Goal: Task Accomplishment & Management: Use online tool/utility

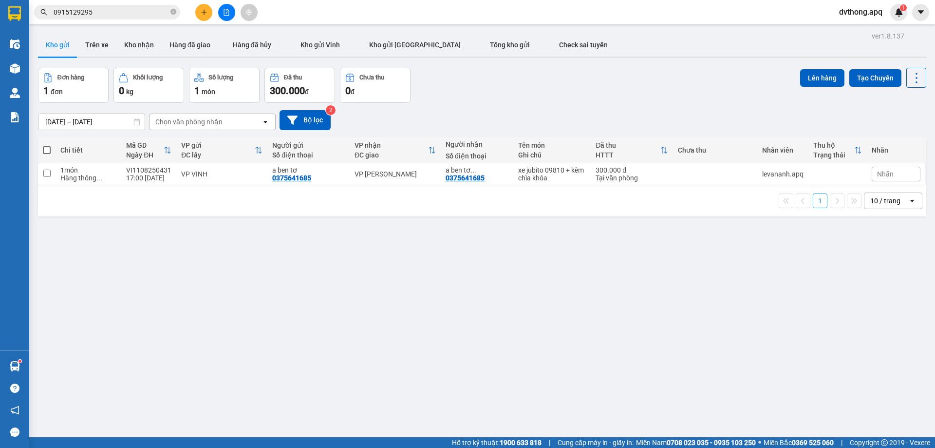
click at [846, 10] on span "dvthong.apq" at bounding box center [860, 12] width 59 height 12
click at [848, 26] on span "Đăng xuất" at bounding box center [865, 30] width 41 height 11
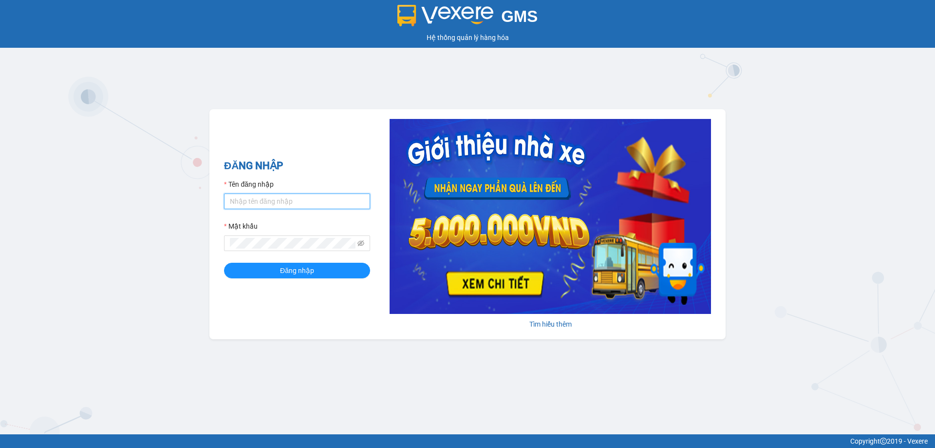
click at [275, 208] on input "Tên đăng nhập" at bounding box center [297, 201] width 146 height 16
type input "vvanh.apq"
click at [224, 263] on button "Đăng nhập" at bounding box center [297, 271] width 146 height 16
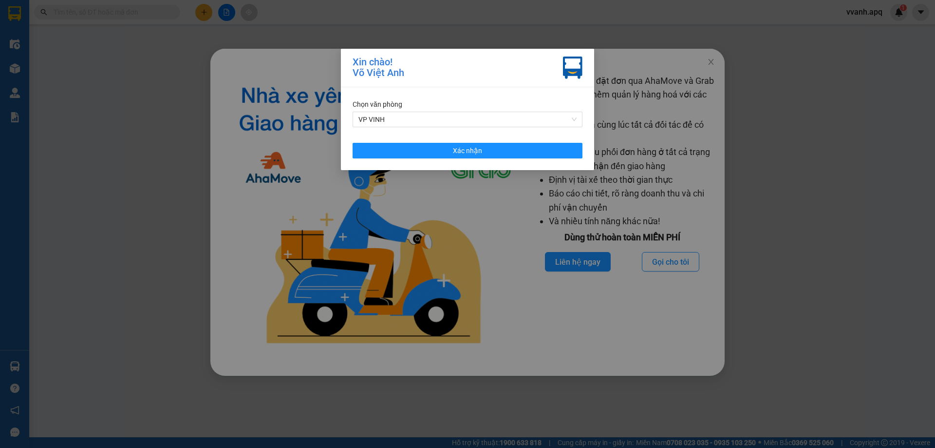
click at [587, 147] on div "Chọn văn phòng VP VINH Xác nhận" at bounding box center [467, 128] width 253 height 83
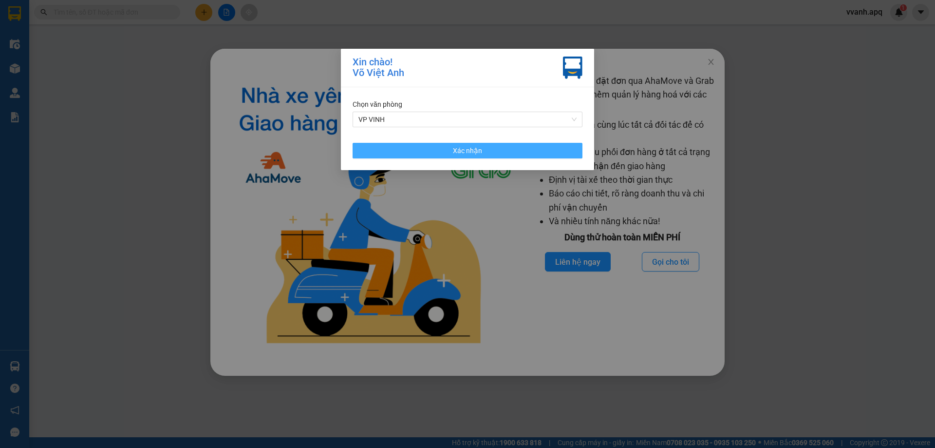
click at [570, 154] on button "Xác nhận" at bounding box center [468, 151] width 230 height 16
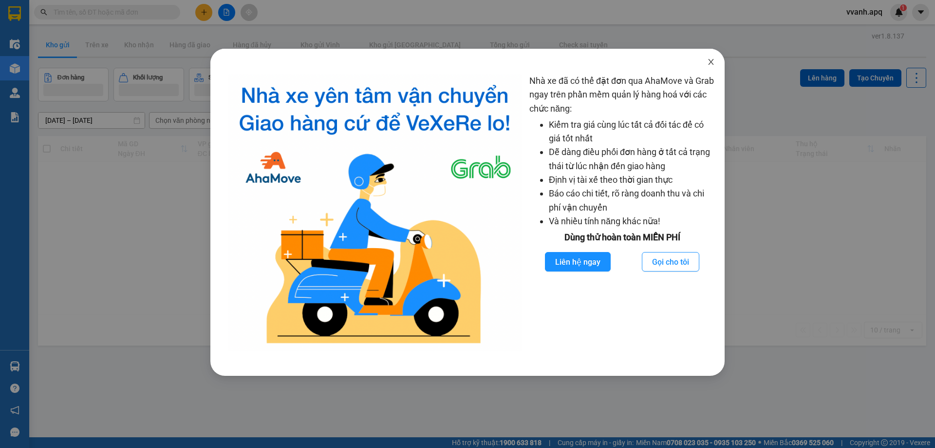
click at [709, 65] on icon "close" at bounding box center [710, 62] width 5 height 6
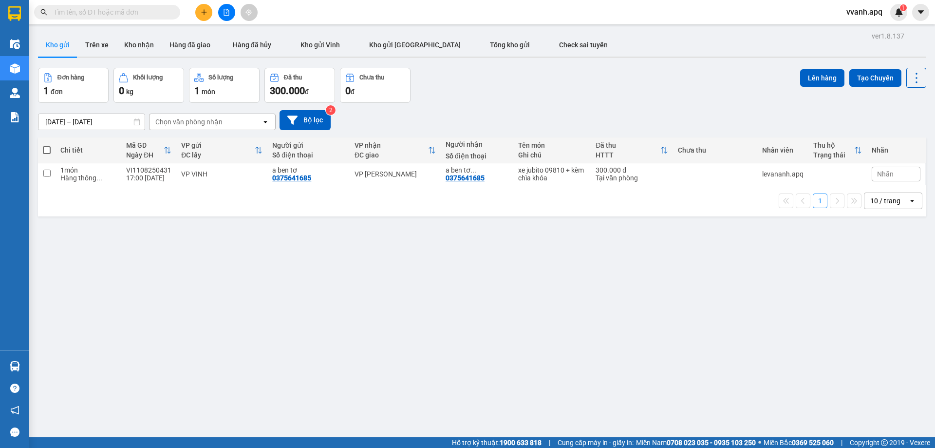
click at [207, 15] on icon "plus" at bounding box center [204, 12] width 7 height 7
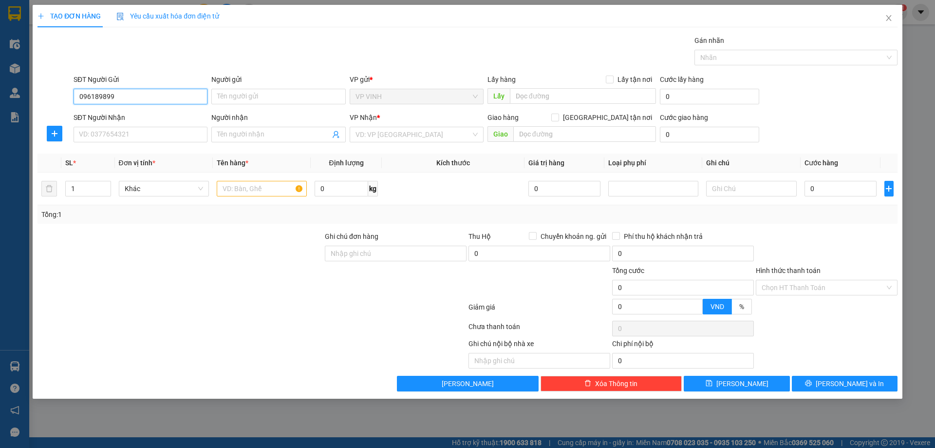
type input "0961898995"
click at [179, 95] on input "0961898995" at bounding box center [141, 97] width 134 height 16
click at [172, 113] on div "0961898995 - việt anh phv" at bounding box center [140, 116] width 122 height 11
type input "việt anh phv"
type input "0961898995"
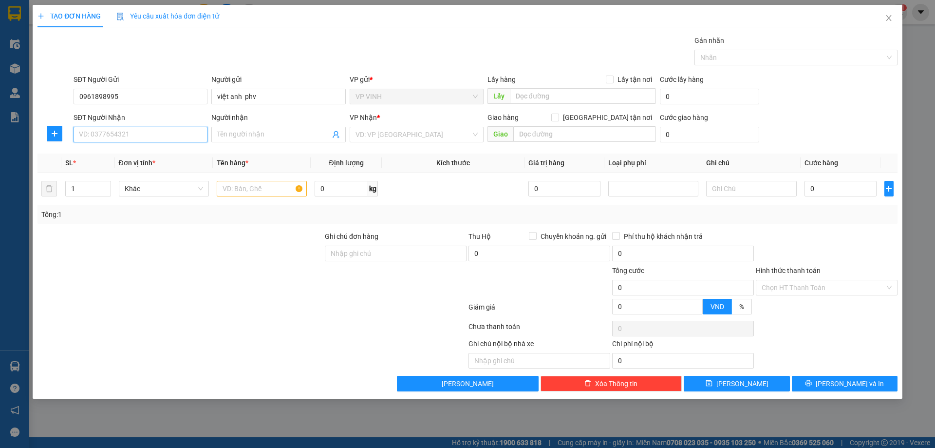
click at [169, 132] on input "SĐT Người Nhận" at bounding box center [141, 135] width 134 height 16
paste input "0869972898"
type input "0869972898"
click at [177, 138] on input "0869972898" at bounding box center [141, 135] width 134 height 16
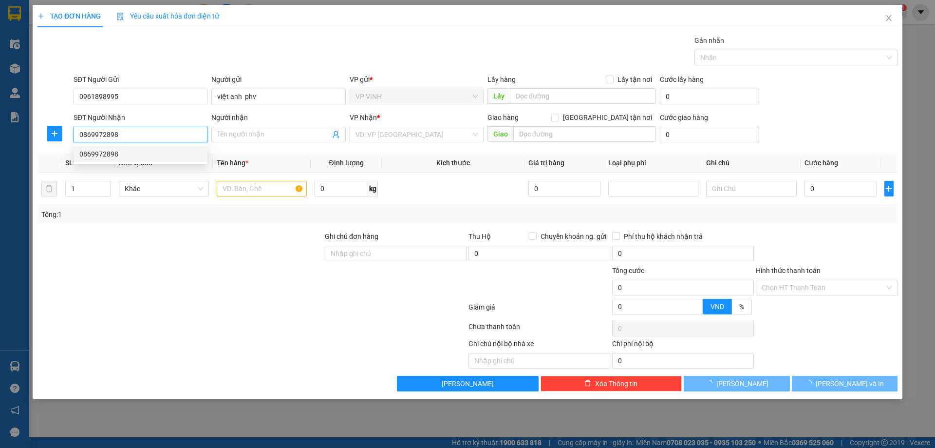
click at [176, 148] on div "0869972898" at bounding box center [141, 154] width 134 height 16
checkbox input "true"
type input "NH"
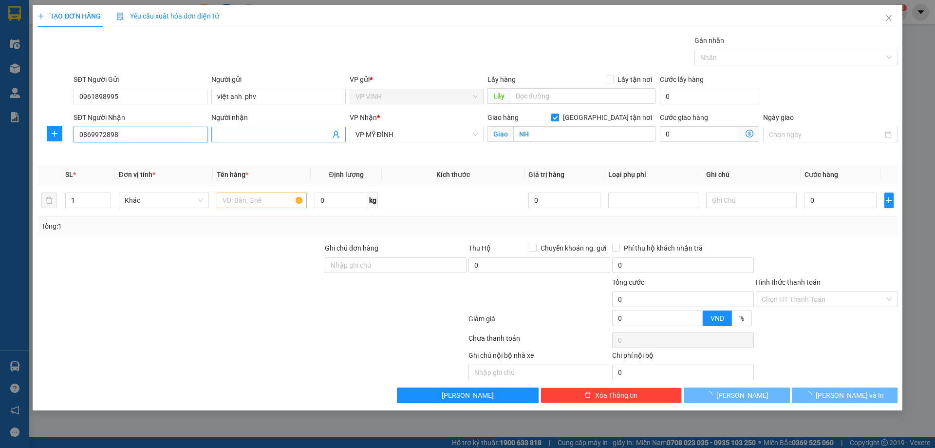
type input "0869972898"
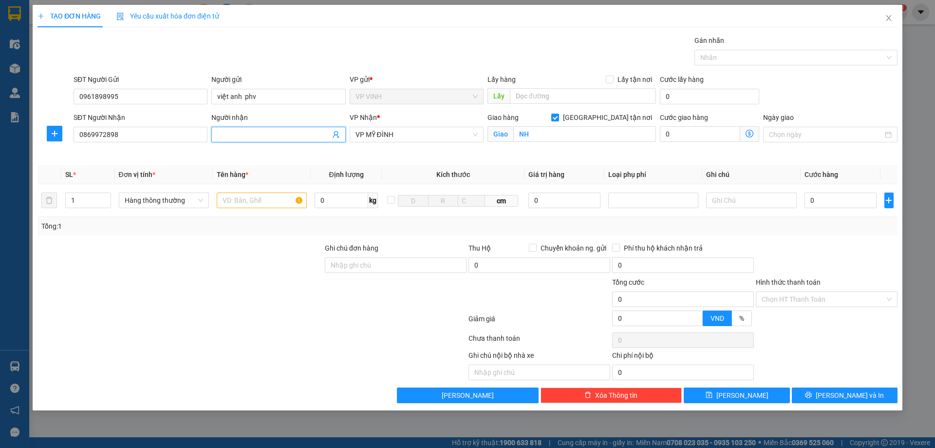
click at [234, 136] on input "Người nhận" at bounding box center [273, 134] width 113 height 11
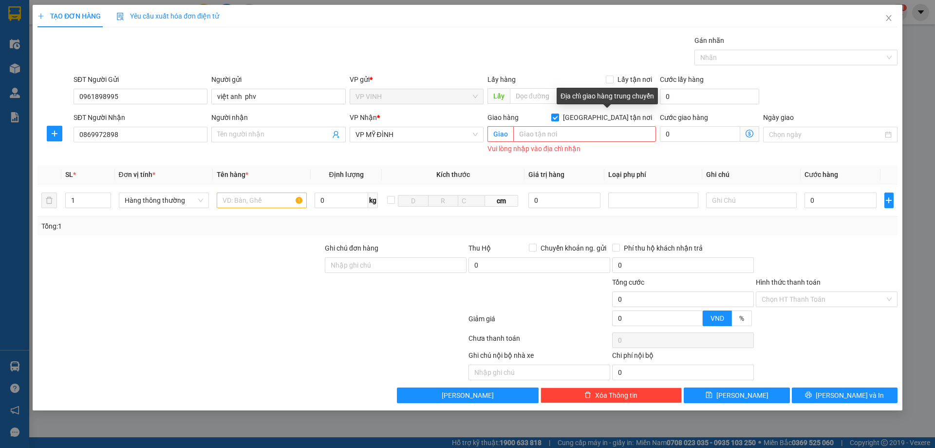
click at [633, 116] on span "[GEOGRAPHIC_DATA] tận nơi" at bounding box center [607, 117] width 97 height 11
click at [558, 116] on input "[GEOGRAPHIC_DATA] tận nơi" at bounding box center [554, 116] width 7 height 7
checkbox input "false"
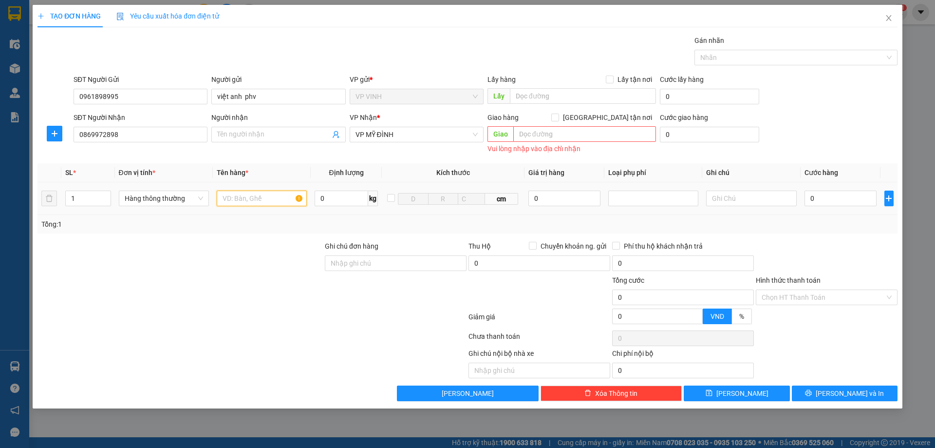
click at [270, 197] on input "text" at bounding box center [262, 198] width 90 height 16
type input "mực in"
click at [814, 300] on input "Hình thức thanh toán" at bounding box center [823, 297] width 123 height 15
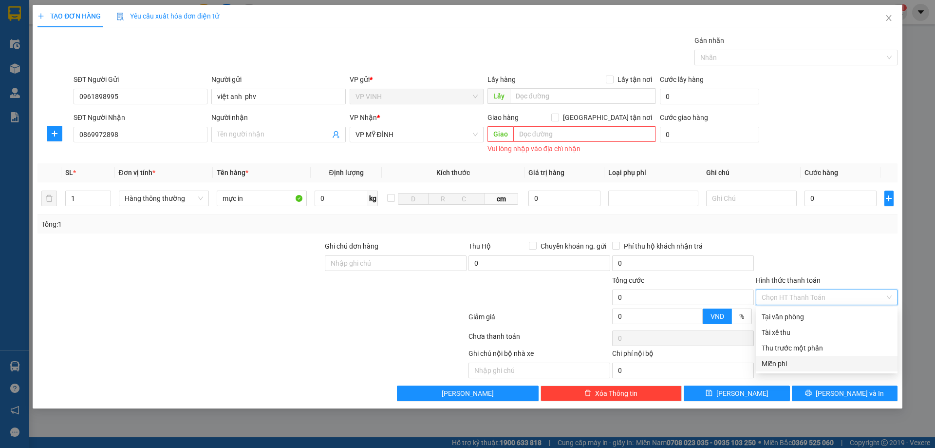
click at [806, 362] on div "Miễn phí" at bounding box center [827, 363] width 130 height 11
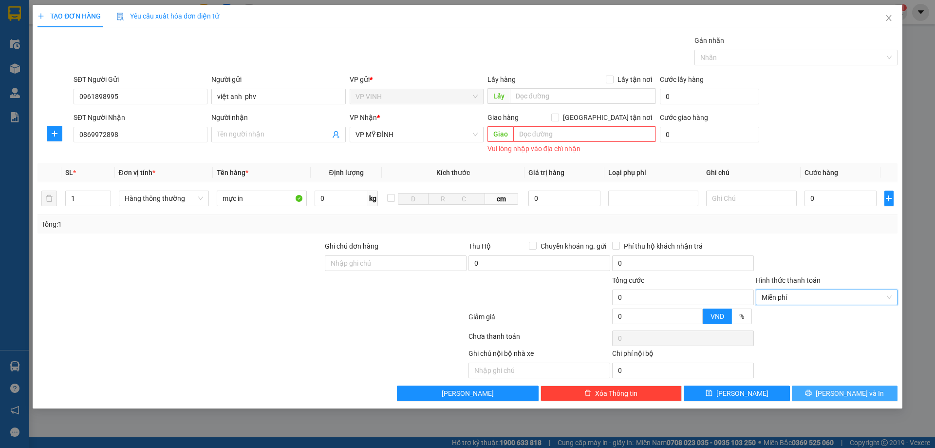
click at [814, 389] on button "[PERSON_NAME] và In" at bounding box center [845, 393] width 106 height 16
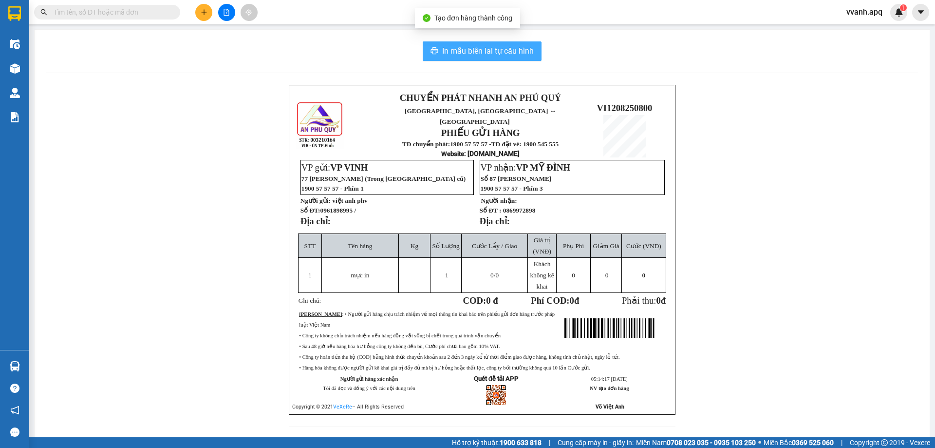
click at [496, 60] on button "In mẫu biên lai tự cấu hình" at bounding box center [482, 50] width 119 height 19
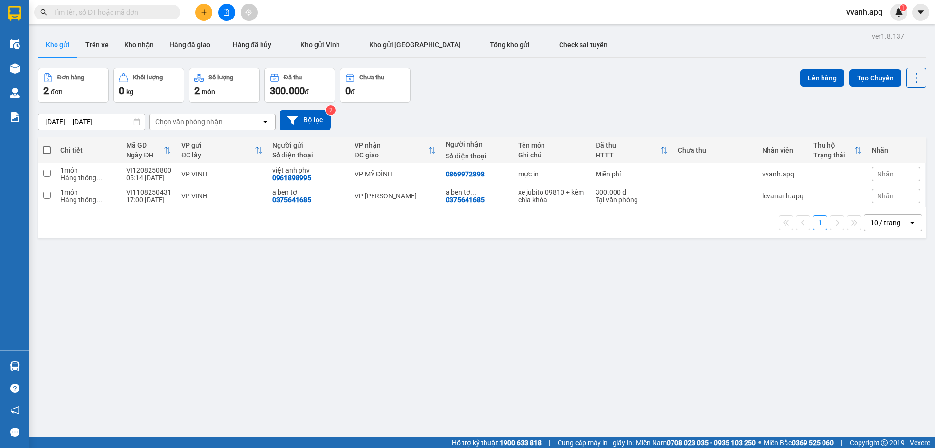
scroll to position [57, 0]
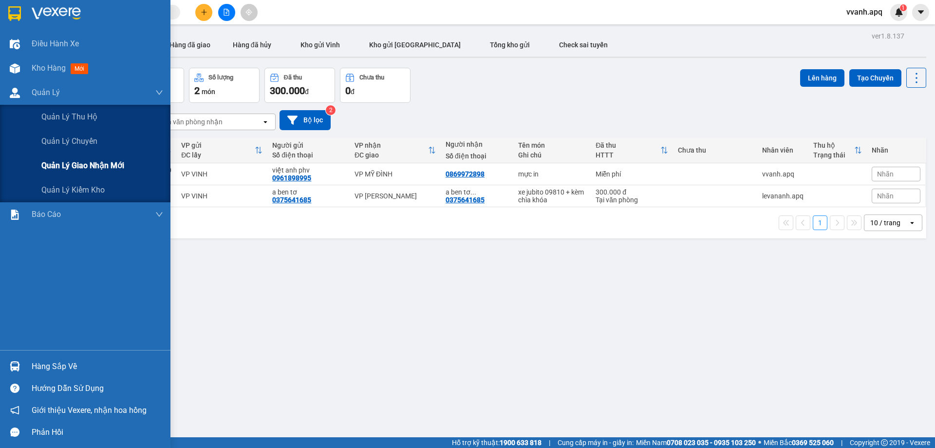
click at [76, 167] on span "Quản lý giao nhận mới" at bounding box center [82, 165] width 83 height 12
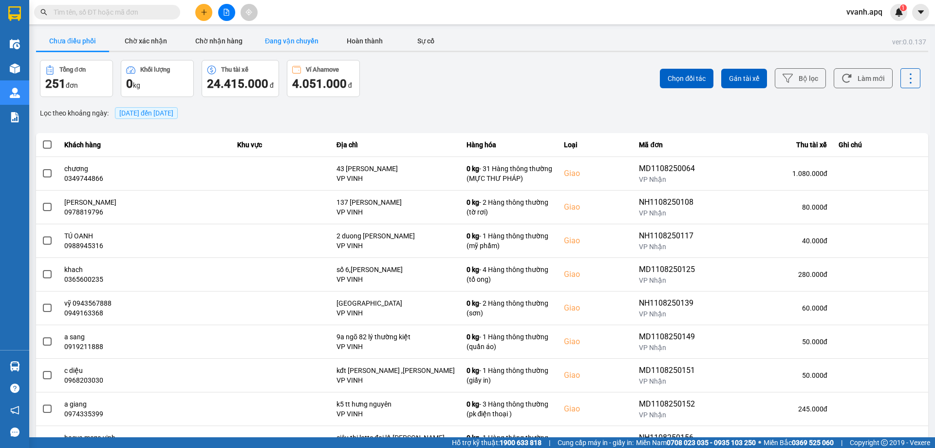
click at [303, 50] on button "Đang vận chuyển" at bounding box center [291, 40] width 73 height 19
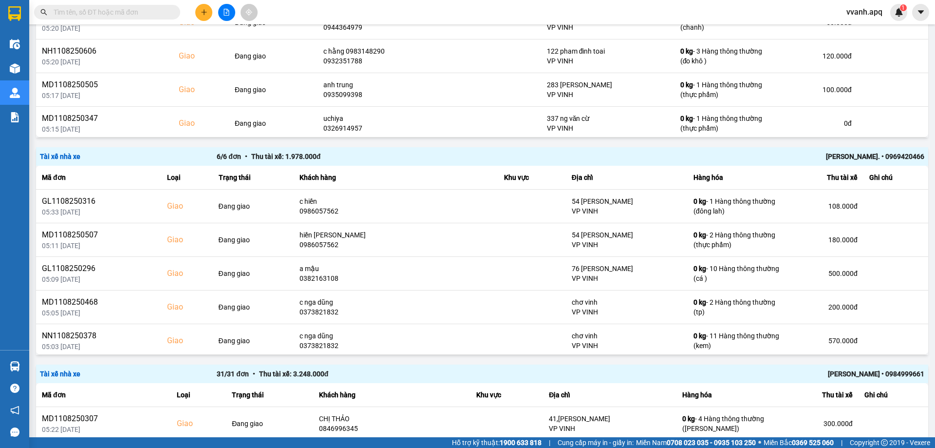
scroll to position [487, 0]
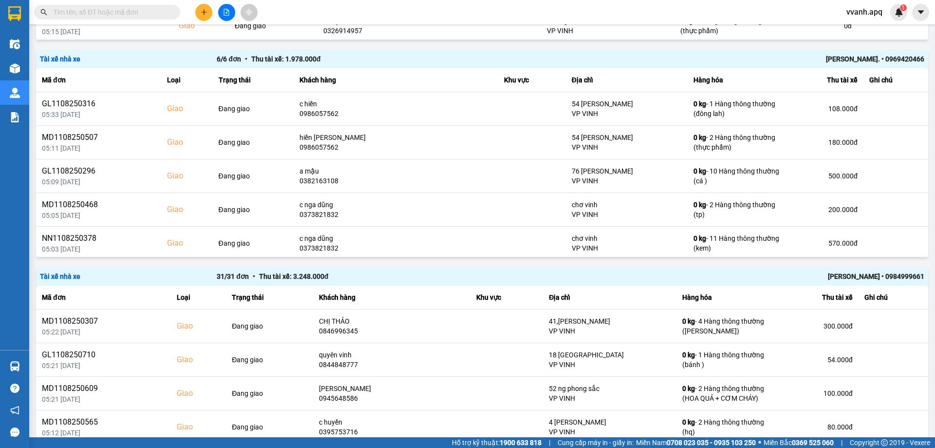
click at [868, 279] on div "[PERSON_NAME] • 0984999661" at bounding box center [748, 276] width 354 height 11
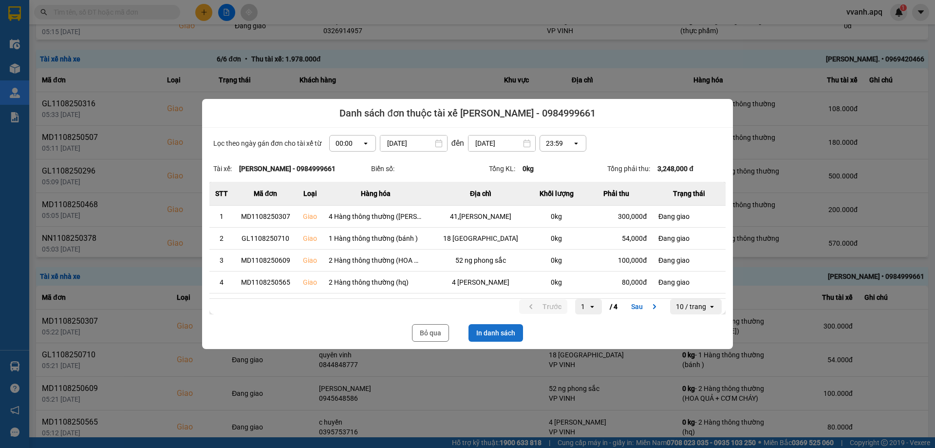
click at [483, 339] on button "In danh sách" at bounding box center [496, 333] width 55 height 18
drag, startPoint x: 434, startPoint y: 332, endPoint x: 404, endPoint y: 268, distance: 70.4
click at [434, 332] on button "Bỏ qua" at bounding box center [430, 333] width 37 height 18
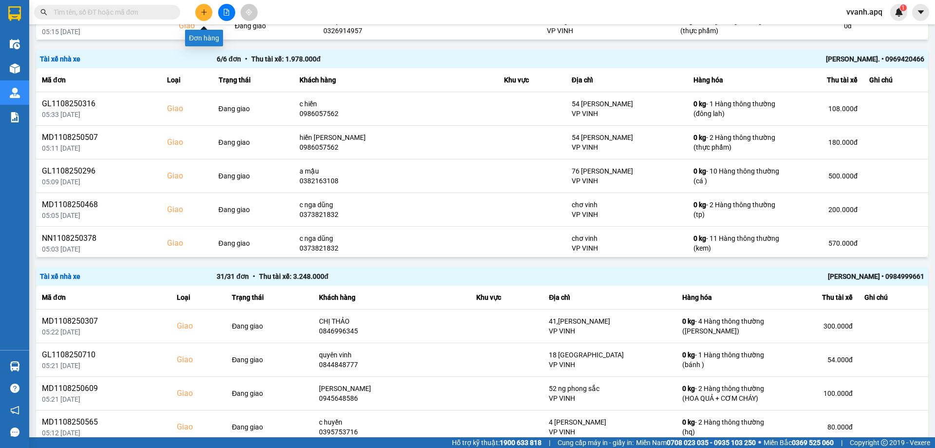
click at [197, 11] on button at bounding box center [203, 12] width 17 height 17
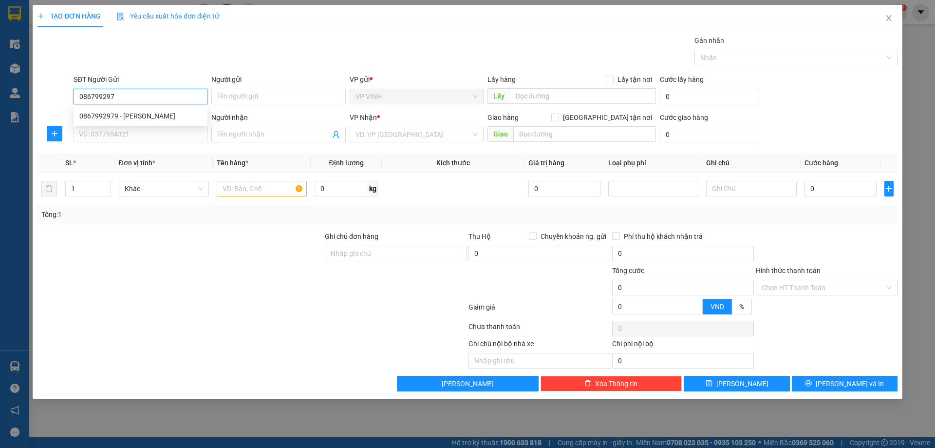
type input "0867992979"
click at [156, 119] on div "0867992979 - c vinh" at bounding box center [140, 116] width 122 height 11
type input "c vinh"
type input "0867992979"
click at [151, 133] on input "SĐT Người Nhận" at bounding box center [141, 135] width 134 height 16
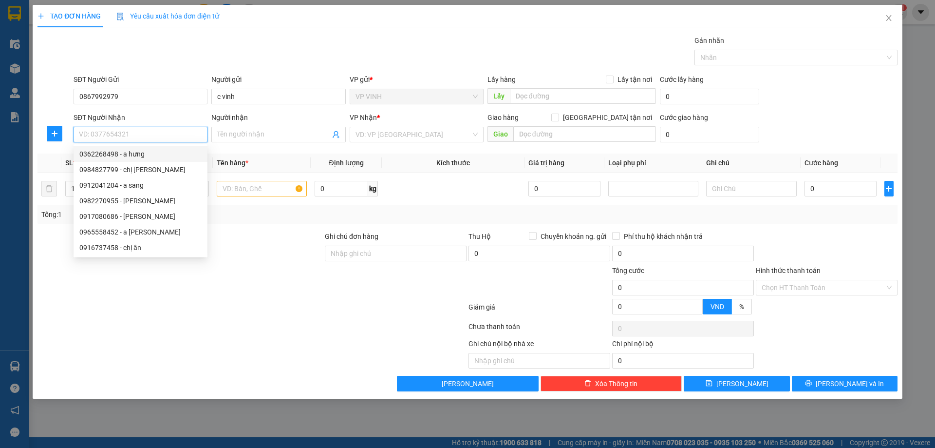
click at [147, 151] on div "0362268498 - a hưng" at bounding box center [140, 154] width 122 height 11
type input "0362268498"
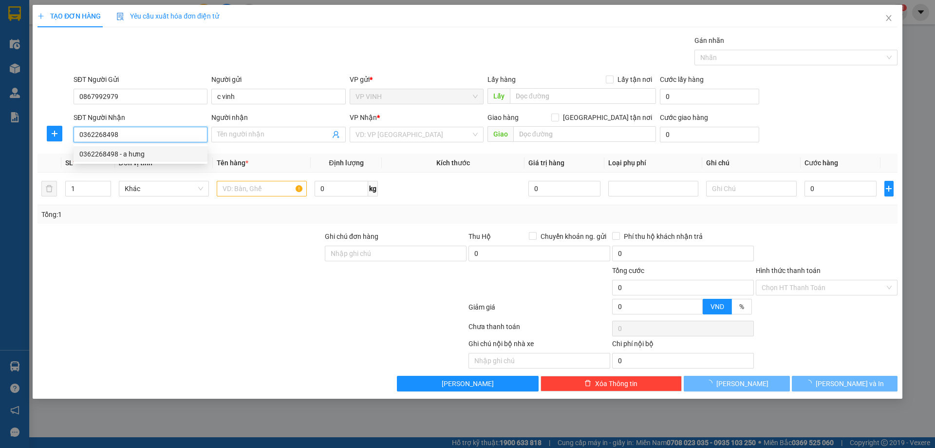
type input "a hưng"
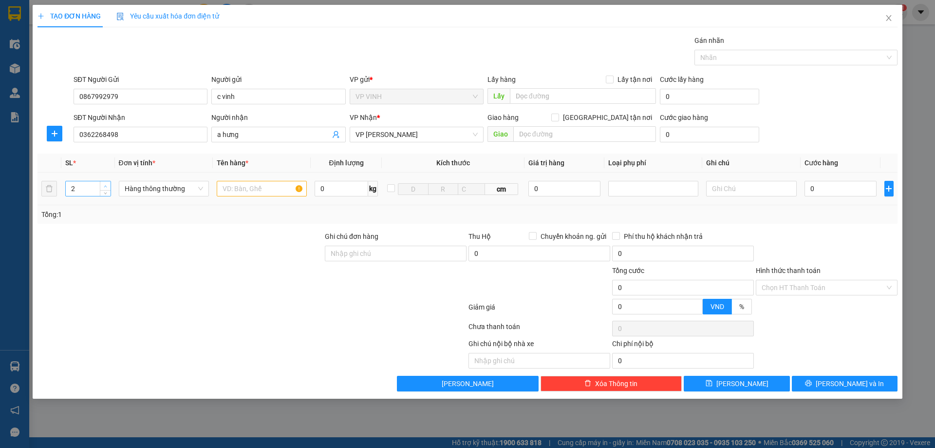
click at [105, 186] on icon "up" at bounding box center [105, 186] width 3 height 2
type input "4"
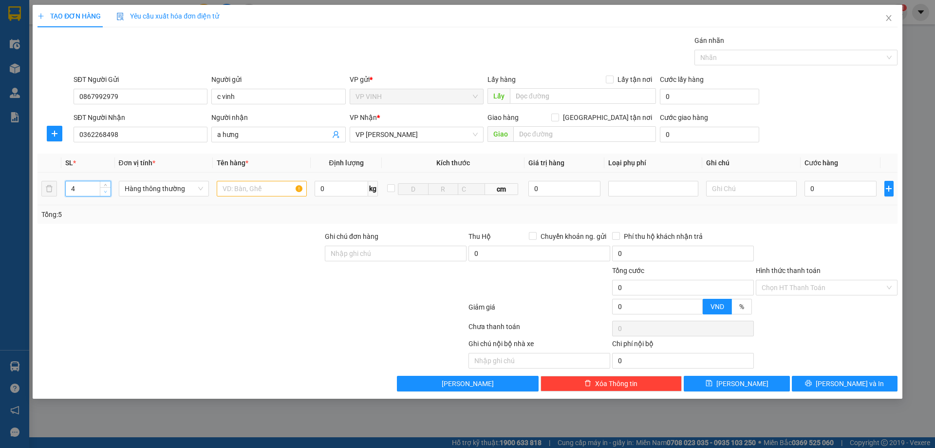
click at [105, 192] on icon "down" at bounding box center [105, 192] width 3 height 2
click at [260, 192] on input "text" at bounding box center [262, 189] width 90 height 16
type input "thực phẩm"
click at [824, 191] on input "0" at bounding box center [841, 189] width 73 height 16
type input "2"
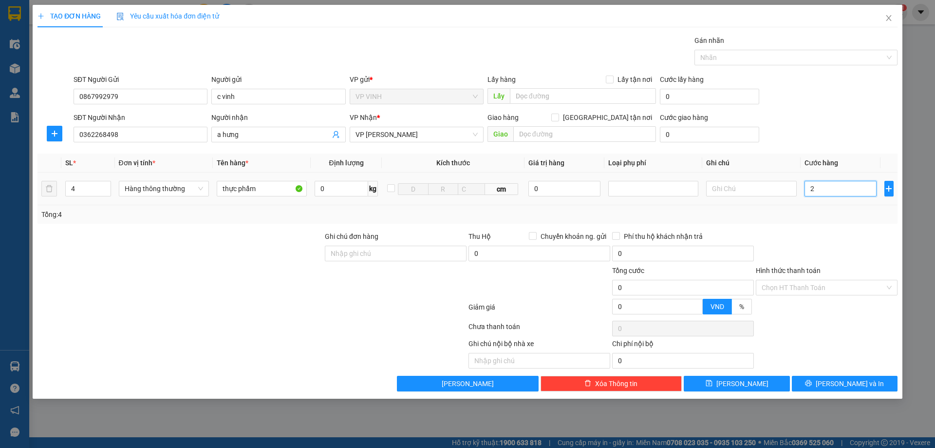
type input "2"
type input "20"
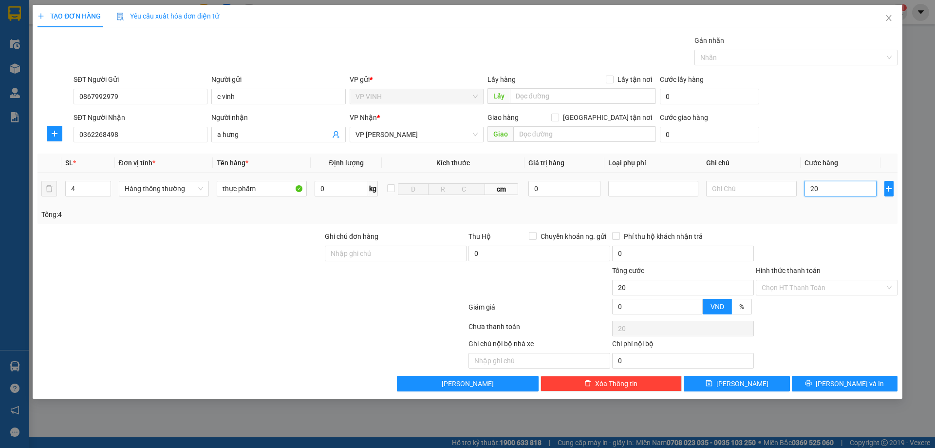
type input "200"
type input "200.000"
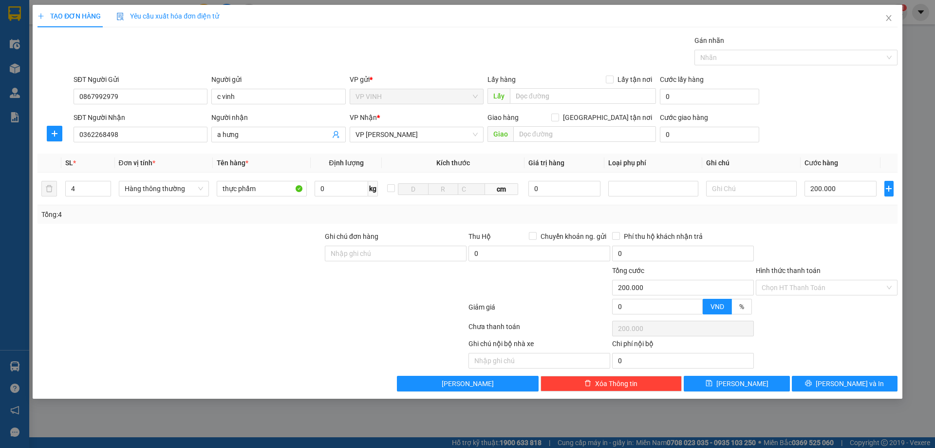
click at [823, 210] on div "Tổng: 4" at bounding box center [467, 214] width 852 height 11
click at [809, 283] on input "Hình thức thanh toán" at bounding box center [823, 287] width 123 height 15
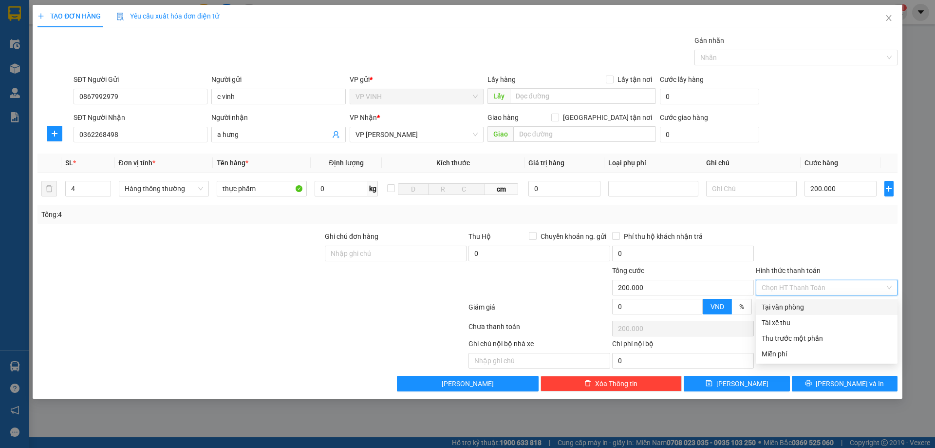
click at [806, 302] on div "Tại văn phòng" at bounding box center [827, 307] width 130 height 11
type input "0"
click at [815, 255] on div at bounding box center [827, 248] width 144 height 34
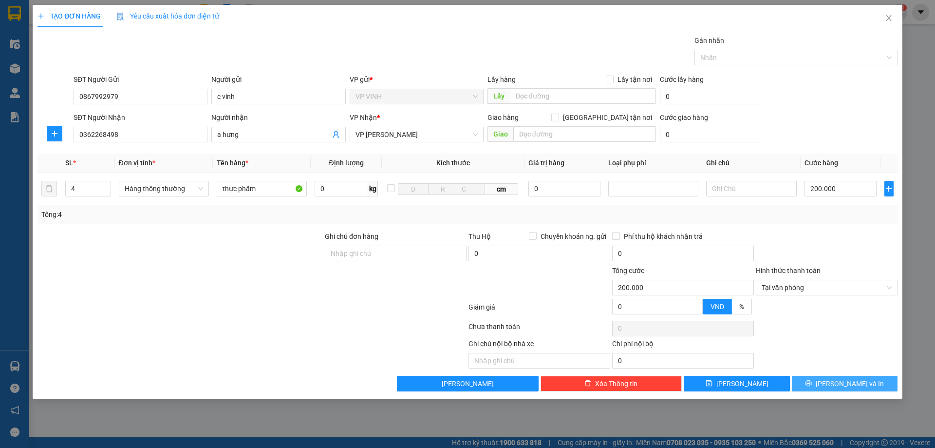
click at [838, 376] on button "[PERSON_NAME] và In" at bounding box center [845, 384] width 106 height 16
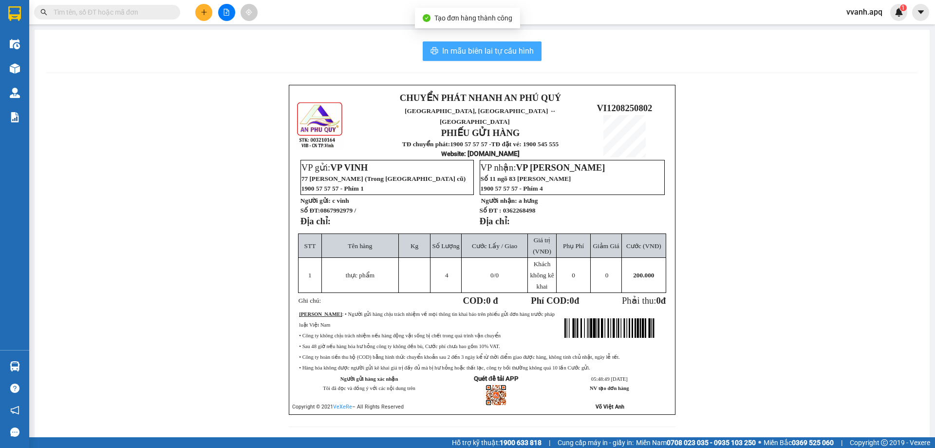
click at [456, 46] on span "In mẫu biên lai tự cấu hình" at bounding box center [488, 51] width 92 height 12
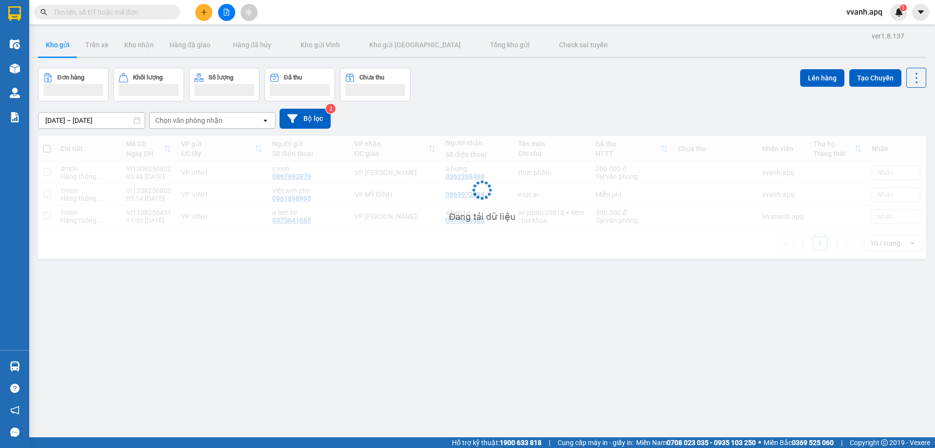
click at [663, 351] on div "ver 1.8.137 Kho gửi Trên xe Kho nhận Hàng đã giao Hàng đã hủy Kho gửi Vinh Kho …" at bounding box center [482, 253] width 896 height 448
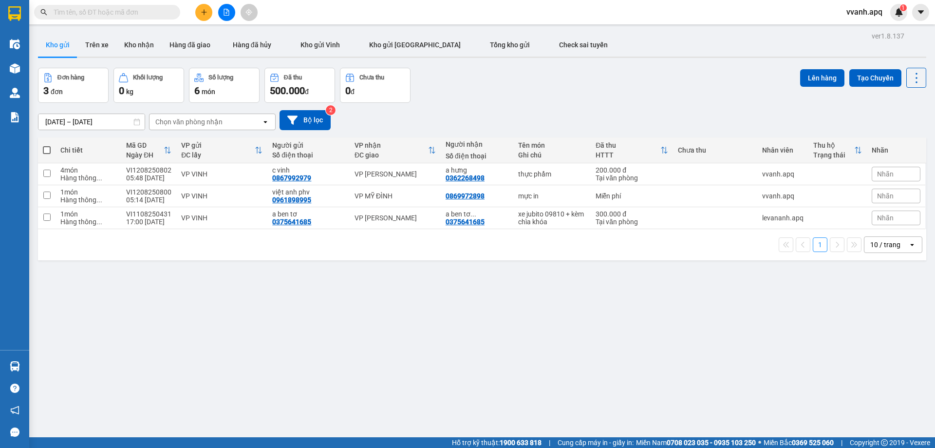
click at [540, 294] on div "ver 1.8.137 Kho gửi Trên xe Kho nhận Hàng đã giao Hàng đã hủy Kho gửi Vinh Kho …" at bounding box center [482, 253] width 896 height 448
click at [543, 101] on div "Đơn hàng 3 đơn Khối lượng 0 kg Số lượng 6 món Đã thu 500.000 đ Chưa thu 0 đ Lên…" at bounding box center [482, 85] width 888 height 35
drag, startPoint x: 543, startPoint y: 101, endPoint x: 629, endPoint y: 305, distance: 221.1
click at [629, 305] on div "ver 1.8.137 Kho gửi Trên xe Kho nhận Hàng đã giao Hàng đã hủy Kho gửi Vinh Kho …" at bounding box center [482, 253] width 896 height 448
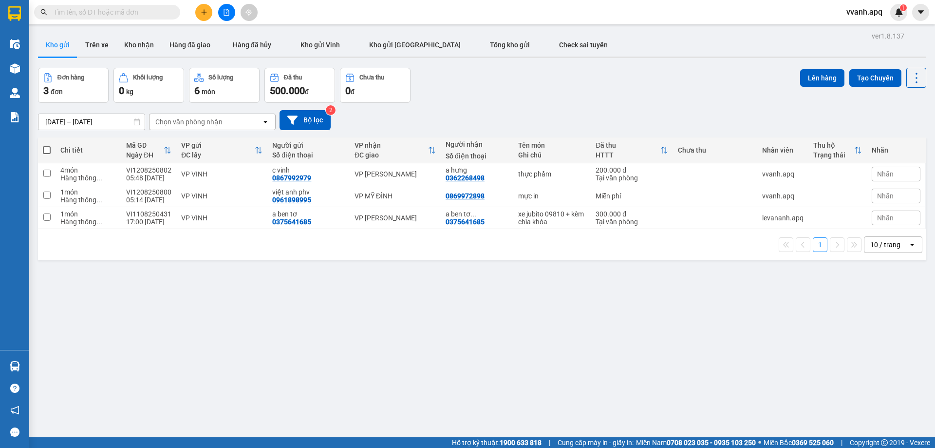
click at [468, 320] on div "ver 1.8.137 Kho gửi Trên xe Kho nhận Hàng đã giao Hàng đã hủy Kho gửi Vinh Kho …" at bounding box center [482, 253] width 896 height 448
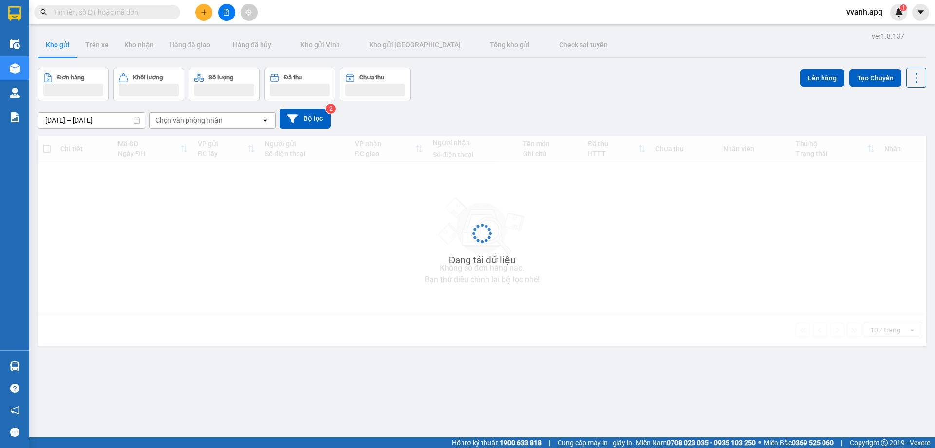
click at [108, 14] on input "text" at bounding box center [111, 12] width 115 height 11
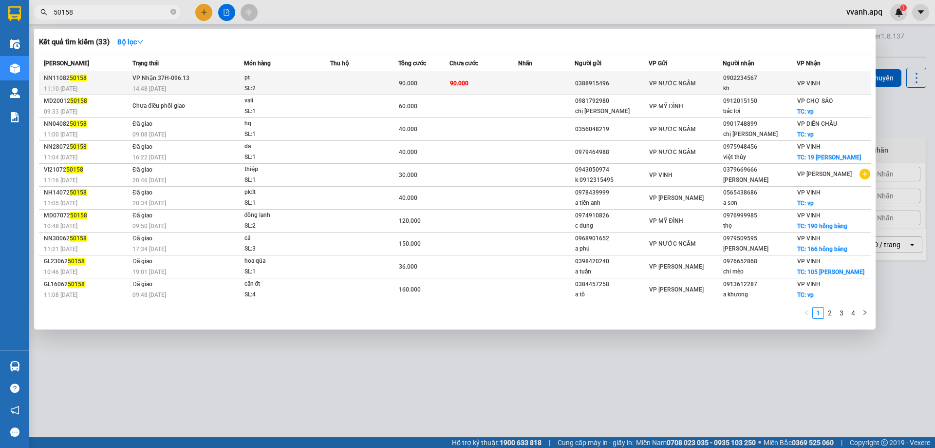
type input "50158"
click at [465, 84] on span "90.000" at bounding box center [459, 83] width 19 height 7
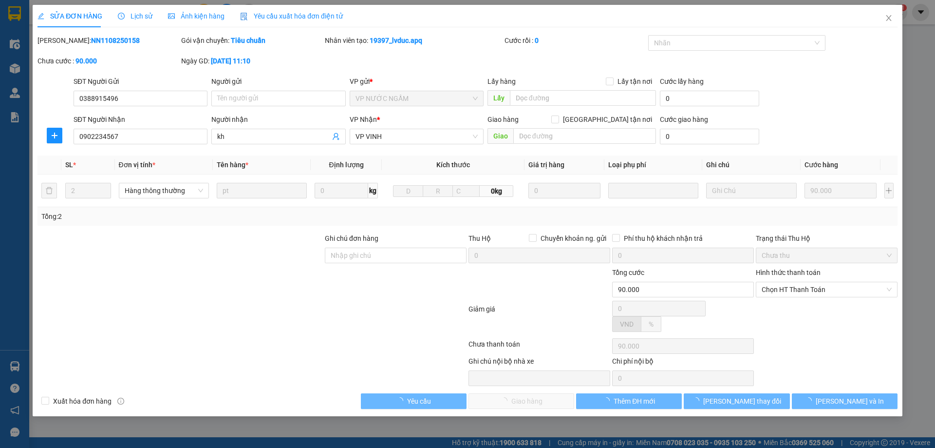
type input "0388915496"
type input "0902234567"
type input "kh"
type input "90.000"
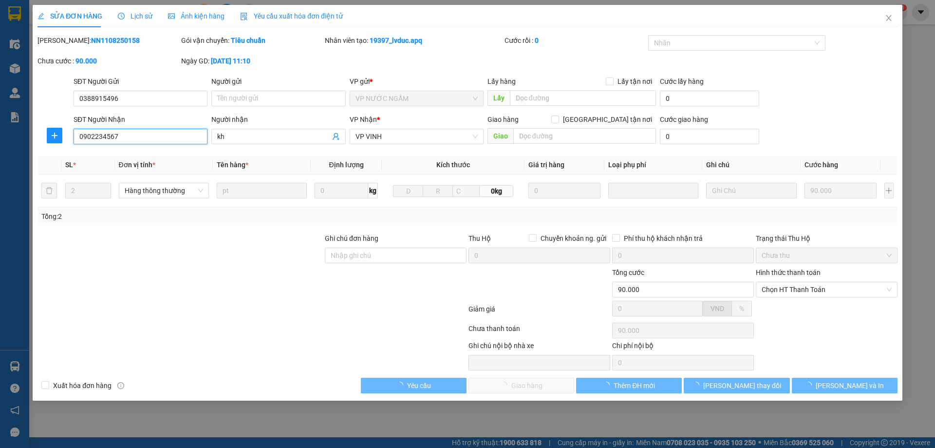
click at [153, 138] on input "0902234567" at bounding box center [141, 137] width 134 height 16
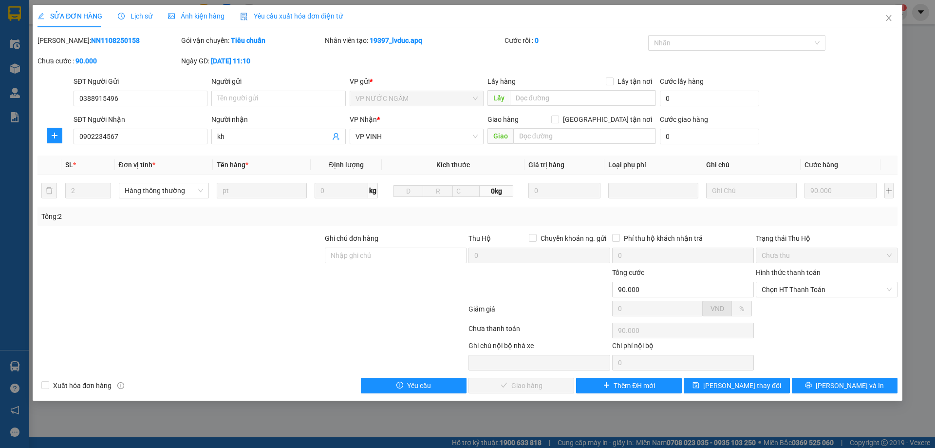
click at [136, 22] on div "Lịch sử" at bounding box center [135, 16] width 35 height 22
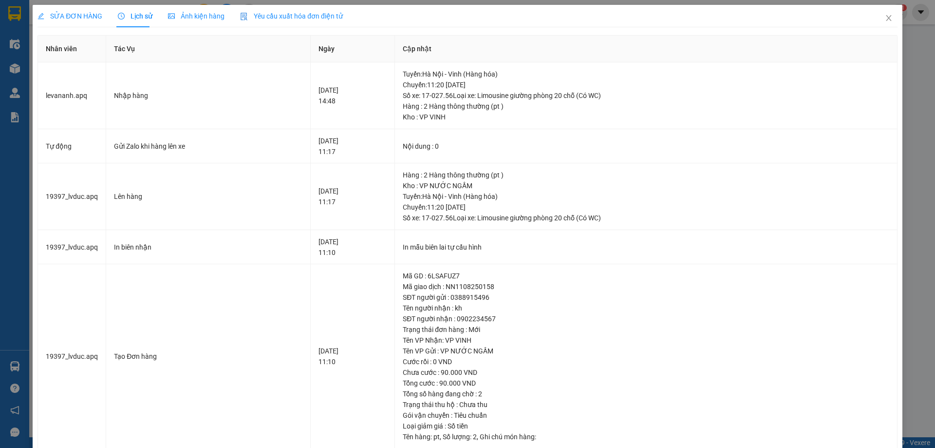
click at [73, 17] on span "SỬA ĐƠN HÀNG" at bounding box center [70, 16] width 65 height 8
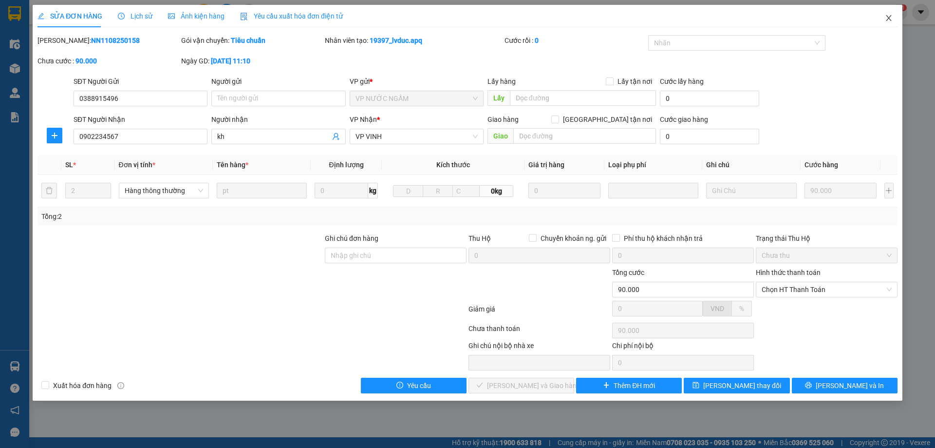
click at [881, 22] on span "Close" at bounding box center [888, 18] width 27 height 27
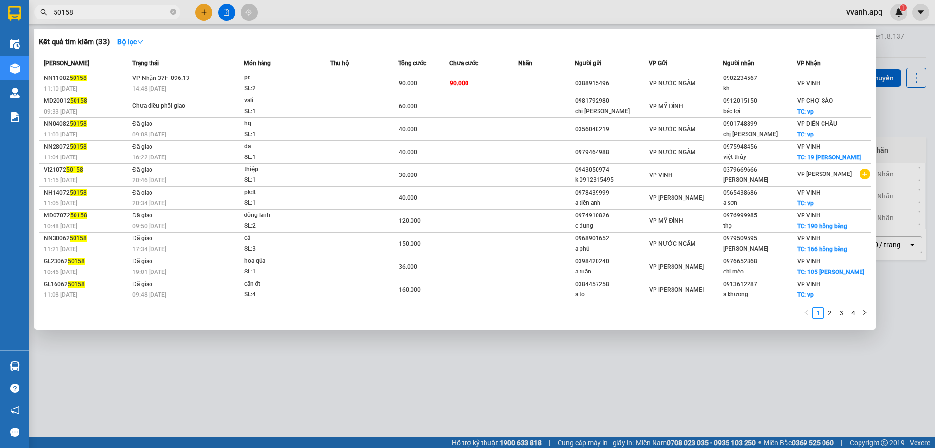
click at [116, 13] on input "50158" at bounding box center [111, 12] width 115 height 11
paste input "0902234567"
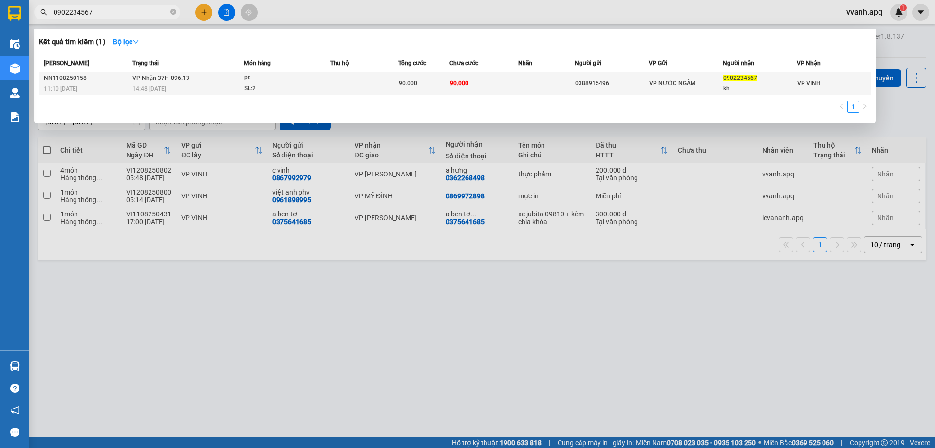
click at [238, 86] on div "14:48 - 11/08" at bounding box center [187, 88] width 111 height 11
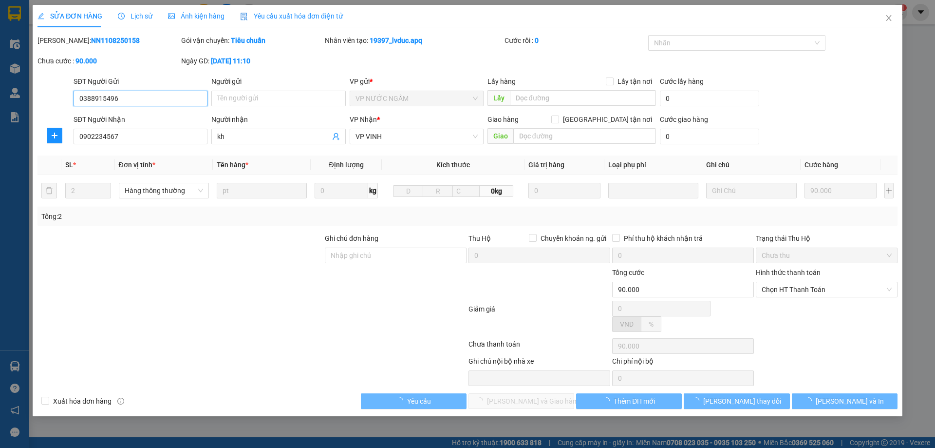
click at [137, 18] on span "Lịch sử" at bounding box center [135, 16] width 35 height 8
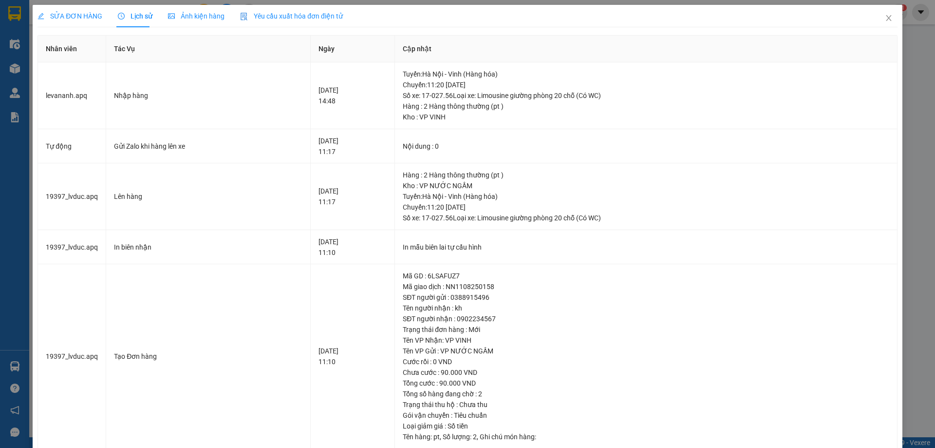
click at [92, 18] on span "SỬA ĐƠN HÀNG" at bounding box center [70, 16] width 65 height 8
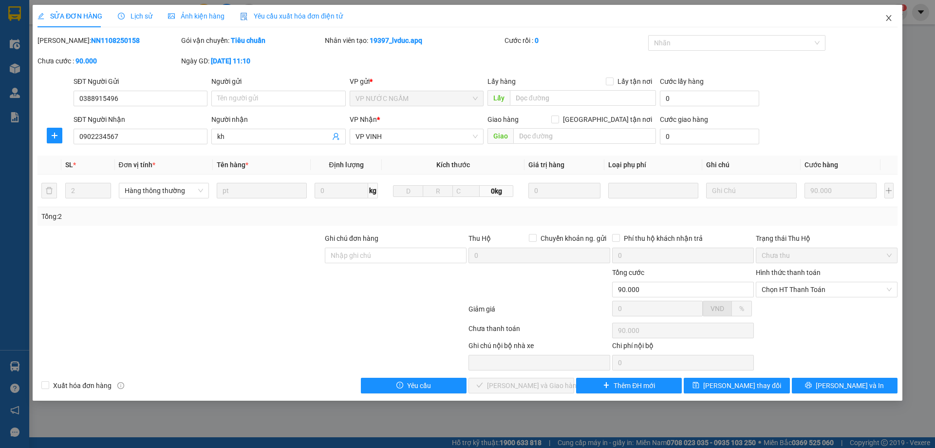
click at [888, 19] on icon "close" at bounding box center [888, 18] width 5 height 6
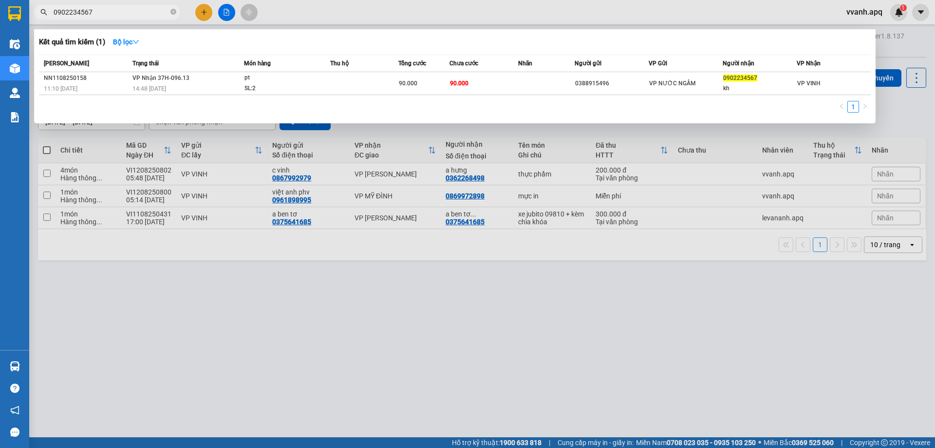
click at [128, 6] on span "0902234567" at bounding box center [107, 12] width 146 height 15
click at [129, 8] on input "0902234567" at bounding box center [111, 12] width 115 height 11
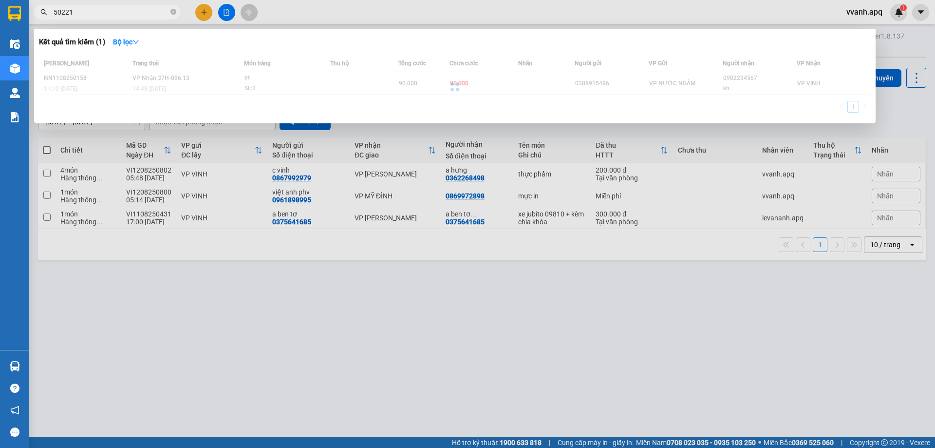
type input "50221"
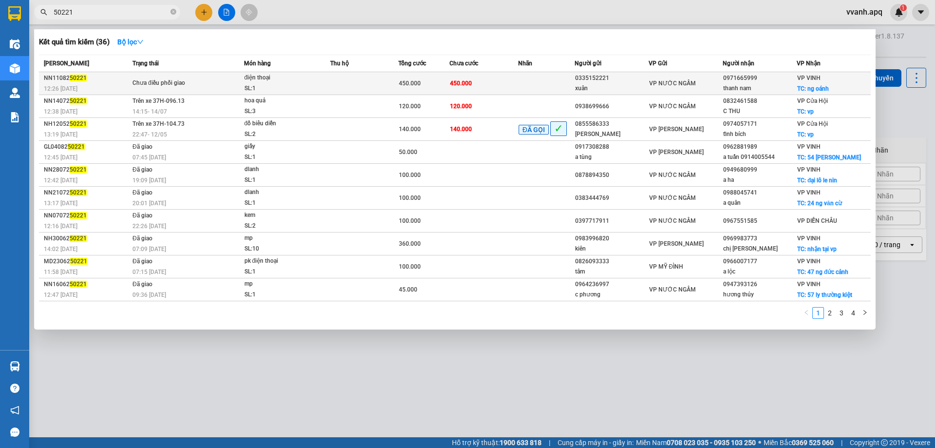
click at [503, 84] on td "450.000" at bounding box center [484, 83] width 68 height 23
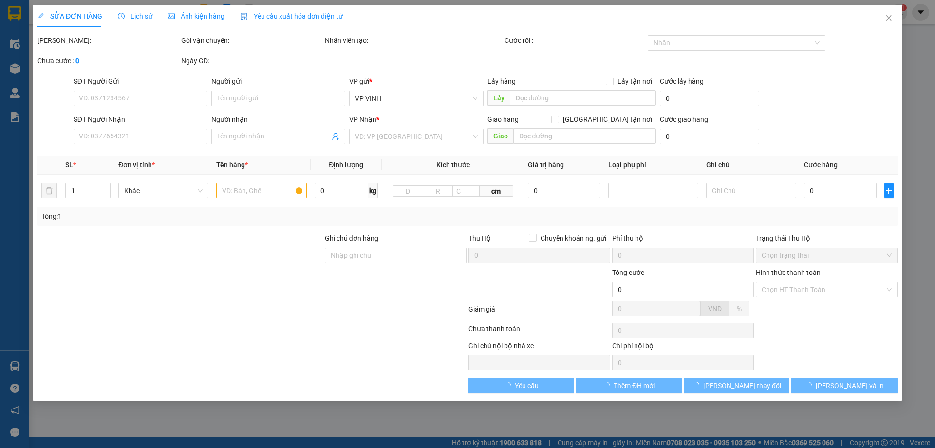
type input "0335152221"
type input "xuân"
type input "0971665999"
type input "thanh nam"
checkbox input "true"
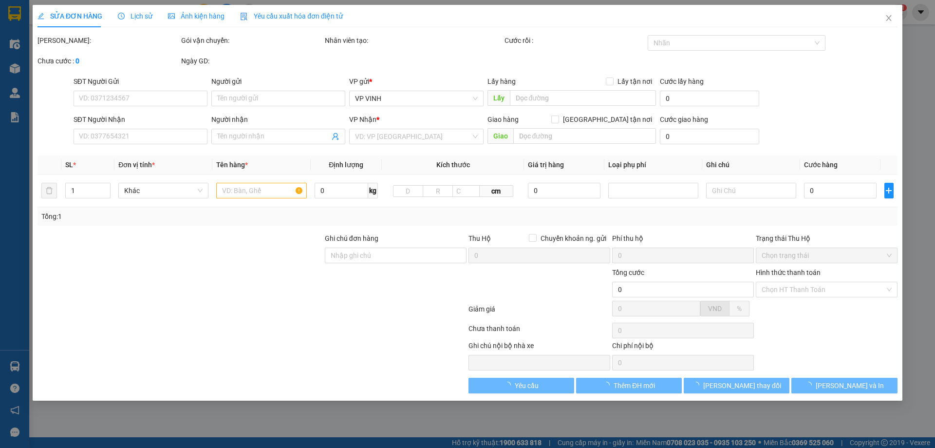
type input "ng oánh"
type input "450.000"
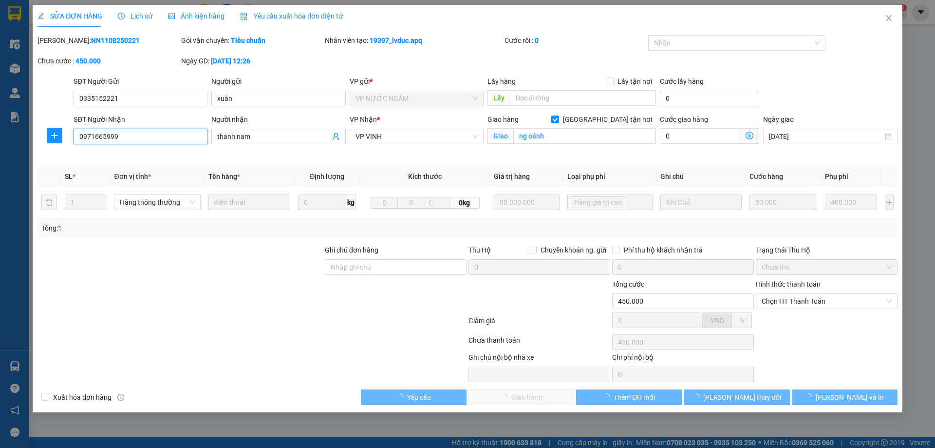
click at [166, 139] on input "0971665999" at bounding box center [141, 137] width 134 height 16
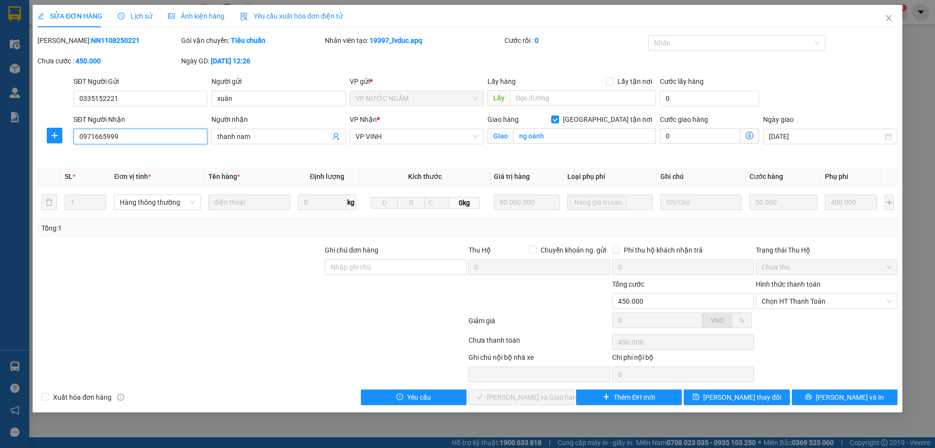
click at [166, 139] on input "0971665999" at bounding box center [141, 137] width 134 height 16
click at [886, 14] on span "Close" at bounding box center [888, 18] width 27 height 27
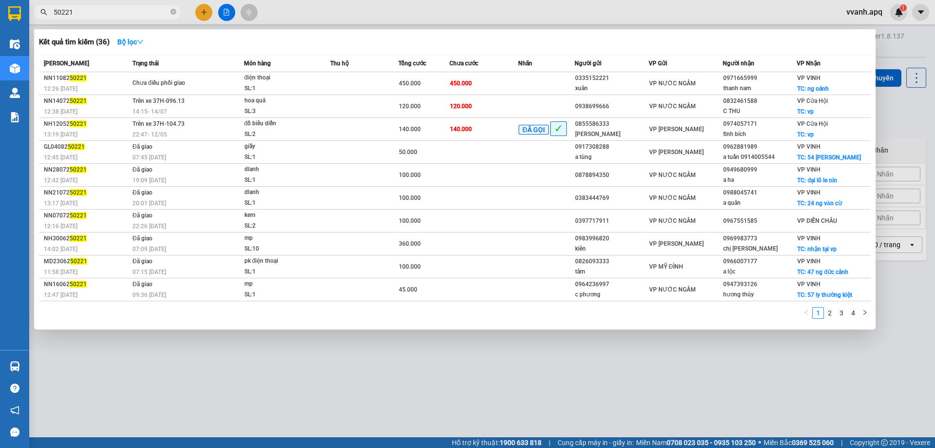
click at [113, 9] on input "50221" at bounding box center [111, 12] width 115 height 11
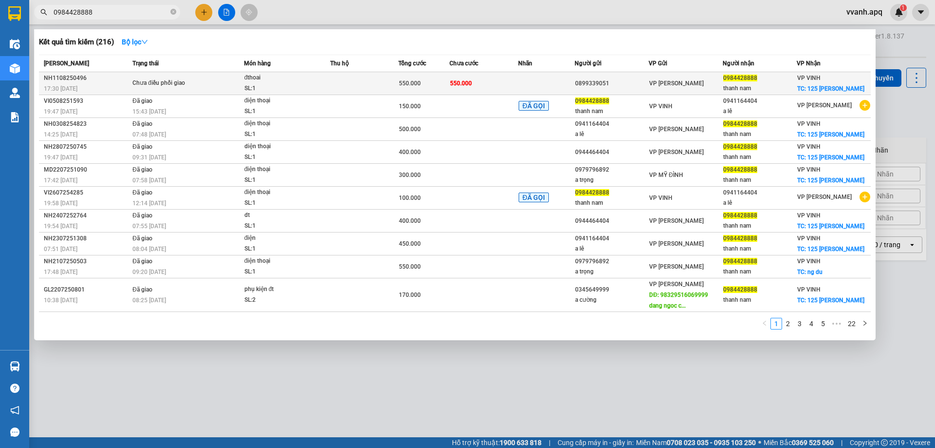
type input "0984428888"
click at [495, 82] on td "550.000" at bounding box center [484, 83] width 68 height 23
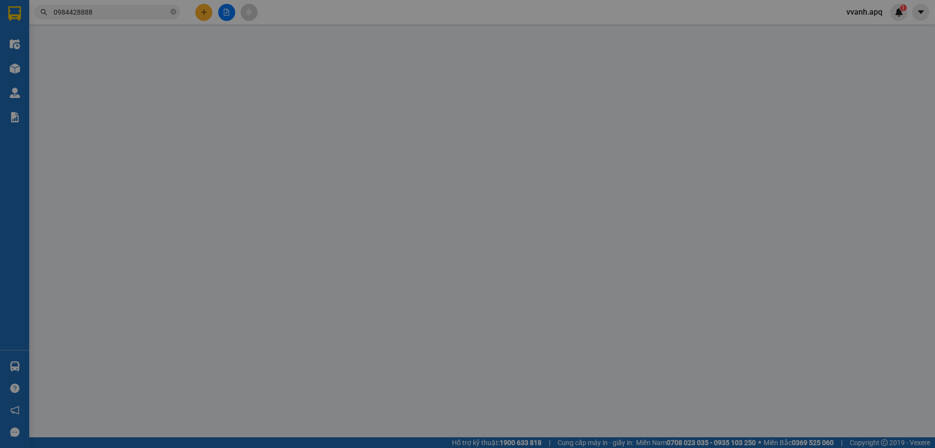
type input "0899339051"
type input "0984428888"
type input "thanh nam"
checkbox input "true"
type input "125 [PERSON_NAME]"
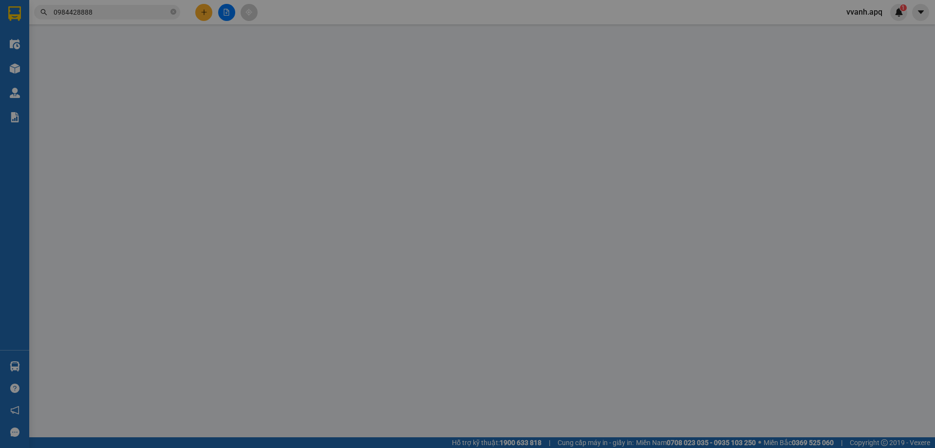
type input "550.000"
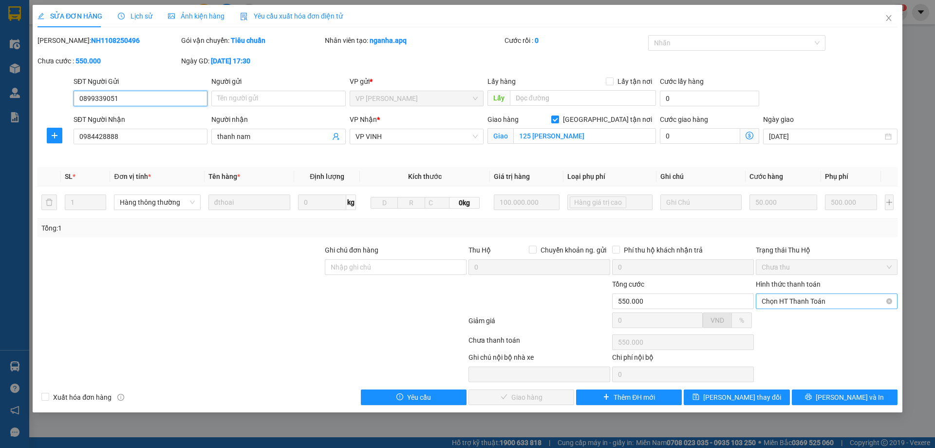
click at [779, 304] on span "Chọn HT Thanh Toán" at bounding box center [827, 301] width 130 height 15
click at [781, 317] on div "Tại văn phòng" at bounding box center [827, 320] width 130 height 11
type input "0"
click at [520, 393] on span "[PERSON_NAME] và Giao hàng" at bounding box center [534, 397] width 94 height 11
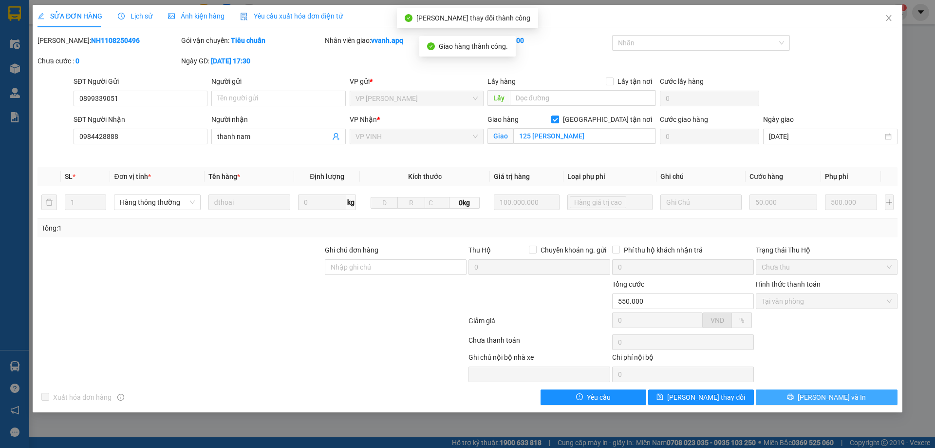
click at [802, 399] on button "[PERSON_NAME] và In" at bounding box center [827, 397] width 142 height 16
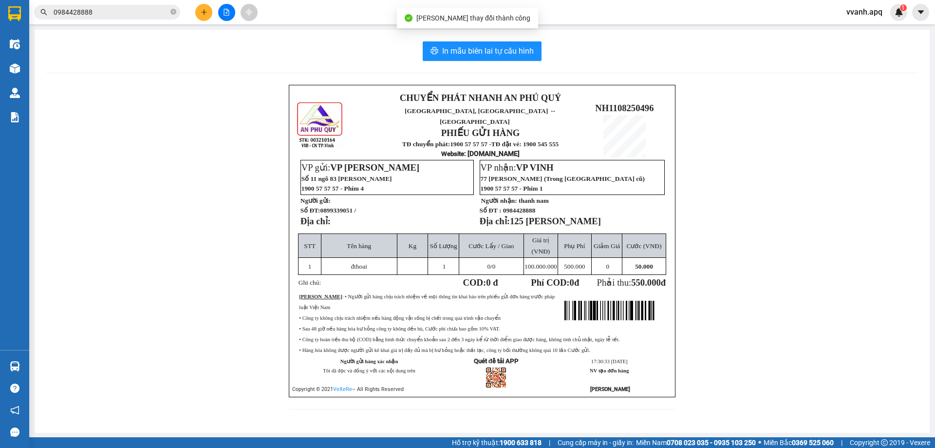
click at [117, 10] on input "0984428888" at bounding box center [111, 12] width 115 height 11
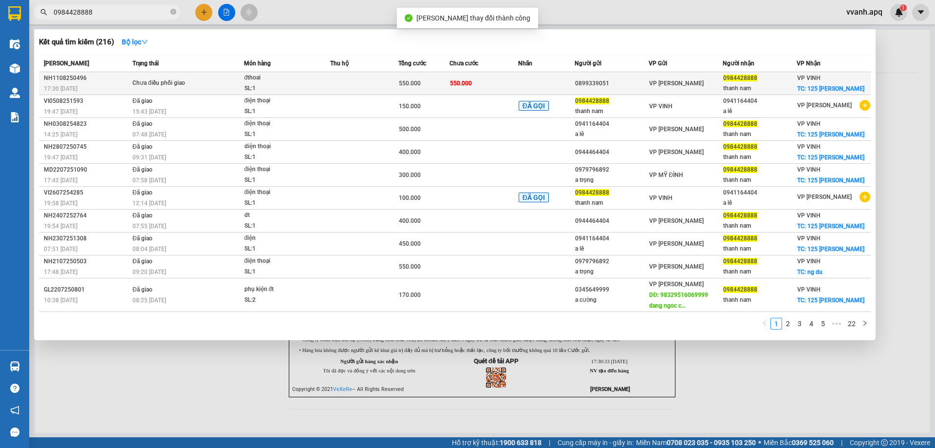
click at [183, 82] on div "Chưa điều phối giao" at bounding box center [168, 83] width 73 height 11
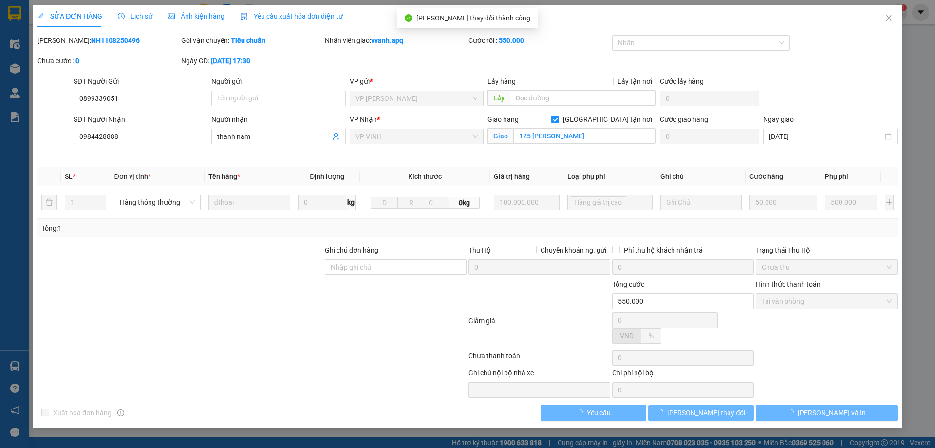
type input "0899339051"
type input "0984428888"
type input "thanh nam"
checkbox input "true"
type input "125 [PERSON_NAME]"
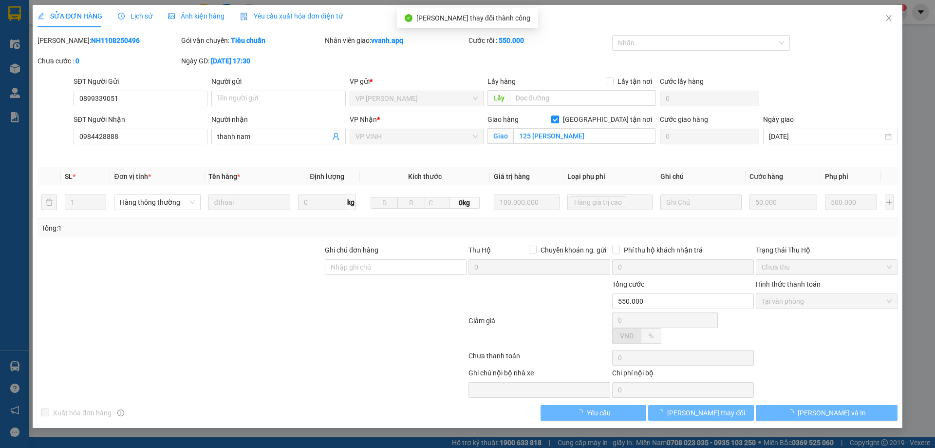
type input "550.000"
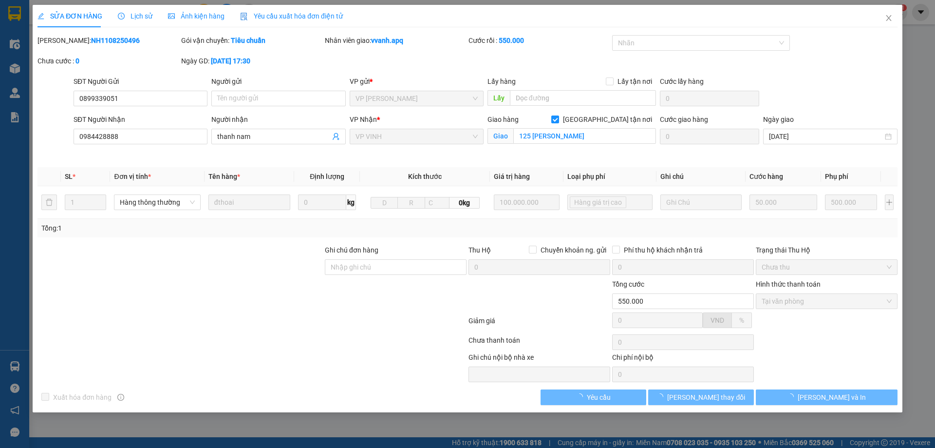
click at [142, 19] on span "Lịch sử" at bounding box center [135, 16] width 35 height 8
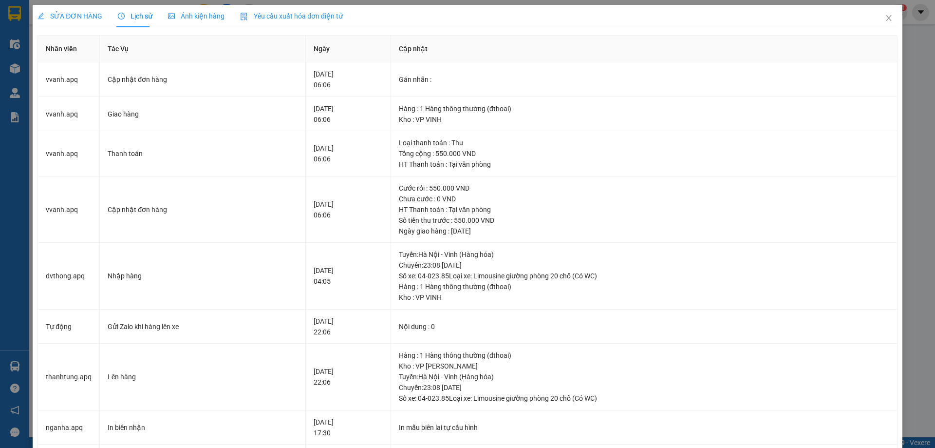
click at [90, 16] on span "SỬA ĐƠN HÀNG" at bounding box center [70, 16] width 65 height 8
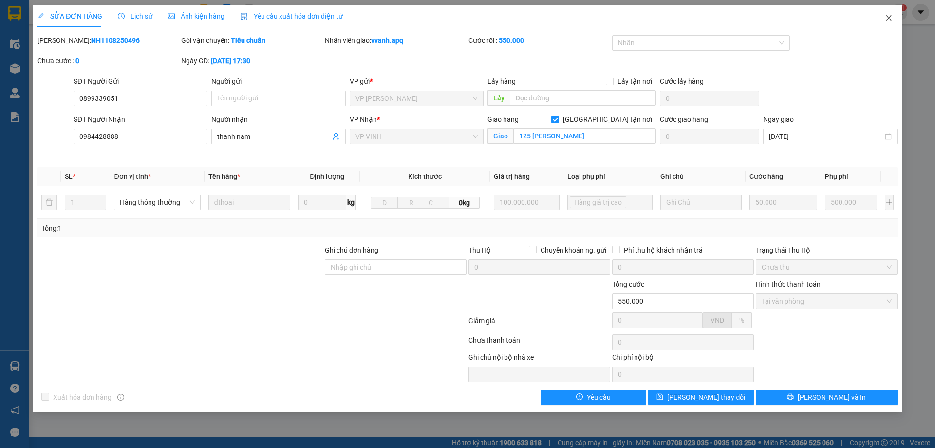
click at [886, 17] on icon "close" at bounding box center [889, 18] width 8 height 8
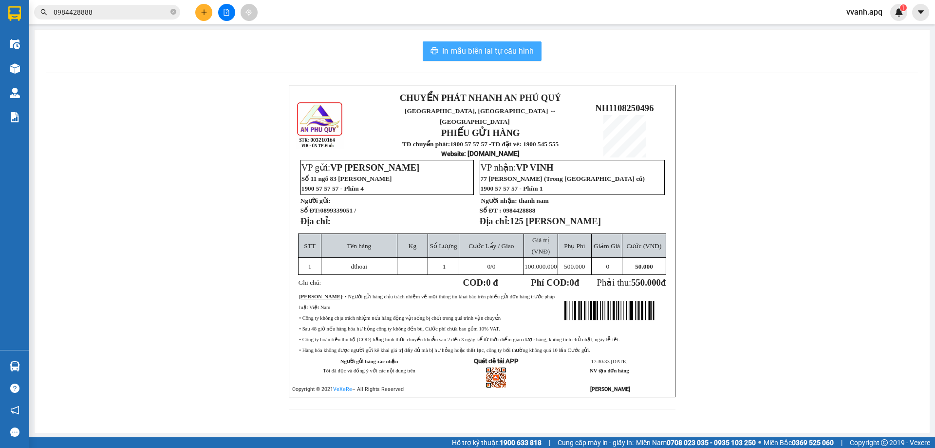
click at [499, 51] on span "In mẫu biên lai tự cấu hình" at bounding box center [488, 51] width 92 height 12
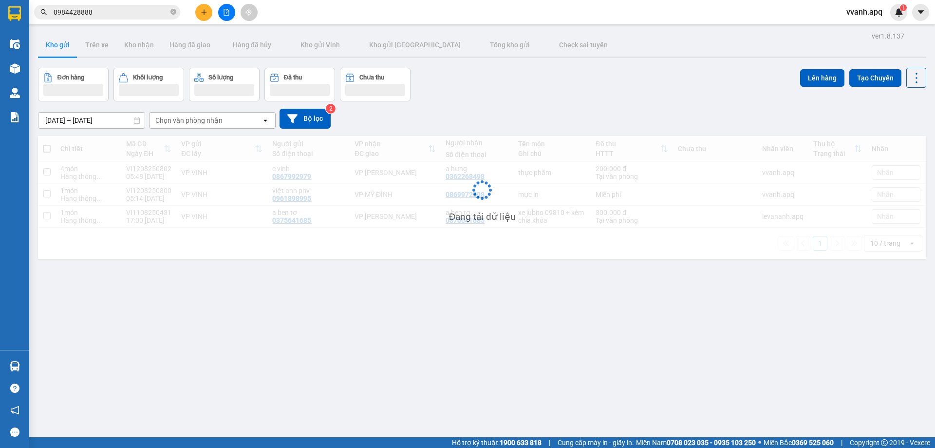
click at [138, 8] on input "0984428888" at bounding box center [111, 12] width 115 height 11
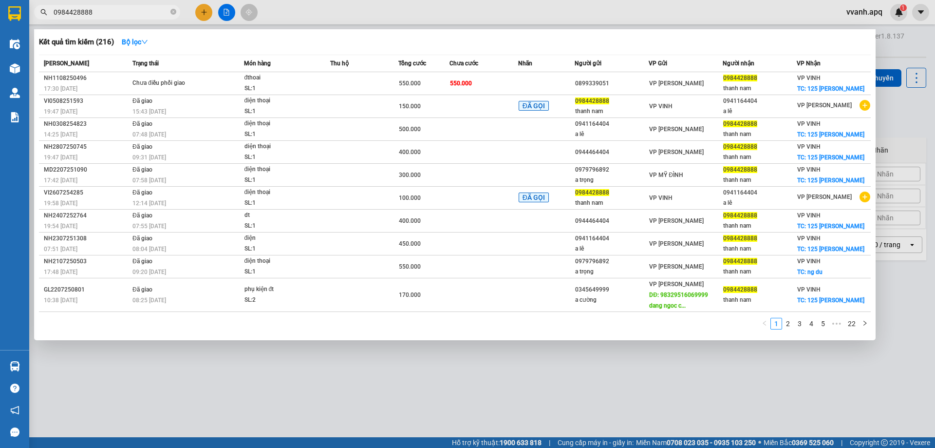
click at [138, 8] on input "0984428888" at bounding box center [111, 12] width 115 height 11
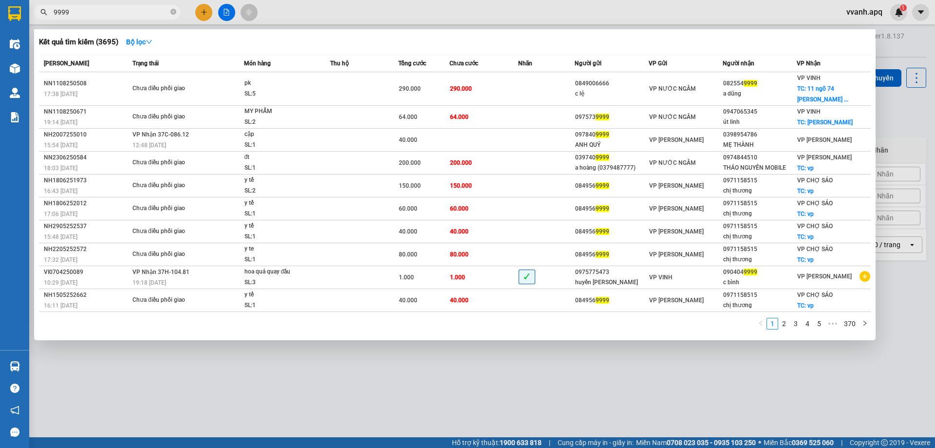
click at [78, 10] on input "9999" at bounding box center [111, 12] width 115 height 11
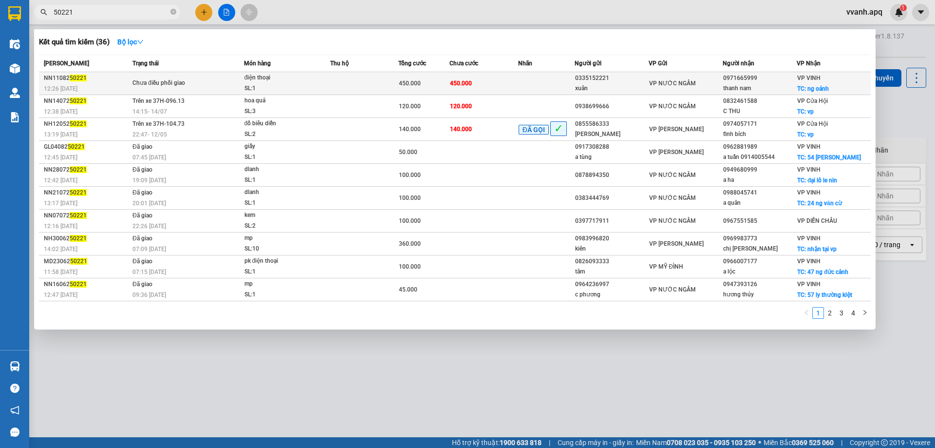
type input "50221"
click at [244, 87] on td "điện thoại SL: 1" at bounding box center [287, 83] width 87 height 23
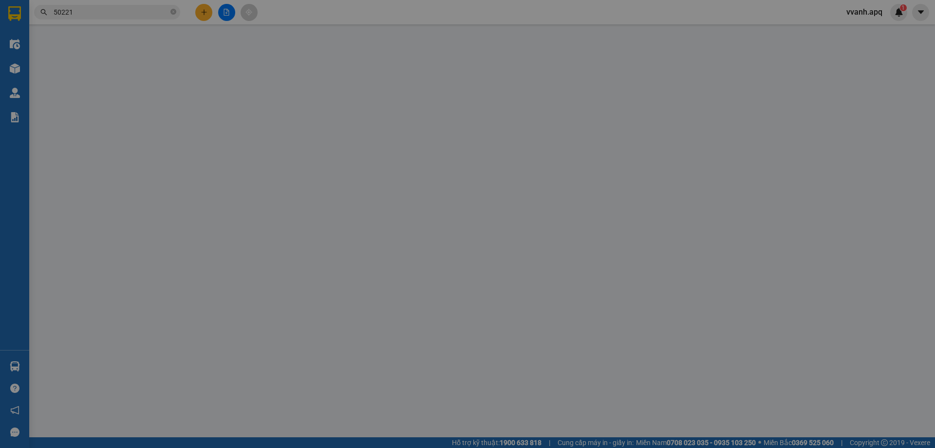
type input "0335152221"
type input "xuân"
type input "0971665999"
type input "thanh nam"
checkbox input "true"
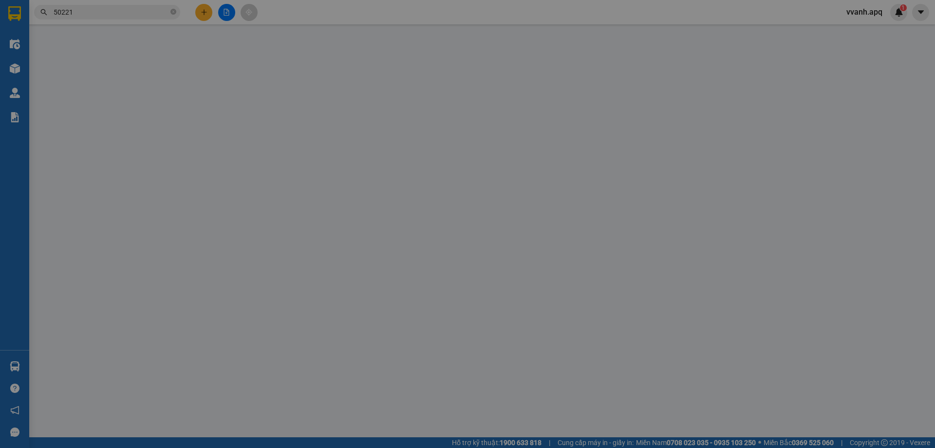
type input "ng oánh"
type input "450.000"
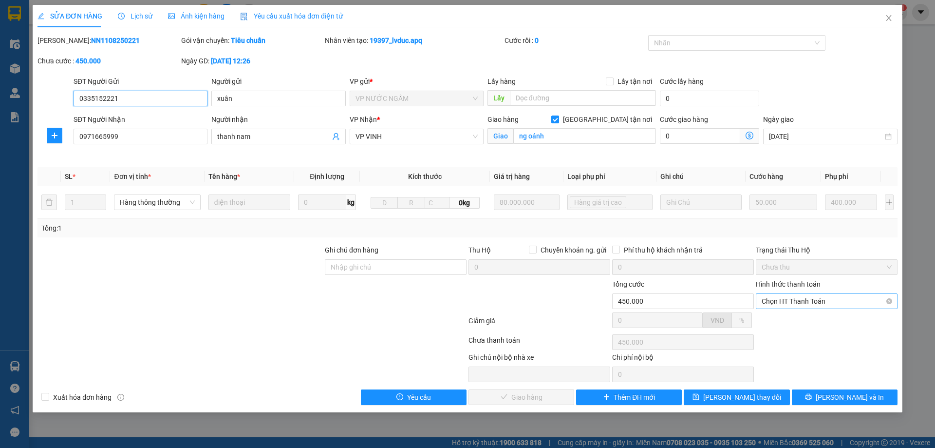
click at [768, 298] on span "Chọn HT Thanh Toán" at bounding box center [827, 301] width 130 height 15
click at [801, 317] on div "Tại văn phòng" at bounding box center [827, 320] width 130 height 11
type input "0"
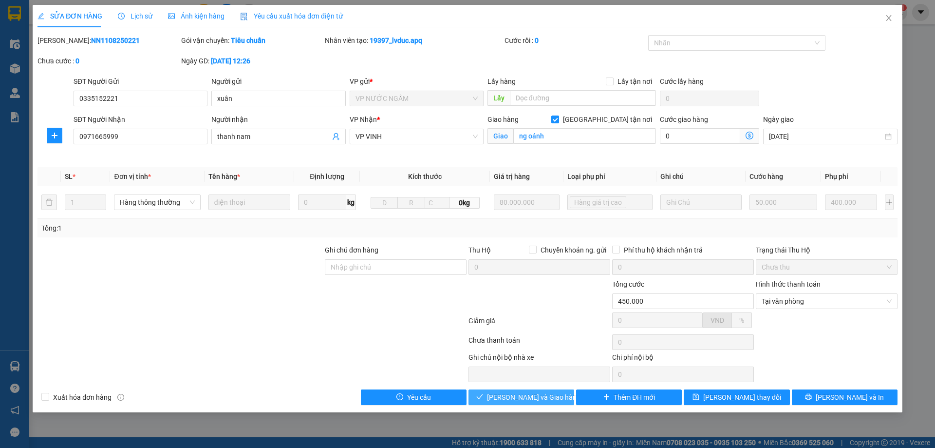
click at [501, 398] on span "[PERSON_NAME] và Giao hàng" at bounding box center [534, 397] width 94 height 11
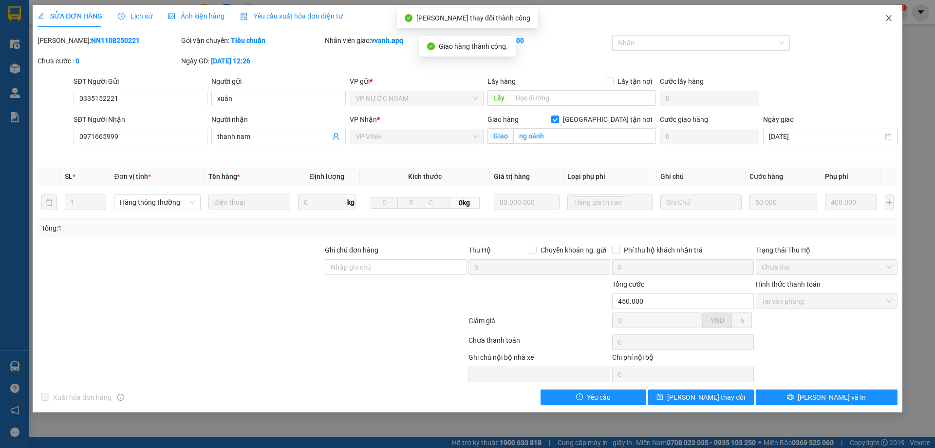
click at [886, 23] on span "Close" at bounding box center [888, 18] width 27 height 27
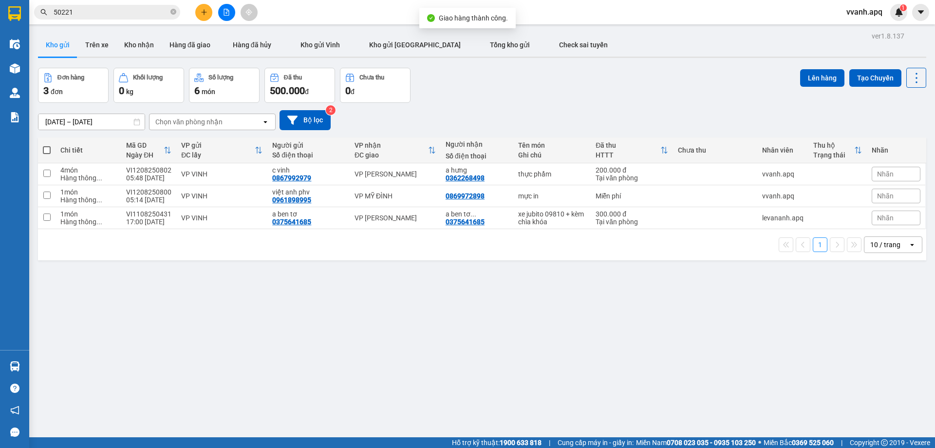
click at [116, 15] on input "50221" at bounding box center [111, 12] width 115 height 11
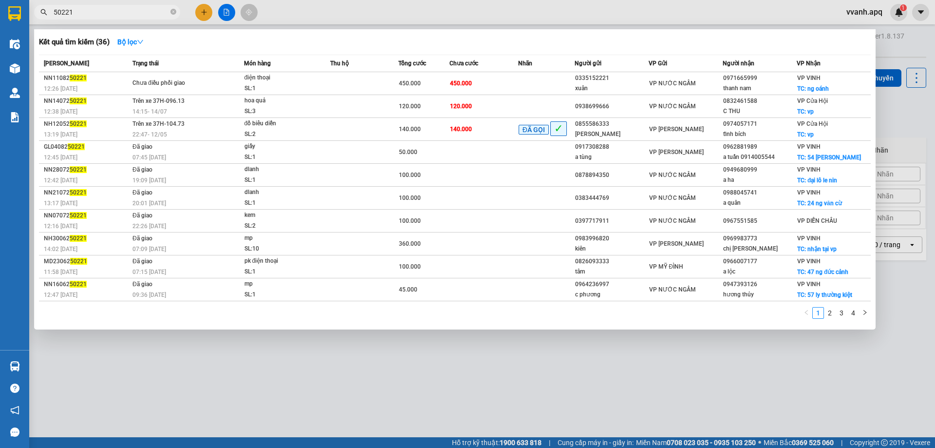
click at [116, 15] on input "50221" at bounding box center [111, 12] width 115 height 11
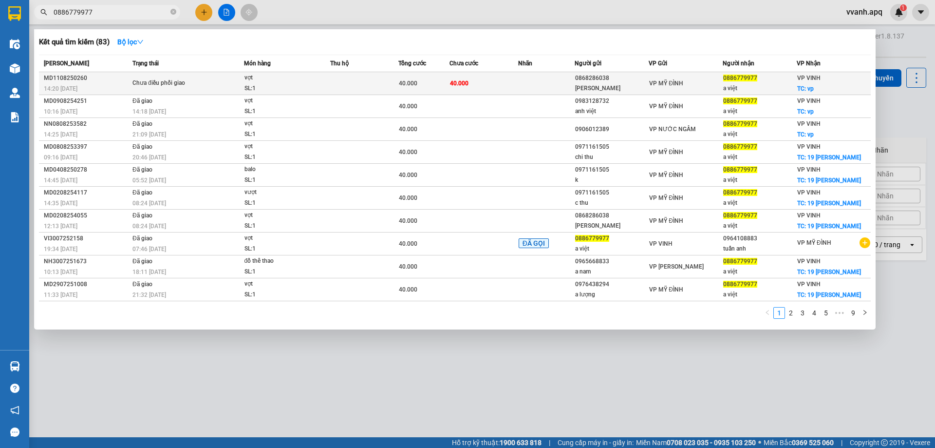
type input "0886779977"
click at [467, 87] on span "40.000" at bounding box center [459, 83] width 19 height 7
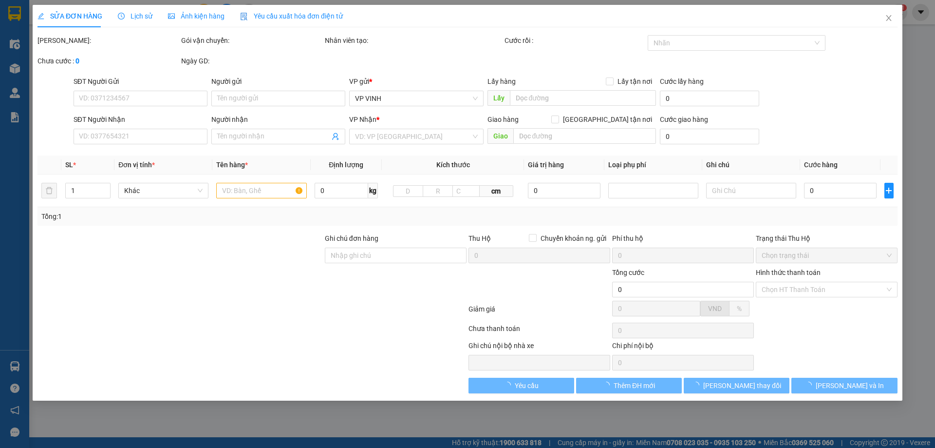
type input "0868286038"
type input "tuấn kiệt"
type input "0886779977"
type input "a việt"
checkbox input "true"
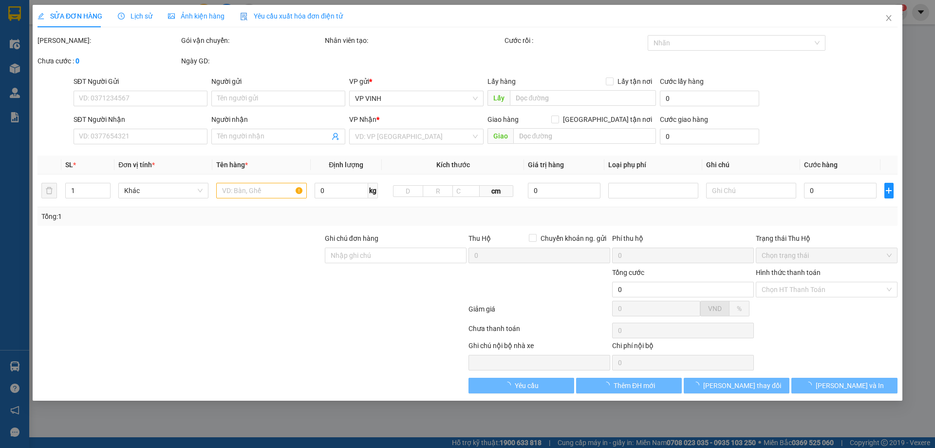
type input "vp"
type input "40.000"
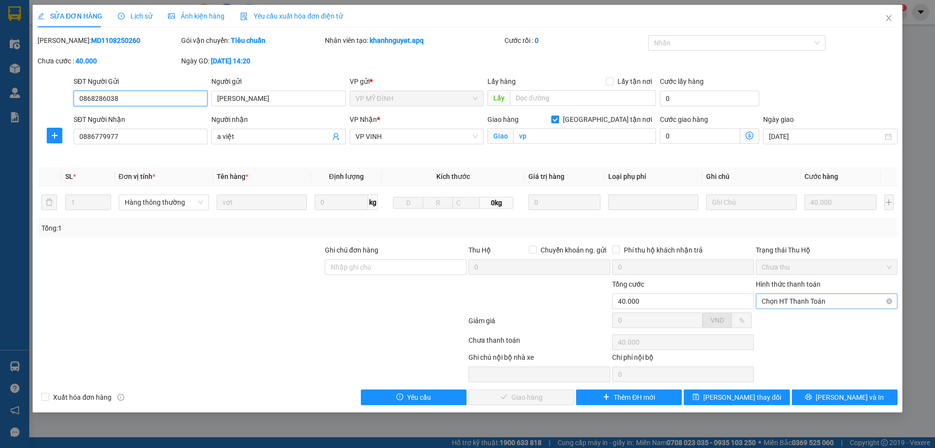
click at [782, 299] on span "Chọn HT Thanh Toán" at bounding box center [827, 301] width 130 height 15
click at [797, 321] on div "Tại văn phòng" at bounding box center [827, 320] width 130 height 11
type input "0"
click at [538, 400] on span "[PERSON_NAME] và Giao hàng" at bounding box center [534, 397] width 94 height 11
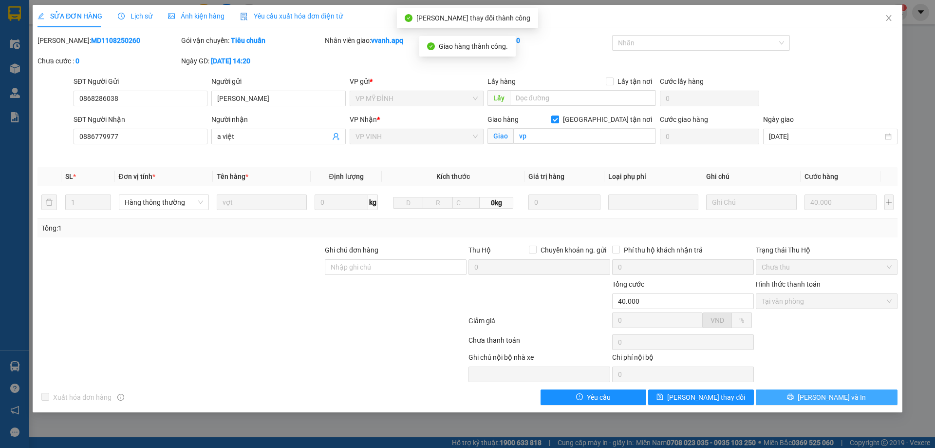
click at [807, 399] on button "[PERSON_NAME] và In" at bounding box center [827, 397] width 142 height 16
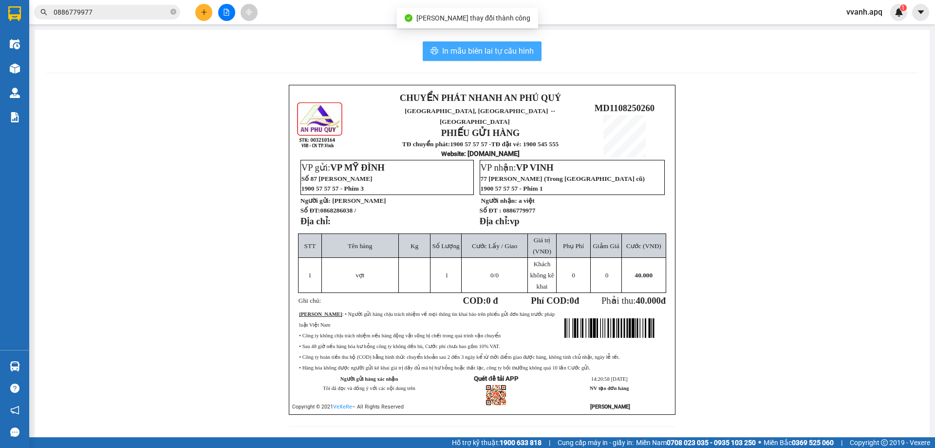
click at [495, 48] on span "In mẫu biên lai tự cấu hình" at bounding box center [488, 51] width 92 height 12
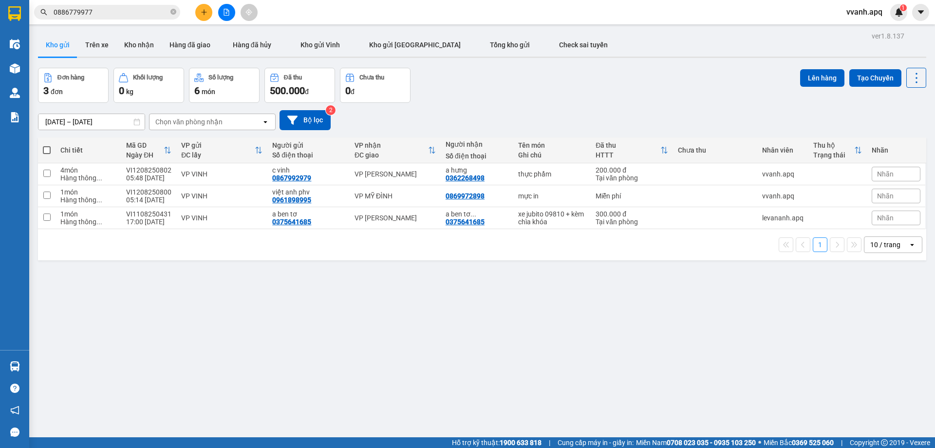
click at [632, 99] on div "Đơn hàng 3 đơn Khối lượng 0 kg Số lượng 6 món Đã thu 500.000 đ Chưa thu 0 đ Lên…" at bounding box center [482, 85] width 888 height 35
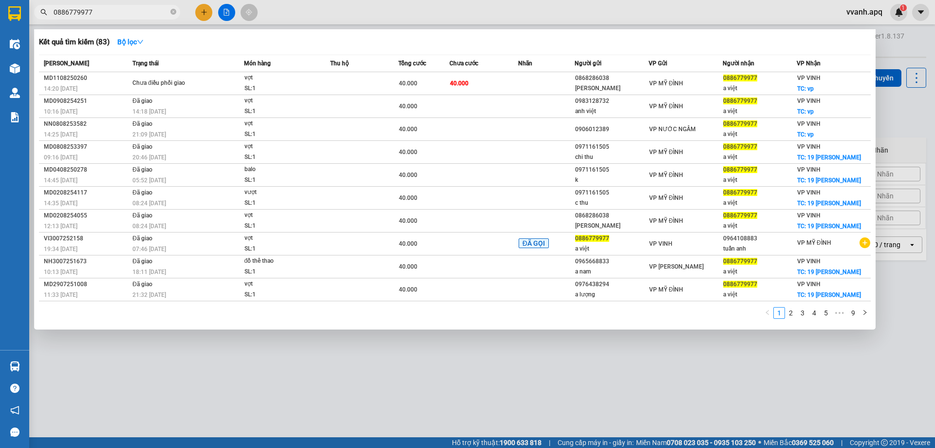
click at [144, 6] on span "0886779977" at bounding box center [107, 12] width 146 height 15
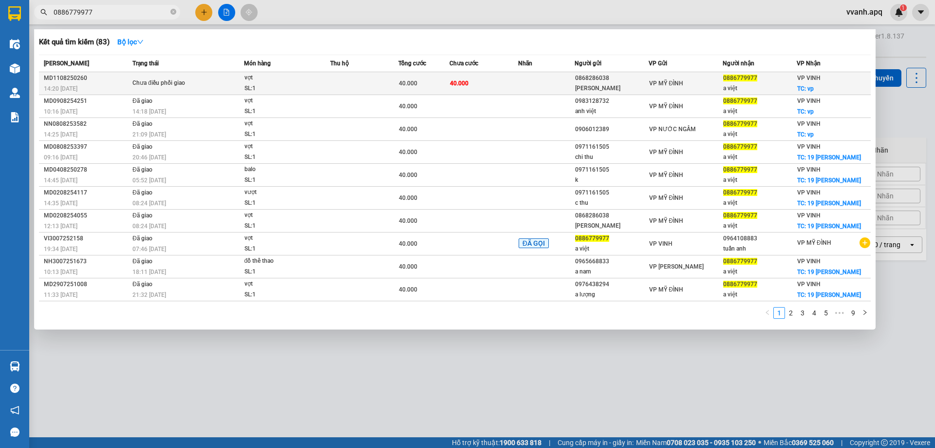
click at [222, 83] on span "Chưa điều phối giao" at bounding box center [187, 83] width 111 height 11
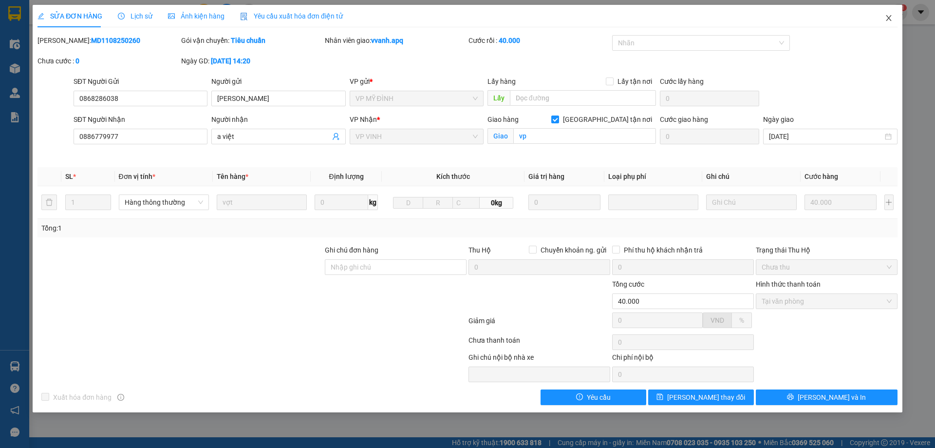
click at [887, 13] on span "Close" at bounding box center [888, 18] width 27 height 27
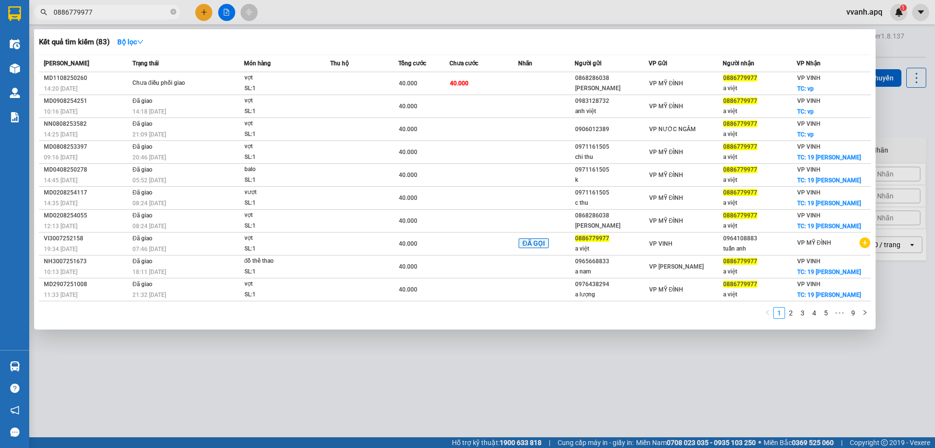
click at [139, 10] on input "0886779977" at bounding box center [111, 12] width 115 height 11
paste input "50221"
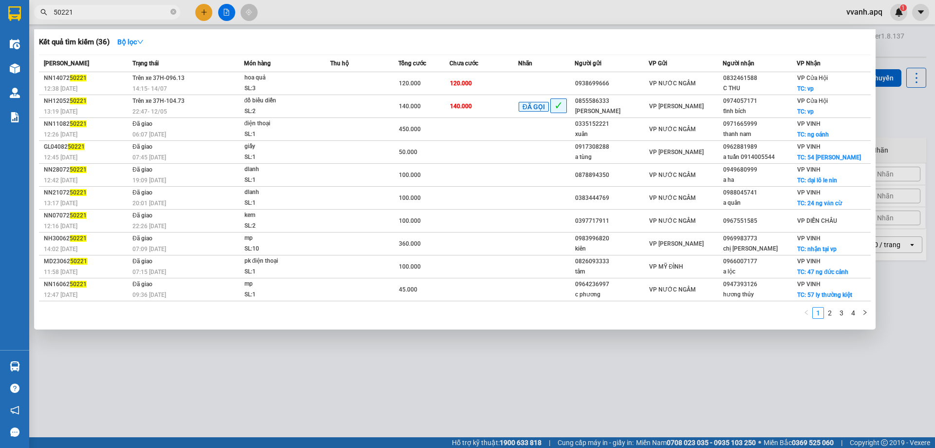
click at [312, 38] on div "Kết quả tìm kiếm ( 36 ) Bộ lọc" at bounding box center [455, 42] width 832 height 16
click at [135, 10] on input "50221" at bounding box center [111, 12] width 115 height 11
click at [92, 6] on span "50221" at bounding box center [107, 12] width 146 height 15
click at [95, 9] on input "50221" at bounding box center [111, 12] width 115 height 11
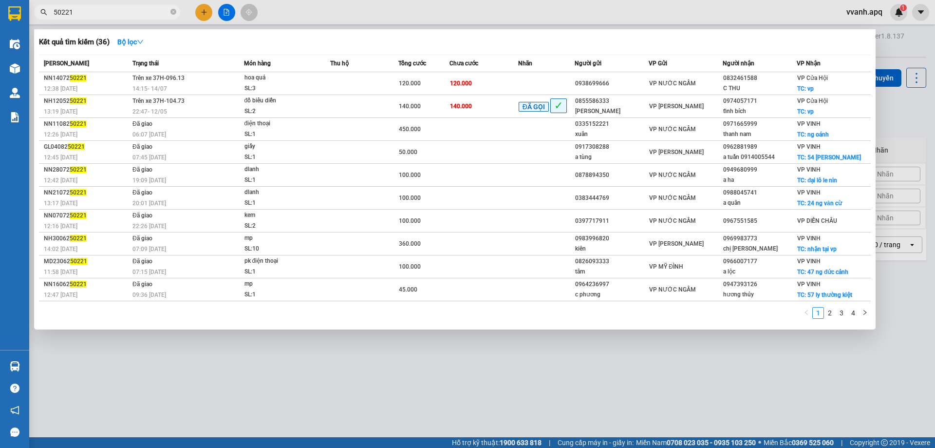
click at [95, 9] on input "50221" at bounding box center [111, 12] width 115 height 11
drag, startPoint x: 310, startPoint y: 15, endPoint x: 323, endPoint y: 18, distance: 13.0
click at [310, 15] on div at bounding box center [467, 224] width 935 height 448
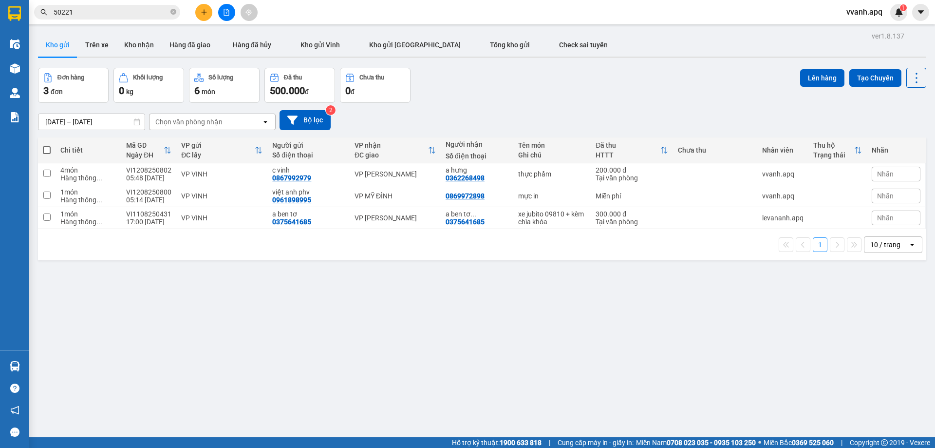
click at [138, 2] on div "Kết quả tìm kiếm ( 36 ) Bộ lọc Mã ĐH Trạng thái Món hàng Thu hộ Tổng cước Chưa …" at bounding box center [467, 12] width 935 height 24
click at [138, 10] on input "50221" at bounding box center [111, 12] width 115 height 11
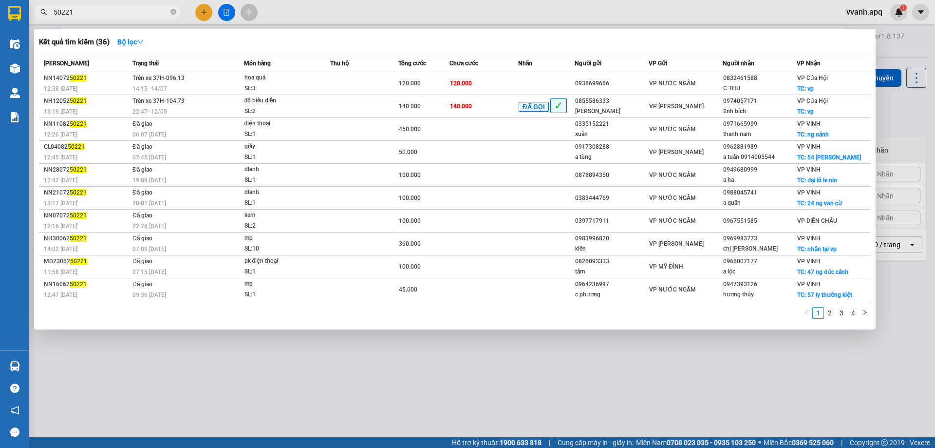
click at [138, 10] on input "50221" at bounding box center [111, 12] width 115 height 11
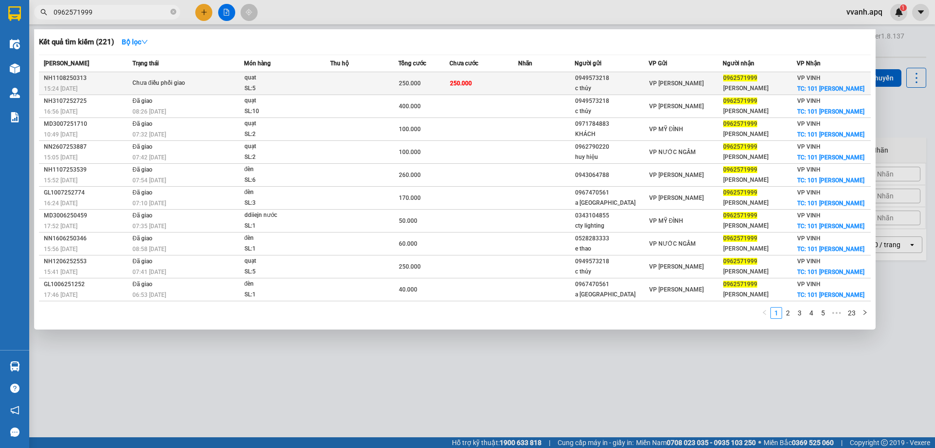
type input "0962571999"
click at [596, 87] on div "c thủy" at bounding box center [611, 88] width 73 height 10
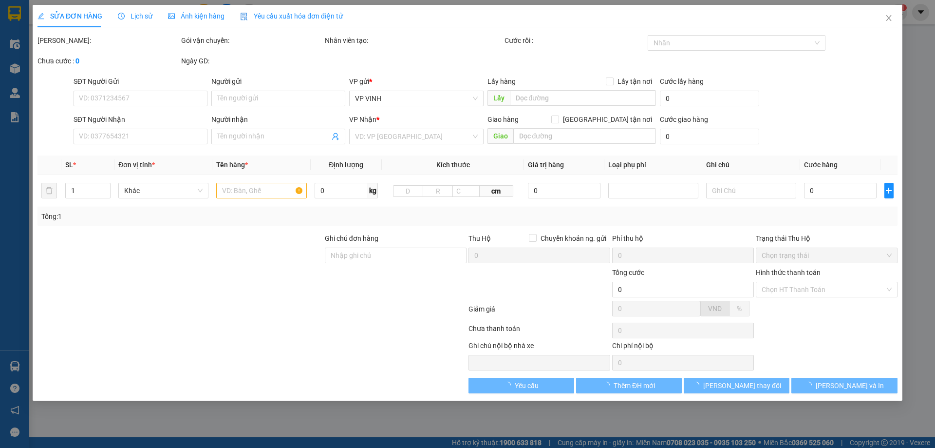
type input "0949573218"
type input "c thủy"
type input "0962571999"
type input "hoài phuong"
checkbox input "true"
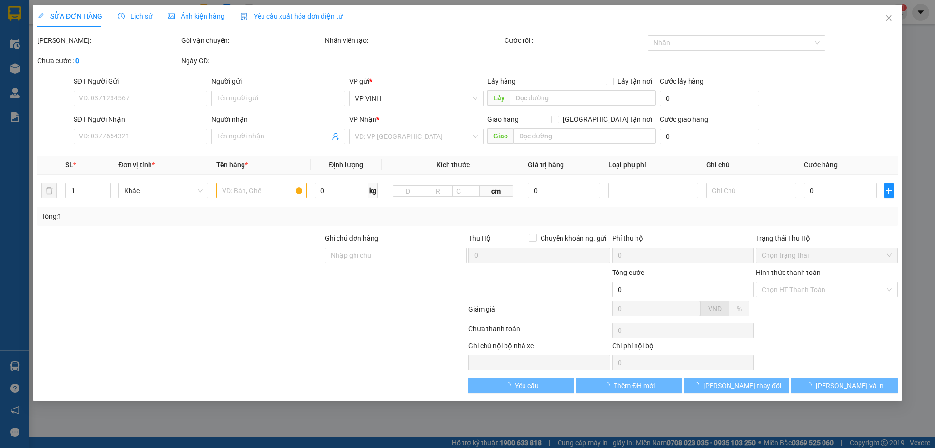
type input "101 CAO XUÂN HUY"
type input "250.000"
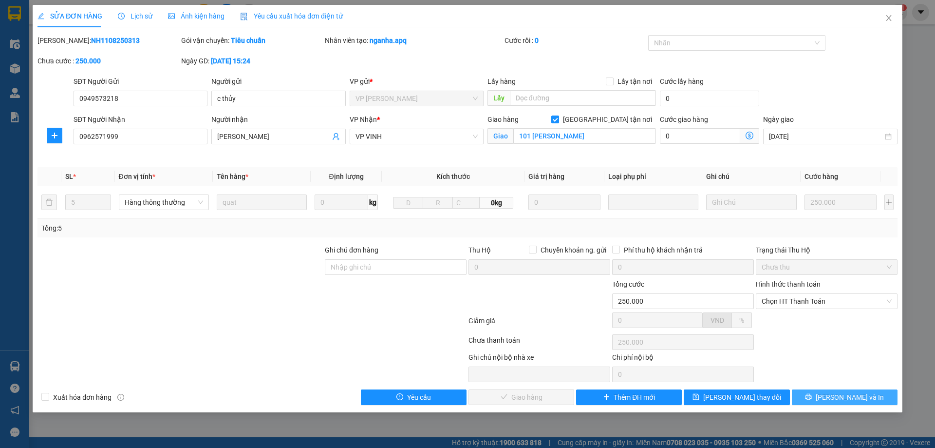
click at [817, 394] on button "[PERSON_NAME] và In" at bounding box center [845, 397] width 106 height 16
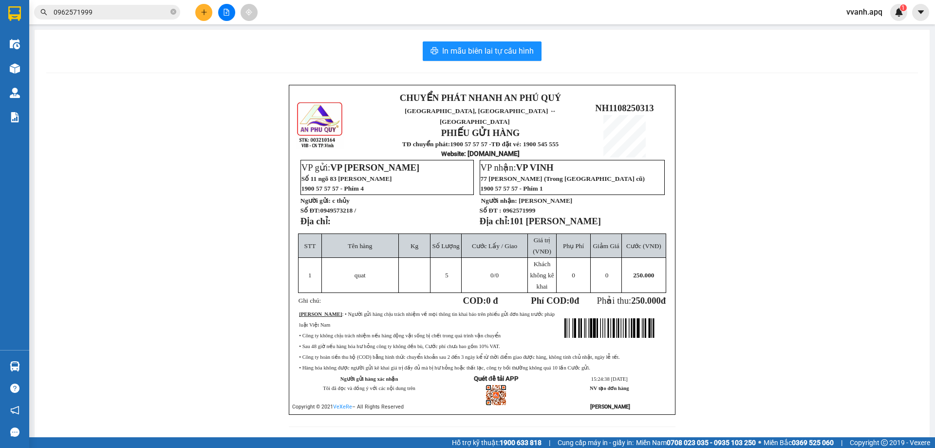
click at [311, 219] on p "Địa chỉ:" at bounding box center [387, 221] width 172 height 11
click at [29, 77] on div "Kho hàng mới" at bounding box center [14, 68] width 29 height 24
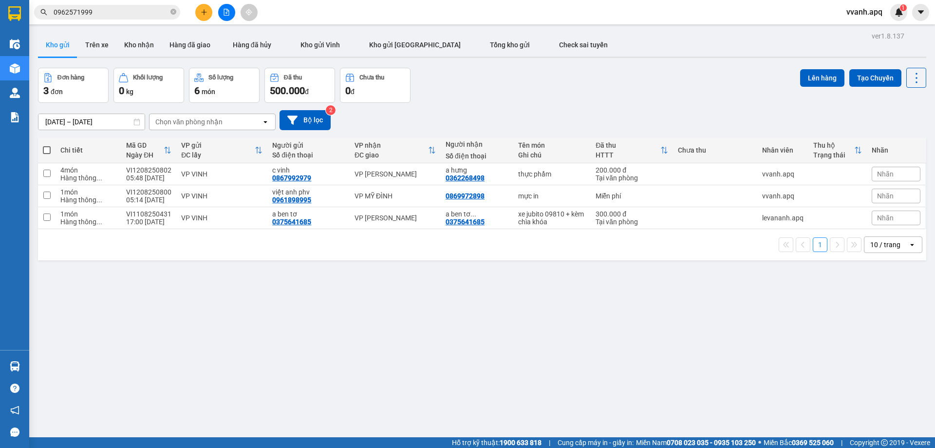
click at [577, 99] on div "Đơn hàng 3 đơn Khối lượng 0 kg Số lượng 6 món Đã thu 500.000 đ Chưa thu 0 đ Lên…" at bounding box center [482, 85] width 888 height 35
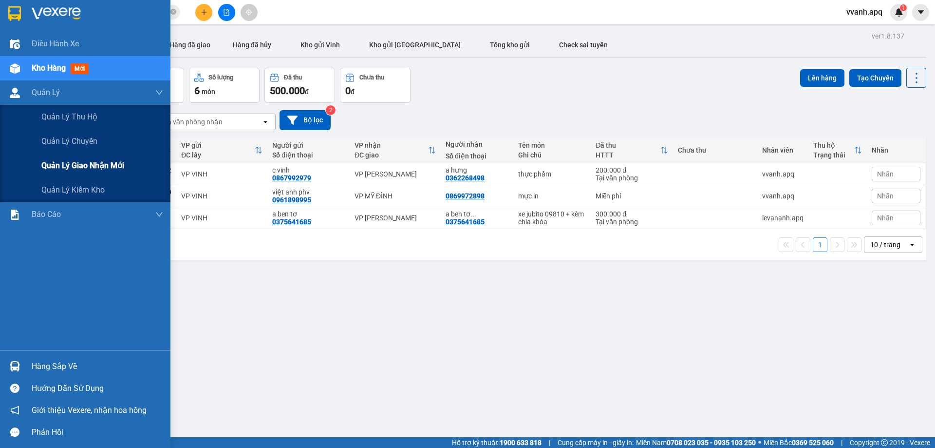
click at [60, 174] on div "Quản lý giao nhận mới" at bounding box center [102, 165] width 122 height 24
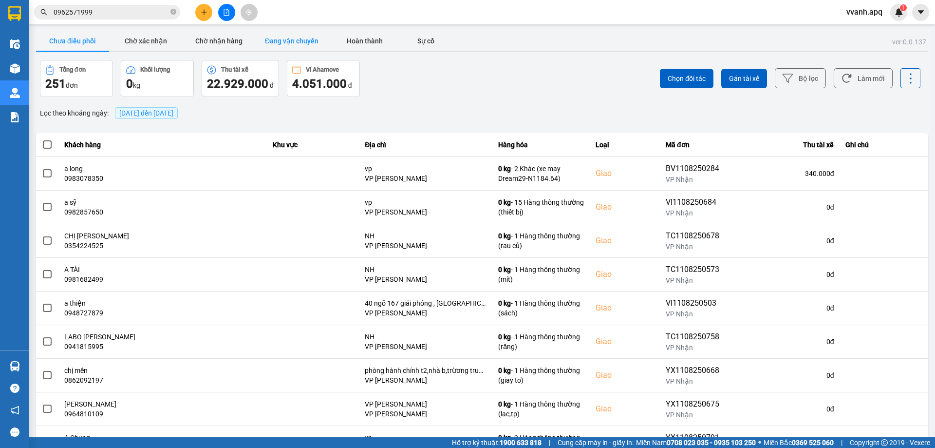
click at [314, 41] on button "Đang vận chuyển" at bounding box center [291, 40] width 73 height 19
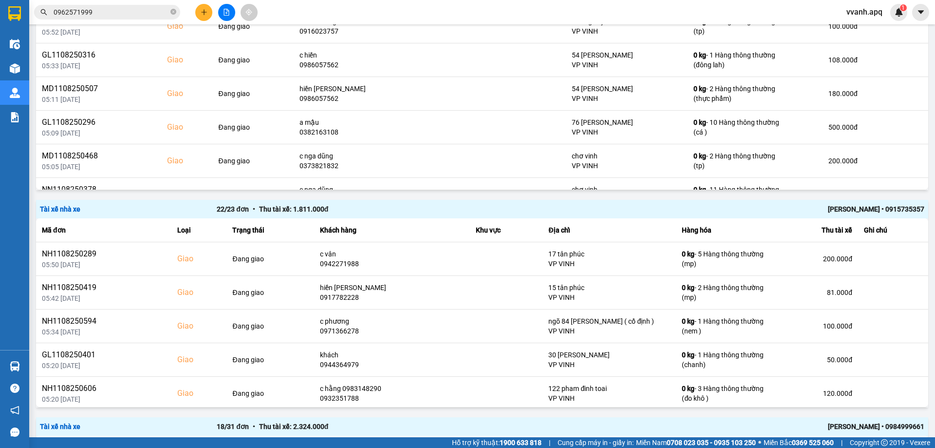
scroll to position [536, 0]
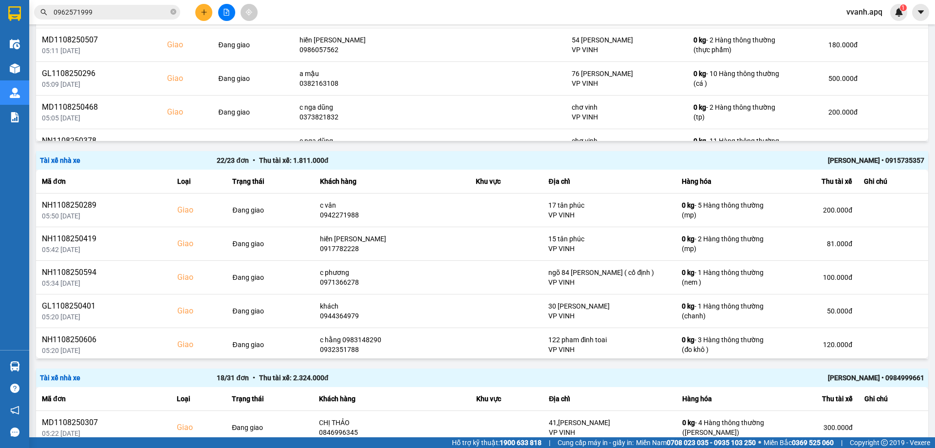
click at [846, 159] on div "TRẦN THANH TÂM • 0915735357" at bounding box center [748, 160] width 354 height 11
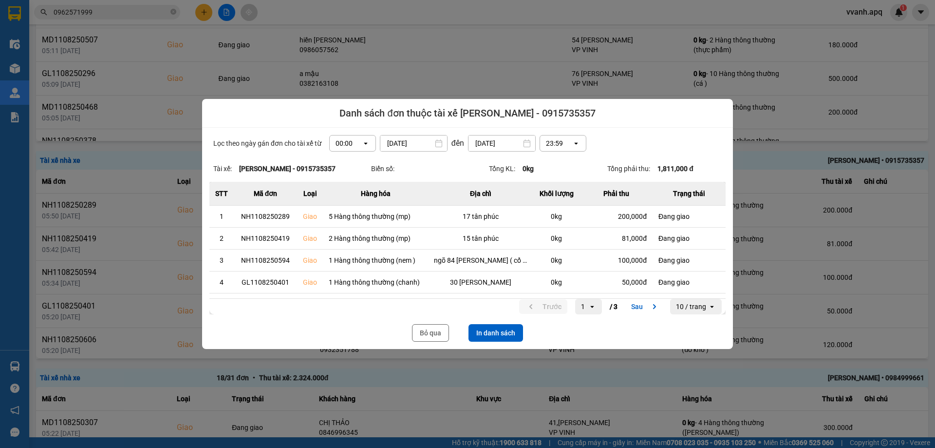
click at [504, 333] on button "In danh sách" at bounding box center [496, 333] width 55 height 18
click at [430, 329] on button "Bỏ qua" at bounding box center [430, 333] width 37 height 18
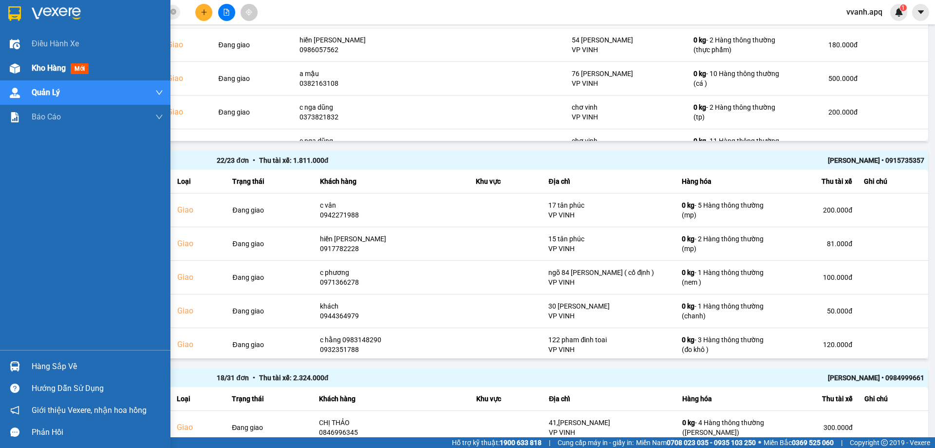
click at [10, 66] on img at bounding box center [15, 68] width 10 height 10
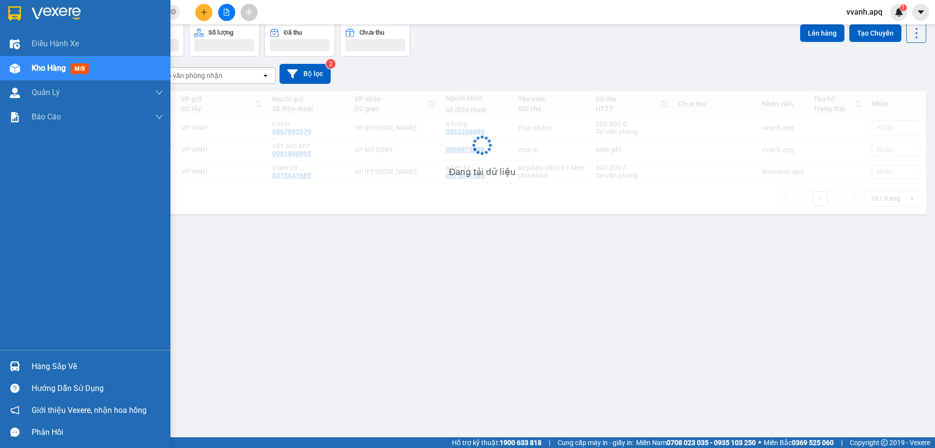
scroll to position [45, 0]
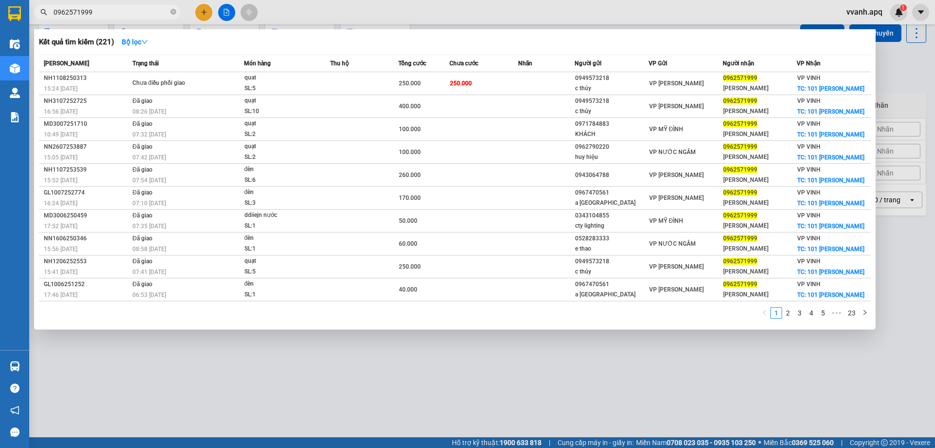
click at [138, 17] on input "0962571999" at bounding box center [111, 12] width 115 height 11
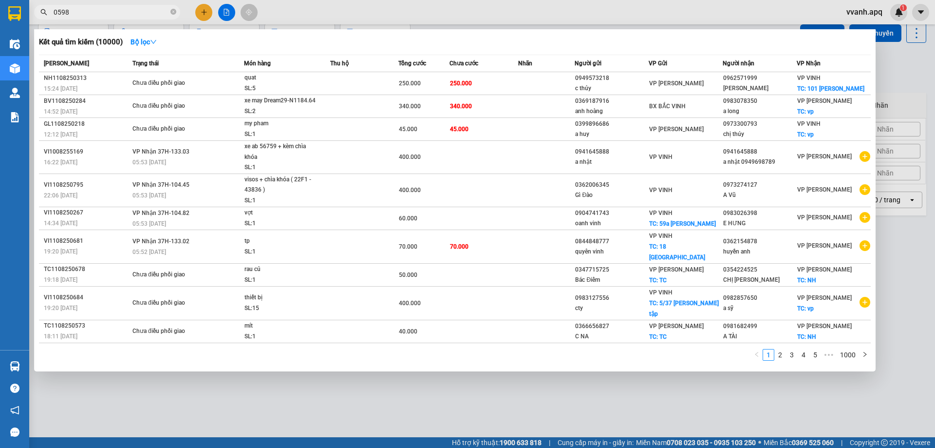
click at [53, 8] on span "0598" at bounding box center [107, 12] width 146 height 15
click at [55, 13] on input "0598" at bounding box center [111, 12] width 115 height 11
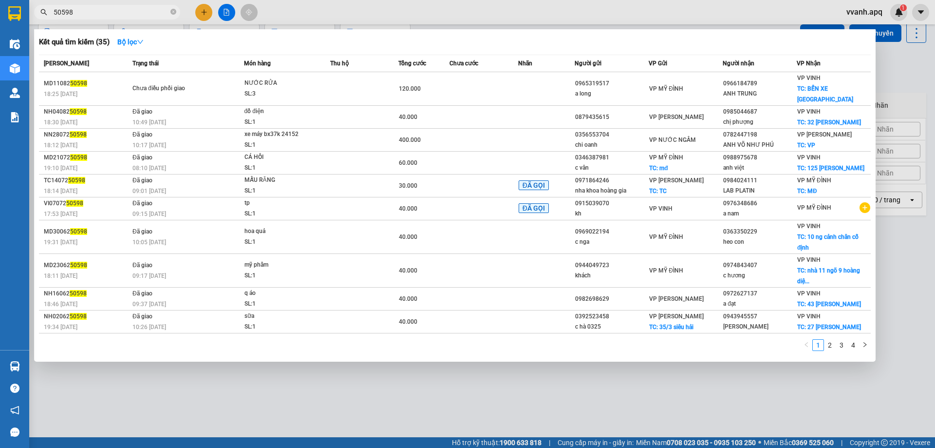
click at [121, 13] on input "50598" at bounding box center [111, 12] width 115 height 11
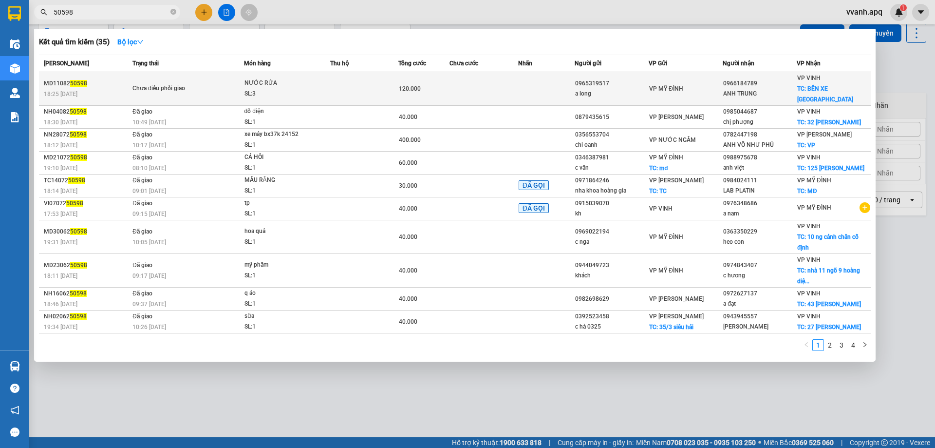
type input "50598"
click at [144, 83] on div "Chưa điều phối giao" at bounding box center [168, 88] width 73 height 11
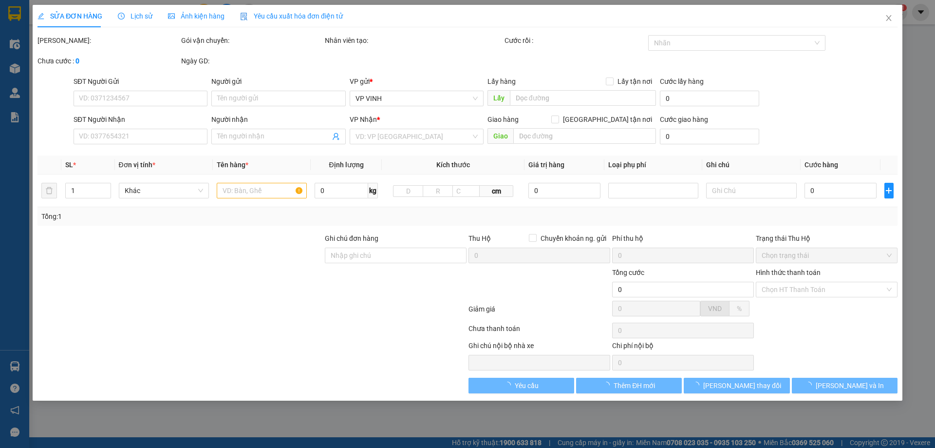
type input "0965319517"
type input "a long"
type input "0966184789"
type input "ANH TRUNG"
checkbox input "true"
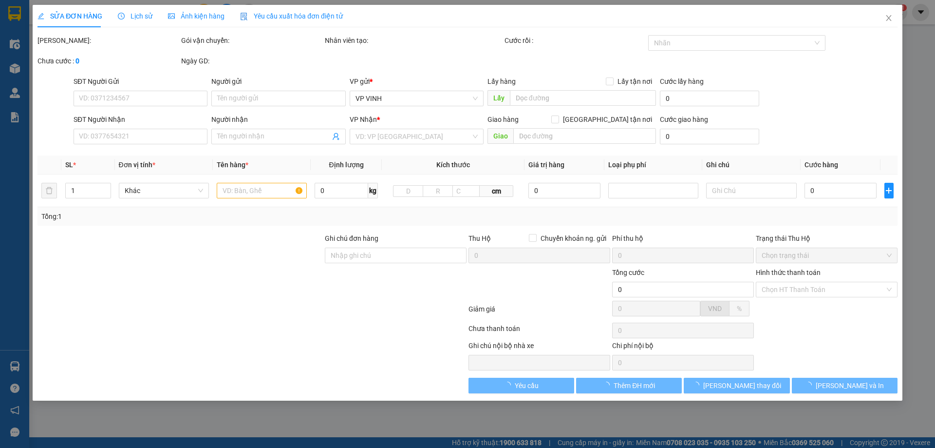
type input "BẾN XE BẮC VINH"
type input "120.000"
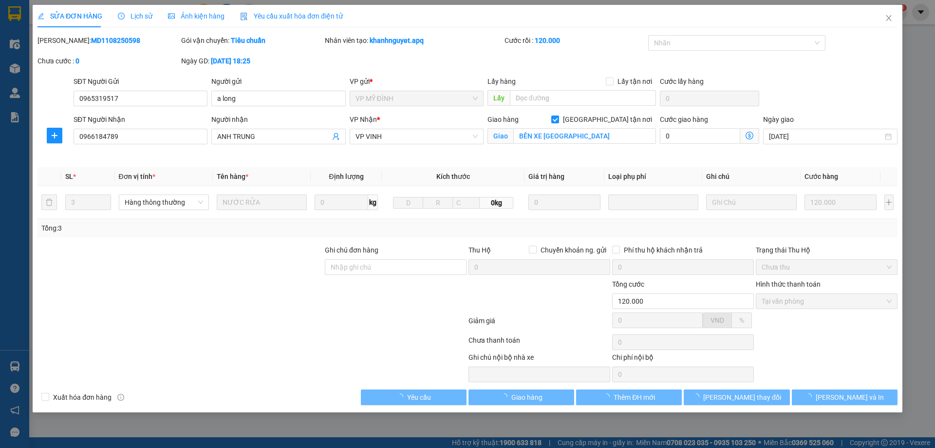
click at [94, 41] on b "MD1108250598" at bounding box center [115, 41] width 49 height 8
copy b "MD1108250598"
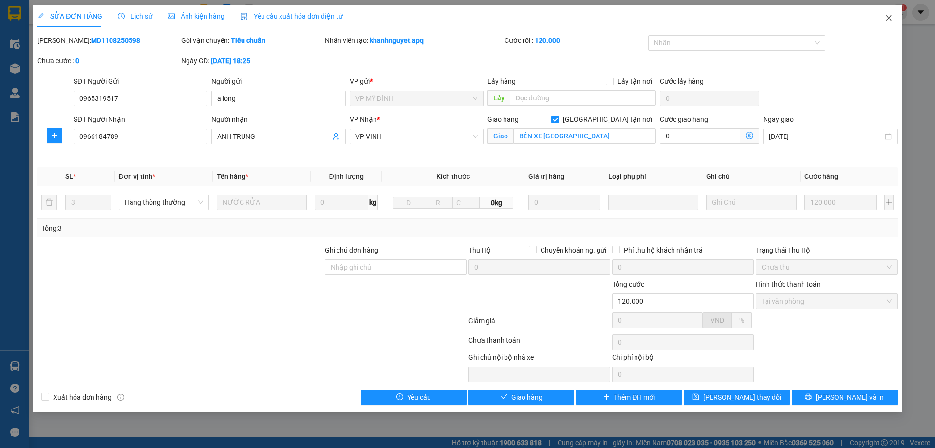
click at [895, 20] on span "Close" at bounding box center [888, 18] width 27 height 27
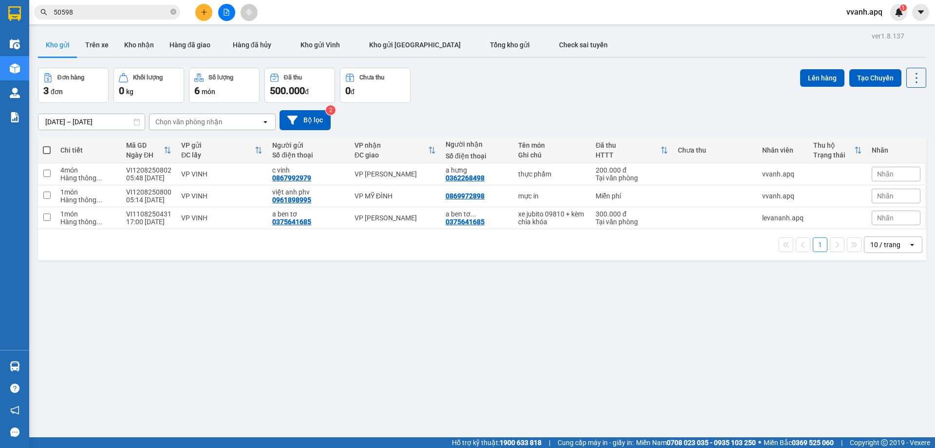
click at [130, 12] on input "50598" at bounding box center [111, 12] width 115 height 11
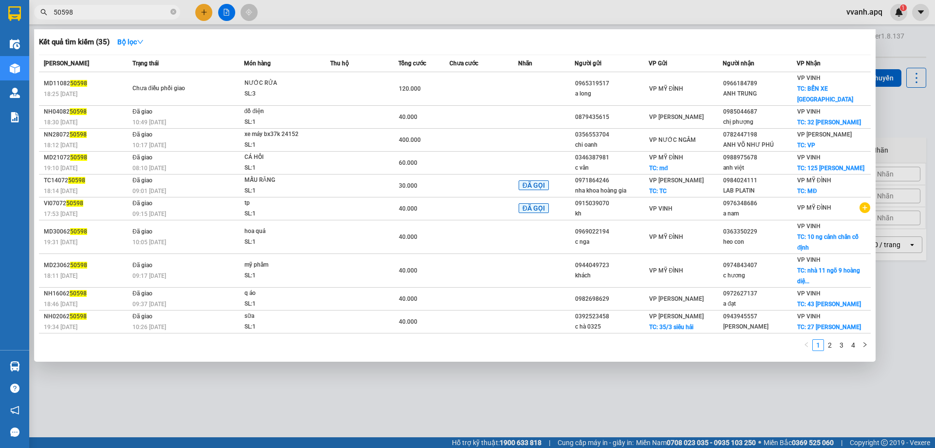
click at [130, 12] on input "50598" at bounding box center [111, 12] width 115 height 11
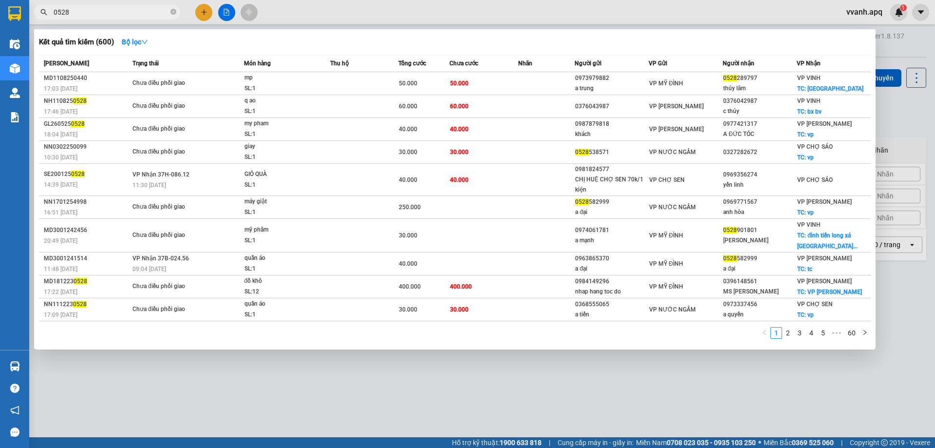
click at [56, 12] on input "0528" at bounding box center [111, 12] width 115 height 11
click at [54, 12] on input "0528" at bounding box center [111, 12] width 115 height 11
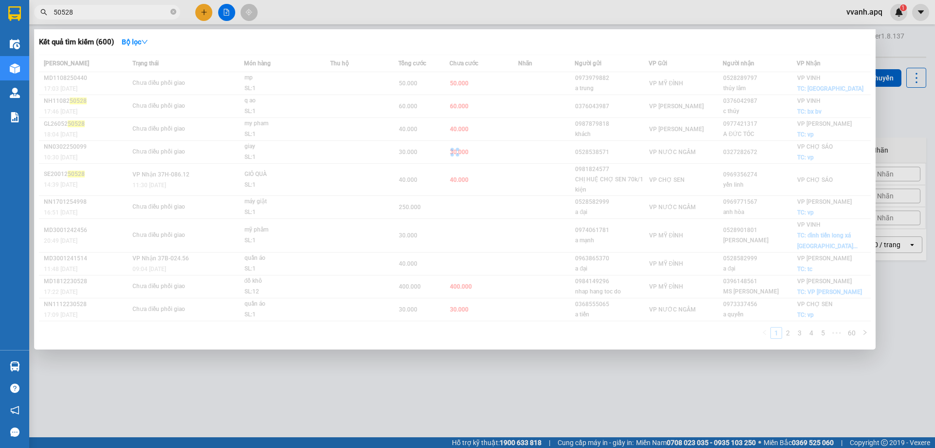
click at [158, 15] on input "50528" at bounding box center [111, 12] width 115 height 11
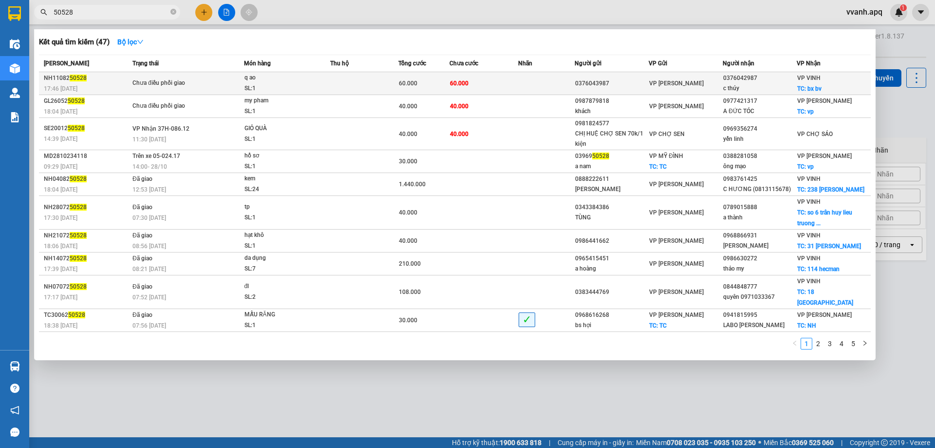
type input "50528"
click at [375, 84] on td at bounding box center [364, 83] width 68 height 23
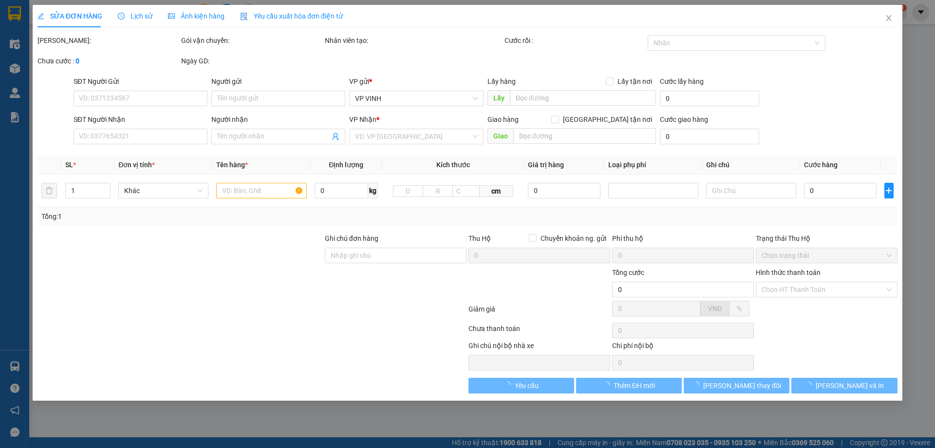
type input "0376043987"
type input "0376042987"
type input "c thúy"
checkbox input "true"
type input "bx bv"
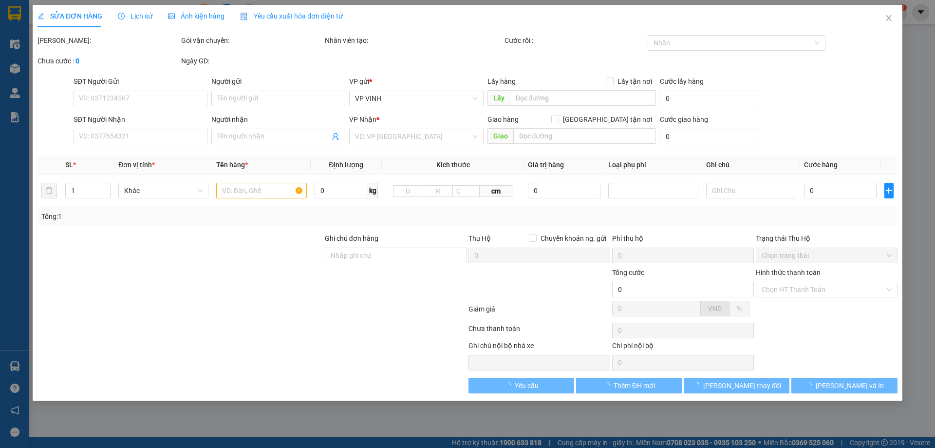
type input "60.000"
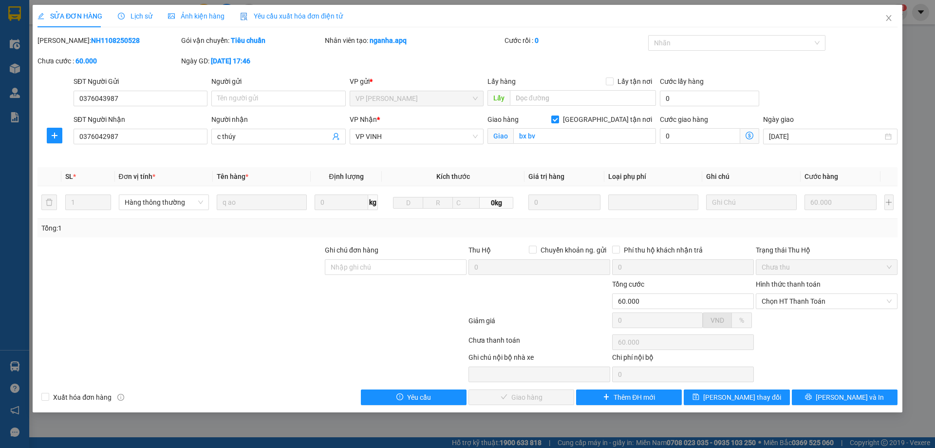
click at [95, 39] on b "NH1108250528" at bounding box center [115, 41] width 49 height 8
copy b "NH1108250528"
click at [887, 20] on icon "close" at bounding box center [889, 18] width 8 height 8
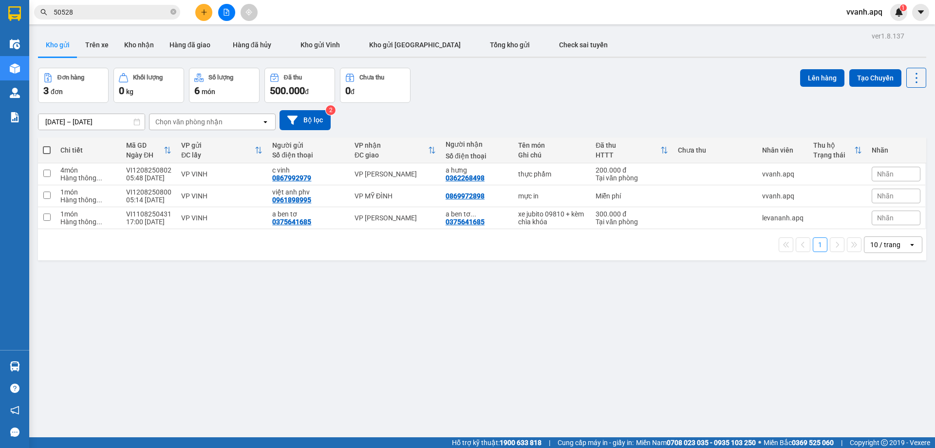
click at [100, 14] on input "50528" at bounding box center [111, 12] width 115 height 11
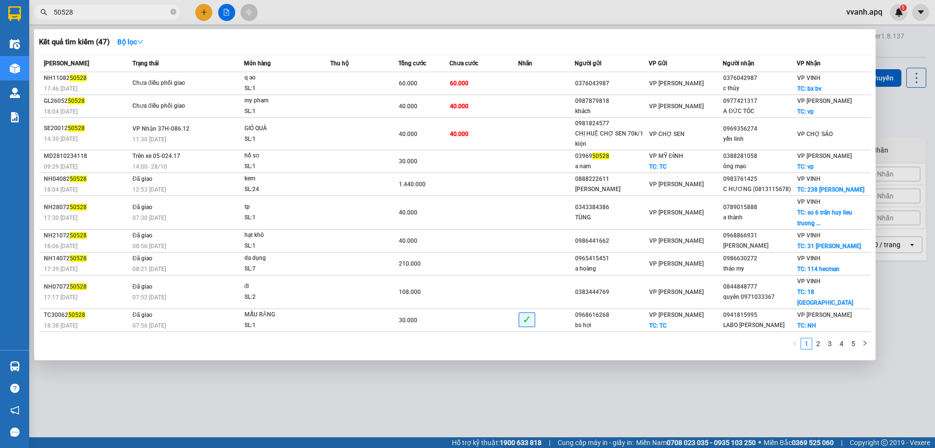
click at [278, 361] on div at bounding box center [467, 224] width 935 height 448
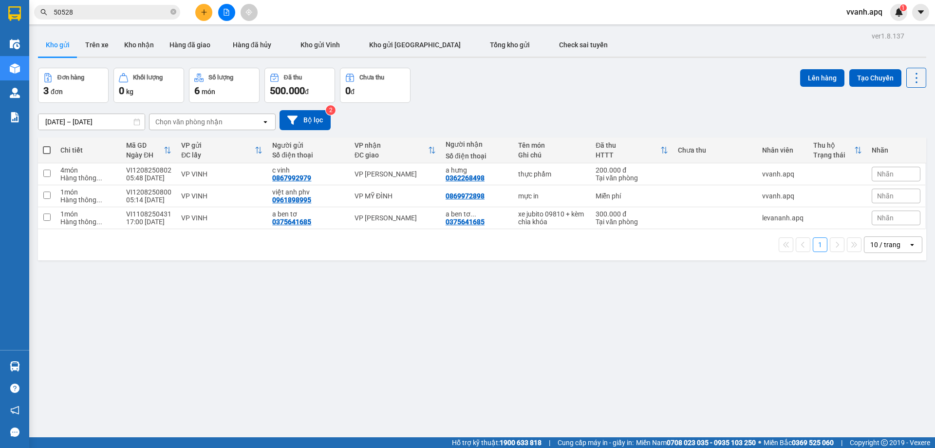
click at [111, 10] on input "50528" at bounding box center [111, 12] width 115 height 11
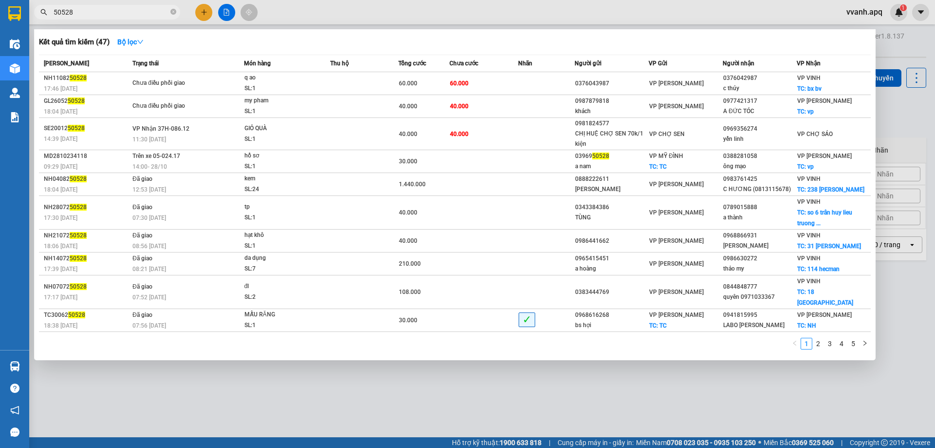
click at [111, 10] on input "50528" at bounding box center [111, 12] width 115 height 11
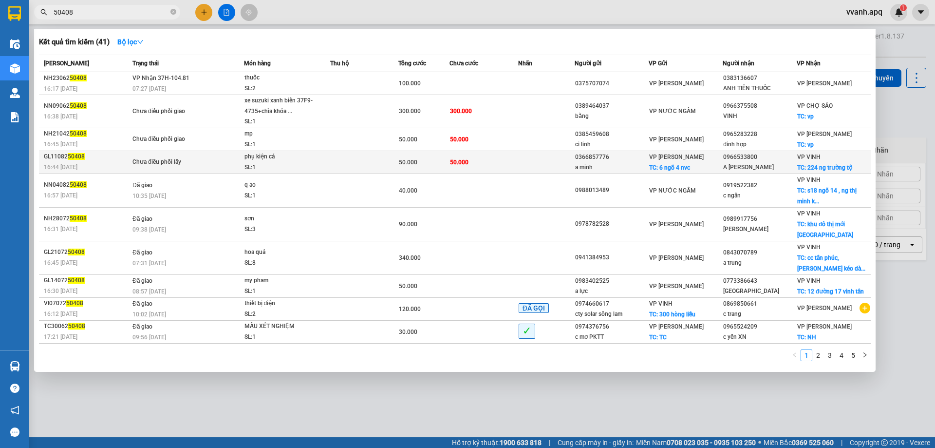
type input "50408"
click at [203, 166] on div "Chưa điều phối lấy" at bounding box center [168, 162] width 73 height 11
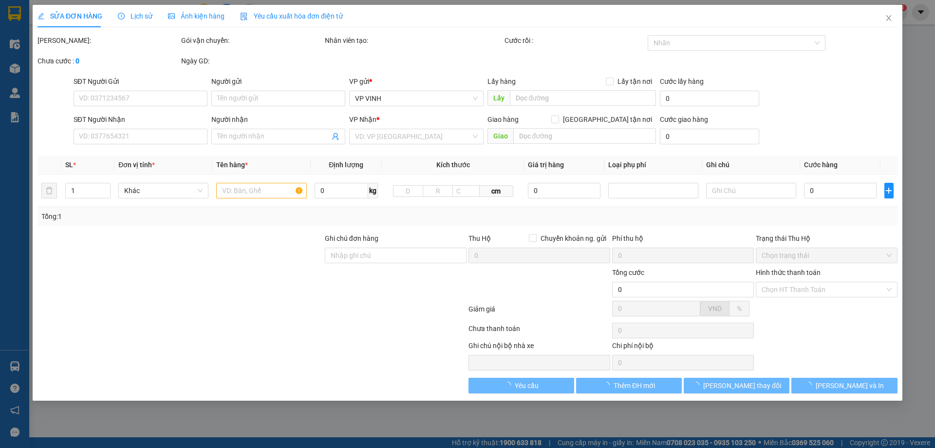
type input "0366857776"
type input "a minh"
checkbox input "true"
type input "6 ngõ 4 nvc"
type input "0966533800"
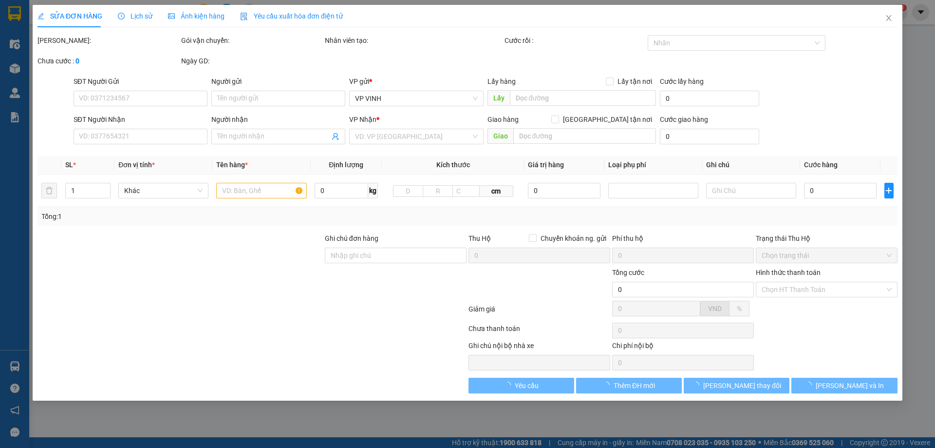
type input "A HỒ VIẾT HẢI"
checkbox input "true"
type input "224 ng trường tộ"
type input "50.000"
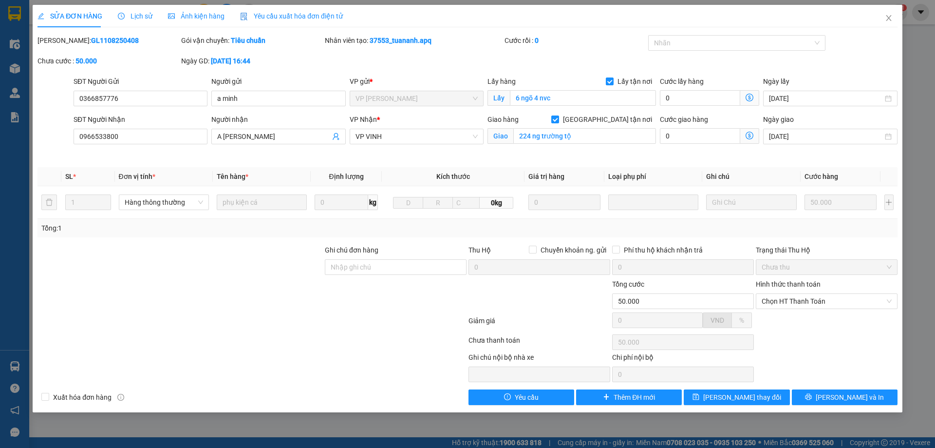
click at [131, 11] on div "Lịch sử" at bounding box center [135, 16] width 35 height 11
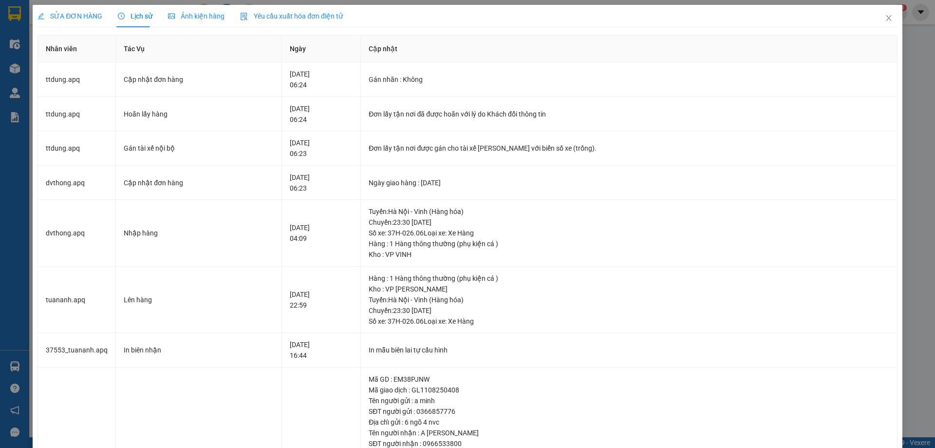
click at [84, 12] on span "SỬA ĐƠN HÀNG" at bounding box center [70, 16] width 65 height 8
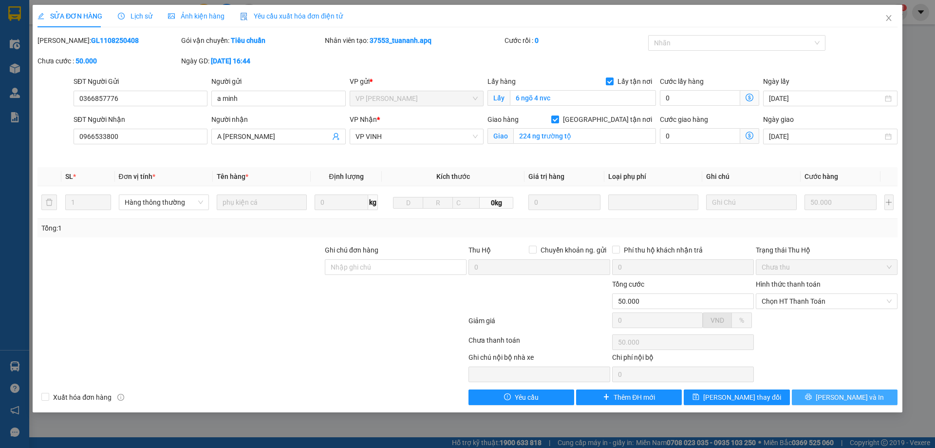
click at [817, 393] on button "[PERSON_NAME] và In" at bounding box center [845, 397] width 106 height 16
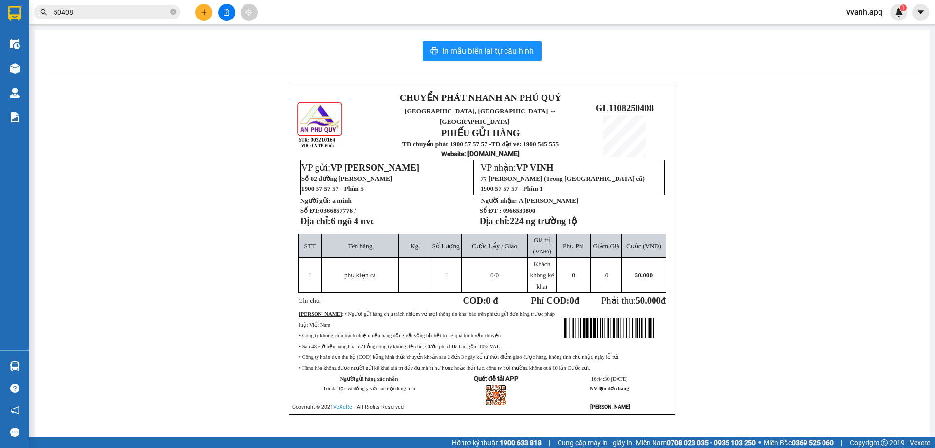
click at [86, 173] on div "CHUYỂN PHÁT NHANH AN PHÚ QUÝ NGHỆ AN, HÀ TĨNH ↔ HÀ NỘI PHIẾU GỬI HÀNG TĐ chuyển…" at bounding box center [482, 262] width 872 height 354
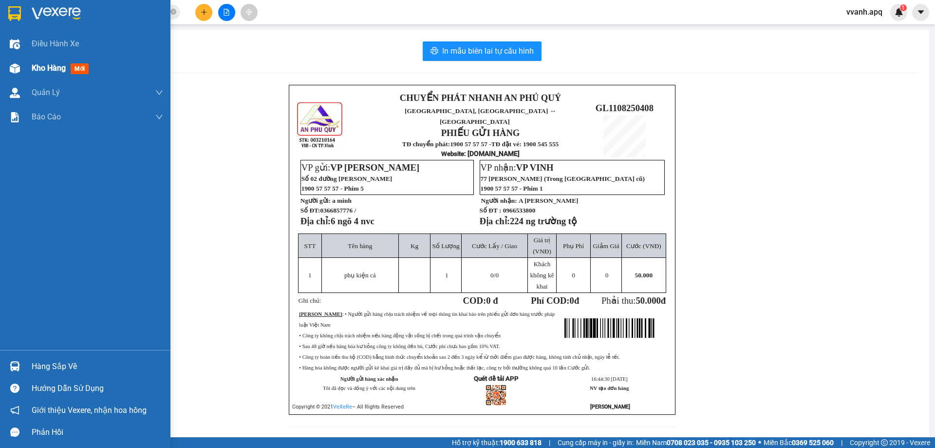
click at [27, 73] on div "Kho hàng mới" at bounding box center [85, 68] width 170 height 24
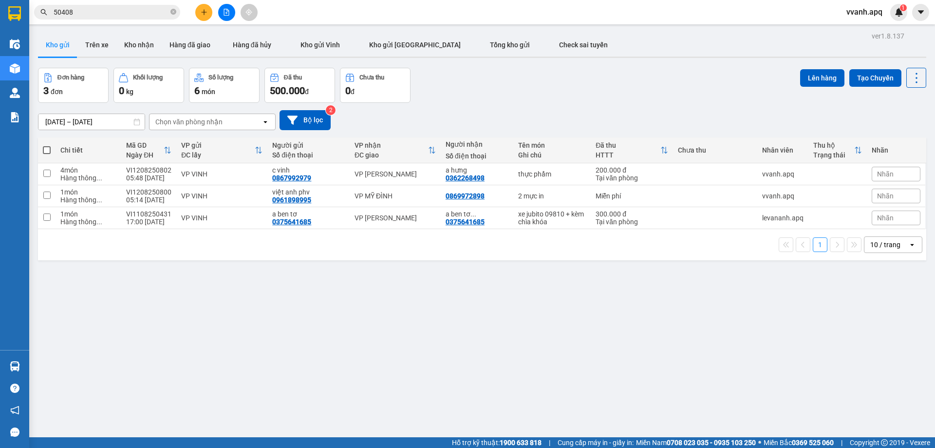
click at [369, 282] on div "ver 1.8.137 Kho gửi Trên xe Kho nhận Hàng đã giao Hàng đã hủy Kho gửi Vinh Kho …" at bounding box center [482, 253] width 896 height 448
click at [147, 13] on input "50408" at bounding box center [111, 12] width 115 height 11
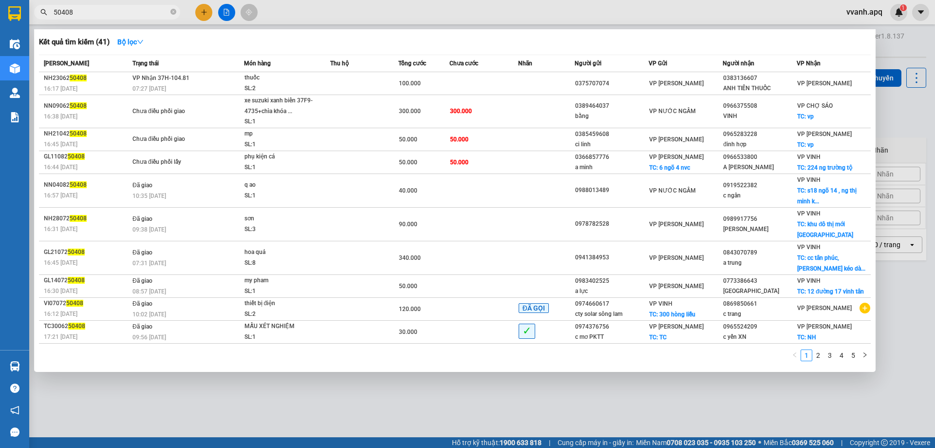
click at [147, 13] on input "50408" at bounding box center [111, 12] width 115 height 11
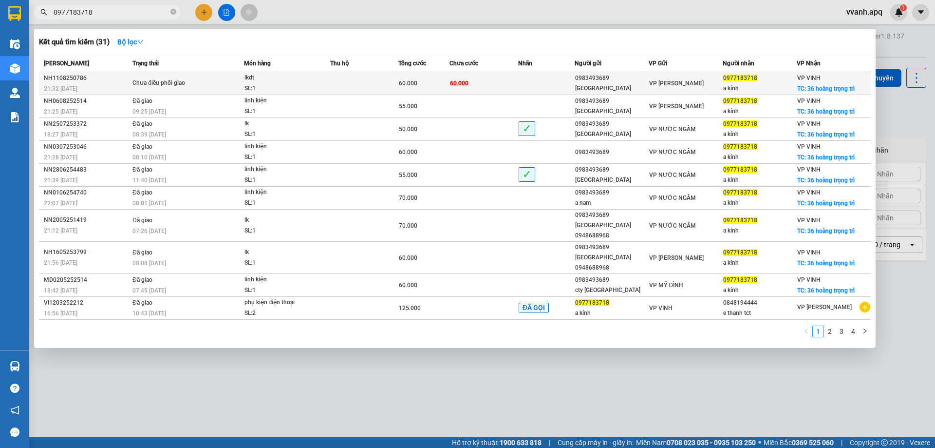
type input "0977183718"
click at [694, 80] on div "VP [PERSON_NAME]" at bounding box center [685, 83] width 73 height 11
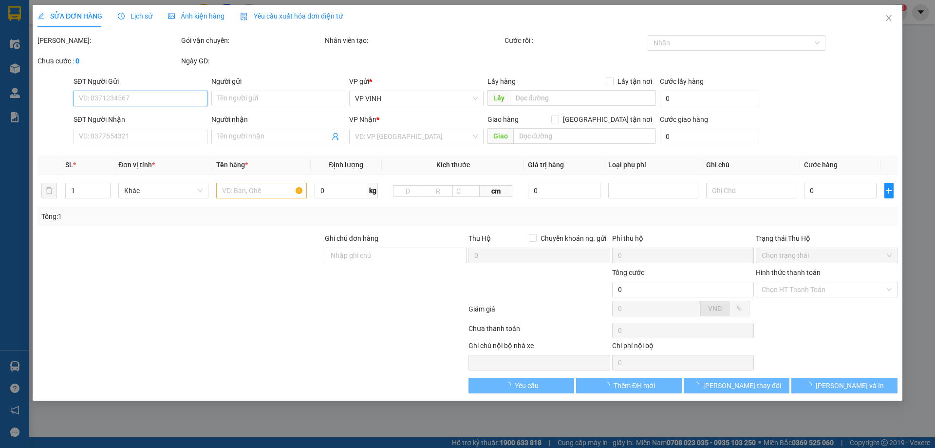
type input "0983493689"
type input "nhật nam"
type input "0977183718"
type input "a kính"
checkbox input "true"
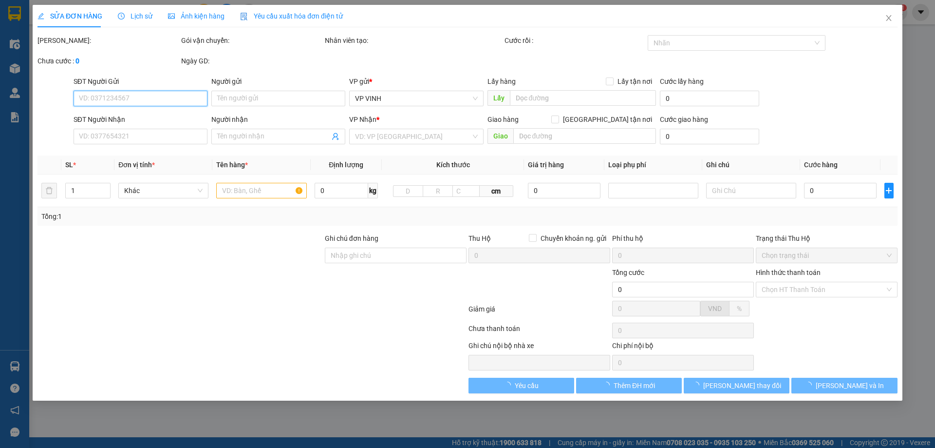
type input "36 hoàng trọng trì"
type input "60.000"
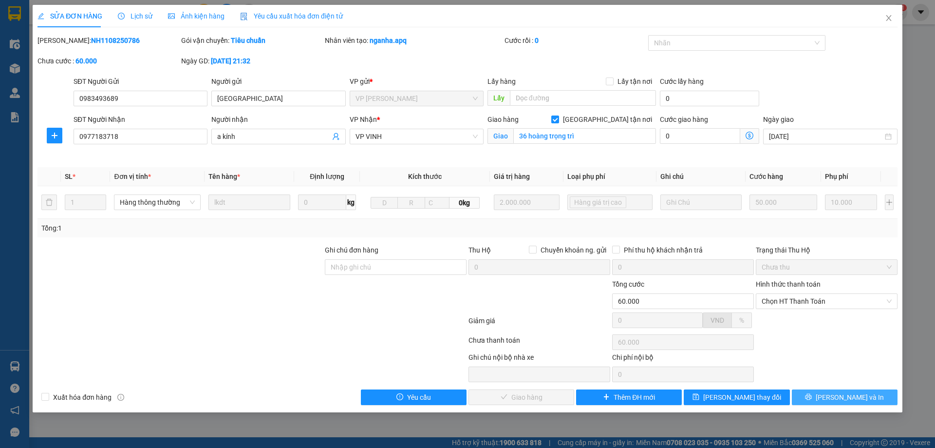
click at [809, 399] on button "[PERSON_NAME] và In" at bounding box center [845, 397] width 106 height 16
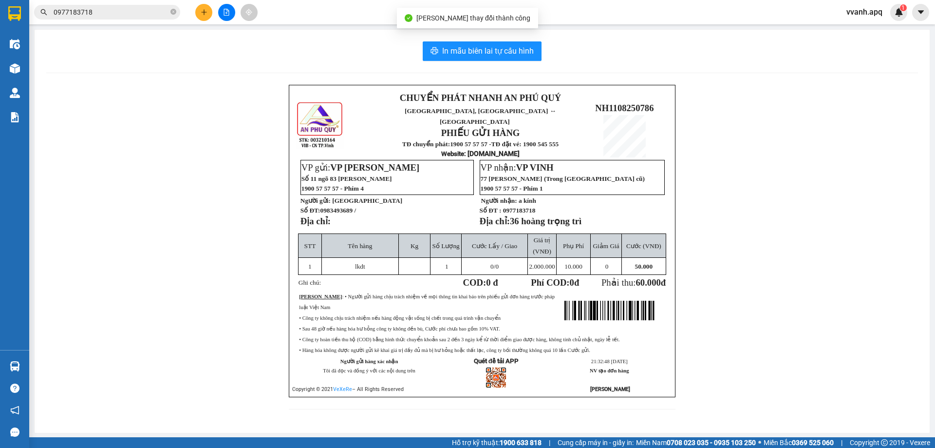
click at [125, 15] on input "0977183718" at bounding box center [111, 12] width 115 height 11
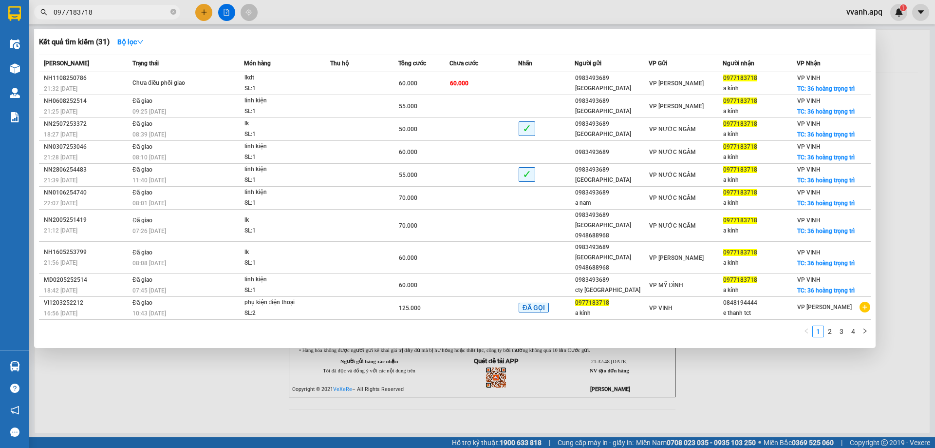
click at [125, 15] on input "0977183718" at bounding box center [111, 12] width 115 height 11
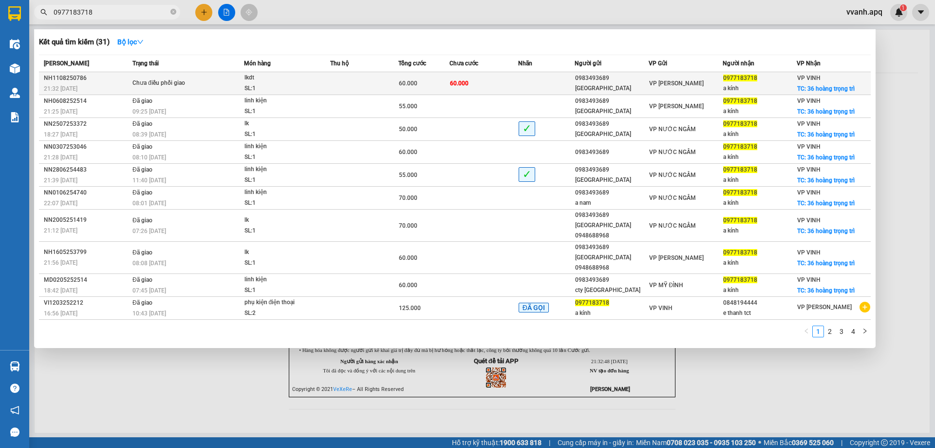
click at [815, 93] on div "VP VINH TC: 36 hoàng trọng trì" at bounding box center [825, 83] width 57 height 21
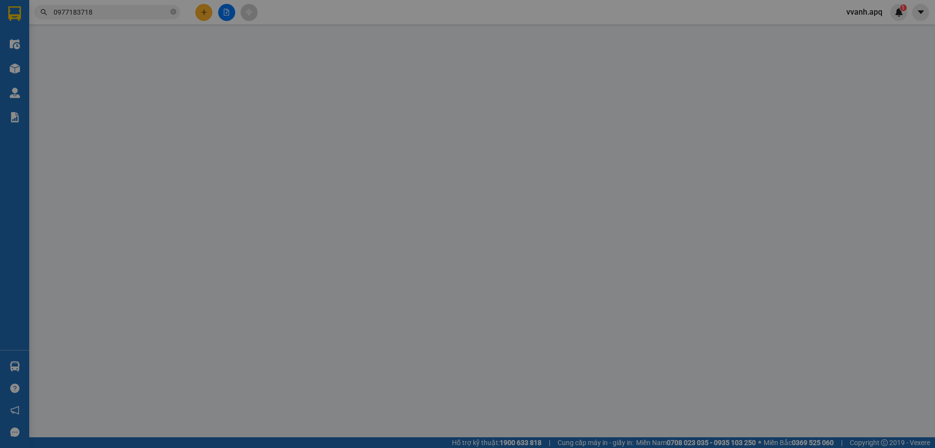
type input "0983493689"
type input "nhật nam"
type input "0977183718"
type input "a kính"
checkbox input "true"
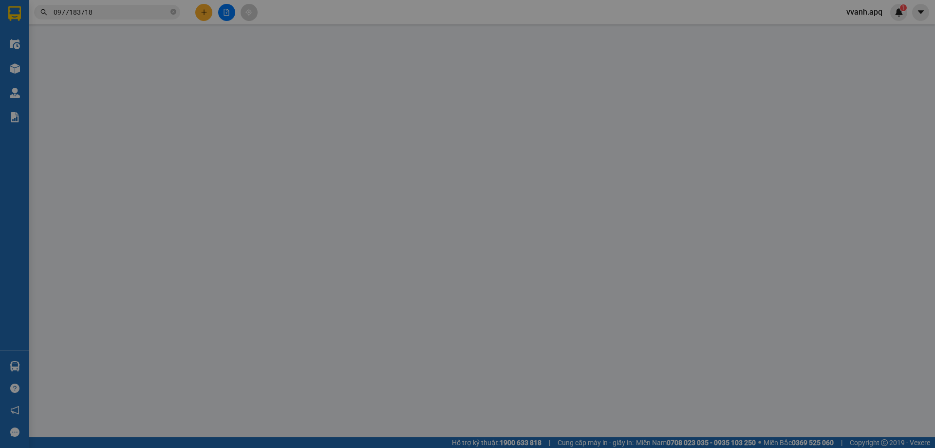
type input "36 hoàng trọng trì"
type input "60.000"
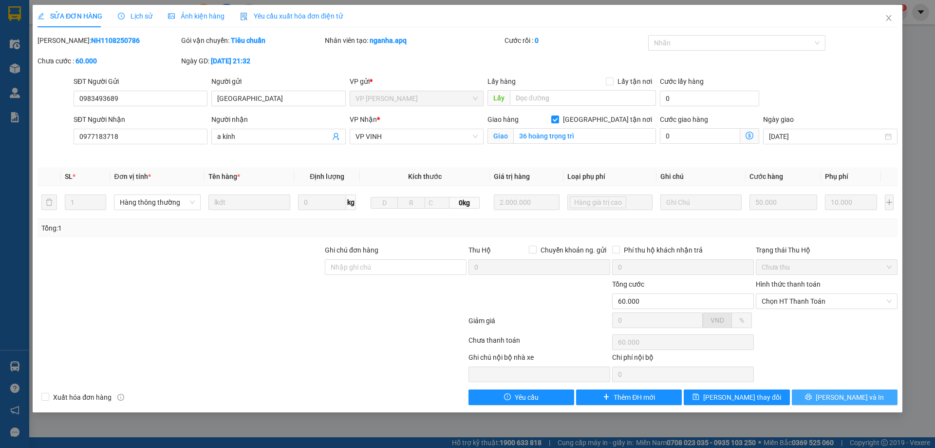
click at [814, 390] on button "[PERSON_NAME] và In" at bounding box center [845, 397] width 106 height 16
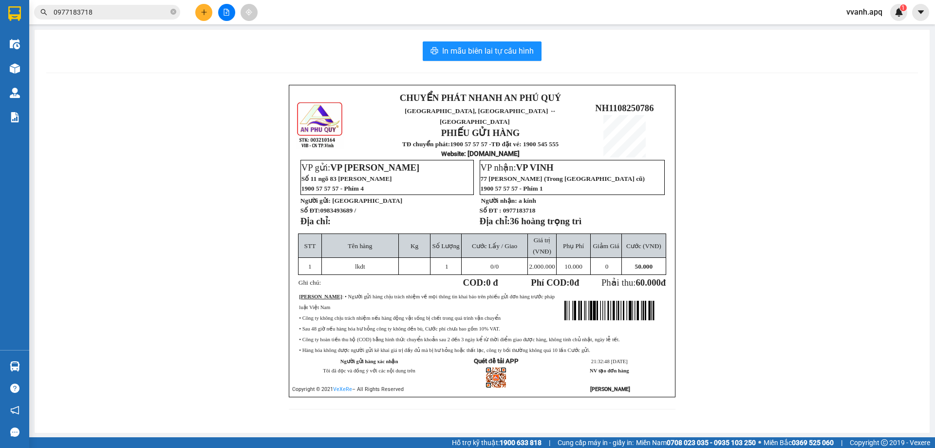
click at [132, 14] on input "0977183718" at bounding box center [111, 12] width 115 height 11
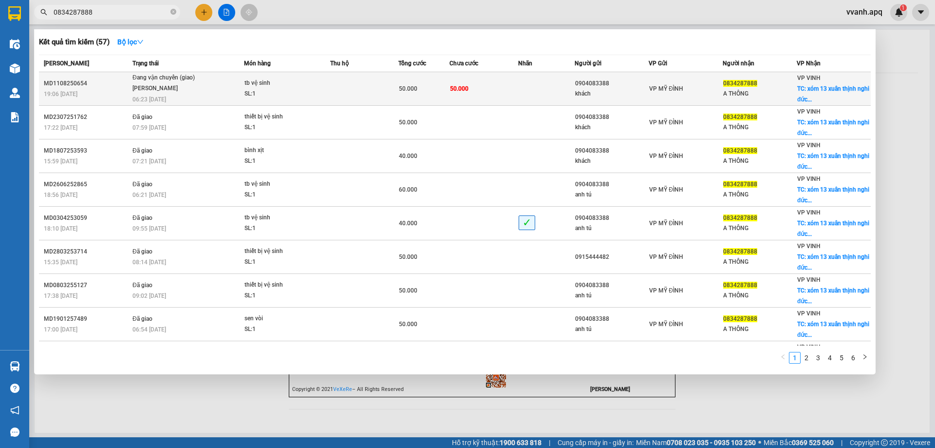
type input "0834287888"
click at [565, 93] on td at bounding box center [546, 89] width 57 height 34
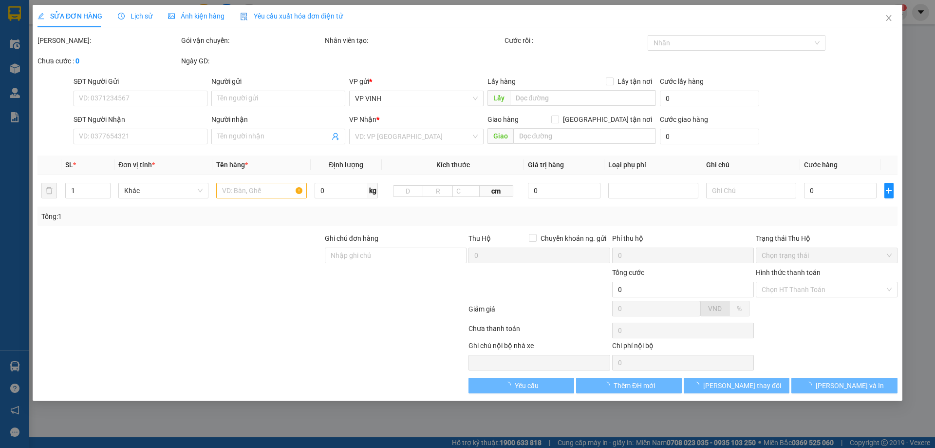
type input "0904083388"
type input "khách"
type input "0834287888"
type input "A THÔNG"
checkbox input "true"
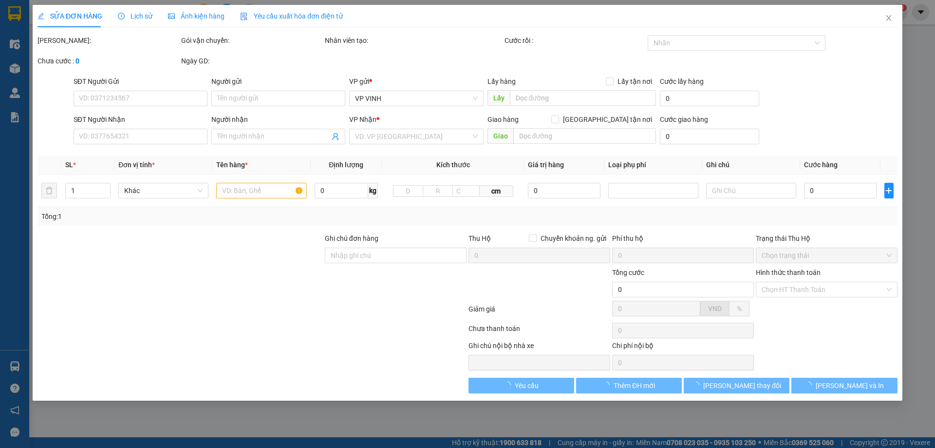
type input "xóm 13 xuân thịnh nghi đức"
type input "50.000"
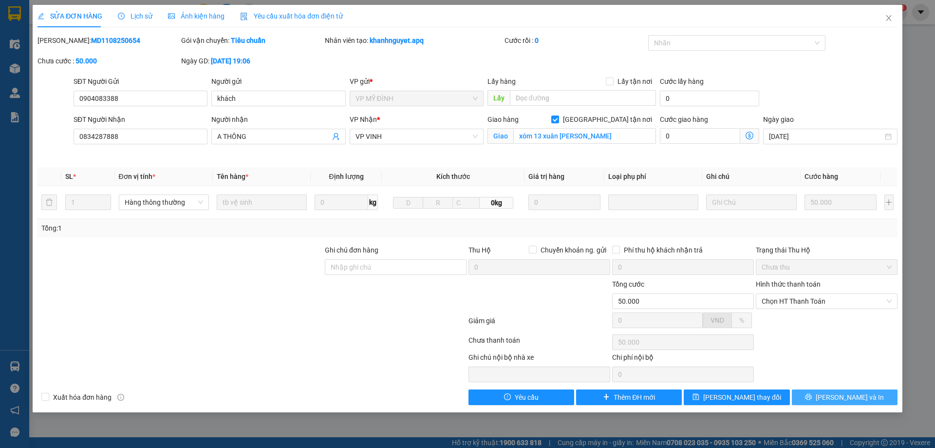
click at [818, 391] on button "[PERSON_NAME] và In" at bounding box center [845, 397] width 106 height 16
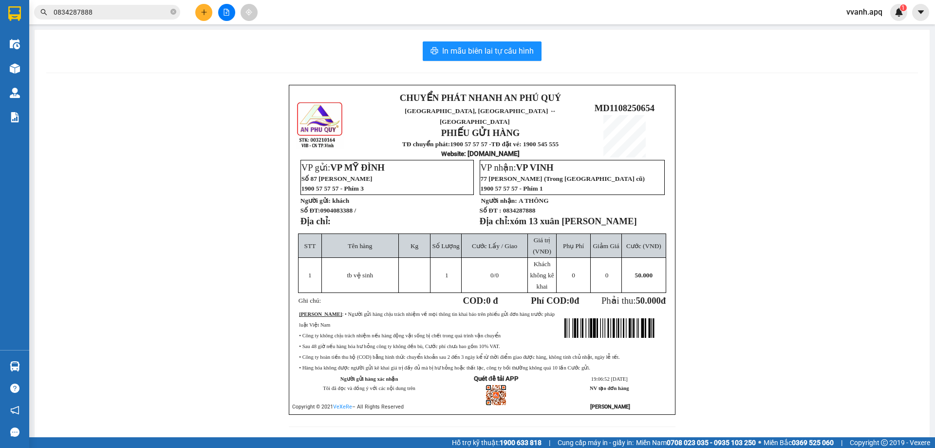
click at [477, 298] on td "COD: 0 đ" at bounding box center [461, 300] width 76 height 15
click at [173, 169] on div "CHUYỂN PHÁT NHANH AN PHÚ QUÝ NGHỆ AN, HÀ TĨNH ↔ HÀ NỘI PHIẾU GỬI HÀNG TĐ chuyển…" at bounding box center [482, 262] width 872 height 354
drag, startPoint x: 120, startPoint y: 163, endPoint x: 63, endPoint y: 172, distance: 57.3
click at [120, 163] on div "CHUYỂN PHÁT NHANH AN PHÚ QUÝ NGHỆ AN, HÀ TĨNH ↔ HÀ NỘI PHIẾU GỬI HÀNG TĐ chuyển…" at bounding box center [482, 262] width 872 height 354
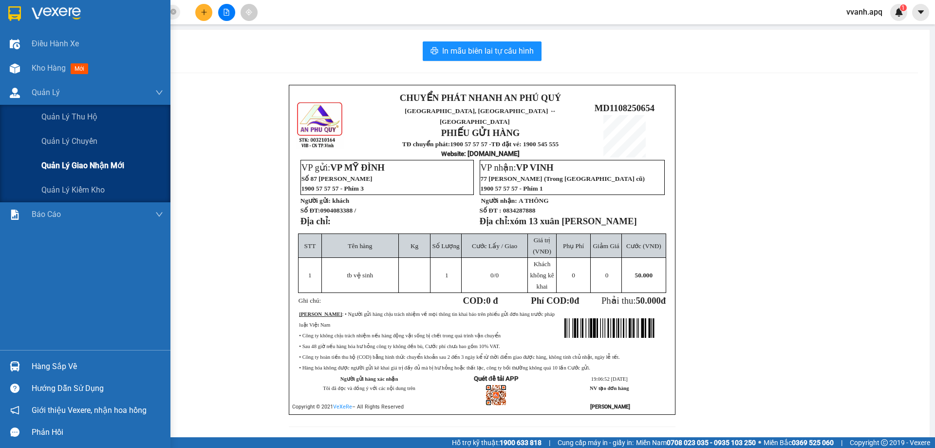
click at [62, 165] on span "Quản lý giao nhận mới" at bounding box center [82, 165] width 83 height 12
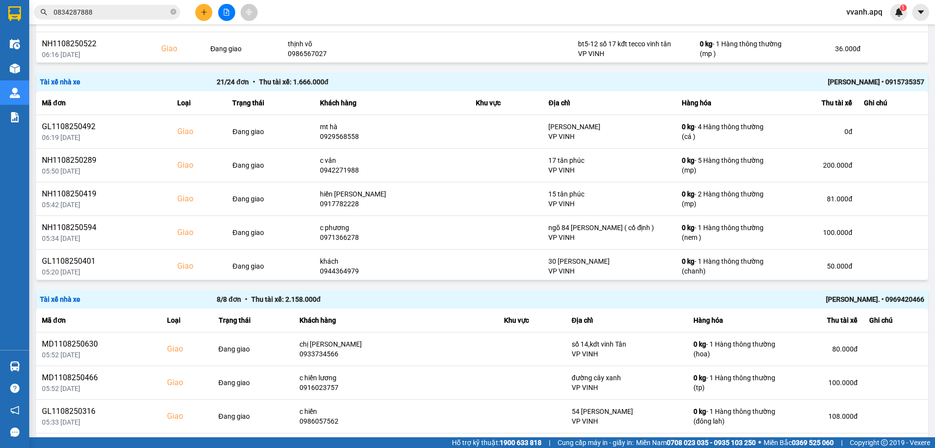
scroll to position [1461, 0]
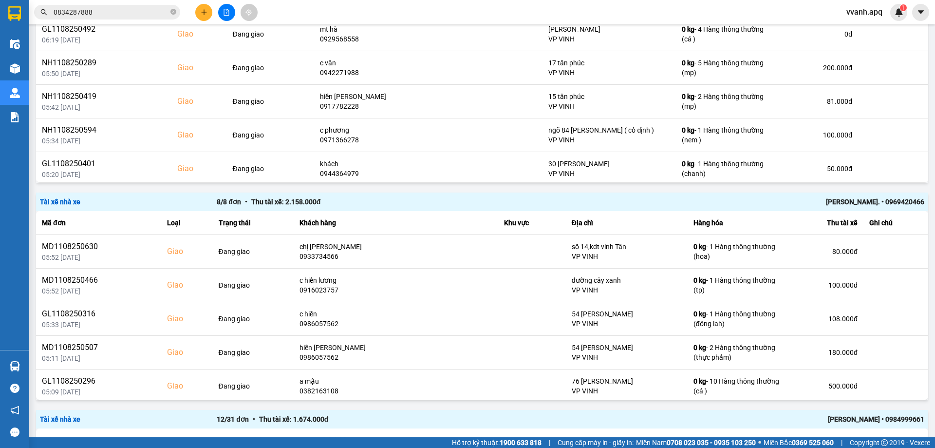
click at [863, 203] on div "[PERSON_NAME]. • 0969420466" at bounding box center [748, 201] width 354 height 11
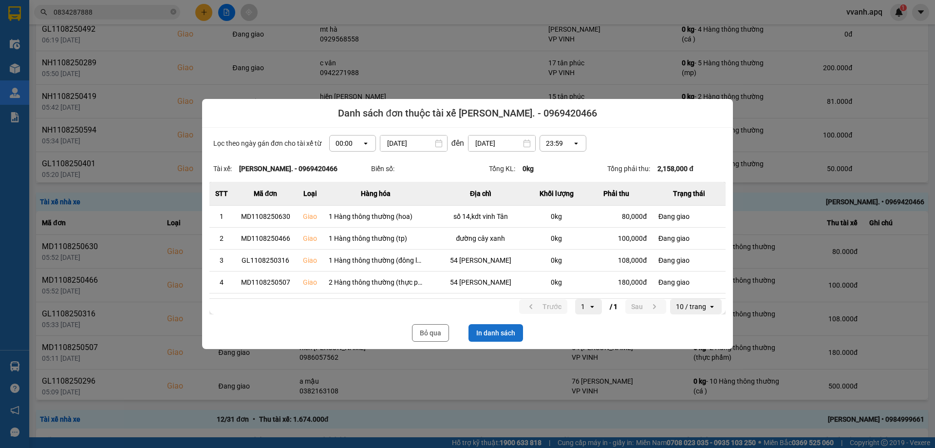
click at [511, 331] on button "In danh sách" at bounding box center [496, 333] width 55 height 18
click at [446, 339] on button "Bỏ qua" at bounding box center [430, 333] width 37 height 18
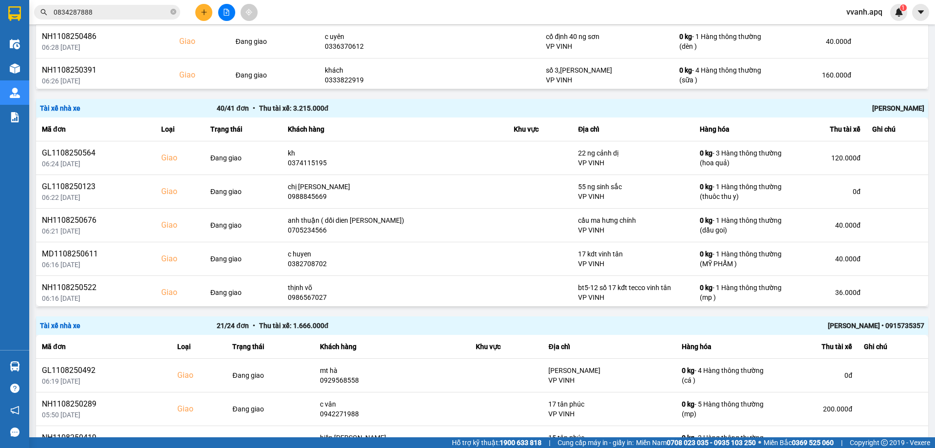
scroll to position [1023, 0]
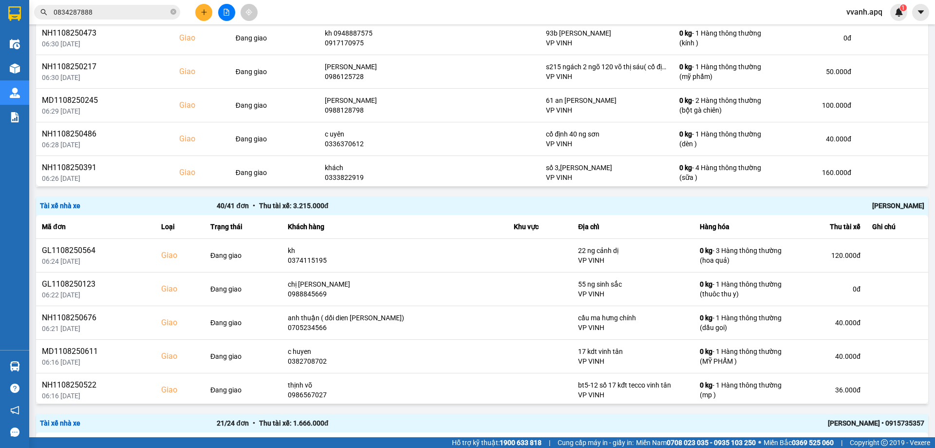
click at [885, 201] on div "[PERSON_NAME]" at bounding box center [748, 205] width 354 height 11
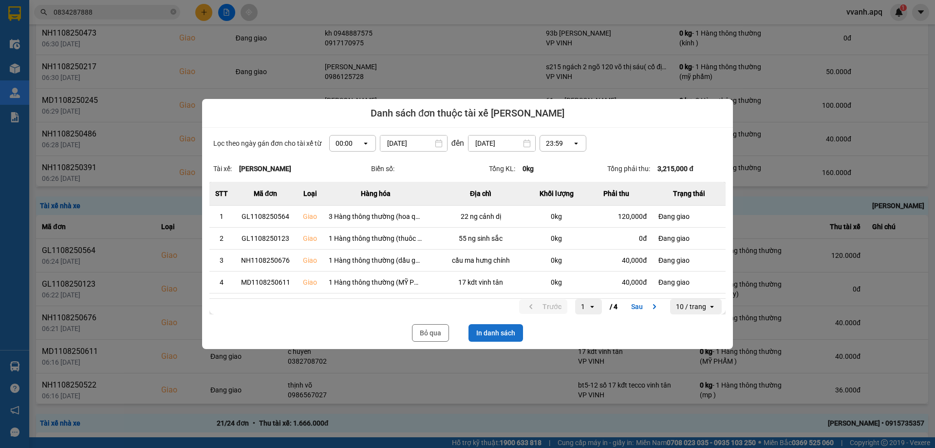
click at [494, 326] on button "In danh sách" at bounding box center [496, 333] width 55 height 18
click at [434, 331] on button "Bỏ qua" at bounding box center [430, 333] width 37 height 18
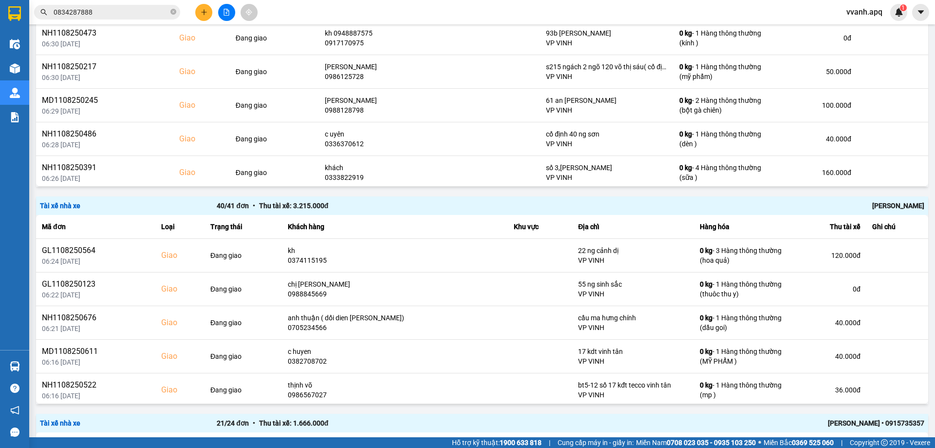
click at [98, 13] on input "0834287888" at bounding box center [111, 12] width 115 height 11
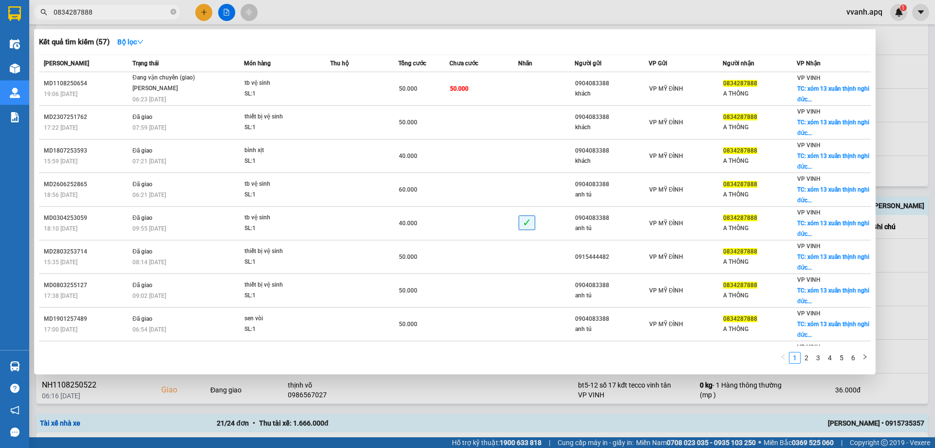
click at [98, 13] on input "0834287888" at bounding box center [111, 12] width 115 height 11
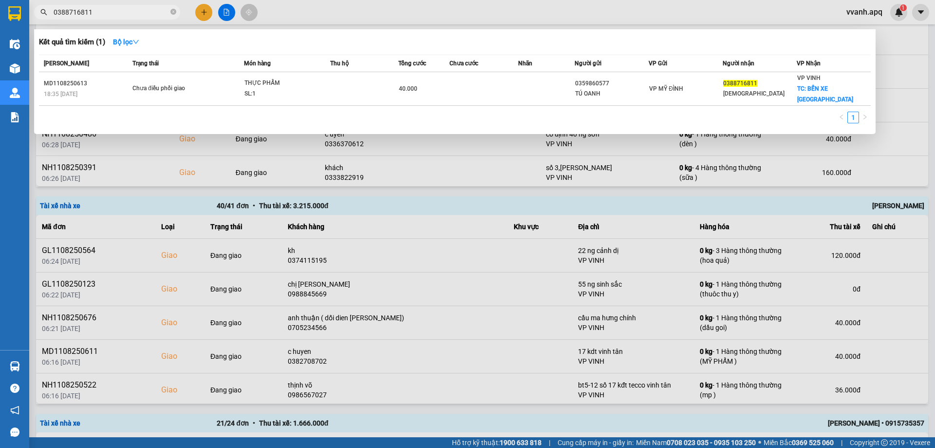
click at [935, 263] on div at bounding box center [467, 224] width 935 height 448
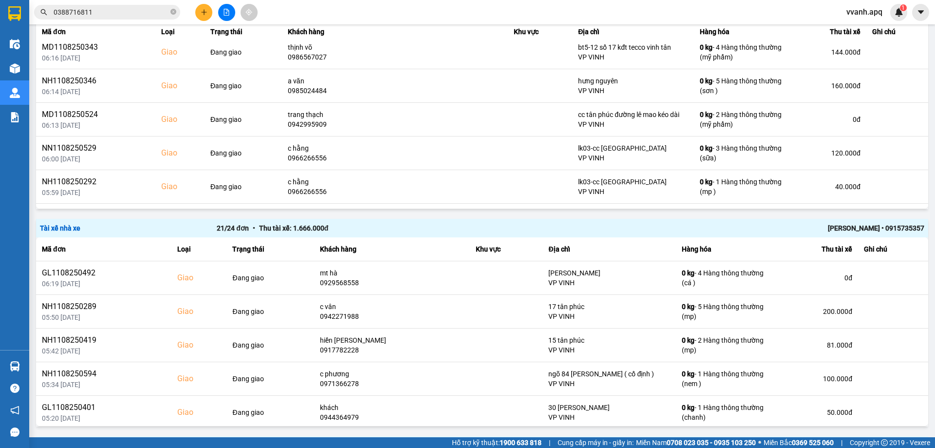
scroll to position [1266, 0]
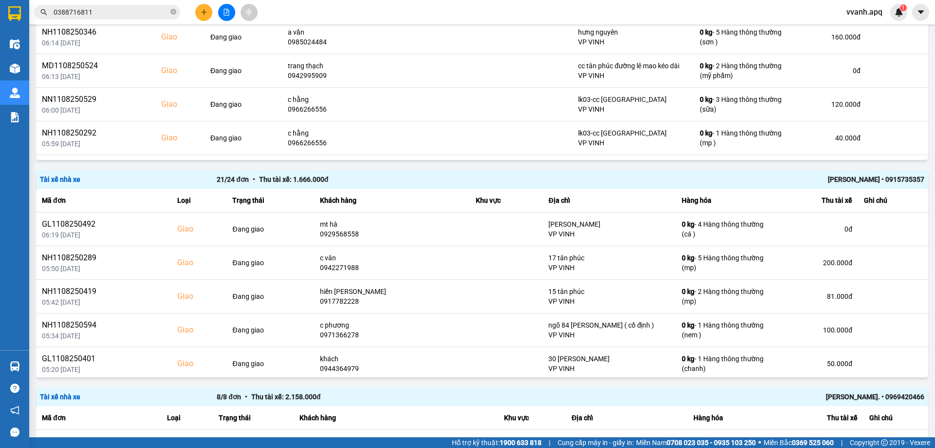
click at [862, 396] on div "[PERSON_NAME]. • 0969420466" at bounding box center [748, 396] width 354 height 11
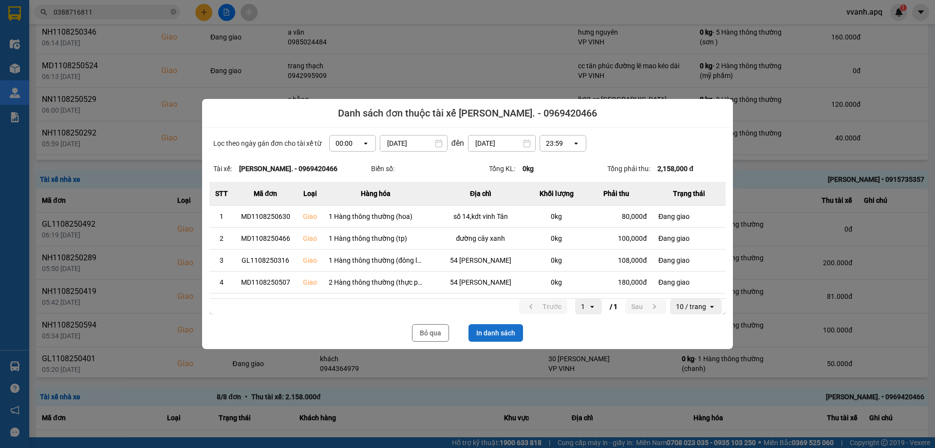
click at [518, 332] on button "In danh sách" at bounding box center [496, 333] width 55 height 18
click at [421, 337] on button "Bỏ qua" at bounding box center [430, 333] width 37 height 18
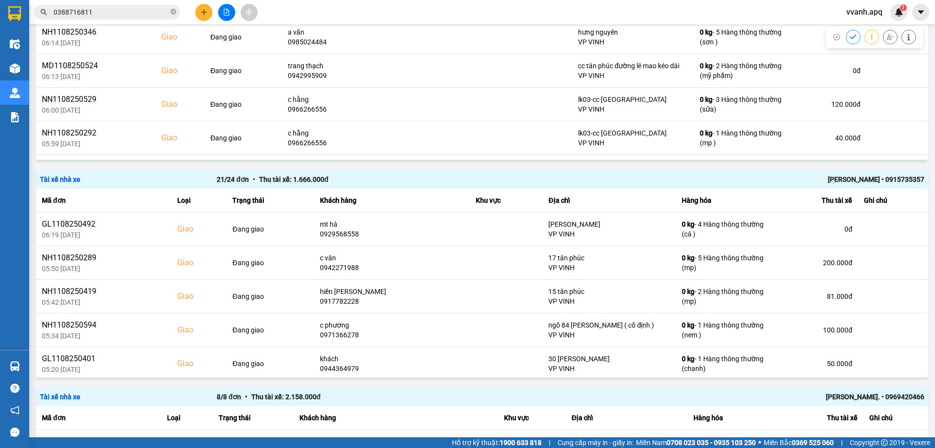
click at [135, 14] on input "0388716811" at bounding box center [111, 12] width 115 height 11
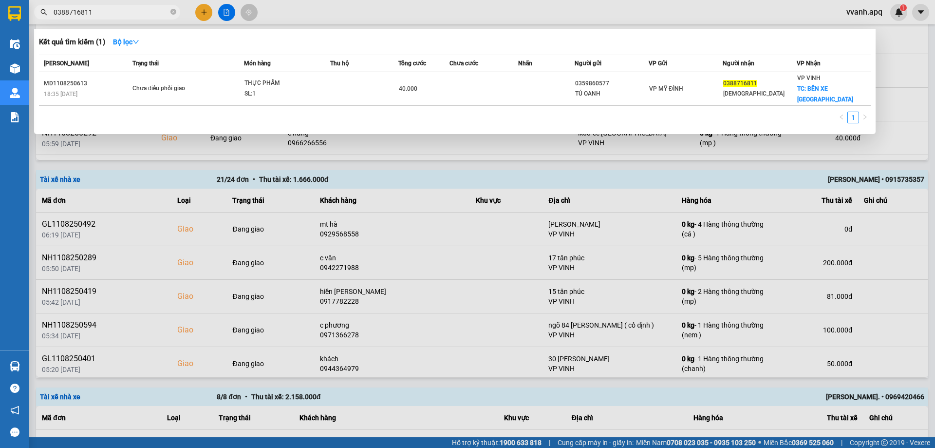
click at [135, 14] on input "0388716811" at bounding box center [111, 12] width 115 height 11
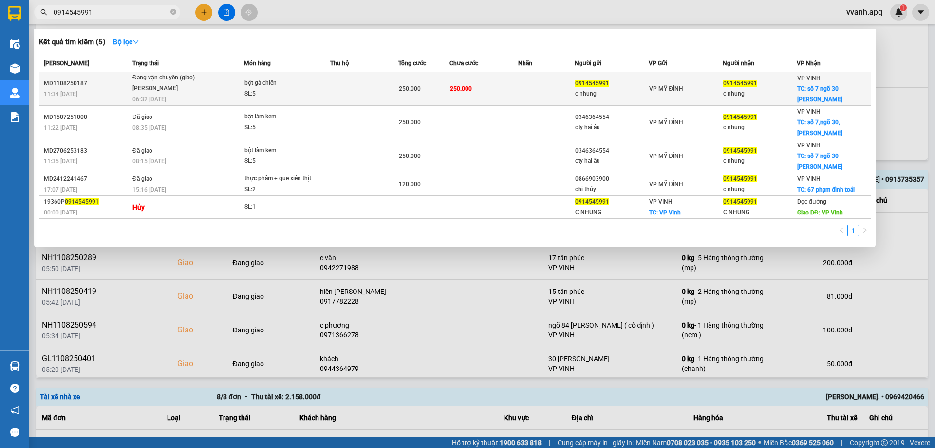
type input "0914545991"
click at [547, 85] on td at bounding box center [546, 89] width 57 height 34
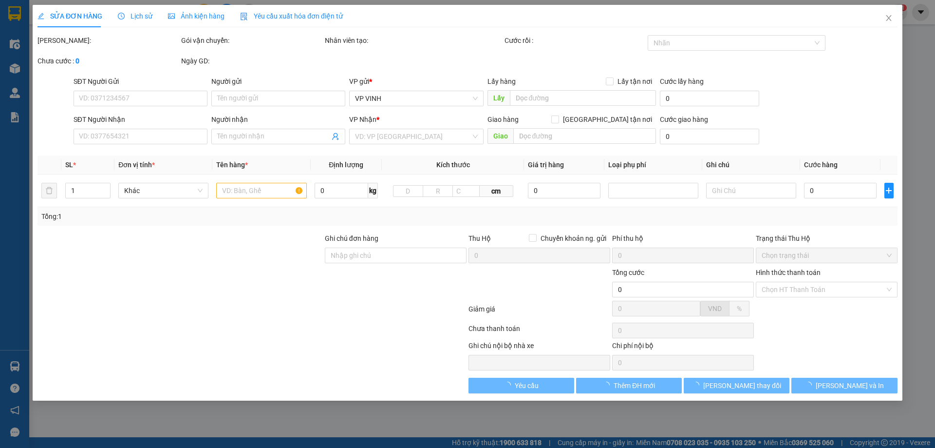
type input "0914545991"
type input "c nhung"
type input "0914545991"
type input "c nhung"
checkbox input "true"
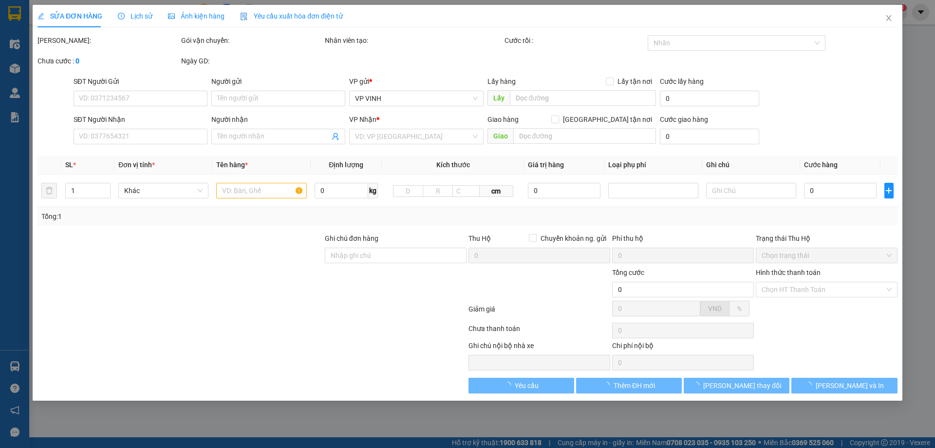
type input "số 7 ngõ 30 dương huy bích"
type input "250.000"
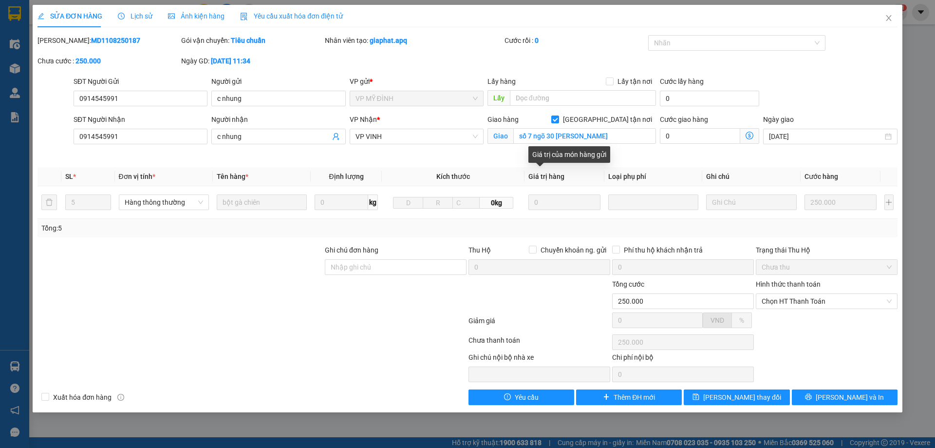
click at [564, 176] on span "Giá trị hàng" at bounding box center [546, 176] width 36 height 8
click at [560, 157] on div "Giá trị của món hàng gửi" at bounding box center [569, 154] width 82 height 17
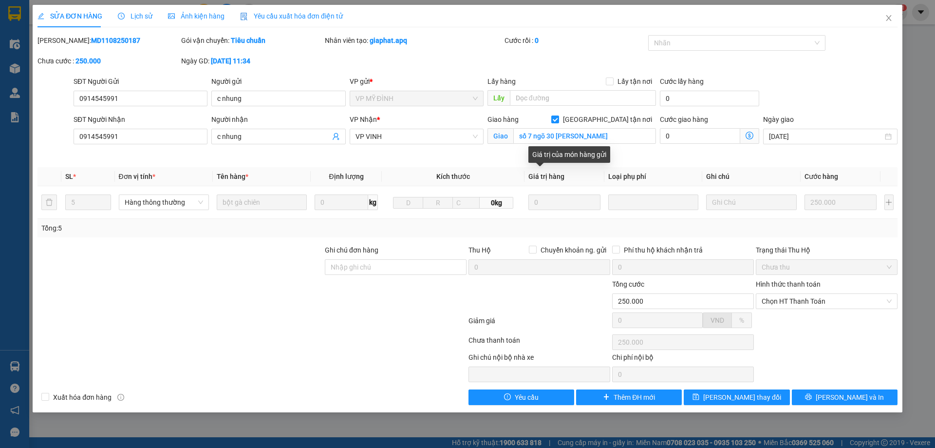
click at [545, 154] on div "Giá trị của món hàng gửi" at bounding box center [569, 154] width 82 height 17
click at [463, 167] on div "Total Paid Fee 0 Total UnPaid Fee 250.000 Cash Collection Total Fee Mã ĐH: MD11…" at bounding box center [468, 220] width 860 height 370
click at [132, 18] on span "Lịch sử" at bounding box center [135, 16] width 35 height 8
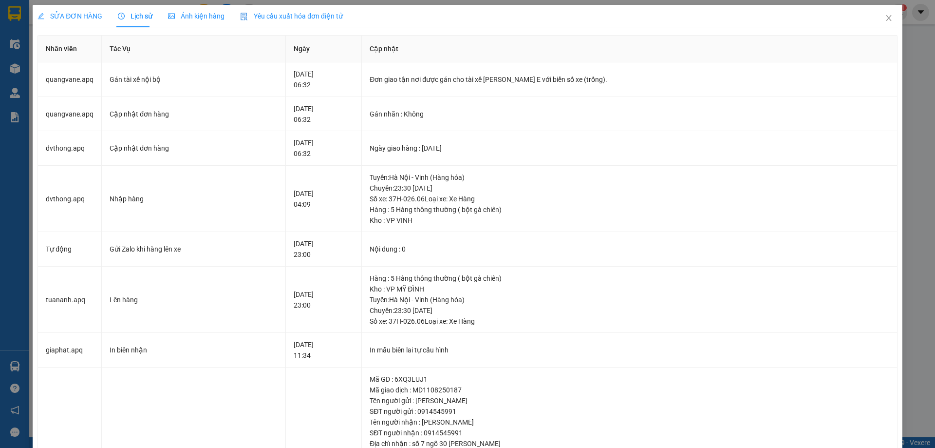
click at [73, 20] on span "SỬA ĐƠN HÀNG" at bounding box center [70, 16] width 65 height 8
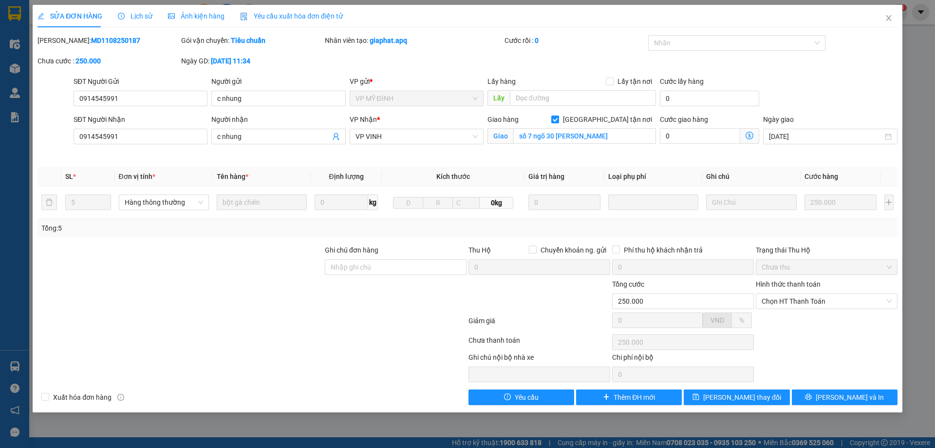
click at [265, 260] on div at bounding box center [180, 262] width 287 height 34
click at [812, 397] on icon "printer" at bounding box center [808, 396] width 7 height 7
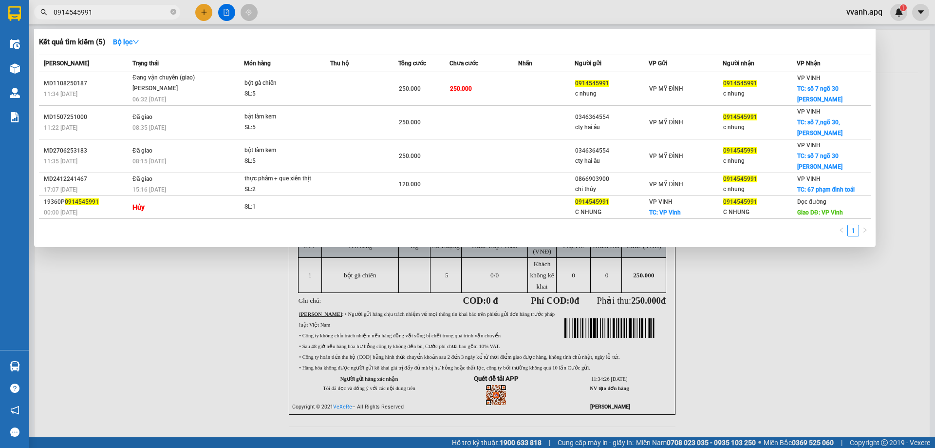
click at [123, 15] on input "0914545991" at bounding box center [111, 12] width 115 height 11
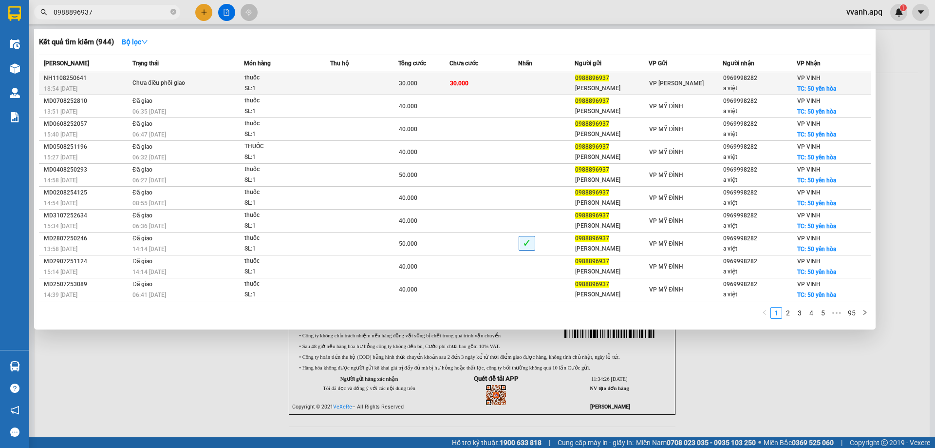
type input "0988896937"
click at [509, 79] on td "30.000" at bounding box center [484, 83] width 68 height 23
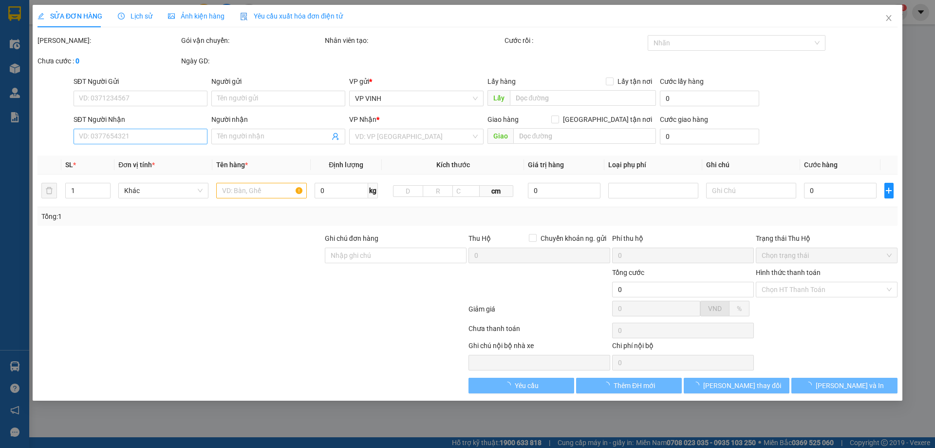
type input "0988896937"
type input "khánh linh"
type input "0969998282"
type input "a việt"
checkbox input "true"
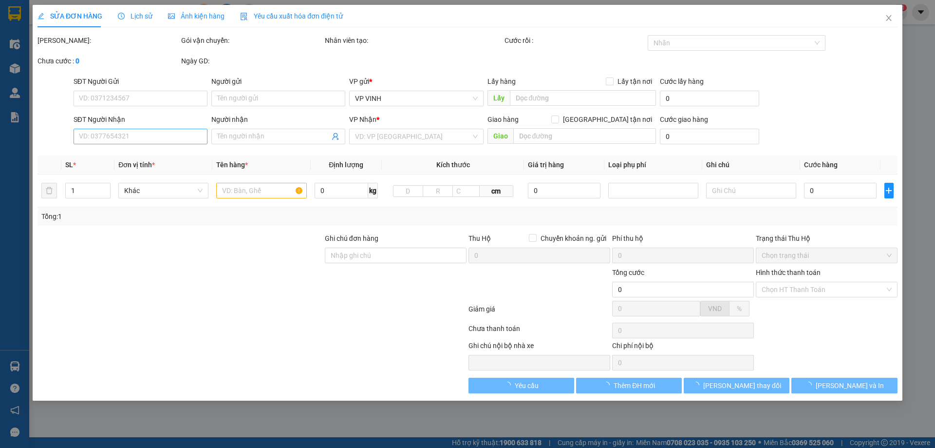
type input "50 yên hòa"
type input "30.000"
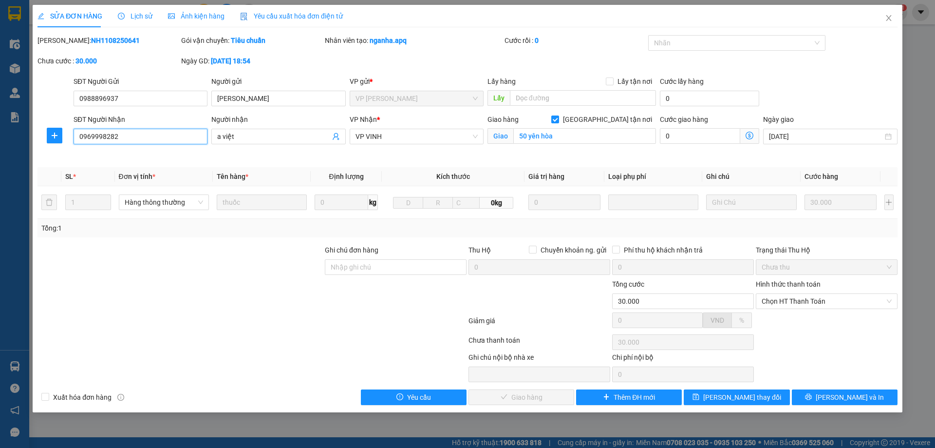
click at [149, 140] on input "0969998282" at bounding box center [141, 137] width 134 height 16
click at [893, 19] on span "Close" at bounding box center [888, 18] width 27 height 27
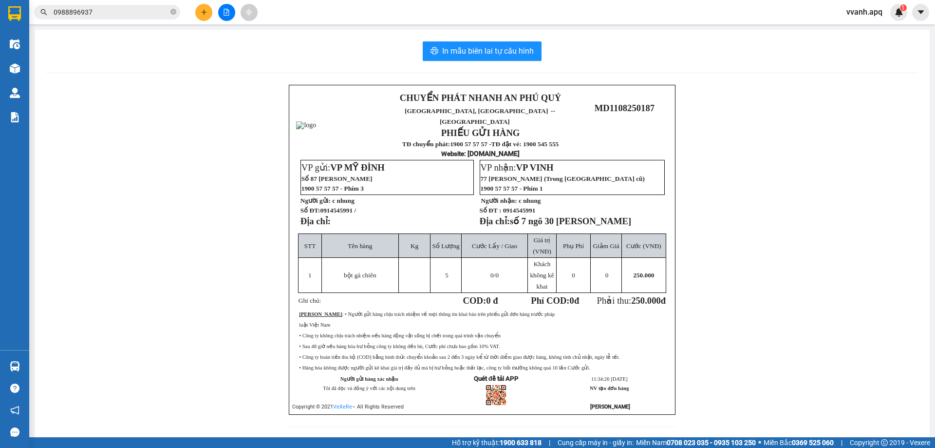
click at [133, 7] on input "0988896937" at bounding box center [111, 12] width 115 height 11
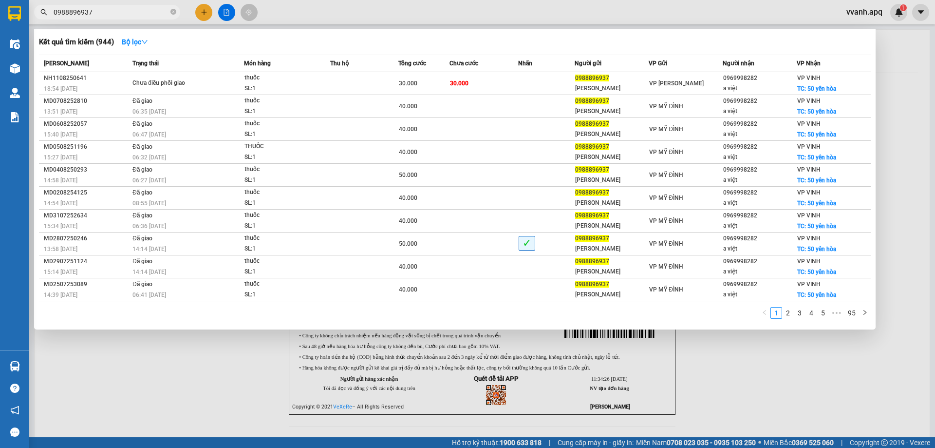
click at [133, 7] on input "0988896937" at bounding box center [111, 12] width 115 height 11
paste input "69998282"
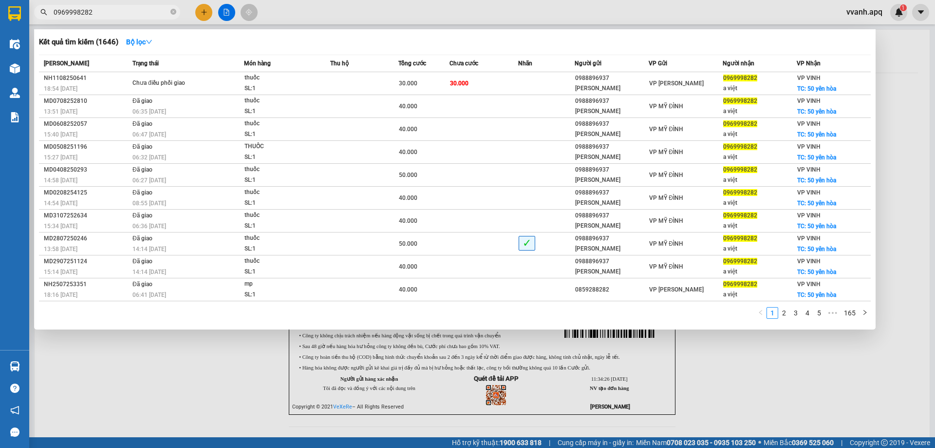
click at [92, 16] on input "0969998282" at bounding box center [111, 12] width 115 height 11
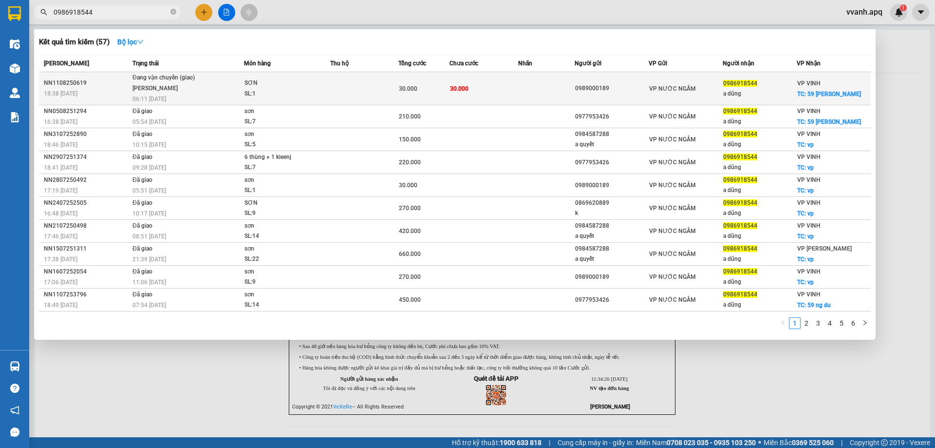
type input "0986918544"
click at [623, 91] on div "0989000189" at bounding box center [611, 88] width 73 height 10
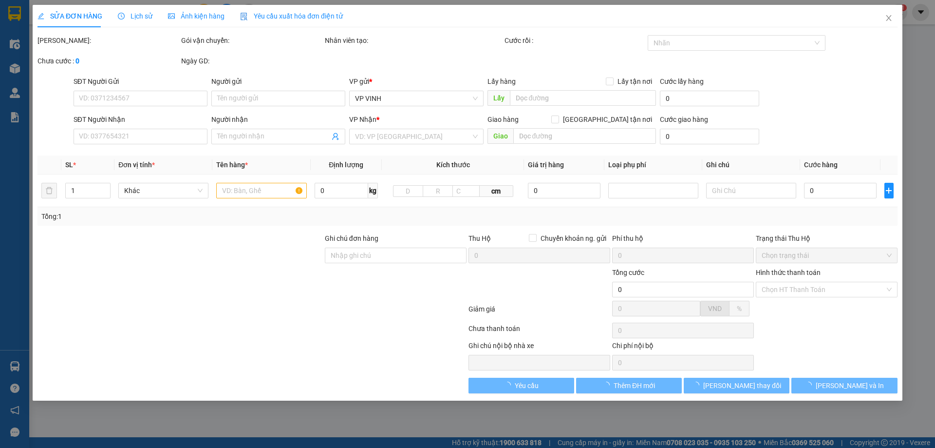
type input "0989000189"
type input "0986918544"
type input "a dũng"
checkbox input "true"
type input "59 nguyễn du"
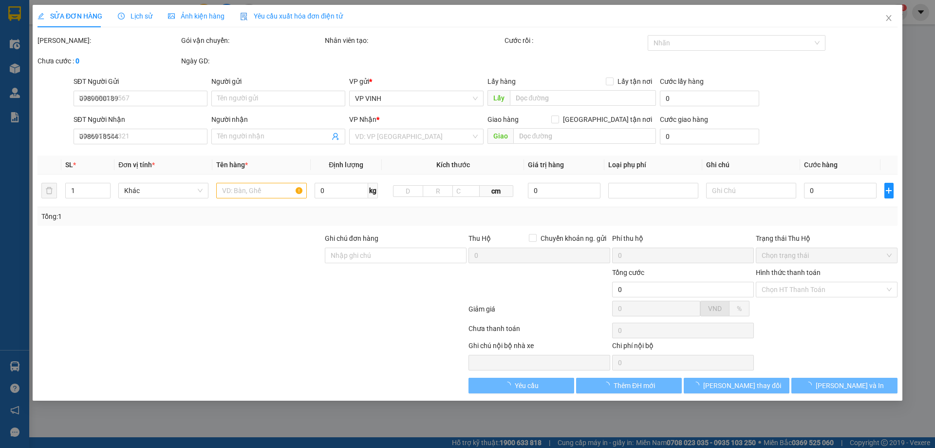
type input "30.000"
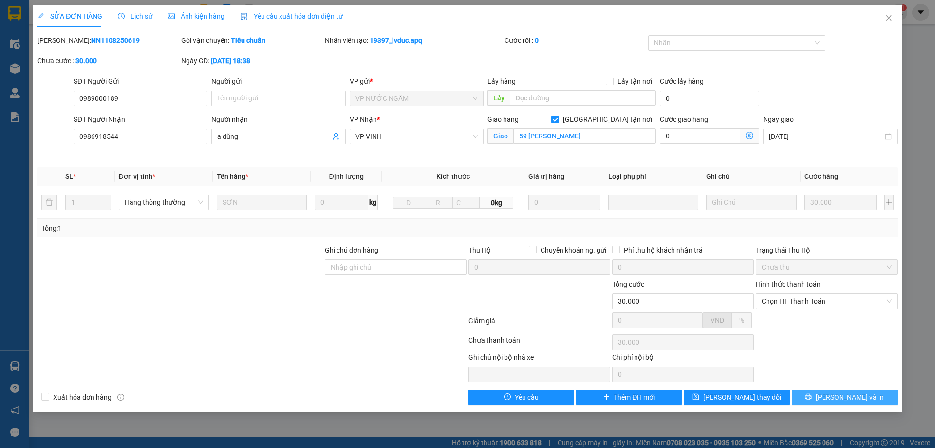
click at [844, 400] on span "[PERSON_NAME] và In" at bounding box center [850, 397] width 68 height 11
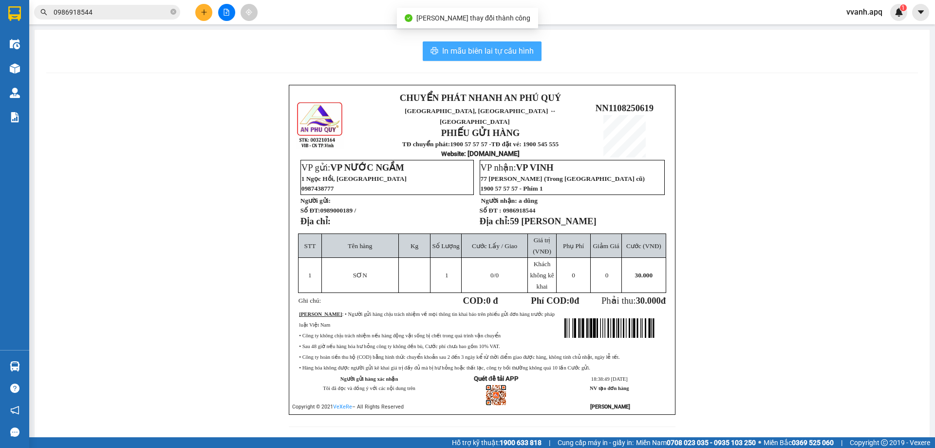
click at [498, 53] on span "In mẫu biên lai tự cấu hình" at bounding box center [488, 51] width 92 height 12
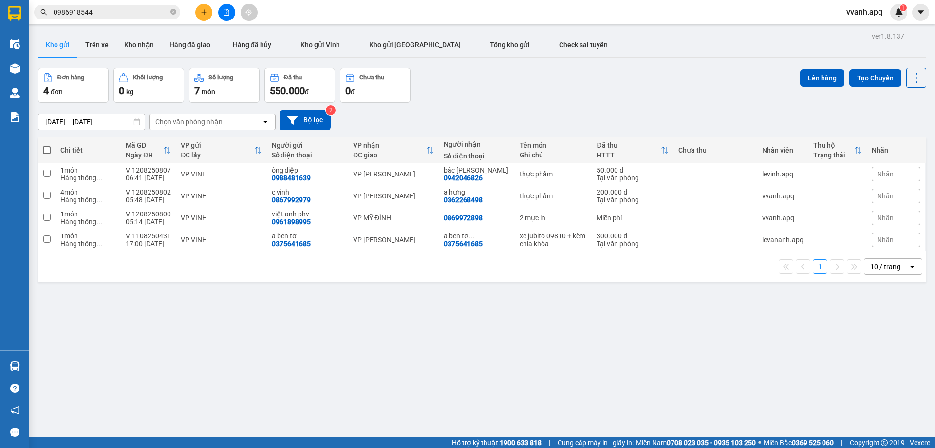
click at [401, 353] on div "ver 1.8.137 Kho gửi Trên xe Kho nhận Hàng đã giao Hàng đã hủy Kho gửi Vinh Kho …" at bounding box center [482, 253] width 896 height 448
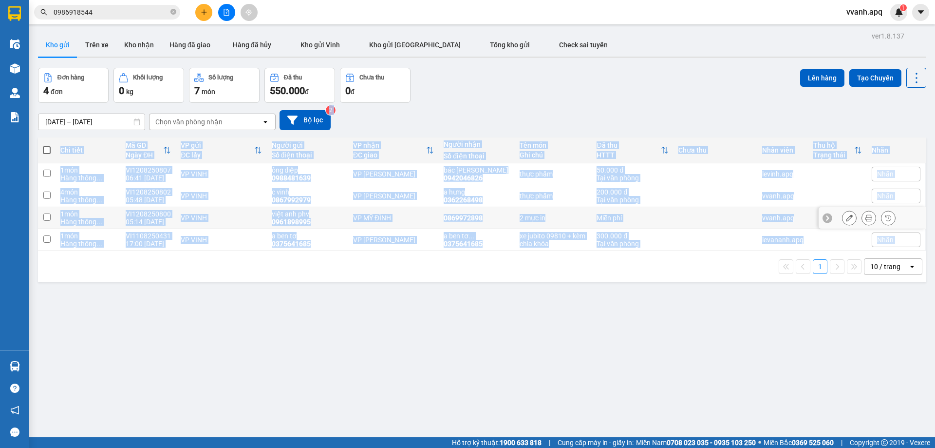
drag, startPoint x: 487, startPoint y: 110, endPoint x: 523, endPoint y: 268, distance: 162.4
click at [522, 267] on div "ver 1.8.137 Kho gửi Trên xe Kho nhận Hàng đã giao Hàng đã hủy Kho gửi Vinh Kho …" at bounding box center [482, 253] width 896 height 448
click at [523, 268] on div "1 10 / trang open" at bounding box center [482, 266] width 881 height 17
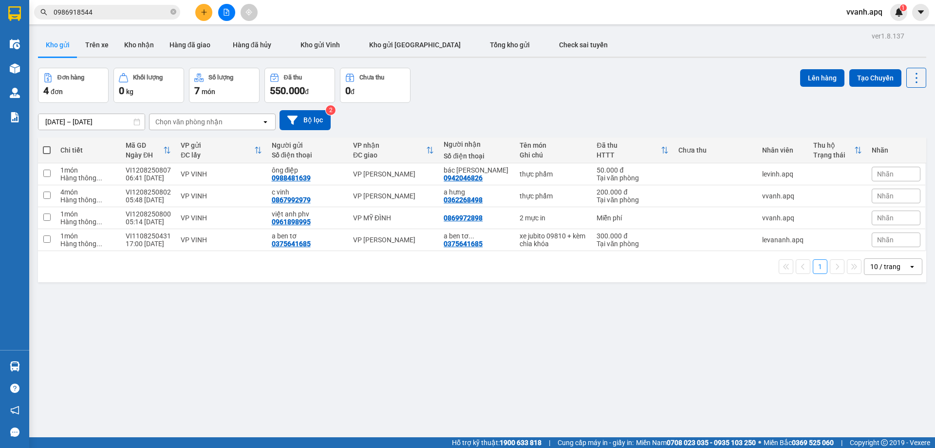
drag, startPoint x: 89, startPoint y: 11, endPoint x: 144, endPoint y: 37, distance: 60.4
click at [90, 11] on input "0986918544" at bounding box center [111, 12] width 115 height 11
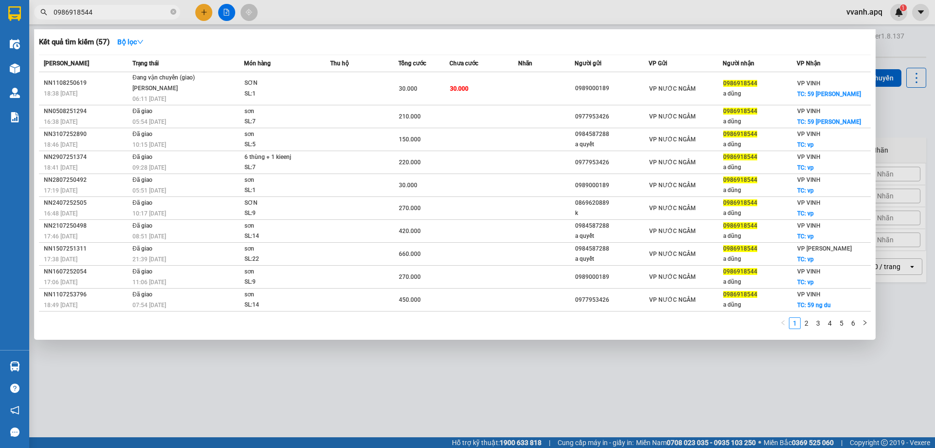
click at [355, 21] on div at bounding box center [467, 224] width 935 height 448
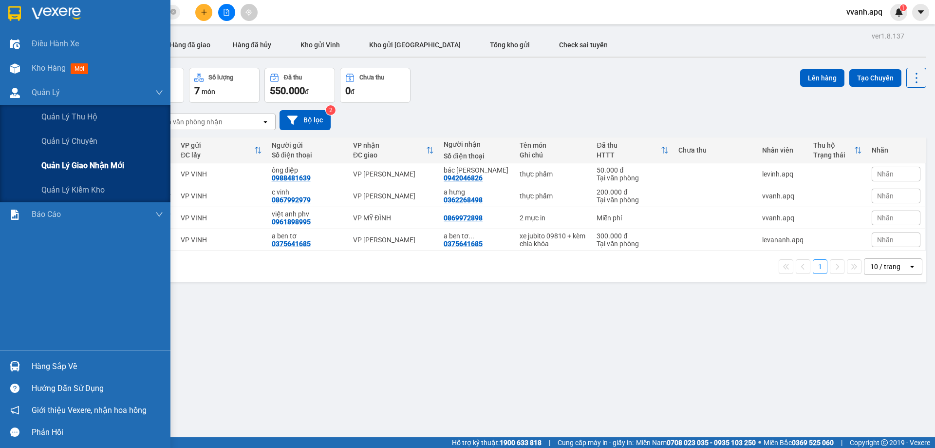
click at [93, 165] on span "Quản lý giao nhận mới" at bounding box center [82, 165] width 83 height 12
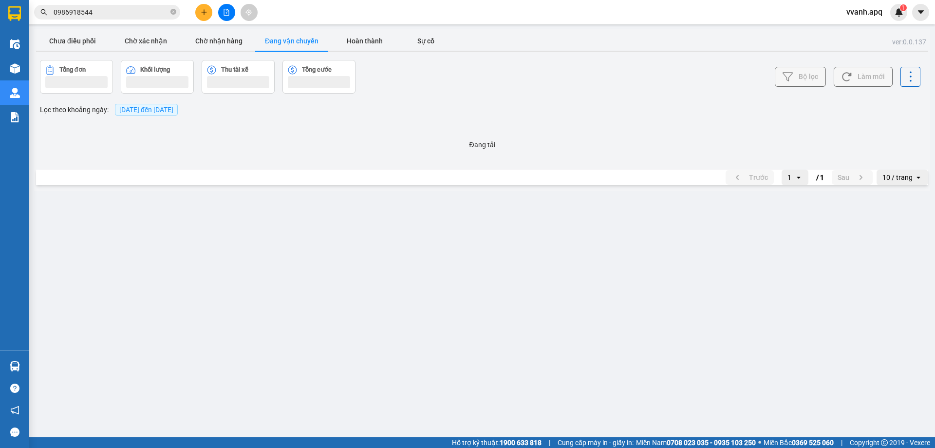
click at [161, 15] on input "0986918544" at bounding box center [111, 12] width 115 height 11
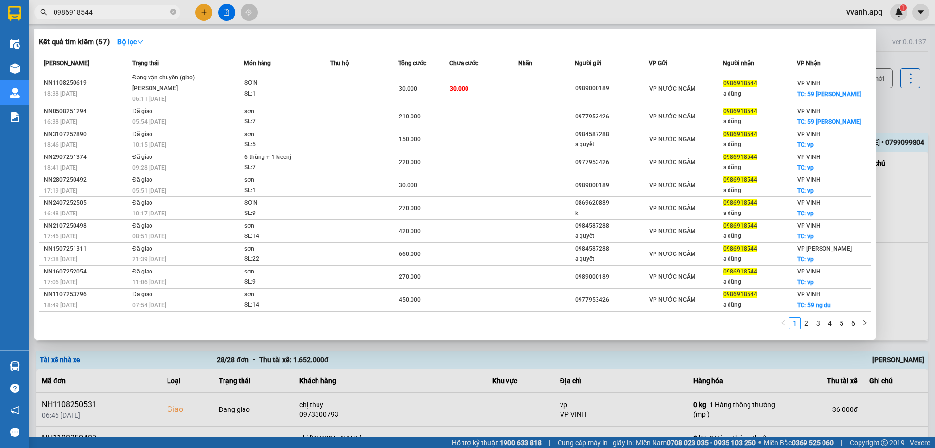
drag, startPoint x: 317, startPoint y: 12, endPoint x: 490, endPoint y: 150, distance: 220.8
click at [317, 12] on div at bounding box center [467, 224] width 935 height 448
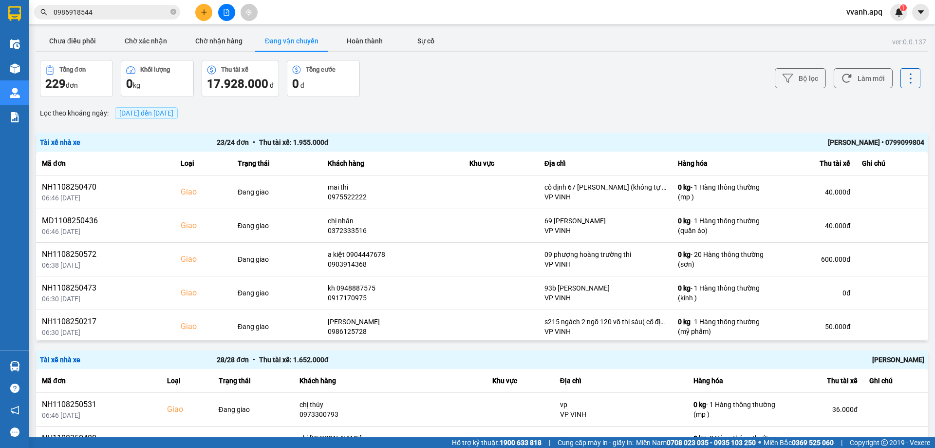
click at [127, 12] on input "0986918544" at bounding box center [111, 12] width 115 height 11
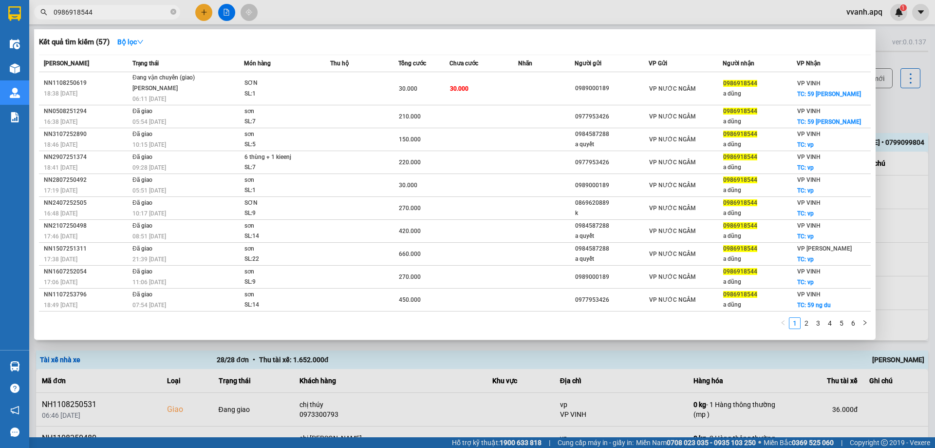
click at [127, 12] on input "0986918544" at bounding box center [111, 12] width 115 height 11
click at [276, 20] on div at bounding box center [467, 224] width 935 height 448
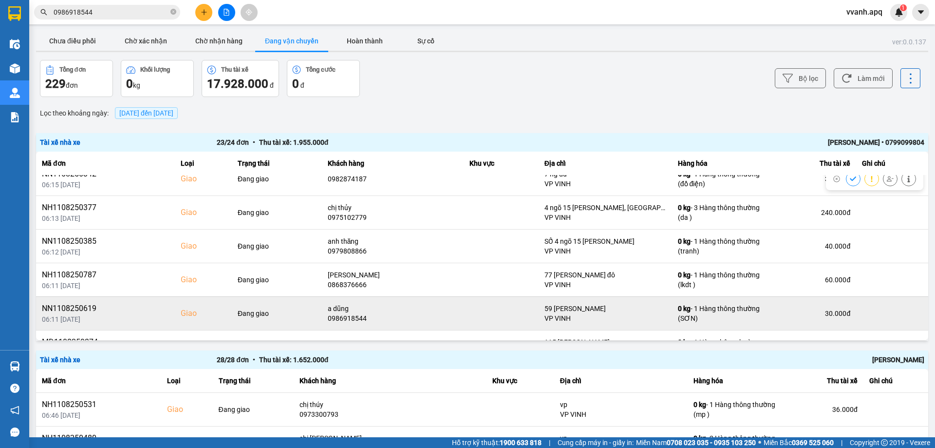
scroll to position [608, 0]
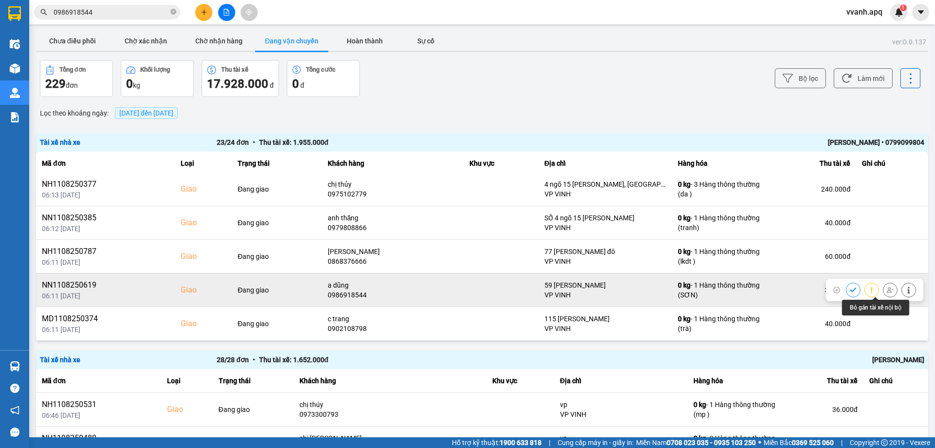
click at [887, 290] on icon at bounding box center [890, 289] width 7 height 5
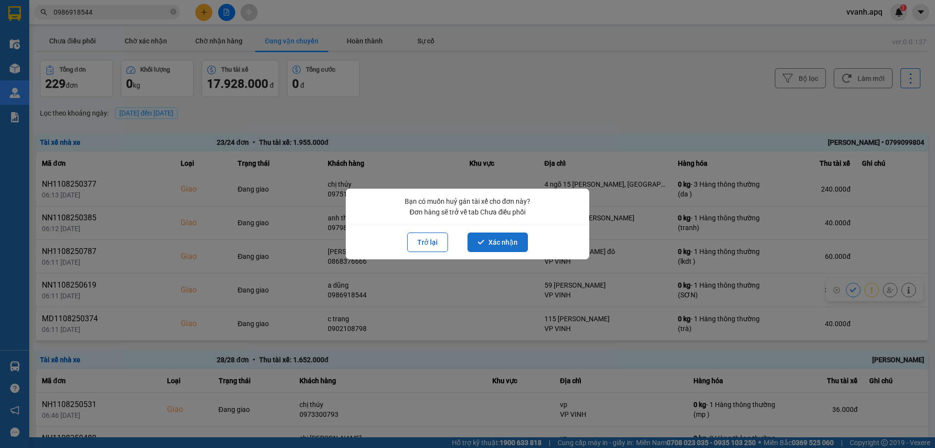
click at [507, 241] on button "Xác nhận" at bounding box center [498, 241] width 60 height 19
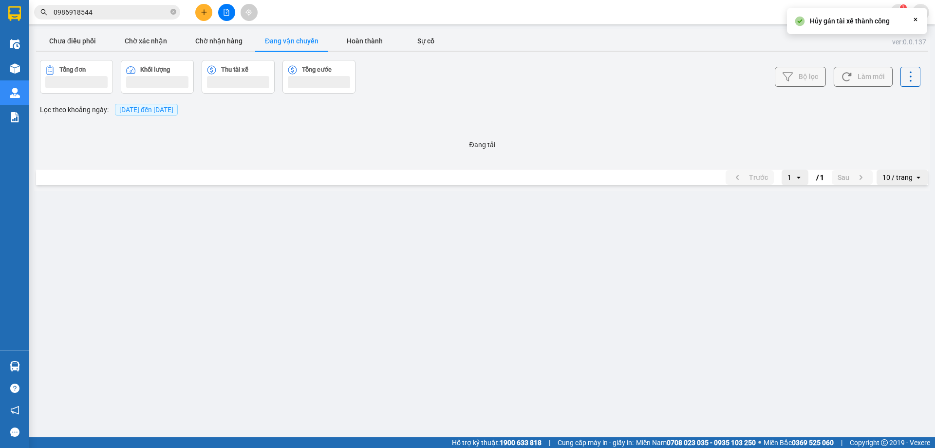
click at [124, 13] on input "0986918544" at bounding box center [111, 12] width 115 height 11
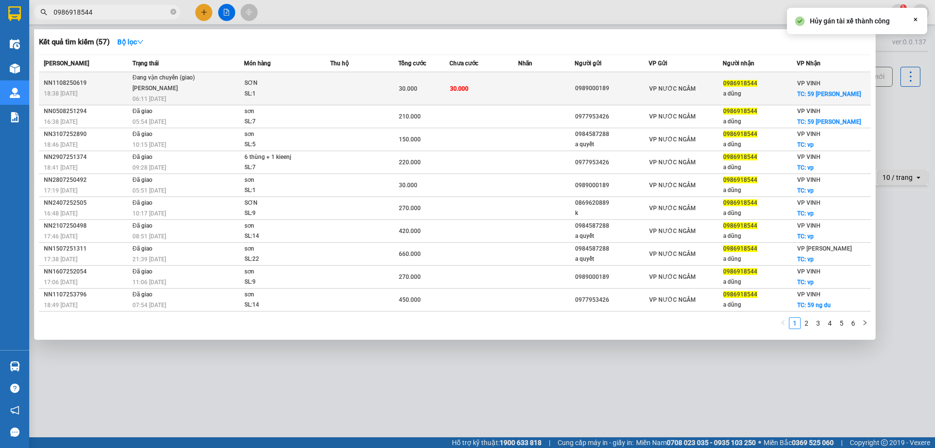
click at [199, 87] on div "LÊ ĐỨC ANH" at bounding box center [168, 88] width 73 height 11
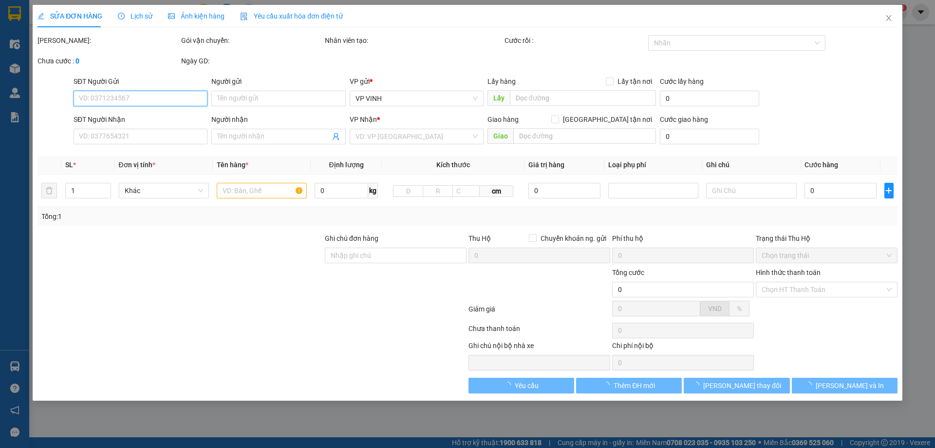
type input "0989000189"
type input "0986918544"
type input "a dũng"
checkbox input "true"
type input "59 nguyễn du"
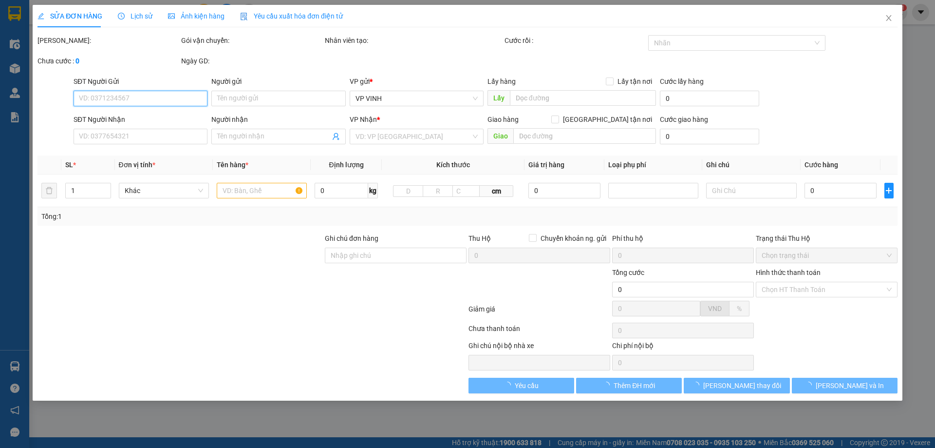
type input "30.000"
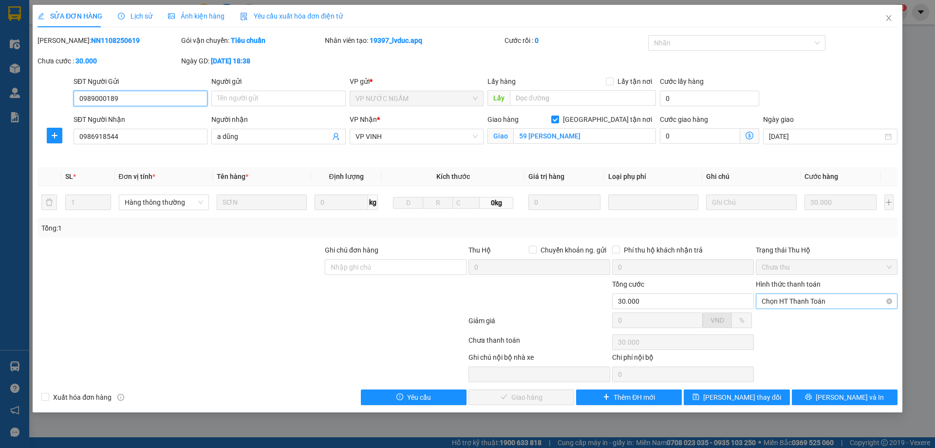
click at [783, 306] on span "Chọn HT Thanh Toán" at bounding box center [827, 301] width 130 height 15
click at [791, 321] on div "Tại văn phòng" at bounding box center [827, 320] width 130 height 11
type input "0"
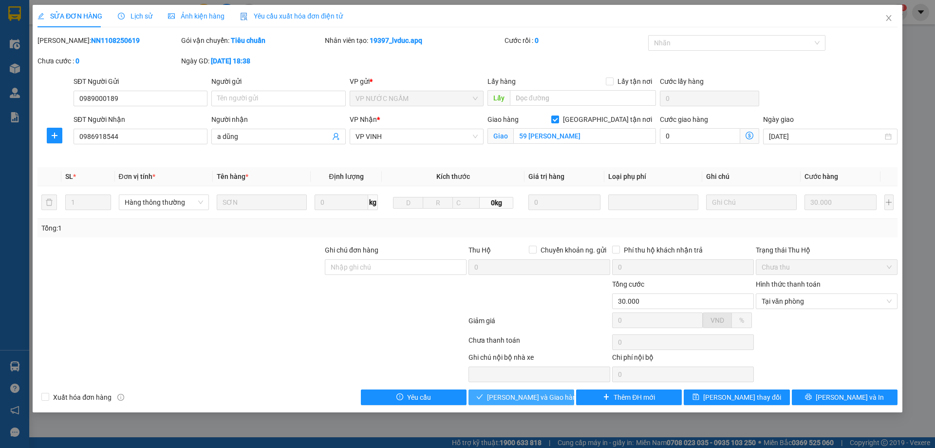
click at [552, 390] on button "Lưu và Giao hàng" at bounding box center [522, 397] width 106 height 16
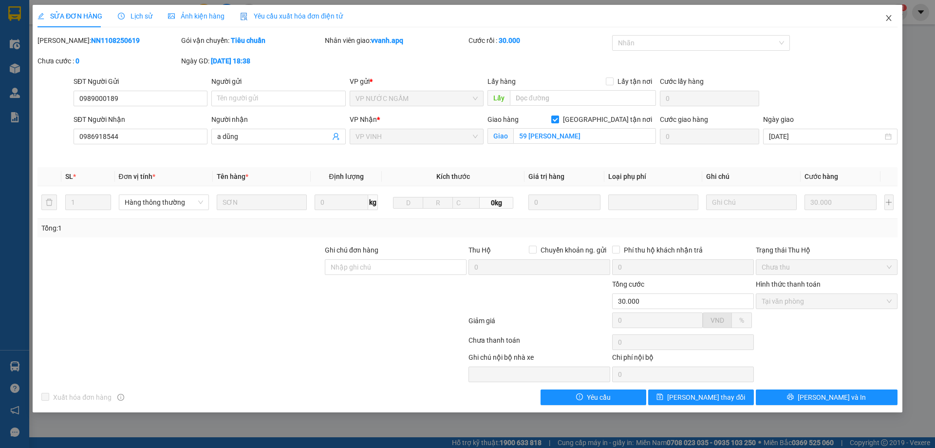
click at [886, 19] on icon "close" at bounding box center [889, 18] width 8 height 8
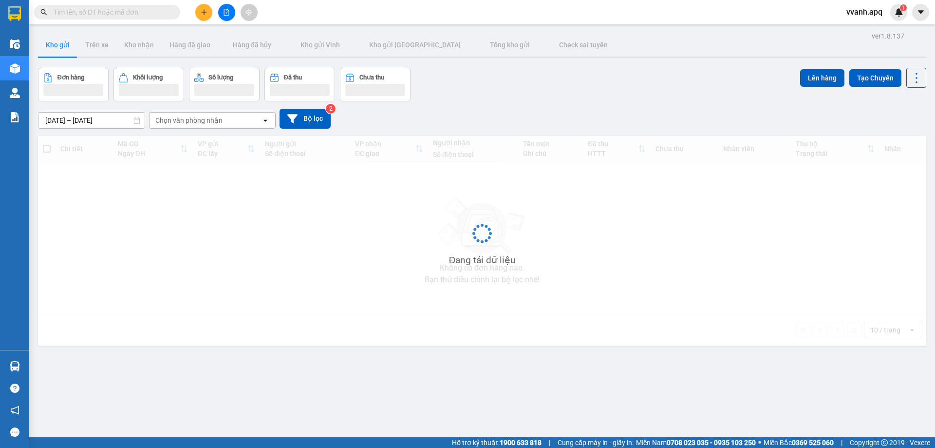
click at [151, 10] on input "text" at bounding box center [111, 12] width 115 height 11
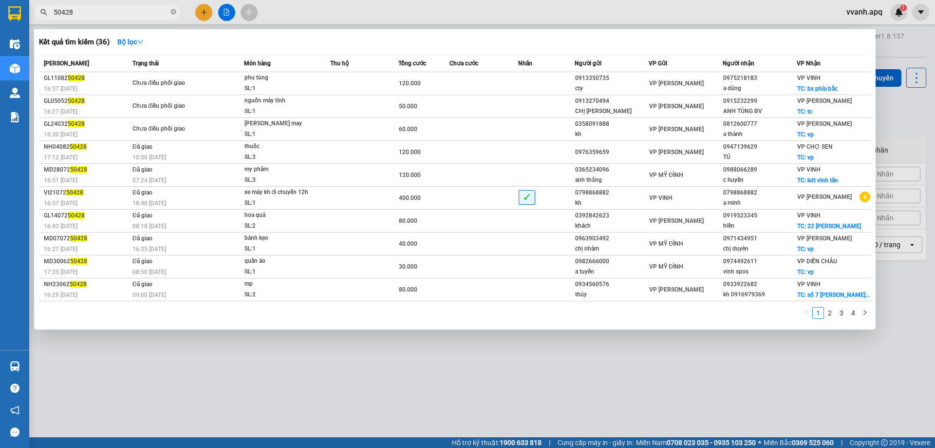
type input "50428"
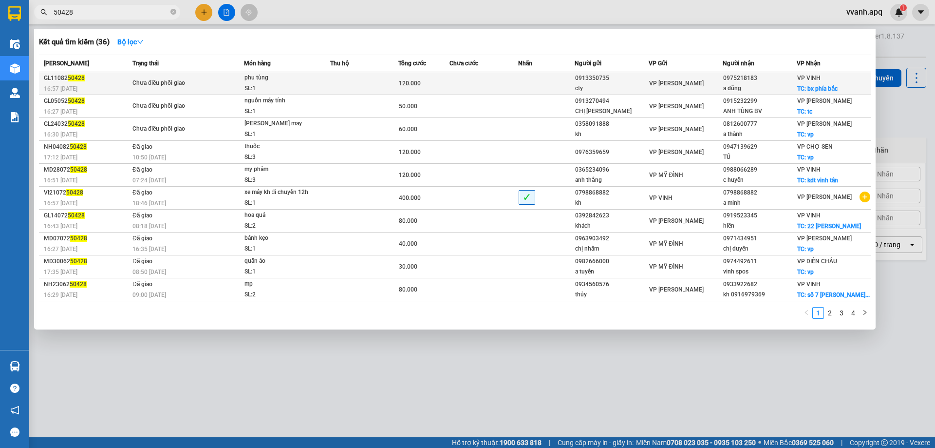
click at [131, 80] on td "Chưa điều phối giao" at bounding box center [187, 83] width 114 height 23
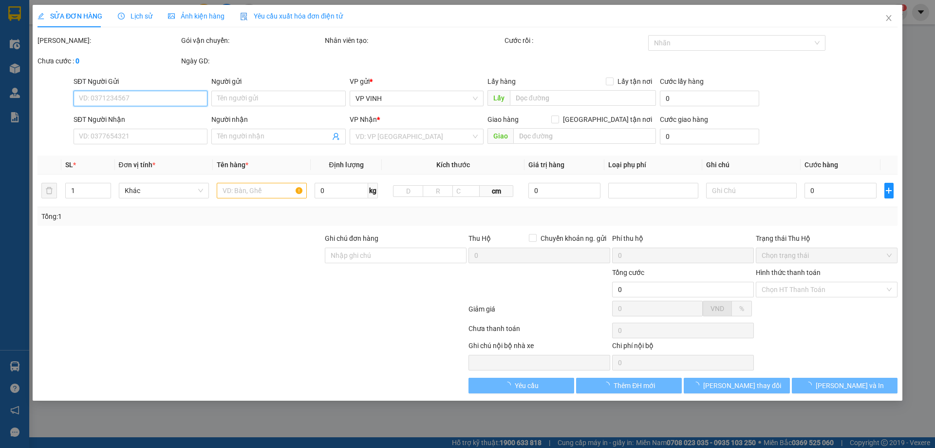
type input "0913350735"
type input "cty"
type input "0975218183"
type input "a dũng"
checkbox input "true"
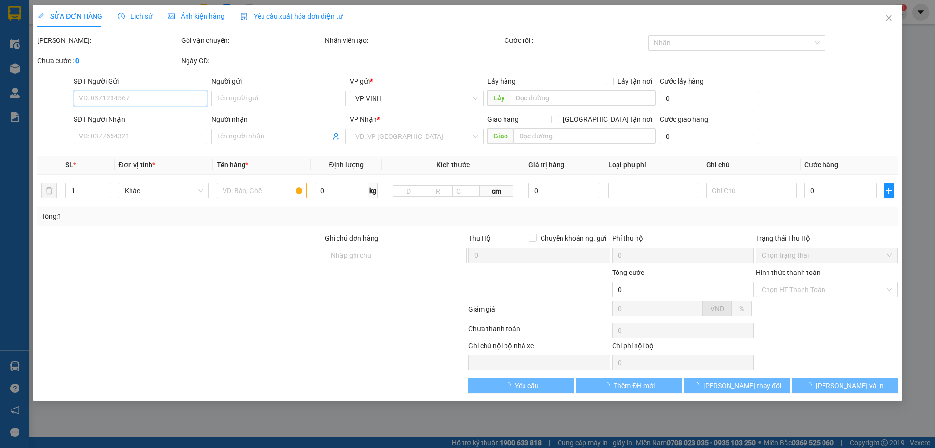
type input "bx phía bắc"
type input "120.000"
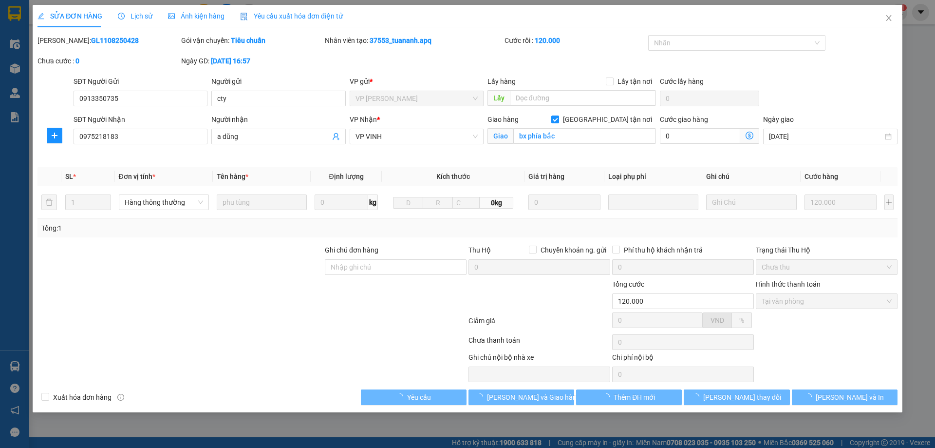
click at [94, 39] on b "GL1108250428" at bounding box center [115, 41] width 48 height 8
copy b "GL1108250428"
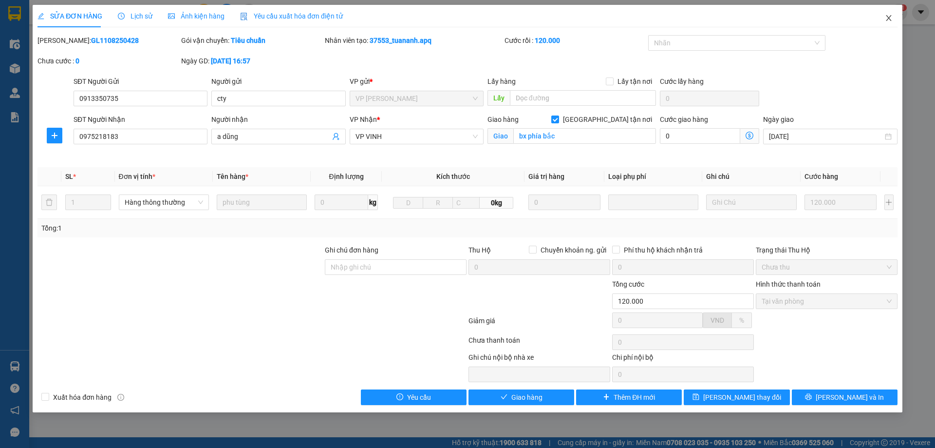
click at [879, 17] on span "Close" at bounding box center [888, 18] width 27 height 27
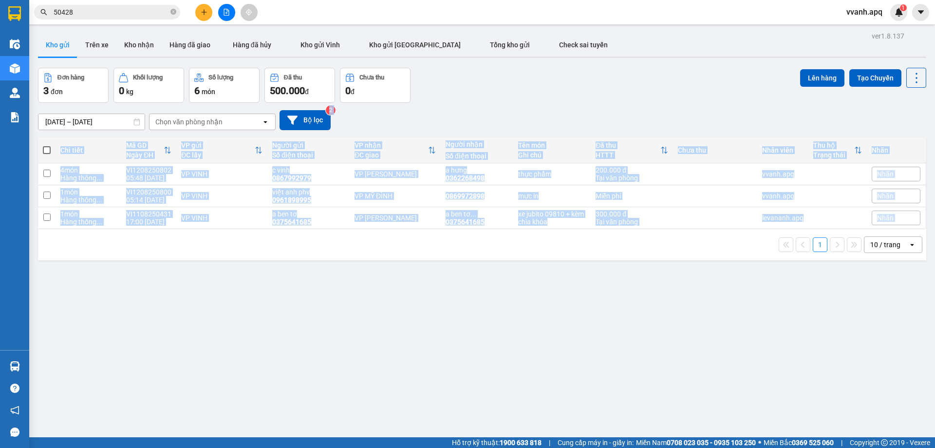
drag, startPoint x: 467, startPoint y: 114, endPoint x: 491, endPoint y: 234, distance: 122.3
click at [491, 234] on div "ver 1.8.137 Kho gửi Trên xe Kho nhận Hàng đã giao Hàng đã hủy Kho gửi Vinh Kho …" at bounding box center [482, 253] width 896 height 448
click at [491, 234] on div "1 10 / trang open" at bounding box center [482, 244] width 888 height 31
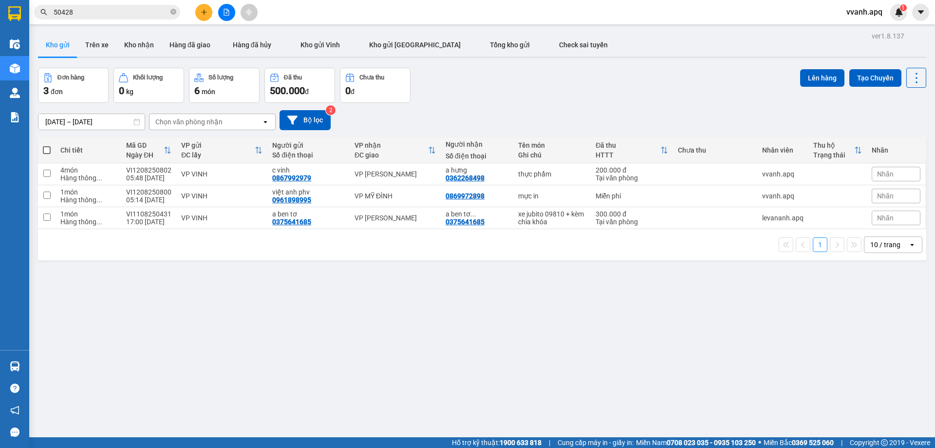
click at [103, 17] on input "50428" at bounding box center [111, 12] width 115 height 11
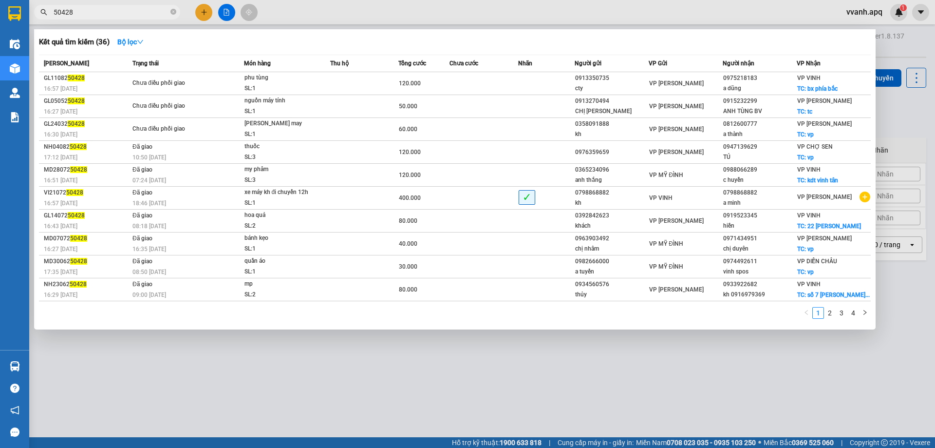
click at [103, 17] on input "50428" at bounding box center [111, 12] width 115 height 11
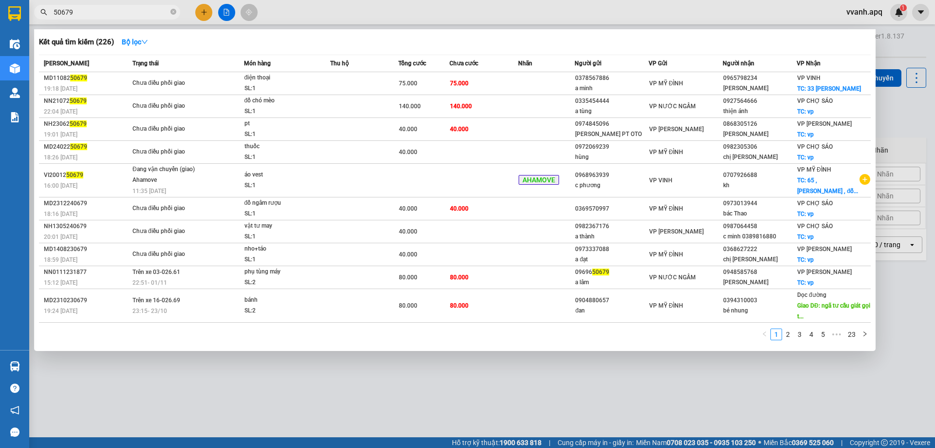
type input "50679"
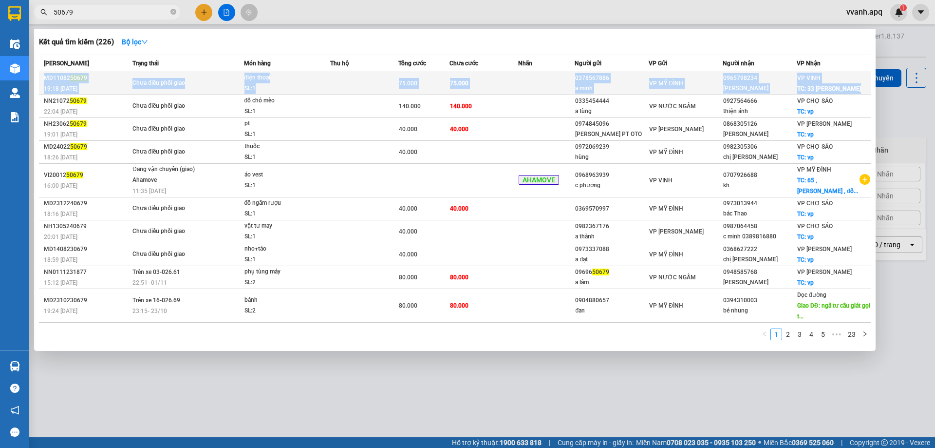
drag, startPoint x: 217, startPoint y: 47, endPoint x: 863, endPoint y: 89, distance: 647.2
click at [863, 89] on div "Kết quả tìm kiếm ( 226 ) Bộ lọc Mã ĐH Trạng thái Món hàng Thu hộ Tổng cước Chưa…" at bounding box center [455, 189] width 842 height 321
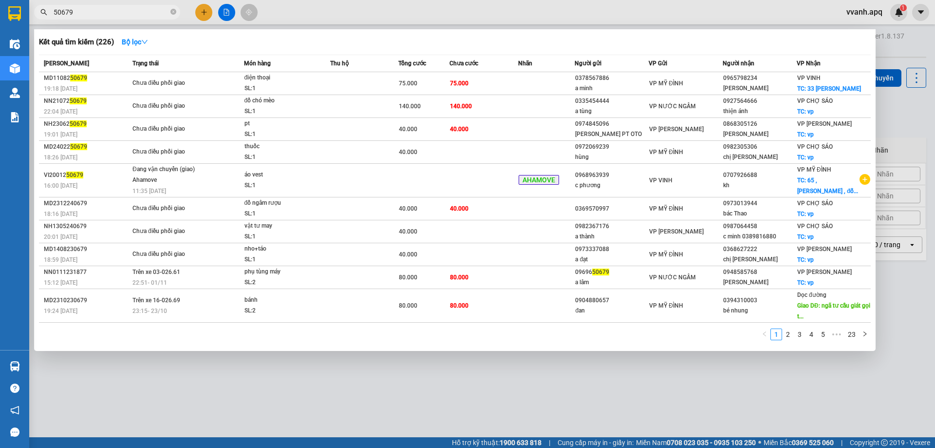
click at [335, 10] on div at bounding box center [467, 224] width 935 height 448
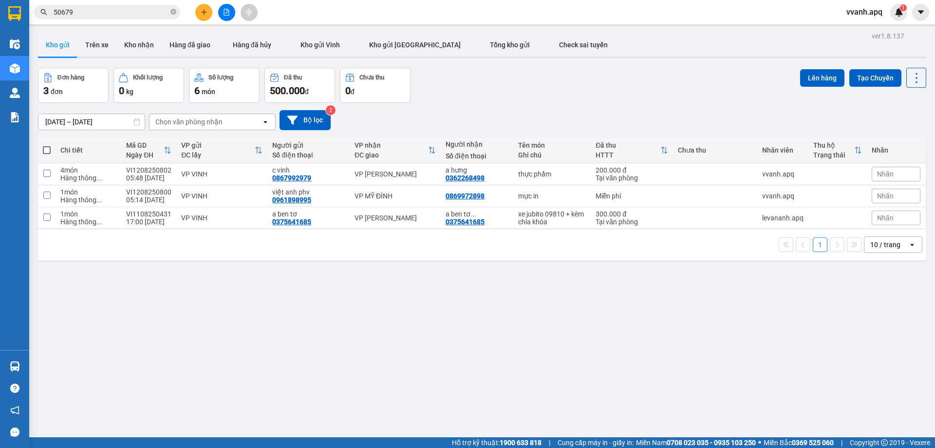
click at [130, 7] on input "50679" at bounding box center [111, 12] width 115 height 11
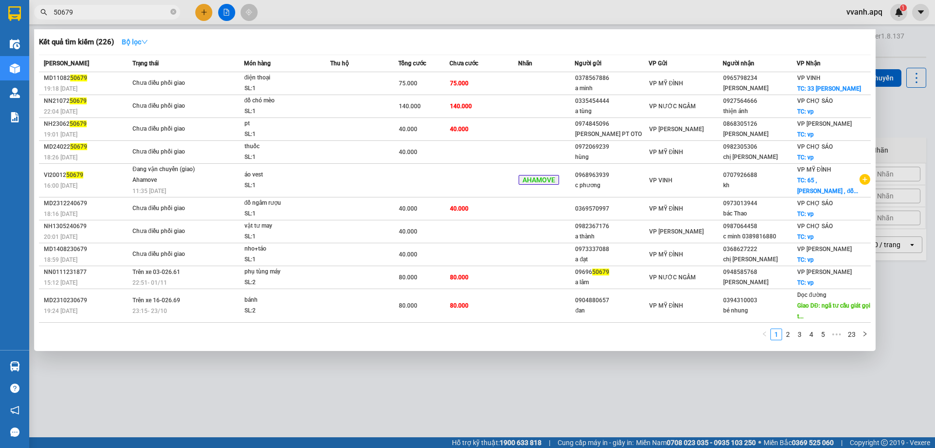
click at [134, 39] on strong "Bộ lọc" at bounding box center [135, 42] width 26 height 8
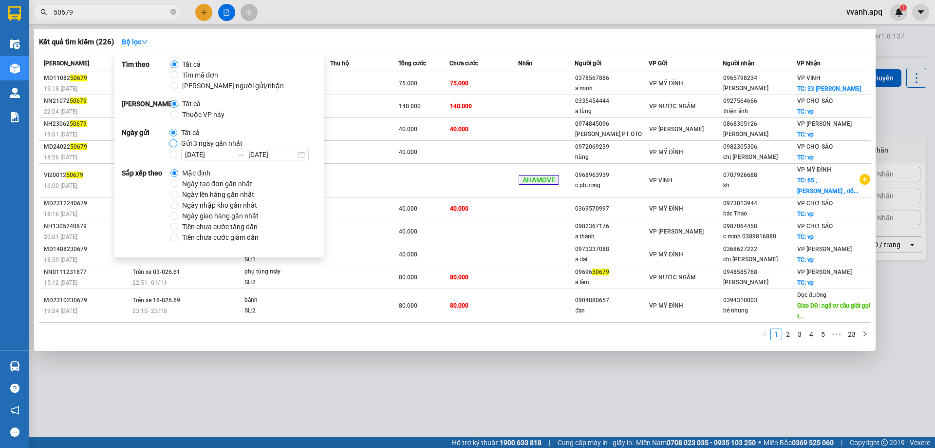
click at [175, 142] on input "Gửi 3 ngày gần nhất" at bounding box center [174, 143] width 8 height 8
radio input "true"
radio input "false"
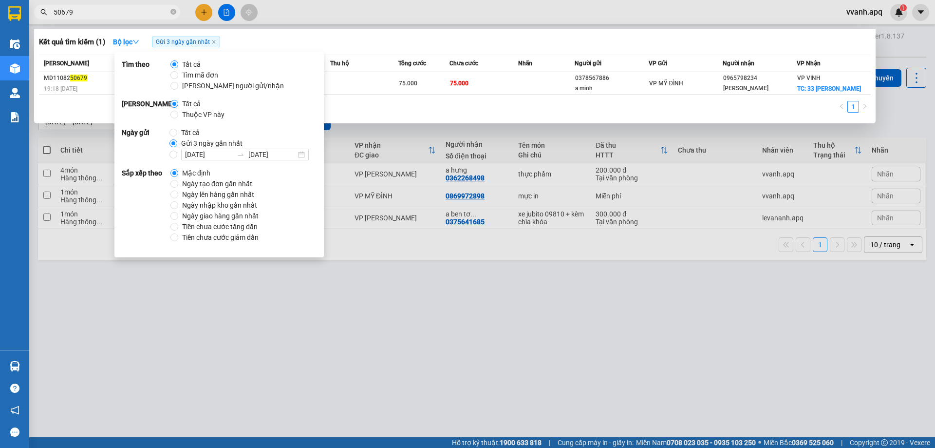
click at [354, 49] on div "Kết quả tìm kiếm ( 1 ) Bộ lọc Gửi 3 ngày gần nhất" at bounding box center [455, 42] width 832 height 16
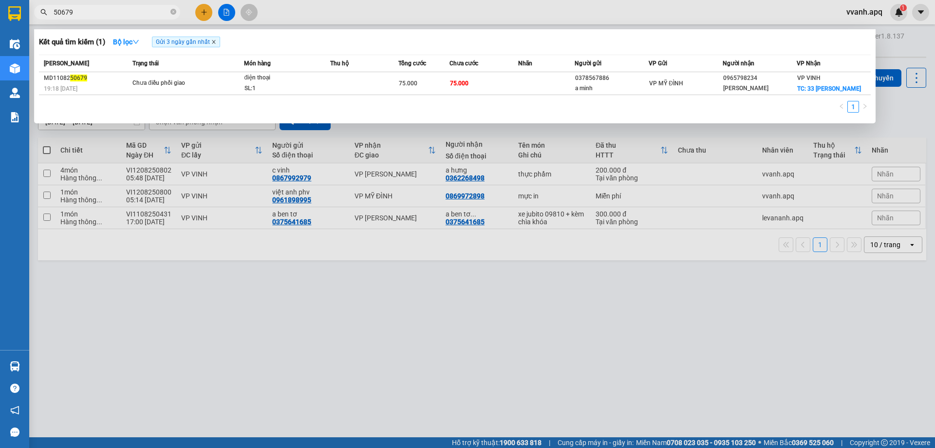
click at [214, 42] on icon "close" at bounding box center [213, 41] width 5 height 5
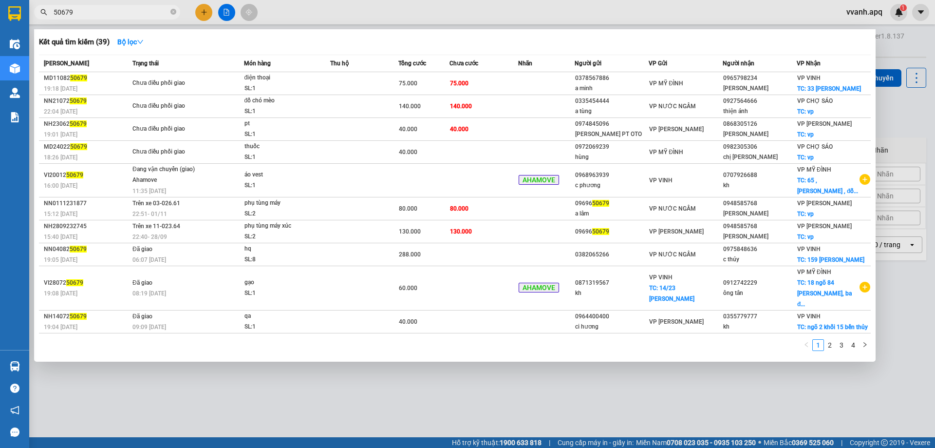
click at [118, 8] on input "50679" at bounding box center [111, 12] width 115 height 11
click at [52, 12] on span "50679" at bounding box center [107, 12] width 146 height 15
click at [53, 11] on span "50679" at bounding box center [107, 12] width 146 height 15
click at [55, 11] on input "50679" at bounding box center [111, 12] width 115 height 11
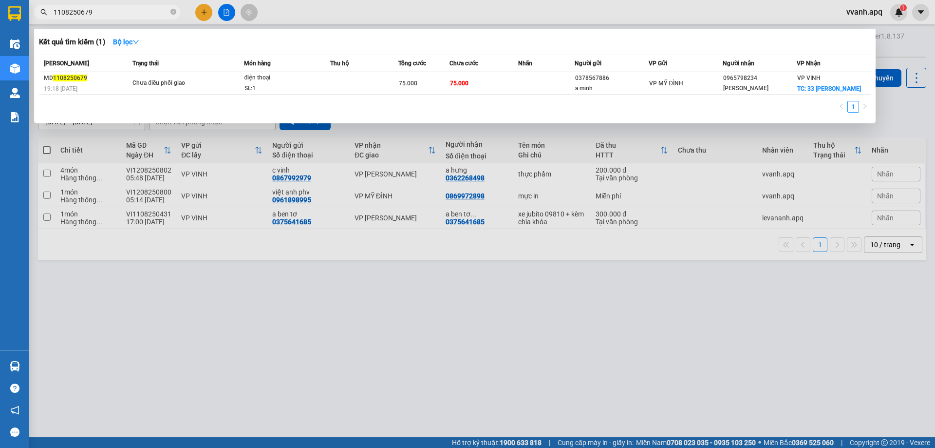
click at [287, 13] on div at bounding box center [467, 224] width 935 height 448
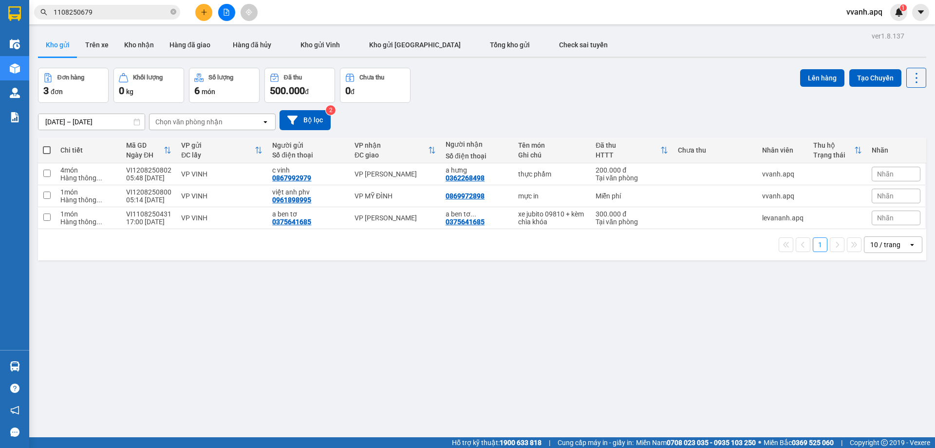
click at [586, 78] on div "Đơn hàng 3 đơn Khối lượng 0 kg Số lượng 6 món Đã thu 500.000 đ Chưa thu 0 đ Lên…" at bounding box center [482, 85] width 888 height 35
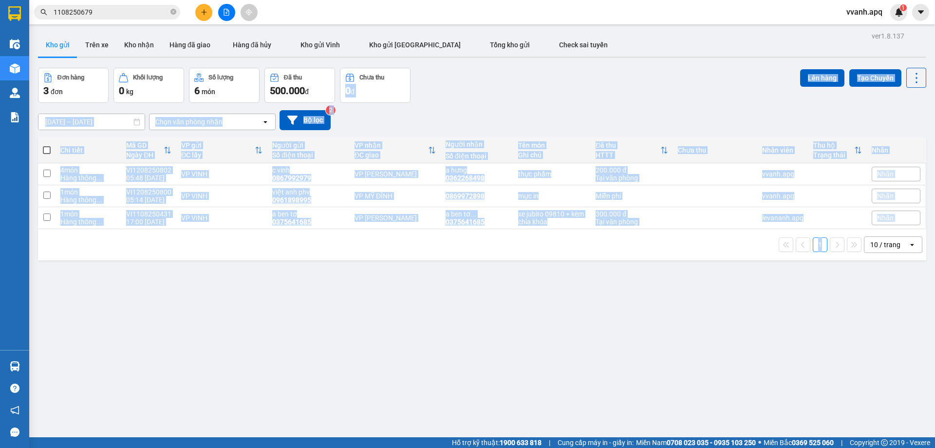
drag, startPoint x: 586, startPoint y: 78, endPoint x: 625, endPoint y: 251, distance: 177.4
click at [625, 251] on div "ver 1.8.137 Kho gửi Trên xe Kho nhận Hàng đã giao Hàng đã hủy Kho gửi Vinh Kho …" at bounding box center [482, 253] width 896 height 448
click at [625, 251] on div "1 10 / trang open" at bounding box center [482, 244] width 881 height 17
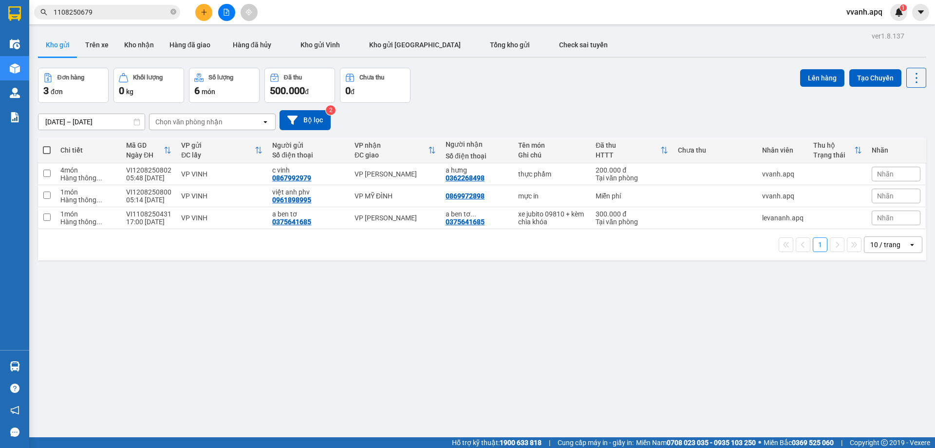
click at [155, 11] on input "1108250679" at bounding box center [111, 12] width 115 height 11
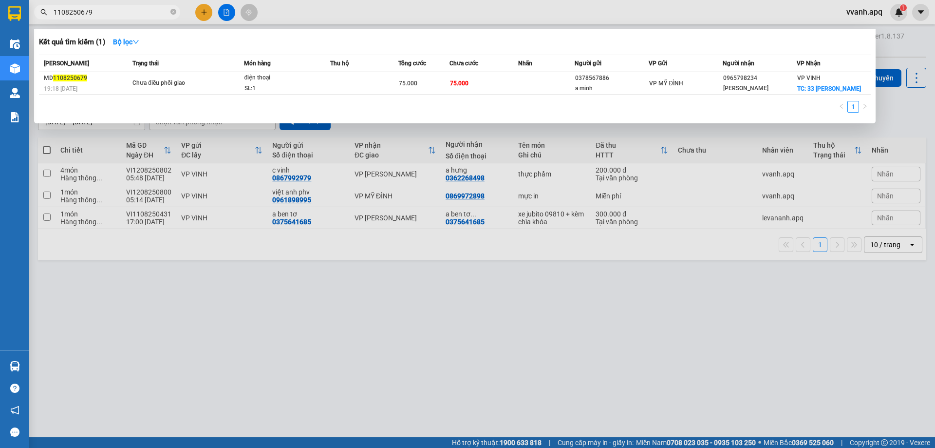
click at [155, 11] on input "1108250679" at bounding box center [111, 12] width 115 height 11
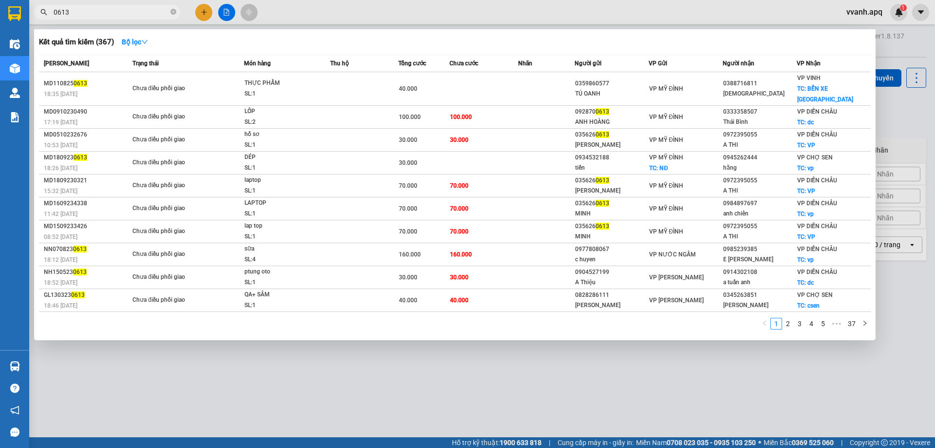
click at [56, 10] on input "0613" at bounding box center [111, 12] width 115 height 11
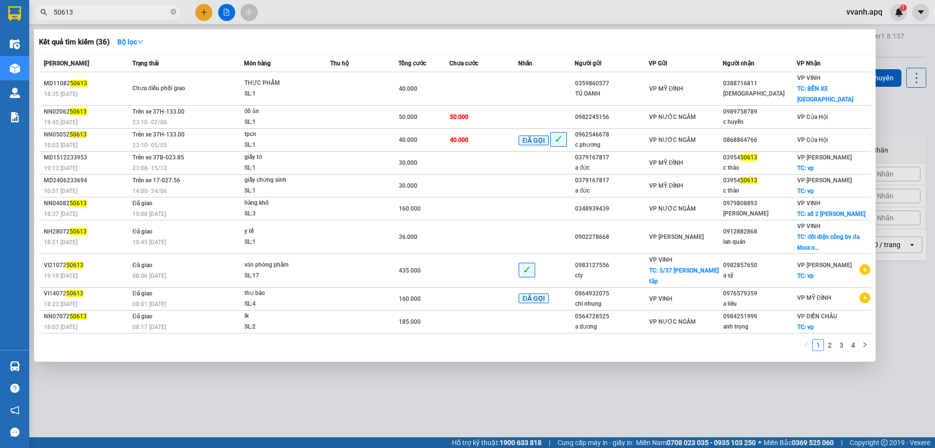
click at [85, 14] on input "50613" at bounding box center [111, 12] width 115 height 11
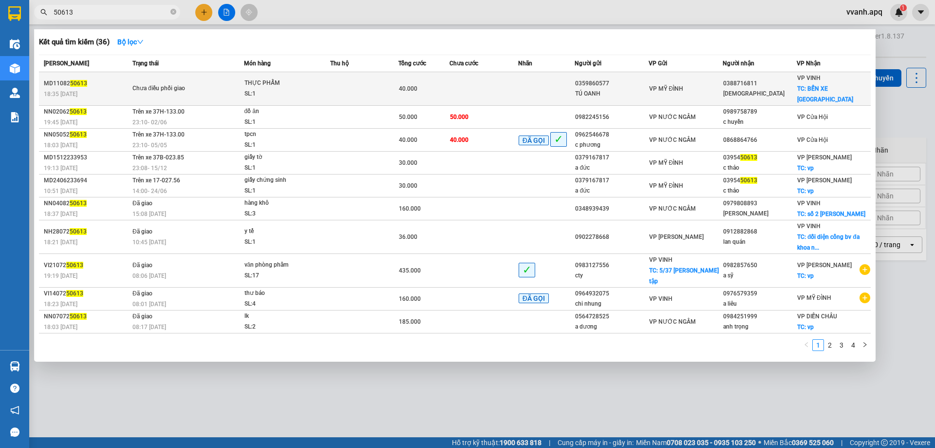
type input "50613"
click at [296, 89] on div "SL: 1" at bounding box center [281, 94] width 73 height 11
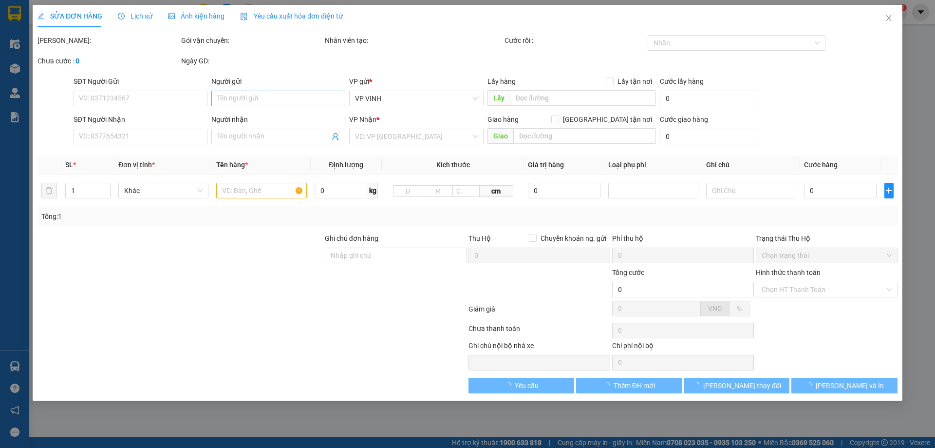
type input "0359860577"
type input "TÚ OANH"
type input "0388716811"
type input "CHỊ GIÁO"
checkbox input "true"
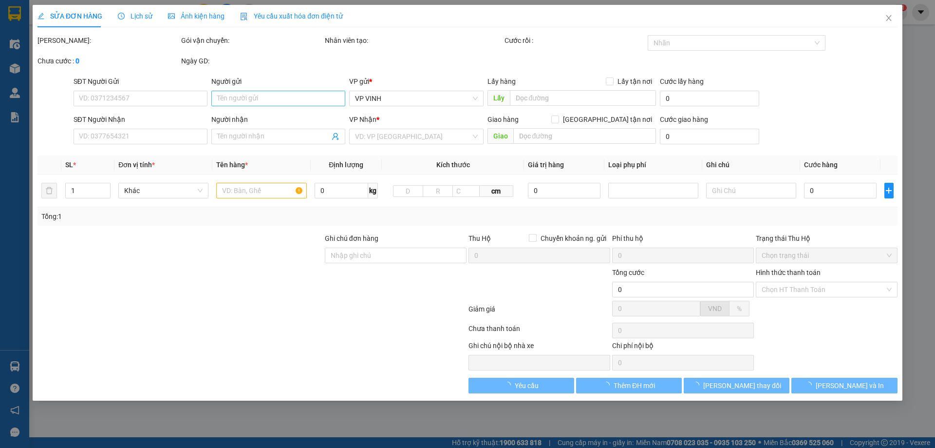
type input "BẾN XE [GEOGRAPHIC_DATA]"
type input "40.000"
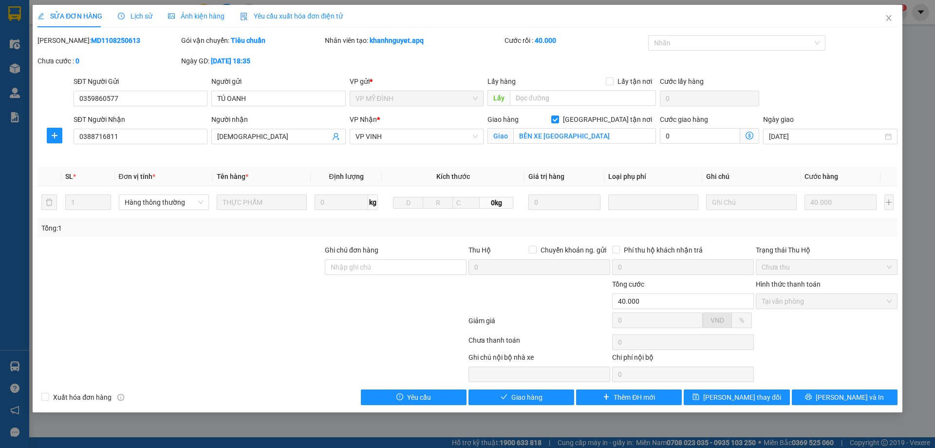
click at [84, 46] on div "Mã ĐH: MD1108250613" at bounding box center [109, 45] width 144 height 20
click at [91, 40] on b "MD1108250613" at bounding box center [115, 41] width 49 height 8
copy b "MD1108250613"
click at [896, 19] on span "Close" at bounding box center [888, 18] width 27 height 27
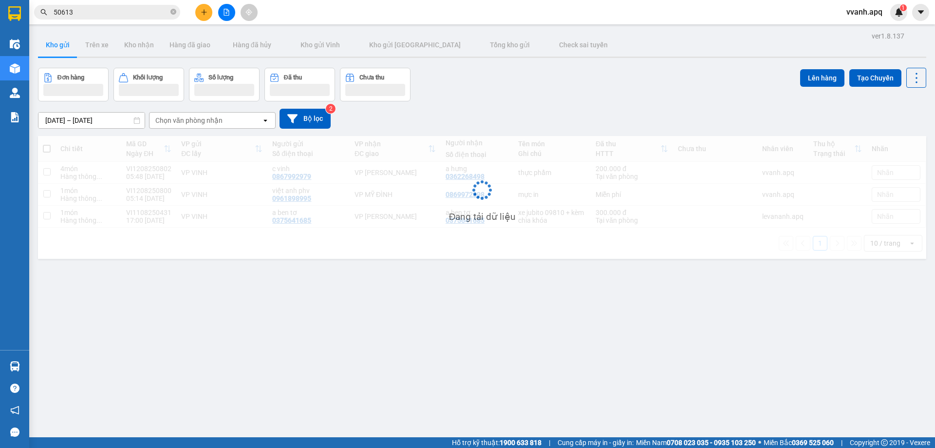
click at [81, 4] on div "Kết quả tìm kiếm ( 36 ) Bộ lọc Mã ĐH Trạng thái Món hàng Thu hộ Tổng cước Chưa …" at bounding box center [95, 12] width 190 height 17
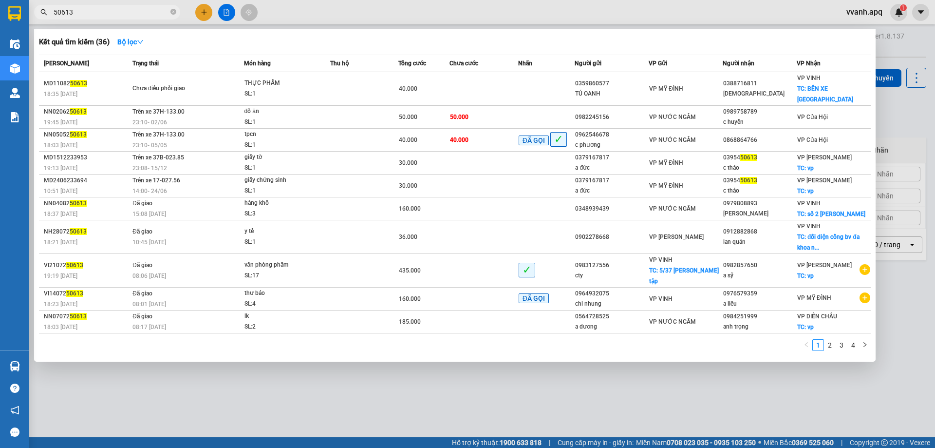
click at [81, 13] on input "50613" at bounding box center [111, 12] width 115 height 11
click at [304, 4] on div at bounding box center [467, 224] width 935 height 448
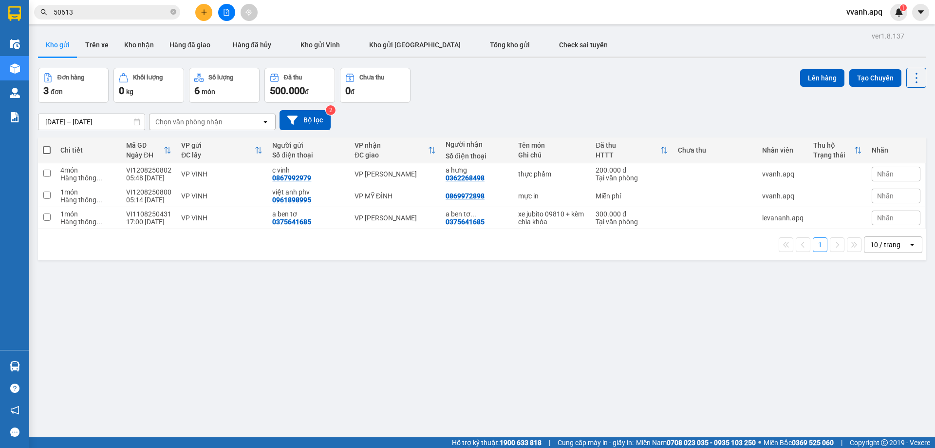
click at [149, 14] on input "50613" at bounding box center [111, 12] width 115 height 11
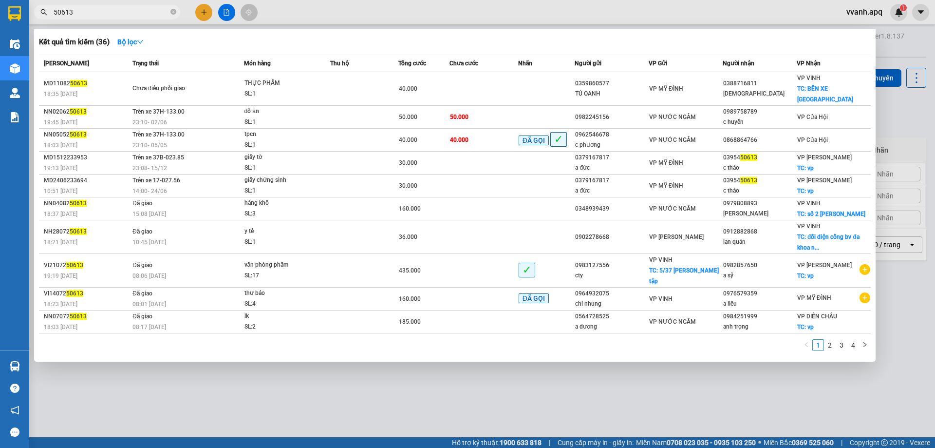
click at [149, 14] on input "50613" at bounding box center [111, 12] width 115 height 11
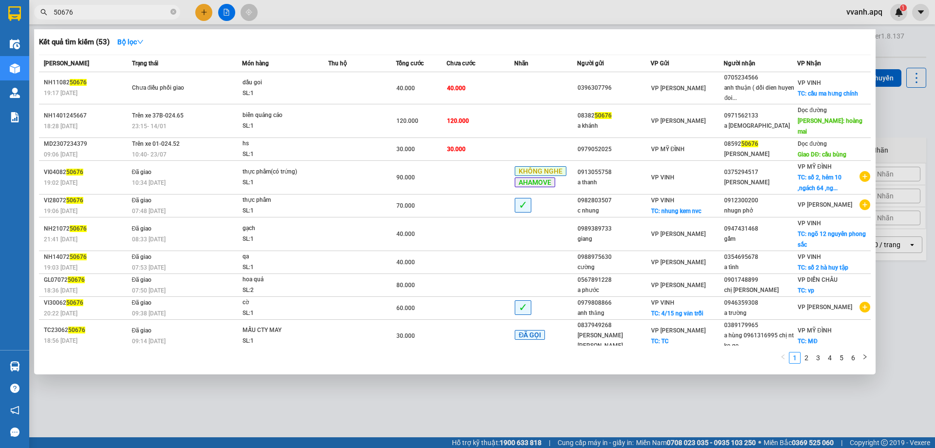
type input "50676"
click at [355, 48] on div "Kết quả tìm kiếm ( 53 ) Bộ lọc" at bounding box center [455, 42] width 832 height 16
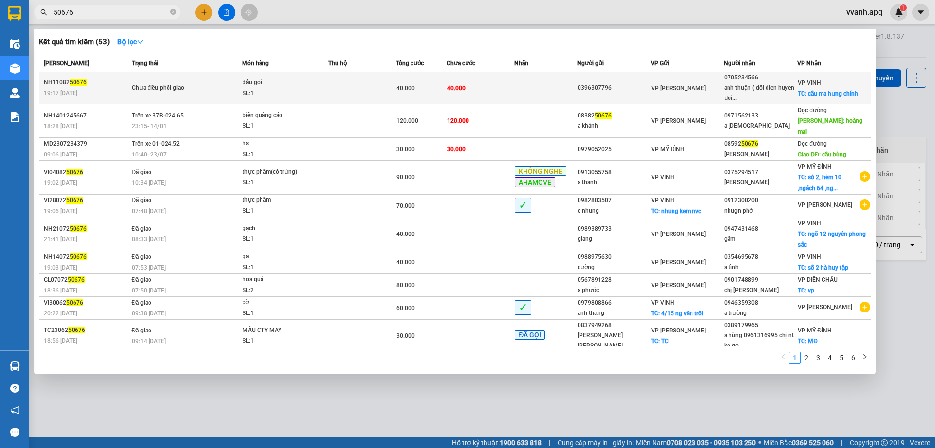
click at [363, 90] on td at bounding box center [362, 88] width 68 height 32
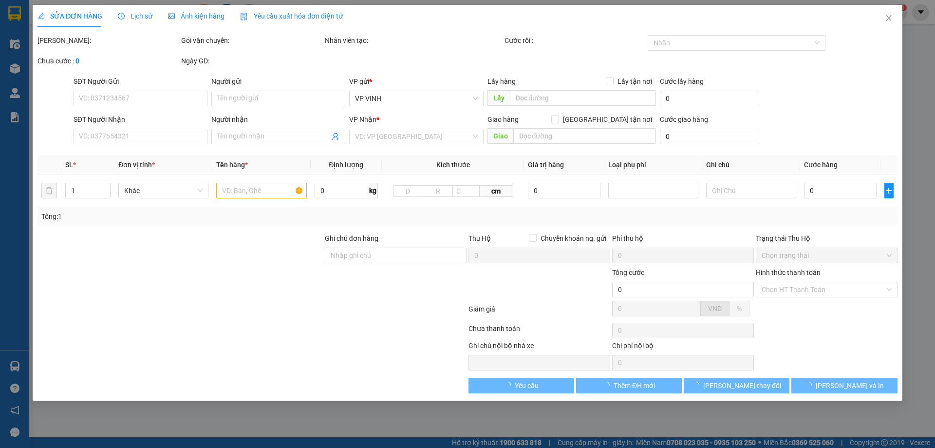
type input "0396307796"
type input "0705234566"
type input "anh thuận ( dối dien huyen đoi)"
checkbox input "true"
type input "cầu ma hưng chính"
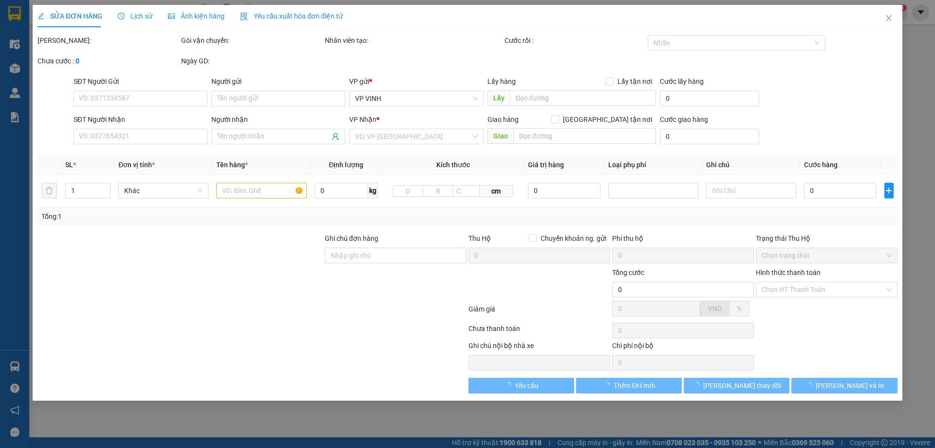
type input "40.000"
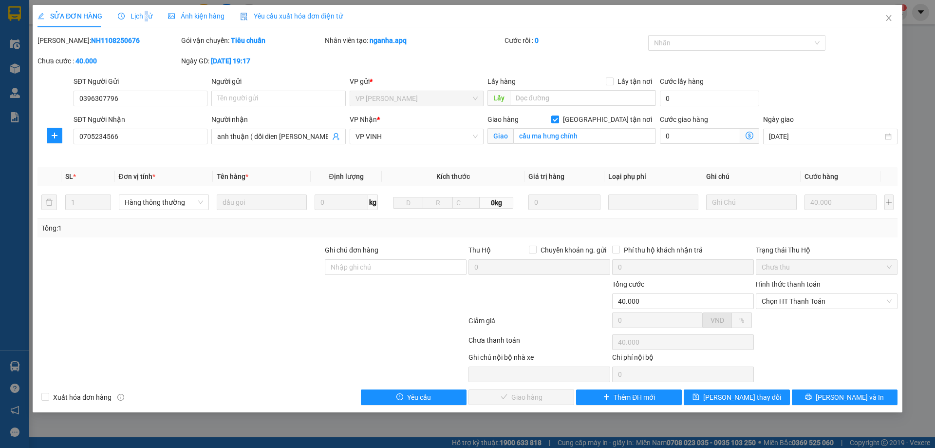
click at [144, 17] on span "Lịch sử" at bounding box center [135, 16] width 35 height 8
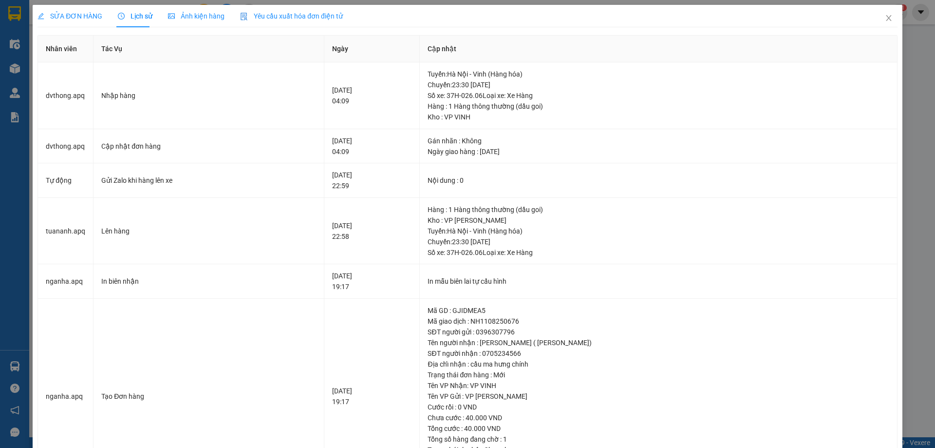
click at [84, 17] on span "SỬA ĐƠN HÀNG" at bounding box center [70, 16] width 65 height 8
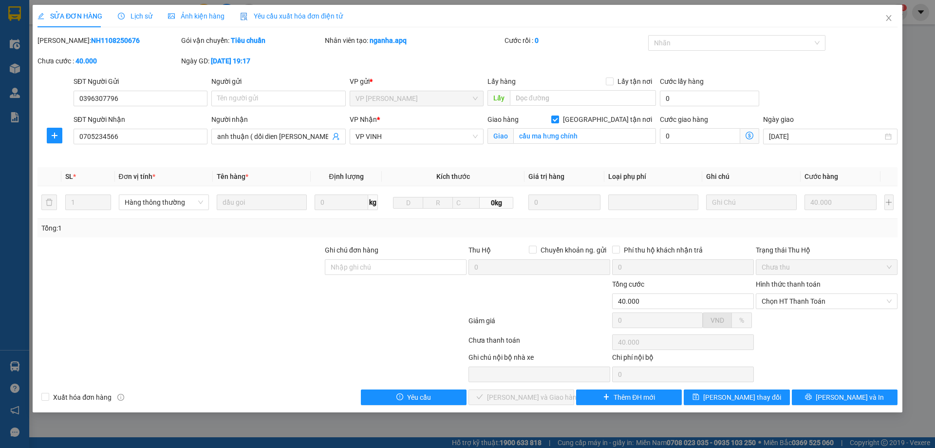
click at [173, 161] on div "Total Paid Fee 0 Total UnPaid Fee 40.000 Cash Collection Total Fee Mã ĐH: NH110…" at bounding box center [468, 220] width 860 height 370
click at [242, 173] on span "Tên hàng *" at bounding box center [233, 176] width 32 height 8
click at [241, 173] on span "Tên hàng *" at bounding box center [233, 176] width 32 height 8
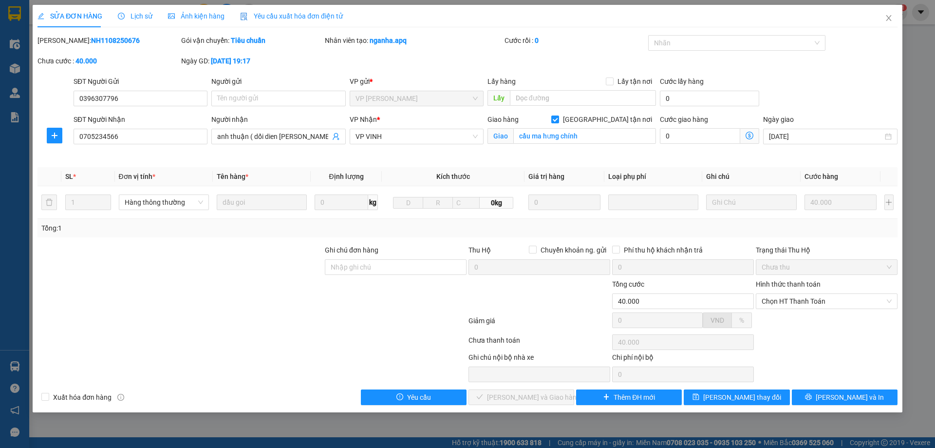
click at [241, 173] on span "Tên hàng *" at bounding box center [233, 176] width 32 height 8
click at [239, 174] on span "Tên hàng *" at bounding box center [233, 176] width 32 height 8
click at [805, 393] on button "[PERSON_NAME] và In" at bounding box center [845, 397] width 106 height 16
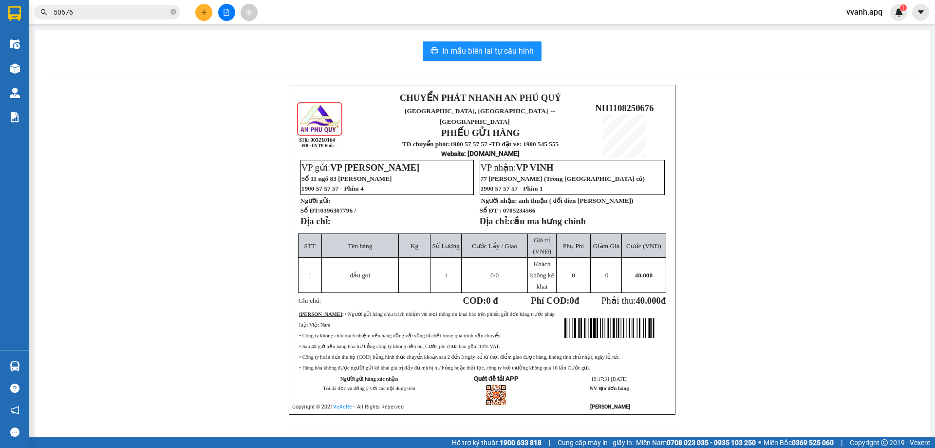
click at [536, 216] on span "cầu ma hưng chính" at bounding box center [548, 221] width 76 height 10
click at [528, 258] on td "Khách không kê khai" at bounding box center [542, 275] width 29 height 35
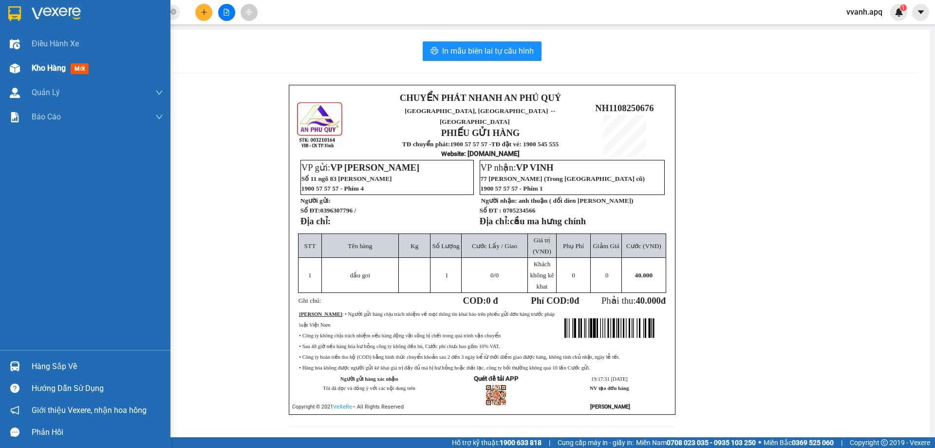
click at [24, 66] on div "Kho hàng mới" at bounding box center [85, 68] width 170 height 24
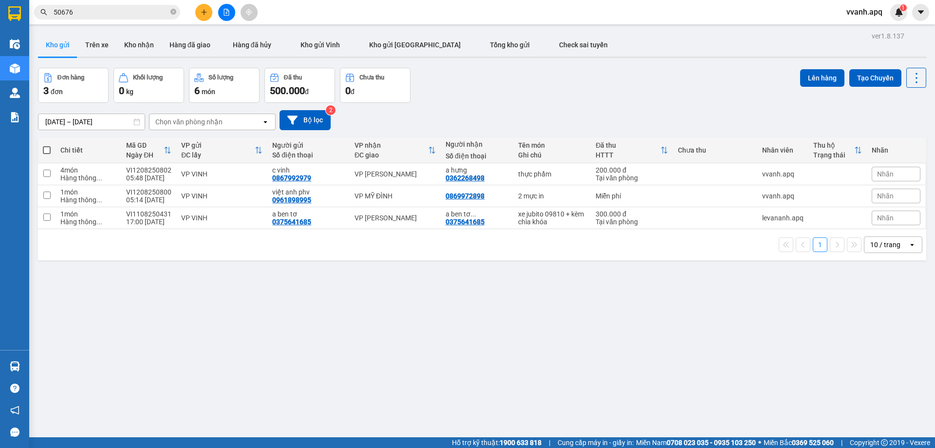
click at [606, 130] on div "[DATE] – [DATE] Press the down arrow key to interact with the calendar and sele…" at bounding box center [482, 120] width 888 height 35
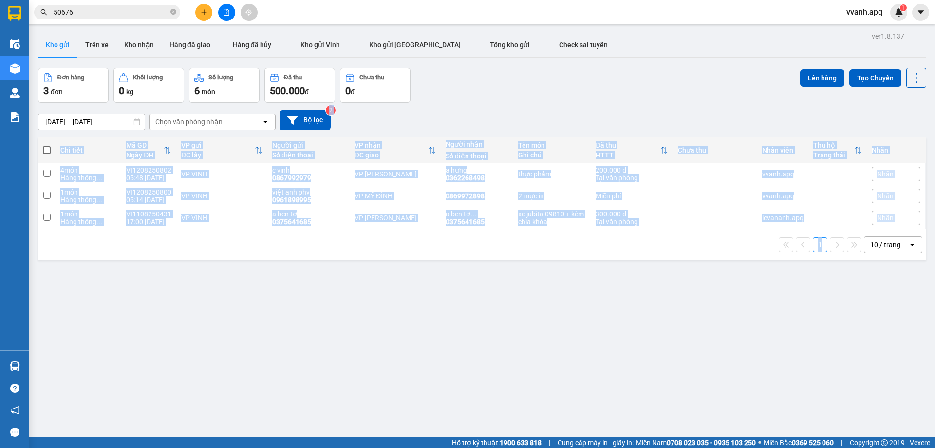
drag, startPoint x: 605, startPoint y: 130, endPoint x: 674, endPoint y: 292, distance: 175.9
click at [674, 292] on div "ver 1.8.137 Kho gửi Trên xe Kho nhận Hàng đã giao Hàng đã hủy Kho gửi Vinh Kho …" at bounding box center [482, 253] width 896 height 448
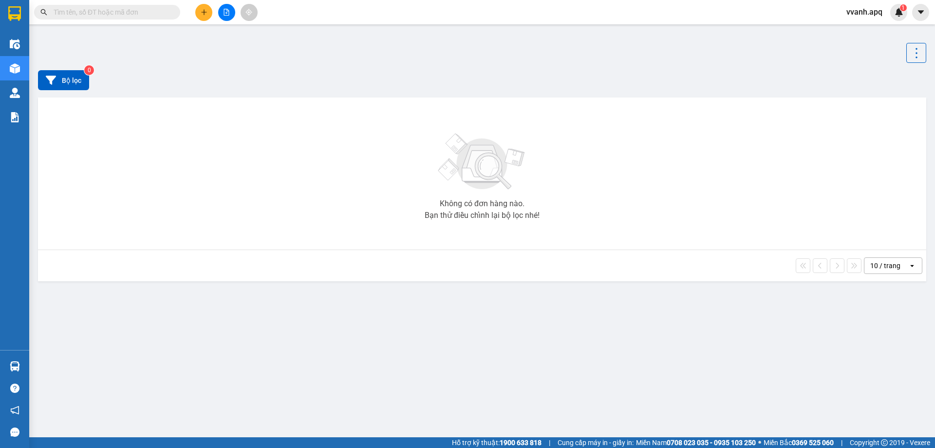
click at [154, 10] on input "text" at bounding box center [111, 12] width 115 height 11
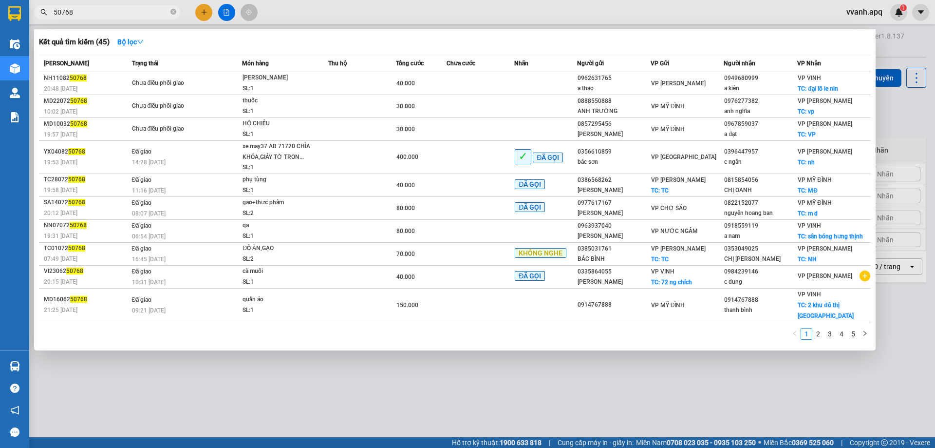
type input "50768"
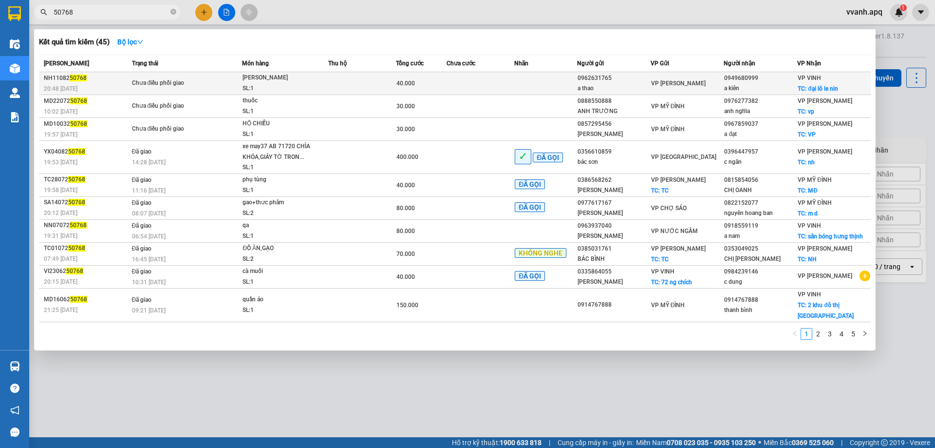
click at [289, 89] on div "SL: 1" at bounding box center [279, 88] width 73 height 11
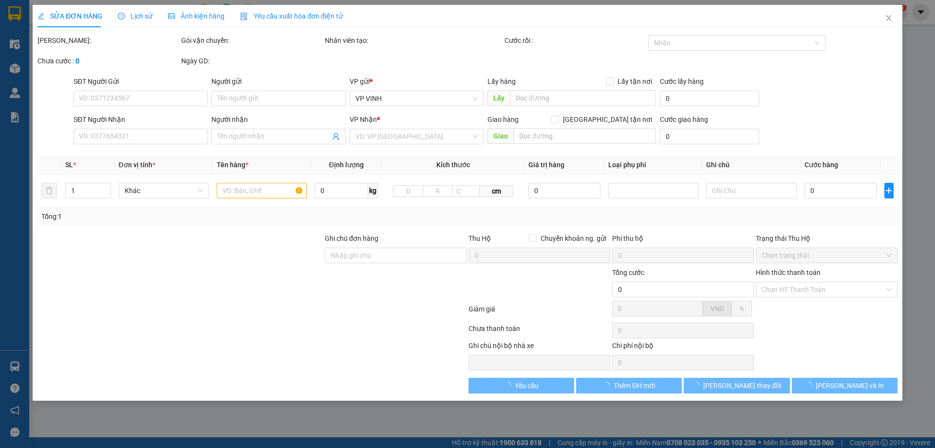
click at [136, 12] on span "Lịch sử" at bounding box center [135, 16] width 35 height 8
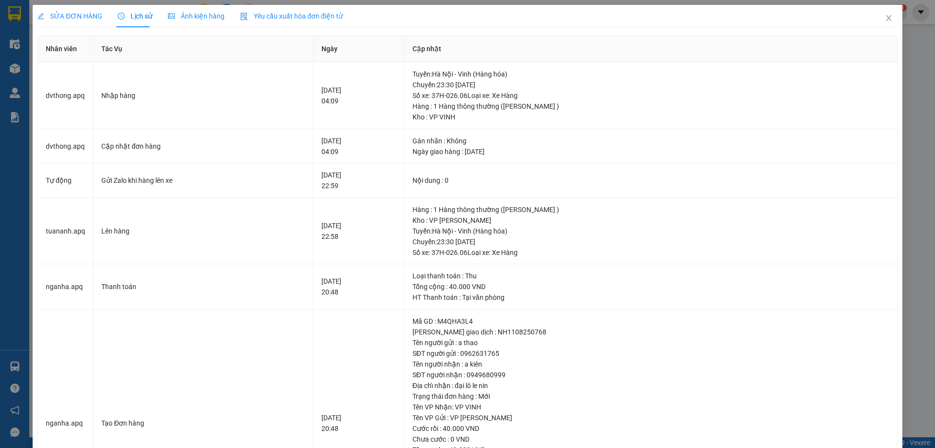
click at [86, 17] on span "SỬA ĐƠN HÀNG" at bounding box center [70, 16] width 65 height 8
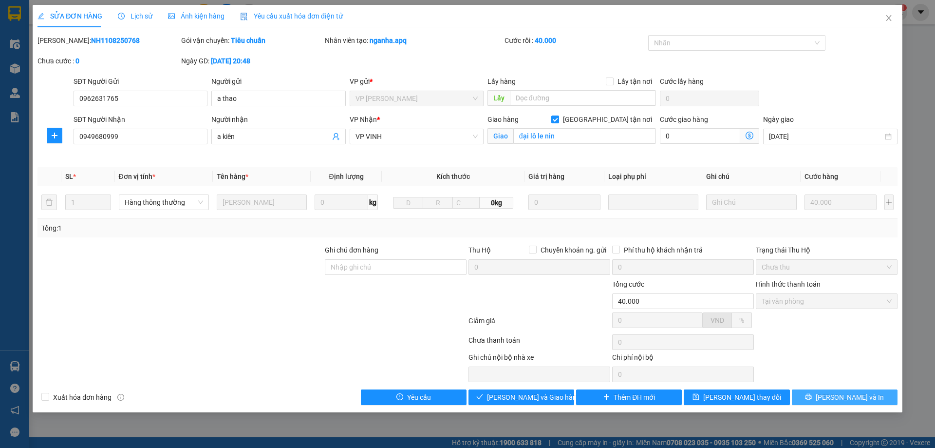
click at [812, 396] on icon "printer" at bounding box center [809, 397] width 6 height 6
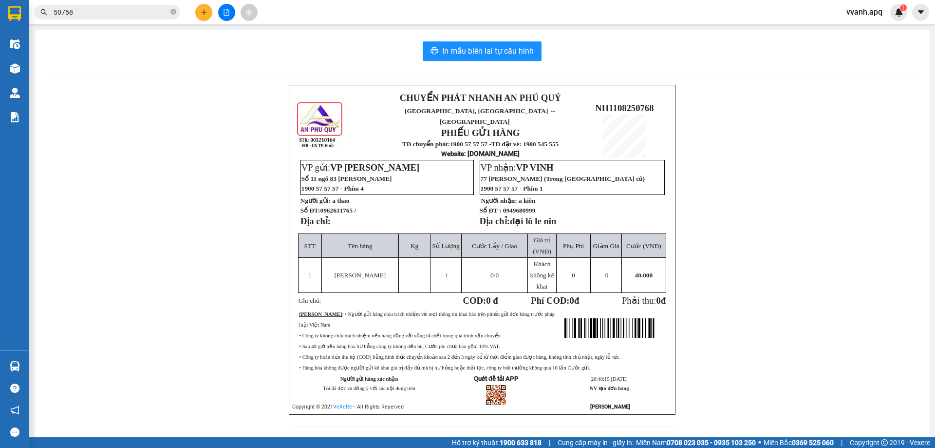
click at [554, 175] on span "77 [PERSON_NAME] (Trong [GEOGRAPHIC_DATA] cũ)" at bounding box center [563, 178] width 164 height 7
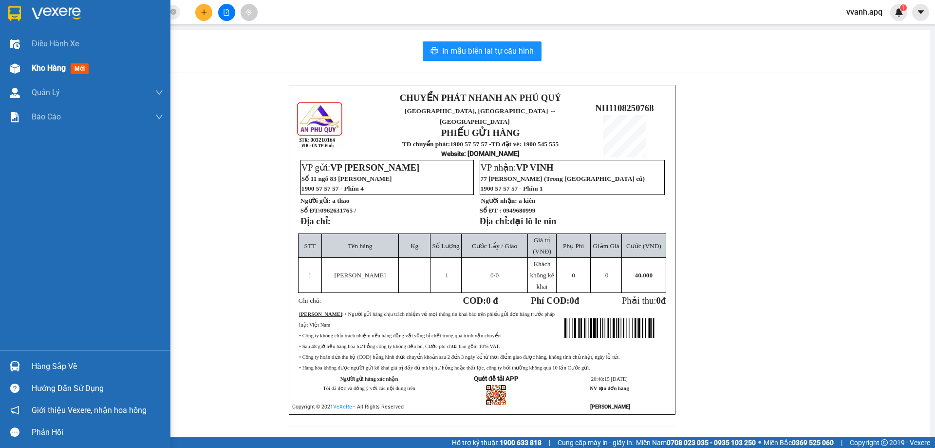
click at [18, 66] on img at bounding box center [15, 68] width 10 height 10
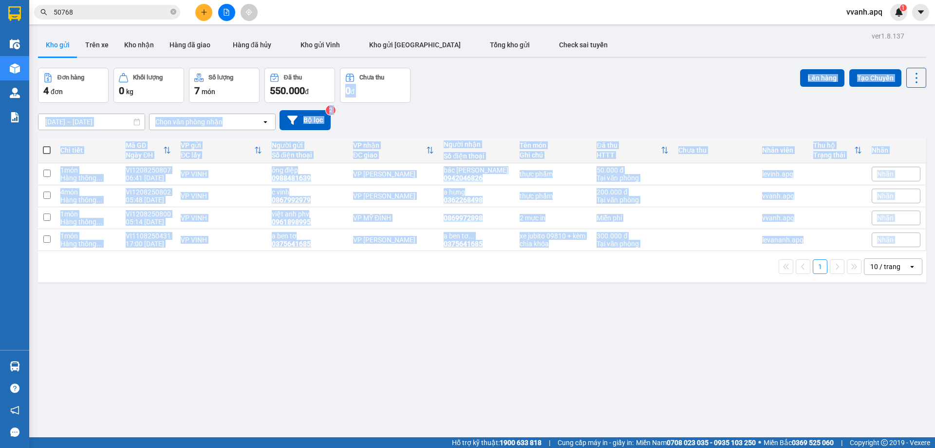
drag, startPoint x: 478, startPoint y: 103, endPoint x: 560, endPoint y: 304, distance: 217.4
click at [560, 303] on div "ver 1.8.137 Kho gửi Trên xe Kho nhận Hàng đã giao Hàng đã hủy Kho gửi [PERSON_N…" at bounding box center [482, 253] width 896 height 448
click at [561, 304] on div "ver 1.8.137 Kho gửi Trên xe Kho nhận Hàng đã giao Hàng đã hủy Kho gửi [PERSON_N…" at bounding box center [482, 253] width 896 height 448
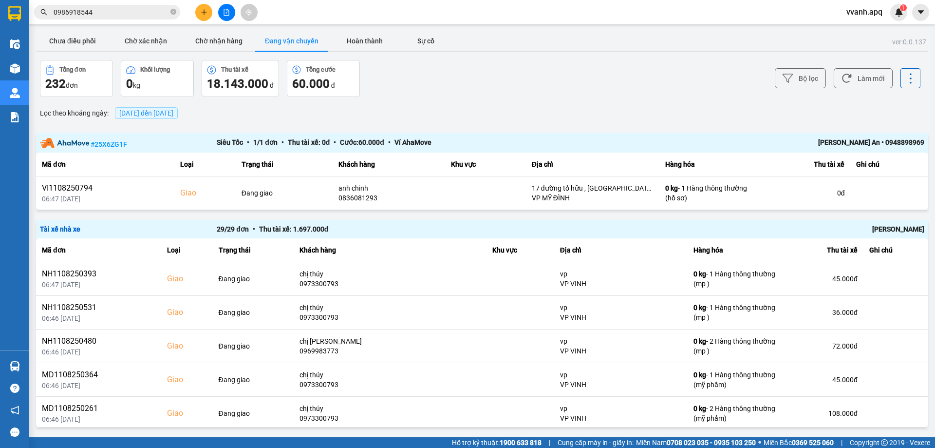
click at [149, 15] on input "0986918544" at bounding box center [111, 12] width 115 height 11
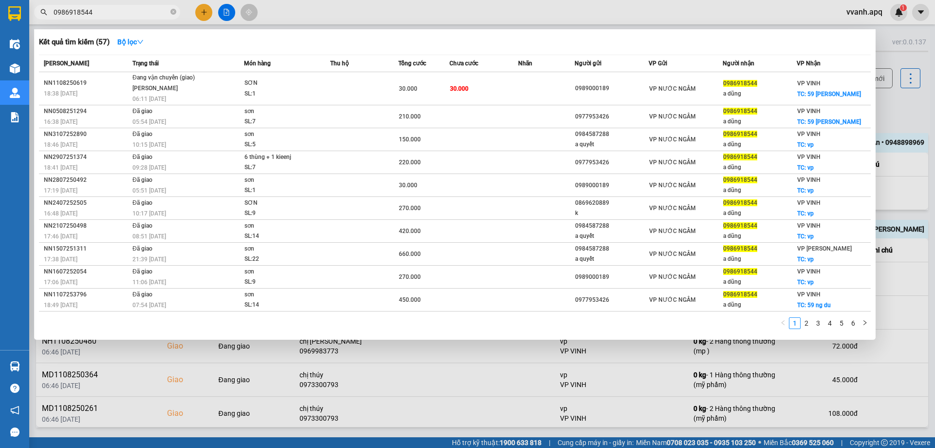
click at [324, 14] on div at bounding box center [467, 224] width 935 height 448
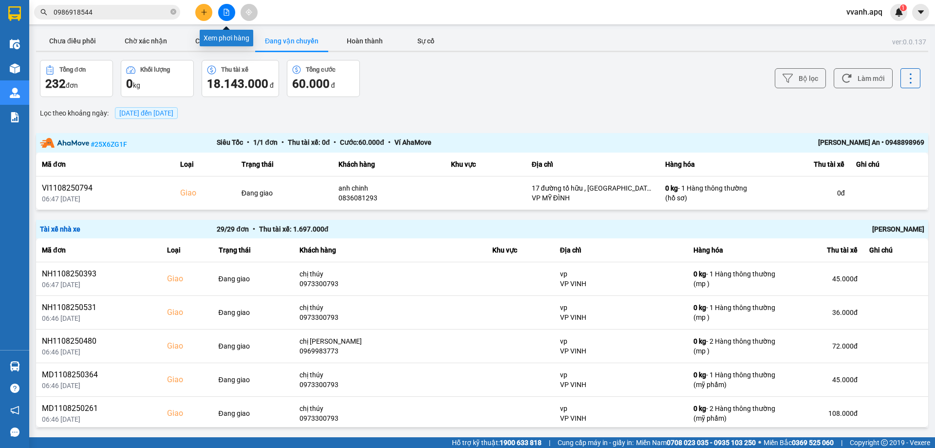
click at [231, 5] on button at bounding box center [226, 12] width 17 height 17
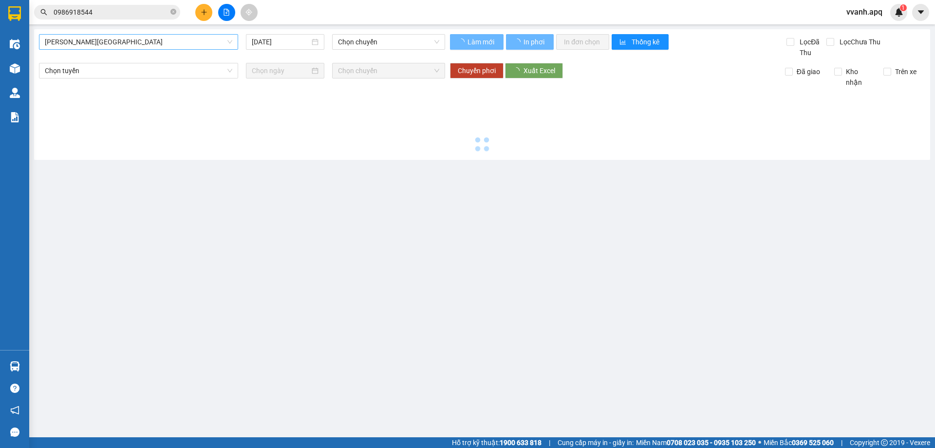
click at [161, 37] on span "[PERSON_NAME][GEOGRAPHIC_DATA]" at bounding box center [139, 42] width 188 height 15
type input "[DATE]"
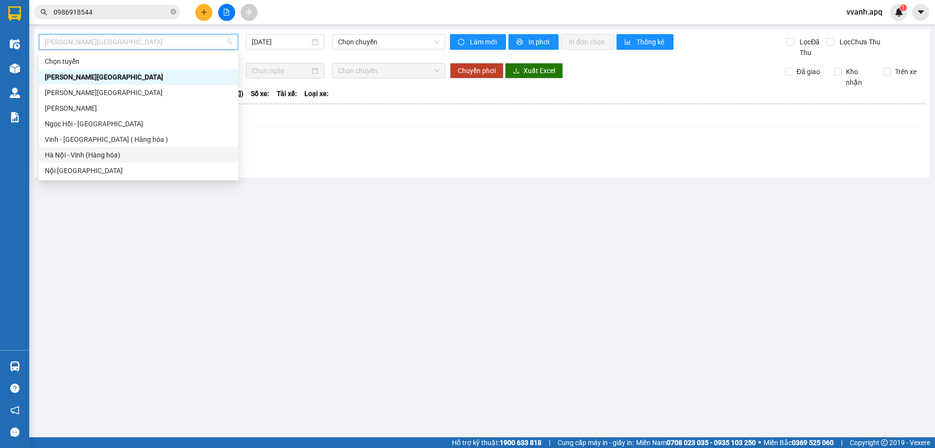
click at [112, 147] on div "Hà Nội - Vinh (Hàng hóa)" at bounding box center [138, 155] width 199 height 16
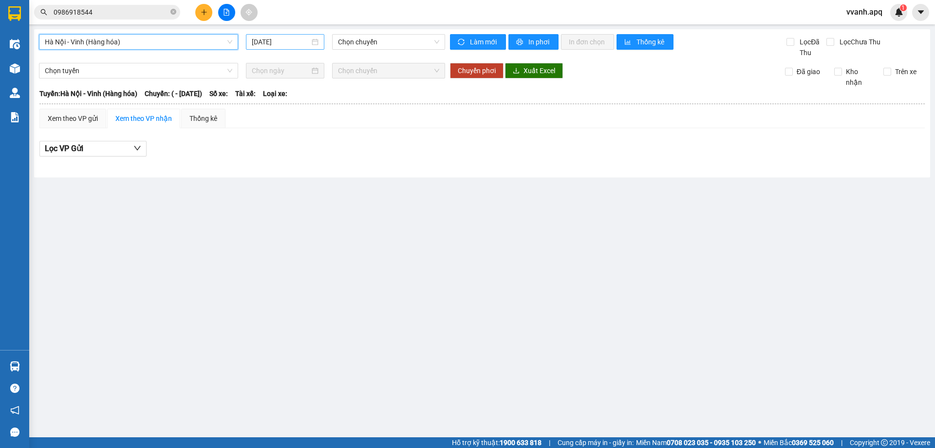
click at [260, 38] on input "[DATE]" at bounding box center [281, 42] width 58 height 11
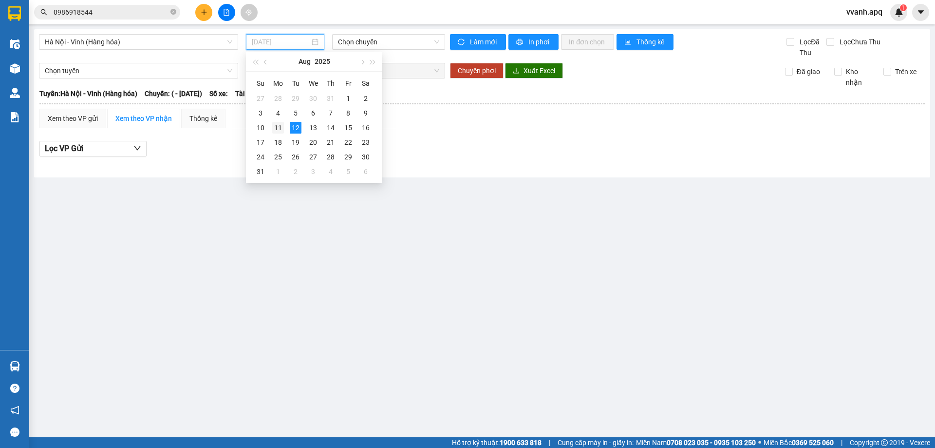
click at [280, 123] on div "11" at bounding box center [278, 128] width 12 height 12
type input "[DATE]"
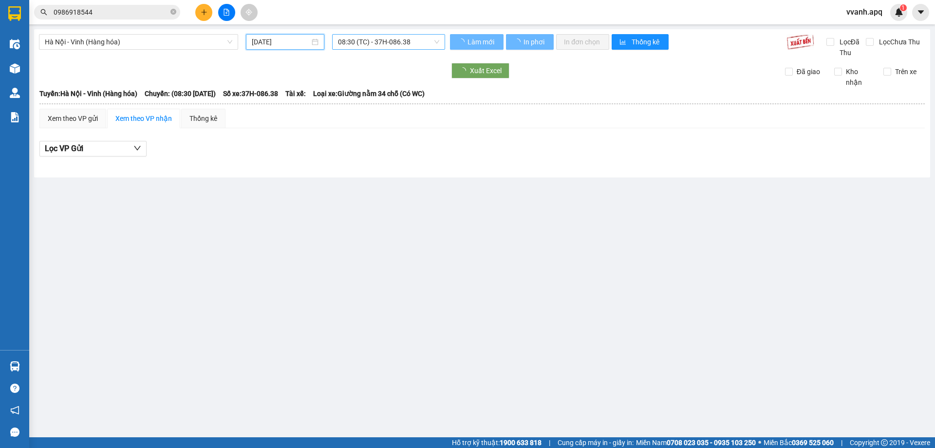
click at [379, 45] on span "08:30 (TC) - 37H-086.38" at bounding box center [388, 42] width 101 height 15
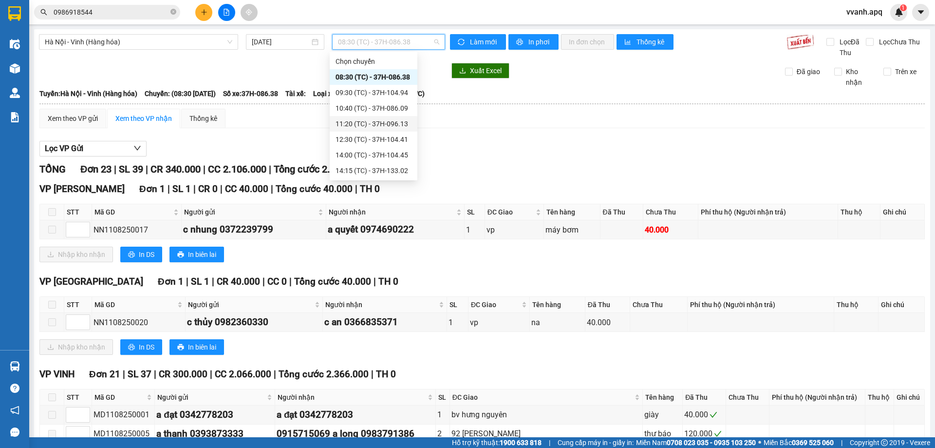
scroll to position [97, 0]
click at [401, 136] on div "22:40 (TC) - 37H-133.00" at bounding box center [374, 135] width 76 height 11
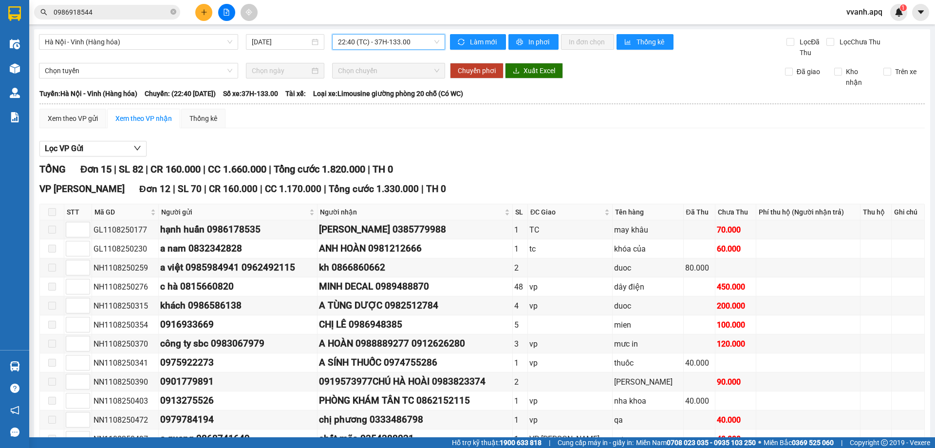
click at [358, 49] on span "22:40 (TC) - 37H-133.00" at bounding box center [388, 42] width 101 height 15
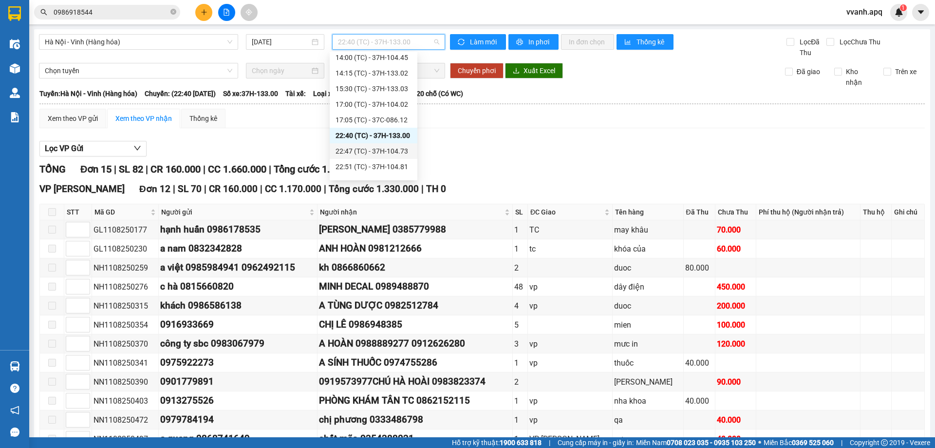
click at [374, 144] on div "22:47 (TC) - 37H-104.73" at bounding box center [374, 151] width 88 height 16
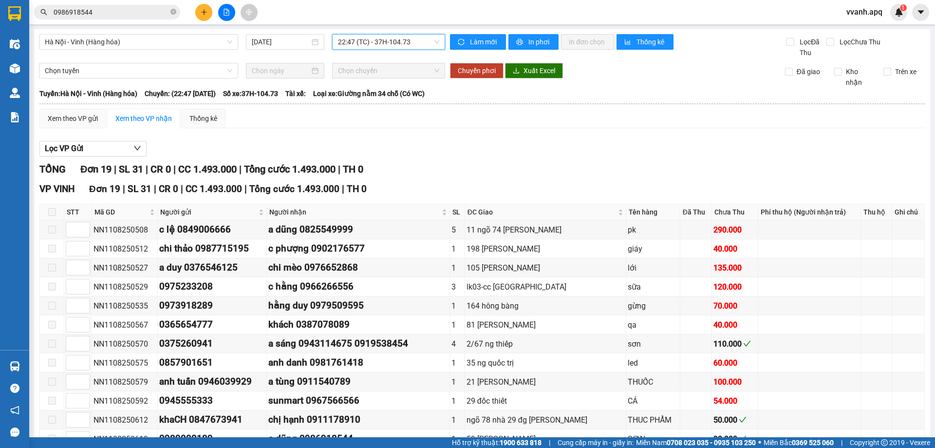
click at [378, 53] on div "Hà Nội - Vinh (Hàng hóa) [DATE] 22:47 22:47 (TC) - 37H-104.73" at bounding box center [242, 46] width 406 height 24
click at [376, 46] on span "22:47 (TC) - 37H-104.73" at bounding box center [388, 42] width 101 height 15
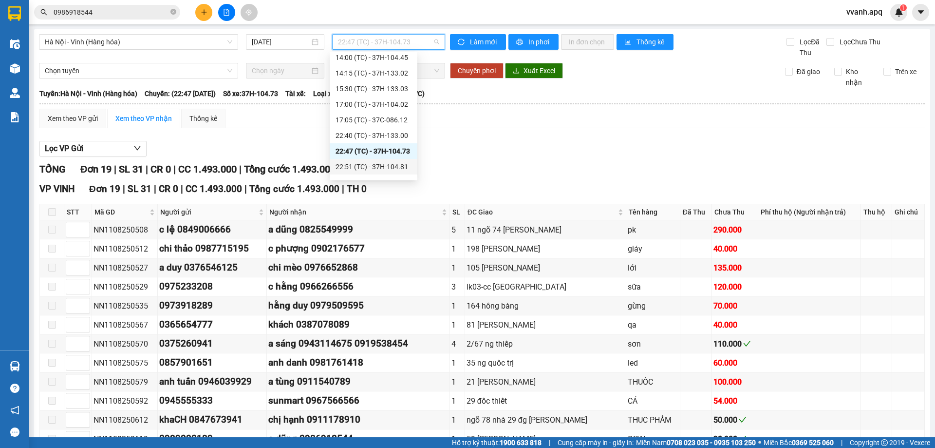
click at [377, 160] on div "22:51 (TC) - 37H-104.81" at bounding box center [374, 167] width 88 height 16
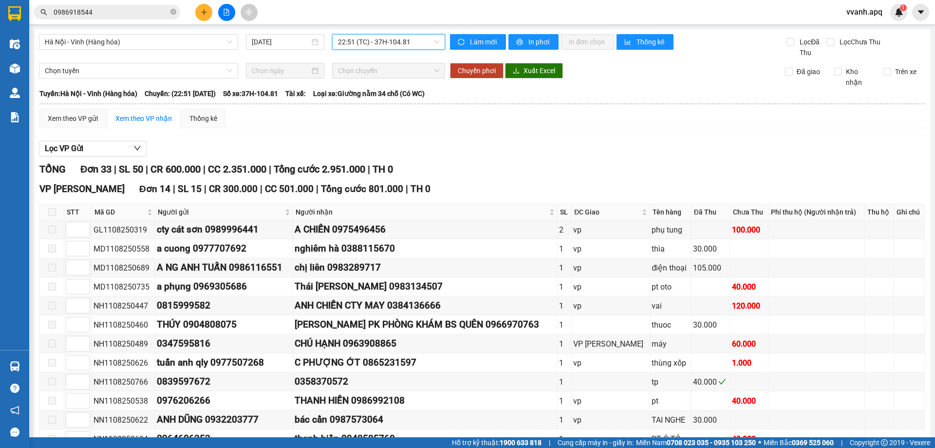
click at [360, 42] on span "22:51 (TC) - 37H-104.81" at bounding box center [388, 42] width 101 height 15
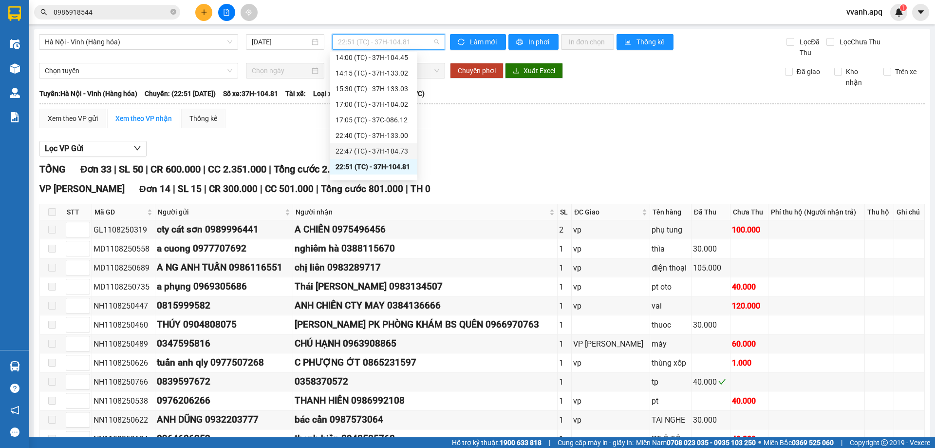
scroll to position [146, 0]
click at [367, 134] on div "23:05 (TC) - 37H-104.78" at bounding box center [374, 133] width 76 height 11
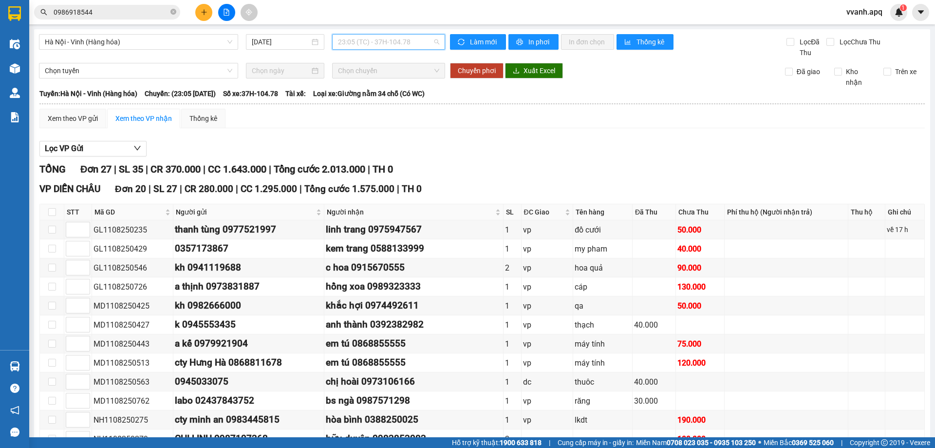
click at [373, 47] on span "23:05 (TC) - 37H-104.78" at bounding box center [388, 42] width 101 height 15
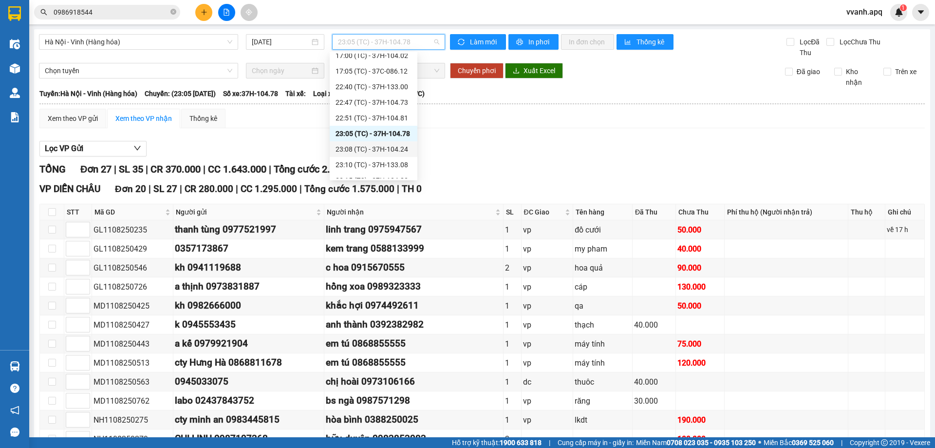
click at [375, 151] on div "23:08 (TC) - 37H-104.24" at bounding box center [374, 149] width 76 height 11
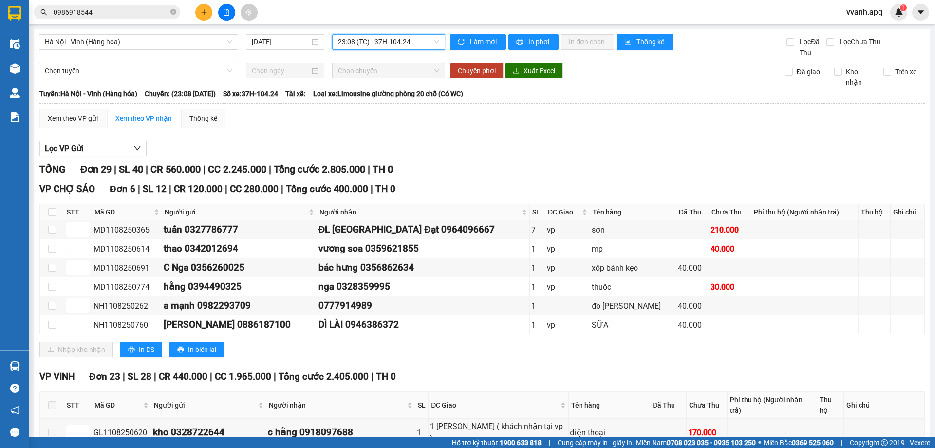
click at [363, 51] on div "Hà Nội - Vinh (Hàng hóa) 11/08/2025 23:08 23:08 (TC) - 37H-104.24" at bounding box center [242, 46] width 406 height 24
click at [370, 52] on div "Hà Nội - Vinh (Hàng hóa) 11/08/2025 23:08 (TC) - 37H-104.24" at bounding box center [242, 46] width 406 height 24
click at [370, 37] on span "23:08 (TC) - 37H-104.24" at bounding box center [388, 42] width 101 height 15
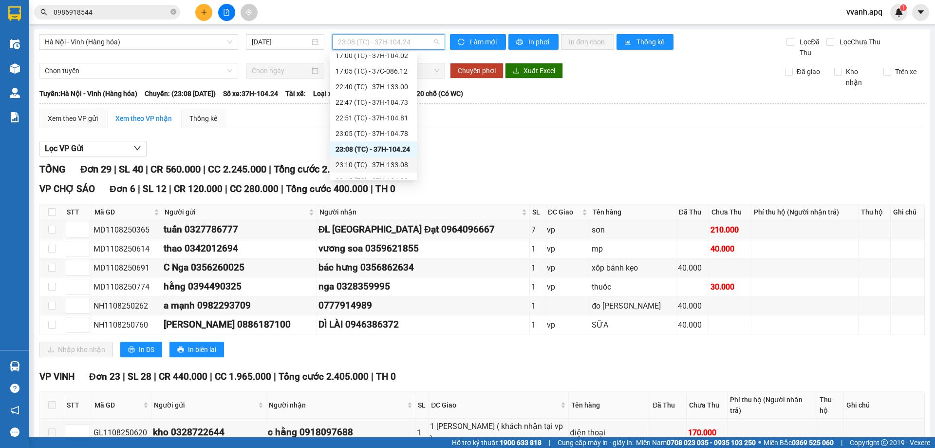
click at [377, 161] on div "23:10 (TC) - 37H-133.08" at bounding box center [374, 164] width 76 height 11
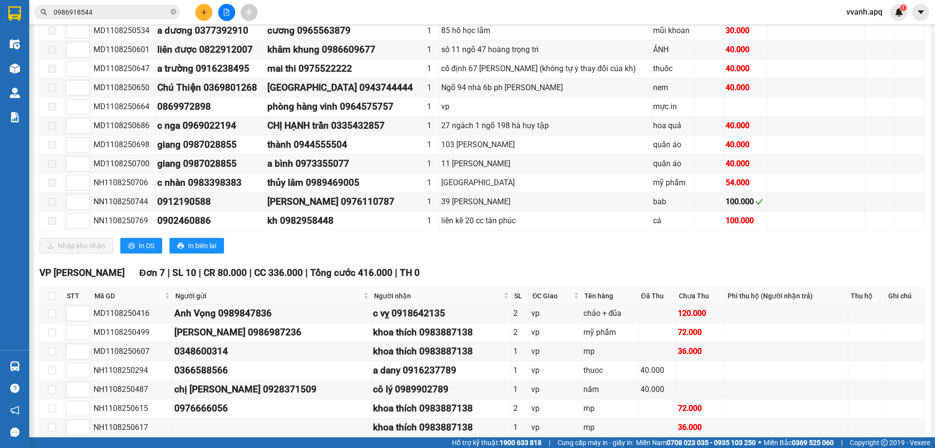
scroll to position [716, 0]
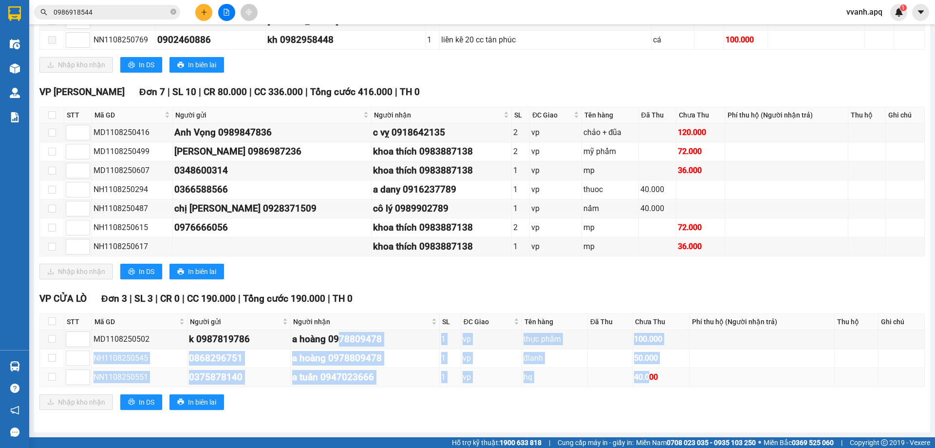
drag, startPoint x: 338, startPoint y: 337, endPoint x: 645, endPoint y: 379, distance: 310.3
click at [645, 379] on tbody "MD1108250502 k 0987819786 a hoàng 0978809478 1 vp thực phẩm 100.000 NH110825054…" at bounding box center [482, 358] width 885 height 57
click at [645, 379] on div "40.000" at bounding box center [661, 377] width 54 height 12
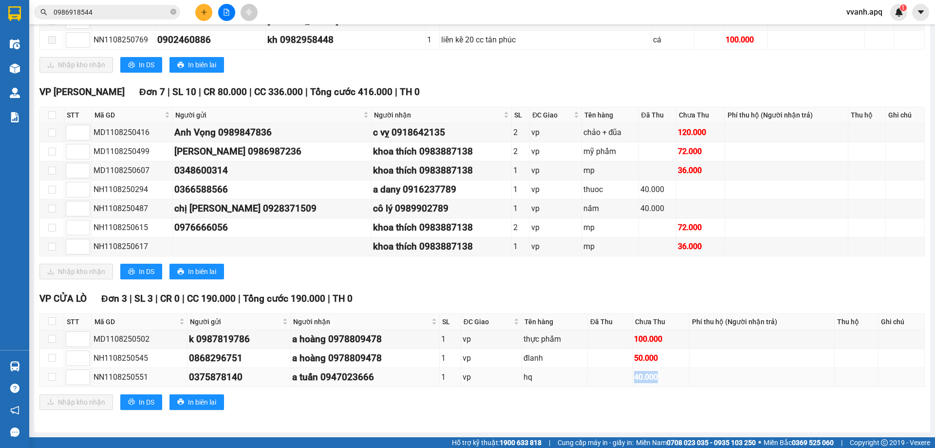
click at [645, 379] on div "40.000" at bounding box center [661, 377] width 54 height 12
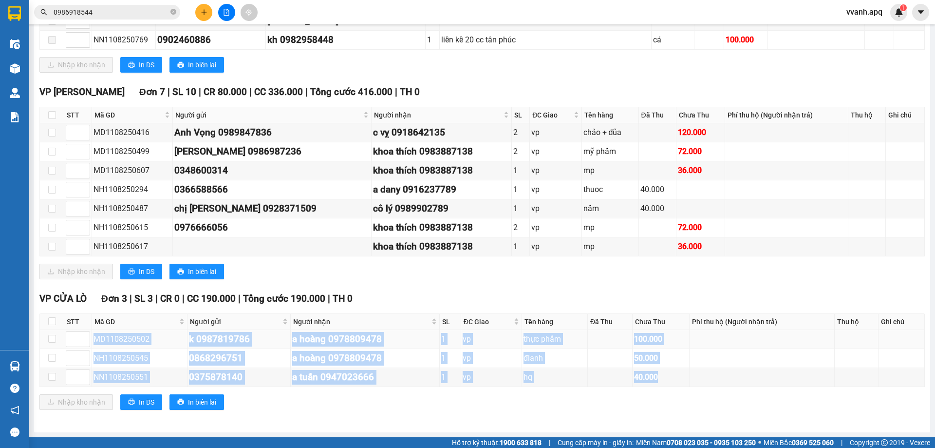
drag, startPoint x: 645, startPoint y: 379, endPoint x: 119, endPoint y: 337, distance: 528.2
click at [119, 337] on tbody "MD1108250502 k 0987819786 a hoàng 0978809478 1 vp thực phẩm 100.000 NH110825054…" at bounding box center [482, 358] width 885 height 57
click at [196, 337] on div "k 0987819786" at bounding box center [239, 339] width 100 height 15
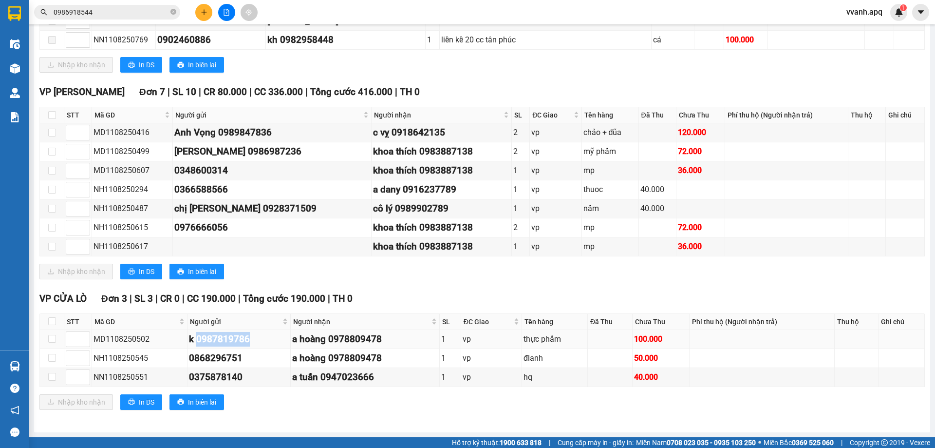
click at [196, 337] on div "k 0987819786" at bounding box center [239, 339] width 100 height 15
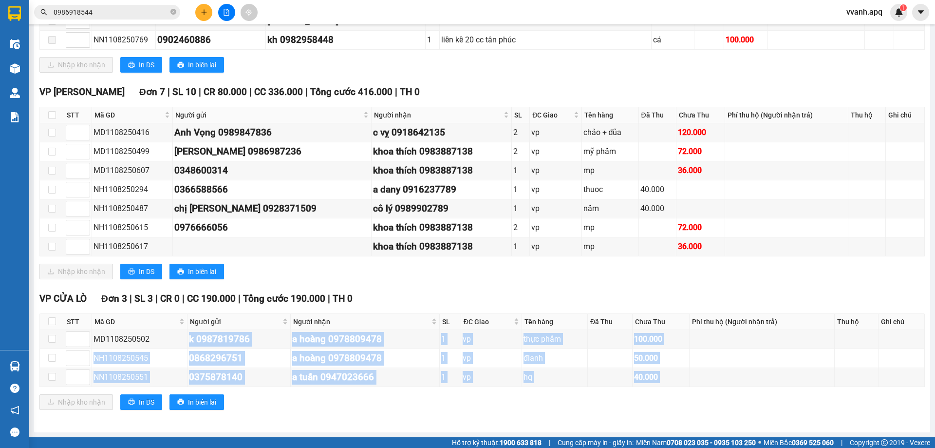
drag, startPoint x: 196, startPoint y: 337, endPoint x: 655, endPoint y: 388, distance: 461.7
click at [655, 388] on div "VP CỬA LÒ Đơn 3 | SL 3 | CR 0 | CC 190.000 | Tổng cước 190.000 | TH 0 STT Mã GD…" at bounding box center [482, 354] width 886 height 126
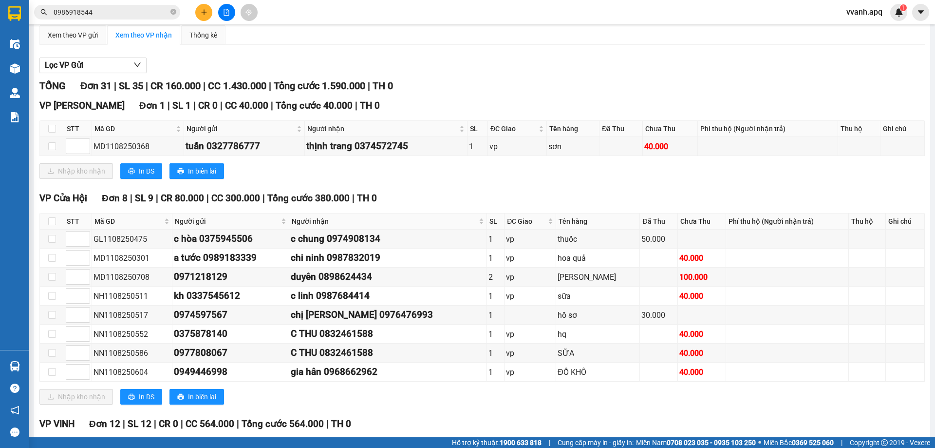
scroll to position [0, 0]
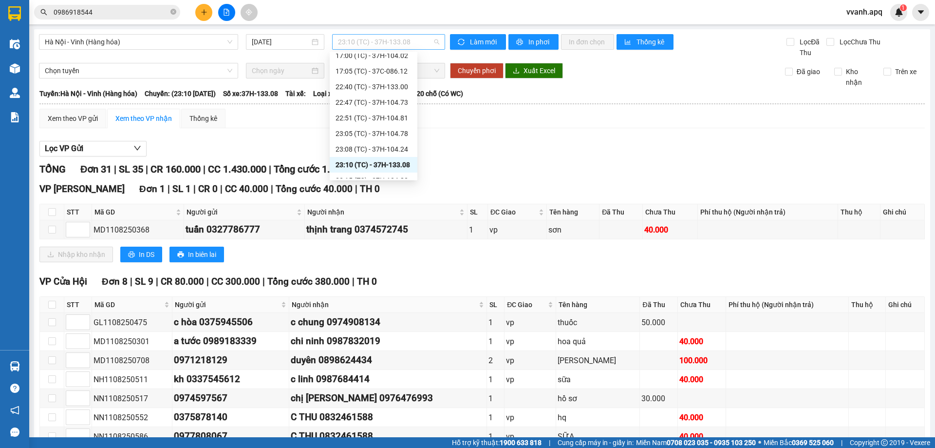
click at [376, 43] on span "23:10 (TC) - 37H-133.08" at bounding box center [388, 42] width 101 height 15
click at [379, 156] on div "23:15 (TC) - 37H-104.82" at bounding box center [374, 155] width 76 height 11
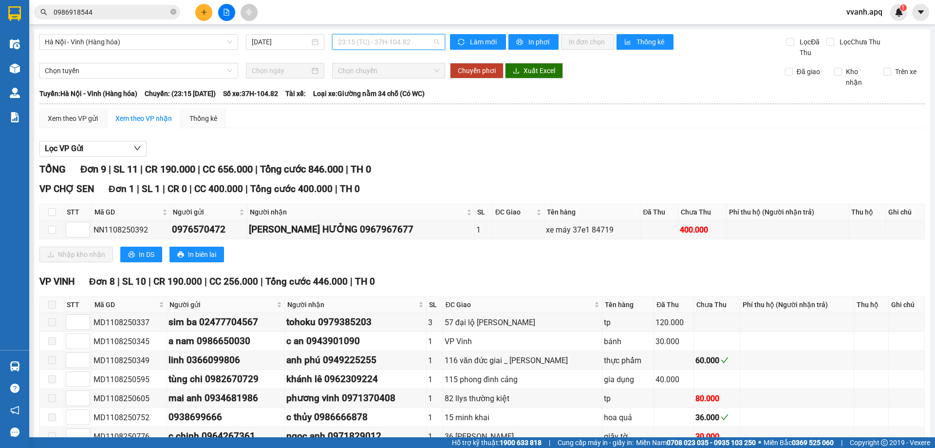
click at [371, 45] on span "23:15 (TC) - 37H-104.82" at bounding box center [388, 42] width 101 height 15
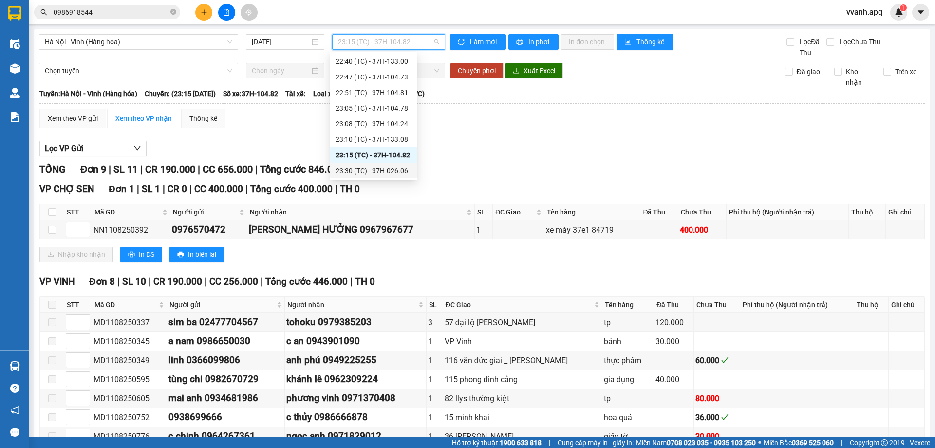
click at [372, 167] on div "23:30 (TC) - 37H-026.06" at bounding box center [374, 170] width 76 height 11
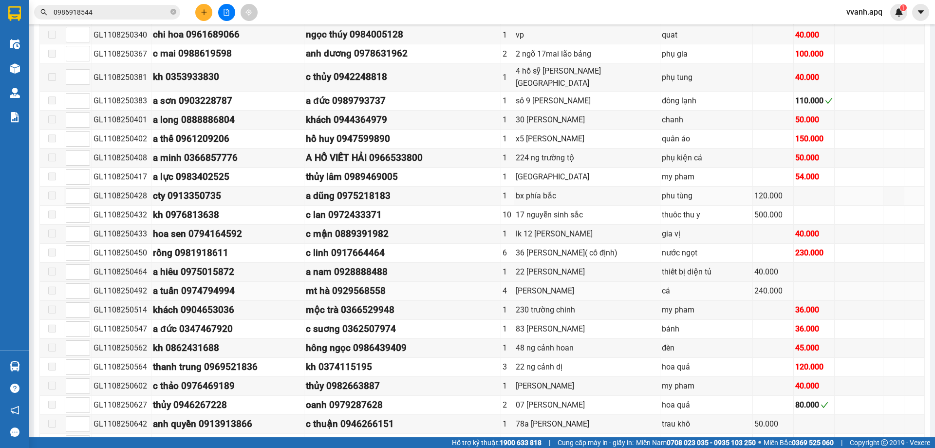
scroll to position [438, 0]
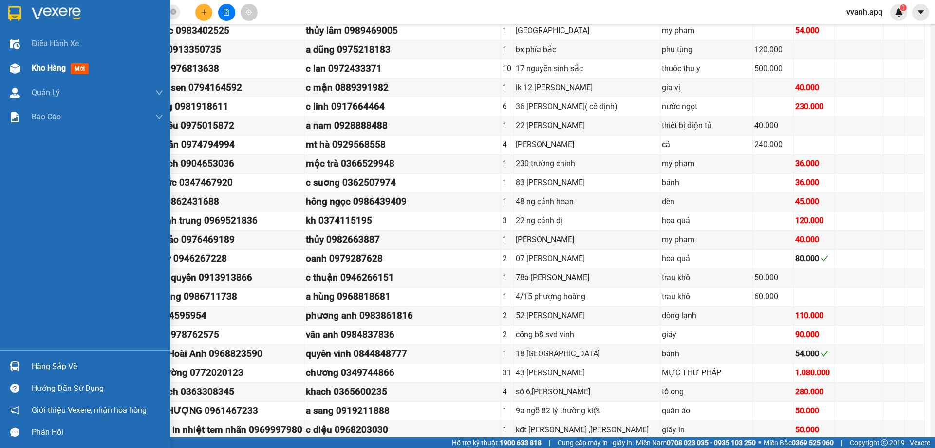
click at [7, 63] on div at bounding box center [14, 68] width 17 height 17
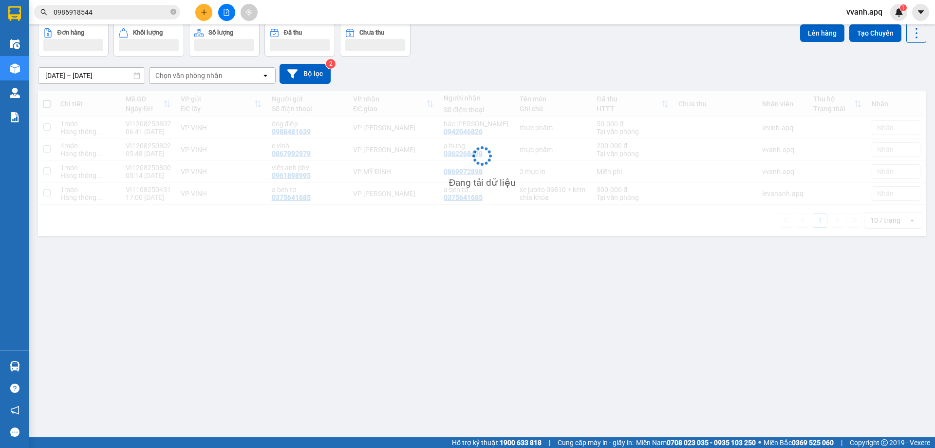
scroll to position [45, 0]
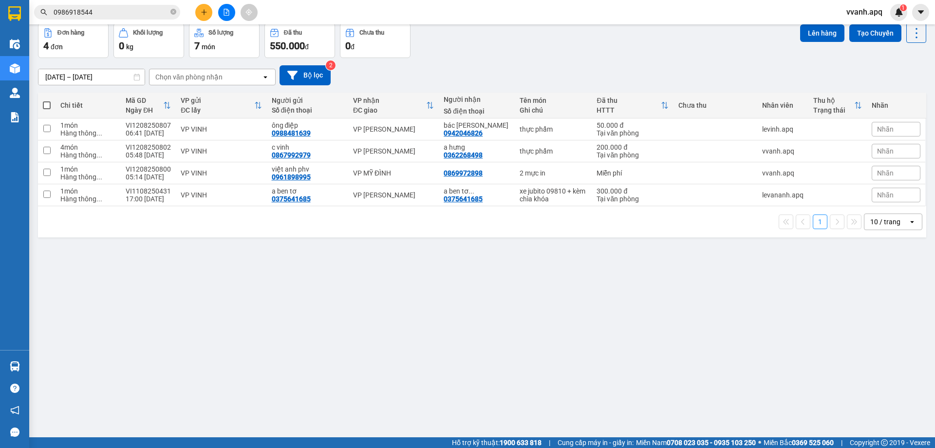
click at [528, 52] on div "Đơn hàng 4 đơn Khối lượng 0 kg Số lượng 7 món Đã thu 550.000 đ Chưa thu 0 đ Lên…" at bounding box center [482, 40] width 888 height 35
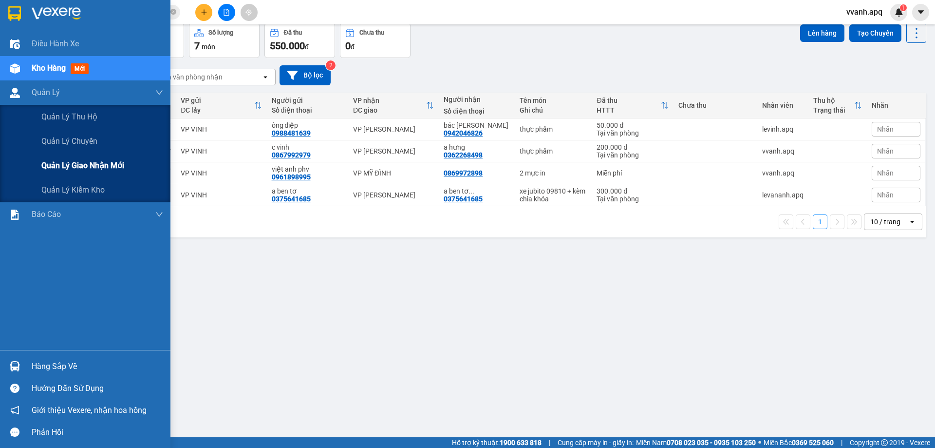
click at [68, 159] on div "Quản lý giao nhận mới" at bounding box center [102, 165] width 122 height 24
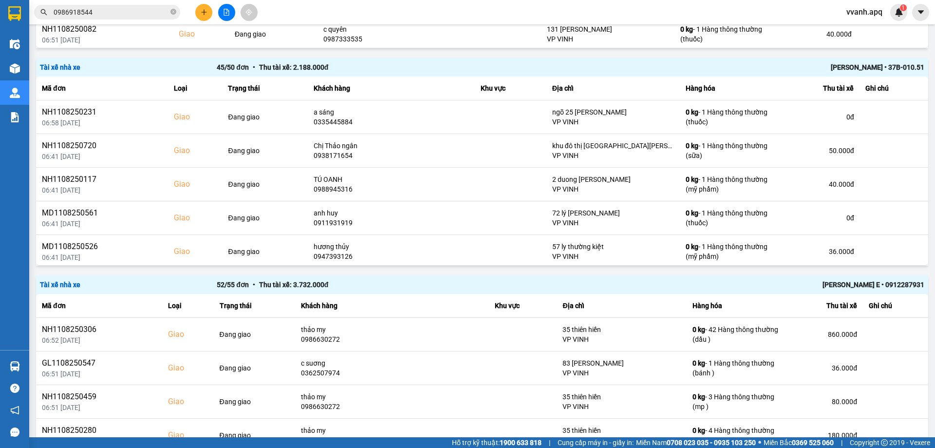
scroll to position [341, 0]
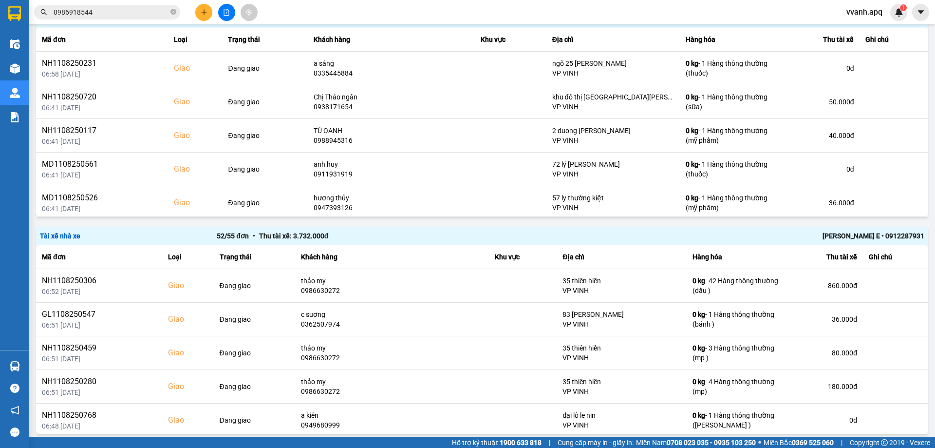
click at [867, 237] on div "[PERSON_NAME] E • 0912287931" at bounding box center [748, 235] width 354 height 11
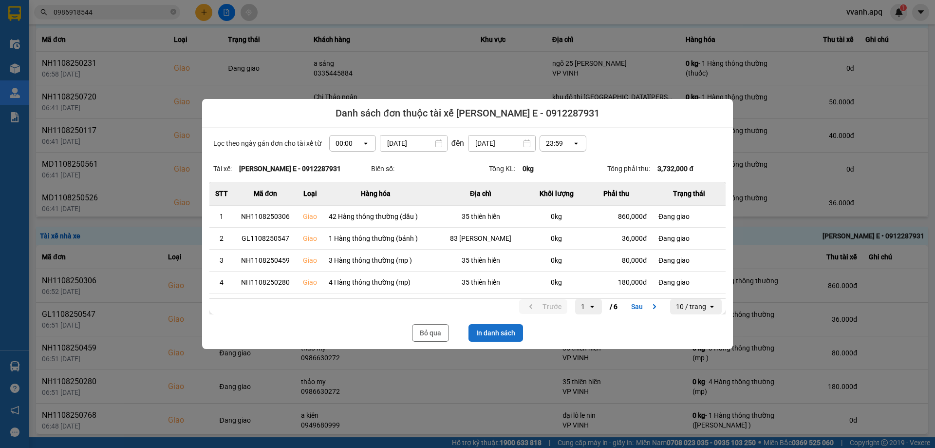
click at [498, 332] on button "In danh sách" at bounding box center [496, 333] width 55 height 18
drag, startPoint x: 445, startPoint y: 327, endPoint x: 157, endPoint y: 5, distance: 432.2
click at [445, 327] on button "Bỏ qua" at bounding box center [430, 333] width 37 height 18
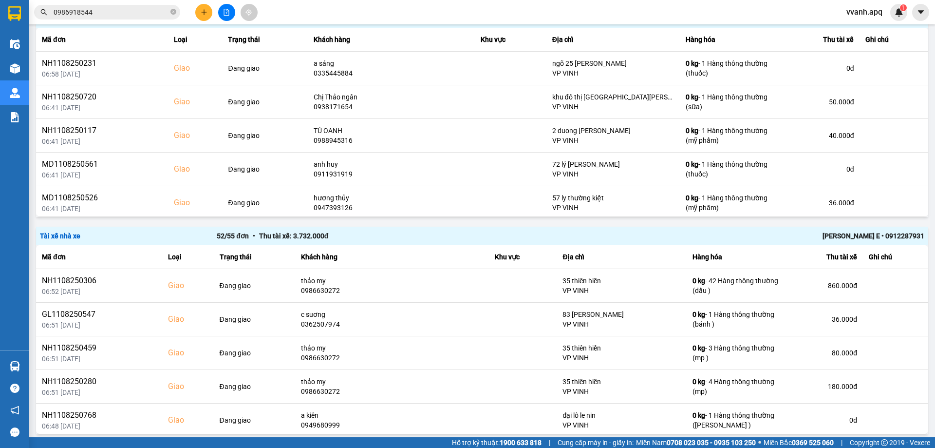
click at [145, 10] on input "0986918544" at bounding box center [111, 12] width 115 height 11
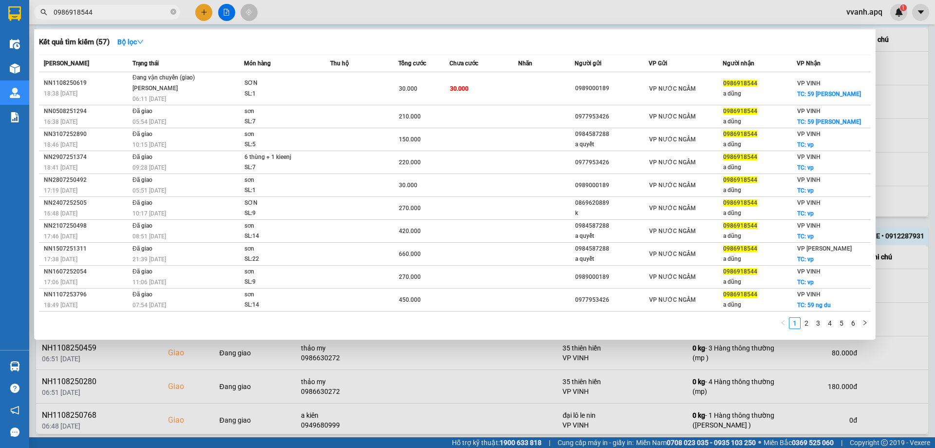
click at [145, 10] on input "0986918544" at bounding box center [111, 12] width 115 height 11
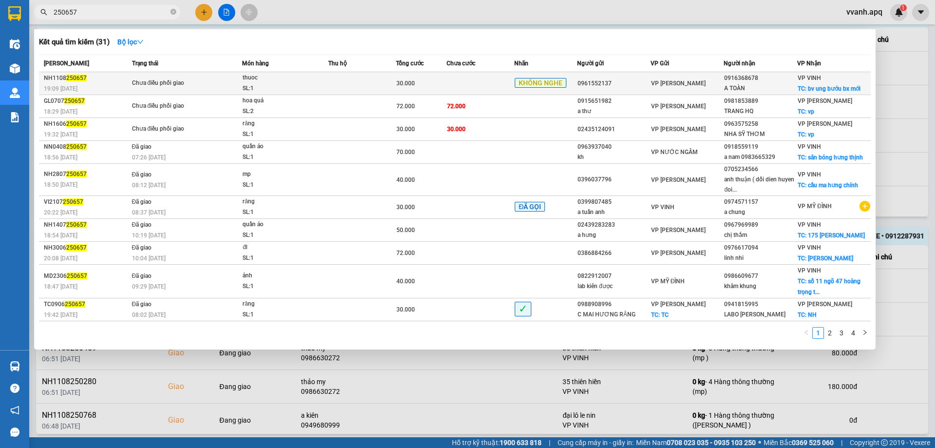
type input "250657"
click at [218, 86] on span "Chưa điều phối giao" at bounding box center [187, 83] width 110 height 11
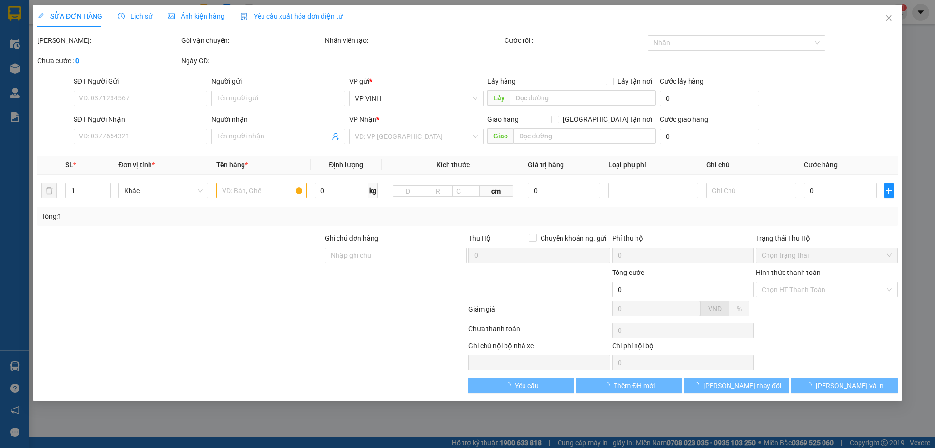
type input "0961552137"
type input "0916368678"
type input "A TOÀN"
checkbox input "true"
type input "bv ung bướu bx mới"
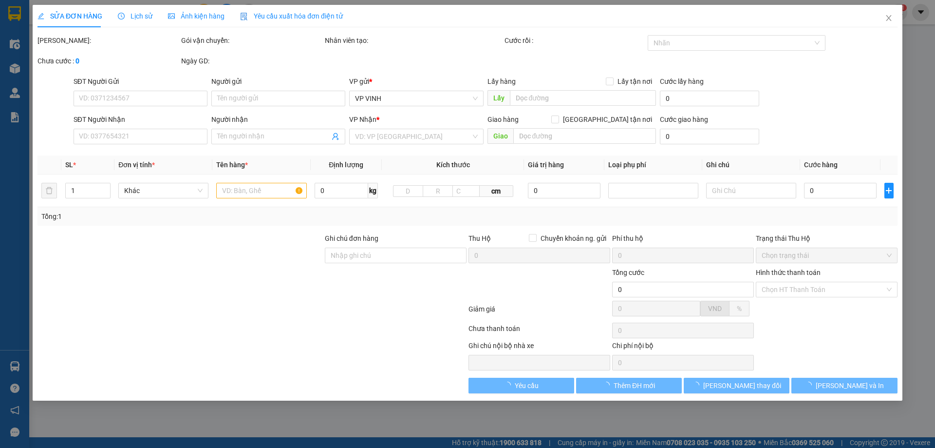
type input "30.000"
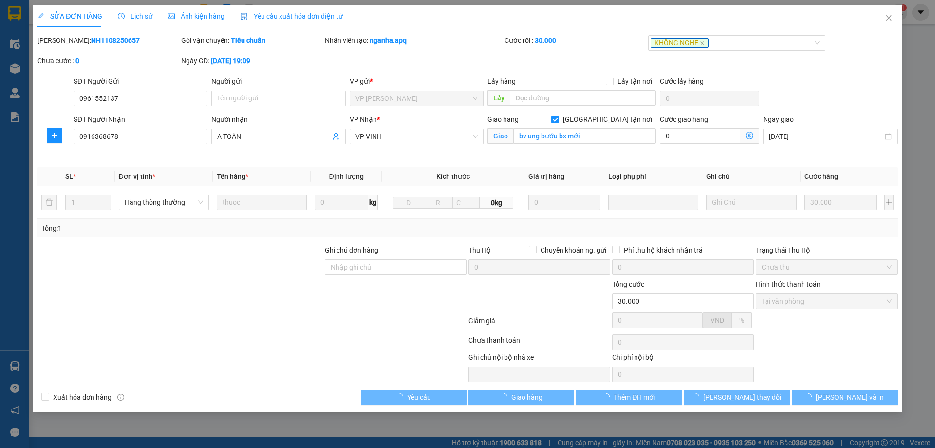
click at [91, 39] on b "NH1108250657" at bounding box center [115, 41] width 49 height 8
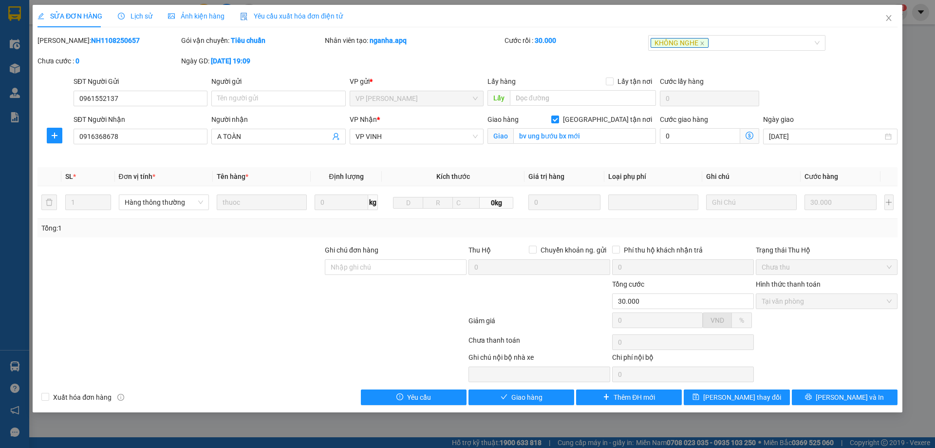
copy b "NH1108250657"
click at [892, 12] on span "Close" at bounding box center [888, 18] width 27 height 27
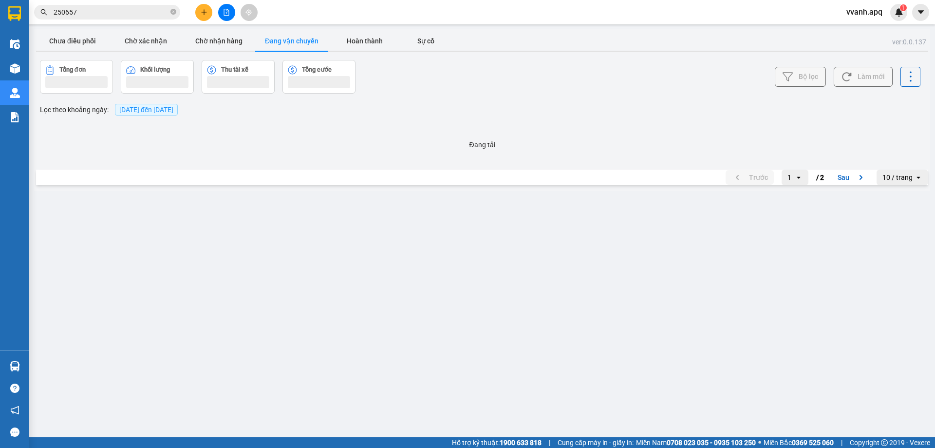
click at [164, 19] on span "250657" at bounding box center [107, 12] width 146 height 15
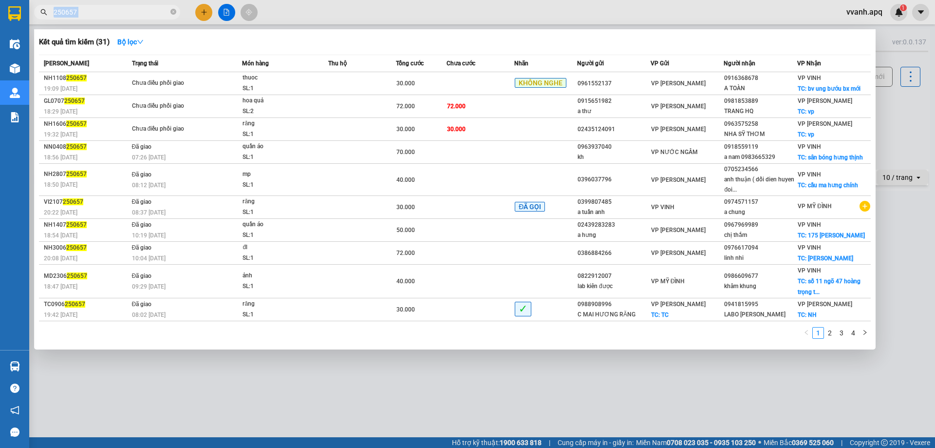
click at [164, 19] on span "250657" at bounding box center [107, 12] width 146 height 15
click at [162, 16] on input "250657" at bounding box center [111, 12] width 115 height 11
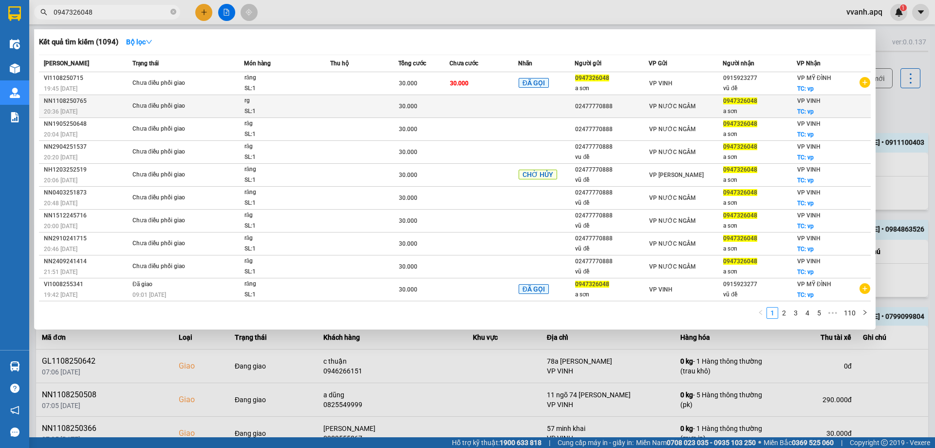
type input "0947326048"
click at [220, 108] on span "Chưa điều phối giao" at bounding box center [187, 106] width 111 height 11
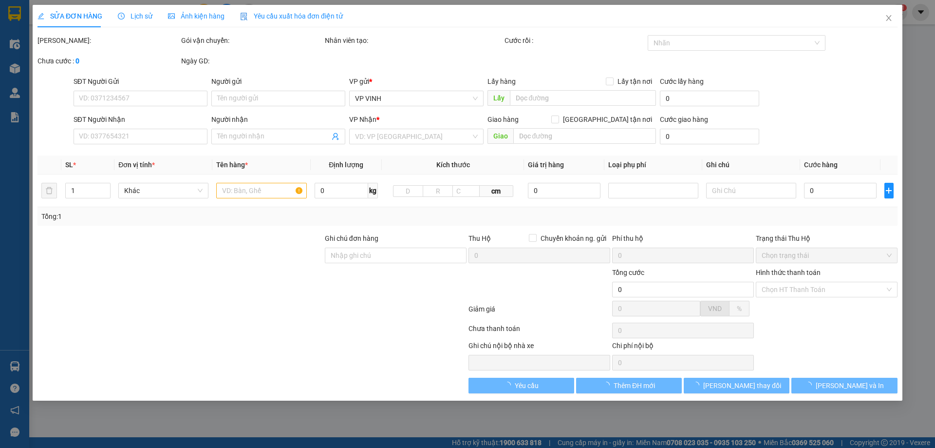
type input "02477770888"
type input "0947326048"
type input "a sơn"
checkbox input "true"
type input "vp"
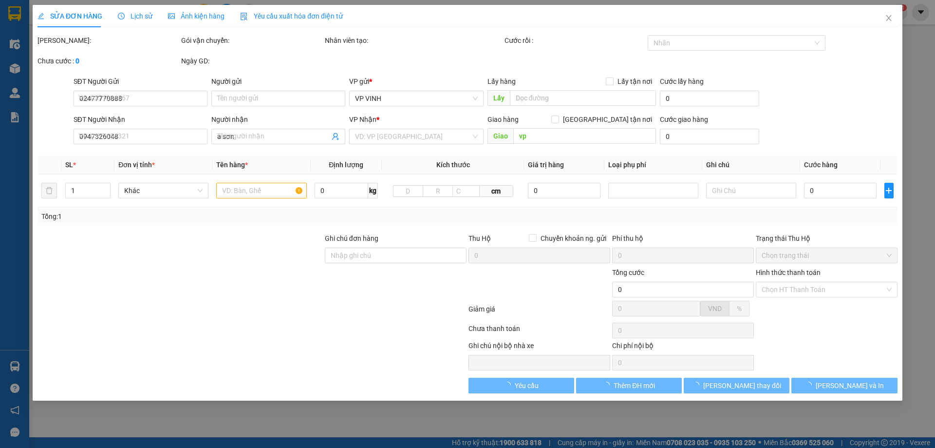
type input "30.000"
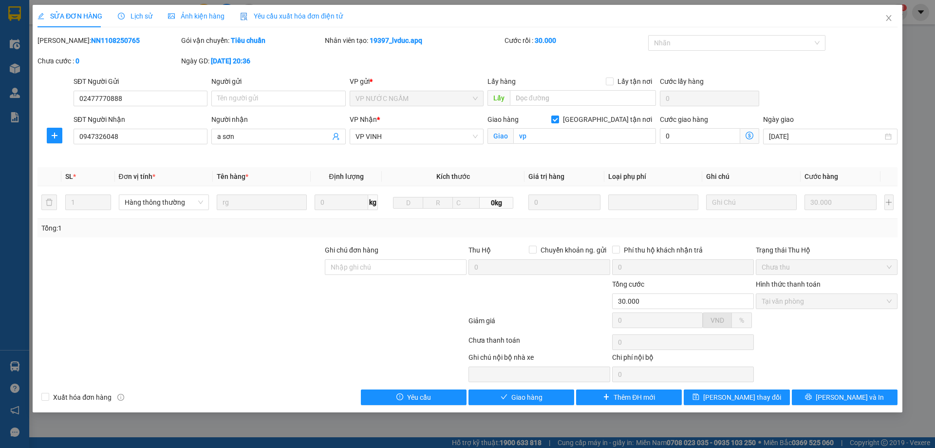
click at [143, 21] on div "Lịch sử" at bounding box center [135, 16] width 35 height 22
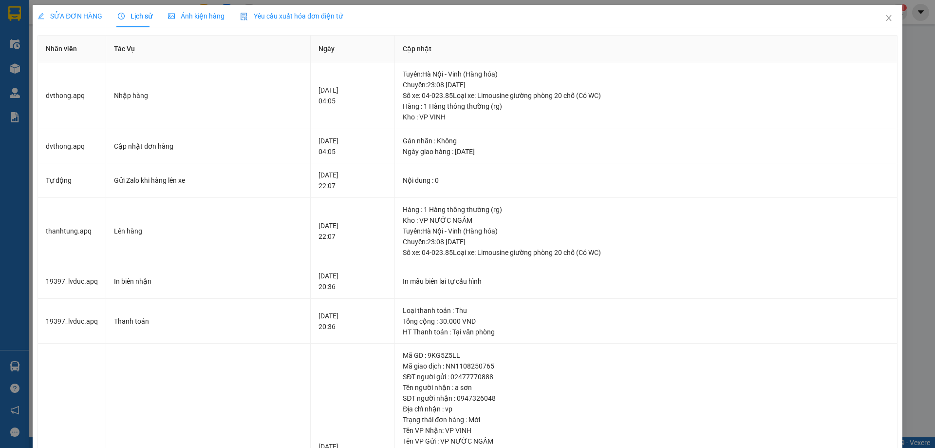
click at [79, 13] on span "SỬA ĐƠN HÀNG" at bounding box center [70, 16] width 65 height 8
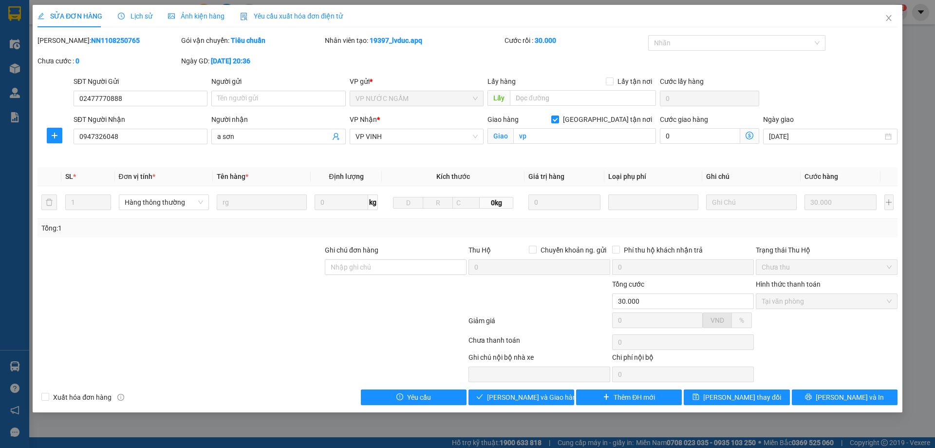
click at [140, 13] on span "Lịch sử" at bounding box center [135, 16] width 35 height 8
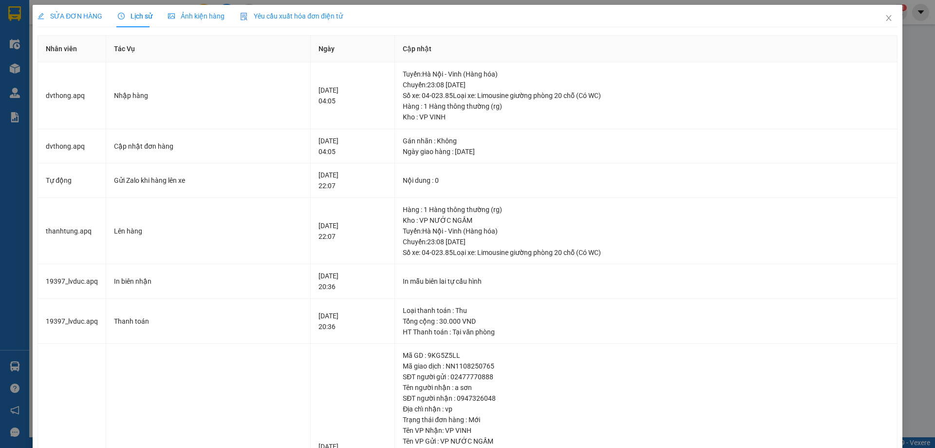
click at [91, 21] on div "SỬA ĐƠN HÀNG" at bounding box center [70, 16] width 65 height 11
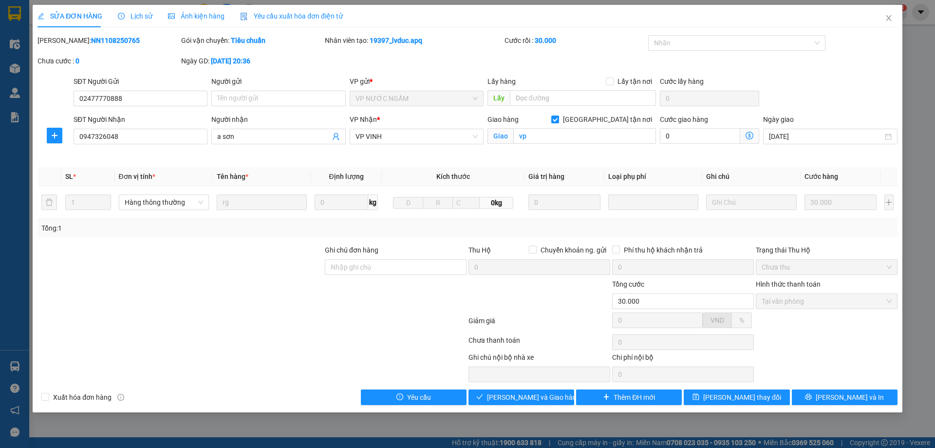
click at [516, 389] on div "Total Paid Fee 30.000 Total UnPaid Fee 0 Cash Collection Total Fee Mã ĐH: NN110…" at bounding box center [468, 220] width 860 height 370
click at [516, 394] on span "Lưu và Giao hàng" at bounding box center [534, 397] width 94 height 11
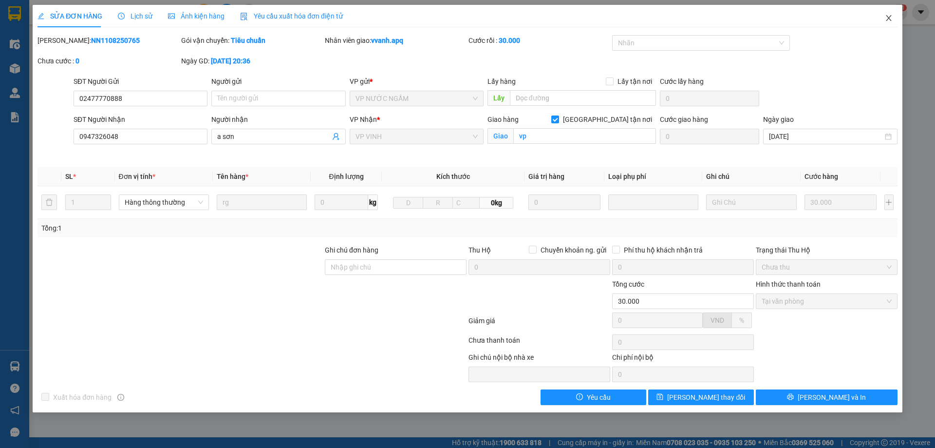
click at [884, 18] on span "Close" at bounding box center [888, 18] width 27 height 27
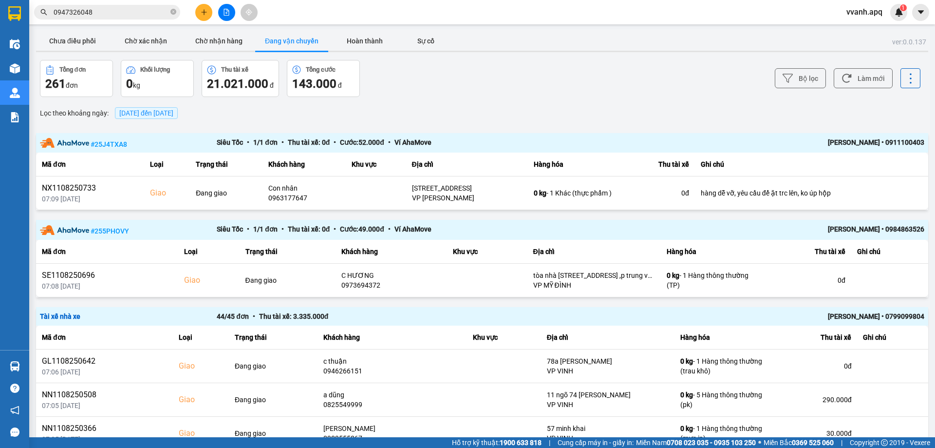
click at [510, 74] on div "Bộ lọc Làm mới" at bounding box center [700, 78] width 440 height 37
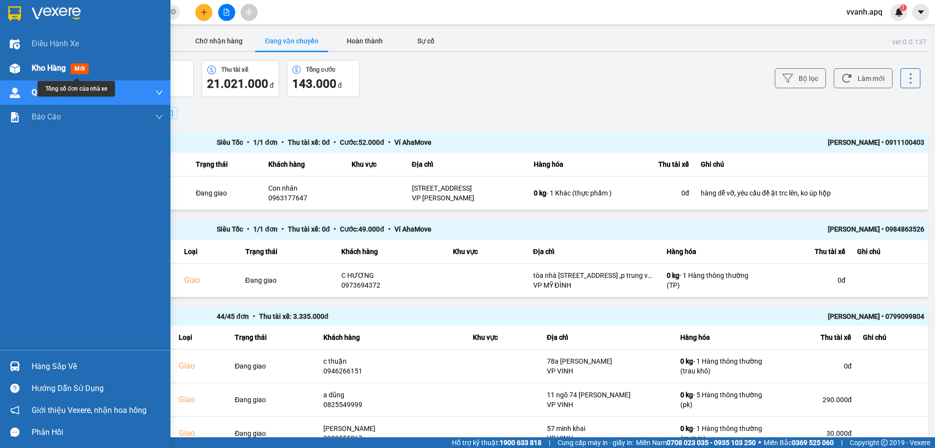
click at [25, 65] on div "Kho hàng mới" at bounding box center [85, 68] width 170 height 24
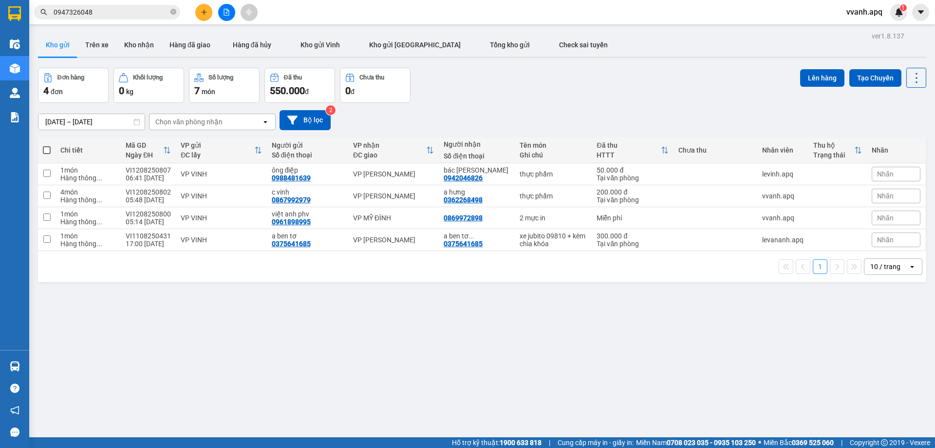
click at [532, 91] on div "Đơn hàng 4 đơn Khối lượng 0 kg Số lượng 7 món Đã thu 550.000 đ Chưa thu 0 đ Lên…" at bounding box center [482, 85] width 888 height 35
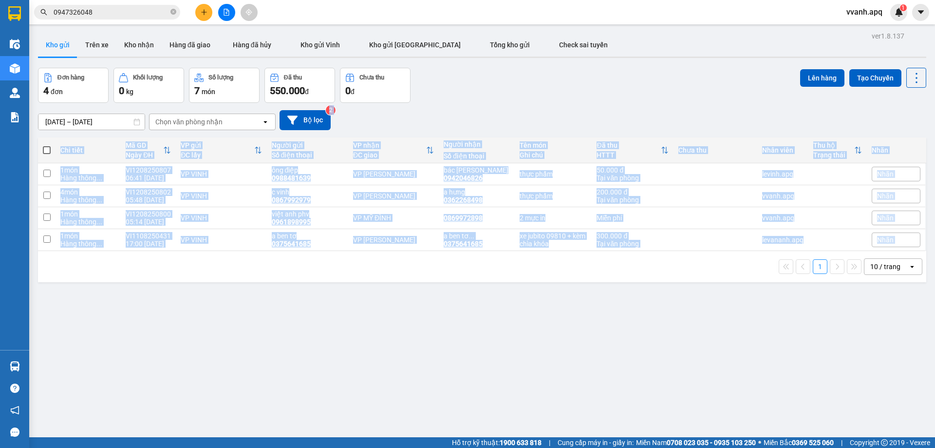
drag, startPoint x: 581, startPoint y: 106, endPoint x: 597, endPoint y: 263, distance: 157.2
click at [597, 263] on div "ver 1.8.137 Kho gửi Trên xe Kho nhận Hàng đã giao Hàng đã hủy Kho gửi Vinh Kho …" at bounding box center [482, 253] width 896 height 448
click at [597, 263] on div "1 10 / trang open" at bounding box center [482, 266] width 881 height 17
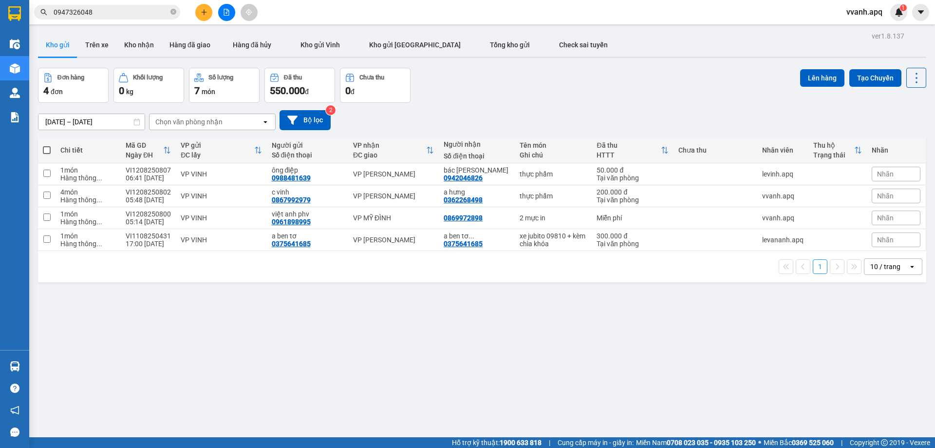
click at [153, 9] on input "0947326048" at bounding box center [111, 12] width 115 height 11
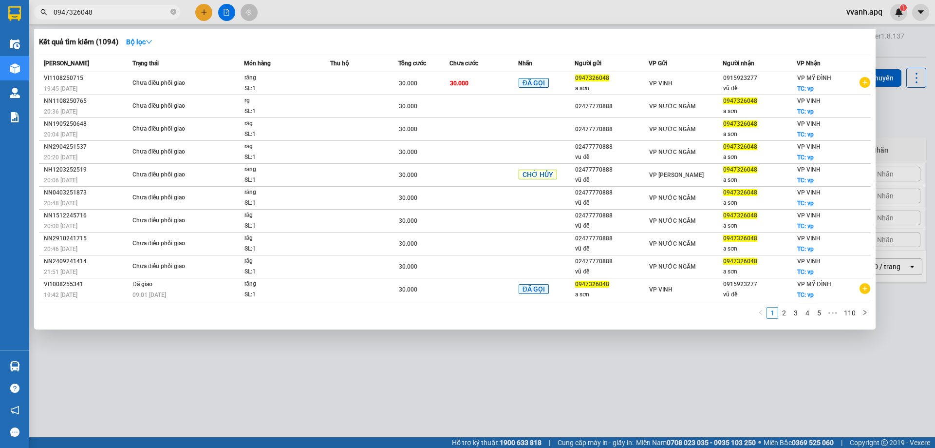
click at [153, 9] on input "0947326048" at bounding box center [111, 12] width 115 height 11
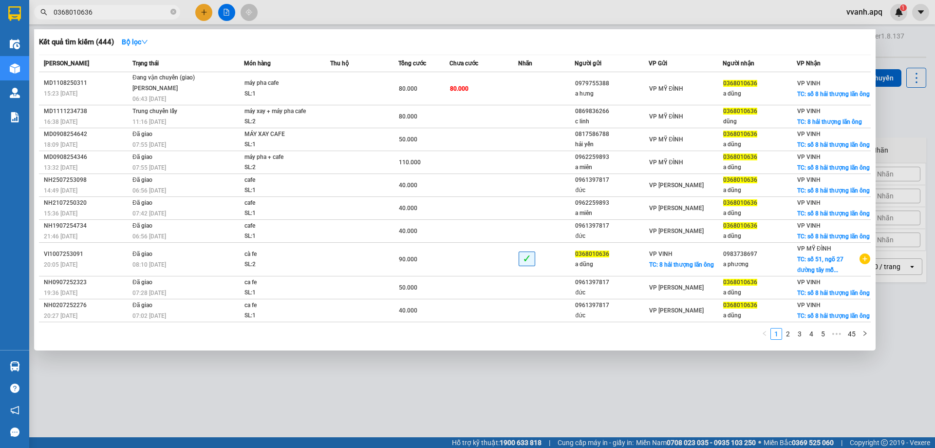
click at [514, 20] on div at bounding box center [467, 224] width 935 height 448
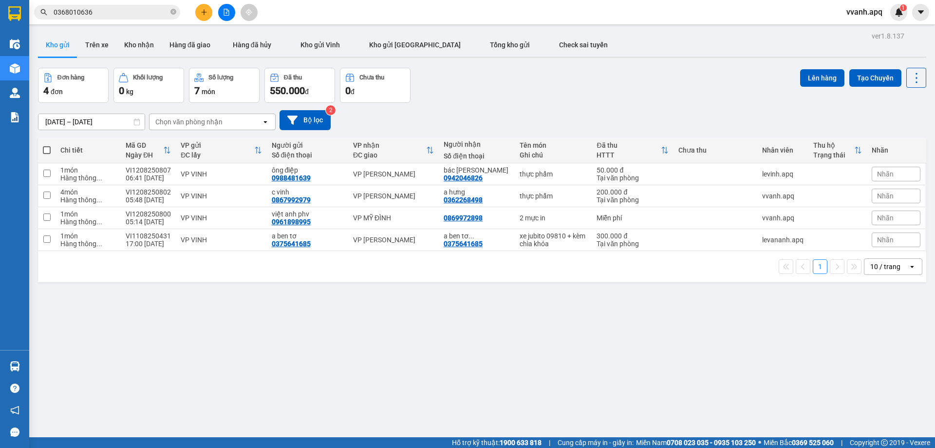
drag, startPoint x: 513, startPoint y: 88, endPoint x: 572, endPoint y: 280, distance: 200.6
click at [572, 280] on div "ver 1.8.137 Kho gửi Trên xe Kho nhận Hàng đã giao Hàng đã hủy Kho gửi Vinh Kho …" at bounding box center [482, 253] width 896 height 448
click at [572, 280] on div "1 10 / trang open" at bounding box center [482, 266] width 888 height 31
drag, startPoint x: 572, startPoint y: 280, endPoint x: 599, endPoint y: 90, distance: 191.8
click at [599, 90] on div "ver 1.8.137 Kho gửi Trên xe Kho nhận Hàng đã giao Hàng đã hủy Kho gửi Vinh Kho …" at bounding box center [482, 253] width 896 height 448
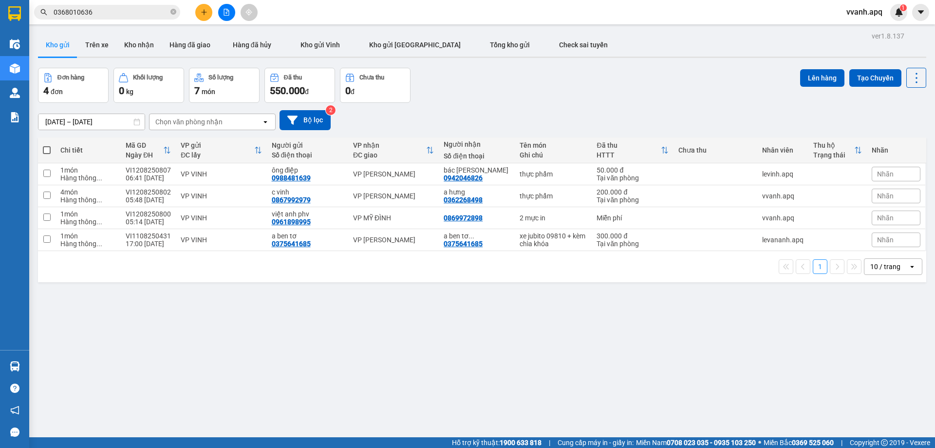
click at [599, 88] on div "Đơn hàng 4 đơn Khối lượng 0 kg Số lượng 7 món Đã thu 550.000 đ Chưa thu 0 đ Lên…" at bounding box center [482, 85] width 888 height 35
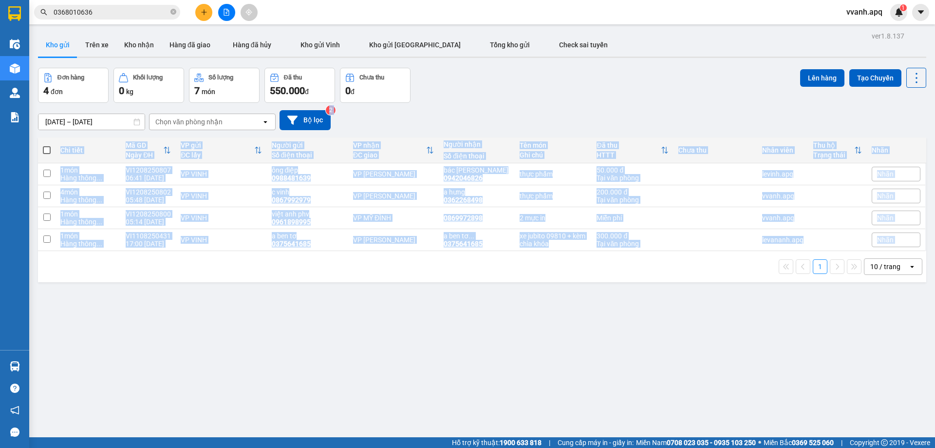
drag, startPoint x: 518, startPoint y: 272, endPoint x: 596, endPoint y: 91, distance: 197.7
click at [595, 96] on div "ver 1.8.137 Kho gửi Trên xe Kho nhận Hàng đã giao Hàng đã hủy Kho gửi Vinh Kho …" at bounding box center [482, 253] width 896 height 448
click at [598, 83] on div "Đơn hàng 4 đơn Khối lượng 0 kg Số lượng 7 món Đã thu 550.000 đ Chưa thu 0 đ Lên…" at bounding box center [482, 85] width 888 height 35
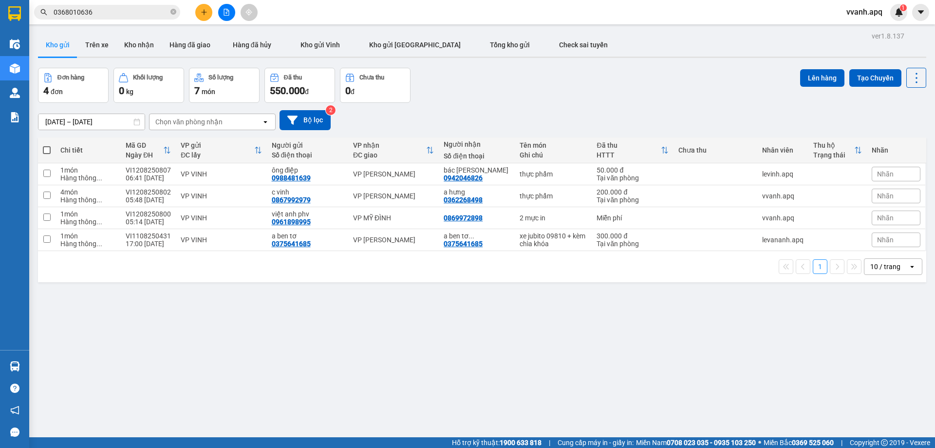
click at [645, 340] on div "ver 1.8.137 Kho gửi Trên xe Kho nhận Hàng đã giao Hàng đã hủy Kho gửi Vinh Kho …" at bounding box center [482, 253] width 896 height 448
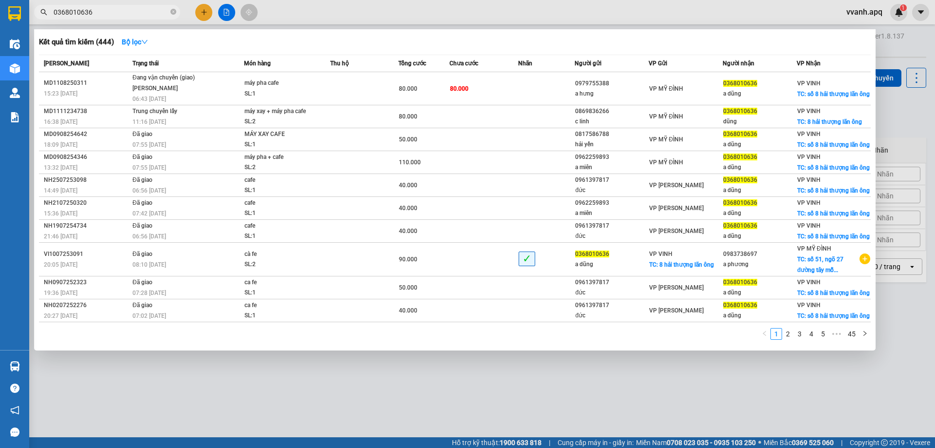
click at [94, 14] on input "0368010636" at bounding box center [111, 12] width 115 height 11
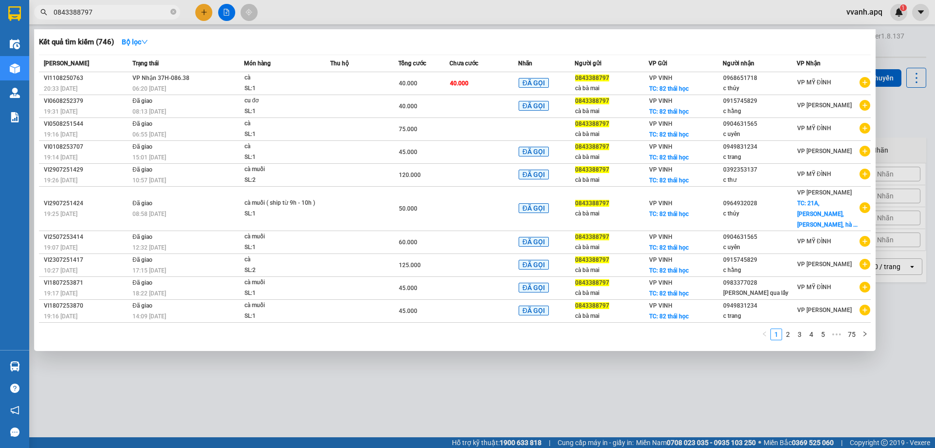
click at [479, 13] on div at bounding box center [467, 224] width 935 height 448
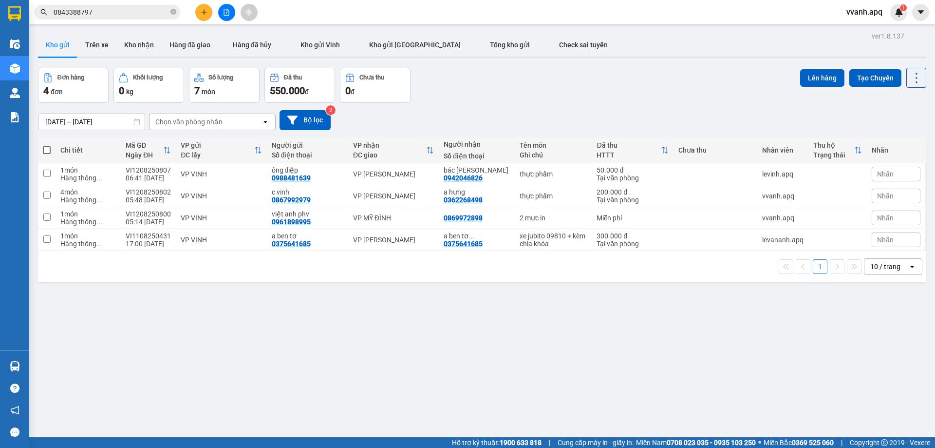
drag, startPoint x: 667, startPoint y: 236, endPoint x: 704, endPoint y: 265, distance: 47.8
click at [704, 265] on div "ver 1.8.137 Kho gửi Trên xe Kho nhận Hàng đã giao Hàng đã hủy Kho gửi Vinh Kho …" at bounding box center [482, 253] width 896 height 448
click at [704, 265] on div "1 10 / trang open" at bounding box center [482, 266] width 881 height 17
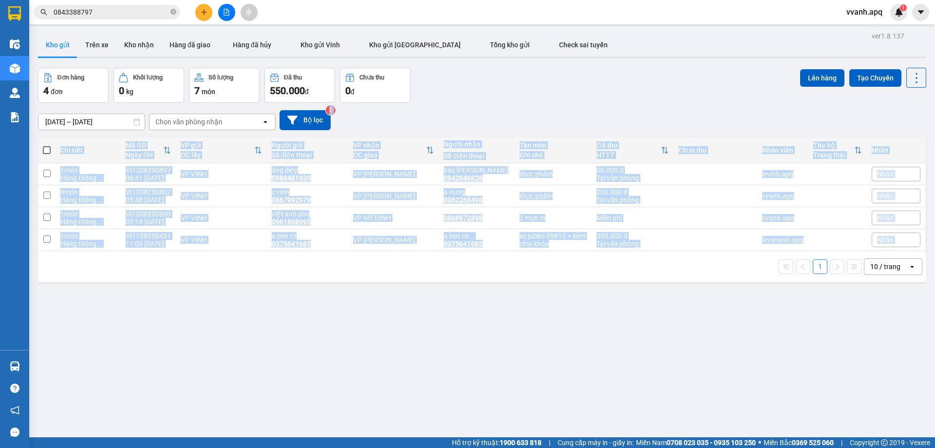
drag, startPoint x: 713, startPoint y: 113, endPoint x: 766, endPoint y: 280, distance: 175.8
click at [766, 280] on div "ver 1.8.137 Kho gửi Trên xe Kho nhận Hàng đã giao Hàng đã hủy Kho gửi Vinh Kho …" at bounding box center [482, 253] width 896 height 448
click at [766, 280] on div "1 10 / trang open" at bounding box center [482, 266] width 888 height 31
drag, startPoint x: 766, startPoint y: 280, endPoint x: 686, endPoint y: 79, distance: 216.4
click at [686, 80] on div "ver 1.8.137 Kho gửi Trên xe Kho nhận Hàng đã giao Hàng đã hủy Kho gửi Vinh Kho …" at bounding box center [482, 253] width 896 height 448
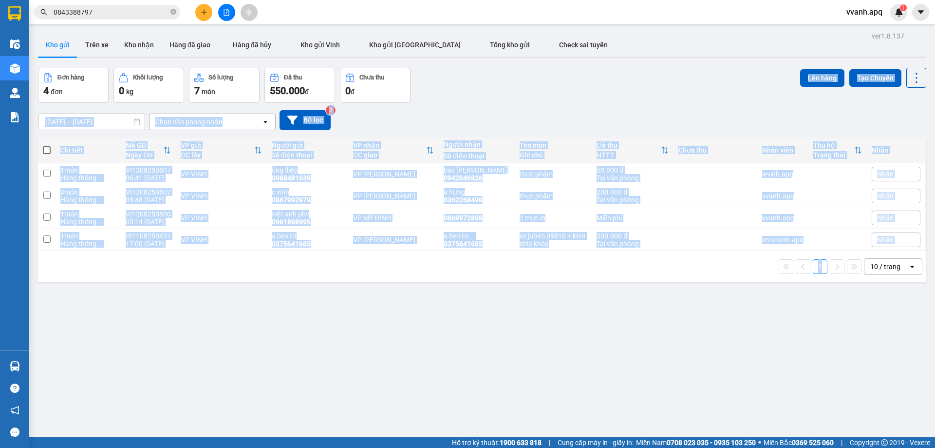
click at [716, 75] on div "Đơn hàng 4 đơn Khối lượng 0 kg Số lượng 7 món Đã thu 550.000 đ Chưa thu 0 đ Lên…" at bounding box center [482, 85] width 888 height 35
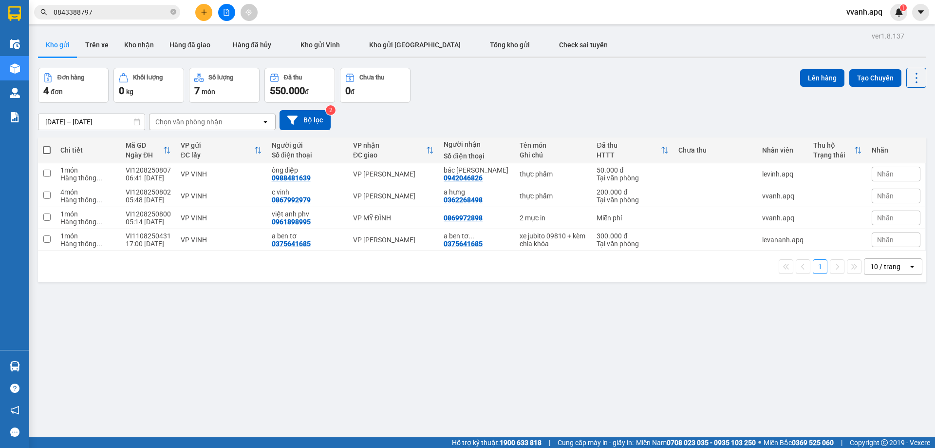
click at [899, 21] on div "Kết quả tìm kiếm ( 746 ) Bộ lọc Mã ĐH Trạng thái Món hàng Thu hộ Tổng cước Chưa…" at bounding box center [467, 12] width 935 height 24
click at [898, 19] on div "1" at bounding box center [898, 12] width 17 height 17
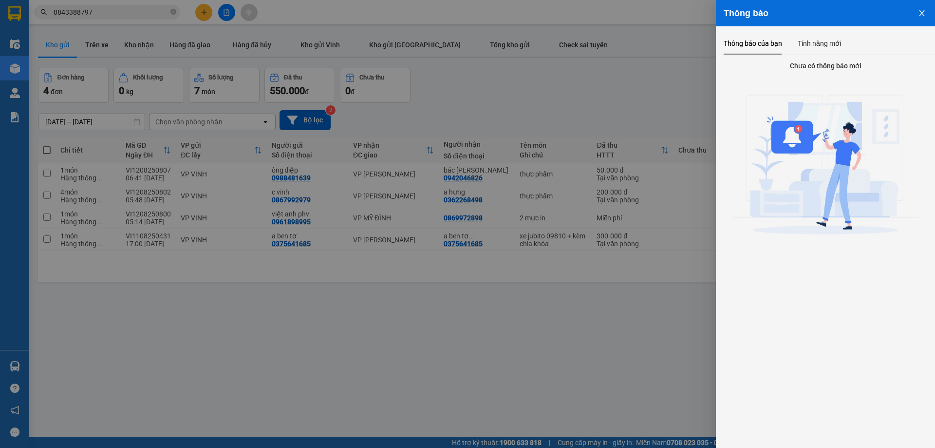
click at [534, 94] on div at bounding box center [467, 224] width 935 height 448
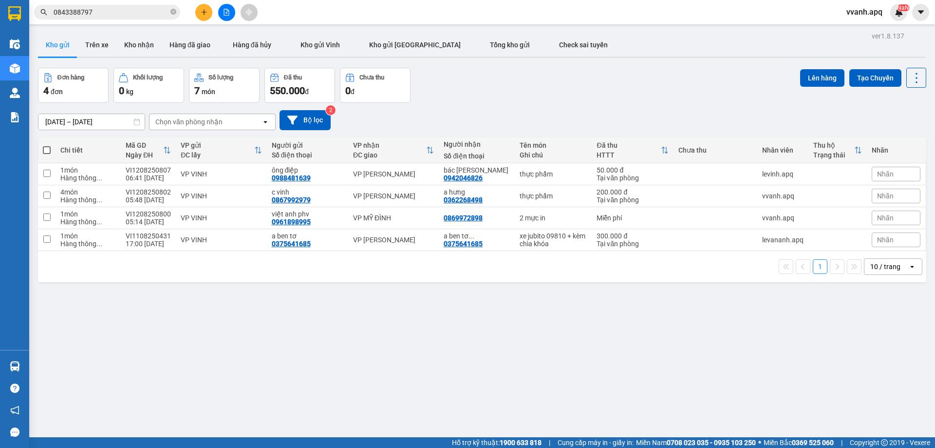
click at [518, 302] on div "ver 1.8.137 Kho gửi Trên xe Kho nhận Hàng đã giao Hàng đã hủy Kho gửi Vinh Kho …" at bounding box center [482, 253] width 896 height 448
click at [544, 90] on div "Đơn hàng 4 đơn Khối lượng 0 kg Số lượng 7 món Đã thu 550.000 đ Chưa thu 0 đ Lên…" at bounding box center [482, 85] width 888 height 35
drag, startPoint x: 544, startPoint y: 90, endPoint x: 660, endPoint y: 270, distance: 214.4
click at [660, 270] on div "ver 1.8.137 Kho gửi Trên xe Kho nhận Hàng đã giao Hàng đã hủy Kho gửi Vinh Kho …" at bounding box center [482, 253] width 896 height 448
click at [660, 270] on div "1 10 / trang open" at bounding box center [482, 266] width 881 height 17
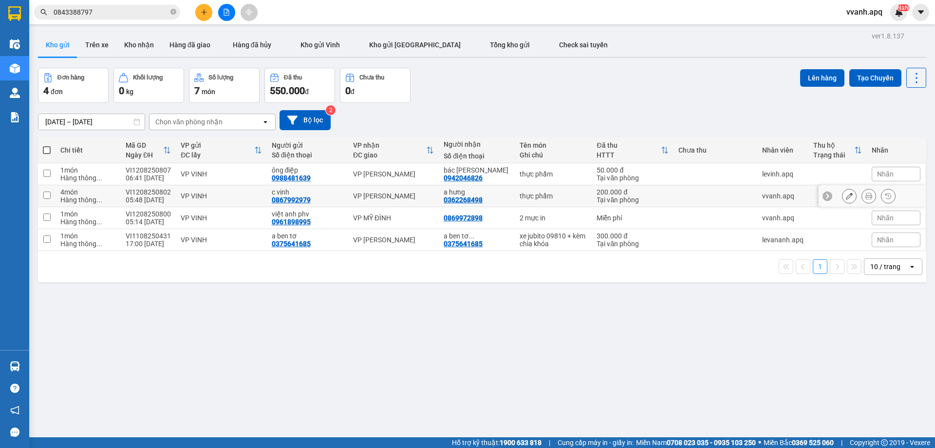
drag, startPoint x: 547, startPoint y: 98, endPoint x: 607, endPoint y: 293, distance: 204.0
click at [607, 293] on div "ver 1.8.137 Kho gửi Trên xe Kho nhận Hàng đã giao Hàng đã hủy Kho gửi Vinh Kho …" at bounding box center [482, 253] width 896 height 448
click at [113, 17] on input "0843388797" at bounding box center [111, 12] width 115 height 11
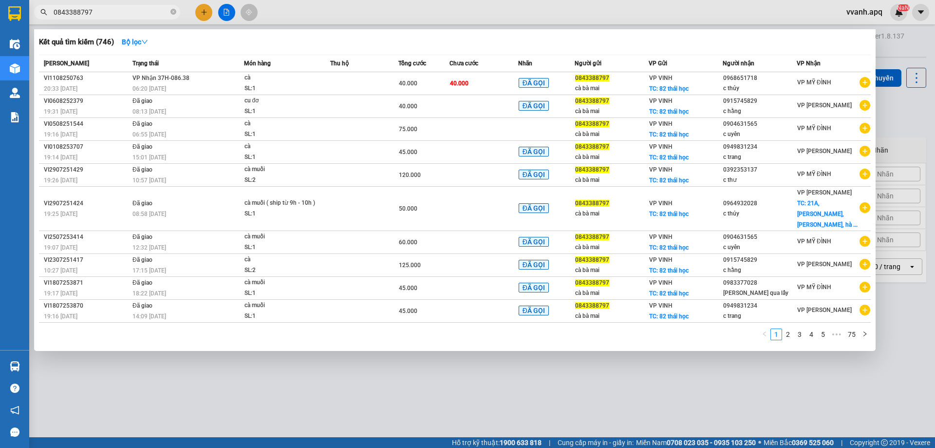
click at [113, 17] on input "0843388797" at bounding box center [111, 12] width 115 height 11
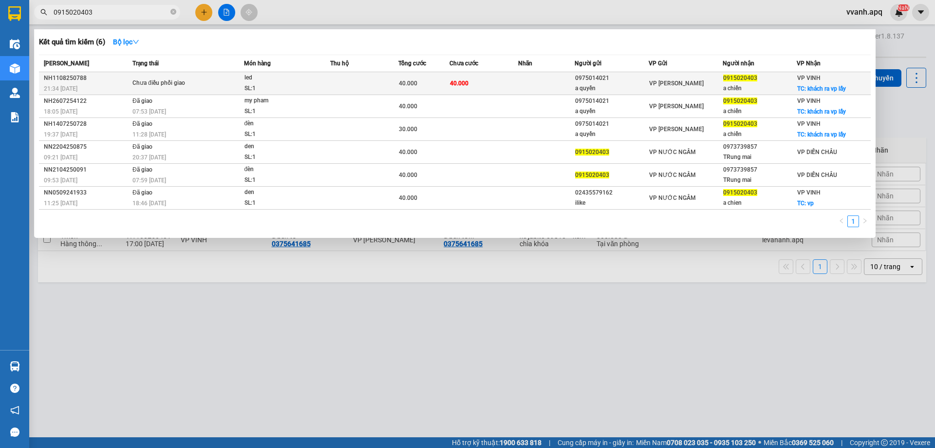
type input "0915020403"
click at [432, 89] on td "40.000" at bounding box center [423, 83] width 51 height 23
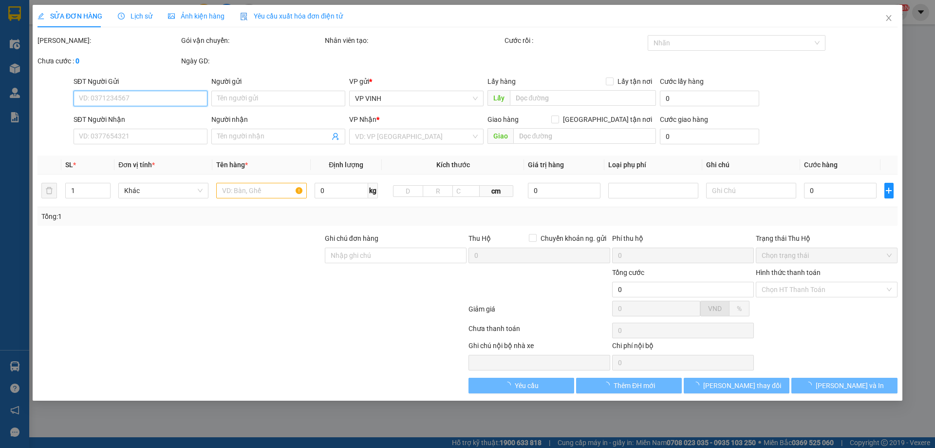
type input "0975014021"
type input "a quyền"
type input "0915020403"
type input "a chiến"
checkbox input "true"
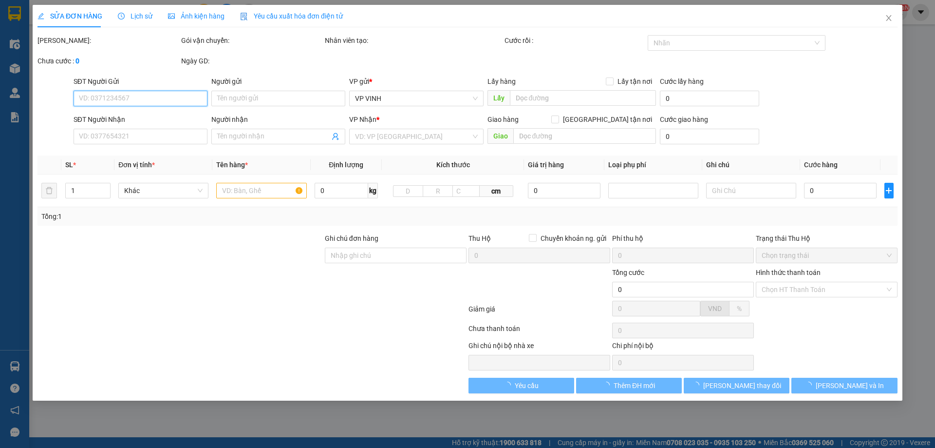
type input "khách ra vp lấy"
type input "40.000"
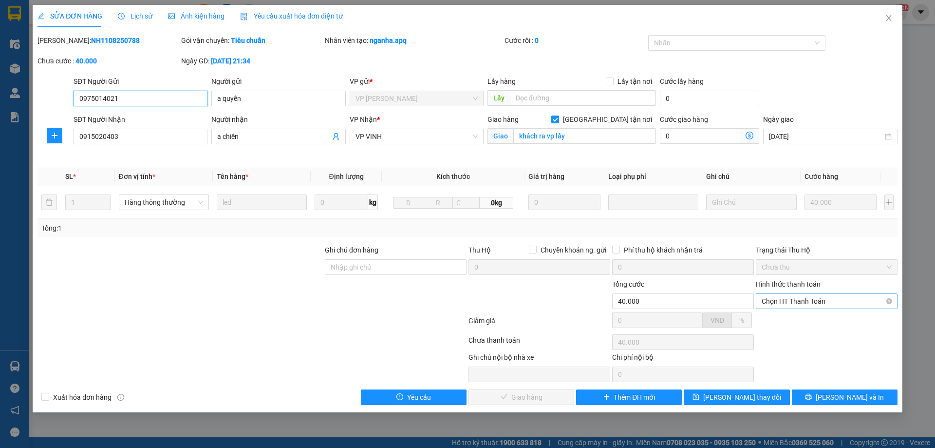
click at [798, 303] on span "Chọn HT Thanh Toán" at bounding box center [827, 301] width 130 height 15
click at [795, 319] on div "Tại văn phòng" at bounding box center [827, 320] width 130 height 11
type input "0"
click at [543, 391] on button "Lưu và Giao hàng" at bounding box center [522, 397] width 106 height 16
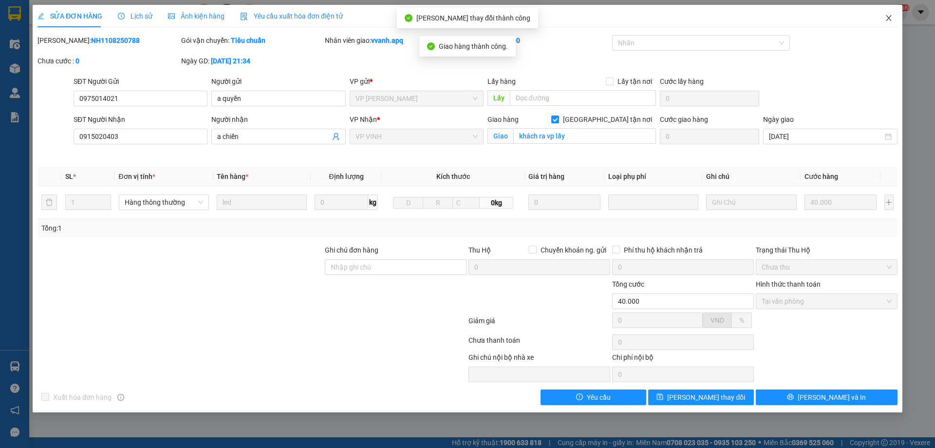
click at [897, 21] on span "Close" at bounding box center [888, 18] width 27 height 27
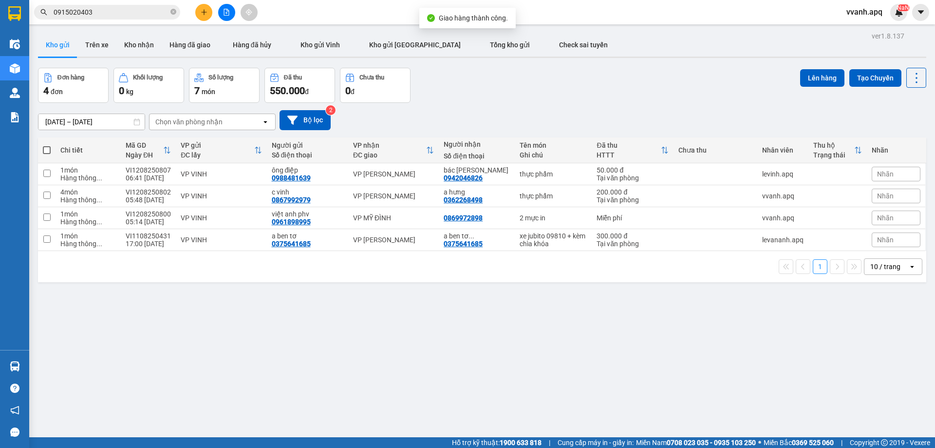
click at [121, 16] on input "0915020403" at bounding box center [111, 12] width 115 height 11
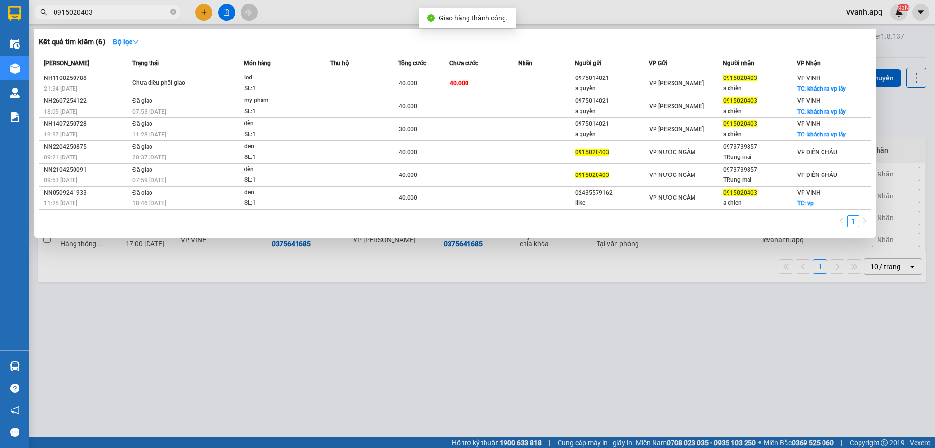
click at [121, 16] on input "0915020403" at bounding box center [111, 12] width 115 height 11
click at [175, 10] on icon "close-circle" at bounding box center [173, 12] width 6 height 6
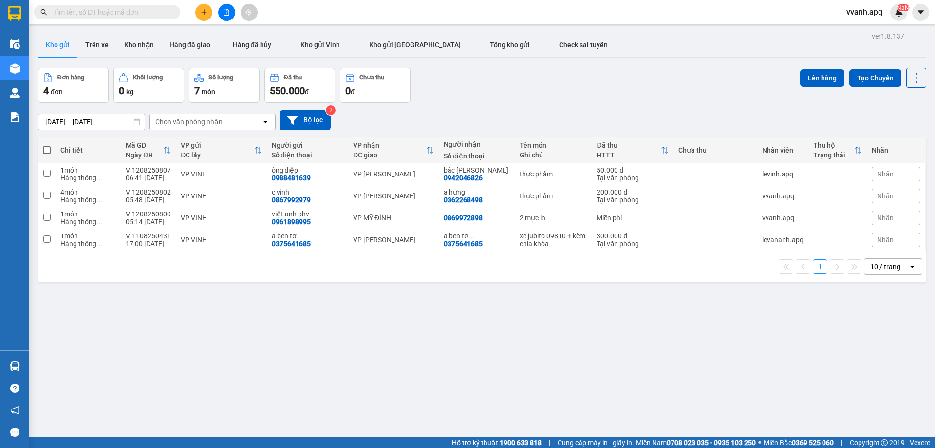
click at [167, 11] on input "text" at bounding box center [111, 12] width 115 height 11
paste input "0915020403"
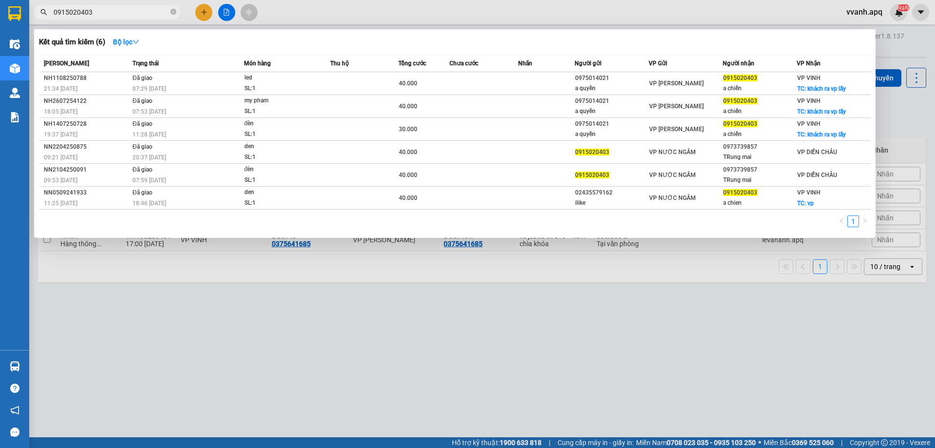
click at [385, 358] on div at bounding box center [467, 224] width 935 height 448
click at [138, 15] on input "0915020403" at bounding box center [111, 12] width 115 height 11
type input "0654444444444444444444444444444444444444444444444444444444444444444444444444"
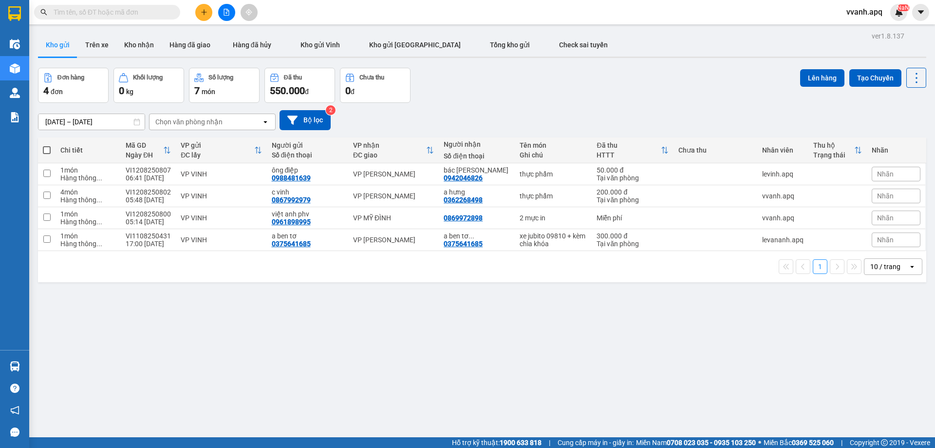
drag, startPoint x: 588, startPoint y: 100, endPoint x: 654, endPoint y: 306, distance: 216.3
click at [654, 306] on div "ver 1.8.137 Kho gửi Trên xe Kho nhận Hàng đã giao Hàng đã hủy Kho gửi Vinh Kho …" at bounding box center [482, 253] width 896 height 448
click at [589, 109] on div "[DATE] – [DATE] Press the down arrow key to interact with the calendar and sele…" at bounding box center [482, 120] width 888 height 35
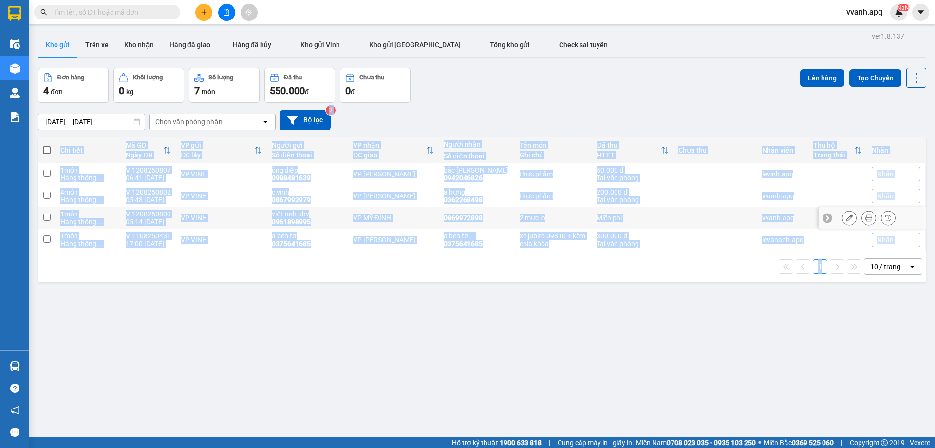
drag, startPoint x: 589, startPoint y: 109, endPoint x: 673, endPoint y: 273, distance: 184.1
click at [673, 273] on div "ver 1.8.137 Kho gửi Trên xe Kho nhận Hàng đã giao Hàng đã hủy Kho gửi Vinh Kho …" at bounding box center [482, 253] width 896 height 448
click at [673, 273] on div "1 10 / trang open" at bounding box center [482, 266] width 881 height 17
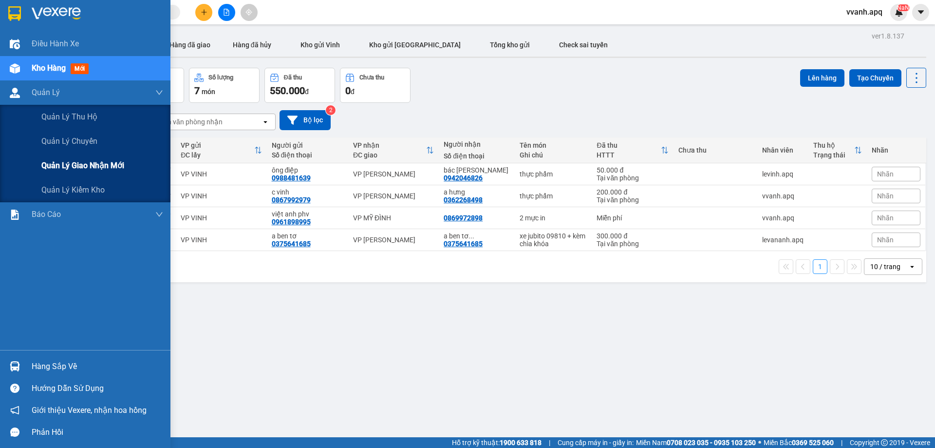
drag, startPoint x: 70, startPoint y: 172, endPoint x: 77, endPoint y: 171, distance: 7.8
click at [77, 171] on div "Quản lý giao nhận mới" at bounding box center [102, 165] width 122 height 24
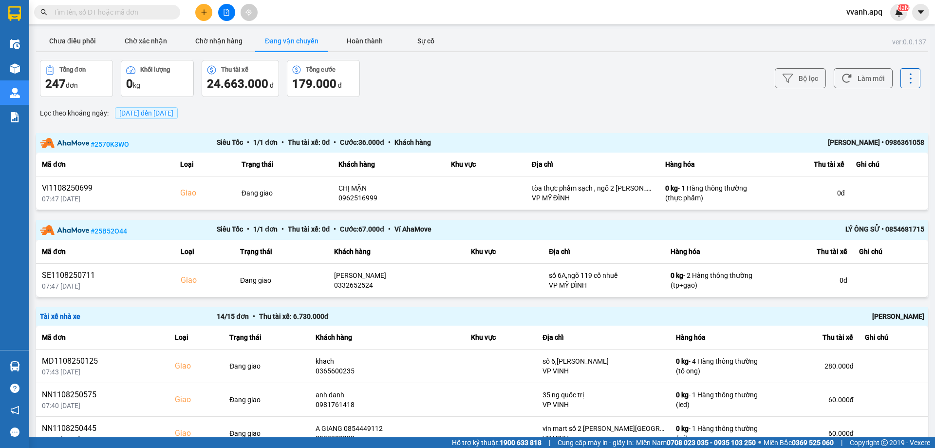
scroll to position [97, 0]
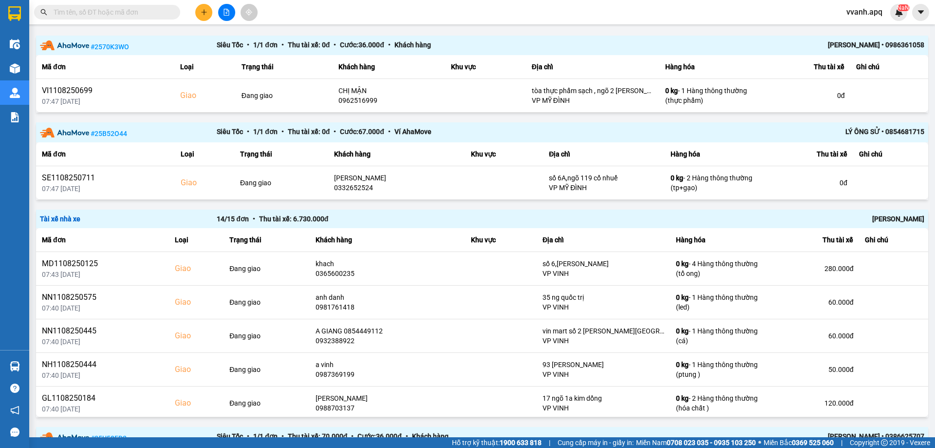
click at [886, 221] on div "[PERSON_NAME]" at bounding box center [748, 218] width 354 height 11
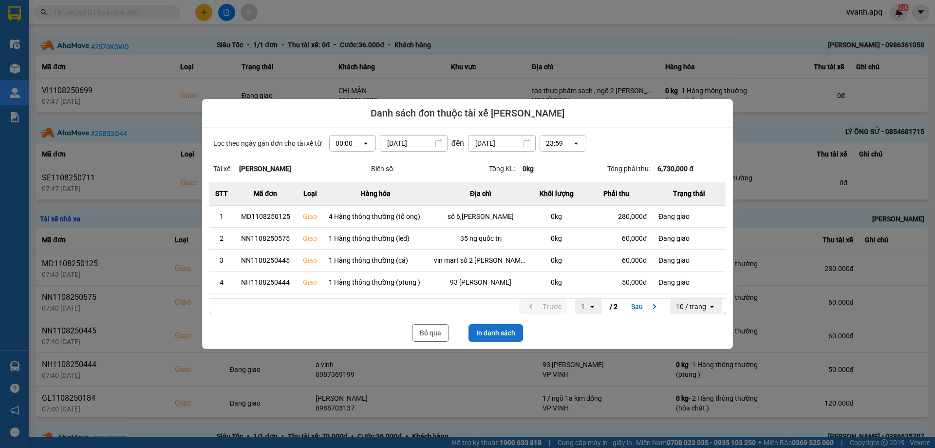
click at [500, 327] on button "In danh sách" at bounding box center [496, 333] width 55 height 18
drag, startPoint x: 425, startPoint y: 335, endPoint x: 935, endPoint y: 229, distance: 520.3
click at [426, 335] on button "Bỏ qua" at bounding box center [430, 333] width 37 height 18
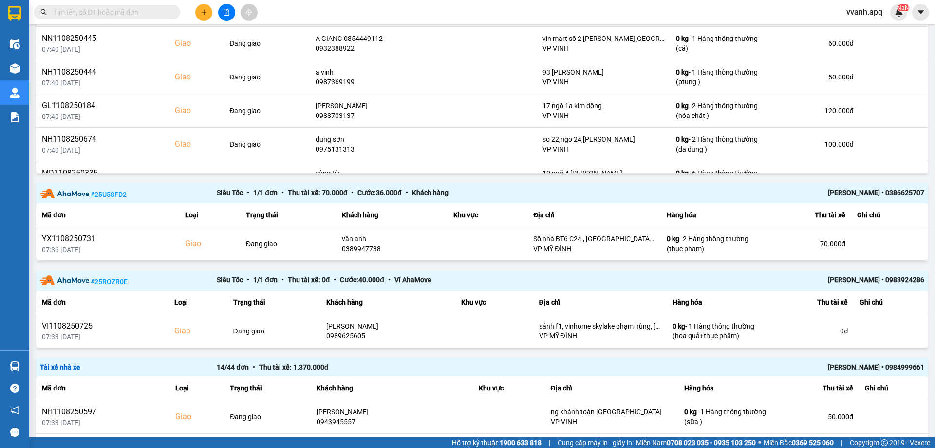
scroll to position [438, 0]
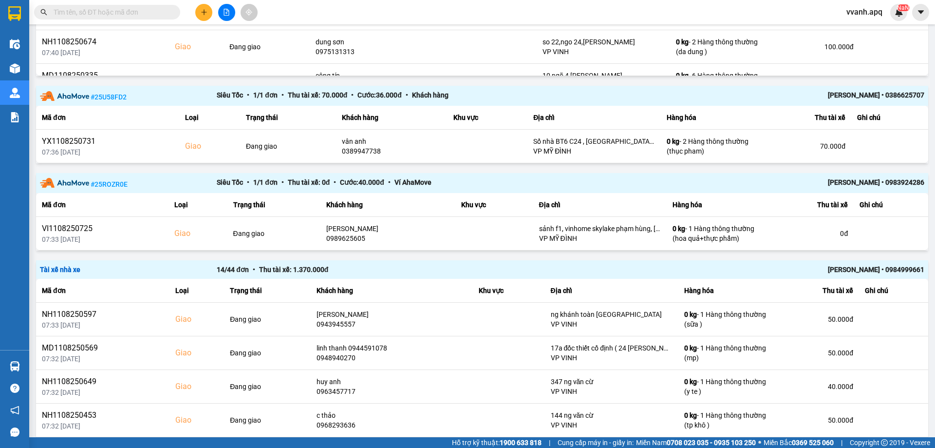
click at [851, 269] on div "[PERSON_NAME] • 0984999661" at bounding box center [748, 269] width 354 height 11
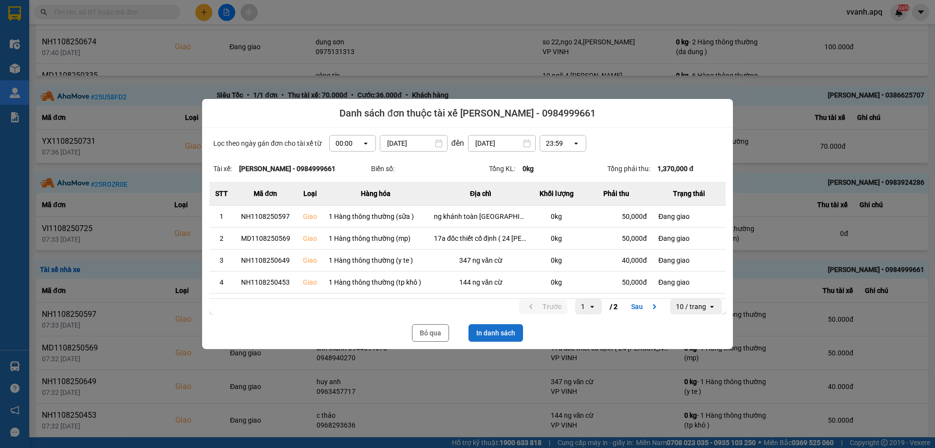
click at [512, 334] on button "In danh sách" at bounding box center [496, 333] width 55 height 18
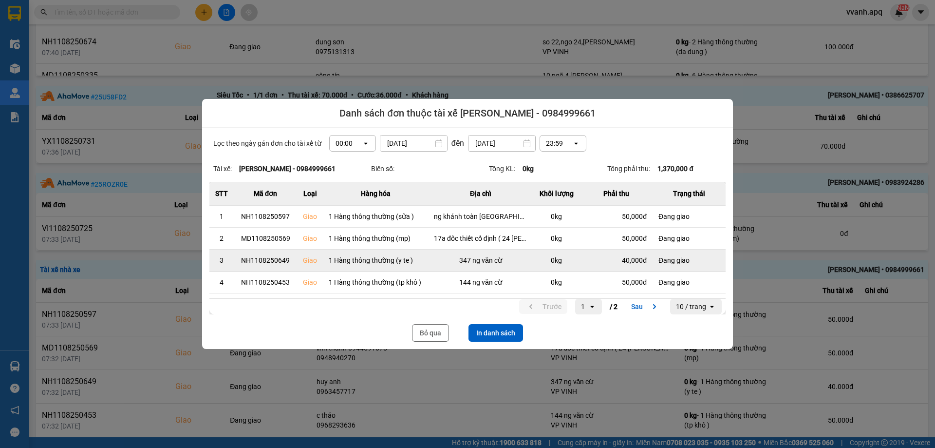
scroll to position [0, 0]
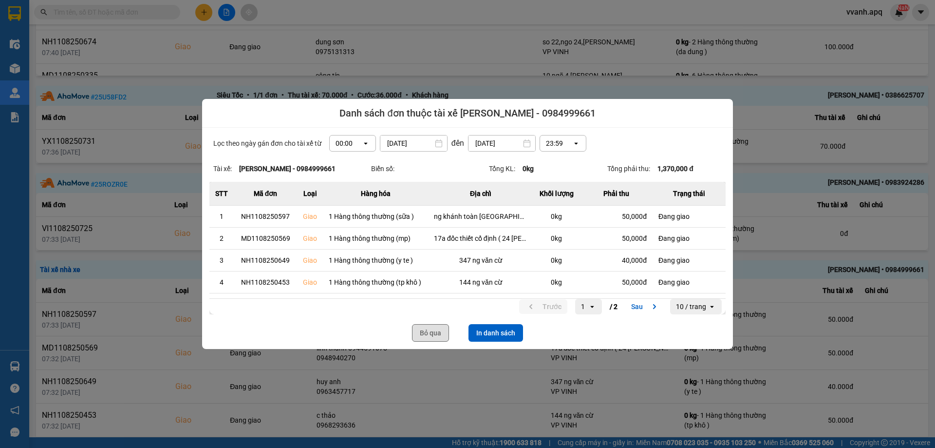
click at [432, 334] on button "Bỏ qua" at bounding box center [430, 333] width 37 height 18
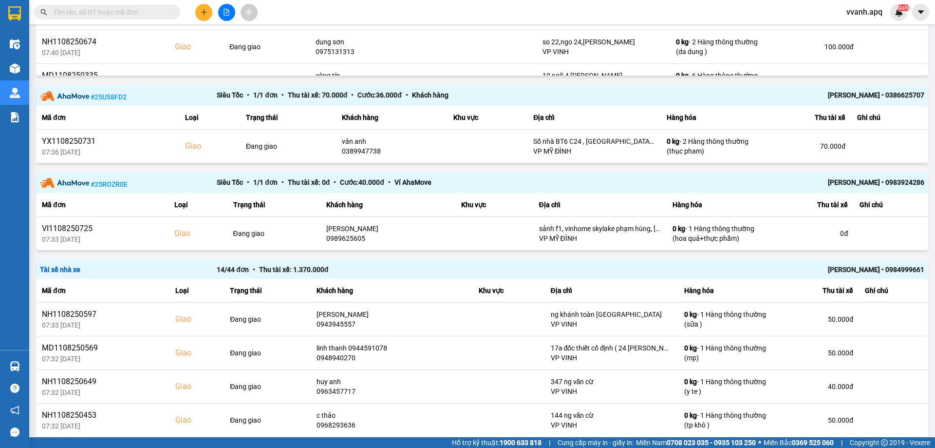
click at [94, 8] on input "text" at bounding box center [111, 12] width 115 height 11
click at [118, 14] on input "text" at bounding box center [111, 12] width 115 height 11
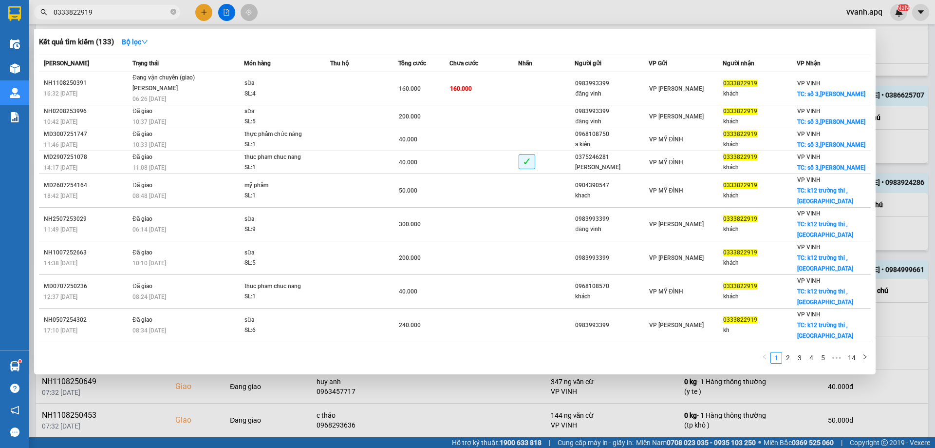
type input "0333822919"
click at [19, 60] on div at bounding box center [14, 68] width 17 height 17
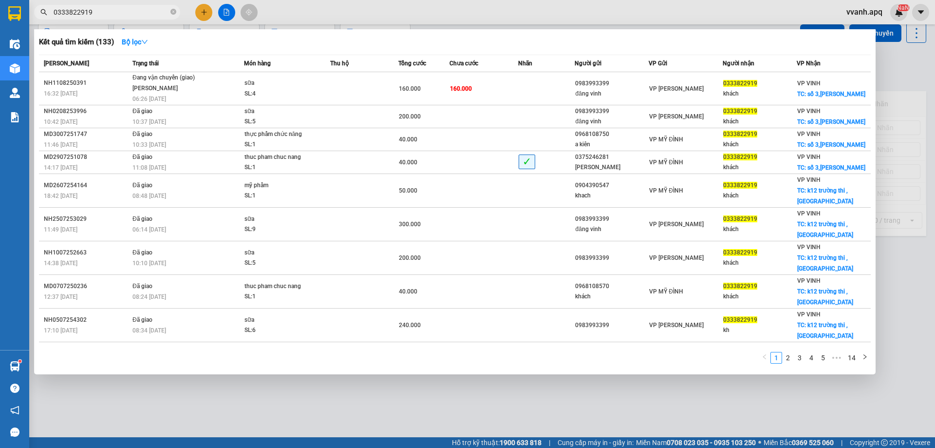
scroll to position [45, 0]
click at [314, 19] on div at bounding box center [467, 224] width 935 height 448
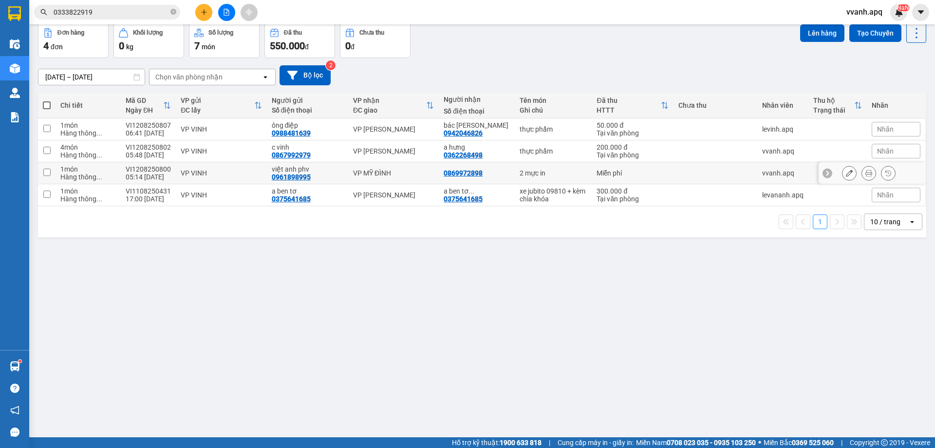
click at [140, 166] on div "VI1208250800" at bounding box center [148, 169] width 45 height 8
checkbox input "false"
copy div "VI1208250800"
click at [160, 145] on div "VI1208250802" at bounding box center [148, 147] width 45 height 8
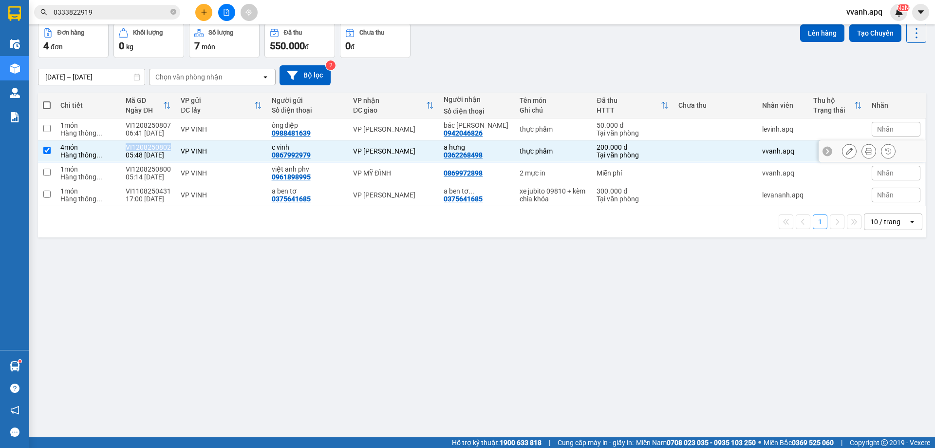
click at [160, 145] on div "VI1208250802" at bounding box center [148, 147] width 45 height 8
checkbox input "false"
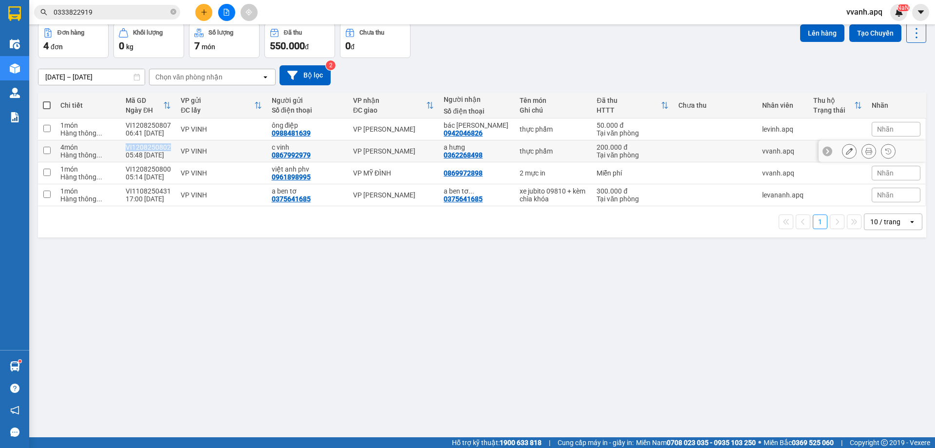
copy div "VI1208250802"
click at [160, 123] on div "VI1208250807" at bounding box center [148, 125] width 45 height 8
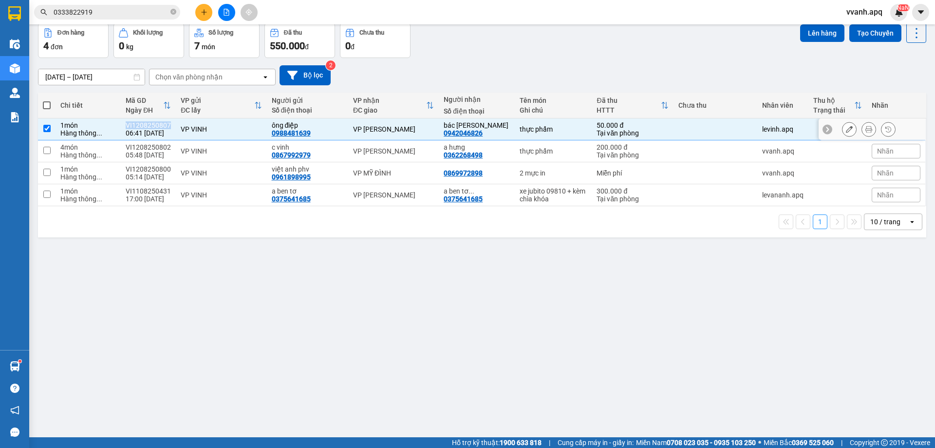
click at [160, 123] on div "VI1208250807" at bounding box center [148, 125] width 45 height 8
checkbox input "false"
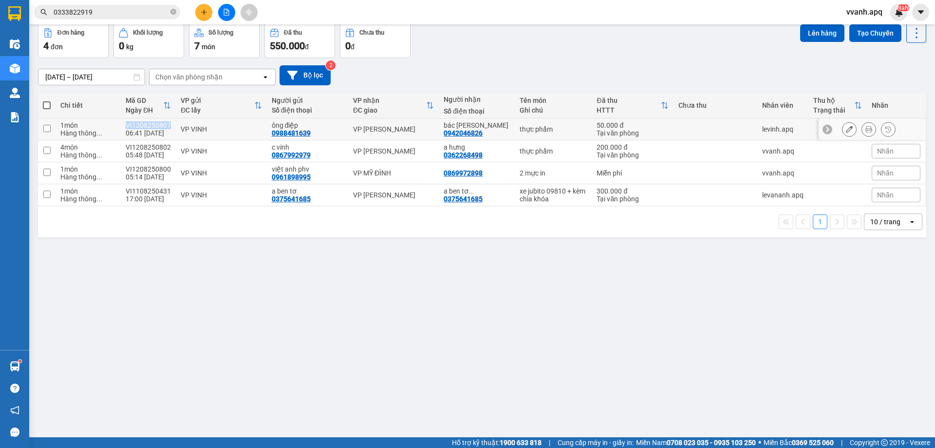
copy div "VI1208250807"
click at [520, 169] on div "2 mực in" at bounding box center [553, 173] width 67 height 8
checkbox input "true"
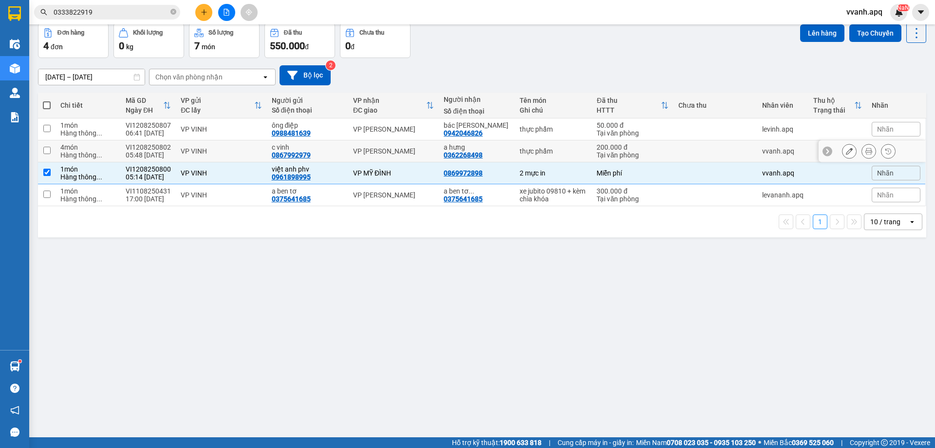
click at [527, 143] on td "thực phẩm" at bounding box center [553, 151] width 77 height 22
checkbox input "true"
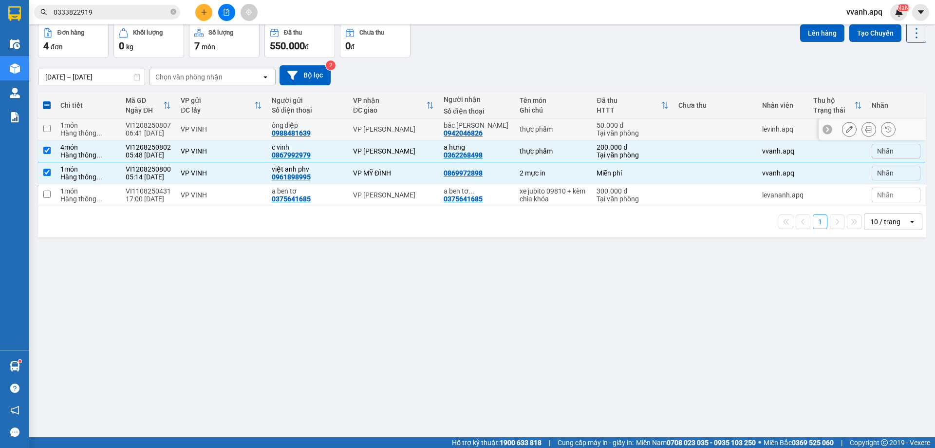
click at [537, 127] on div "thực phẩm" at bounding box center [553, 129] width 67 height 8
checkbox input "true"
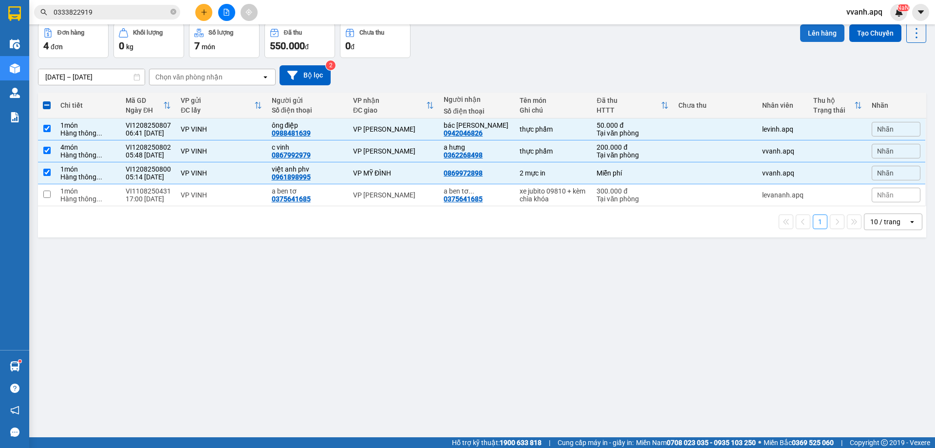
click at [808, 35] on button "Lên hàng" at bounding box center [822, 33] width 44 height 18
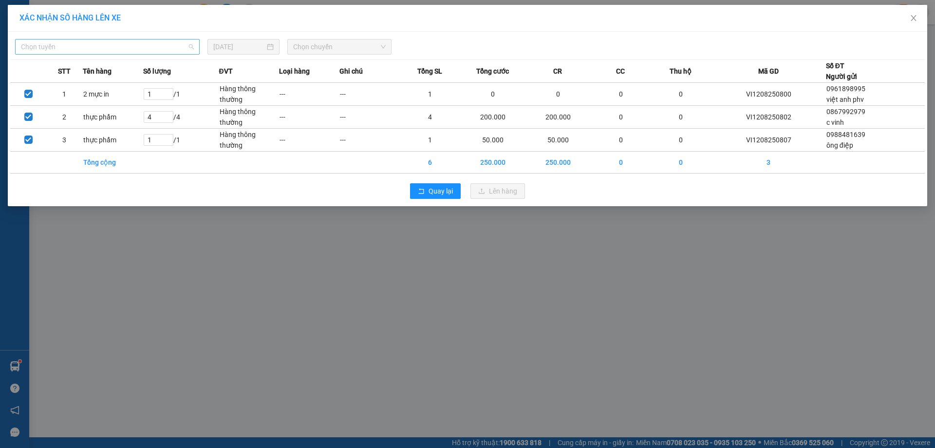
click at [159, 53] on span "Chọn tuyến" at bounding box center [107, 46] width 173 height 15
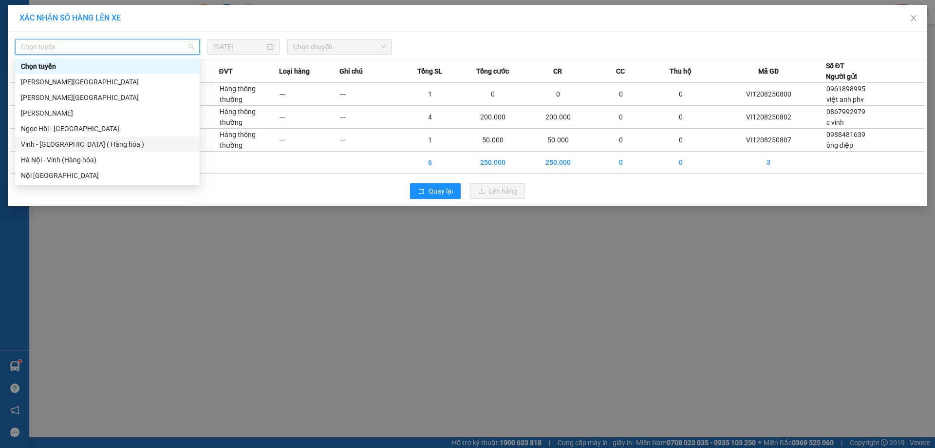
click at [74, 144] on div "Vinh - Hà Nội ( Hàng hóa )" at bounding box center [107, 144] width 173 height 11
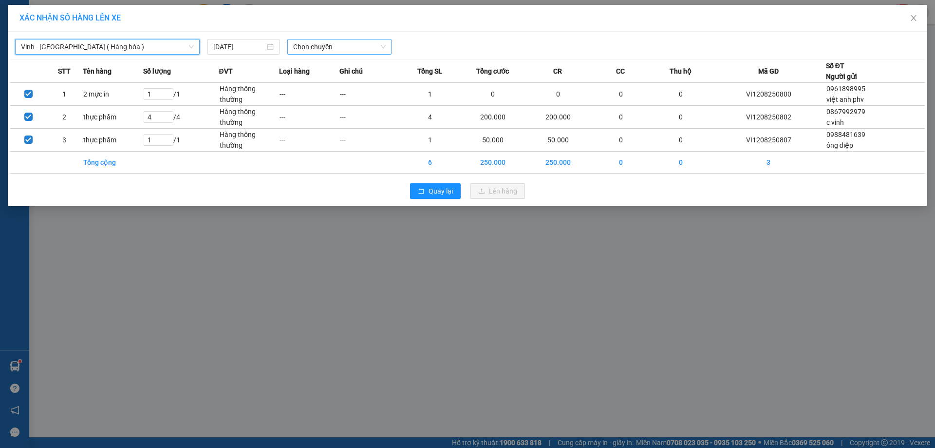
click at [313, 45] on span "Chọn chuyến" at bounding box center [339, 46] width 93 height 15
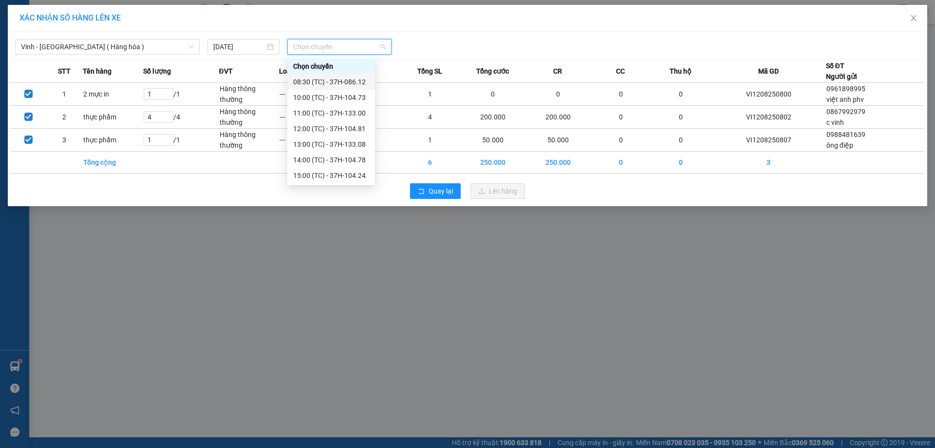
click at [336, 81] on div "08:30 (TC) - 37H-086.12" at bounding box center [331, 81] width 76 height 11
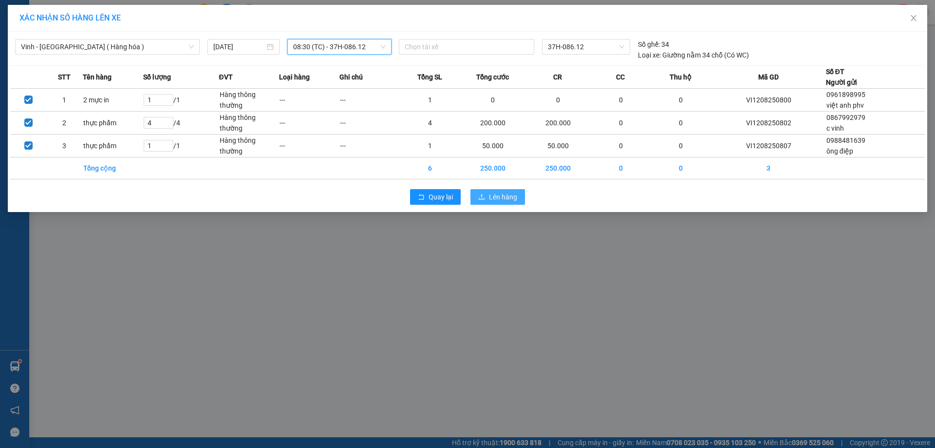
click at [490, 191] on span "Lên hàng" at bounding box center [503, 196] width 28 height 11
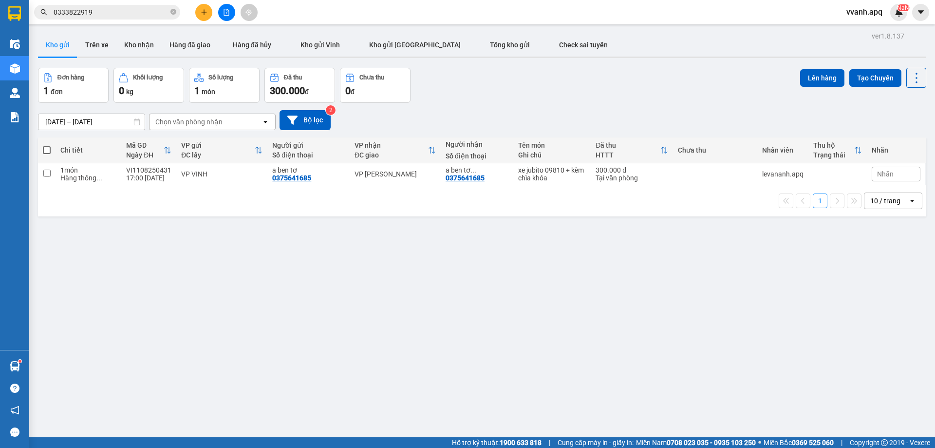
click at [451, 321] on div "ver 1.8.137 Kho gửi Trên xe Kho nhận Hàng đã giao Hàng đã hủy Kho gửi Vinh Kho …" at bounding box center [482, 253] width 896 height 448
click at [896, 12] on img at bounding box center [899, 12] width 9 height 9
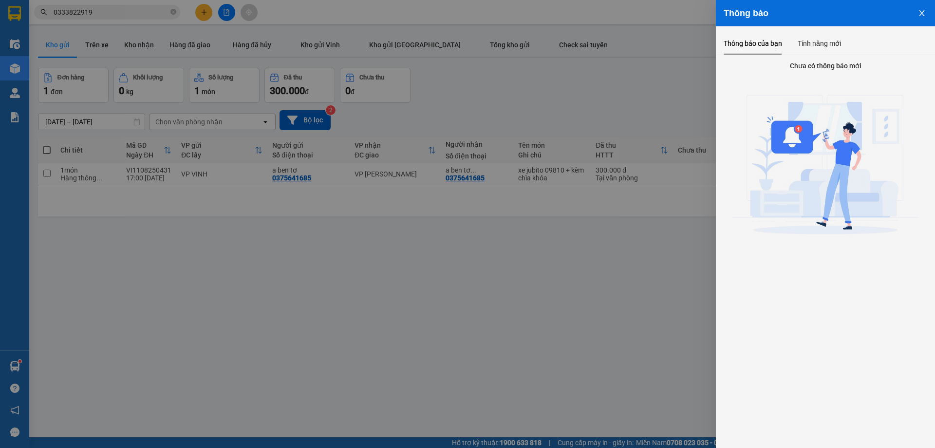
click at [639, 117] on div at bounding box center [467, 224] width 935 height 448
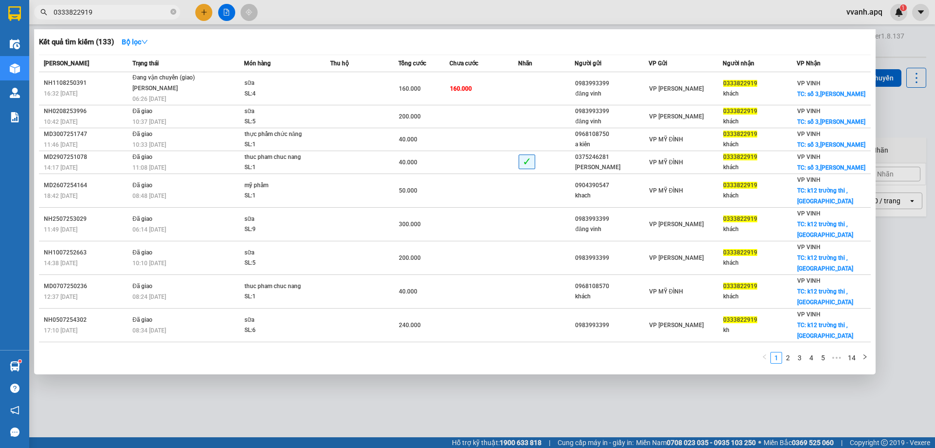
click at [90, 15] on input "0333822919" at bounding box center [111, 12] width 115 height 11
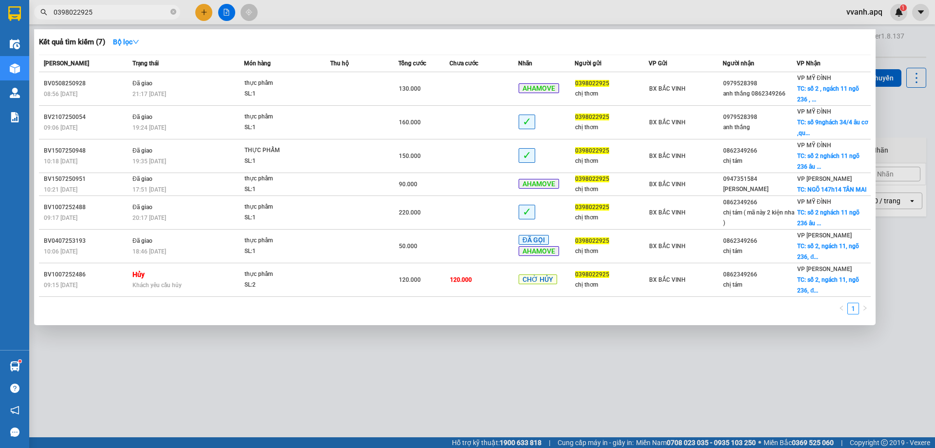
click at [897, 15] on div at bounding box center [467, 224] width 935 height 448
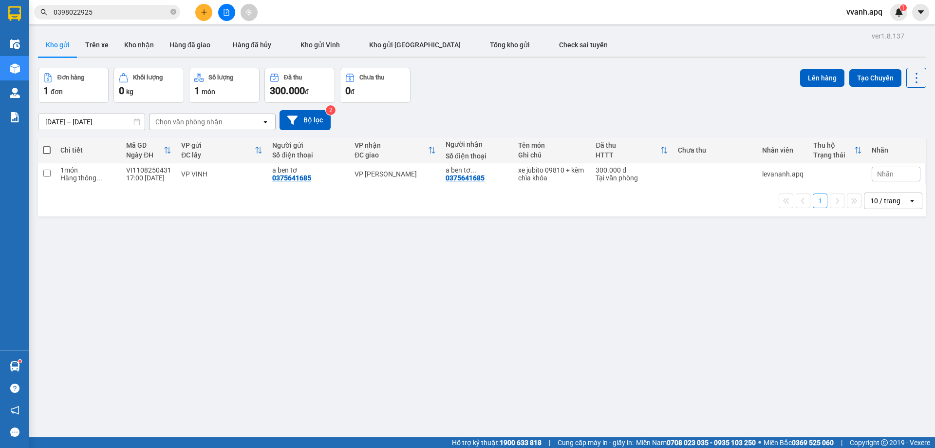
click at [897, 15] on img at bounding box center [899, 12] width 9 height 9
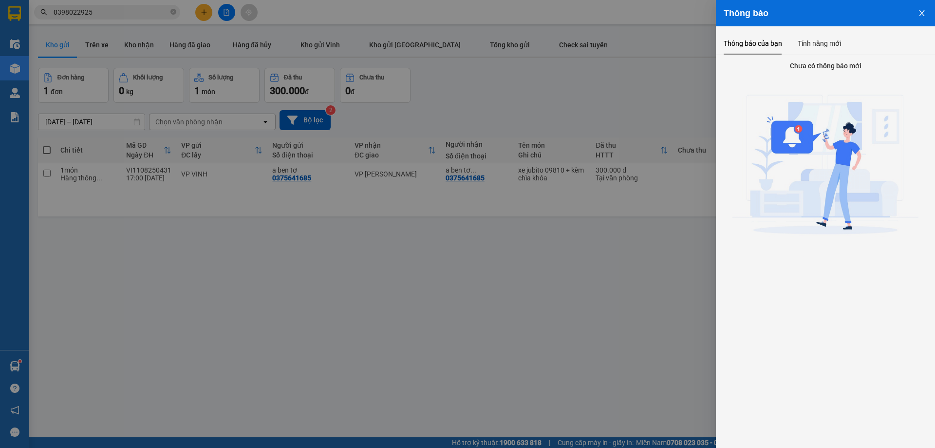
click at [681, 98] on div at bounding box center [467, 224] width 935 height 448
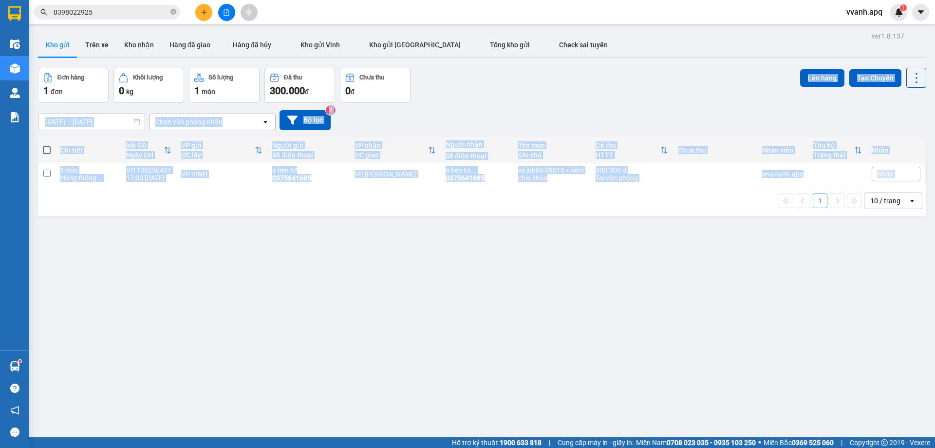
drag, startPoint x: 657, startPoint y: 90, endPoint x: 687, endPoint y: 203, distance: 117.1
click at [687, 203] on div "ver 1.8.137 Kho gửi Trên xe Kho nhận Hàng đã giao Hàng đã hủy Kho gửi Vinh Kho …" at bounding box center [482, 253] width 896 height 448
click at [687, 203] on div "1 10 / trang open" at bounding box center [482, 200] width 881 height 17
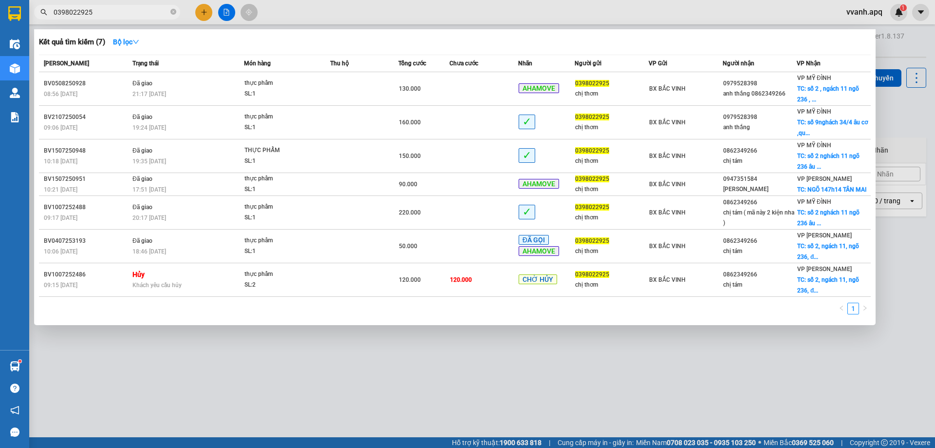
click at [98, 10] on input "0398022925" at bounding box center [111, 12] width 115 height 11
click at [321, 17] on div at bounding box center [467, 224] width 935 height 448
click at [144, 15] on input "0398022925" at bounding box center [111, 12] width 115 height 11
click at [694, 379] on div at bounding box center [467, 224] width 935 height 448
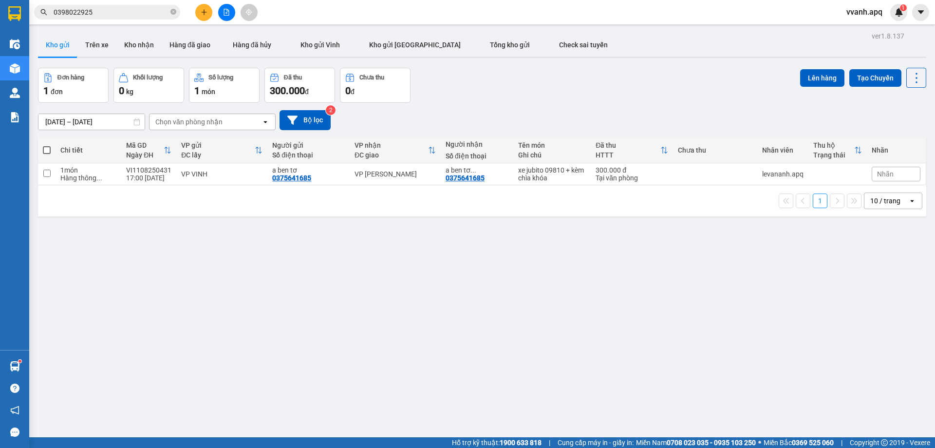
click at [125, 5] on span "0398022925" at bounding box center [107, 12] width 146 height 15
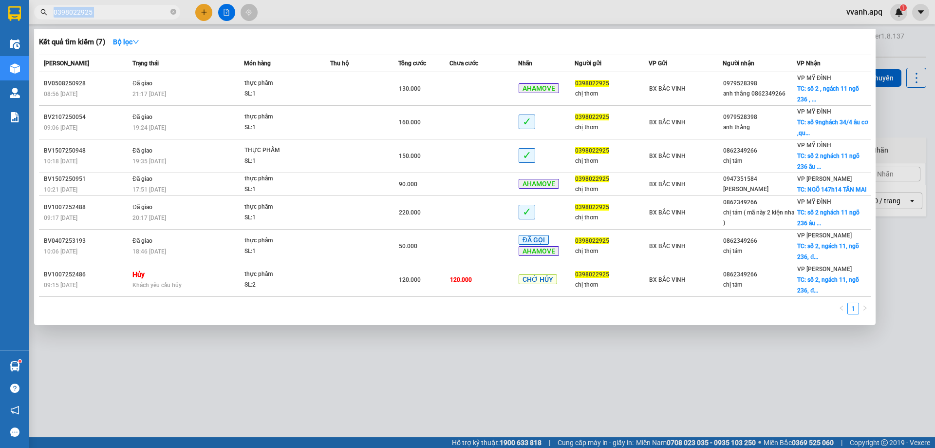
click at [125, 5] on span "0398022925" at bounding box center [107, 12] width 146 height 15
click at [153, 14] on input "0398022925" at bounding box center [111, 12] width 115 height 11
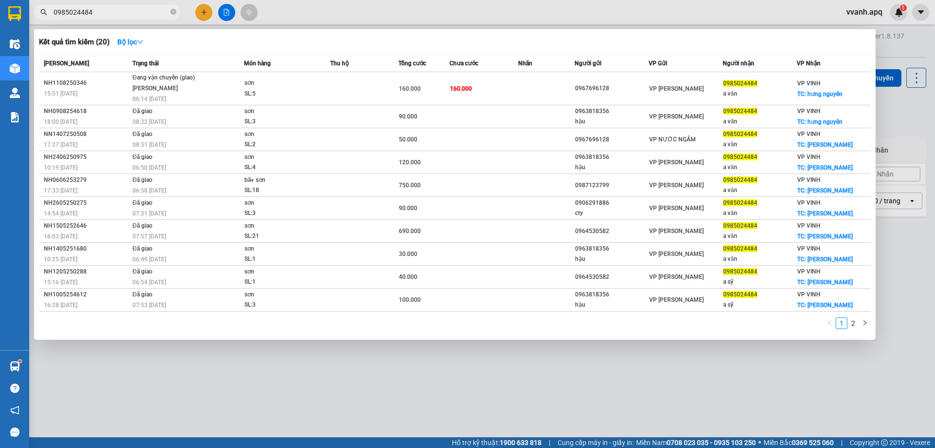
type input "0985024484"
click at [530, 12] on div at bounding box center [467, 224] width 935 height 448
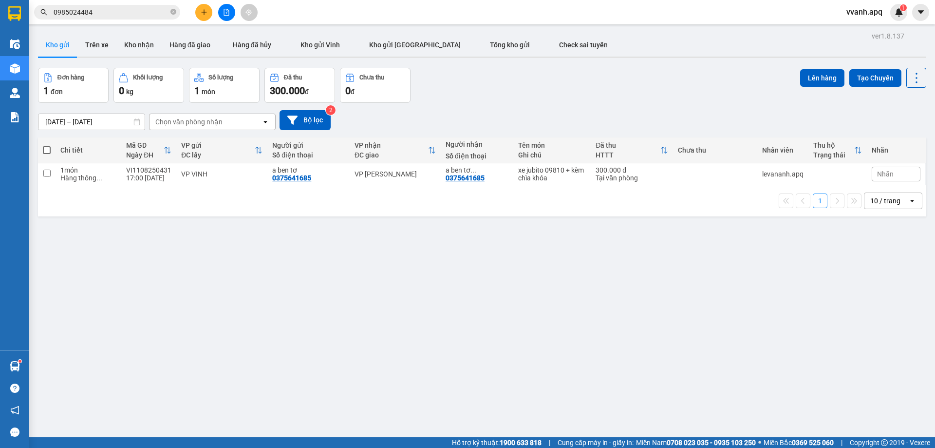
click at [209, 9] on button at bounding box center [203, 12] width 17 height 17
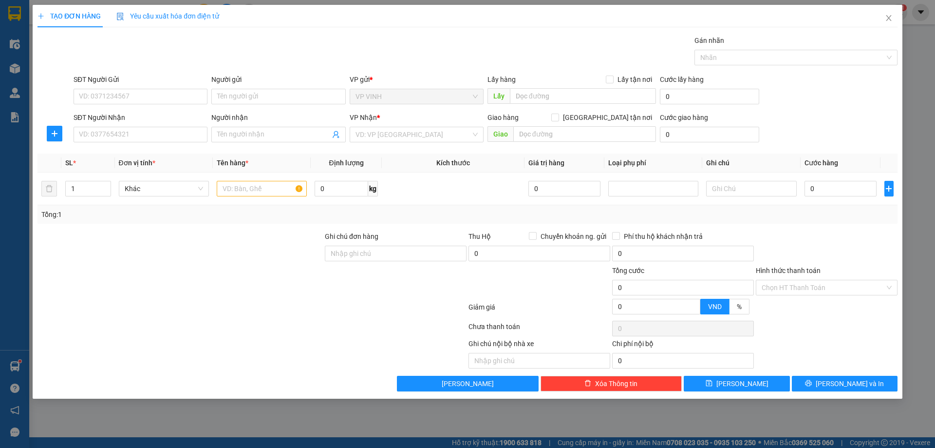
click at [358, 52] on div "Gói vận chuyển * Tiêu chuẩn Gán nhãn Nhãn" at bounding box center [486, 52] width 828 height 34
click at [127, 96] on input "SĐT Người Gửi" at bounding box center [141, 97] width 134 height 16
type input "0979738747"
click at [250, 92] on input "Người gửi" at bounding box center [278, 97] width 134 height 16
click at [145, 131] on input "SĐT Người Nhận" at bounding box center [141, 135] width 134 height 16
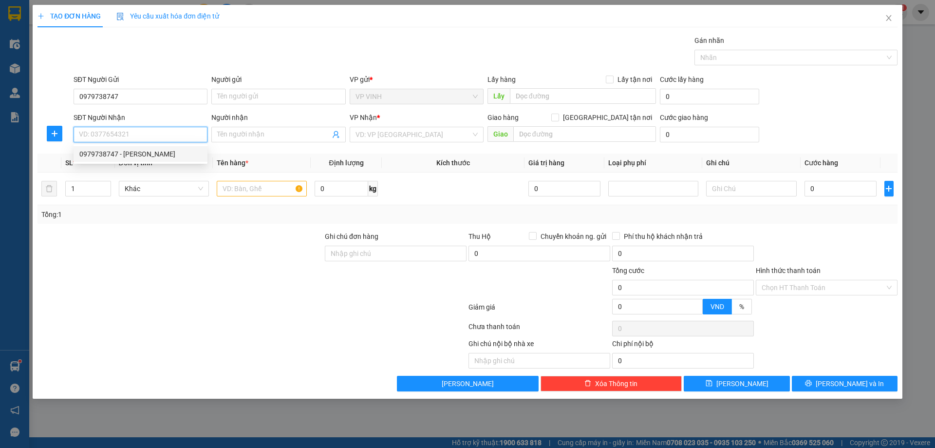
click at [165, 134] on input "SĐT Người Nhận" at bounding box center [141, 135] width 134 height 16
type input "0967246617"
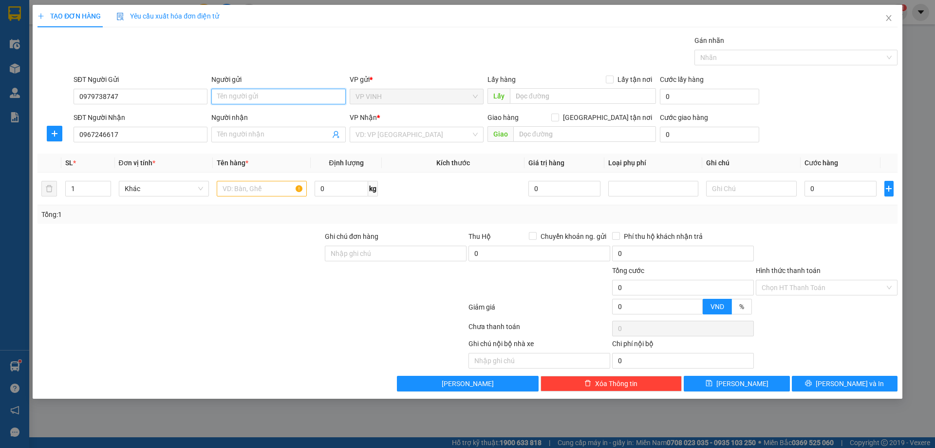
click at [246, 94] on input "Người gửi" at bounding box center [278, 97] width 134 height 16
type input "k"
click at [254, 133] on input "Người nhận" at bounding box center [273, 134] width 113 height 11
type input "k"
click at [372, 137] on input "search" at bounding box center [413, 134] width 115 height 15
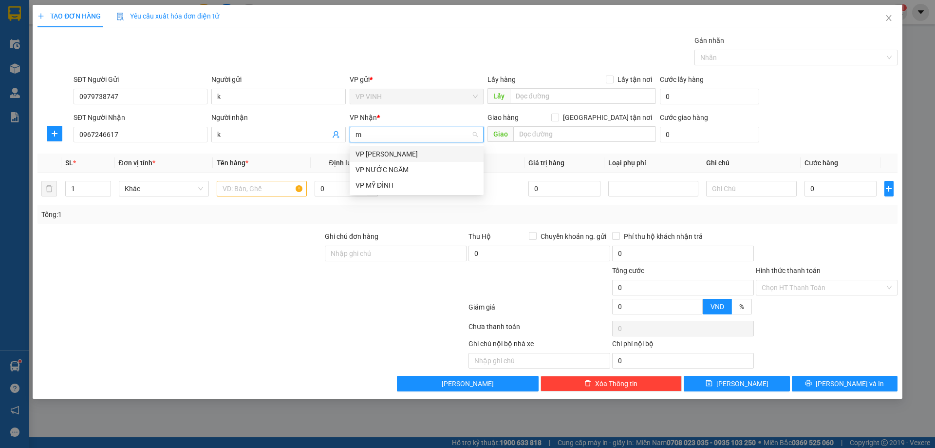
type input "md"
click at [375, 157] on div "VP MỸ ĐÌNH" at bounding box center [417, 154] width 122 height 11
click at [270, 195] on input "text" at bounding box center [262, 189] width 90 height 16
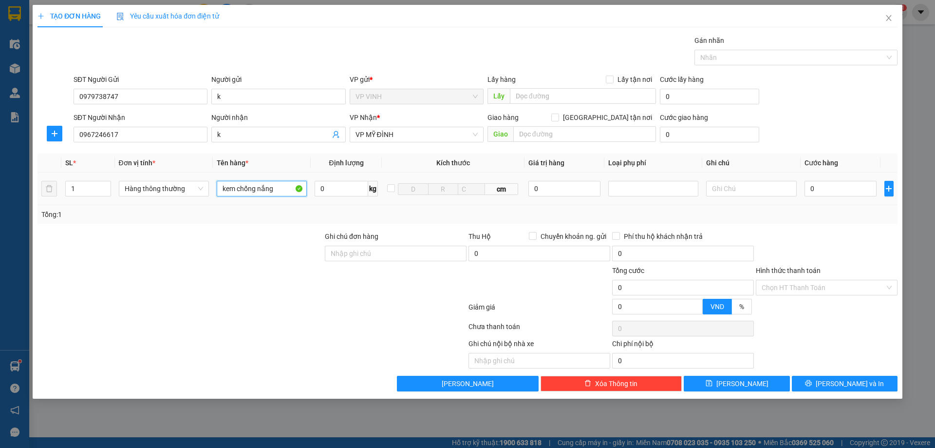
type input "kem chống nắng"
click at [854, 196] on input "0" at bounding box center [841, 189] width 73 height 16
type input "3"
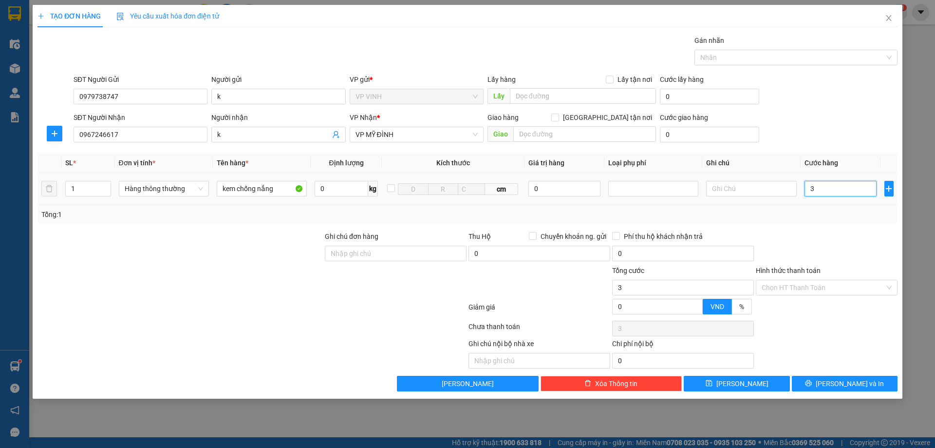
type input "30"
click at [837, 220] on div "Tổng: 1" at bounding box center [468, 214] width 860 height 19
type input "30.000"
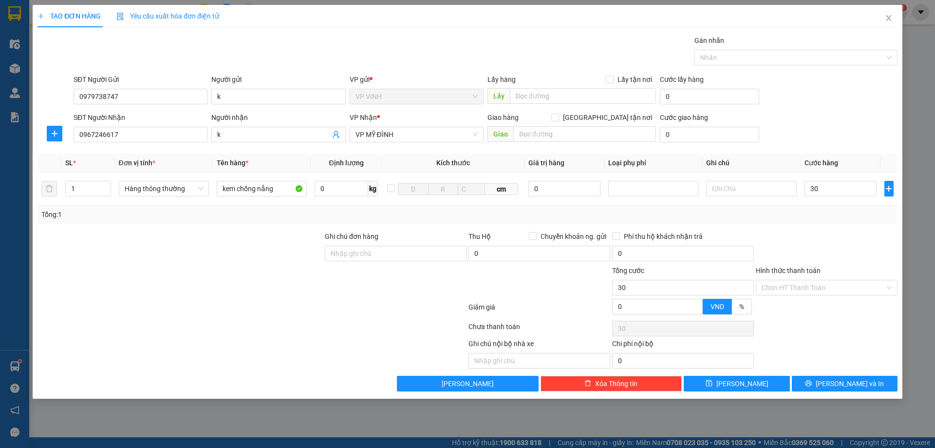
type input "30.000"
click at [816, 386] on button "Lưu và In" at bounding box center [845, 384] width 106 height 16
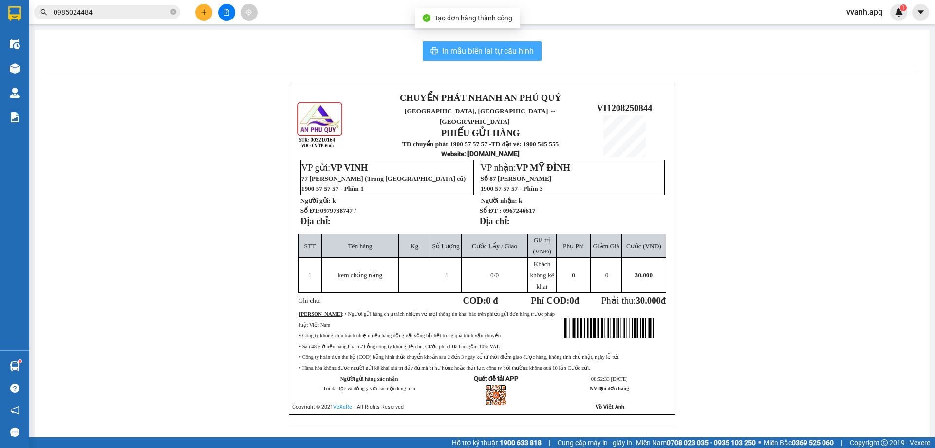
click at [491, 47] on span "In mẫu biên lai tự cấu hình" at bounding box center [488, 51] width 92 height 12
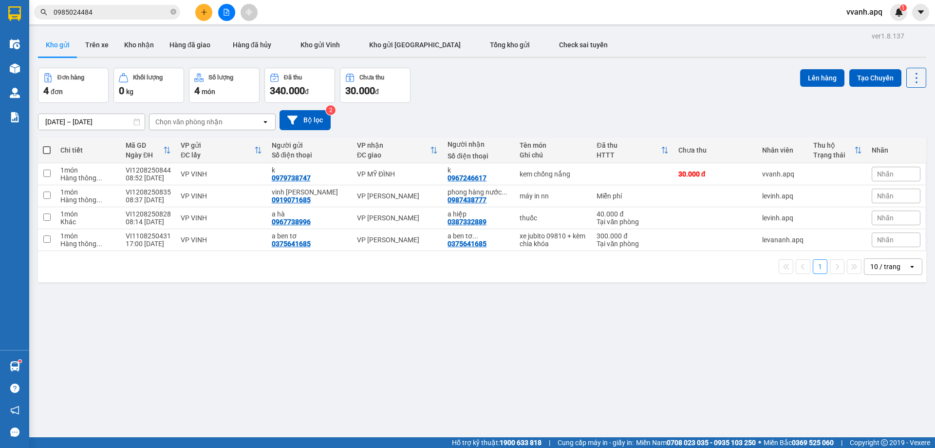
click at [102, 20] on div "Kết quả tìm kiếm ( 20 ) Bộ lọc Mã ĐH Trạng thái Món hàng Thu hộ Tổng cước Chưa …" at bounding box center [95, 12] width 190 height 17
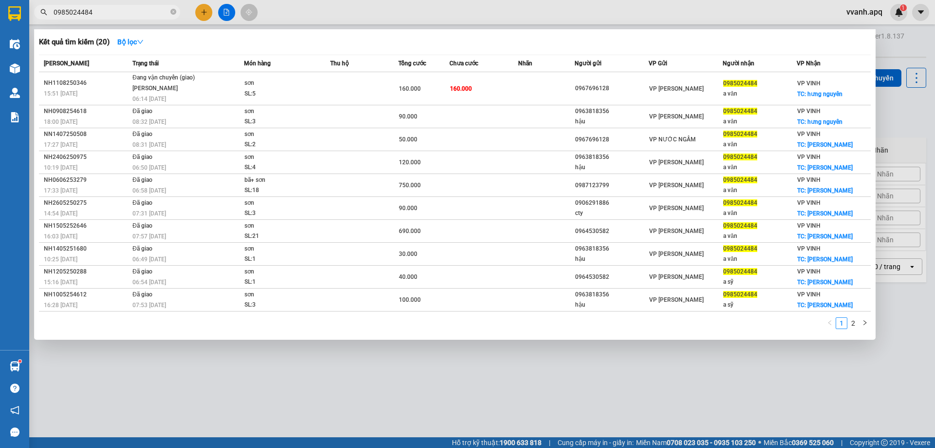
click at [103, 14] on input "0985024484" at bounding box center [111, 12] width 115 height 11
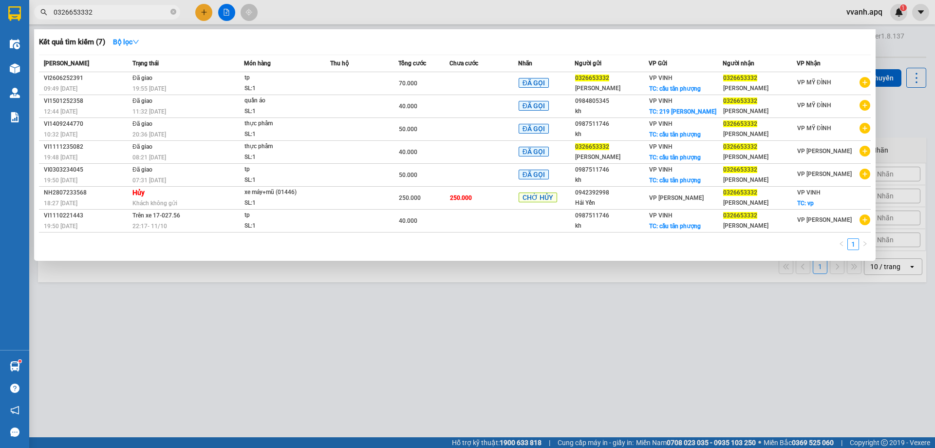
click at [121, 8] on input "0326653332" at bounding box center [111, 12] width 115 height 11
click at [148, 8] on input "0326653332" at bounding box center [111, 12] width 115 height 11
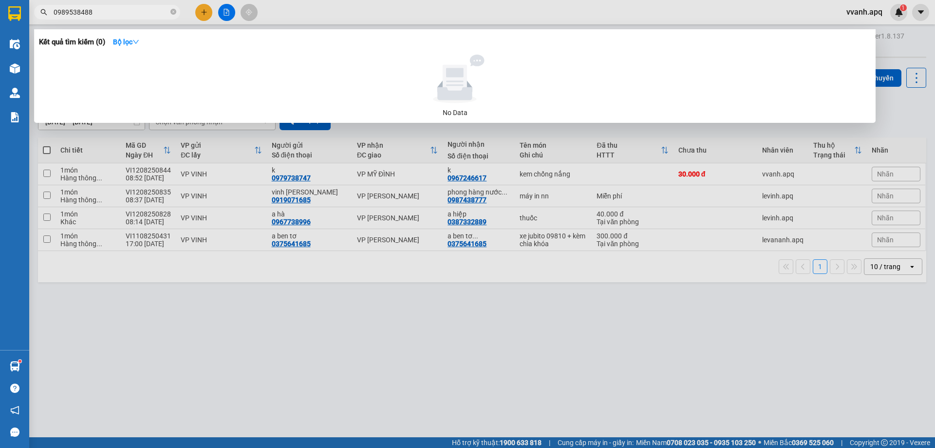
click at [276, 23] on div at bounding box center [467, 224] width 935 height 448
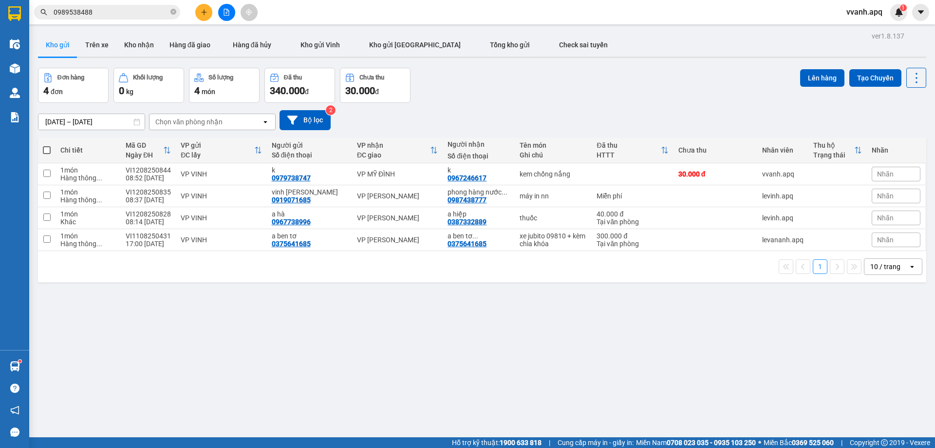
click at [360, 353] on div "ver 1.8.137 Kho gửi Trên xe Kho nhận Hàng đã giao Hàng đã hủy Kho gửi Vinh Kho …" at bounding box center [482, 253] width 896 height 448
click at [612, 124] on div "10/08/2025 – 12/08/2025 Press the down arrow key to interact with the calendar …" at bounding box center [482, 120] width 888 height 20
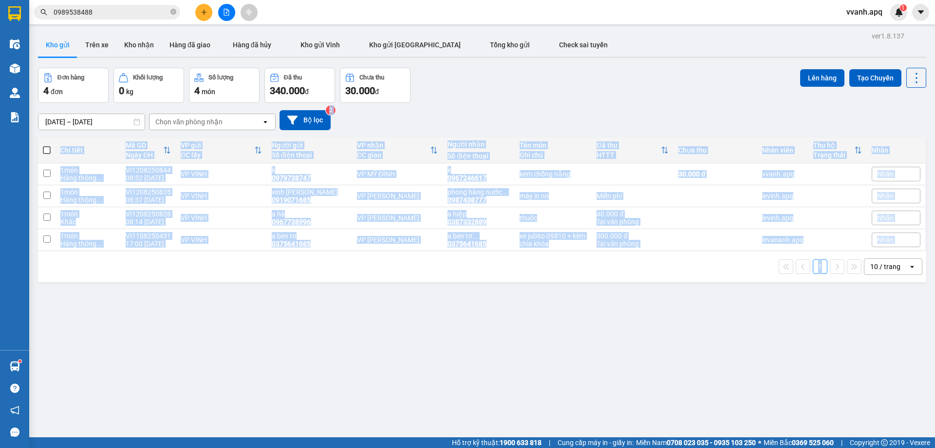
drag, startPoint x: 612, startPoint y: 124, endPoint x: 671, endPoint y: 295, distance: 180.7
click at [671, 295] on div "ver 1.8.137 Kho gửi Trên xe Kho nhận Hàng đã giao Hàng đã hủy Kho gửi Vinh Kho …" at bounding box center [482, 253] width 896 height 448
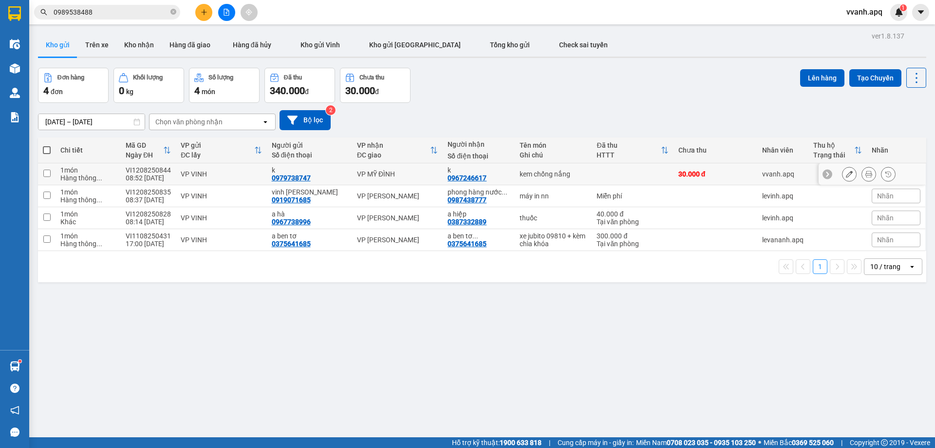
click at [866, 170] on icon at bounding box center [869, 173] width 7 height 7
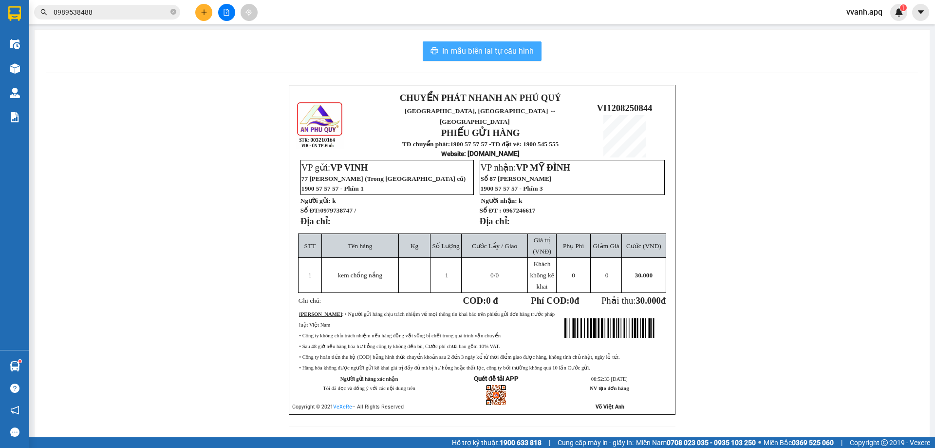
click at [467, 59] on button "In mẫu biên lai tự cấu hình" at bounding box center [482, 50] width 119 height 19
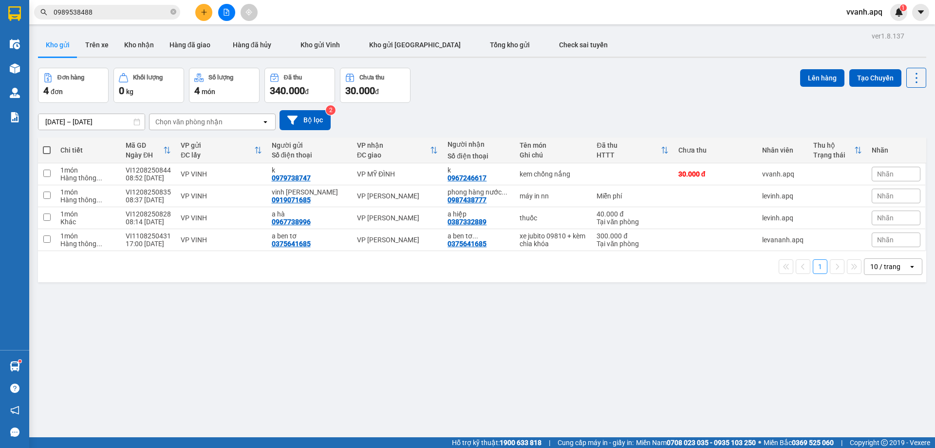
click at [511, 374] on div "ver 1.8.137 Kho gửi Trên xe Kho nhận Hàng đã giao Hàng đã hủy Kho gửi Vinh Kho …" at bounding box center [482, 253] width 896 height 448
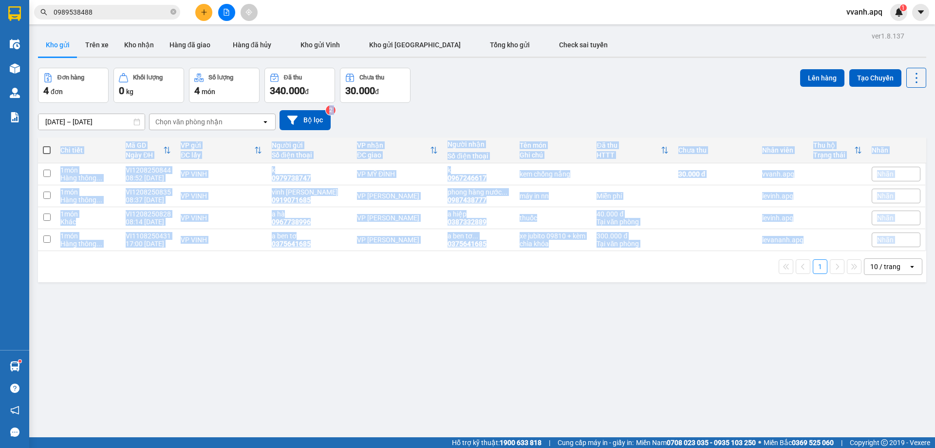
drag, startPoint x: 469, startPoint y: 125, endPoint x: 499, endPoint y: 318, distance: 195.2
click at [499, 315] on div "ver 1.8.137 Kho gửi Trên xe Kho nhận Hàng đã giao Hàng đã hủy Kho gửi Vinh Kho …" at bounding box center [482, 253] width 896 height 448
click at [499, 321] on div "ver 1.8.137 Kho gửi Trên xe Kho nhận Hàng đã giao Hàng đã hủy Kho gửi Vinh Kho …" at bounding box center [482, 253] width 896 height 448
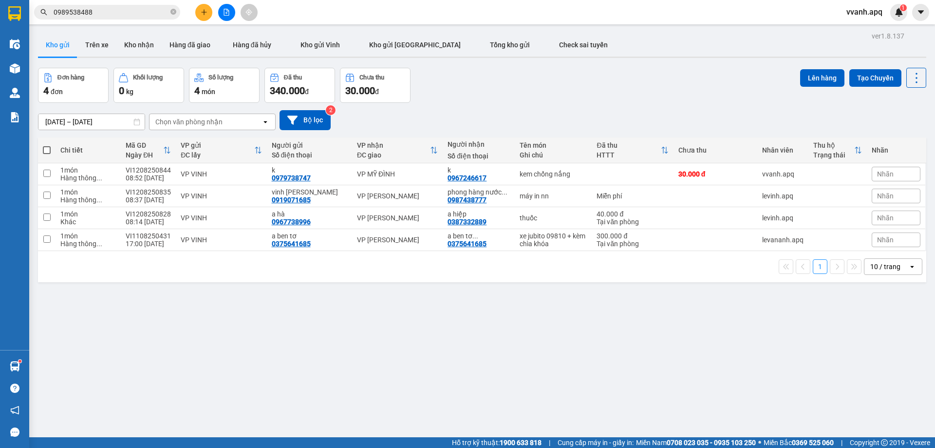
click at [124, 17] on span "0989538488" at bounding box center [107, 12] width 146 height 15
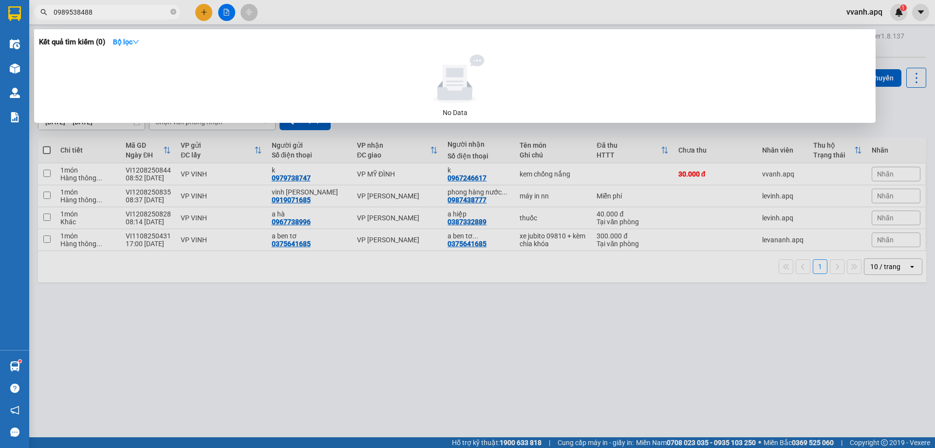
click at [124, 11] on input "0989538488" at bounding box center [111, 12] width 115 height 11
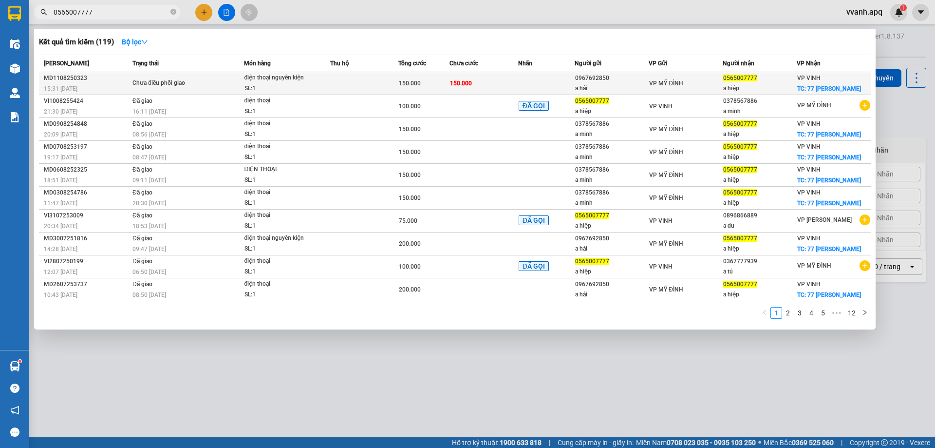
type input "0565007777"
click at [487, 83] on td "150.000" at bounding box center [484, 83] width 68 height 23
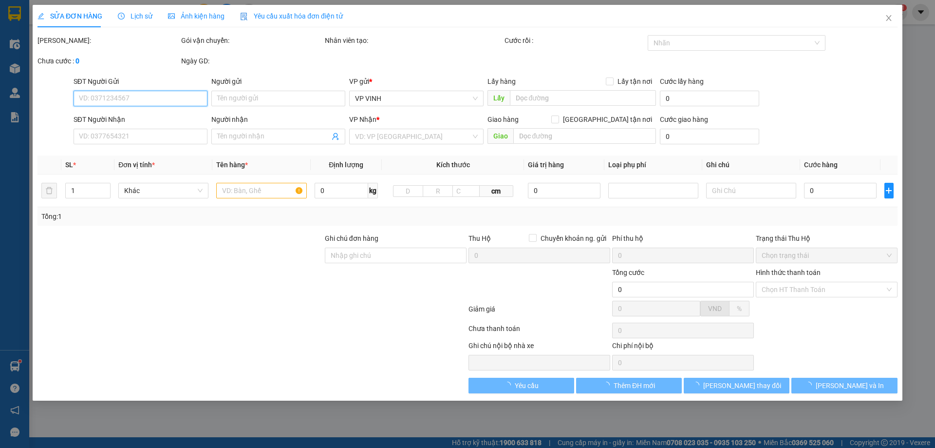
type input "0967692850"
type input "a hải"
type input "0565007777"
type input "a hiệp"
checkbox input "true"
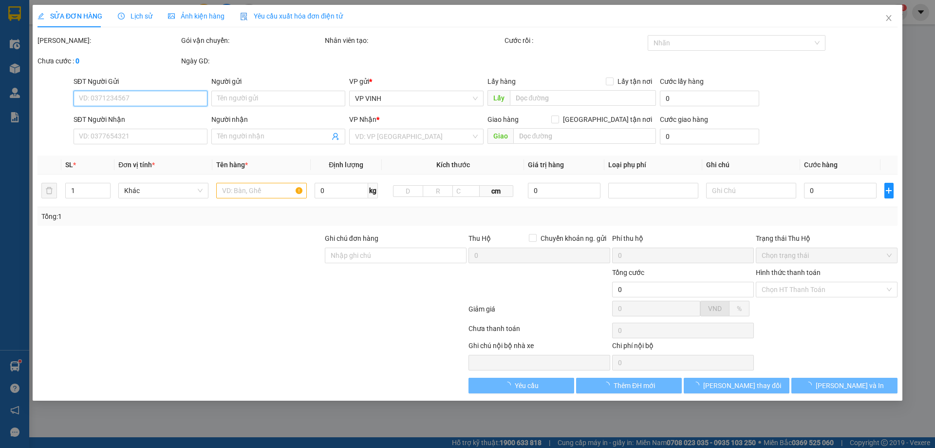
type input "77 lê lợi"
type input "150.000"
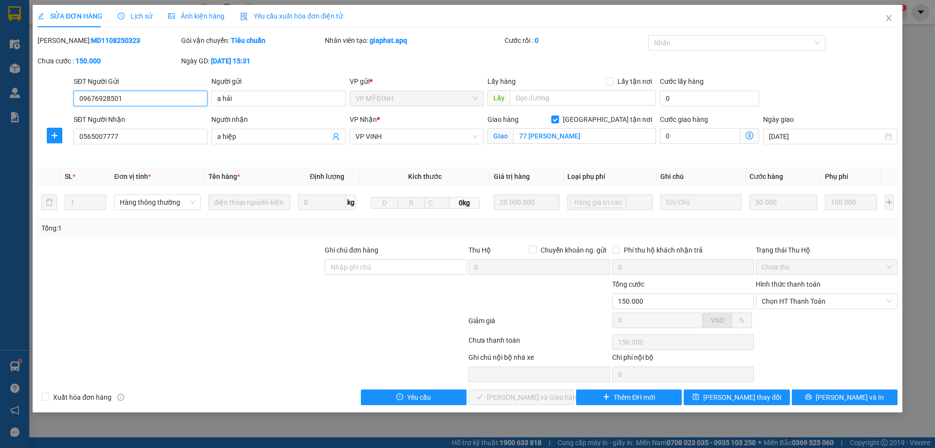
type input "09676928501"
click at [803, 300] on span "Chọn HT Thanh Toán" at bounding box center [827, 301] width 130 height 15
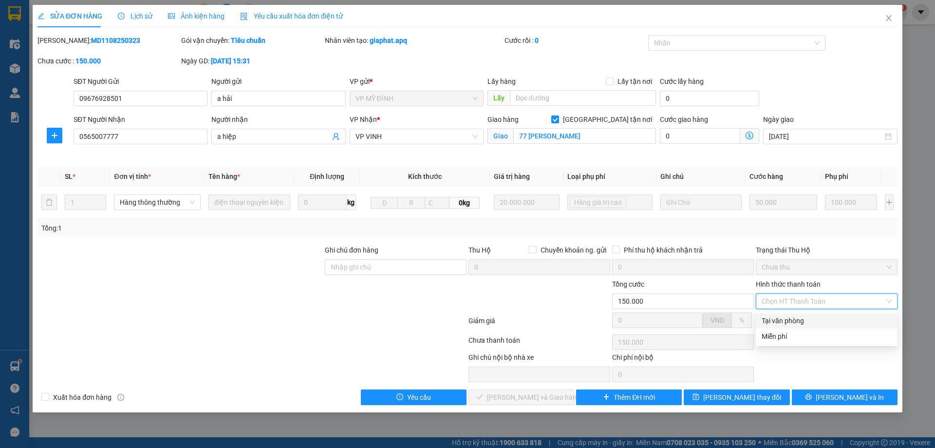
click at [805, 316] on div "Tại văn phòng" at bounding box center [827, 320] width 130 height 11
type input "0"
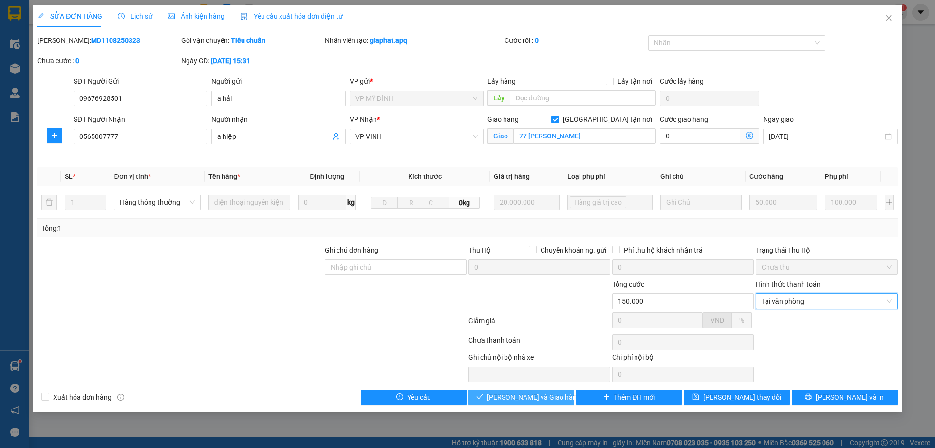
click at [497, 399] on button "Lưu và Giao hàng" at bounding box center [522, 397] width 106 height 16
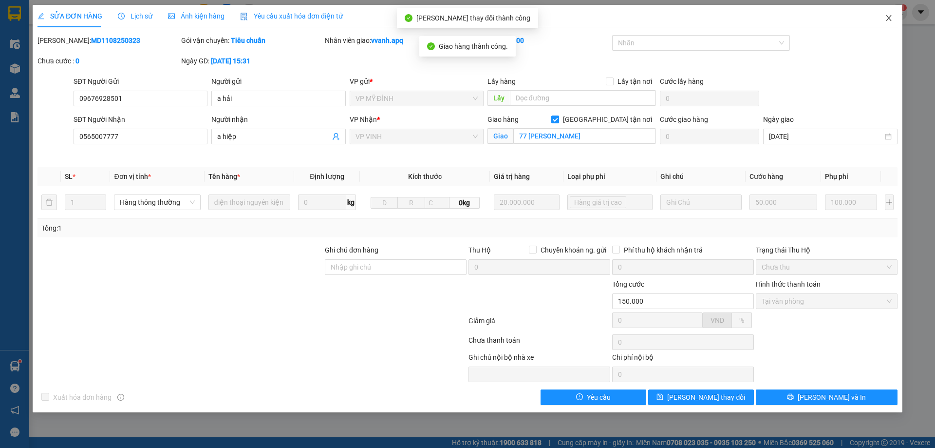
click at [895, 25] on span "Close" at bounding box center [888, 18] width 27 height 27
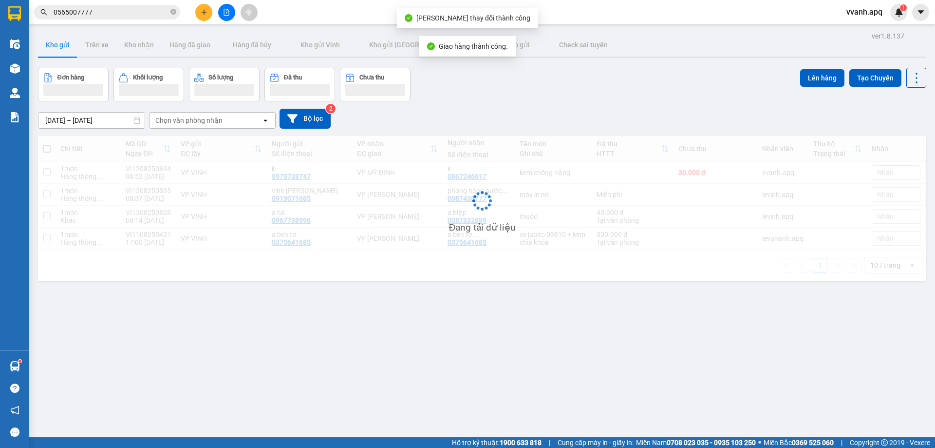
click at [129, 9] on input "0565007777" at bounding box center [111, 12] width 115 height 11
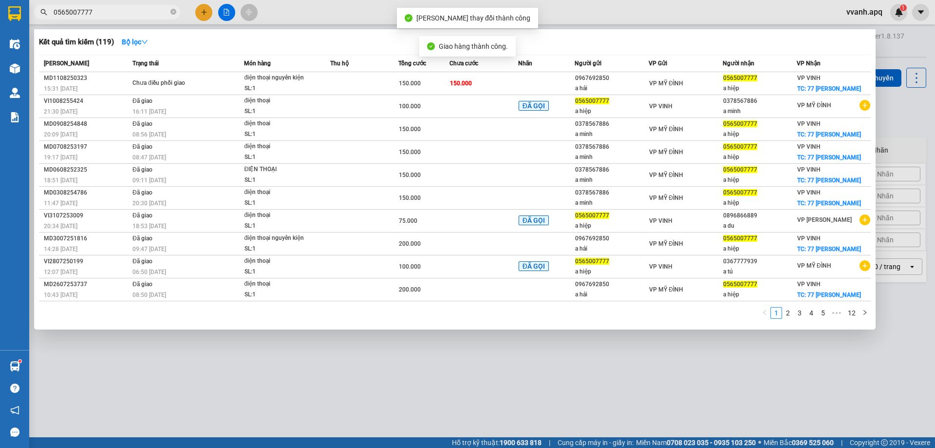
click at [129, 9] on input "0565007777" at bounding box center [111, 12] width 115 height 11
click at [176, 12] on span "0565007777" at bounding box center [107, 12] width 146 height 15
click at [173, 15] on icon "close-circle" at bounding box center [173, 12] width 6 height 6
paste input "0565007777"
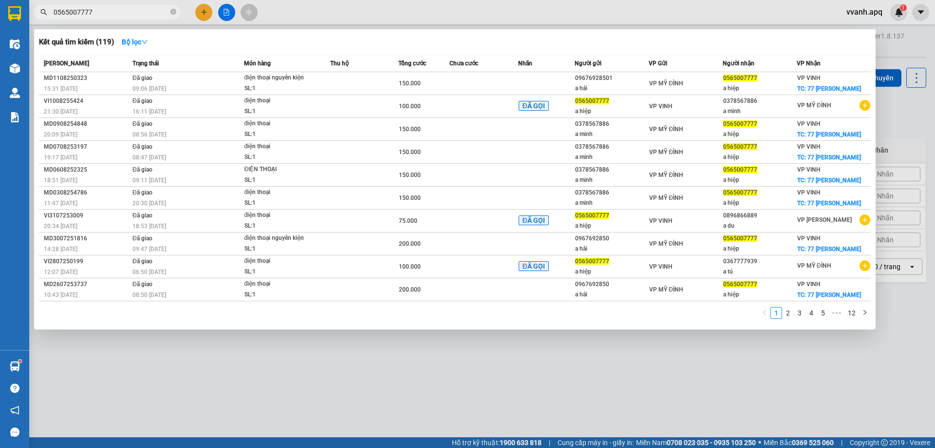
click at [257, 387] on div at bounding box center [467, 224] width 935 height 448
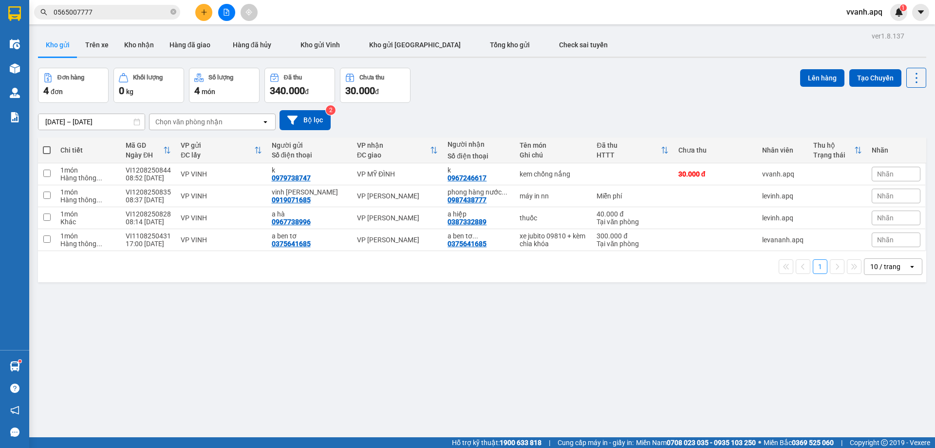
click at [133, 10] on input "0565007777" at bounding box center [111, 12] width 115 height 11
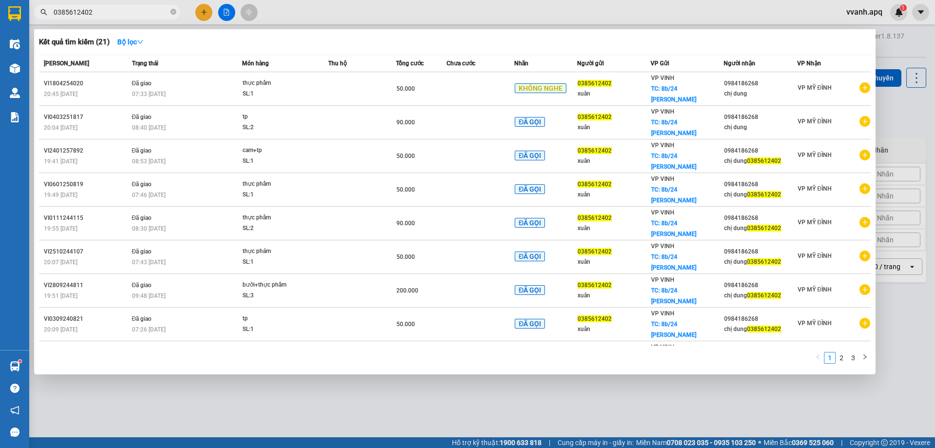
type input "0385612402"
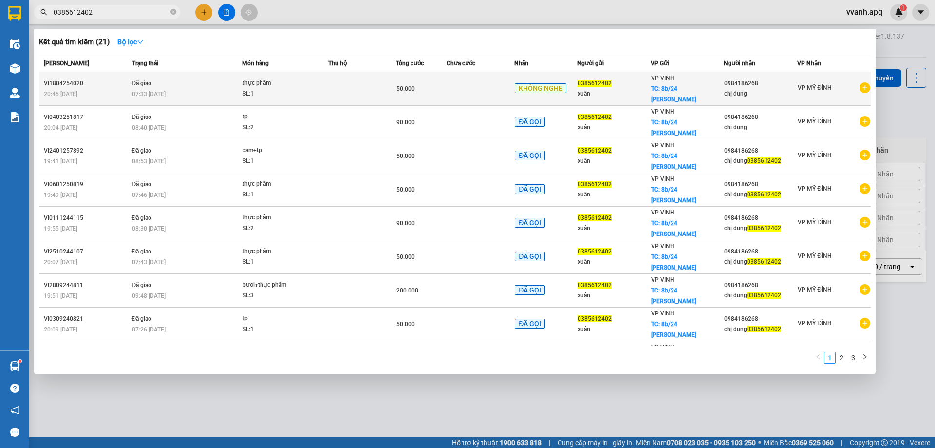
click at [453, 88] on td at bounding box center [481, 89] width 68 height 34
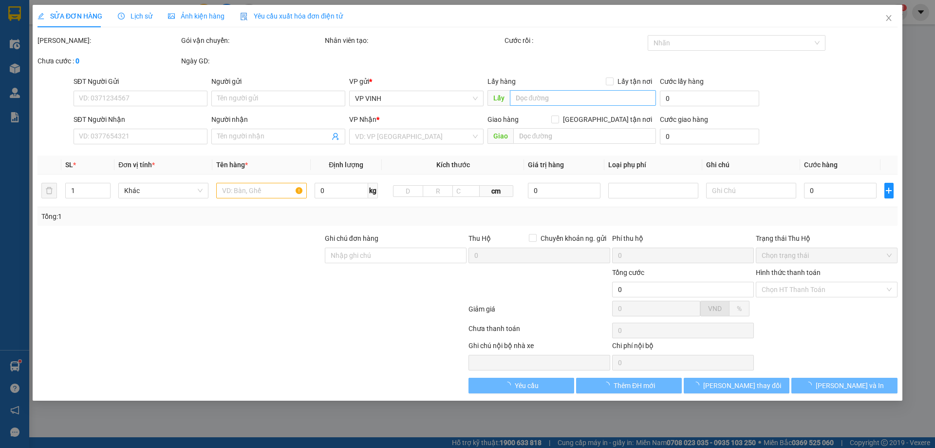
type input "0385612402"
type input "xuân"
checkbox input "true"
type input "8b/24 nguyễn văn trỗi"
type input "0984186268"
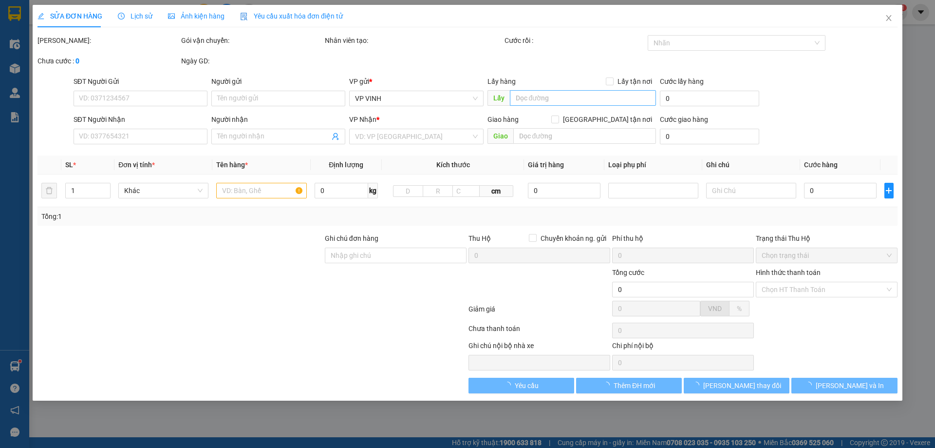
type input "chị dung"
type input "50.000"
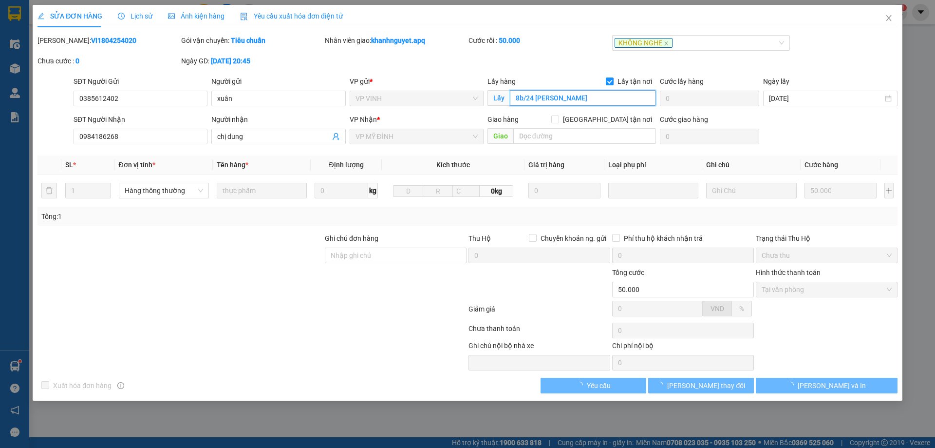
click at [555, 103] on input "8b/24 nguyễn văn trỗi" at bounding box center [583, 98] width 146 height 16
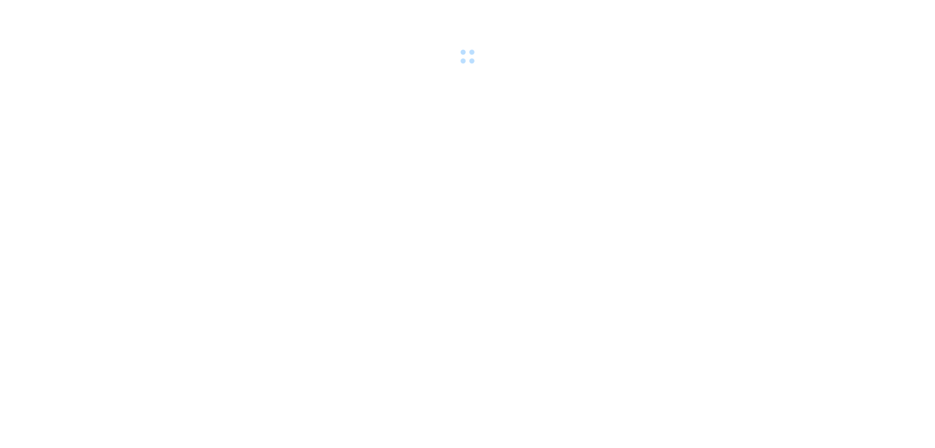
click at [153, 12] on div at bounding box center [467, 33] width 935 height 67
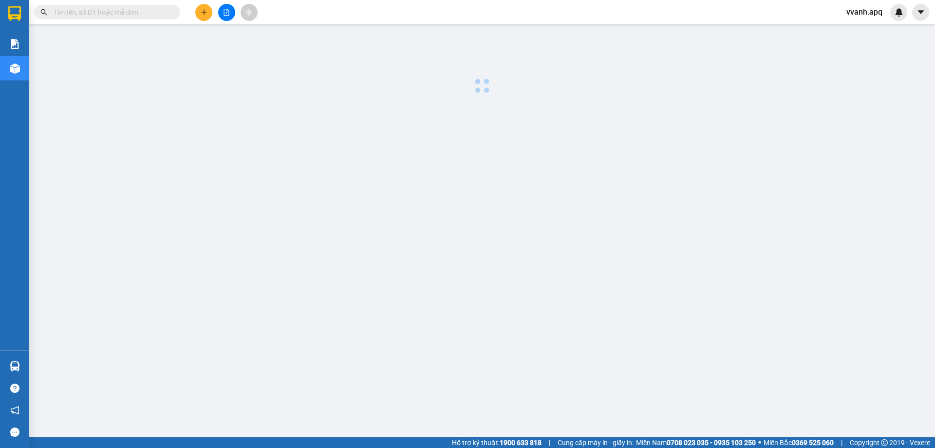
click at [151, 8] on input "text" at bounding box center [111, 12] width 115 height 11
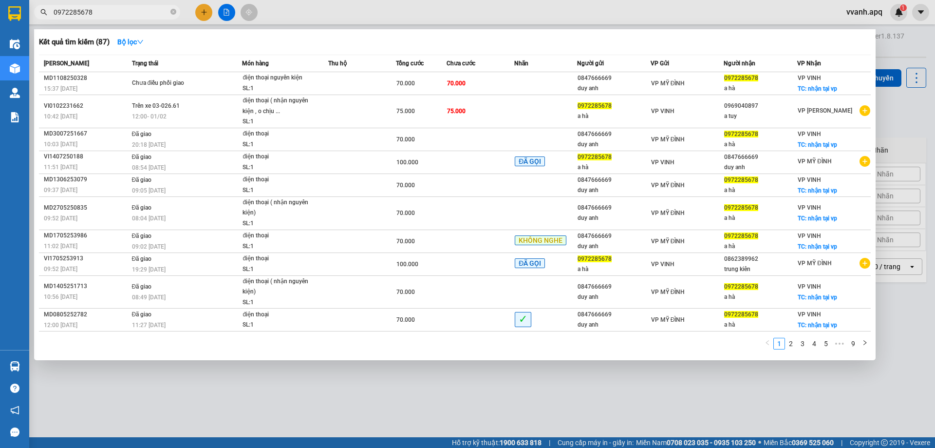
type input "0972285678"
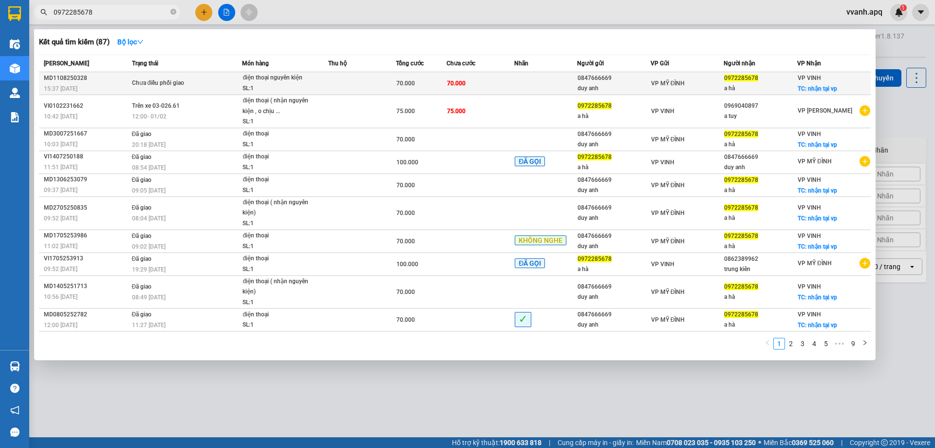
click at [387, 88] on td at bounding box center [362, 83] width 68 height 23
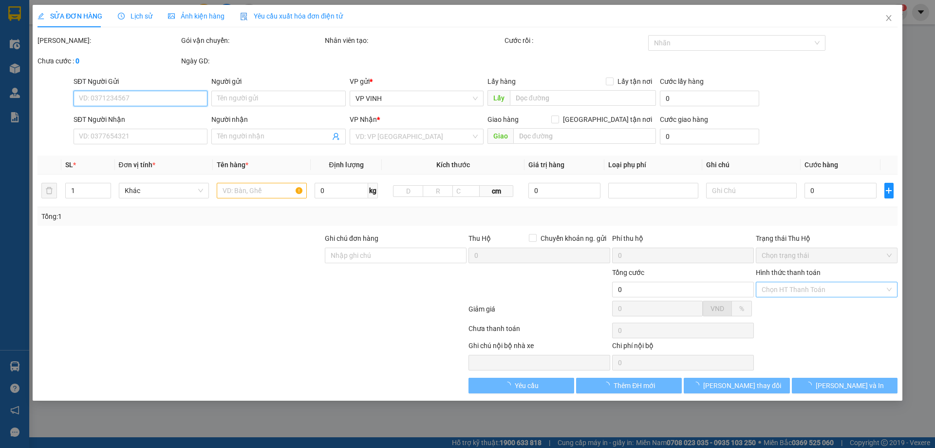
type input "0847666669"
type input "duy anh"
type input "0972285678"
type input "a hà"
checkbox input "true"
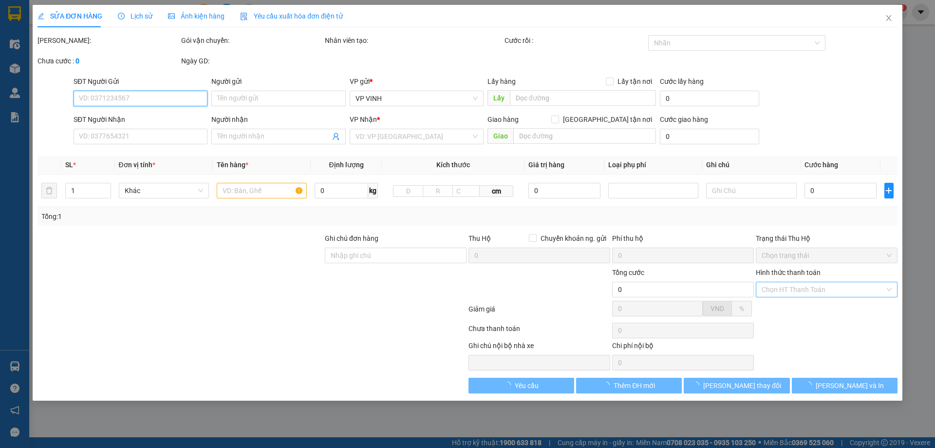
type input "nhận tại vp"
type input "70.000"
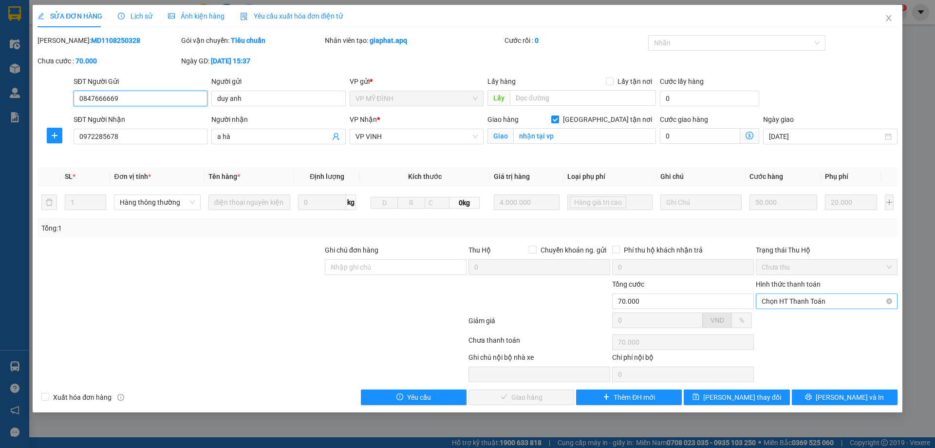
click at [804, 293] on div "Chọn HT Thanh Toán" at bounding box center [827, 301] width 142 height 16
click at [812, 316] on div "Tại văn phòng" at bounding box center [827, 320] width 130 height 11
type input "0"
click at [546, 396] on span "[PERSON_NAME] và Giao hàng" at bounding box center [534, 397] width 94 height 11
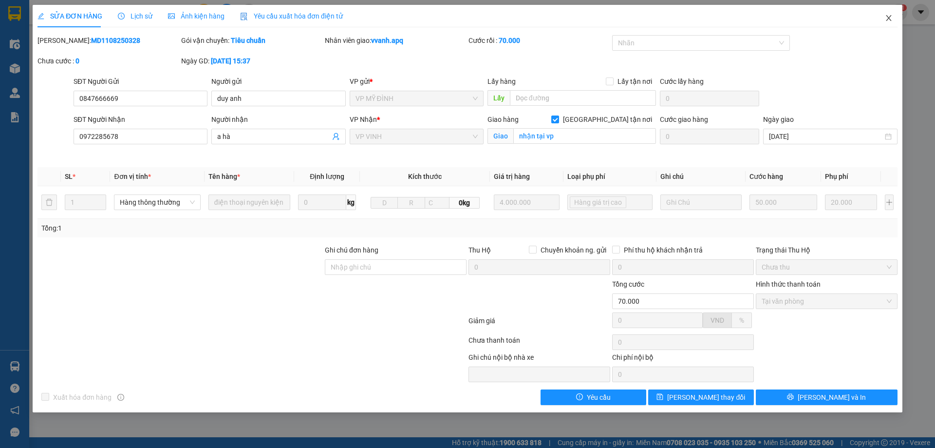
click at [888, 21] on icon "close" at bounding box center [889, 18] width 8 height 8
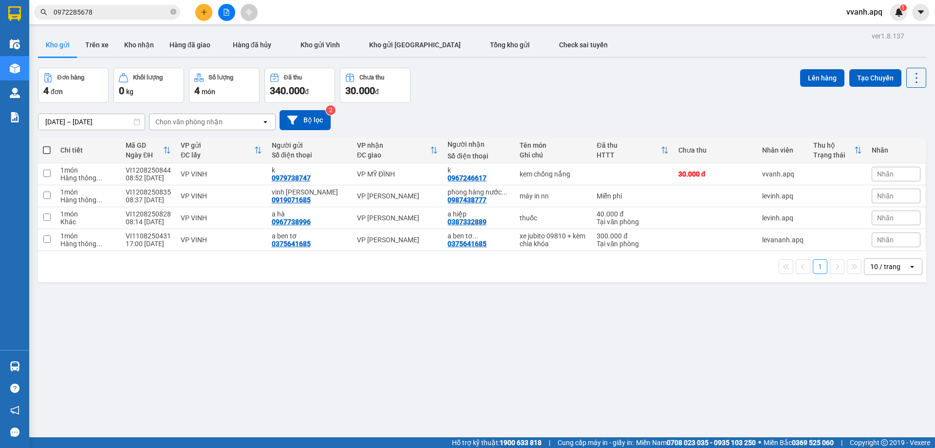
click at [124, 20] on div "Kết quả tìm kiếm ( 87 ) Bộ lọc Mã ĐH Trạng thái Món hàng Thu hộ Tổng cước Chưa …" at bounding box center [95, 12] width 190 height 17
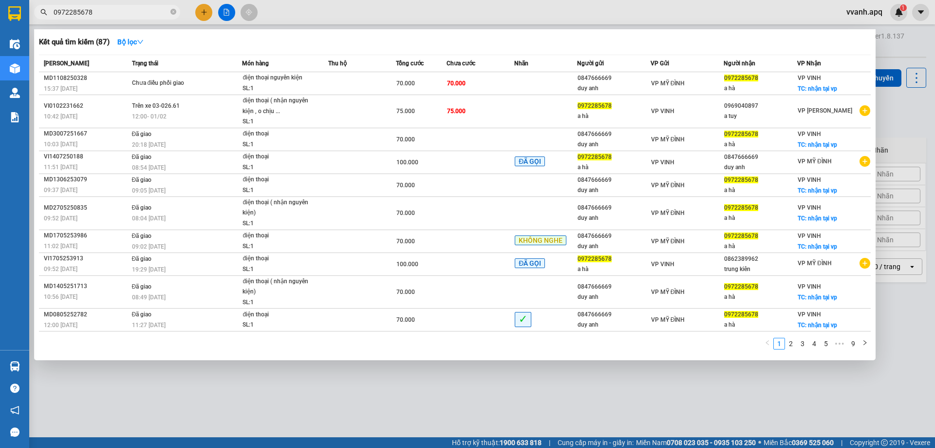
click at [124, 16] on input "0972285678" at bounding box center [111, 12] width 115 height 11
click at [174, 12] on icon "close-circle" at bounding box center [173, 12] width 6 height 6
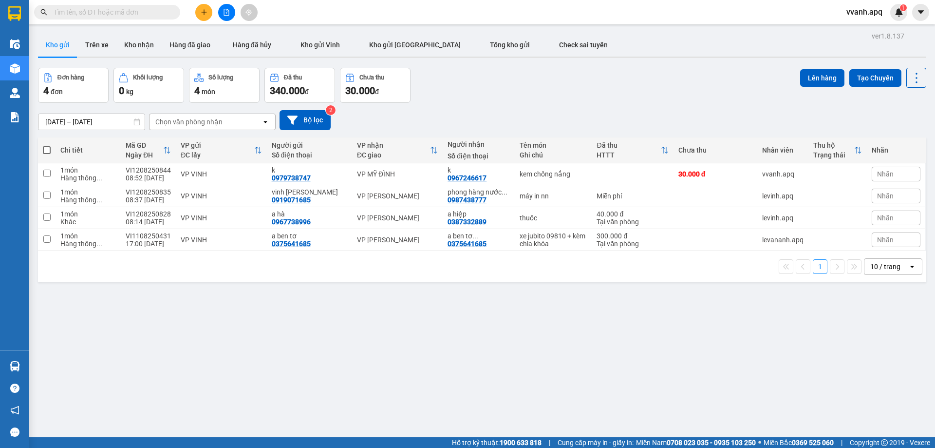
paste input "0972285678"
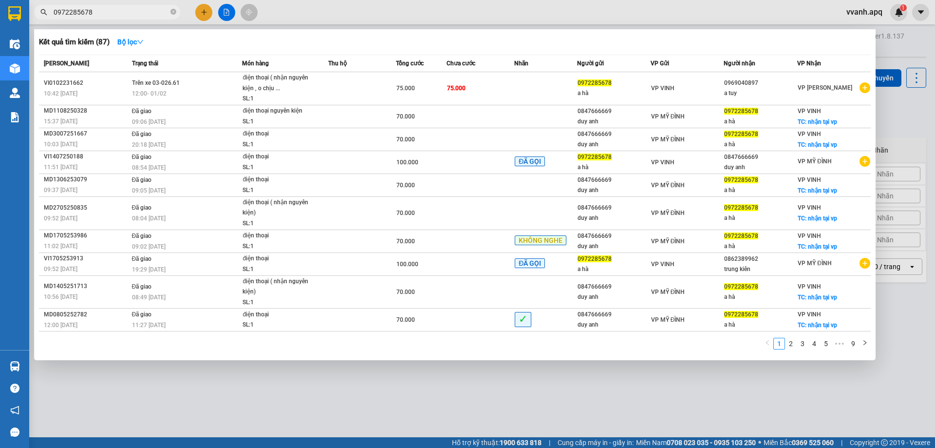
type input "0972285678"
click at [439, 398] on div at bounding box center [467, 224] width 935 height 448
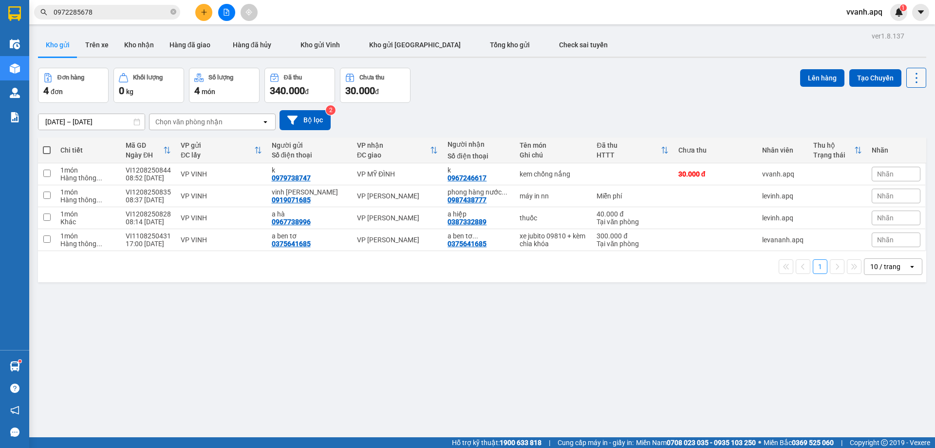
click at [906, 87] on button at bounding box center [916, 78] width 20 height 20
click at [893, 132] on li "Làm mới" at bounding box center [891, 140] width 73 height 18
click at [912, 79] on icon at bounding box center [917, 78] width 14 height 14
click at [890, 144] on li "Làm mới" at bounding box center [891, 140] width 73 height 18
click at [912, 73] on icon at bounding box center [917, 78] width 14 height 14
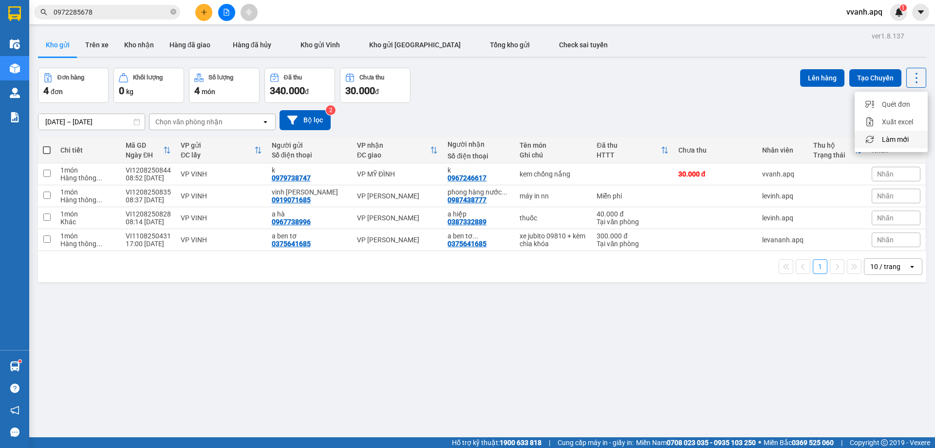
click at [883, 138] on span "Làm mới" at bounding box center [895, 139] width 27 height 10
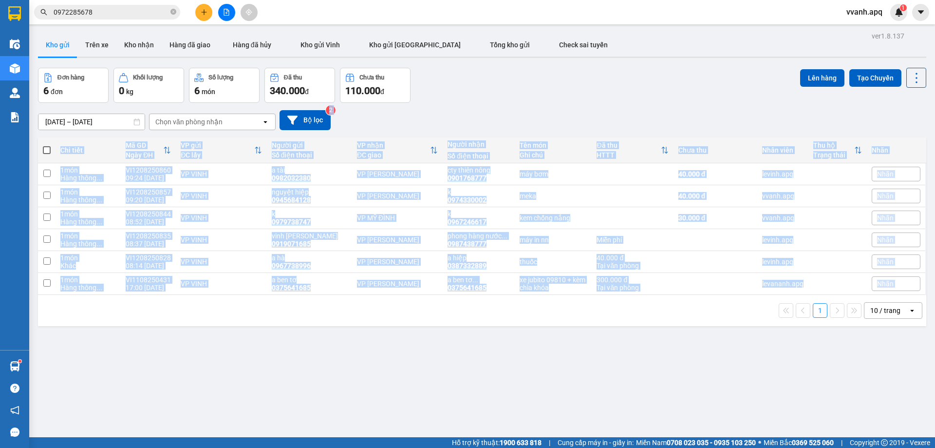
drag, startPoint x: 669, startPoint y: 302, endPoint x: 635, endPoint y: 128, distance: 177.2
click at [636, 129] on div "ver 1.8.137 Kho gửi Trên xe Kho nhận Hàng đã giao Hàng đã hủy Kho gửi Vinh Kho …" at bounding box center [482, 253] width 896 height 448
click at [632, 120] on div "[DATE] – [DATE] Press the down arrow key to interact with the calendar and sele…" at bounding box center [482, 120] width 888 height 20
drag, startPoint x: 632, startPoint y: 120, endPoint x: 685, endPoint y: 306, distance: 193.5
click at [685, 306] on div "ver 1.8.137 Kho gửi Trên xe Kho nhận Hàng đã giao Hàng đã hủy Kho gửi Vinh Kho …" at bounding box center [482, 253] width 896 height 448
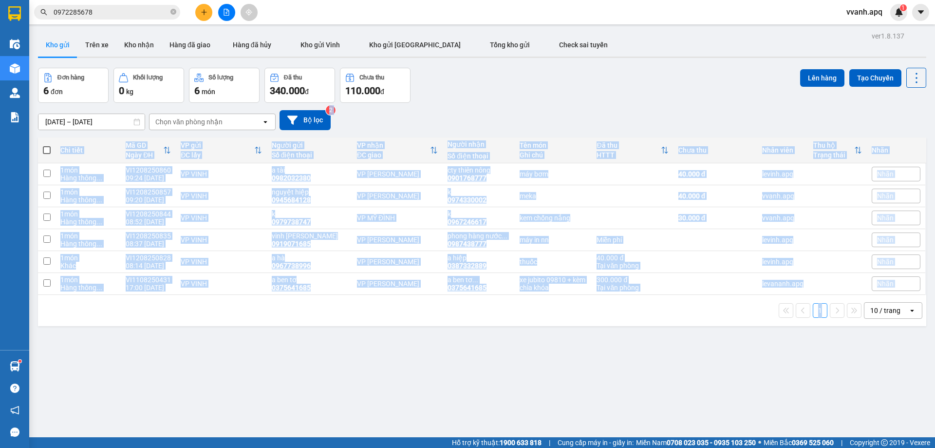
click at [685, 306] on div "1 10 / trang open" at bounding box center [482, 310] width 881 height 17
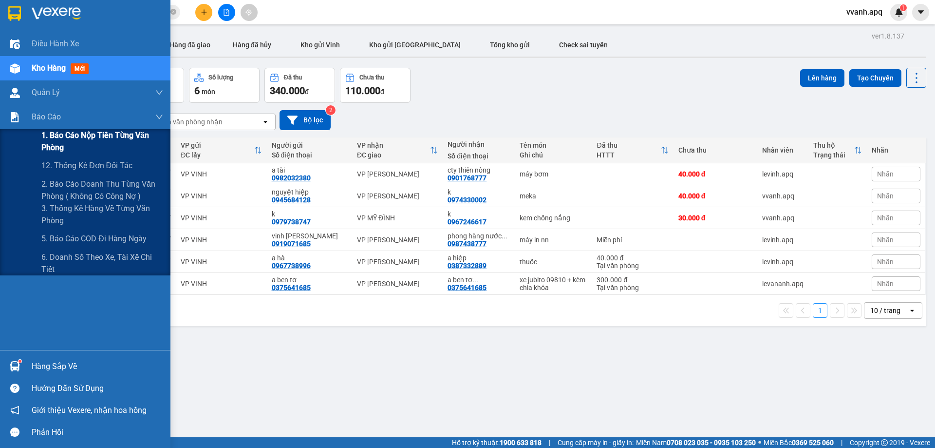
click at [73, 144] on span "1. Báo cáo nộp tiền từng văn phòng" at bounding box center [102, 141] width 122 height 24
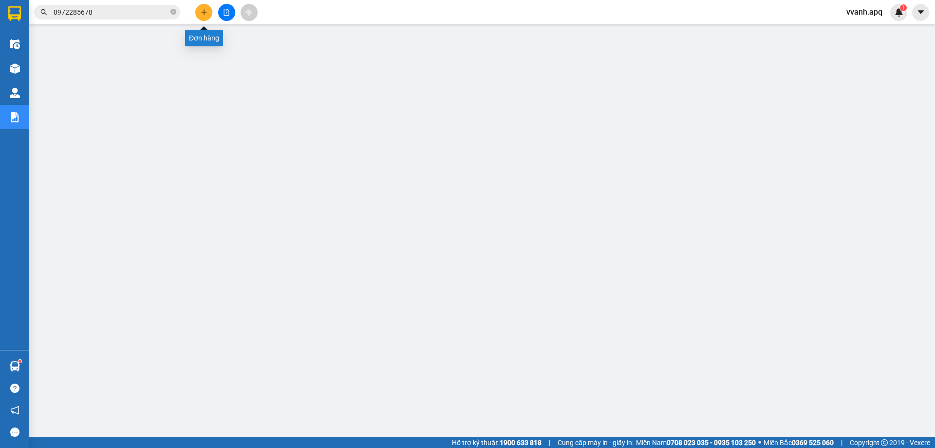
click at [201, 15] on icon "plus" at bounding box center [204, 12] width 7 height 7
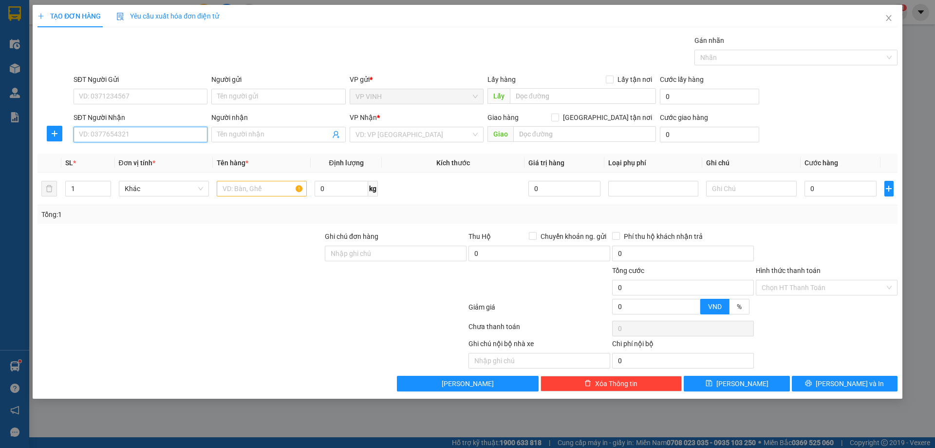
click at [145, 131] on input "SĐT Người Nhận" at bounding box center [141, 135] width 134 height 16
click at [136, 91] on input "SĐT Người Gửi" at bounding box center [141, 97] width 134 height 16
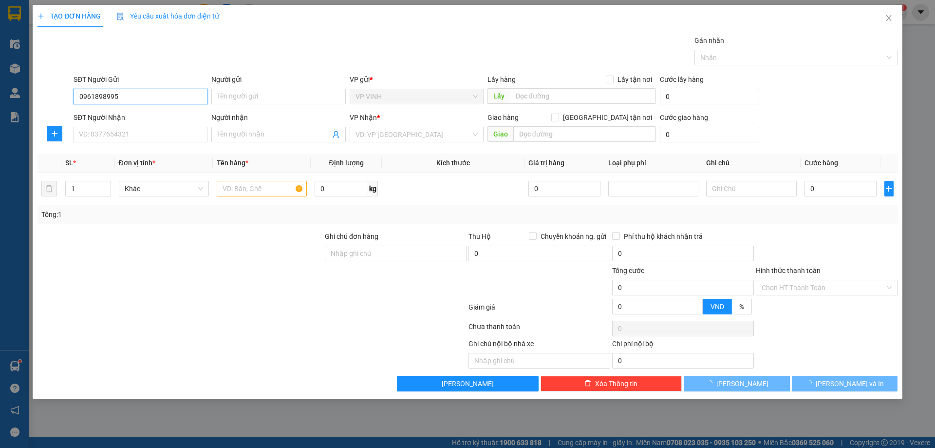
type input "0961898995"
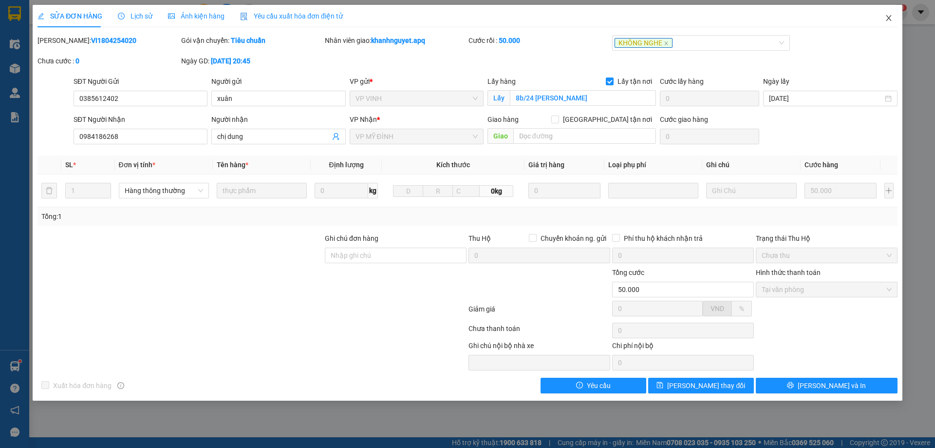
click at [887, 24] on span "Close" at bounding box center [888, 18] width 27 height 27
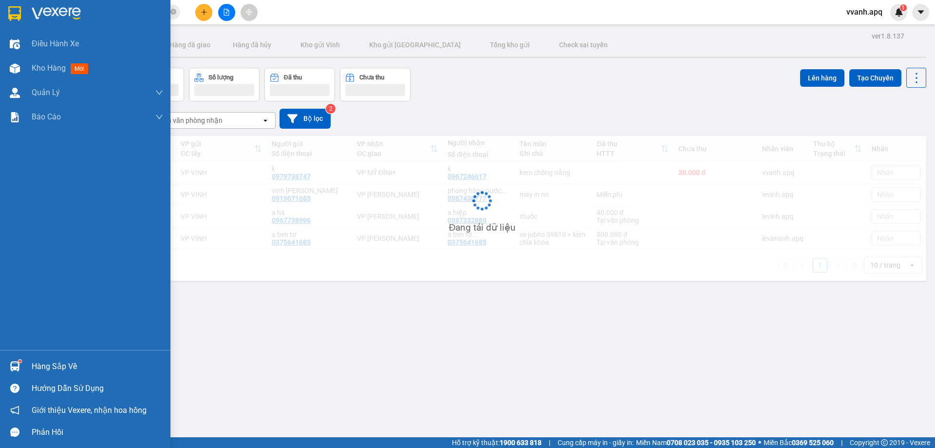
click at [16, 361] on img at bounding box center [15, 366] width 10 height 10
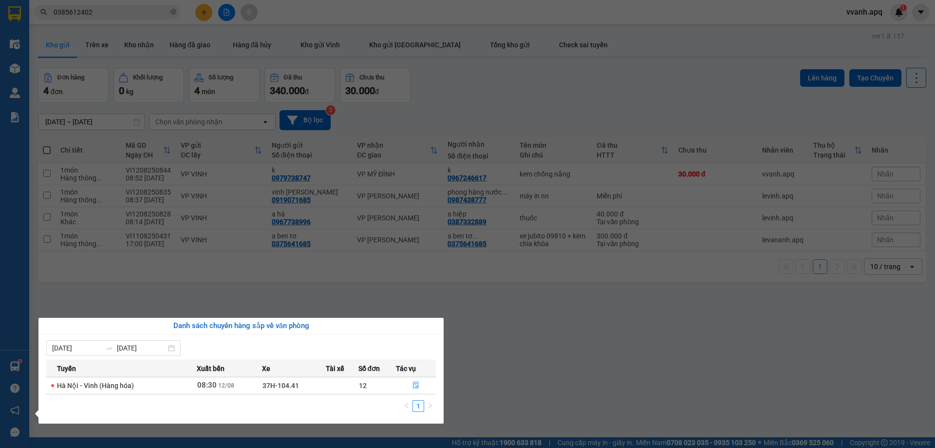
click at [526, 361] on section "Kết quả tìm kiếm ( 21 ) Bộ lọc Mã ĐH Trạng thái Món hàng Thu hộ Tổng cước Chưa …" at bounding box center [467, 224] width 935 height 448
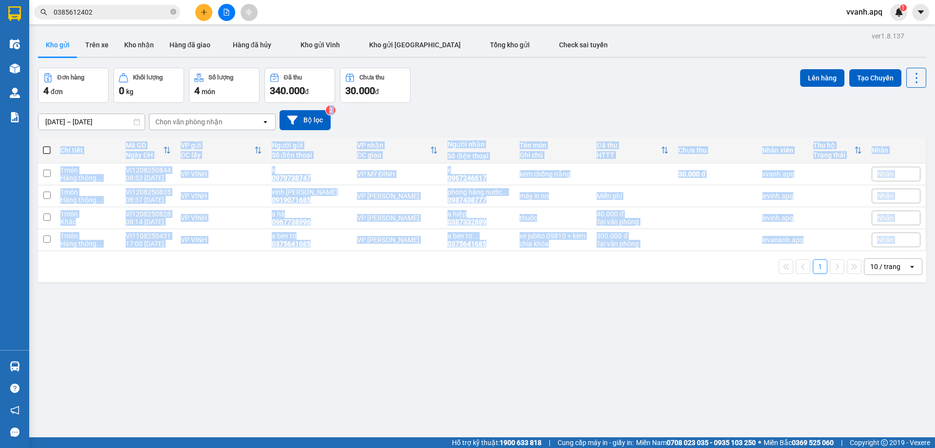
drag, startPoint x: 475, startPoint y: 108, endPoint x: 551, endPoint y: 282, distance: 189.5
click at [551, 282] on div "ver 1.8.137 Kho gửi Trên xe Kho nhận Hàng đã giao Hàng đã hủy Kho gửi Vinh Kho …" at bounding box center [482, 253] width 896 height 448
click at [551, 282] on div "1 10 / trang open" at bounding box center [482, 266] width 888 height 31
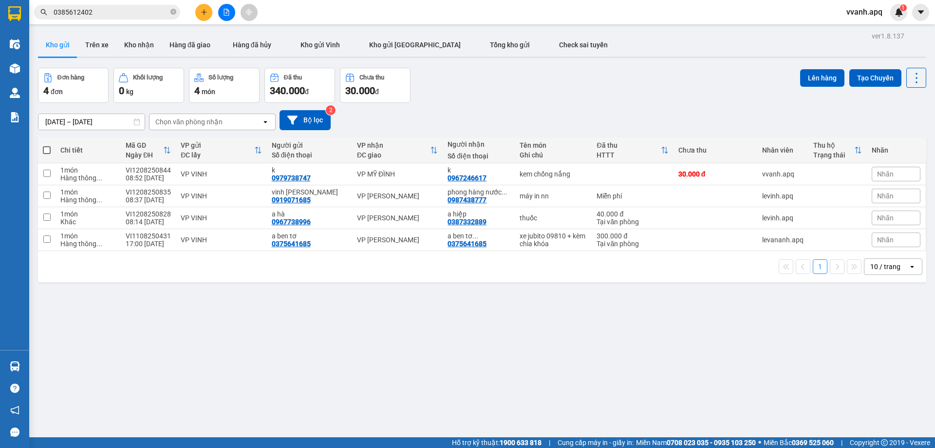
click at [127, 8] on input "0385612402" at bounding box center [111, 12] width 115 height 11
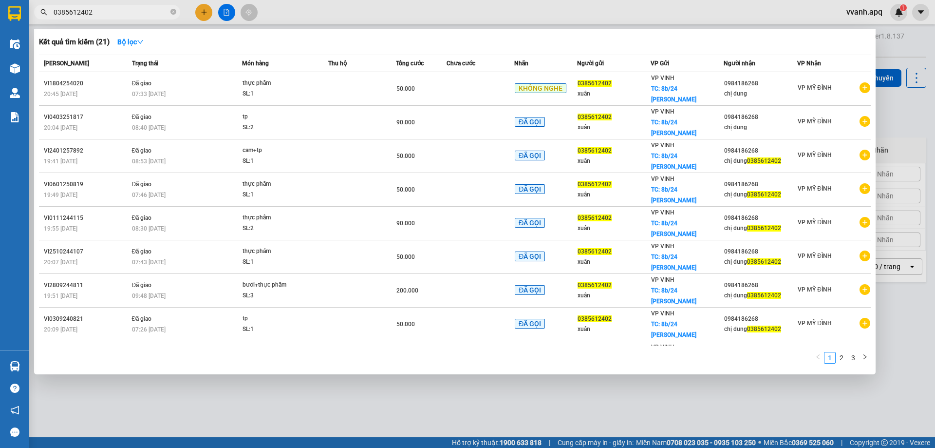
click at [127, 8] on input "0385612402" at bounding box center [111, 12] width 115 height 11
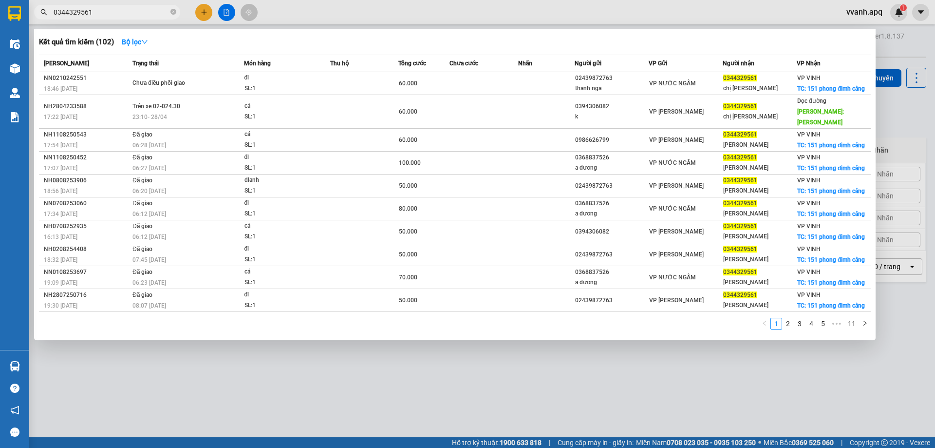
type input "0344329561"
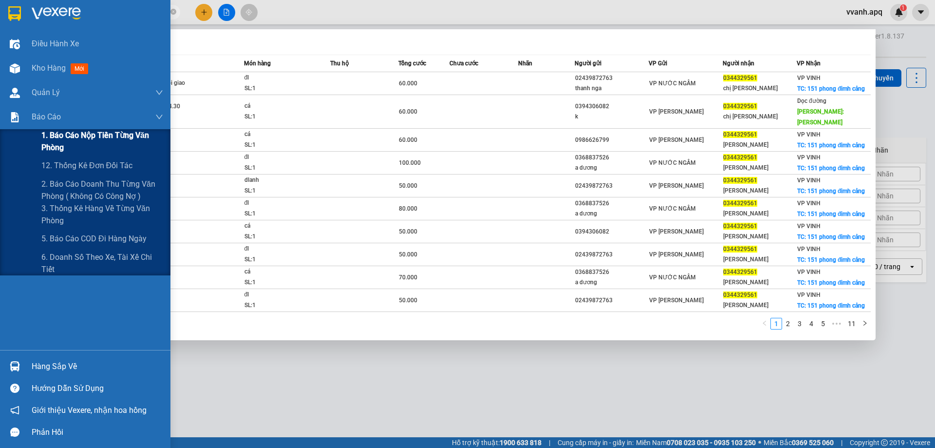
click at [71, 140] on span "1. Báo cáo nộp tiền từng văn phòng" at bounding box center [102, 141] width 122 height 24
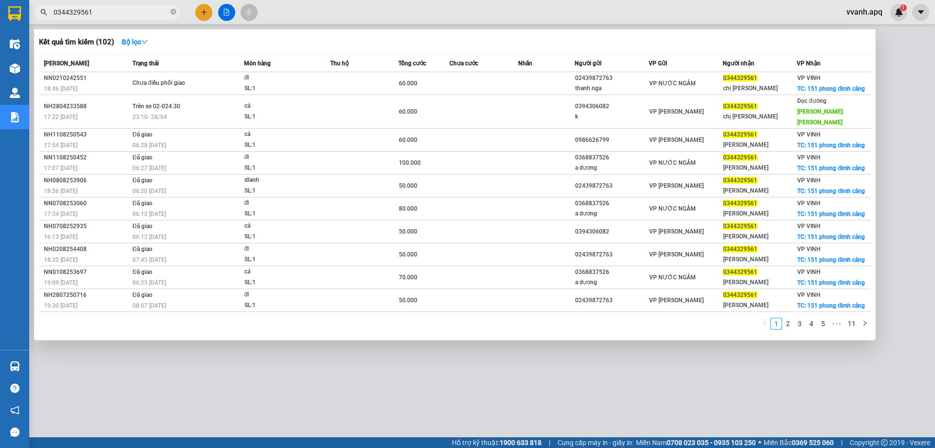
click at [355, 14] on div at bounding box center [467, 224] width 935 height 448
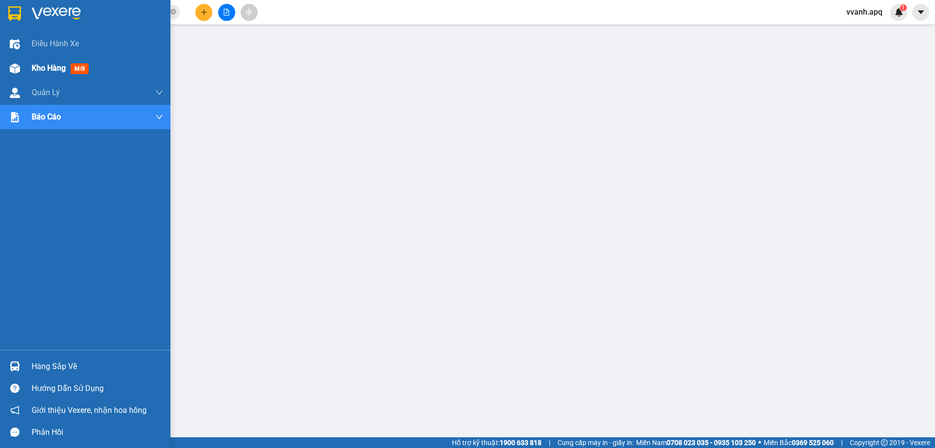
click at [27, 68] on div "Kho hàng mới" at bounding box center [85, 68] width 170 height 24
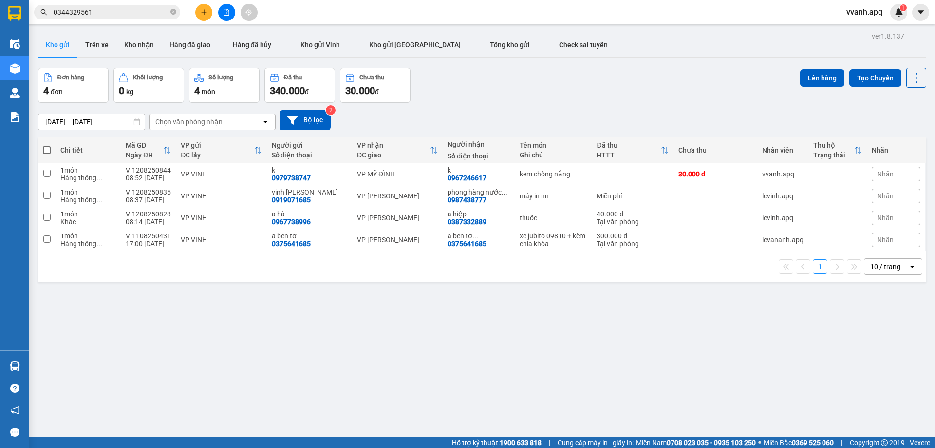
click at [199, 12] on button at bounding box center [203, 12] width 17 height 17
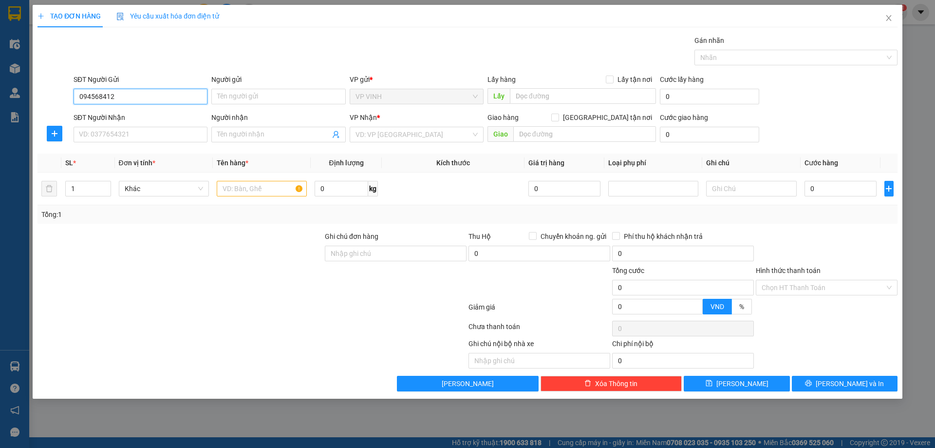
type input "0945684128"
click at [144, 116] on div "0945684128 - nguyệt hiệp" at bounding box center [140, 116] width 122 height 11
type input "nguyệt hiệp"
type input "0945684128"
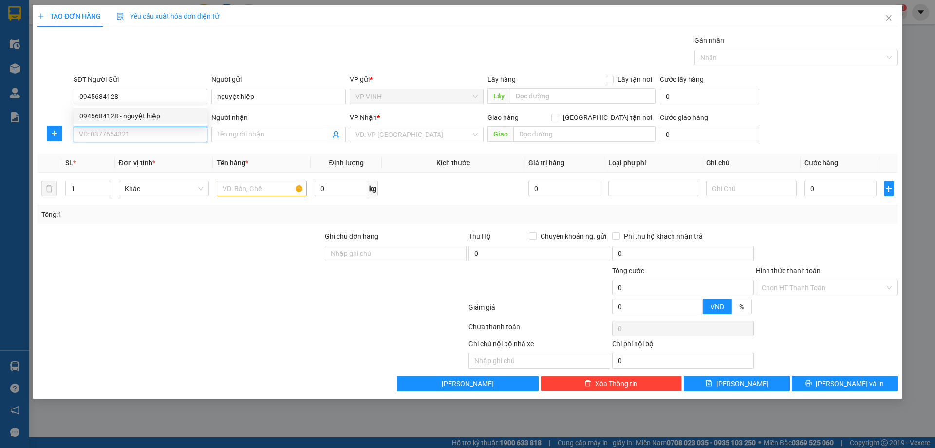
click at [158, 135] on input "SĐT Người Nhận" at bounding box center [141, 135] width 134 height 16
type input "0974330002"
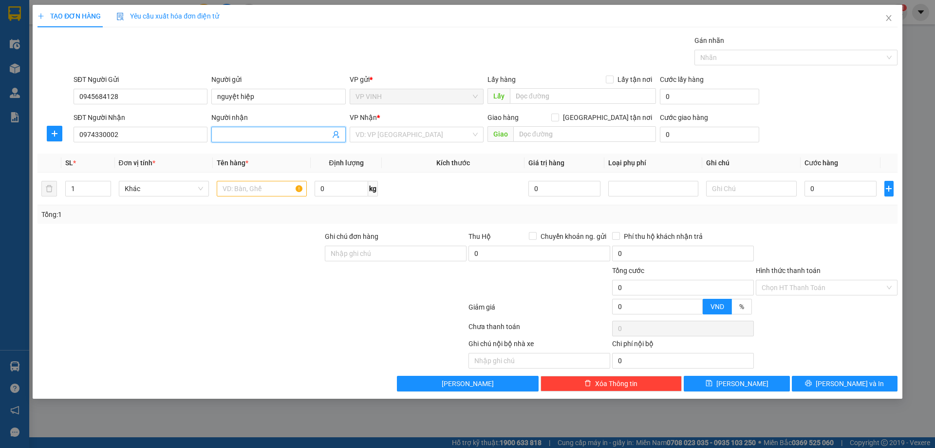
click at [248, 131] on input "Người nhận" at bounding box center [273, 134] width 113 height 11
type input "k"
click at [384, 136] on input "search" at bounding box center [413, 134] width 115 height 15
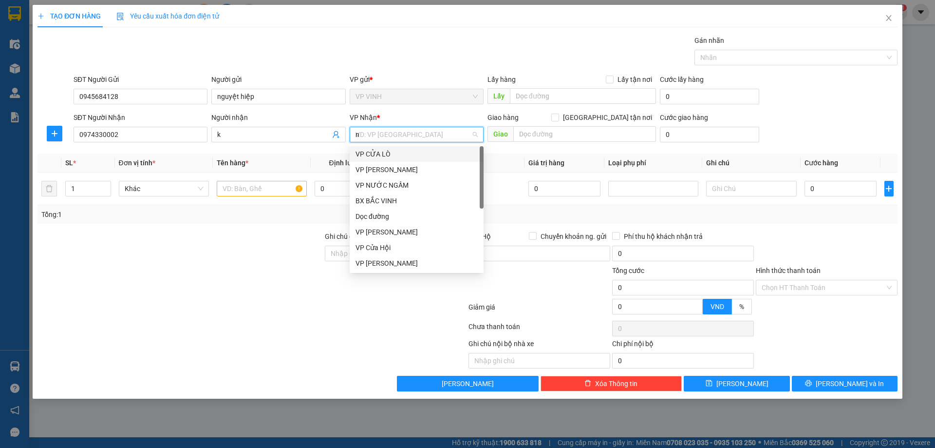
type input "nh"
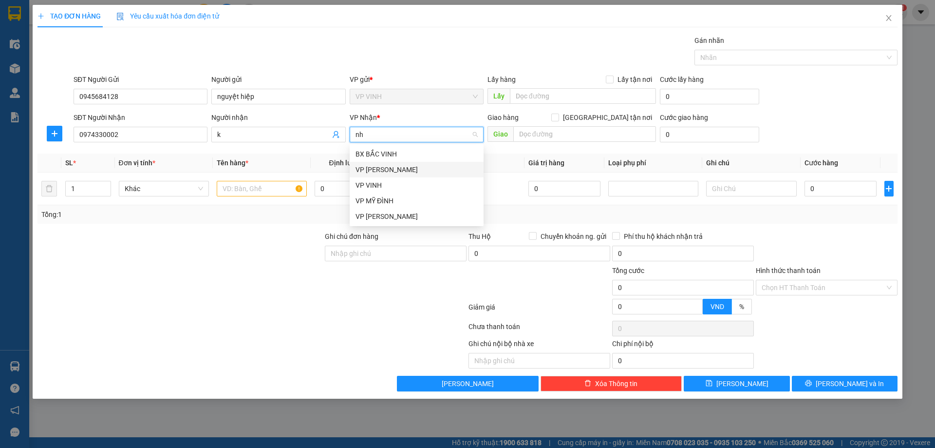
click at [395, 166] on div "VP [PERSON_NAME]" at bounding box center [417, 169] width 122 height 11
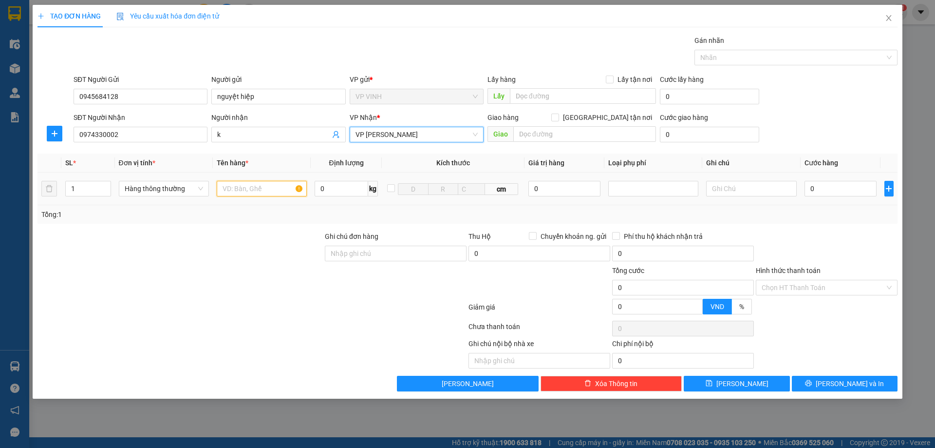
click at [245, 195] on input "text" at bounding box center [262, 189] width 90 height 16
type input "meka"
click at [850, 187] on input "0" at bounding box center [841, 189] width 73 height 16
type input "4"
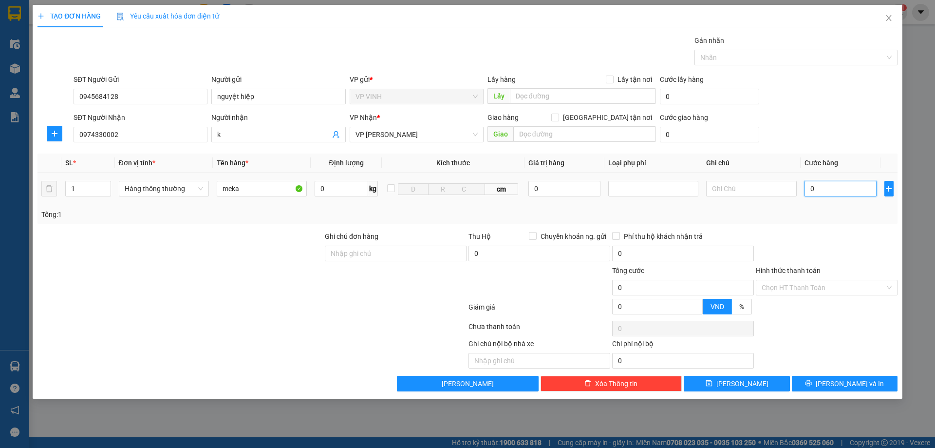
type input "4"
type input "40"
type input "40.000"
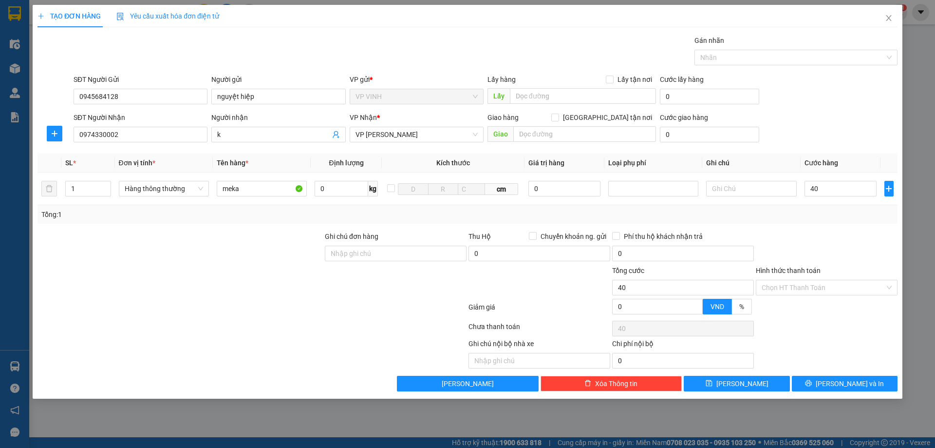
type input "40.000"
click at [847, 233] on div at bounding box center [827, 248] width 144 height 34
click at [840, 383] on span "[PERSON_NAME] và In" at bounding box center [850, 383] width 68 height 11
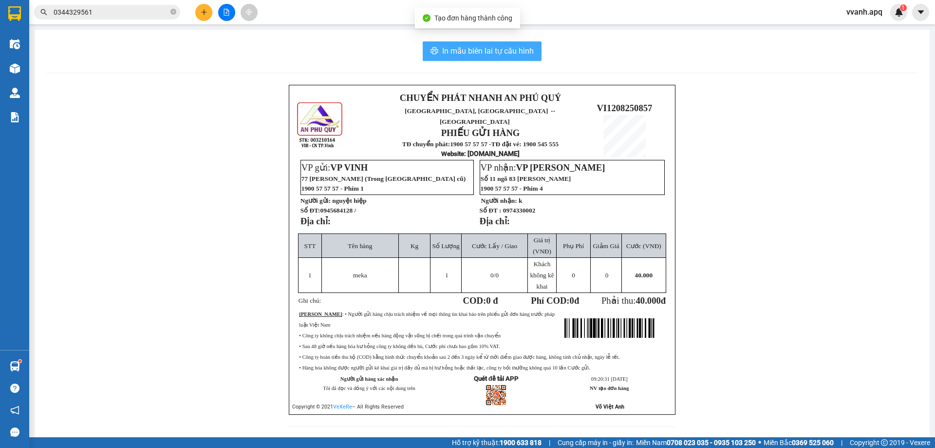
click at [457, 53] on span "In mẫu biên lai tự cấu hình" at bounding box center [488, 51] width 92 height 12
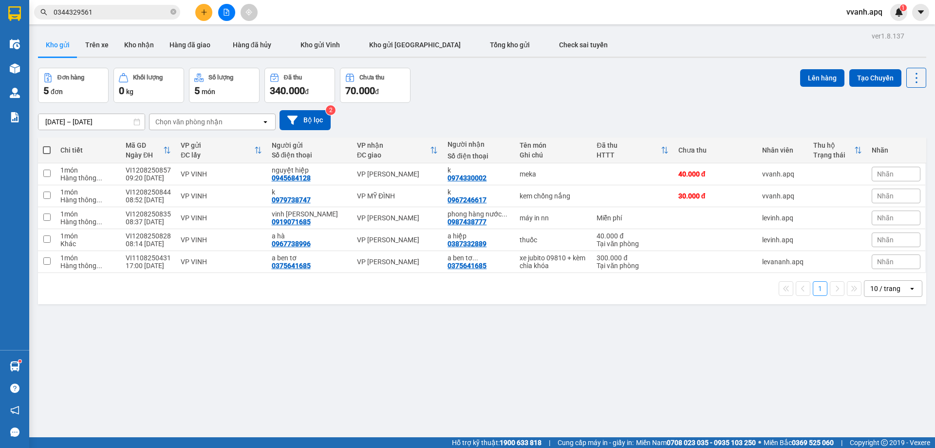
click at [612, 344] on div "ver 1.8.137 Kho gửi Trên xe Kho nhận Hàng đã giao Hàng đã hủy Kho gửi Vinh Kho …" at bounding box center [482, 253] width 896 height 448
click at [846, 177] on icon at bounding box center [849, 173] width 7 height 7
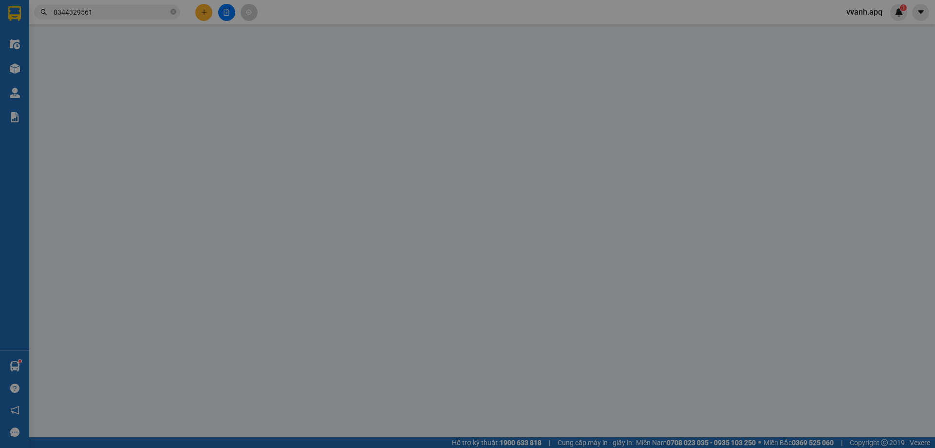
type input "0945684128"
type input "nguyệt hiệp"
type input "0974330002"
type input "k"
type input "40.000"
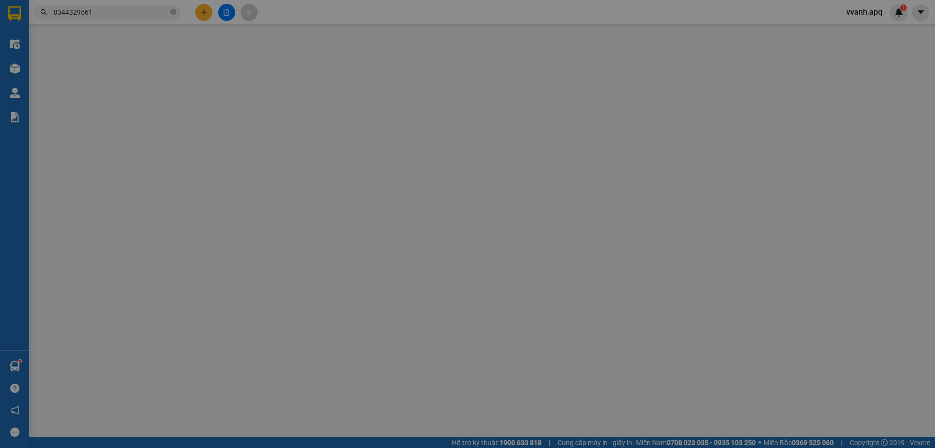
type input "40.000"
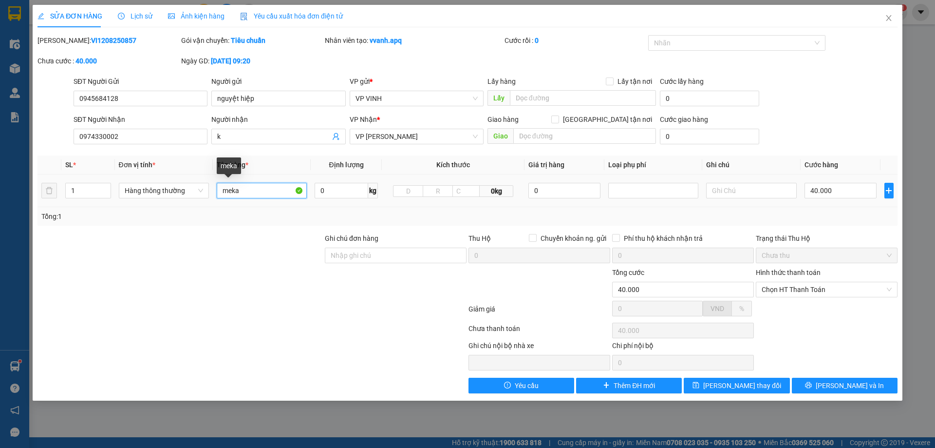
click at [286, 191] on input "meka" at bounding box center [262, 191] width 90 height 16
type input "hàng điện tử"
click at [580, 189] on input "0" at bounding box center [564, 191] width 73 height 16
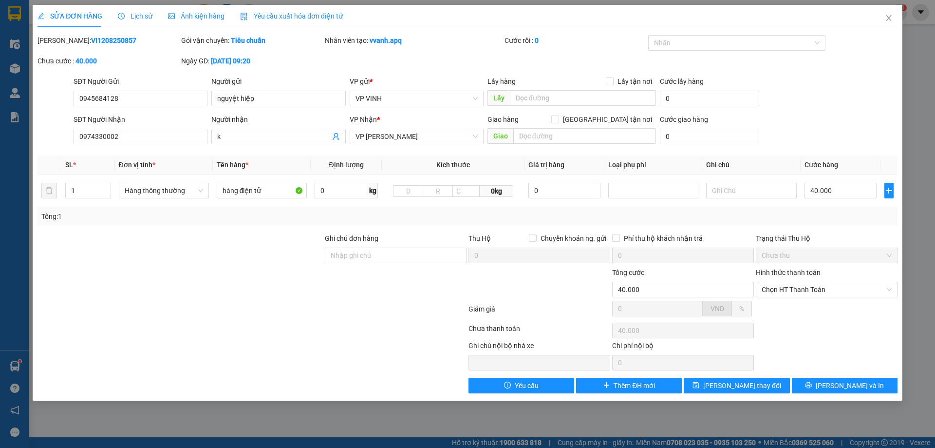
click at [608, 213] on div "Tổng: 1" at bounding box center [467, 216] width 852 height 11
click at [569, 195] on input "0" at bounding box center [564, 191] width 73 height 16
type input "5.000.000"
click at [572, 207] on div "Tổng: 1" at bounding box center [468, 216] width 860 height 19
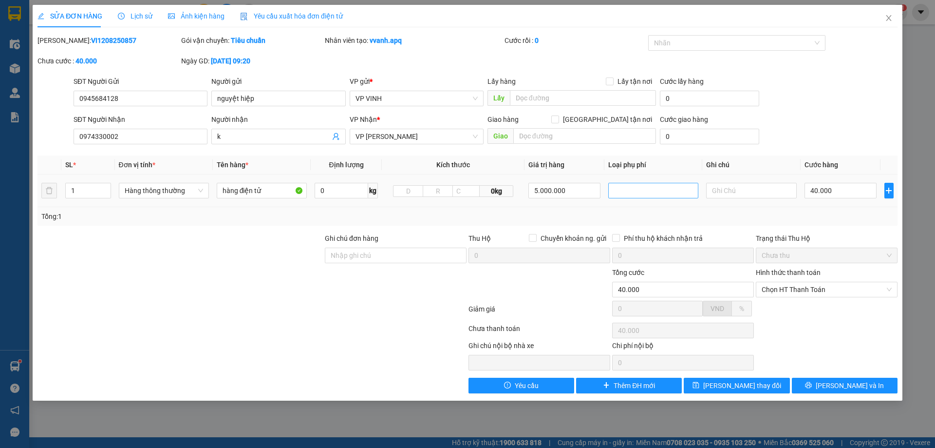
click at [627, 192] on div at bounding box center [653, 191] width 85 height 12
click at [658, 211] on div "Hàng giá trị cao" at bounding box center [653, 210] width 78 height 11
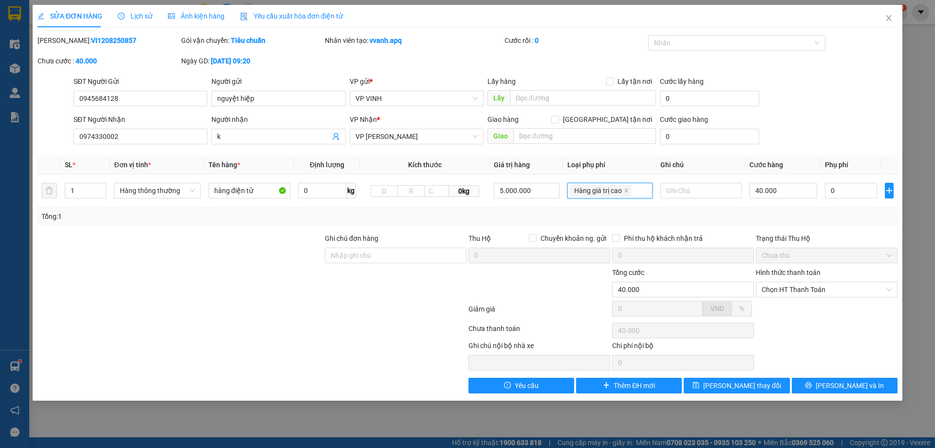
click at [685, 215] on div "Tổng: 1" at bounding box center [467, 216] width 852 height 11
click at [883, 14] on span "Close" at bounding box center [888, 18] width 27 height 27
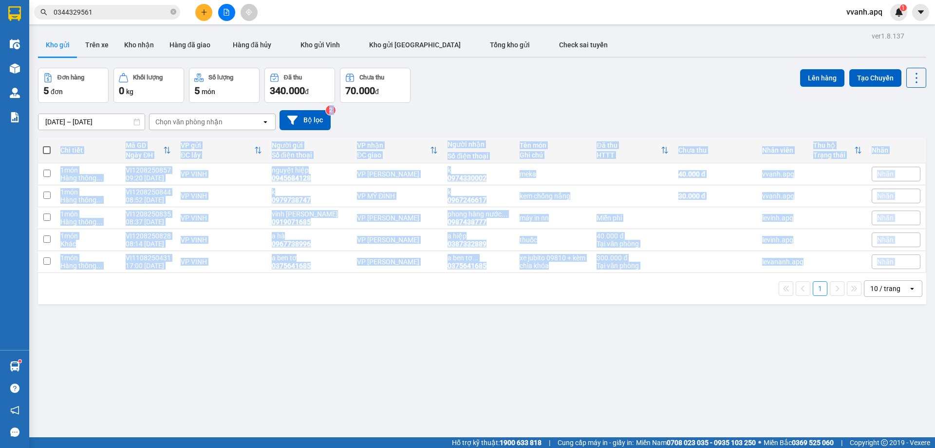
drag, startPoint x: 551, startPoint y: 116, endPoint x: 587, endPoint y: 305, distance: 192.3
click at [587, 305] on div "ver 1.8.137 Kho gửi Trên xe Kho nhận Hàng đã giao Hàng đã hủy Kho gửi Vinh Kho …" at bounding box center [482, 253] width 896 height 448
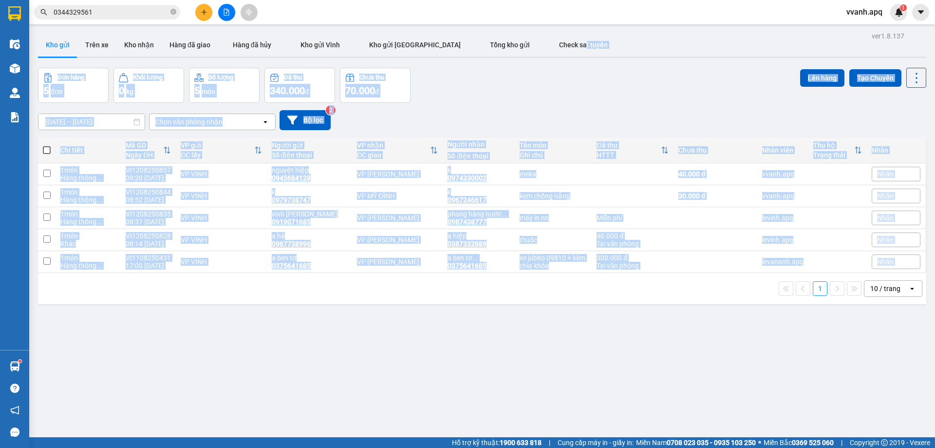
drag, startPoint x: 587, startPoint y: 305, endPoint x: 538, endPoint y: 57, distance: 252.8
click at [538, 57] on div "ver 1.8.137 Kho gửi Trên xe Kho nhận Hàng đã giao Hàng đã hủy Kho gửi Vinh Kho …" at bounding box center [482, 253] width 896 height 448
click at [540, 77] on div "Đơn hàng 5 đơn Khối lượng 0 kg Số lượng 5 món Đã thu 340.000 đ Chưa thu 70.000 …" at bounding box center [482, 85] width 888 height 35
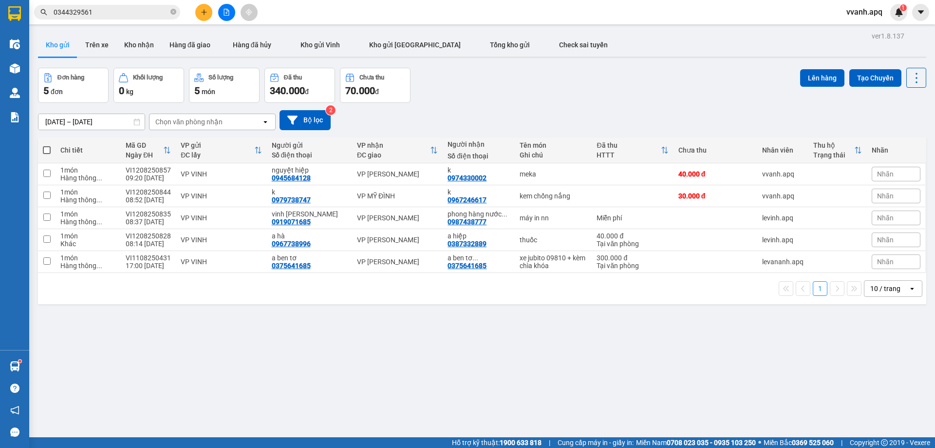
drag, startPoint x: 563, startPoint y: 100, endPoint x: 619, endPoint y: 284, distance: 192.0
click at [618, 283] on div "ver 1.8.137 Kho gửi Trên xe Kho nhận Hàng đã giao Hàng đã hủy Kho gửi Vinh Kho …" at bounding box center [482, 253] width 896 height 448
click at [620, 284] on div "1 10 / trang open" at bounding box center [482, 288] width 881 height 17
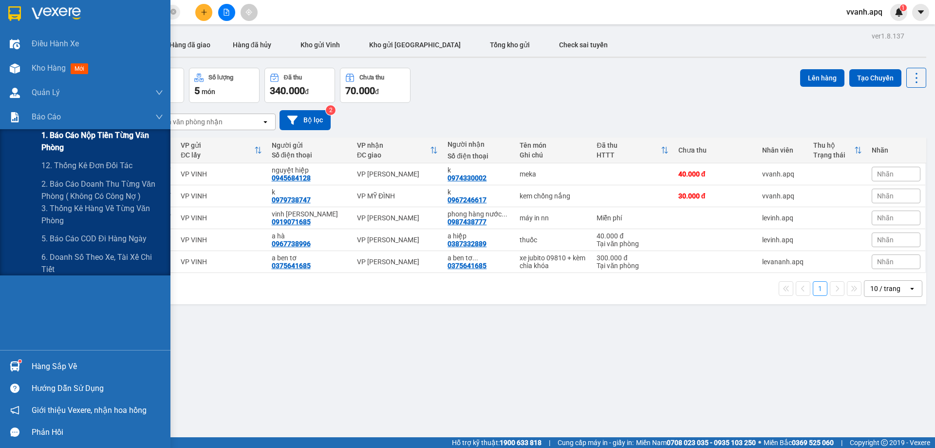
click at [58, 147] on span "1. Báo cáo nộp tiền từng văn phòng" at bounding box center [102, 141] width 122 height 24
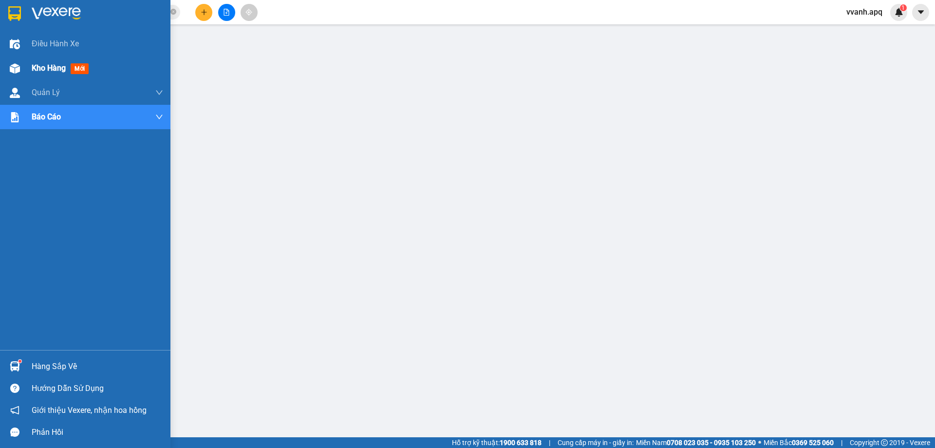
click at [0, 73] on div "Kho hàng mới" at bounding box center [85, 68] width 170 height 24
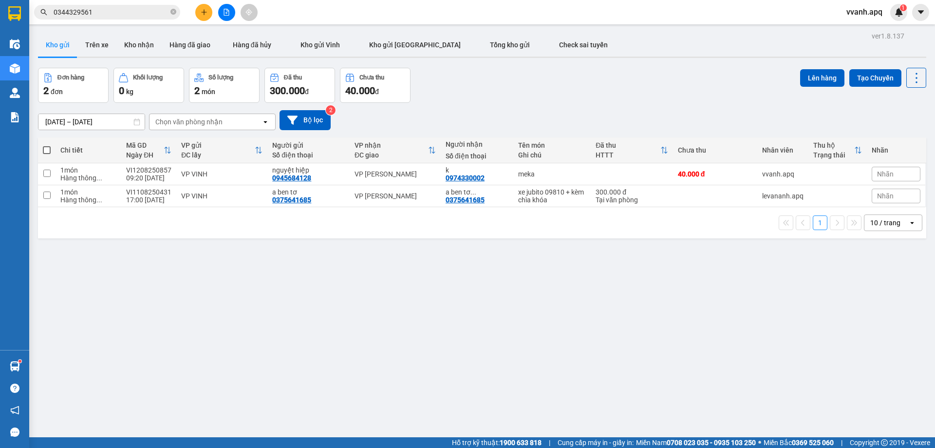
click at [571, 90] on div "Đơn hàng 2 đơn Khối lượng 0 kg Số lượng 2 món Đã thu 300.000 đ Chưa thu 40.000 …" at bounding box center [482, 85] width 888 height 35
click at [846, 174] on icon at bounding box center [849, 173] width 7 height 7
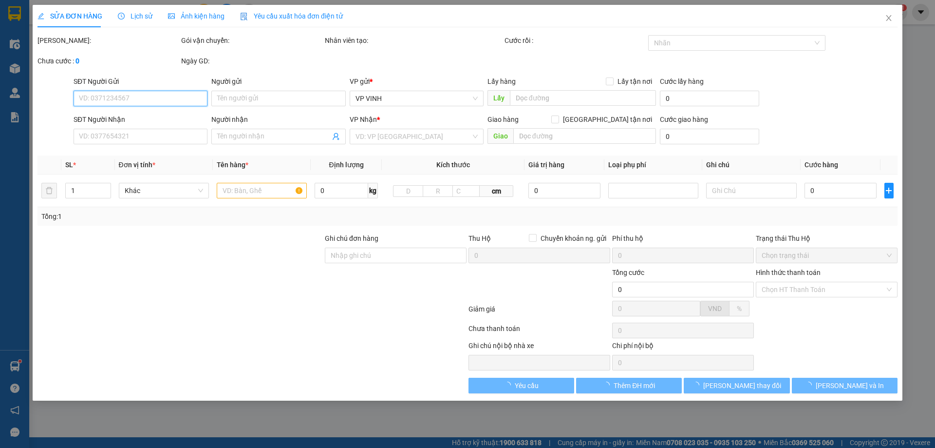
type input "0945684128"
type input "nguyệt hiệp"
type input "0974330002"
type input "k"
type input "40.000"
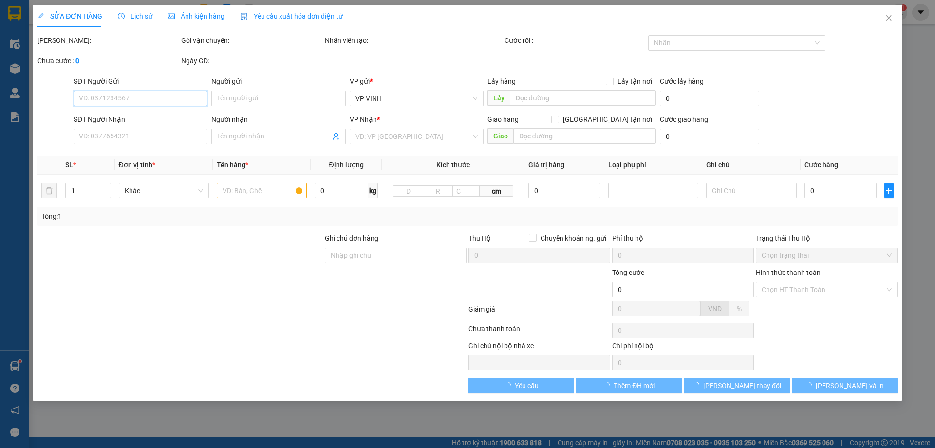
type input "40.000"
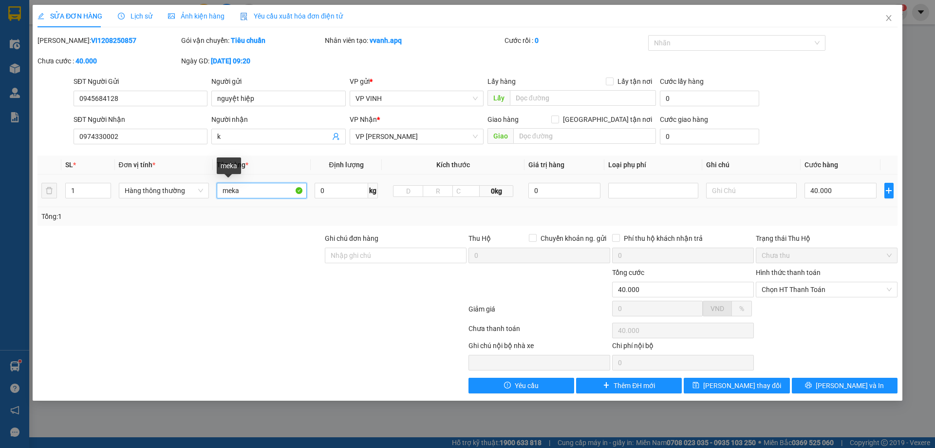
click at [265, 190] on input "meka" at bounding box center [262, 191] width 90 height 16
type input "hàng điện tử"
click at [541, 186] on input "0" at bounding box center [564, 191] width 73 height 16
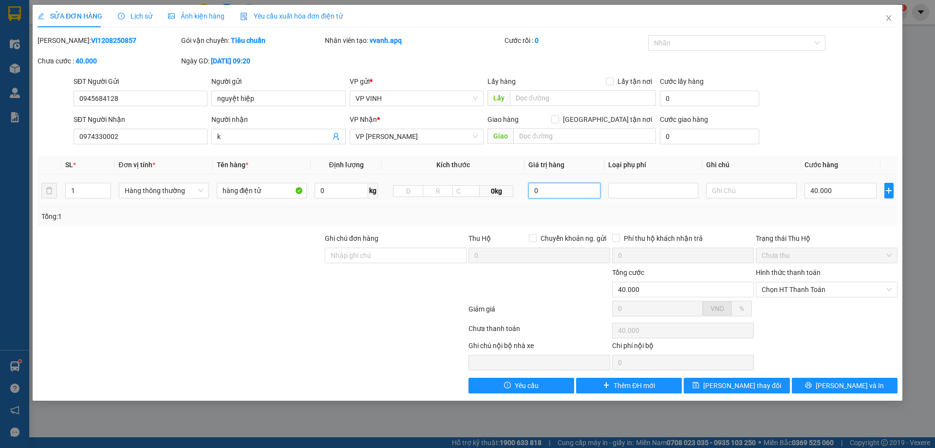
click at [541, 186] on input "0" at bounding box center [564, 191] width 73 height 16
click at [667, 190] on div at bounding box center [653, 191] width 85 height 12
type input "3.000.000"
click at [648, 210] on div "Hàng giá trị cao" at bounding box center [653, 210] width 78 height 11
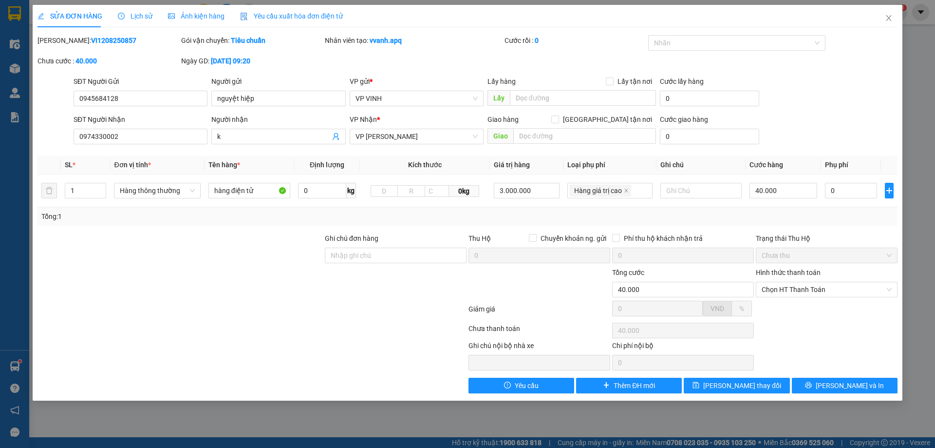
click at [797, 219] on div "Tổng: 1" at bounding box center [467, 216] width 852 height 11
click at [840, 190] on input "0" at bounding box center [851, 191] width 52 height 16
type input "15"
type input "40.015"
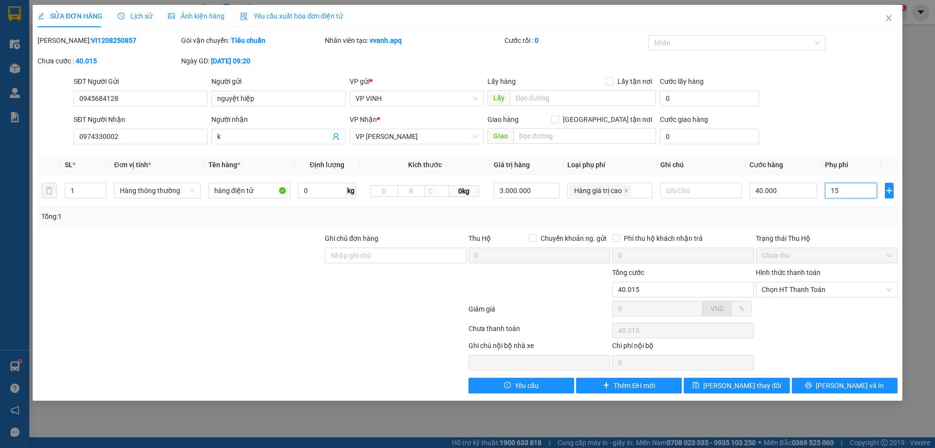
type input "15"
type input "55.000"
type input "15.000"
click at [828, 218] on div "Tổng: 1" at bounding box center [467, 216] width 852 height 11
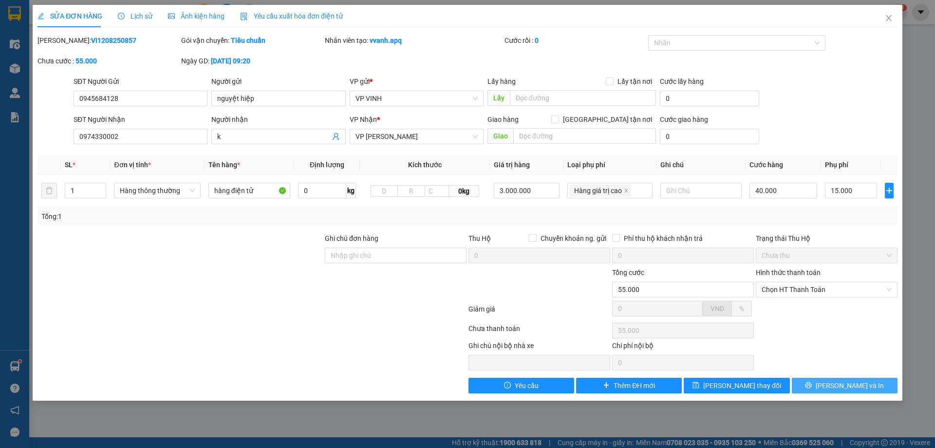
click at [812, 385] on icon "printer" at bounding box center [809, 385] width 6 height 6
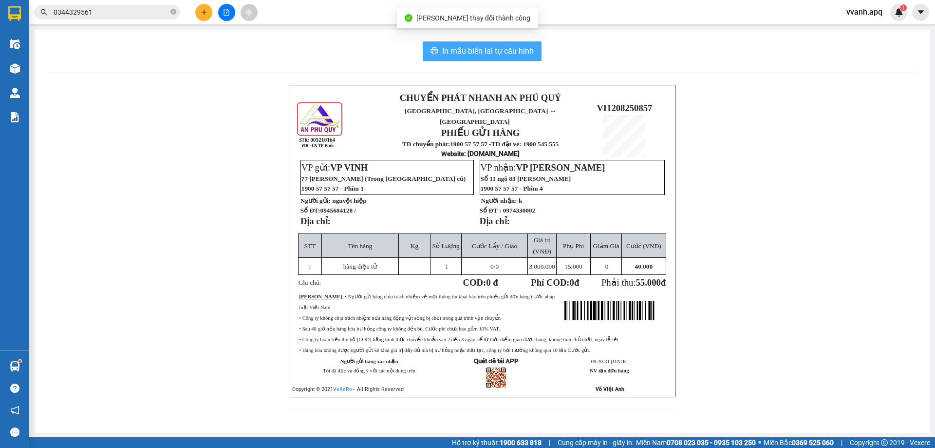
click at [453, 45] on span "In mẫu biên lai tự cấu hình" at bounding box center [488, 51] width 92 height 12
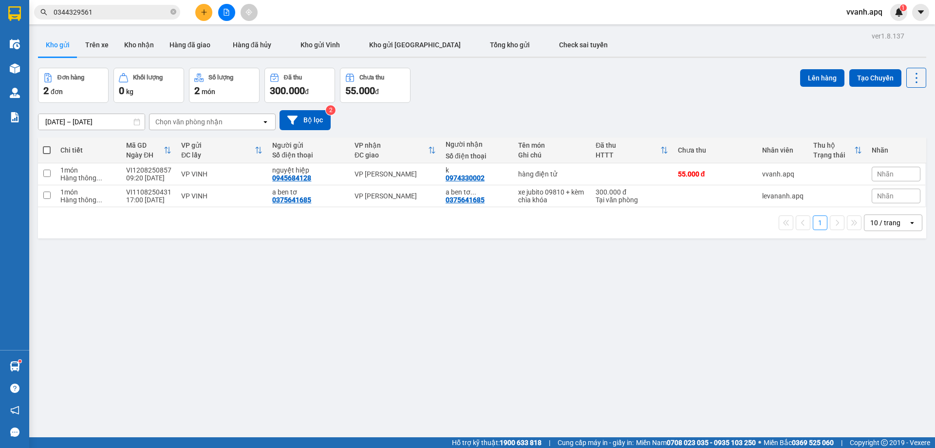
click at [481, 108] on div "[DATE] – [DATE] Press the down arrow key to interact with the calendar and sele…" at bounding box center [482, 120] width 888 height 35
drag, startPoint x: 481, startPoint y: 108, endPoint x: 526, endPoint y: 222, distance: 122.6
click at [526, 222] on div "ver 1.8.137 Kho gửi Trên xe Kho nhận Hàng đã giao Hàng đã hủy Kho gửi Vinh Kho …" at bounding box center [482, 253] width 896 height 448
click at [526, 222] on div "1 10 / trang open" at bounding box center [482, 222] width 881 height 17
click at [88, 11] on input "0344329561" at bounding box center [111, 12] width 115 height 11
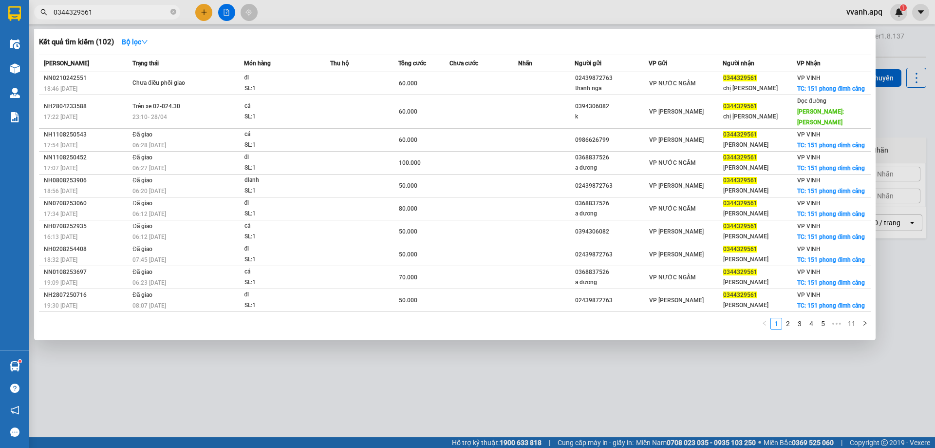
click at [88, 11] on input "0344329561" at bounding box center [111, 12] width 115 height 11
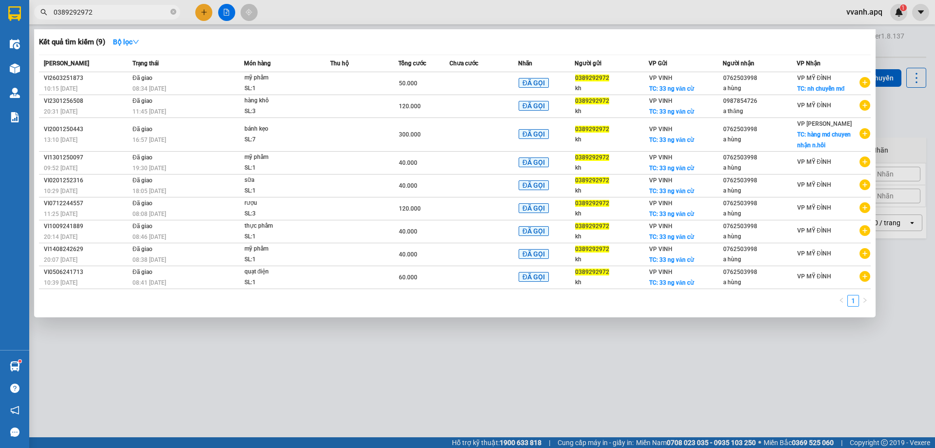
click at [81, 15] on input "0389292972" at bounding box center [111, 12] width 115 height 11
type input "0389292972"
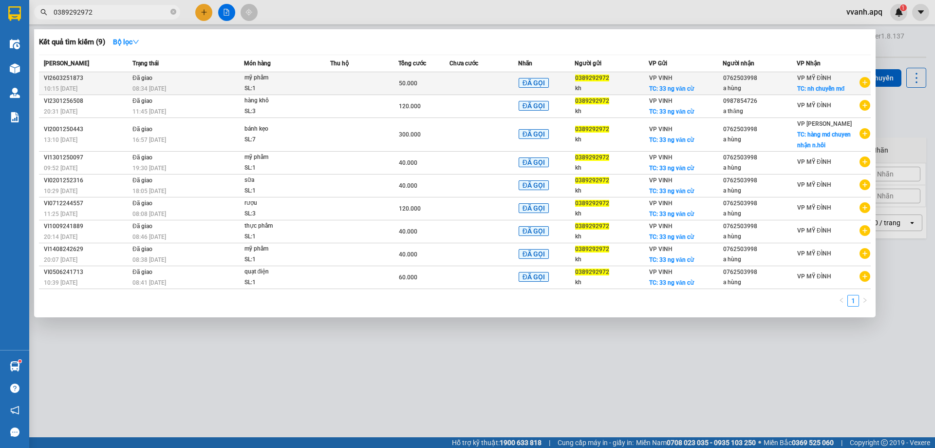
click at [435, 80] on div "50.000" at bounding box center [424, 83] width 50 height 11
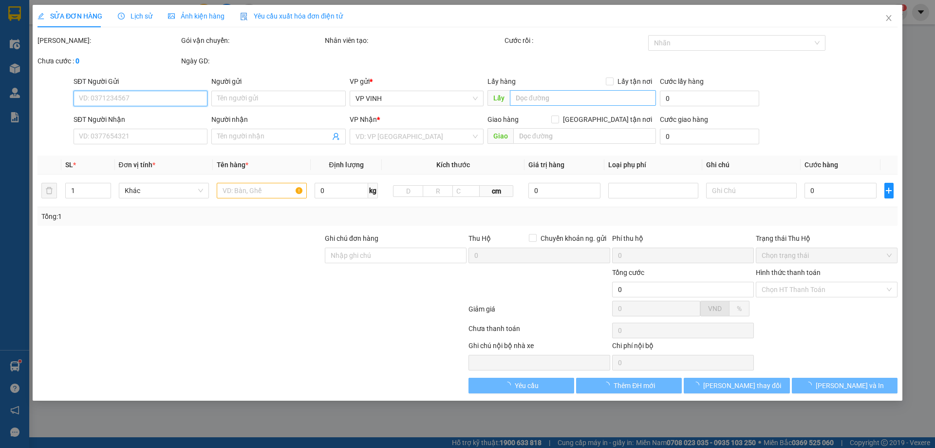
type input "0389292972"
type input "kh"
checkbox input "true"
type input "33 ng văn cừ"
type input "0762503998"
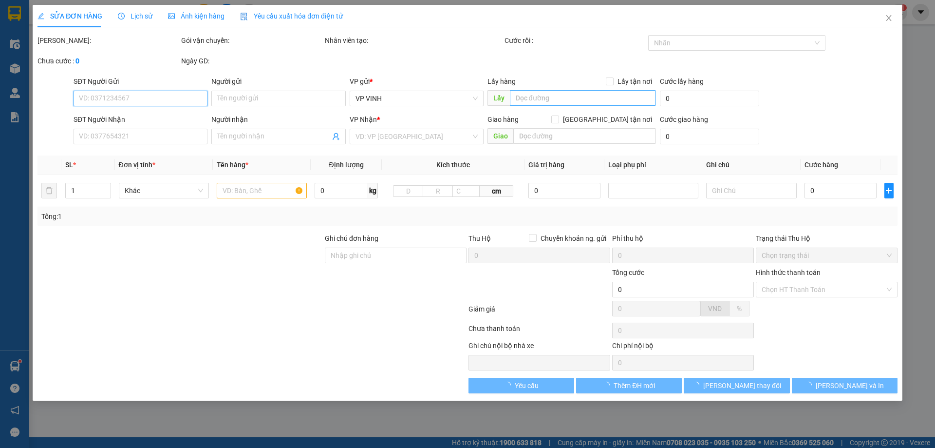
type input "a hùng"
checkbox input "true"
type input "nh chuyển mđ"
type input "50.000"
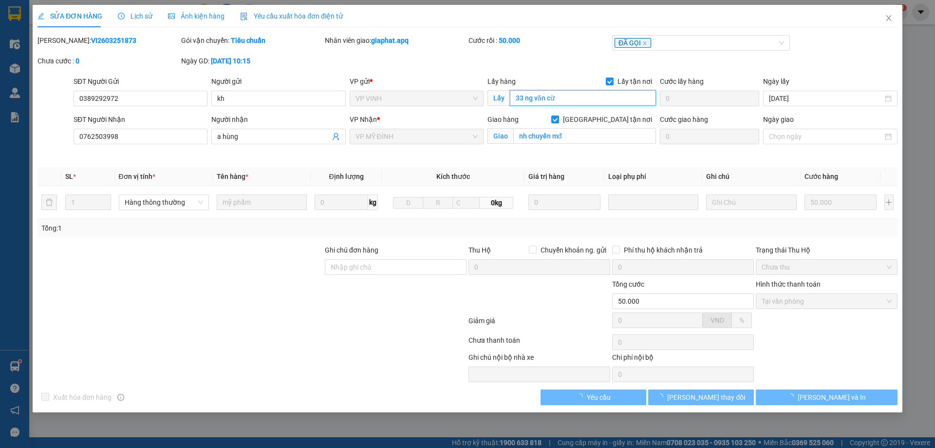
click at [551, 100] on input "33 ng văn cừ" at bounding box center [583, 98] width 146 height 16
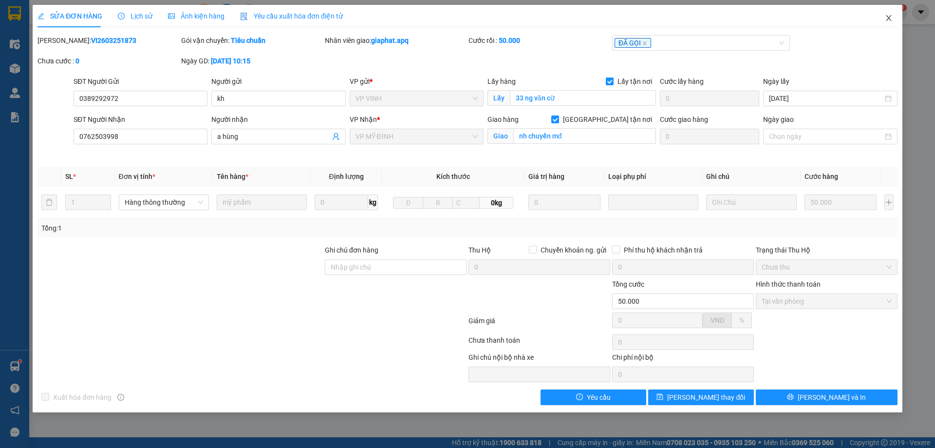
click at [892, 20] on icon "close" at bounding box center [889, 18] width 8 height 8
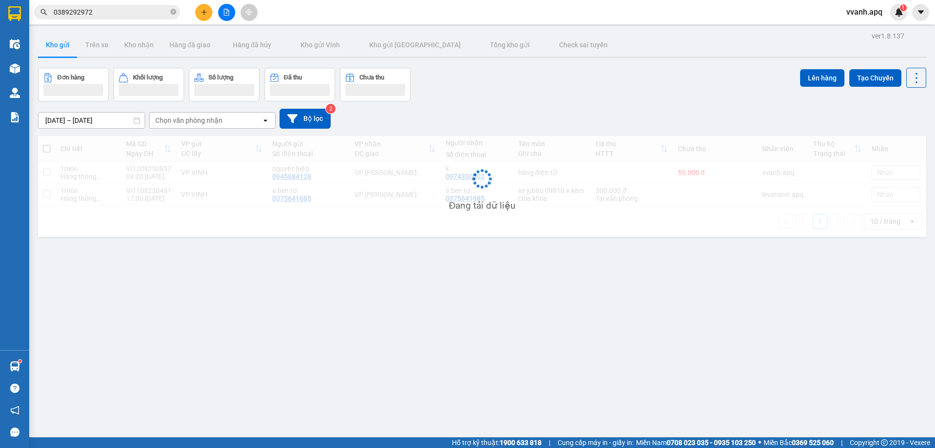
click at [116, 16] on input "0389292972" at bounding box center [111, 12] width 115 height 11
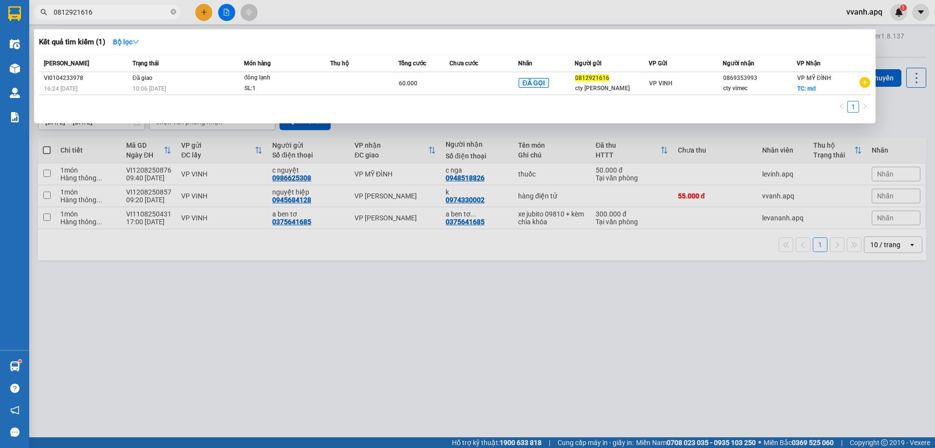
click at [135, 13] on input "0812921616" at bounding box center [111, 12] width 115 height 11
click at [138, 18] on span "0812921616" at bounding box center [107, 12] width 146 height 15
click at [137, 16] on input "0812921616" at bounding box center [111, 12] width 115 height 11
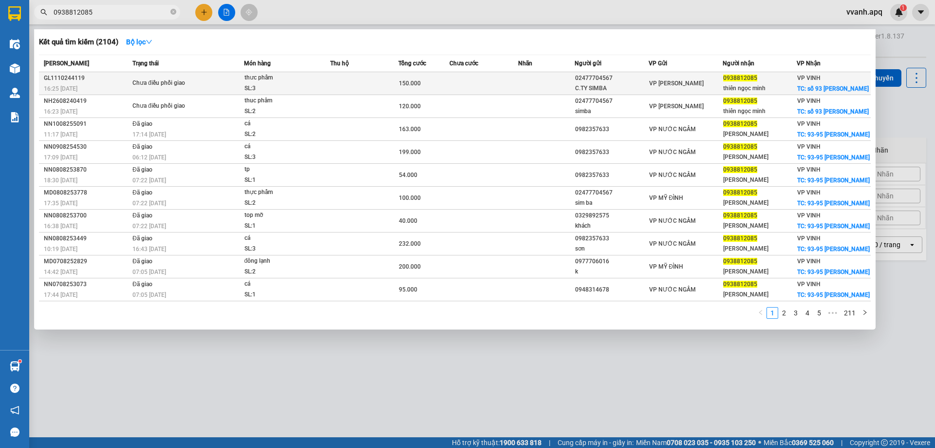
type input "0938812085"
click at [211, 80] on span "Chưa điều phối giao" at bounding box center [187, 83] width 111 height 11
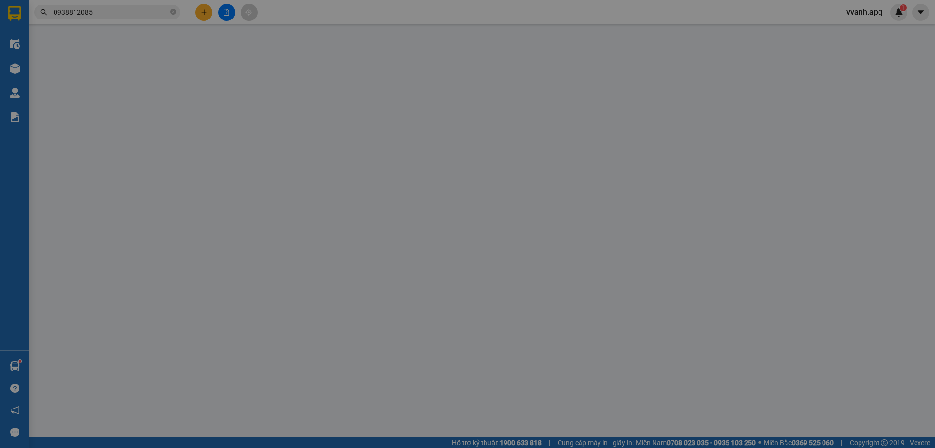
type input "02477704567"
type input "C.TY SIMBA"
type input "0938812085"
type input "thiên ngọc minh"
checkbox input "true"
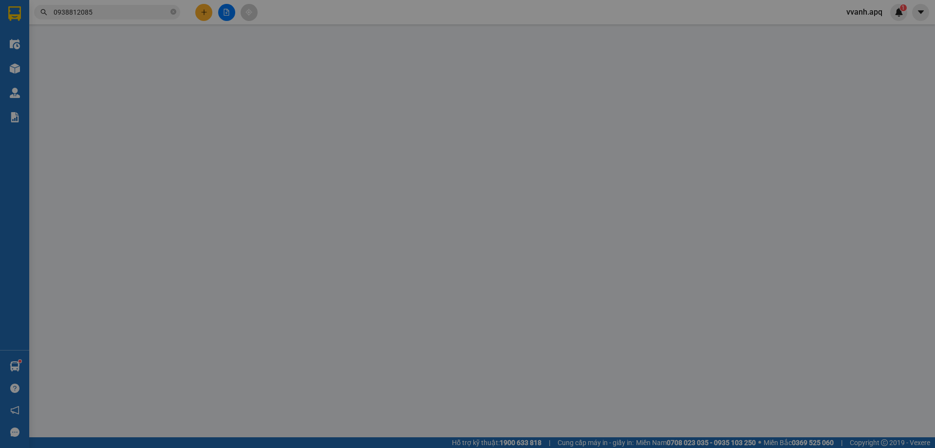
type input "số 93 lê hoàn"
type input "150.000"
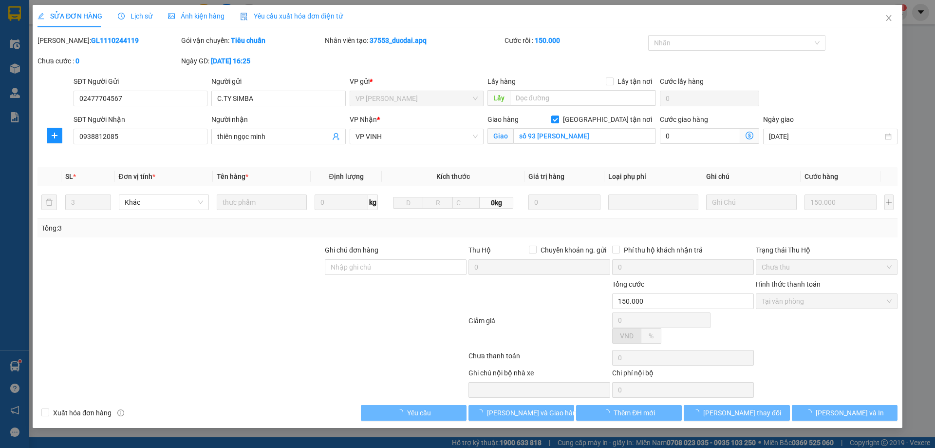
click at [126, 15] on span "Lịch sử" at bounding box center [135, 16] width 35 height 8
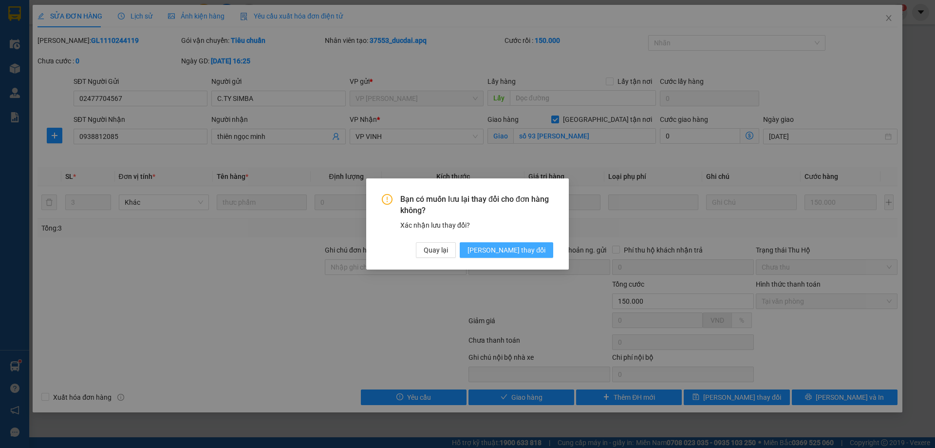
click at [521, 249] on span "Lưu thay đổi" at bounding box center [507, 250] width 78 height 11
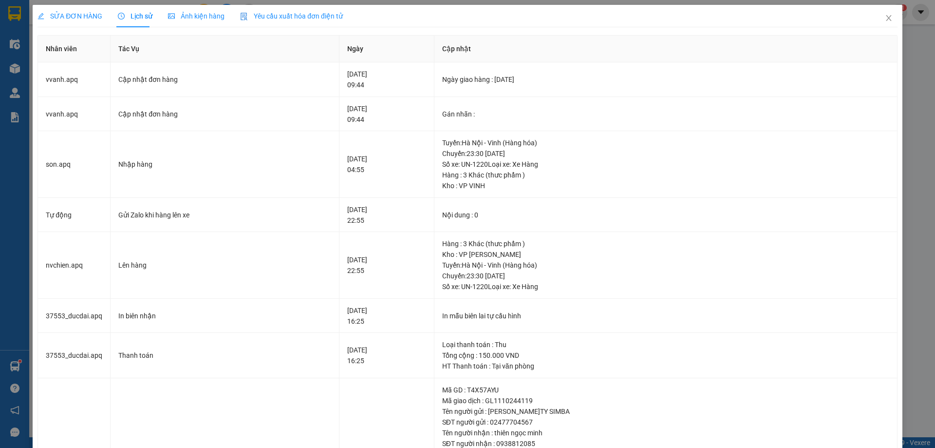
click at [83, 19] on span "SỬA ĐƠN HÀNG" at bounding box center [70, 16] width 65 height 8
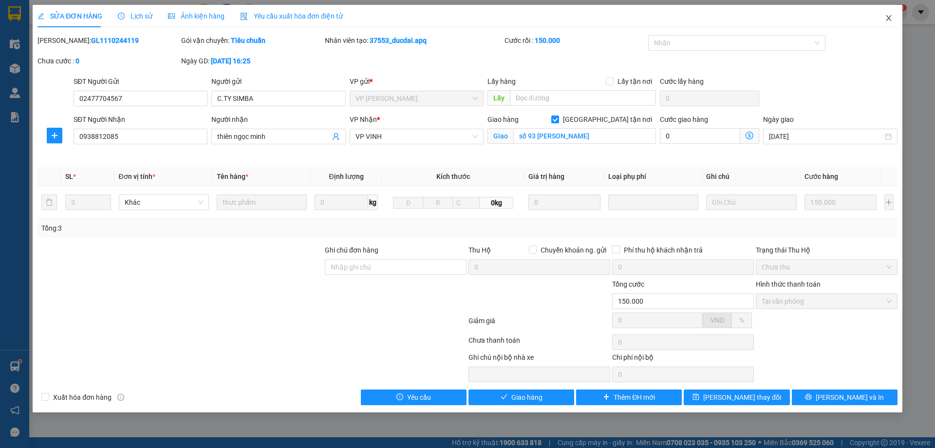
click at [886, 22] on span "Close" at bounding box center [888, 18] width 27 height 27
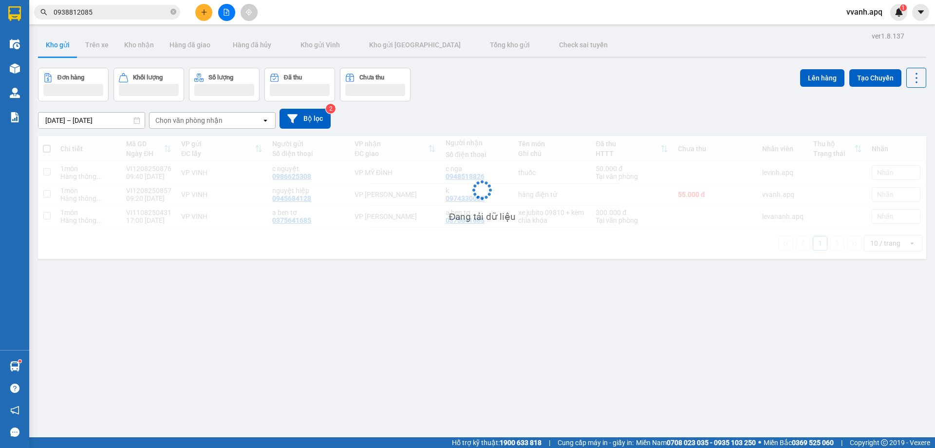
click at [117, 6] on span "0938812085" at bounding box center [107, 12] width 146 height 15
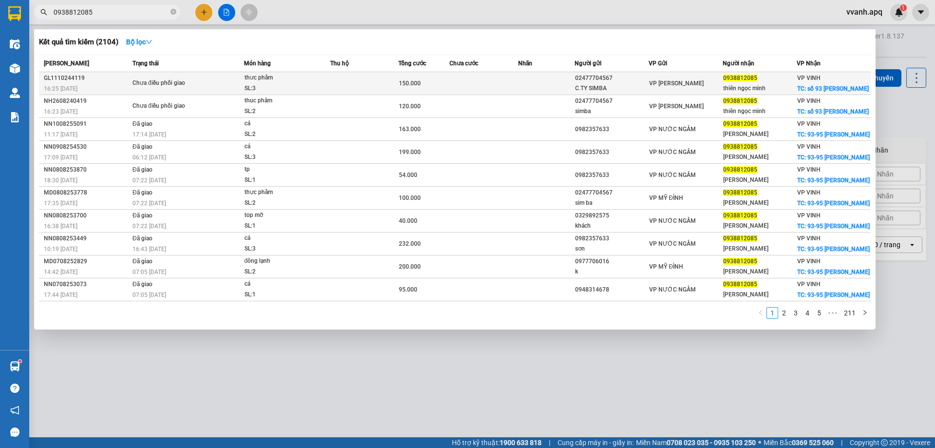
click at [304, 83] on div "thưc phẩm" at bounding box center [281, 78] width 73 height 11
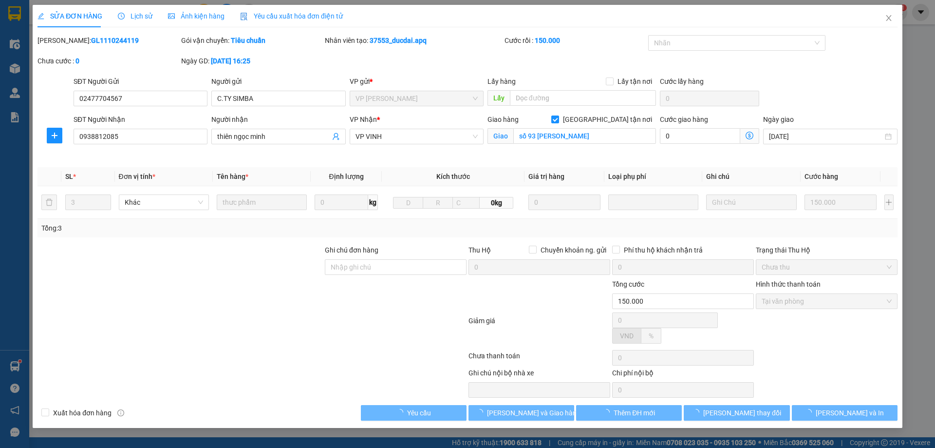
click at [137, 19] on span "Lịch sử" at bounding box center [135, 16] width 35 height 8
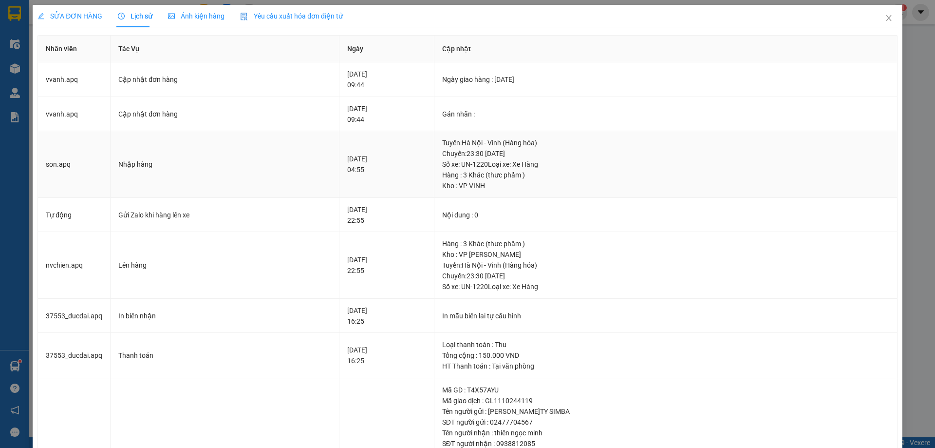
drag, startPoint x: 333, startPoint y: 68, endPoint x: 410, endPoint y: 177, distance: 133.9
click at [410, 177] on tbody "vvanh.apq Cập nhật đơn hàng 12-08-2025 09:44 Ngày giao hàng : 12-10-2024 vvanh.…" at bounding box center [468, 333] width 860 height 543
click at [408, 180] on td "12-10-2024 04:55" at bounding box center [386, 164] width 94 height 67
drag, startPoint x: 327, startPoint y: 151, endPoint x: 375, endPoint y: 177, distance: 53.8
click at [375, 177] on td "12-10-2024 04:55" at bounding box center [386, 164] width 94 height 67
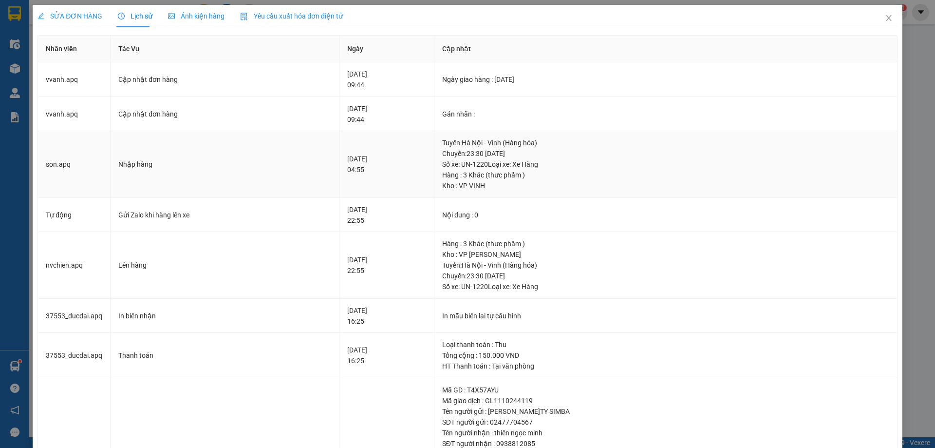
click at [379, 184] on td "12-10-2024 04:55" at bounding box center [386, 164] width 94 height 67
click at [883, 22] on span "Close" at bounding box center [888, 18] width 27 height 27
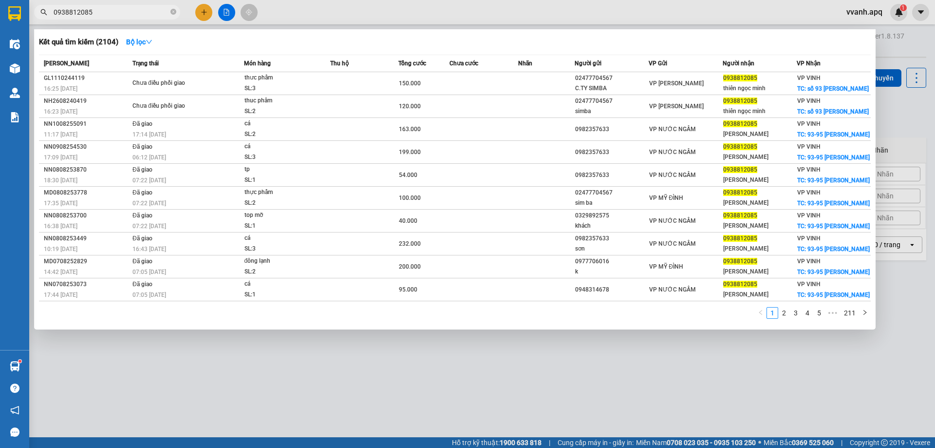
click at [133, 10] on input "0938812085" at bounding box center [111, 12] width 115 height 11
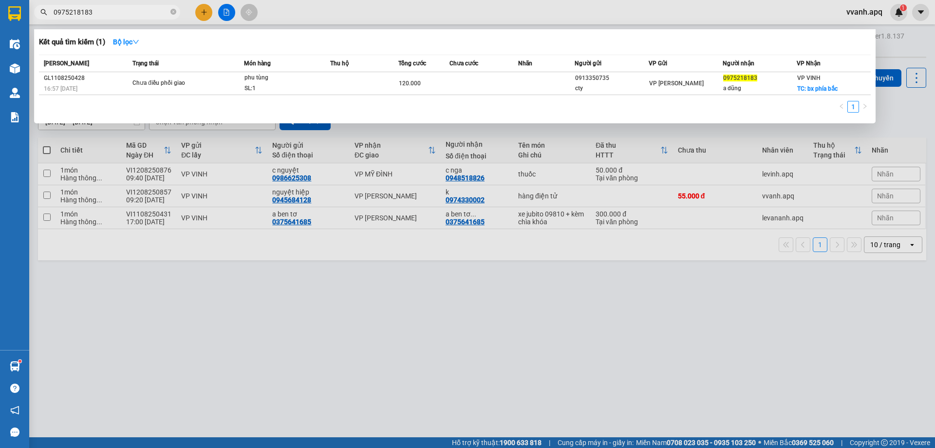
type input "0975218183"
drag, startPoint x: 444, startPoint y: 353, endPoint x: 156, endPoint y: 433, distance: 298.7
click at [442, 353] on div at bounding box center [467, 224] width 935 height 448
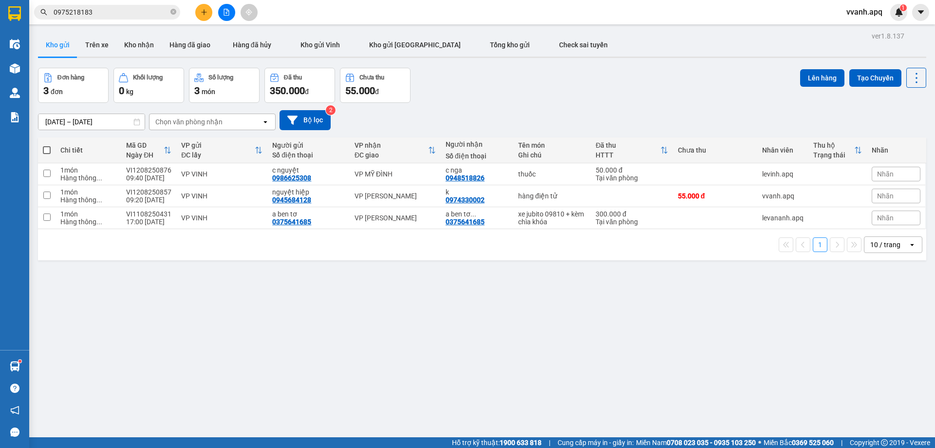
click at [114, 13] on input "0975218183" at bounding box center [111, 12] width 115 height 11
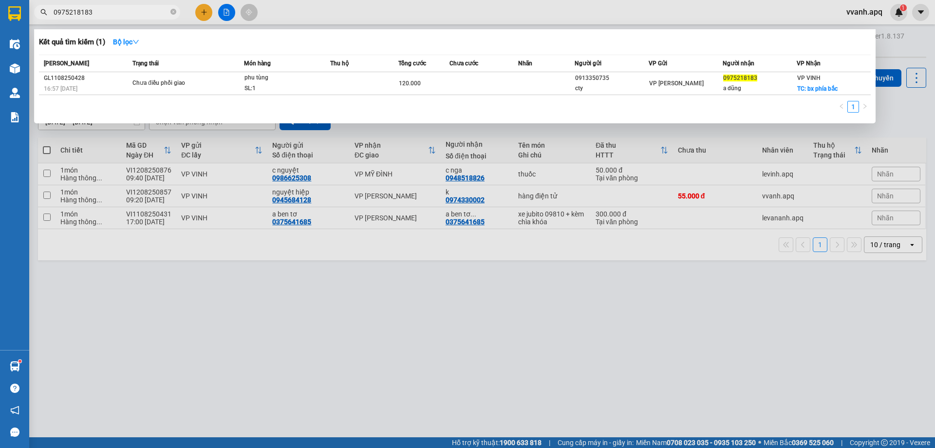
click at [453, 273] on div at bounding box center [467, 224] width 935 height 448
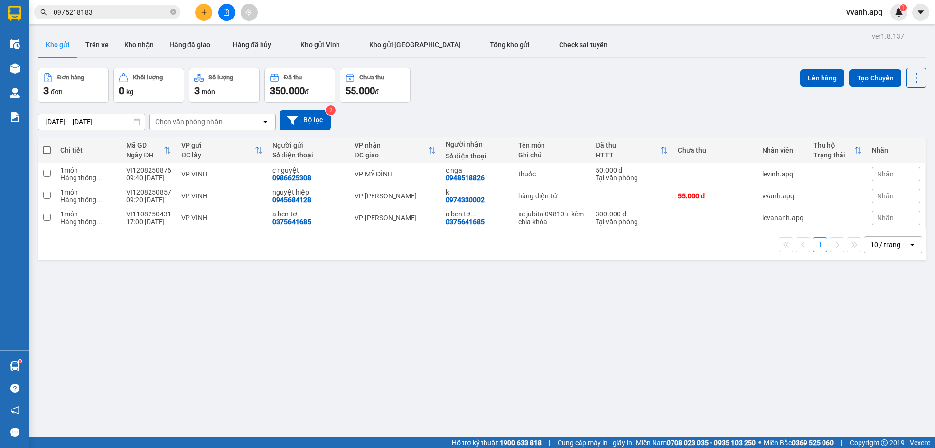
drag, startPoint x: 478, startPoint y: 97, endPoint x: 537, endPoint y: 277, distance: 189.1
click at [537, 277] on div "ver 1.8.137 Kho gửi Trên xe Kho nhận Hàng đã giao Hàng đã hủy Kho gửi Vinh Kho …" at bounding box center [482, 253] width 896 height 448
click at [537, 278] on div "ver 1.8.137 Kho gửi Trên xe Kho nhận Hàng đã giao Hàng đã hủy Kho gửi Vinh Kho …" at bounding box center [482, 253] width 896 height 448
drag, startPoint x: 537, startPoint y: 278, endPoint x: 518, endPoint y: 97, distance: 181.8
click at [518, 97] on div "ver 1.8.137 Kho gửi Trên xe Kho nhận Hàng đã giao Hàng đã hủy Kho gửi Vinh Kho …" at bounding box center [482, 253] width 896 height 448
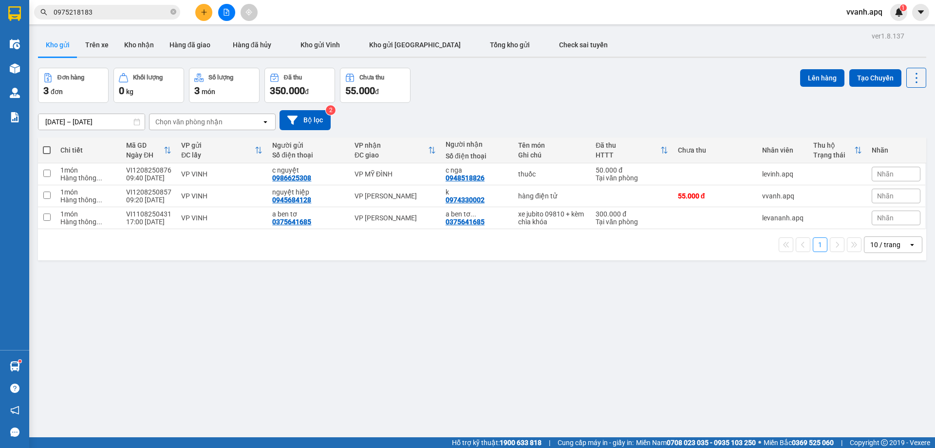
click at [518, 97] on div "Đơn hàng 3 đơn Khối lượng 0 kg Số lượng 3 món Đã thu 350.000 đ Chưa thu 55.000 …" at bounding box center [482, 85] width 888 height 35
click at [116, 20] on div "Kết quả tìm kiếm ( 1 ) Bộ lọc Mã ĐH Trạng thái Món hàng Thu hộ Tổng cước Chưa c…" at bounding box center [95, 12] width 190 height 17
click at [116, 13] on input "0975218183" at bounding box center [111, 12] width 115 height 11
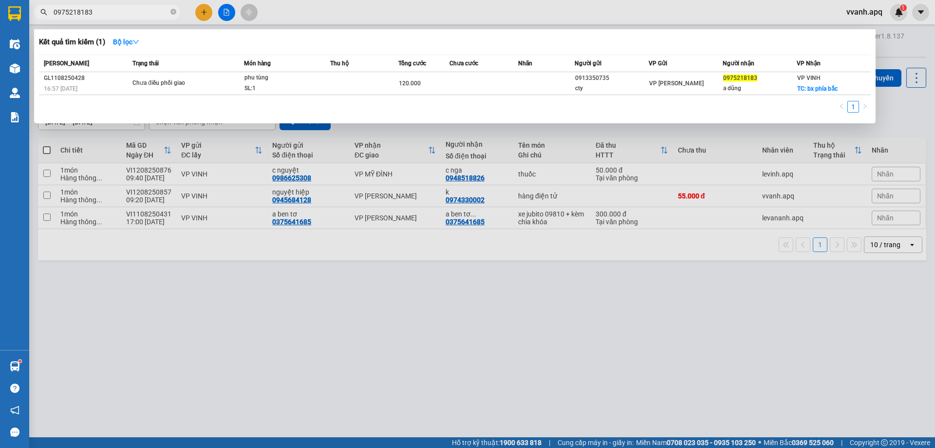
click at [487, 27] on div at bounding box center [467, 224] width 935 height 448
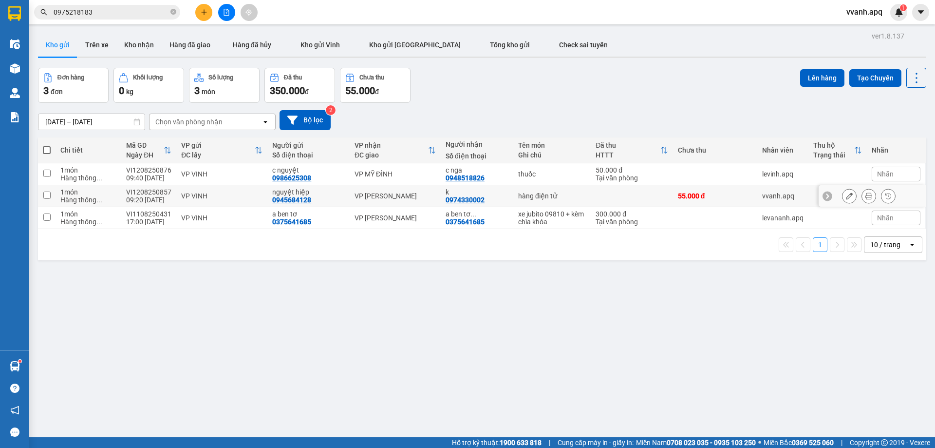
drag, startPoint x: 612, startPoint y: 96, endPoint x: 671, endPoint y: 232, distance: 147.7
click at [667, 227] on div "ver 1.8.137 Kho gửi Trên xe Kho nhận Hàng đã giao Hàng đã hủy Kho gửi Vinh Kho …" at bounding box center [482, 253] width 896 height 448
click at [679, 247] on div "1 10 / trang open" at bounding box center [482, 244] width 881 height 17
drag, startPoint x: 679, startPoint y: 247, endPoint x: 618, endPoint y: 106, distance: 154.2
click at [618, 106] on div "ver 1.8.137 Kho gửi Trên xe Kho nhận Hàng đã giao Hàng đã hủy Kho gửi Vinh Kho …" at bounding box center [482, 253] width 896 height 448
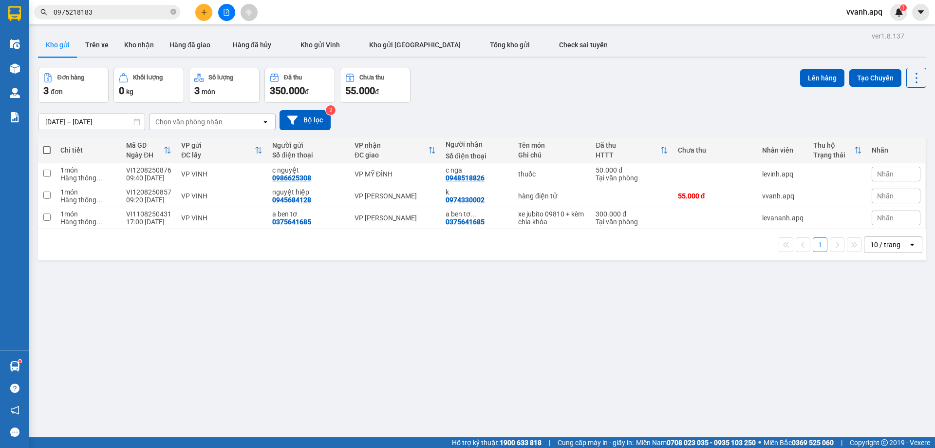
click at [618, 106] on div "[DATE] – [DATE] Press the down arrow key to interact with the calendar and sele…" at bounding box center [482, 120] width 888 height 35
drag, startPoint x: 664, startPoint y: 212, endPoint x: 686, endPoint y: 254, distance: 47.5
click at [686, 254] on section "Kết quả tìm kiếm ( 1 ) Bộ lọc Mã ĐH Trạng thái Món hàng Thu hộ Tổng cước Chưa c…" at bounding box center [467, 224] width 935 height 448
click at [686, 254] on div "1 10 / trang open" at bounding box center [482, 244] width 888 height 31
drag, startPoint x: 690, startPoint y: 255, endPoint x: 596, endPoint y: 36, distance: 238.3
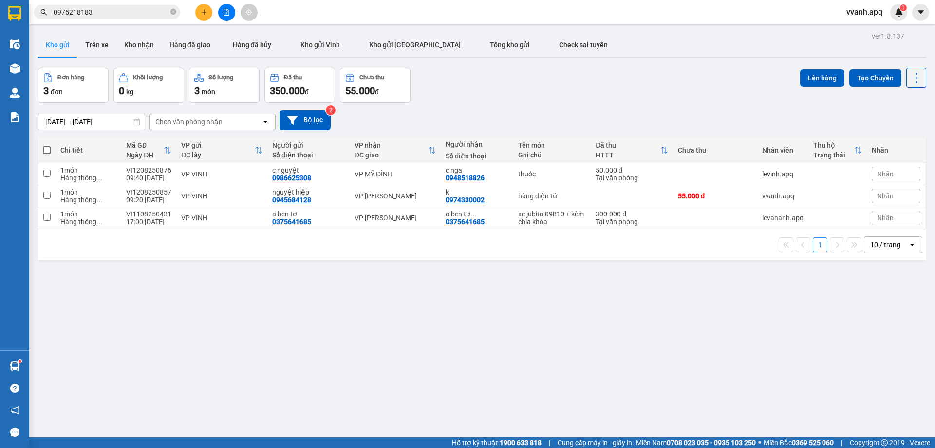
click at [596, 36] on div "ver 1.8.137 Kho gửi Trên xe Kho nhận Hàng đã giao Hàng đã hủy Kho gửi Vinh Kho …" at bounding box center [482, 253] width 896 height 448
click at [581, 14] on div "Kết quả tìm kiếm ( 1 ) Bộ lọc Mã ĐH Trạng thái Món hàng Thu hộ Tổng cước Chưa c…" at bounding box center [467, 12] width 935 height 24
drag, startPoint x: 581, startPoint y: 14, endPoint x: 889, endPoint y: 276, distance: 405.3
click at [889, 276] on section "Kết quả tìm kiếm ( 1 ) Bộ lọc Mã ĐH Trạng thái Món hàng Thu hộ Tổng cước Chưa c…" at bounding box center [467, 224] width 935 height 448
click at [889, 276] on div "ver 1.8.137 Kho gửi Trên xe Kho nhận Hàng đã giao Hàng đã hủy Kho gửi Vinh Kho …" at bounding box center [482, 253] width 896 height 448
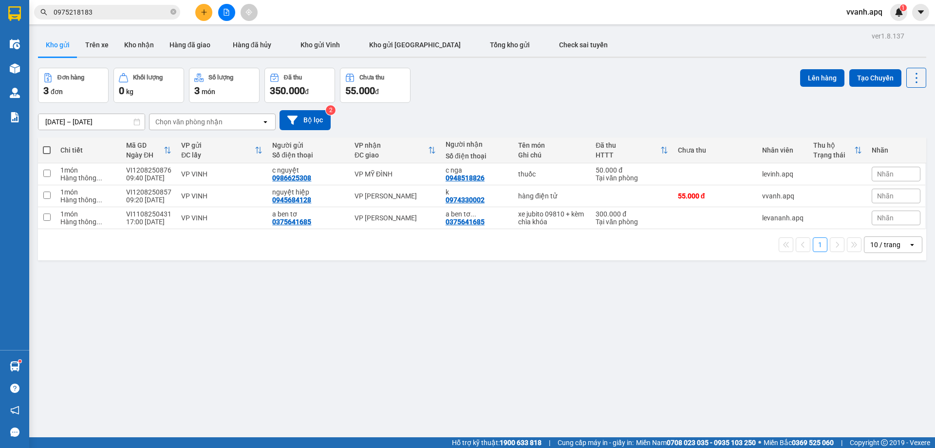
drag, startPoint x: 889, startPoint y: 276, endPoint x: 560, endPoint y: 20, distance: 417.3
click at [560, 20] on section "Kết quả tìm kiếm ( 1 ) Bộ lọc Mã ĐH Trạng thái Món hàng Thu hộ Tổng cước Chưa c…" at bounding box center [467, 224] width 935 height 448
click at [560, 20] on div "Kết quả tìm kiếm ( 1 ) Bộ lọc Mã ĐH Trạng thái Món hàng Thu hộ Tổng cước Chưa c…" at bounding box center [467, 12] width 935 height 24
click at [149, 8] on input "0975218183" at bounding box center [111, 12] width 115 height 11
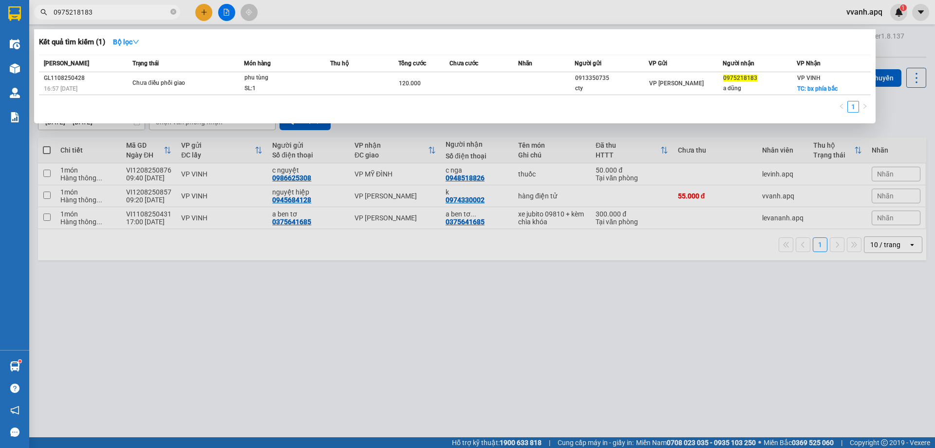
click at [295, 11] on div at bounding box center [467, 224] width 935 height 448
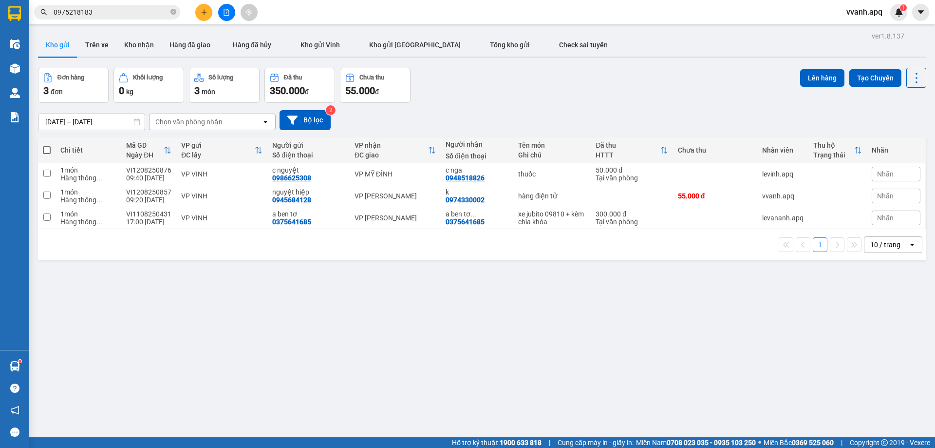
drag, startPoint x: 319, startPoint y: 6, endPoint x: 825, endPoint y: 277, distance: 573.3
click at [825, 277] on section "Kết quả tìm kiếm ( 1 ) Bộ lọc Mã ĐH Trạng thái Món hàng Thu hộ Tổng cước Chưa c…" at bounding box center [467, 224] width 935 height 448
click at [879, 283] on div "ver 1.8.137 Kho gửi Trên xe Kho nhận Hàng đã giao Hàng đã hủy Kho gửi Vinh Kho …" at bounding box center [482, 253] width 896 height 448
drag, startPoint x: 885, startPoint y: 283, endPoint x: 449, endPoint y: 26, distance: 505.6
click at [456, 31] on div "ver 1.8.137 Kho gửi Trên xe Kho nhận Hàng đã giao Hàng đã hủy Kho gửi Vinh Kho …" at bounding box center [482, 253] width 896 height 448
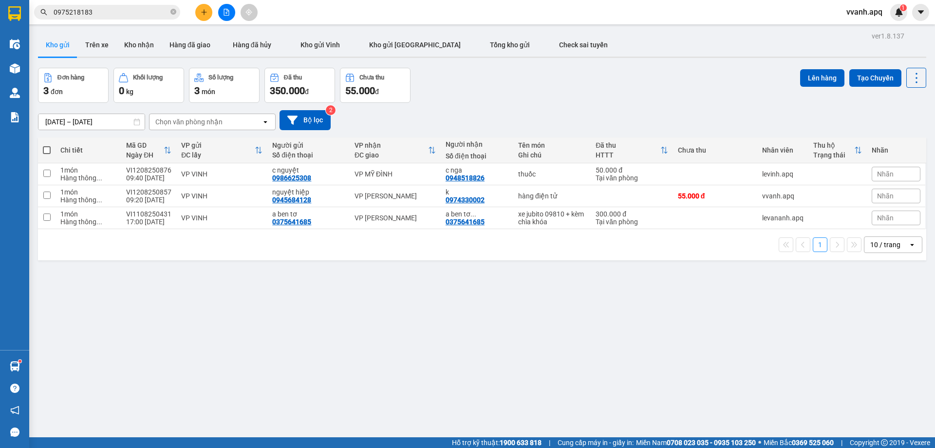
click at [447, 24] on main "ver 1.8.137 Kho gửi Trên xe Kho nhận Hàng đã giao Hàng đã hủy Kho gửi Vinh Kho …" at bounding box center [467, 218] width 935 height 437
drag, startPoint x: 444, startPoint y: 20, endPoint x: 905, endPoint y: 289, distance: 533.2
click at [905, 289] on section "Kết quả tìm kiếm ( 1 ) Bộ lọc Mã ĐH Trạng thái Món hàng Thu hộ Tổng cước Chưa c…" at bounding box center [467, 224] width 935 height 448
click at [905, 289] on div "ver 1.8.137 Kho gửi Trên xe Kho nhận Hàng đã giao Hàng đã hủy Kho gửi Vinh Kho …" at bounding box center [482, 253] width 896 height 448
drag, startPoint x: 905, startPoint y: 289, endPoint x: 374, endPoint y: 2, distance: 603.7
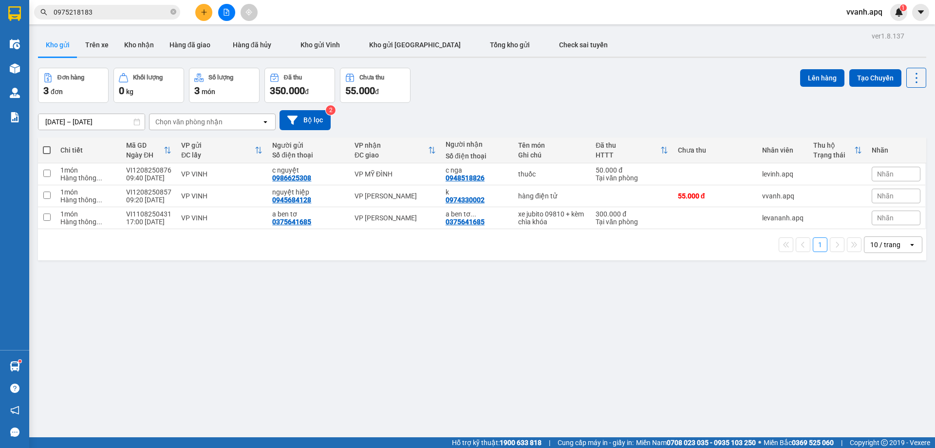
click at [374, 2] on section "Kết quả tìm kiếm ( 1 ) Bộ lọc Mã ĐH Trạng thái Món hàng Thu hộ Tổng cước Chưa c…" at bounding box center [467, 224] width 935 height 448
click at [373, 2] on div "Kết quả tìm kiếm ( 1 ) Bộ lọc Mã ĐH Trạng thái Món hàng Thu hộ Tổng cước Chưa c…" at bounding box center [467, 12] width 935 height 24
drag, startPoint x: 373, startPoint y: 2, endPoint x: 603, endPoint y: 128, distance: 261.8
click at [603, 128] on section "Kết quả tìm kiếm ( 1 ) Bộ lọc Mã ĐH Trạng thái Món hàng Thu hộ Tổng cước Chưa c…" at bounding box center [467, 224] width 935 height 448
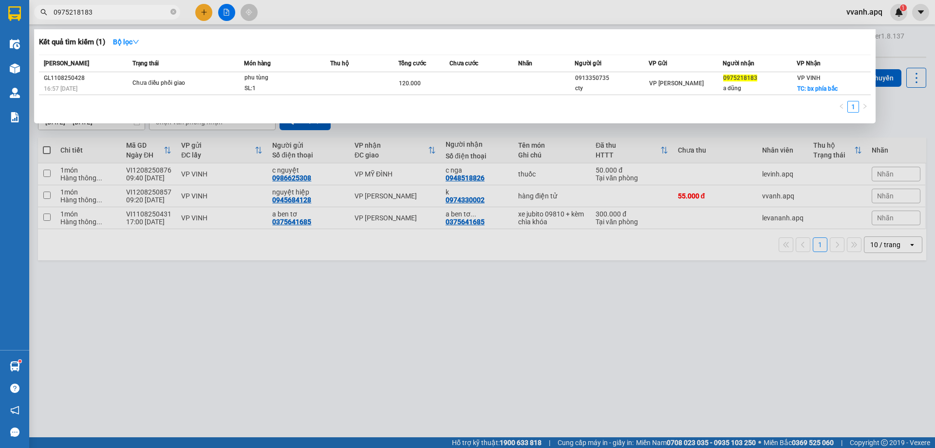
click at [144, 10] on input "0975218183" at bounding box center [111, 12] width 115 height 11
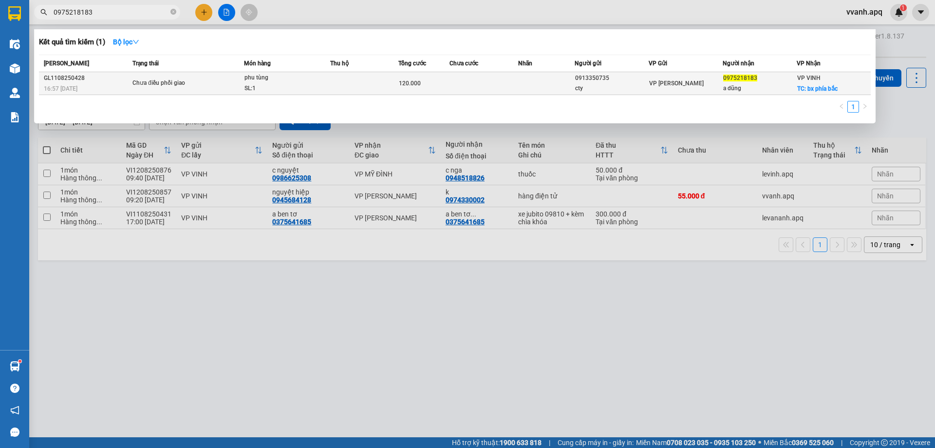
click at [471, 84] on td at bounding box center [484, 83] width 68 height 23
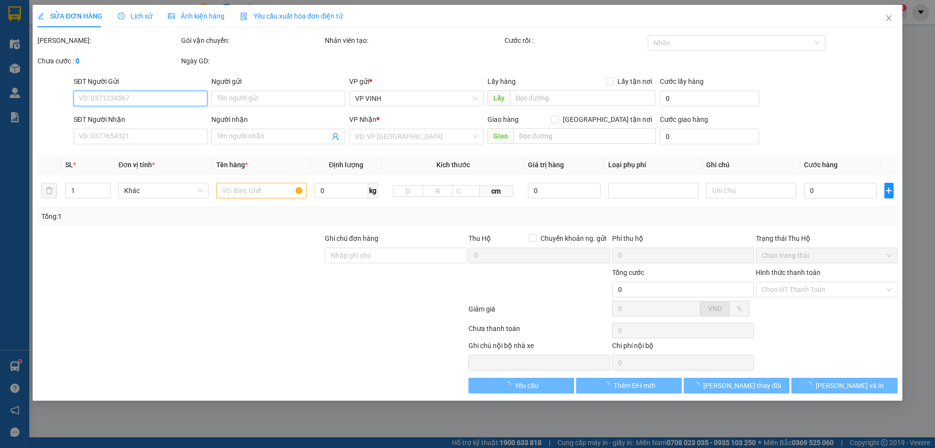
type input "0913350735"
type input "cty"
type input "0975218183"
type input "a dũng"
checkbox input "true"
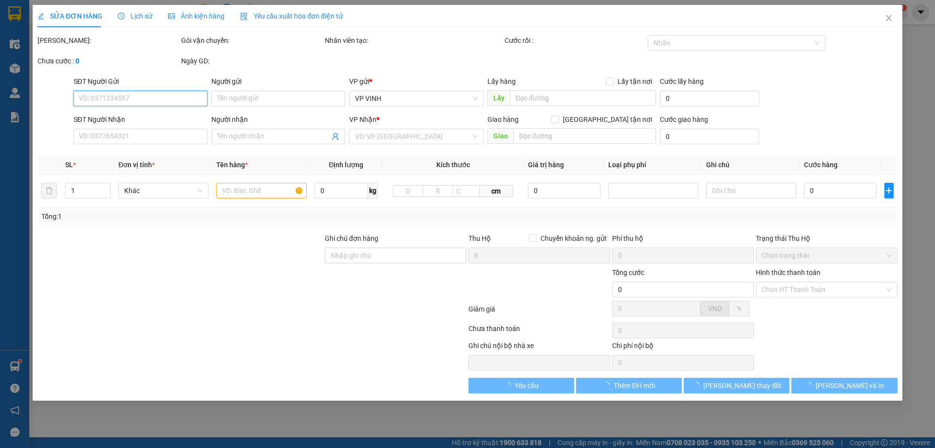
type input "bx phía bắc"
type input "120.000"
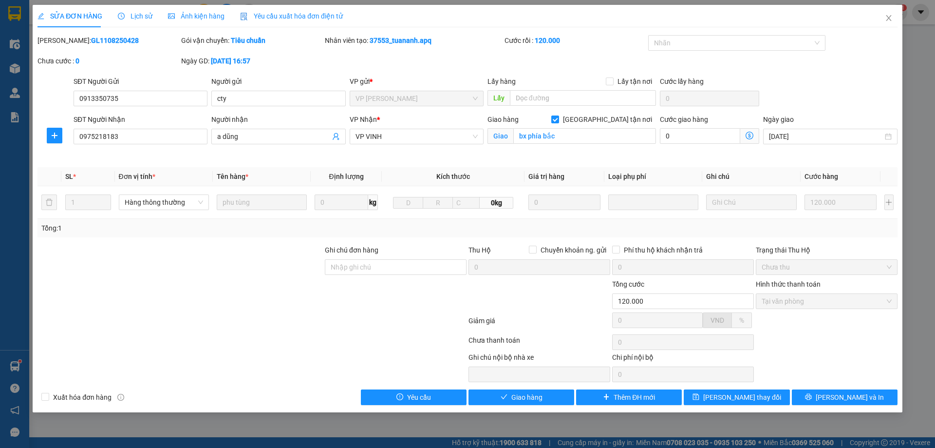
click at [498, 77] on span "Lấy hàng" at bounding box center [502, 81] width 28 height 8
click at [491, 83] on span "Lấy hàng" at bounding box center [502, 81] width 28 height 8
click at [471, 79] on div "VP gửi *" at bounding box center [417, 81] width 134 height 11
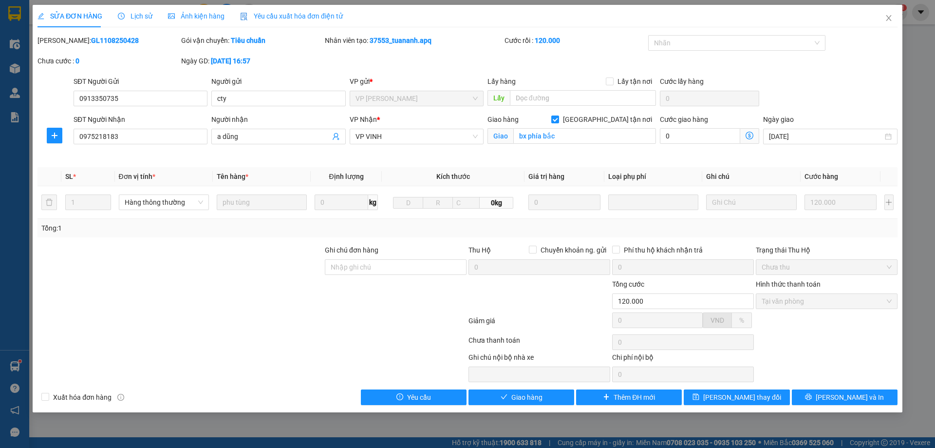
click at [389, 42] on b "37553_tuananh.apq" at bounding box center [401, 41] width 62 height 8
click at [394, 42] on b "37553_tuananh.apq" at bounding box center [401, 41] width 62 height 8
click at [392, 43] on b "37553_tuananh.apq" at bounding box center [401, 41] width 62 height 8
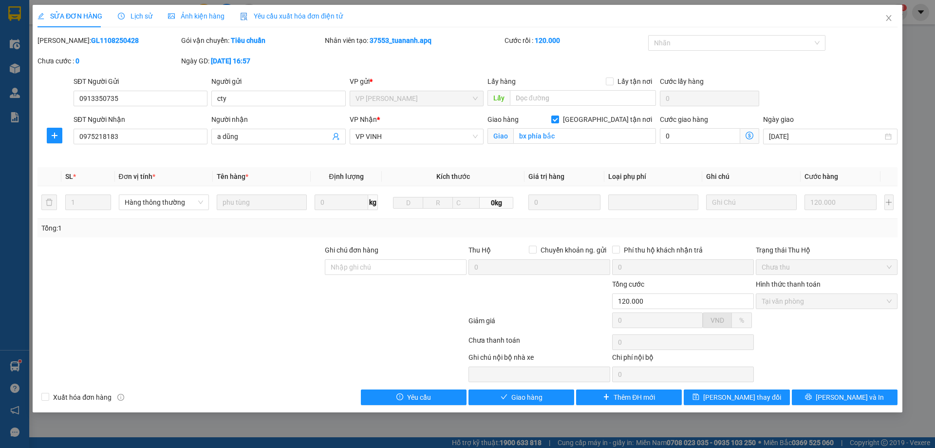
click at [394, 48] on div "Nhân viên tạo: 37553_tuananh.apq" at bounding box center [414, 45] width 180 height 20
click at [384, 38] on b "37553_tuananh.apq" at bounding box center [401, 41] width 62 height 8
click at [390, 38] on b "37553_tuananh.apq" at bounding box center [401, 41] width 62 height 8
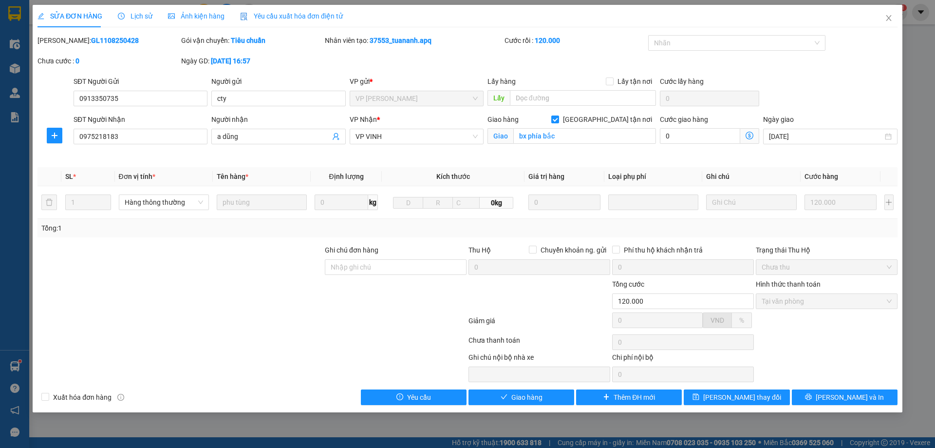
click at [391, 42] on b "37553_tuananh.apq" at bounding box center [401, 41] width 62 height 8
click at [396, 50] on div "Nhân viên tạo: 37553_tuananh.apq" at bounding box center [414, 45] width 180 height 20
click at [393, 41] on b "37553_tuananh.apq" at bounding box center [401, 41] width 62 height 8
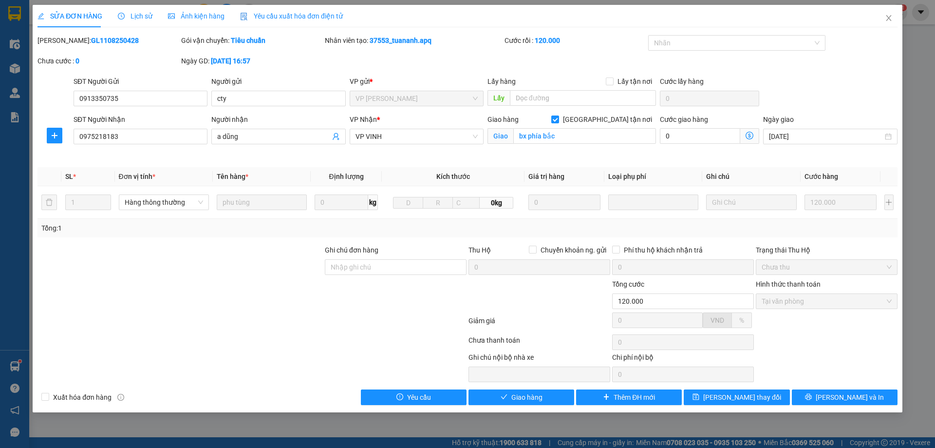
click at [389, 41] on b "37553_tuananh.apq" at bounding box center [401, 41] width 62 height 8
click at [390, 43] on b "37553_tuananh.apq" at bounding box center [401, 41] width 62 height 8
click at [346, 54] on div "Nhân viên tạo: 37553_tuananh.apq" at bounding box center [414, 45] width 180 height 20
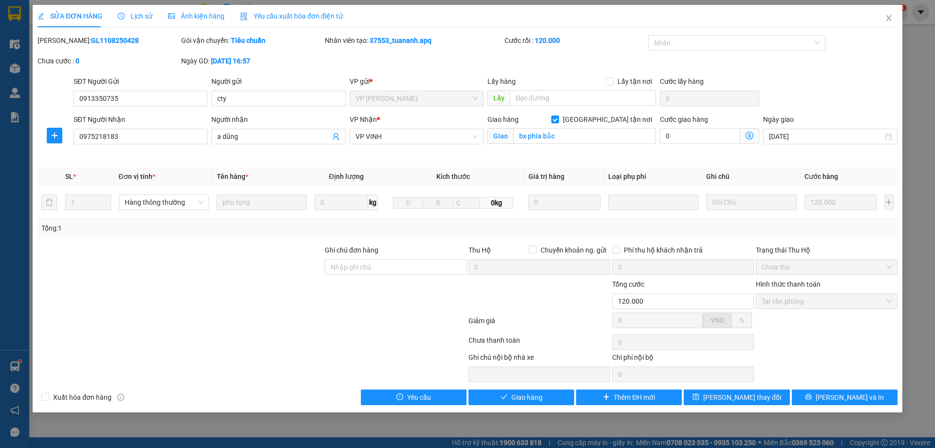
click at [248, 37] on b "Tiêu chuẩn" at bounding box center [248, 41] width 35 height 8
click at [244, 37] on b "Tiêu chuẩn" at bounding box center [248, 41] width 35 height 8
click at [243, 25] on div "Yêu cầu xuất hóa đơn điện tử" at bounding box center [291, 16] width 103 height 22
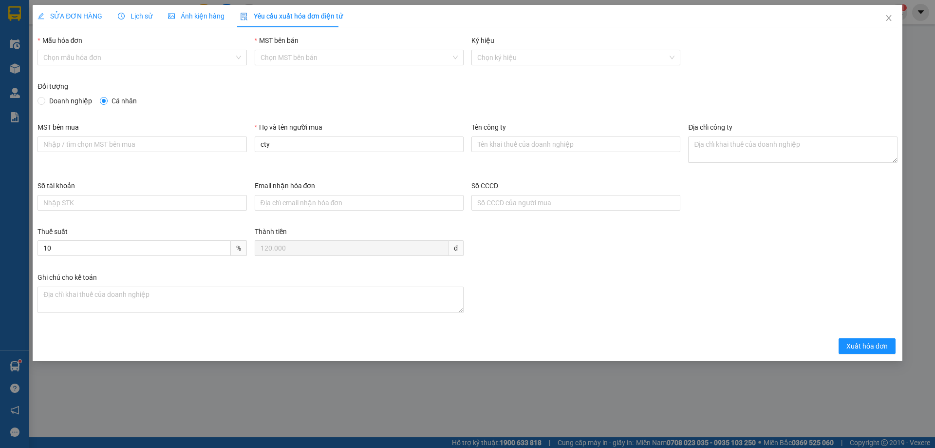
click at [57, 19] on span "SỬA ĐƠN HÀNG" at bounding box center [70, 16] width 65 height 8
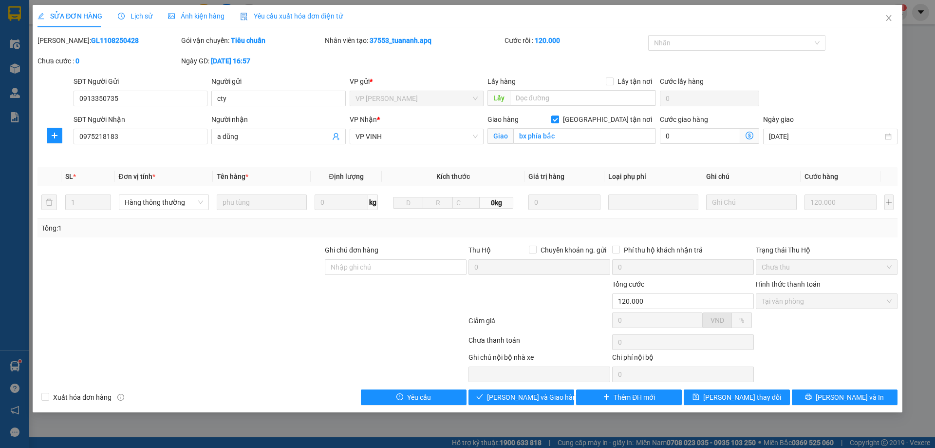
click at [247, 60] on b "11-08-2025 lúc 16:57" at bounding box center [230, 61] width 39 height 8
click at [250, 64] on b "11-08-2025 lúc 16:57" at bounding box center [230, 61] width 39 height 8
click at [250, 61] on b "11-08-2025 lúc 16:57" at bounding box center [230, 61] width 39 height 8
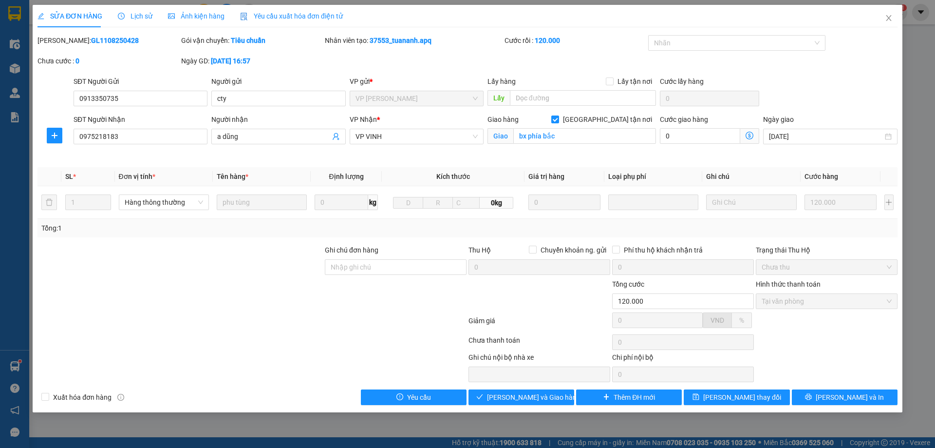
click at [258, 37] on b "Tiêu chuẩn" at bounding box center [248, 41] width 35 height 8
click at [241, 41] on b "Tiêu chuẩn" at bounding box center [248, 41] width 35 height 8
click at [345, 38] on div "Nhân viên tạo: 37553_tuananh.apq" at bounding box center [414, 40] width 178 height 11
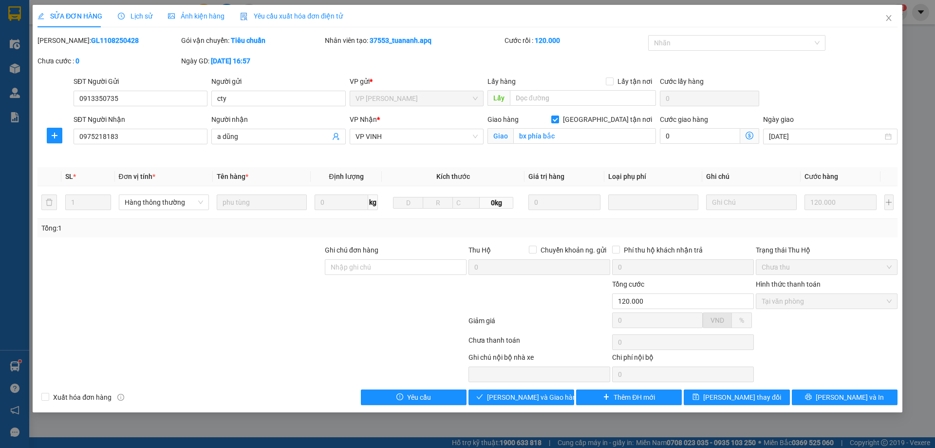
click at [364, 41] on div "Nhân viên tạo: 37553_tuananh.apq" at bounding box center [414, 40] width 178 height 11
click at [330, 42] on div "Nhân viên tạo: 37553_tuananh.apq" at bounding box center [414, 40] width 178 height 11
click at [345, 41] on div "Nhân viên tạo: 37553_tuananh.apq" at bounding box center [414, 40] width 178 height 11
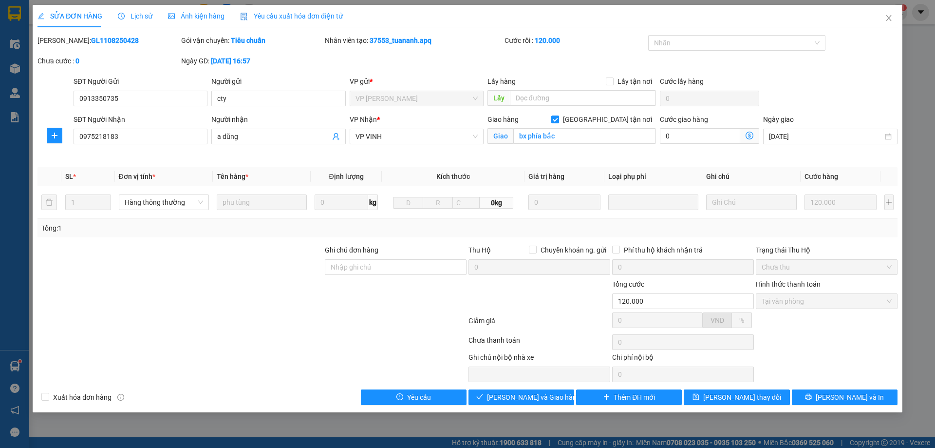
click at [345, 41] on div "Nhân viên tạo: 37553_tuananh.apq" at bounding box center [414, 40] width 178 height 11
click at [329, 42] on div "Nhân viên tạo: 37553_tuananh.apq" at bounding box center [414, 40] width 178 height 11
click at [344, 41] on div "Nhân viên tạo: 37553_tuananh.apq" at bounding box center [414, 40] width 178 height 11
click at [356, 40] on div "Nhân viên tạo: 37553_tuananh.apq" at bounding box center [414, 40] width 178 height 11
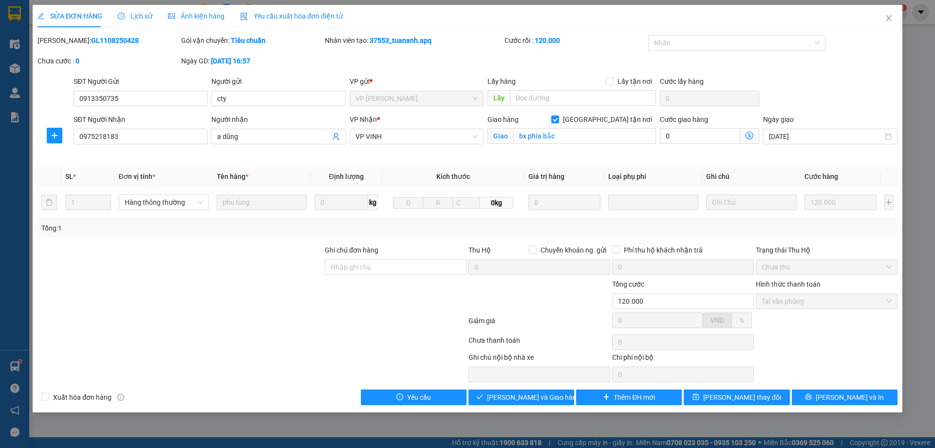
click at [356, 40] on div "Nhân viên tạo: 37553_tuananh.apq" at bounding box center [414, 40] width 178 height 11
click at [392, 40] on b "37553_tuananh.apq" at bounding box center [401, 41] width 62 height 8
click at [394, 65] on div "Mã ĐH: GL1108250428 Gói vận chuyển: Tiêu chuẩn Nhân viên tạo: 37553_tuananh.apq…" at bounding box center [468, 55] width 862 height 41
click at [894, 23] on span "Close" at bounding box center [888, 18] width 27 height 27
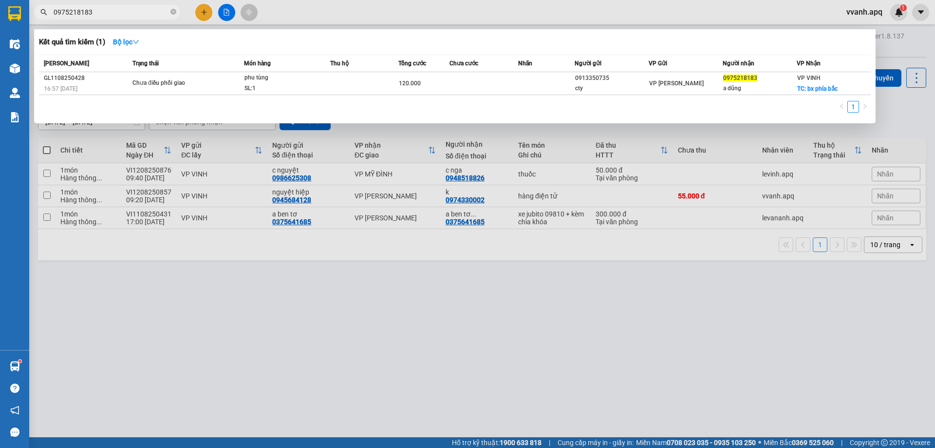
click at [125, 13] on input "0975218183" at bounding box center [111, 12] width 115 height 11
click at [602, 125] on div at bounding box center [467, 224] width 935 height 448
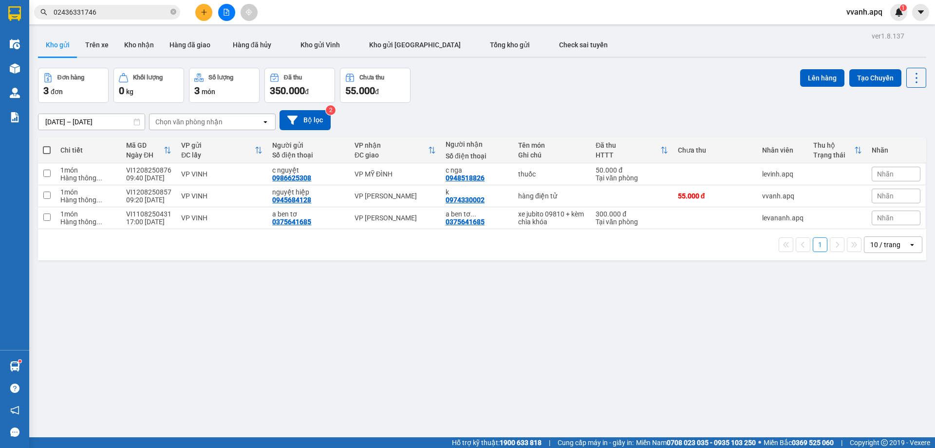
drag, startPoint x: 602, startPoint y: 125, endPoint x: 644, endPoint y: 235, distance: 118.0
click at [644, 235] on div "ver 1.8.137 Kho gửi Trên xe Kho nhận Hàng đã giao Hàng đã hủy Kho gửi Vinh Kho …" at bounding box center [482, 253] width 896 height 448
click at [644, 235] on div "1 10 / trang open" at bounding box center [482, 244] width 888 height 31
drag, startPoint x: 610, startPoint y: 107, endPoint x: 664, endPoint y: 222, distance: 127.0
click at [663, 222] on div "ver 1.8.137 Kho gửi Trên xe Kho nhận Hàng đã giao Hàng đã hủy Kho gửi Vinh Kho …" at bounding box center [482, 253] width 896 height 448
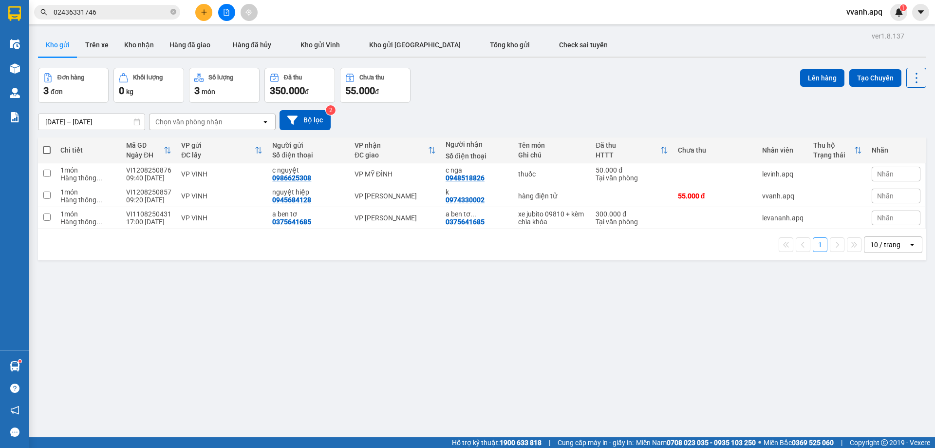
click at [671, 237] on div "1 10 / trang open" at bounding box center [482, 244] width 881 height 17
drag, startPoint x: 672, startPoint y: 237, endPoint x: 636, endPoint y: 114, distance: 127.3
click at [638, 123] on div "ver 1.8.137 Kho gửi Trên xe Kho nhận Hàng đã giao Hàng đã hủy Kho gửi Vinh Kho …" at bounding box center [482, 253] width 896 height 448
click at [636, 114] on div "[DATE] – [DATE] Press the down arrow key to interact with the calendar and sele…" at bounding box center [482, 120] width 888 height 20
drag, startPoint x: 636, startPoint y: 114, endPoint x: 894, endPoint y: 273, distance: 302.4
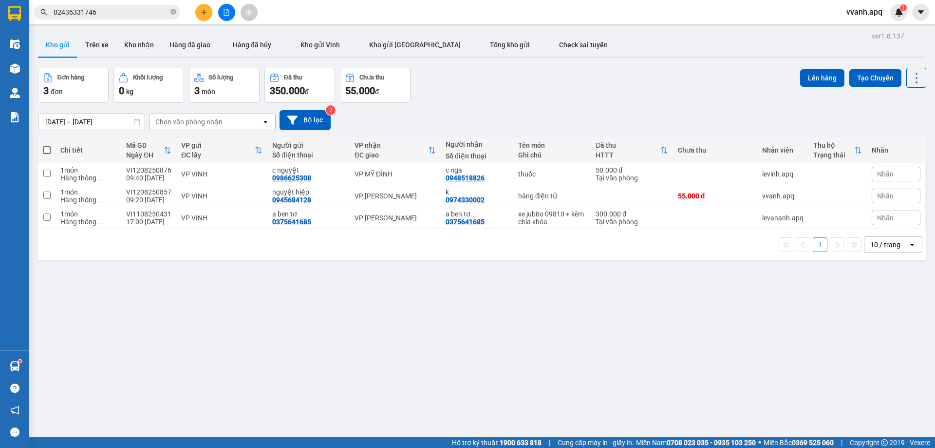
click at [894, 273] on div "ver 1.8.137 Kho gửi Trên xe Kho nhận Hàng đã giao Hàng đã hủy Kho gửi Vinh Kho …" at bounding box center [482, 253] width 896 height 448
drag, startPoint x: 894, startPoint y: 273, endPoint x: 585, endPoint y: 32, distance: 391.4
click at [585, 32] on div "ver 1.8.137 Kho gửi Trên xe Kho nhận Hàng đã giao Hàng đã hủy Kho gửi Vinh Kho …" at bounding box center [482, 253] width 896 height 448
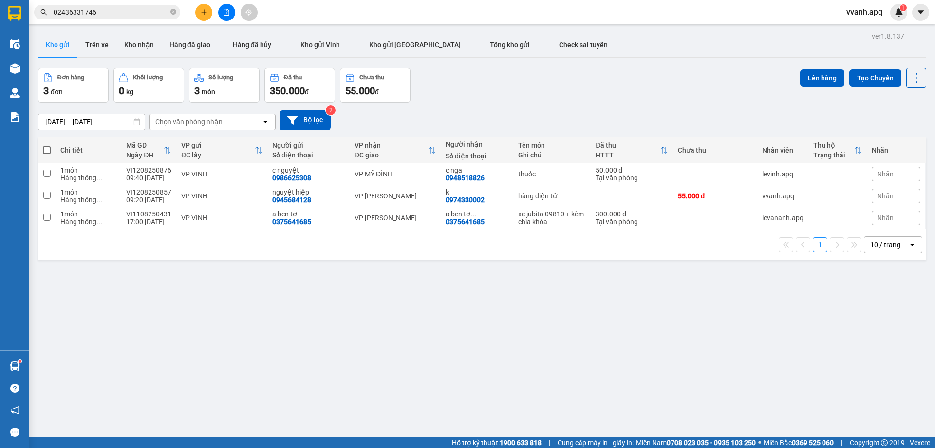
click at [585, 31] on div "ver 1.8.137 Kho gửi Trên xe Kho nhận Hàng đã giao Hàng đã hủy Kho gửi Vinh Kho …" at bounding box center [482, 253] width 896 height 448
drag, startPoint x: 581, startPoint y: 20, endPoint x: 867, endPoint y: 281, distance: 386.8
click at [865, 281] on section "Kết quả tìm kiếm ( 1 ) Bộ lọc Mã ĐH Trạng thái Món hàng Thu hộ Tổng cước Chưa c…" at bounding box center [467, 224] width 935 height 448
click at [870, 281] on div "ver 1.8.137 Kho gửi Trên xe Kho nhận Hàng đã giao Hàng đã hủy Kho gửi Vinh Kho …" at bounding box center [482, 253] width 896 height 448
drag, startPoint x: 870, startPoint y: 281, endPoint x: 573, endPoint y: 23, distance: 392.9
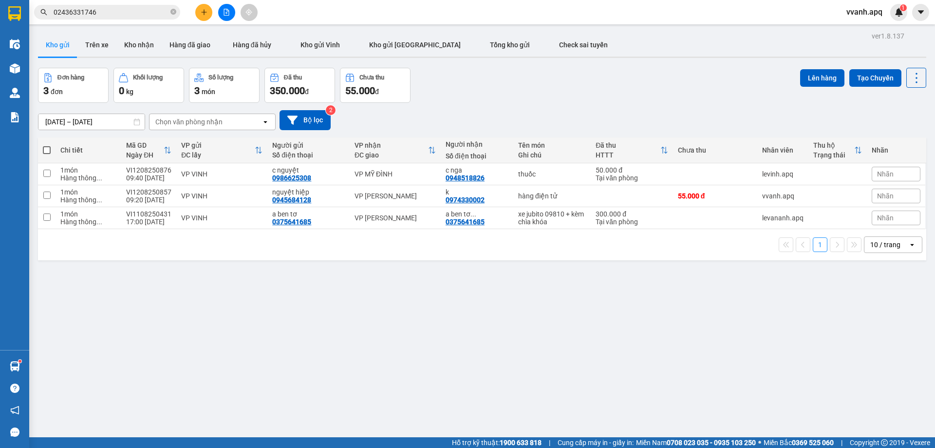
click at [573, 23] on section "Kết quả tìm kiếm ( 1 ) Bộ lọc Mã ĐH Trạng thái Món hàng Thu hộ Tổng cước Chưa c…" at bounding box center [467, 224] width 935 height 448
click at [573, 23] on div "Kết quả tìm kiếm ( 1 ) Bộ lọc Mã ĐH Trạng thái Món hàng Thu hộ Tổng cước Chưa c…" at bounding box center [467, 12] width 935 height 24
drag, startPoint x: 573, startPoint y: 23, endPoint x: 846, endPoint y: 276, distance: 371.5
click at [846, 276] on section "Kết quả tìm kiếm ( 1 ) Bộ lọc Mã ĐH Trạng thái Món hàng Thu hộ Tổng cước Chưa c…" at bounding box center [467, 224] width 935 height 448
click at [847, 276] on div "ver 1.8.137 Kho gửi Trên xe Kho nhận Hàng đã giao Hàng đã hủy Kho gửi Vinh Kho …" at bounding box center [482, 253] width 896 height 448
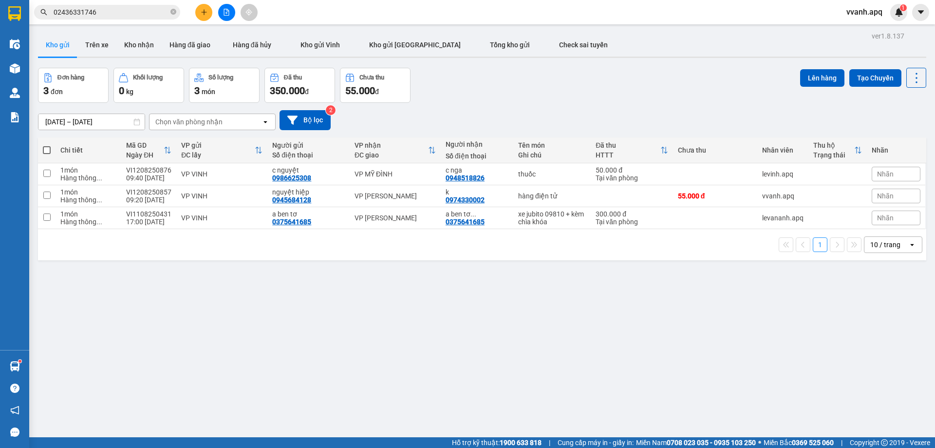
drag, startPoint x: 480, startPoint y: 24, endPoint x: 708, endPoint y: 284, distance: 345.9
click at [706, 284] on section "Kết quả tìm kiếm ( 1 ) Bộ lọc Mã ĐH Trạng thái Món hàng Thu hộ Tổng cước Chưa c…" at bounding box center [467, 224] width 935 height 448
click at [708, 284] on div "ver 1.8.137 Kho gửi Trên xe Kho nhận Hàng đã giao Hàng đã hủy Kho gửi Vinh Kho …" at bounding box center [482, 253] width 896 height 448
drag, startPoint x: 794, startPoint y: 285, endPoint x: 558, endPoint y: 12, distance: 361.2
click at [558, 12] on section "Kết quả tìm kiếm ( 1 ) Bộ lọc Mã ĐH Trạng thái Món hàng Thu hộ Tổng cước Chưa c…" at bounding box center [467, 224] width 935 height 448
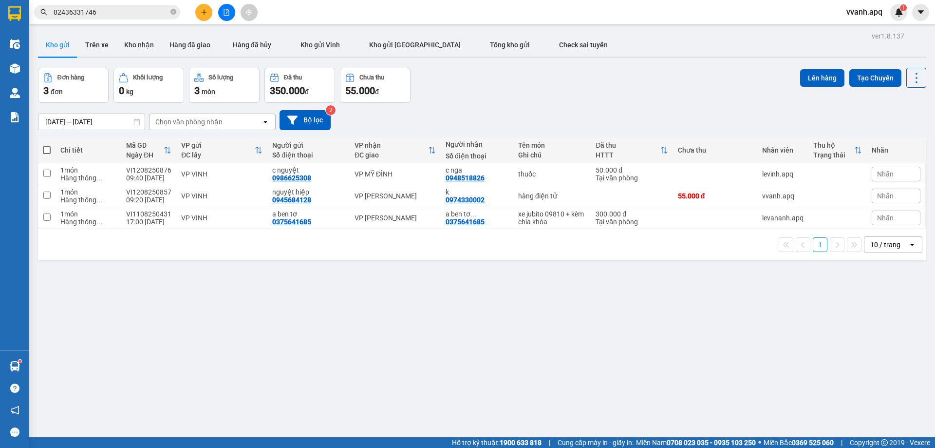
click at [553, 16] on div "Kết quả tìm kiếm ( 1 ) Bộ lọc Mã ĐH Trạng thái Món hàng Thu hộ Tổng cước Chưa c…" at bounding box center [467, 12] width 935 height 24
drag, startPoint x: 553, startPoint y: 18, endPoint x: 820, endPoint y: 277, distance: 371.7
click at [820, 277] on section "Kết quả tìm kiếm ( 1 ) Bộ lọc Mã ĐH Trạng thái Món hàng Thu hộ Tổng cước Chưa c…" at bounding box center [467, 224] width 935 height 448
click at [820, 277] on div "ver 1.8.137 Kho gửi Trên xe Kho nhận Hàng đã giao Hàng đã hủy Kho gửi Vinh Kho …" at bounding box center [482, 253] width 896 height 448
drag, startPoint x: 820, startPoint y: 277, endPoint x: 549, endPoint y: 10, distance: 379.9
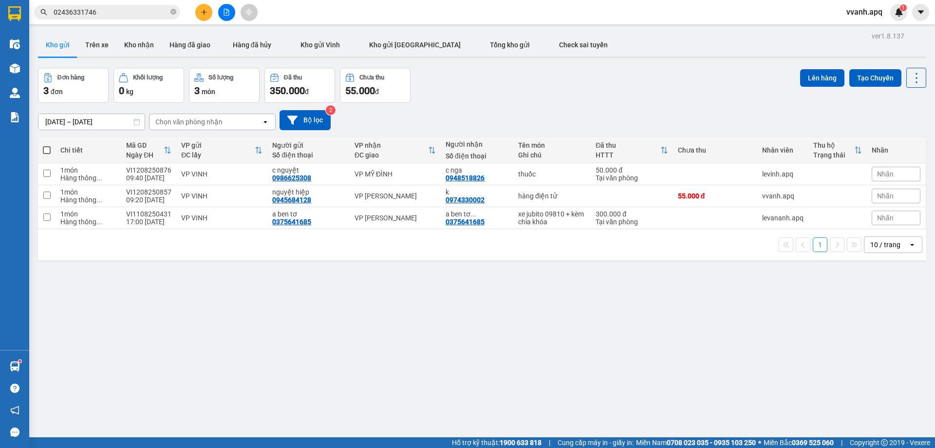
click at [549, 10] on section "Kết quả tìm kiếm ( 1 ) Bộ lọc Mã ĐH Trạng thái Món hàng Thu hộ Tổng cước Chưa c…" at bounding box center [467, 224] width 935 height 448
click at [549, 10] on div "Kết quả tìm kiếm ( 1 ) Bộ lọc Mã ĐH Trạng thái Món hàng Thu hộ Tổng cước Chưa c…" at bounding box center [467, 12] width 935 height 24
drag, startPoint x: 549, startPoint y: 10, endPoint x: 824, endPoint y: 283, distance: 387.1
click at [824, 283] on section "Kết quả tìm kiếm ( 1 ) Bộ lọc Mã ĐH Trạng thái Món hàng Thu hộ Tổng cước Chưa c…" at bounding box center [467, 224] width 935 height 448
click at [824, 283] on div "ver 1.8.137 Kho gửi Trên xe Kho nhận Hàng đã giao Hàng đã hủy Kho gửi Vinh Kho …" at bounding box center [482, 253] width 896 height 448
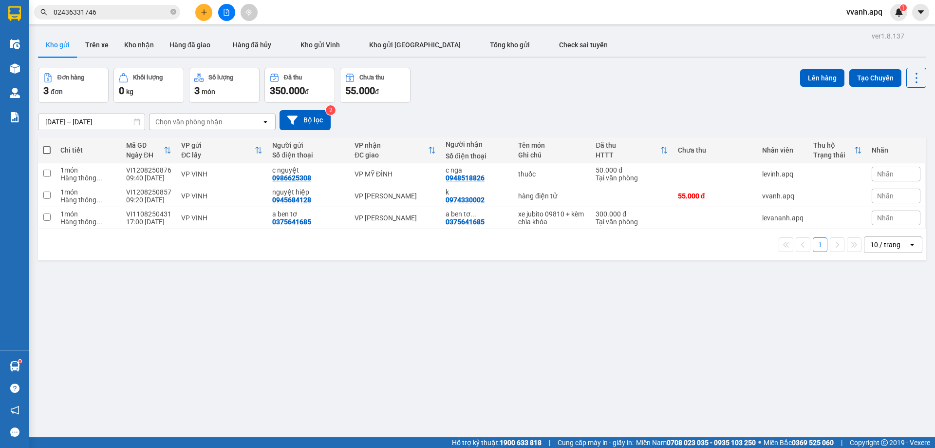
drag, startPoint x: 824, startPoint y: 283, endPoint x: 623, endPoint y: 30, distance: 323.1
click at [623, 30] on div "ver 1.8.137 Kho gửi Trên xe Kho nhận Hàng đã giao Hàng đã hủy Kho gửi Vinh Kho …" at bounding box center [482, 253] width 896 height 448
drag, startPoint x: 603, startPoint y: 8, endPoint x: 822, endPoint y: 275, distance: 344.4
click at [822, 275] on section "Kết quả tìm kiếm ( 1 ) Bộ lọc Mã ĐH Trạng thái Món hàng Thu hộ Tổng cước Chưa c…" at bounding box center [467, 224] width 935 height 448
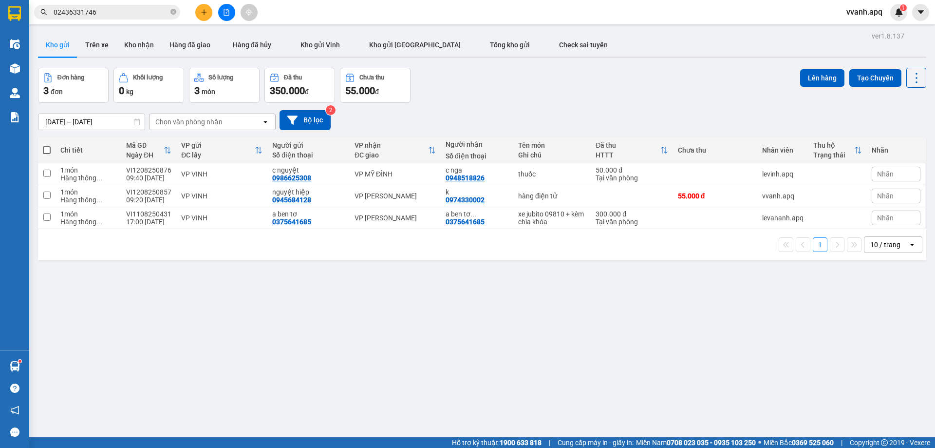
click at [822, 275] on div "ver 1.8.137 Kho gửi Trên xe Kho nhận Hàng đã giao Hàng đã hủy Kho gửi Vinh Kho …" at bounding box center [482, 253] width 896 height 448
drag, startPoint x: 878, startPoint y: 290, endPoint x: 675, endPoint y: 6, distance: 349.2
click at [675, 6] on section "Kết quả tìm kiếm ( 1 ) Bộ lọc Mã ĐH Trạng thái Món hàng Thu hộ Tổng cước Chưa c…" at bounding box center [467, 224] width 935 height 448
click at [675, 6] on div "Kết quả tìm kiếm ( 1 ) Bộ lọc Mã ĐH Trạng thái Món hàng Thu hộ Tổng cước Chưa c…" at bounding box center [467, 12] width 935 height 24
drag, startPoint x: 675, startPoint y: 6, endPoint x: 889, endPoint y: 265, distance: 336.0
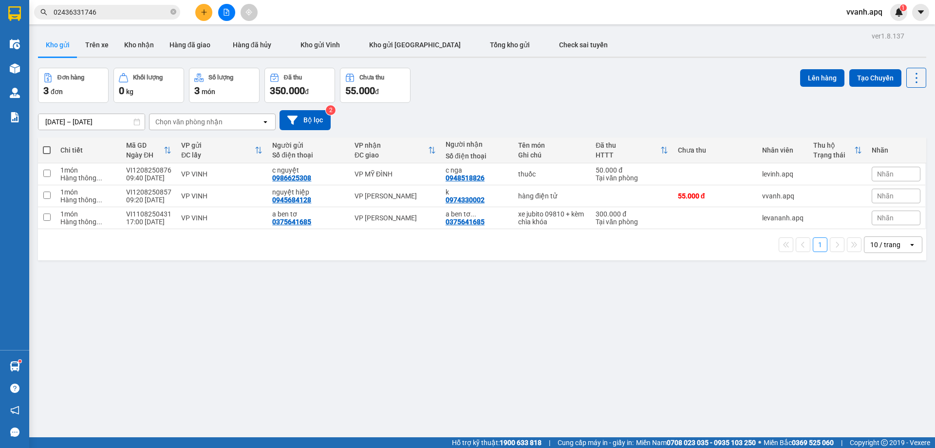
click at [889, 265] on section "Kết quả tìm kiếm ( 1 ) Bộ lọc Mã ĐH Trạng thái Món hàng Thu hộ Tổng cước Chưa c…" at bounding box center [467, 224] width 935 height 448
click at [889, 265] on div "ver 1.8.137 Kho gửi Trên xe Kho nhận Hàng đã giao Hàng đã hủy Kho gửi Vinh Kho …" at bounding box center [482, 253] width 896 height 448
click at [660, 340] on div "ver 1.8.137 Kho gửi Trên xe Kho nhận Hàng đã giao Hàng đã hủy Kho gửi Vinh Kho …" at bounding box center [482, 253] width 896 height 448
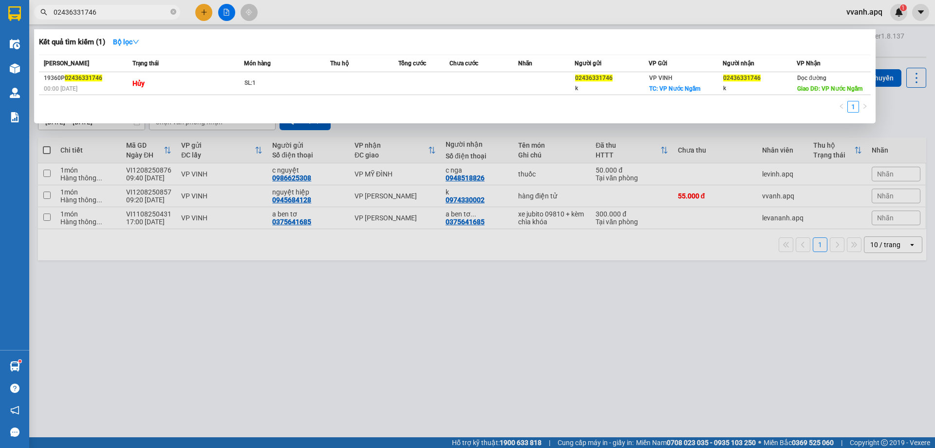
click at [140, 13] on input "02436331746" at bounding box center [111, 12] width 115 height 11
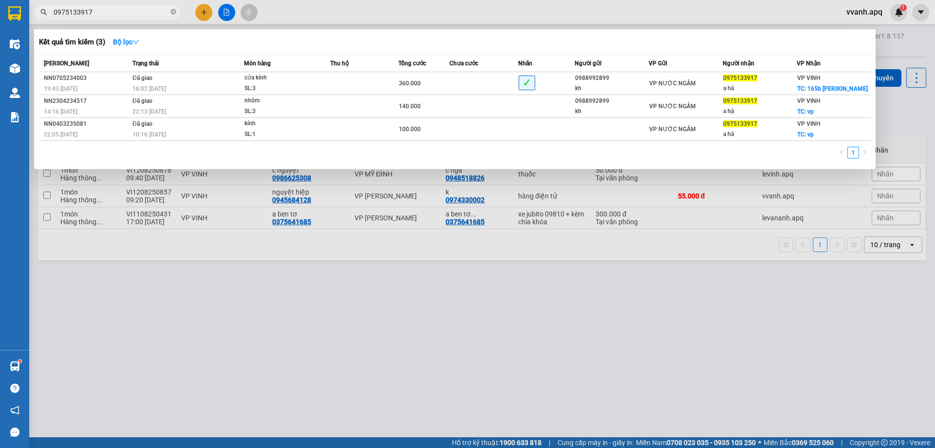
click at [293, 18] on div at bounding box center [467, 224] width 935 height 448
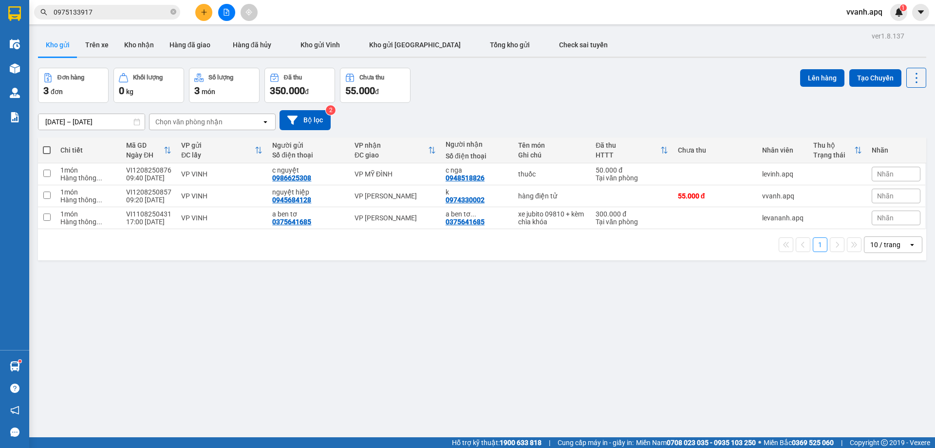
click at [147, 11] on input "0975133917" at bounding box center [111, 12] width 115 height 11
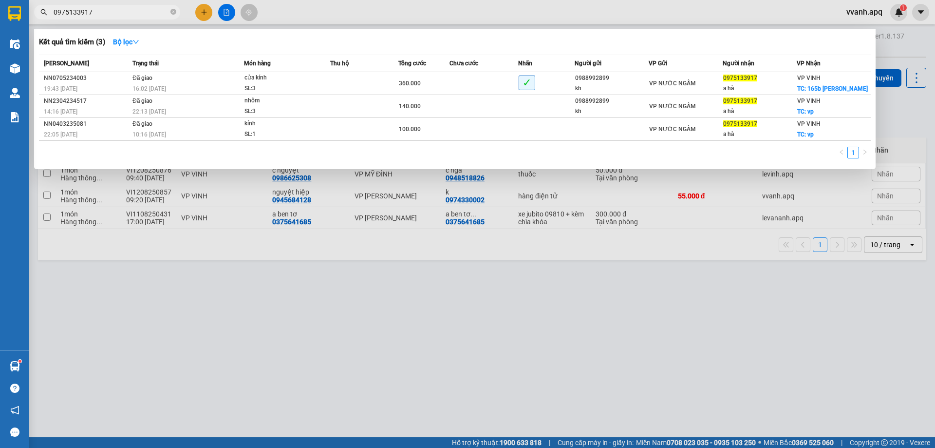
click at [147, 11] on input "0975133917" at bounding box center [111, 12] width 115 height 11
drag, startPoint x: 298, startPoint y: 16, endPoint x: 319, endPoint y: 16, distance: 20.9
click at [299, 16] on div at bounding box center [467, 224] width 935 height 448
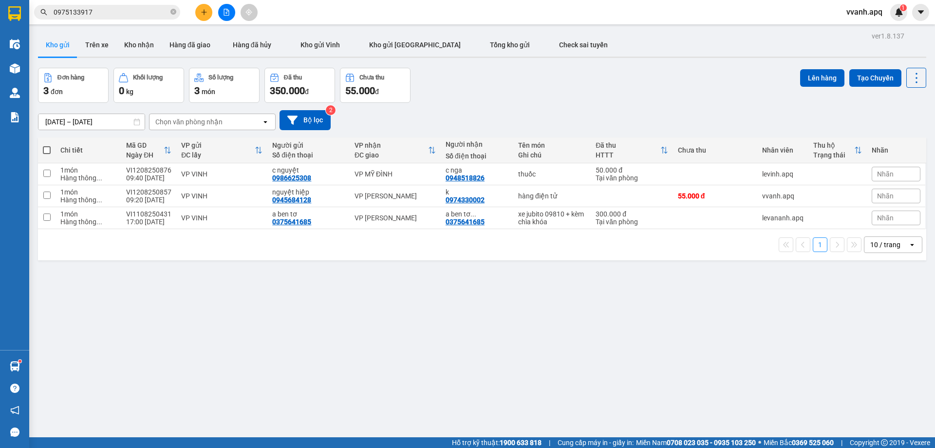
drag, startPoint x: 345, startPoint y: 25, endPoint x: 873, endPoint y: 277, distance: 585.0
click at [873, 277] on main "ver 1.8.137 Kho gửi Trên xe Kho nhận Hàng đã giao Hàng đã hủy Kho gửi Vinh Kho …" at bounding box center [467, 218] width 935 height 437
click at [873, 277] on div "ver 1.8.137 Kho gửi Trên xe Kho nhận Hàng đã giao Hàng đã hủy Kho gửi Vinh Kho …" at bounding box center [482, 253] width 896 height 448
drag, startPoint x: 873, startPoint y: 277, endPoint x: 382, endPoint y: 26, distance: 551.6
click at [382, 26] on main "ver 1.8.137 Kho gửi Trên xe Kho nhận Hàng đã giao Hàng đã hủy Kho gửi Vinh Kho …" at bounding box center [467, 218] width 935 height 437
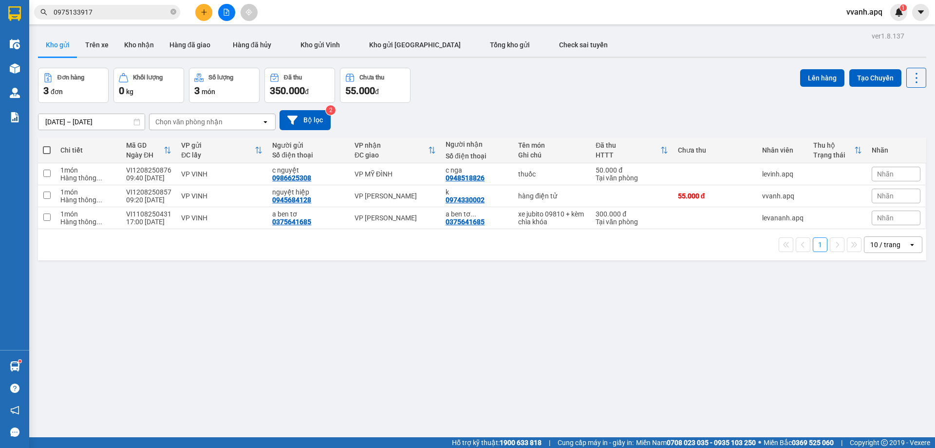
click at [375, 22] on div "Kết quả tìm kiếm ( 3 ) Bộ lọc Mã ĐH Trạng thái Món hàng Thu hộ Tổng cước Chưa c…" at bounding box center [467, 12] width 935 height 24
drag, startPoint x: 365, startPoint y: 10, endPoint x: 888, endPoint y: 267, distance: 582.9
click at [888, 267] on section "Kết quả tìm kiếm ( 3 ) Bộ lọc Mã ĐH Trạng thái Món hàng Thu hộ Tổng cước Chưa c…" at bounding box center [467, 224] width 935 height 448
click at [888, 267] on div "ver 1.8.137 Kho gửi Trên xe Kho nhận Hàng đã giao Hàng đã hủy Kho gửi Vinh Kho …" at bounding box center [482, 253] width 896 height 448
drag, startPoint x: 893, startPoint y: 264, endPoint x: 364, endPoint y: 21, distance: 582.8
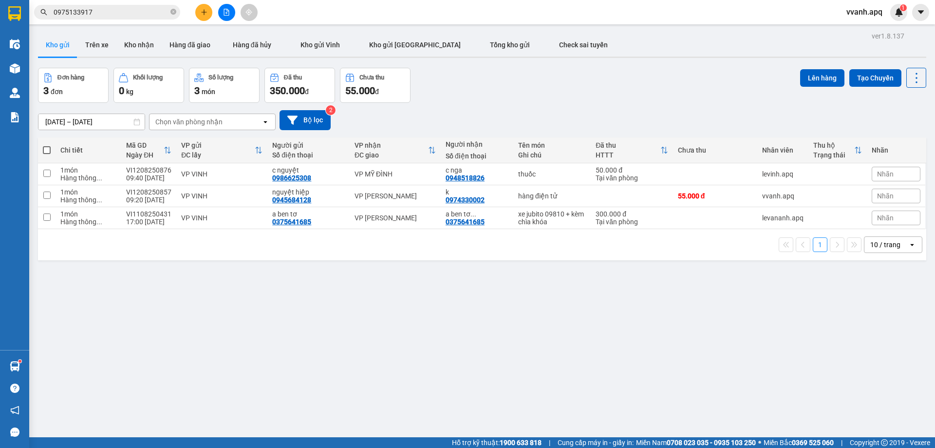
click at [364, 21] on section "Kết quả tìm kiếm ( 3 ) Bộ lọc Mã ĐH Trạng thái Món hàng Thu hộ Tổng cước Chưa c…" at bounding box center [467, 224] width 935 height 448
click at [364, 21] on div "Kết quả tìm kiếm ( 3 ) Bộ lọc Mã ĐH Trạng thái Món hàng Thu hộ Tổng cước Chưa c…" at bounding box center [467, 12] width 935 height 24
drag, startPoint x: 364, startPoint y: 21, endPoint x: 892, endPoint y: 305, distance: 599.9
click at [881, 306] on section "Kết quả tìm kiếm ( 3 ) Bộ lọc Mã ĐH Trạng thái Món hàng Thu hộ Tổng cước Chưa c…" at bounding box center [467, 224] width 935 height 448
click at [895, 303] on div "ver 1.8.137 Kho gửi Trên xe Kho nhận Hàng đã giao Hàng đã hủy Kho gửi Vinh Kho …" at bounding box center [482, 253] width 896 height 448
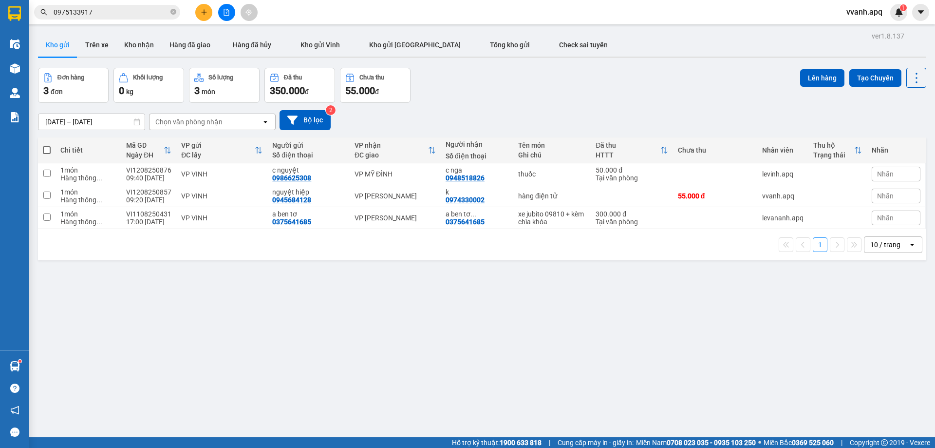
drag, startPoint x: 895, startPoint y: 303, endPoint x: 361, endPoint y: 13, distance: 607.9
click at [361, 13] on section "Kết quả tìm kiếm ( 3 ) Bộ lọc Mã ĐH Trạng thái Món hàng Thu hộ Tổng cước Chưa c…" at bounding box center [467, 224] width 935 height 448
click at [361, 13] on div "Kết quả tìm kiếm ( 3 ) Bộ lọc Mã ĐH Trạng thái Món hàng Thu hộ Tổng cước Chưa c…" at bounding box center [467, 12] width 935 height 24
drag, startPoint x: 361, startPoint y: 13, endPoint x: 896, endPoint y: 289, distance: 602.1
click at [896, 289] on section "Kết quả tìm kiếm ( 3 ) Bộ lọc Mã ĐH Trạng thái Món hàng Thu hộ Tổng cước Chưa c…" at bounding box center [467, 224] width 935 height 448
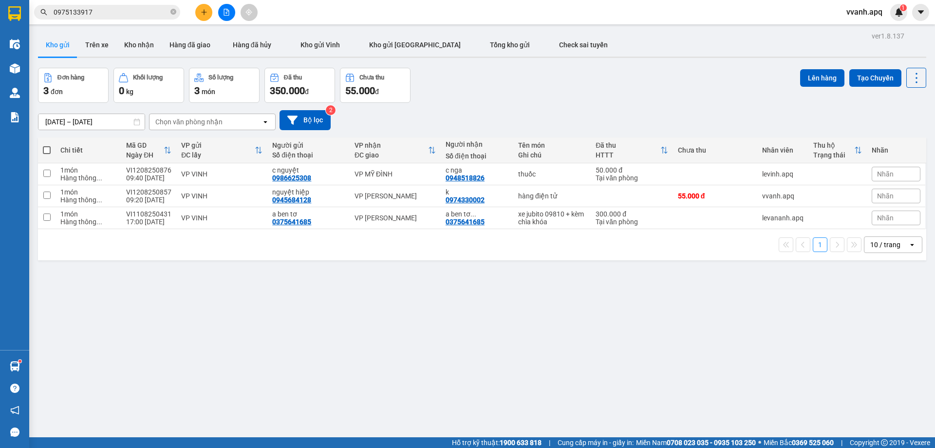
click at [896, 289] on div "ver 1.8.137 Kho gửi Trên xe Kho nhận Hàng đã giao Hàng đã hủy Kho gửi Vinh Kho …" at bounding box center [482, 253] width 896 height 448
drag, startPoint x: 896, startPoint y: 289, endPoint x: 410, endPoint y: 18, distance: 556.7
click at [410, 18] on section "Kết quả tìm kiếm ( 3 ) Bộ lọc Mã ĐH Trạng thái Món hàng Thu hộ Tổng cước Chưa c…" at bounding box center [467, 224] width 935 height 448
click at [410, 18] on div "Kết quả tìm kiếm ( 3 ) Bộ lọc Mã ĐH Trạng thái Món hàng Thu hộ Tổng cước Chưa c…" at bounding box center [467, 12] width 935 height 24
drag, startPoint x: 410, startPoint y: 18, endPoint x: 893, endPoint y: 275, distance: 547.8
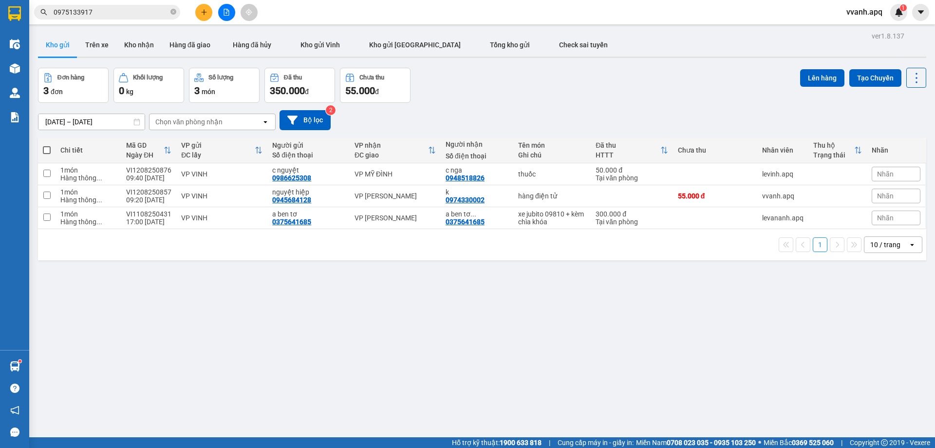
click at [893, 275] on section "Kết quả tìm kiếm ( 3 ) Bộ lọc Mã ĐH Trạng thái Món hàng Thu hộ Tổng cước Chưa c…" at bounding box center [467, 224] width 935 height 448
click at [893, 275] on div "ver 1.8.137 Kho gửi Trên xe Kho nhận Hàng đã giao Hàng đã hủy Kho gửi Vinh Kho …" at bounding box center [482, 253] width 896 height 448
drag, startPoint x: 894, startPoint y: 274, endPoint x: 400, endPoint y: 10, distance: 560.0
click at [400, 10] on section "Kết quả tìm kiếm ( 3 ) Bộ lọc Mã ĐH Trạng thái Món hàng Thu hộ Tổng cước Chưa c…" at bounding box center [467, 224] width 935 height 448
click at [400, 10] on div "Kết quả tìm kiếm ( 3 ) Bộ lọc Mã ĐH Trạng thái Món hàng Thu hộ Tổng cước Chưa c…" at bounding box center [467, 12] width 935 height 24
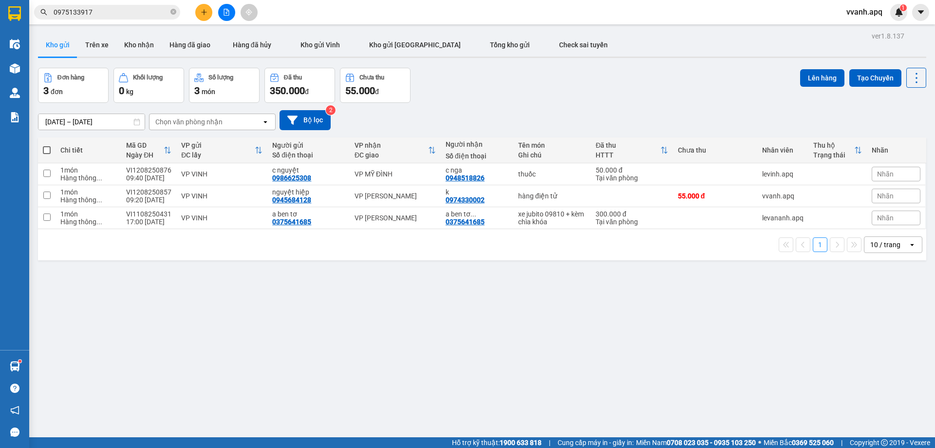
drag, startPoint x: 400, startPoint y: 10, endPoint x: 910, endPoint y: 292, distance: 582.6
click at [910, 292] on section "Kết quả tìm kiếm ( 3 ) Bộ lọc Mã ĐH Trạng thái Món hàng Thu hộ Tổng cước Chưa c…" at bounding box center [467, 224] width 935 height 448
click at [910, 291] on div "ver 1.8.137 Kho gửi Trên xe Kho nhận Hàng đã giao Hàng đã hủy Kho gửi Vinh Kho …" at bounding box center [482, 253] width 896 height 448
drag, startPoint x: 905, startPoint y: 287, endPoint x: 328, endPoint y: 17, distance: 637.4
click at [334, 17] on section "Kết quả tìm kiếm ( 3 ) Bộ lọc Mã ĐH Trạng thái Món hàng Thu hộ Tổng cước Chưa c…" at bounding box center [467, 224] width 935 height 448
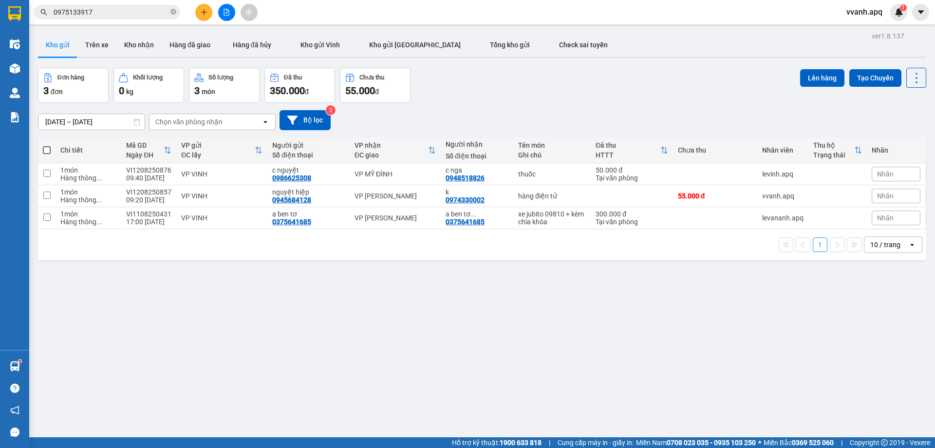
click at [328, 17] on div "Kết quả tìm kiếm ( 3 ) Bộ lọc Mã ĐH Trạng thái Món hàng Thu hộ Tổng cước Chưa c…" at bounding box center [467, 12] width 935 height 24
drag, startPoint x: 337, startPoint y: 49, endPoint x: 861, endPoint y: 304, distance: 582.9
click at [861, 304] on section "Kết quả tìm kiếm ( 3 ) Bộ lọc Mã ĐH Trạng thái Món hàng Thu hộ Tổng cước Chưa c…" at bounding box center [467, 224] width 935 height 448
click at [862, 303] on div "ver 1.8.137 Kho gửi Trên xe Kho nhận Hàng đã giao Hàng đã hủy Kho gửi Vinh Kho …" at bounding box center [482, 253] width 896 height 448
drag, startPoint x: 139, startPoint y: 26, endPoint x: 880, endPoint y: 341, distance: 805.5
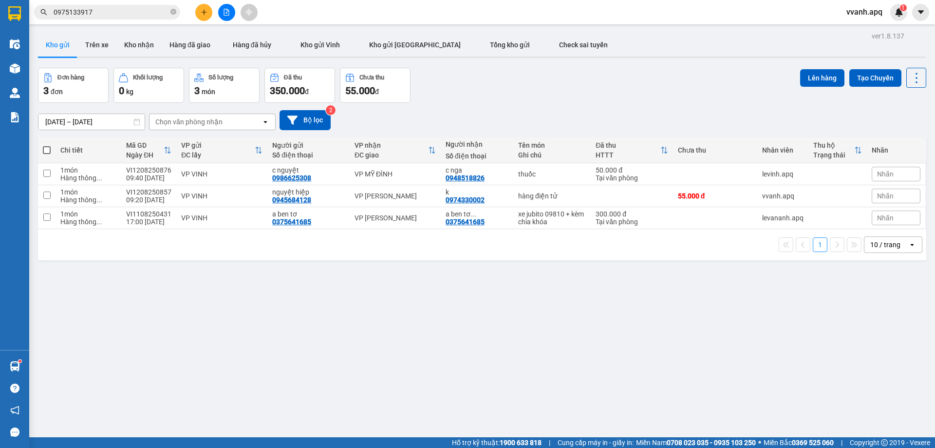
click at [880, 341] on main "ver 1.8.137 Kho gửi Trên xe Kho nhận Hàng đã giao Hàng đã hủy Kho gửi Vinh Kho …" at bounding box center [467, 218] width 935 height 437
click at [881, 341] on div "ver 1.8.137 Kho gửi Trên xe Kho nhận Hàng đã giao Hàng đã hủy Kho gửi Vinh Kho …" at bounding box center [482, 253] width 896 height 448
drag, startPoint x: 888, startPoint y: 332, endPoint x: 65, endPoint y: 26, distance: 877.7
click at [66, 25] on main "ver 1.8.137 Kho gửi Trên xe Kho nhận Hàng đã giao Hàng đã hủy Kho gửi Vinh Kho …" at bounding box center [467, 218] width 935 height 437
click at [65, 26] on main "ver 1.8.137 Kho gửi Trên xe Kho nhận Hàng đã giao Hàng đã hủy Kho gửi Vinh Kho …" at bounding box center [467, 218] width 935 height 437
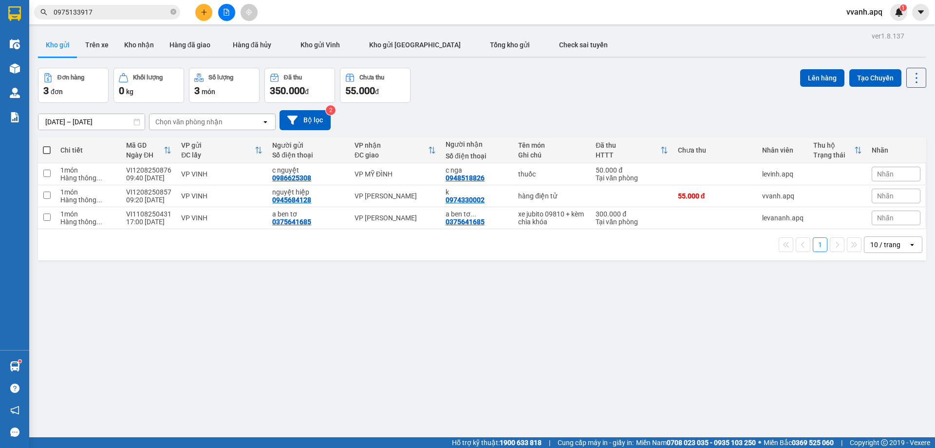
click at [101, 3] on div "Kết quả tìm kiếm ( 3 ) Bộ lọc Mã ĐH Trạng thái Món hàng Thu hộ Tổng cước Chưa c…" at bounding box center [467, 12] width 935 height 24
click at [109, 14] on input "0975133917" at bounding box center [111, 12] width 115 height 11
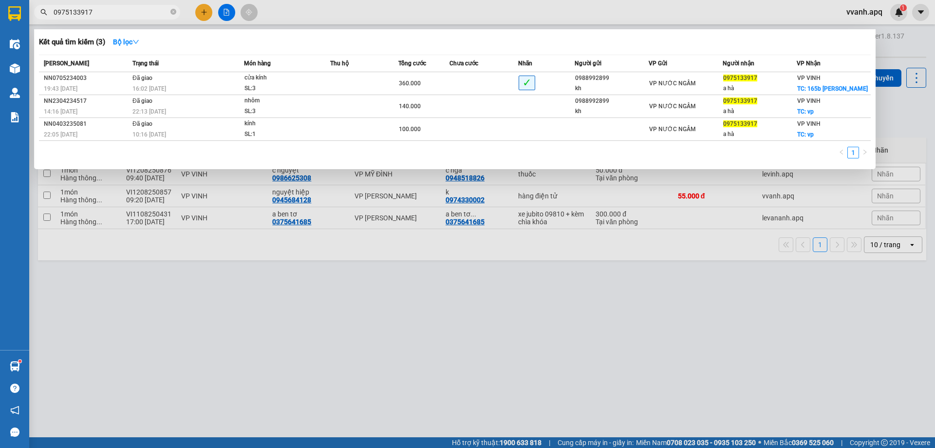
click at [287, 276] on div at bounding box center [467, 224] width 935 height 448
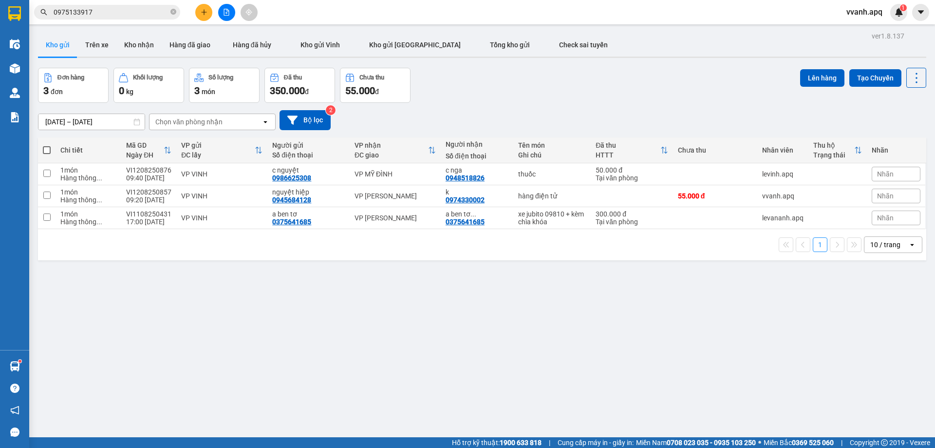
drag, startPoint x: 52, startPoint y: 24, endPoint x: 598, endPoint y: 317, distance: 619.3
click at [598, 317] on main "ver 1.8.137 Kho gửi Trên xe Kho nhận Hàng đã giao Hàng đã hủy Kho gửi Vinh Kho …" at bounding box center [467, 218] width 935 height 437
click at [600, 317] on div "ver 1.8.137 Kho gửi Trên xe Kho nhận Hàng đã giao Hàng đã hủy Kho gửi Vinh Kho …" at bounding box center [482, 253] width 896 height 448
drag, startPoint x: 231, startPoint y: 304, endPoint x: 130, endPoint y: 399, distance: 139.2
click at [230, 306] on div "ver 1.8.137 Kho gửi Trên xe Kho nhận Hàng đã giao Hàng đã hủy Kho gửi Vinh Kho …" at bounding box center [482, 253] width 896 height 448
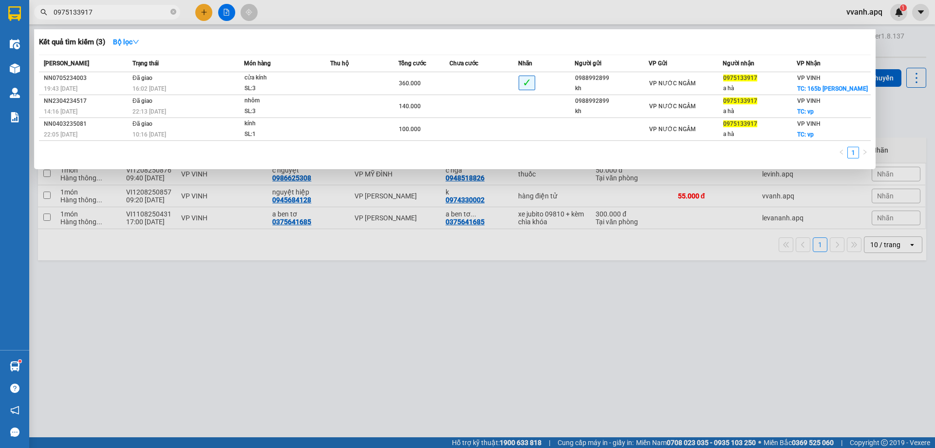
click at [135, 11] on input "0975133917" at bounding box center [111, 12] width 115 height 11
paste input "GL1108250428"
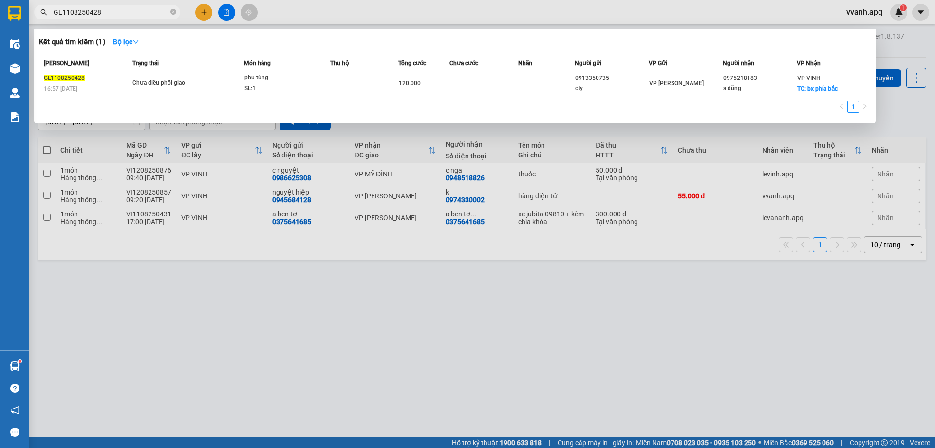
click at [165, 290] on div at bounding box center [467, 224] width 935 height 448
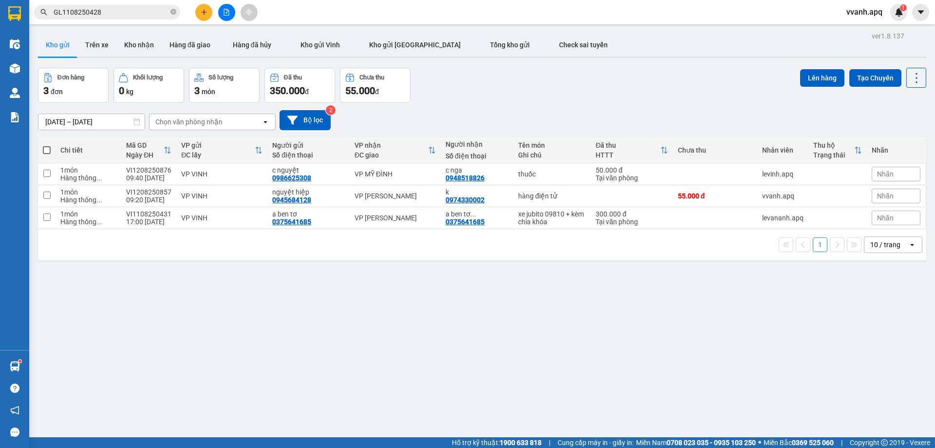
click at [140, 15] on input "GL1108250428" at bounding box center [111, 12] width 115 height 11
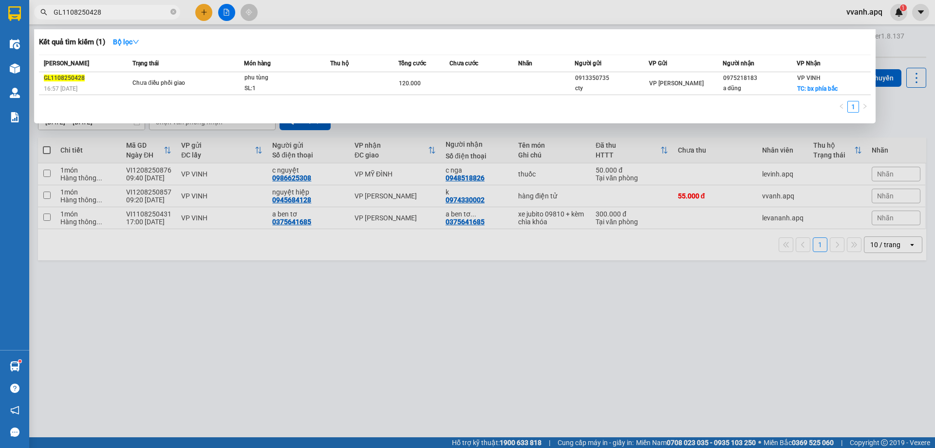
click at [140, 15] on input "GL1108250428" at bounding box center [111, 12] width 115 height 11
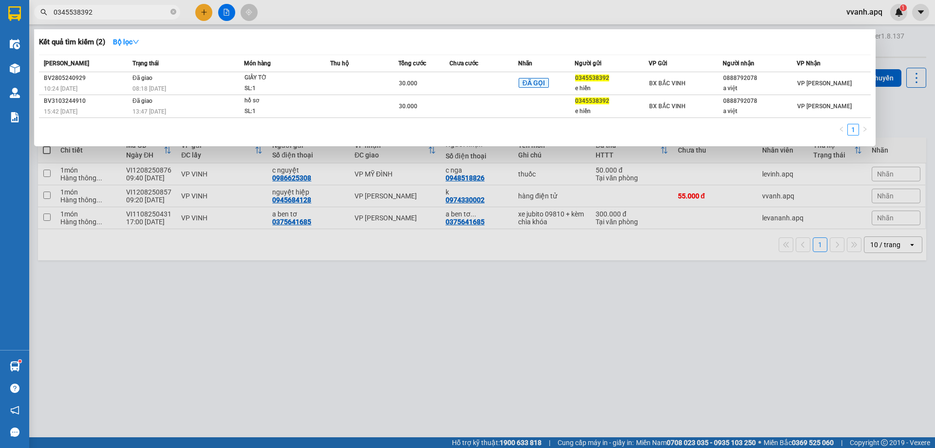
type input "0345538392"
click at [330, 256] on div at bounding box center [467, 224] width 935 height 448
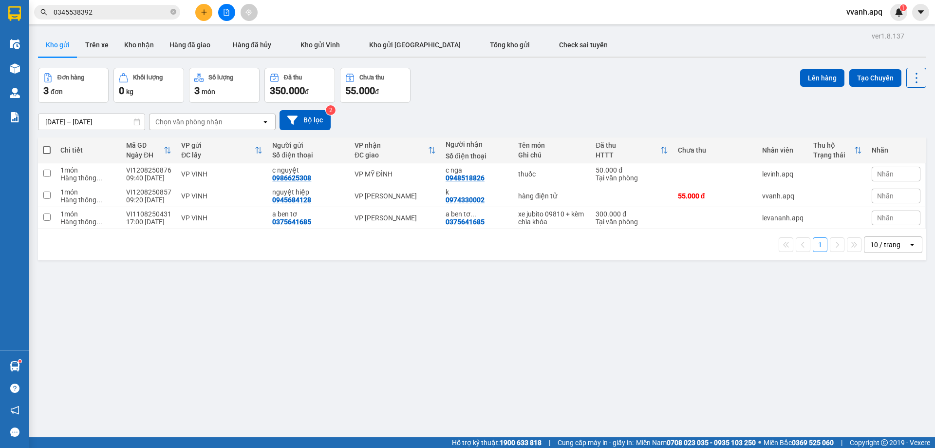
drag, startPoint x: 513, startPoint y: 106, endPoint x: 563, endPoint y: 236, distance: 139.4
click at [563, 236] on div "ver 1.8.137 Kho gửi Trên xe Kho nhận Hàng đã giao Hàng đã hủy Kho gửi Vinh Kho …" at bounding box center [482, 253] width 896 height 448
click at [564, 238] on div "1 10 / trang open" at bounding box center [482, 244] width 881 height 17
drag, startPoint x: 642, startPoint y: 138, endPoint x: 678, endPoint y: 265, distance: 132.1
click at [678, 265] on div "ver 1.8.137 Kho gửi Trên xe Kho nhận Hàng đã giao Hàng đã hủy Kho gửi Vinh Kho …" at bounding box center [482, 253] width 896 height 448
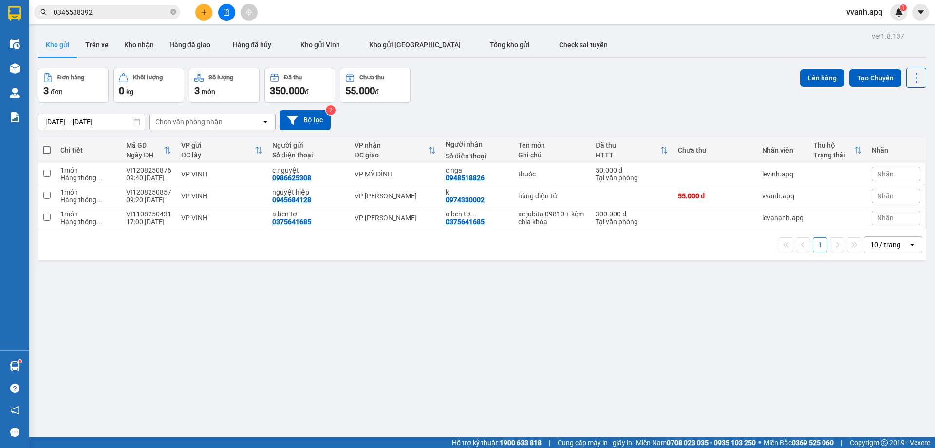
click at [678, 265] on div "ver 1.8.137 Kho gửi Trên xe Kho nhận Hàng đã giao Hàng đã hủy Kho gửi Vinh Kho …" at bounding box center [482, 253] width 896 height 448
drag, startPoint x: 680, startPoint y: 260, endPoint x: 621, endPoint y: 113, distance: 158.5
click at [622, 113] on div "ver 1.8.137 Kho gửi Trên xe Kho nhận Hàng đã giao Hàng đã hủy Kho gửi Vinh Kho …" at bounding box center [482, 253] width 896 height 448
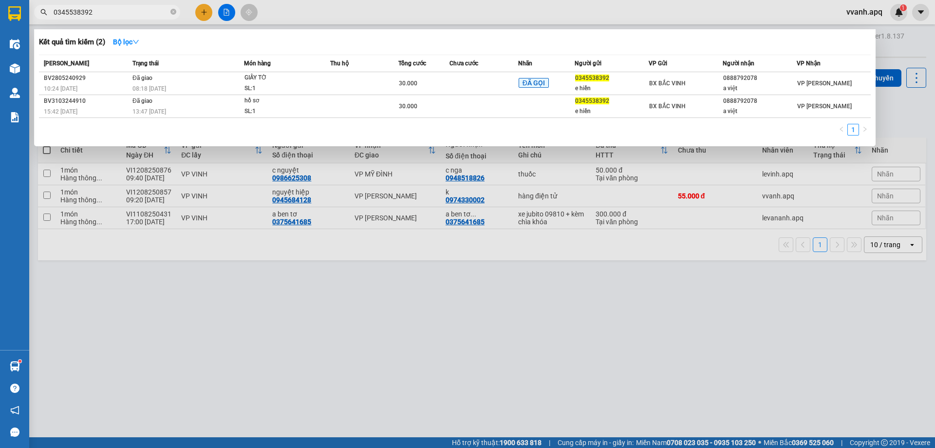
click at [98, 7] on input "0345538392" at bounding box center [111, 12] width 115 height 11
click at [100, 11] on input "0345538392" at bounding box center [111, 12] width 115 height 11
click at [595, 311] on div at bounding box center [467, 224] width 935 height 448
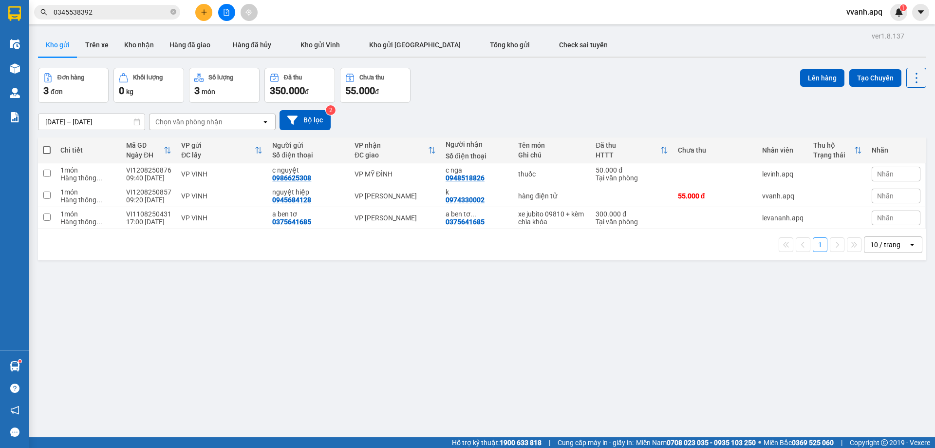
drag, startPoint x: 593, startPoint y: 295, endPoint x: 616, endPoint y: 99, distance: 196.7
click at [618, 103] on div "ver 1.8.137 Kho gửi Trên xe Kho nhận Hàng đã giao Hàng đã hủy Kho gửi Vinh Kho …" at bounding box center [482, 253] width 896 height 448
click at [616, 99] on div "Đơn hàng 3 đơn Khối lượng 0 kg Số lượng 3 món Đã thu 350.000 đ Chưa thu 55.000 …" at bounding box center [482, 85] width 888 height 35
drag, startPoint x: 616, startPoint y: 99, endPoint x: 675, endPoint y: 274, distance: 184.5
click at [673, 272] on div "ver 1.8.137 Kho gửi Trên xe Kho nhận Hàng đã giao Hàng đã hủy Kho gửi Vinh Kho …" at bounding box center [482, 253] width 896 height 448
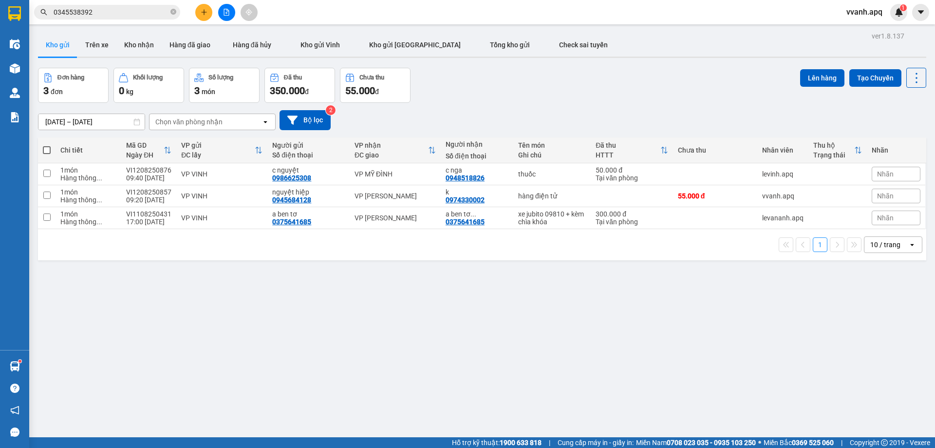
click at [675, 274] on div "ver 1.8.137 Kho gửi Trên xe Kho nhận Hàng đã giao Hàng đã hủy Kho gửi Vinh Kho …" at bounding box center [482, 253] width 896 height 448
drag, startPoint x: 876, startPoint y: 262, endPoint x: 689, endPoint y: 75, distance: 264.5
click at [689, 75] on div "ver 1.8.137 Kho gửi Trên xe Kho nhận Hàng đã giao Hàng đã hủy Kho gửi Vinh Kho …" at bounding box center [482, 253] width 896 height 448
click at [689, 75] on div "Đơn hàng 3 đơn Khối lượng 0 kg Số lượng 3 món Đã thu 350.000 đ Chưa thu 55.000 …" at bounding box center [482, 85] width 888 height 35
drag, startPoint x: 667, startPoint y: 24, endPoint x: 881, endPoint y: 288, distance: 339.7
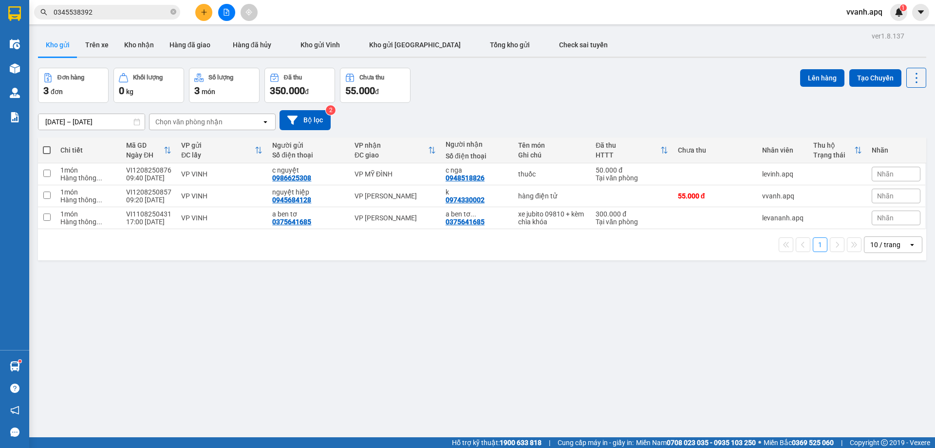
click at [881, 288] on section "Kết quả tìm kiếm ( 2 ) Bộ lọc Mã ĐH Trạng thái Món hàng Thu hộ Tổng cước Chưa c…" at bounding box center [467, 224] width 935 height 448
click at [882, 288] on div "ver 1.8.137 Kho gửi Trên xe Kho nhận Hàng đã giao Hàng đã hủy Kho gửi Vinh Kho …" at bounding box center [482, 253] width 896 height 448
drag, startPoint x: 883, startPoint y: 288, endPoint x: 718, endPoint y: 57, distance: 282.9
click at [718, 57] on div "ver 1.8.137 Kho gửi Trên xe Kho nhận Hàng đã giao Hàng đã hủy Kho gửi Vinh Kho …" at bounding box center [482, 253] width 896 height 448
click at [718, 57] on div at bounding box center [482, 57] width 888 height 1
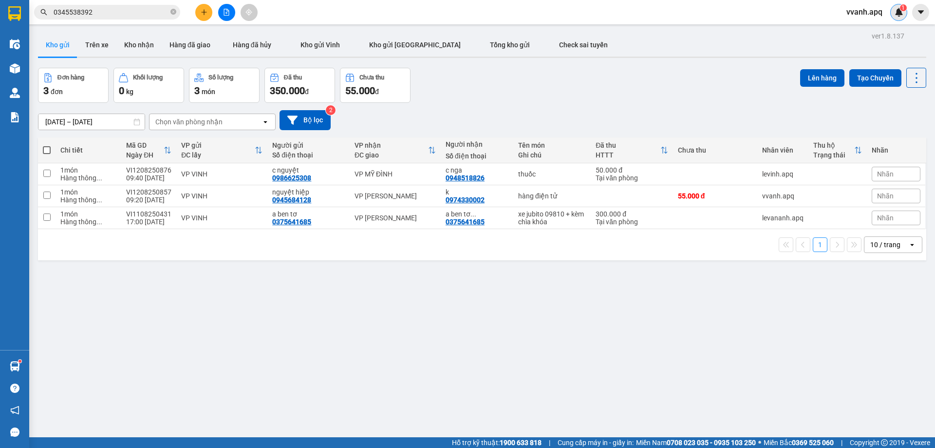
click at [900, 15] on img at bounding box center [899, 12] width 9 height 9
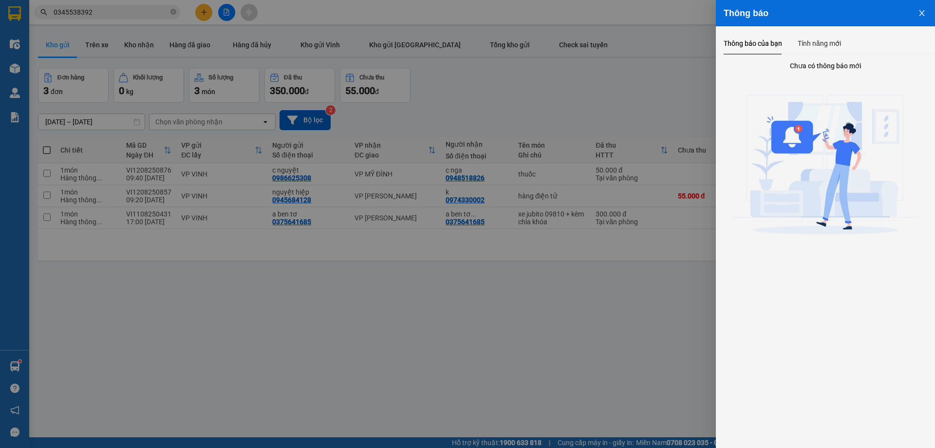
click at [629, 62] on div at bounding box center [467, 224] width 935 height 448
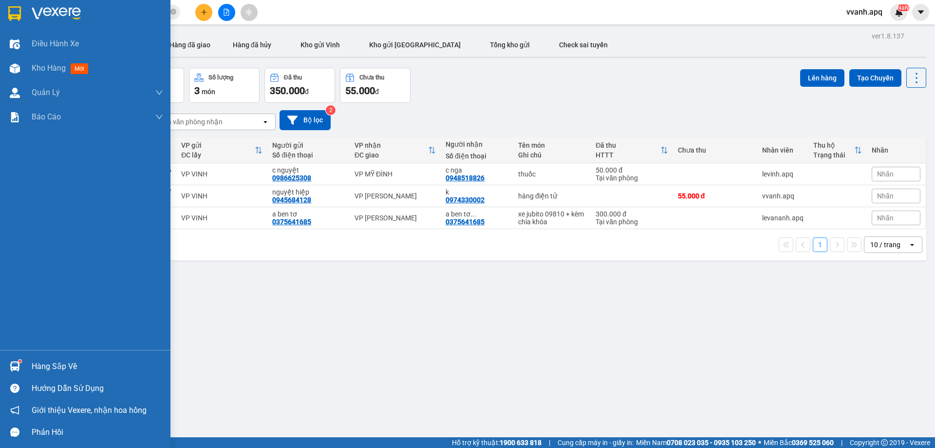
click at [14, 360] on div at bounding box center [14, 366] width 17 height 17
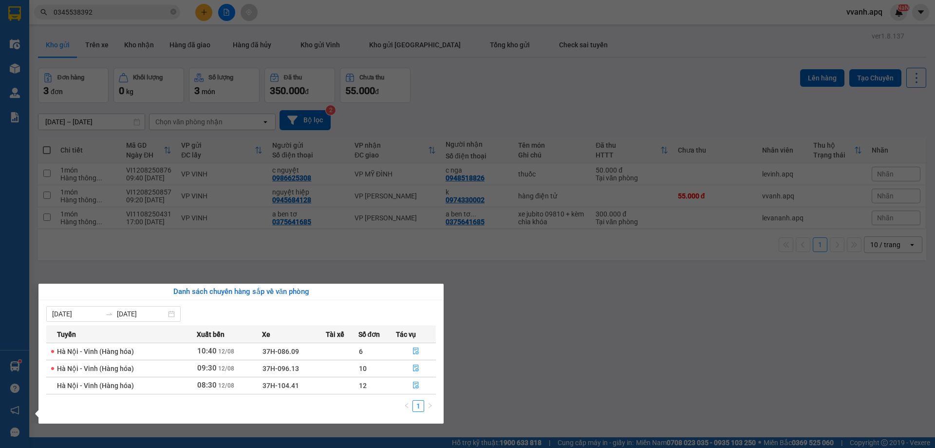
drag, startPoint x: 56, startPoint y: 351, endPoint x: 343, endPoint y: 391, distance: 290.1
click at [343, 391] on tbody "Hà Nội - Vinh (Hàng hóa) 10:40 12/08 37H-086.09 6 Hà Nội - Vinh (Hàng hóa) 09:3…" at bounding box center [241, 367] width 390 height 51
click at [343, 391] on td at bounding box center [342, 385] width 33 height 17
drag, startPoint x: 44, startPoint y: 348, endPoint x: 367, endPoint y: 400, distance: 327.6
click at [367, 400] on div "06/08/2025 12/08/2025 Tuyến Xuất bến Xe Tài xế Số đơn Tác vụ Hà Nội - Vinh (Hàn…" at bounding box center [240, 361] width 405 height 123
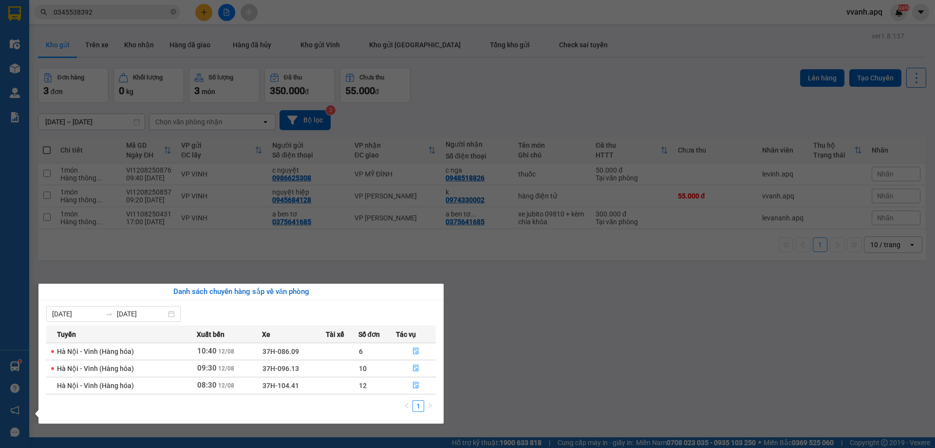
click at [367, 400] on div "1" at bounding box center [241, 409] width 390 height 18
drag, startPoint x: 367, startPoint y: 400, endPoint x: 48, endPoint y: 347, distance: 323.4
click at [48, 347] on div "Tuyến Xuất bến Xe Tài xế Số đơn Tác vụ Hà Nội - Vinh (Hàng hóa) 10:40 12/08 37H…" at bounding box center [241, 371] width 390 height 92
click at [48, 347] on td "Hà Nội - Vinh (Hàng hóa)" at bounding box center [121, 350] width 151 height 17
drag, startPoint x: 48, startPoint y: 347, endPoint x: 368, endPoint y: 400, distance: 324.4
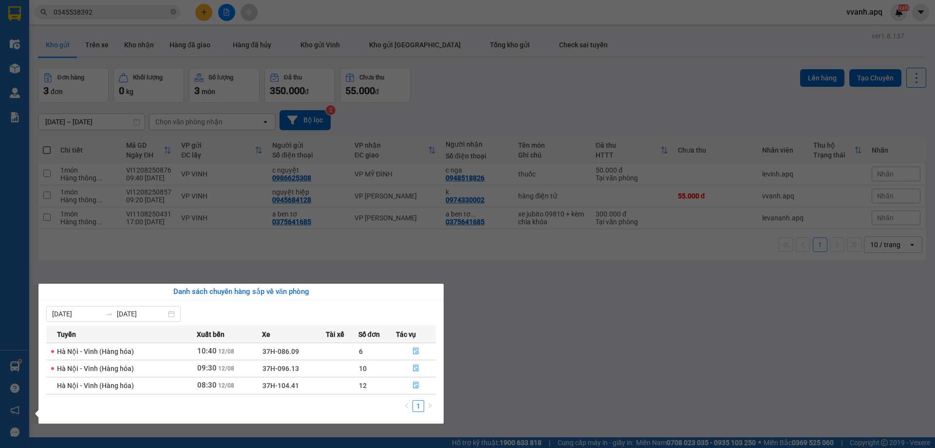
click at [368, 400] on div "Tuyến Xuất bến Xe Tài xế Số đơn Tác vụ Hà Nội - Vinh (Hàng hóa) 10:40 12/08 37H…" at bounding box center [241, 371] width 390 height 92
click at [368, 400] on div "1" at bounding box center [241, 409] width 390 height 18
drag, startPoint x: 368, startPoint y: 400, endPoint x: 108, endPoint y: 356, distance: 263.8
click at [112, 356] on div "Tuyến Xuất bến Xe Tài xế Số đơn Tác vụ Hà Nội - Vinh (Hàng hóa) 10:40 12/08 37H…" at bounding box center [241, 371] width 390 height 92
click at [80, 354] on span "Hà Nội - Vinh (Hàng hóa)" at bounding box center [95, 351] width 77 height 8
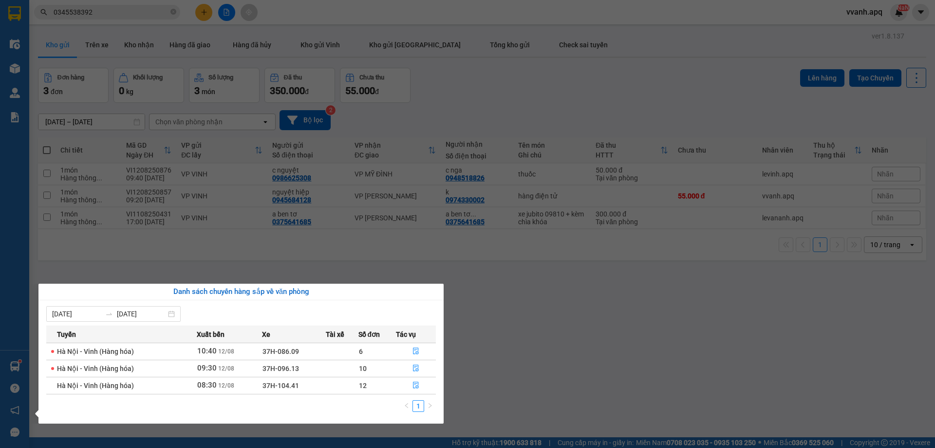
drag, startPoint x: 45, startPoint y: 350, endPoint x: 360, endPoint y: 407, distance: 320.3
click at [360, 407] on div "06/08/2025 12/08/2025 Tuyến Xuất bến Xe Tài xế Số đơn Tác vụ Hà Nội - Vinh (Hàn…" at bounding box center [240, 361] width 405 height 123
click at [365, 407] on div "1" at bounding box center [241, 409] width 390 height 18
click at [512, 328] on section "Kết quả tìm kiếm ( 2 ) Bộ lọc Mã ĐH Trạng thái Món hàng Thu hộ Tổng cước Chưa c…" at bounding box center [467, 224] width 935 height 448
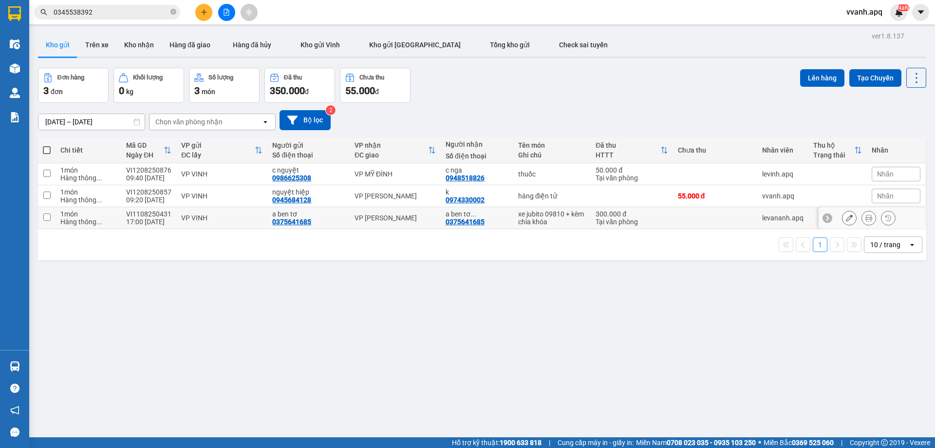
drag, startPoint x: 587, startPoint y: 106, endPoint x: 642, endPoint y: 257, distance: 160.9
click at [642, 256] on div "ver 1.8.137 Kho gửi Trên xe Kho nhận Hàng đã giao Hàng đã hủy Kho gửi Vinh Kho …" at bounding box center [482, 253] width 896 height 448
click at [642, 257] on div "1 10 / trang open" at bounding box center [482, 244] width 888 height 31
drag, startPoint x: 648, startPoint y: 259, endPoint x: 651, endPoint y: 108, distance: 150.5
click at [654, 115] on div "ver 1.8.137 Kho gửi Trên xe Kho nhận Hàng đã giao Hàng đã hủy Kho gửi Vinh Kho …" at bounding box center [482, 253] width 896 height 448
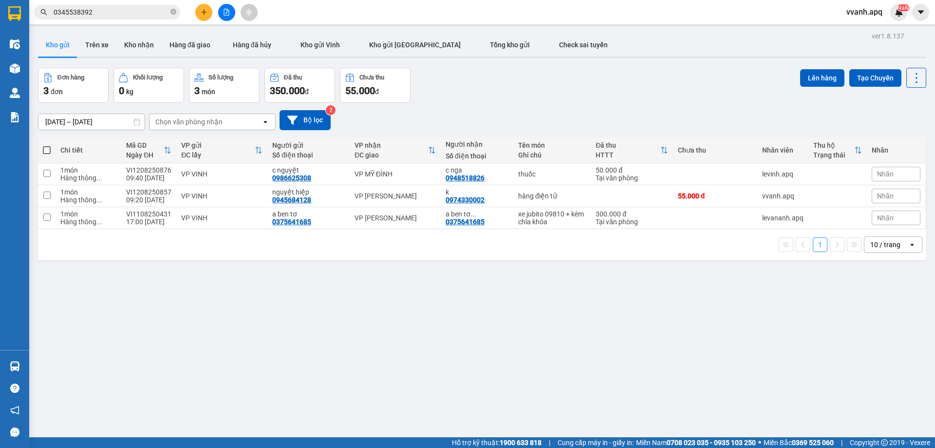
click at [651, 108] on div "10/08/2025 – 12/08/2025 Press the down arrow key to interact with the calendar …" at bounding box center [482, 120] width 888 height 35
click at [893, 10] on div "NaN" at bounding box center [898, 12] width 17 height 17
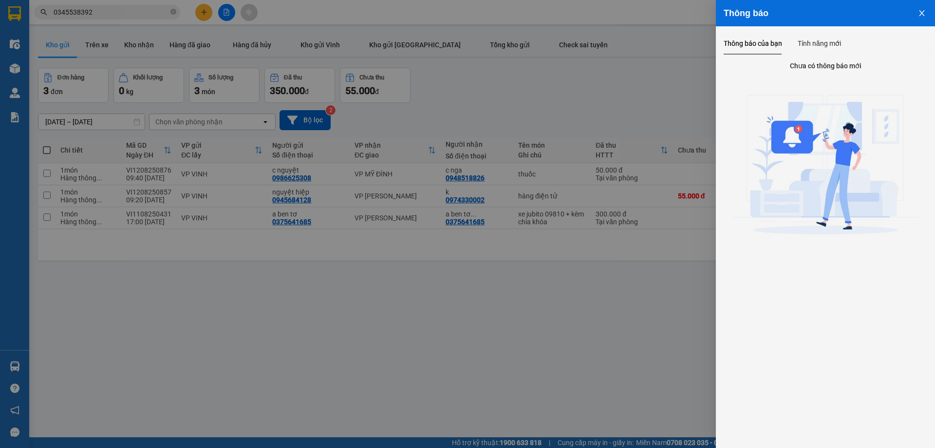
click at [639, 80] on div at bounding box center [467, 224] width 935 height 448
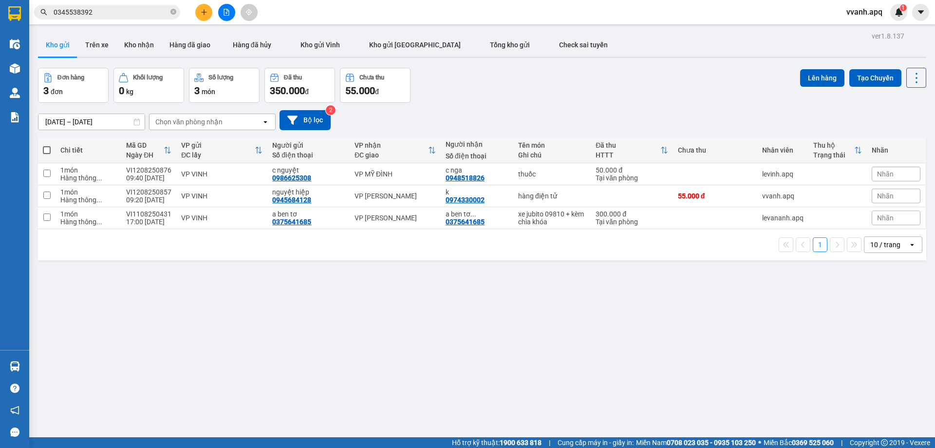
drag, startPoint x: 639, startPoint y: 80, endPoint x: 665, endPoint y: 258, distance: 179.8
click at [665, 258] on div "ver 1.8.137 Kho gửi Trên xe Kho nhận Hàng đã giao Hàng đã hủy Kho gửi Vinh Kho …" at bounding box center [482, 253] width 896 height 448
click at [666, 259] on div "1 10 / trang open" at bounding box center [482, 244] width 888 height 31
drag, startPoint x: 539, startPoint y: 25, endPoint x: 872, endPoint y: 296, distance: 429.0
click at [872, 296] on main "ver 1.8.137 Kho gửi Trên xe Kho nhận Hàng đã giao Hàng đã hủy Kho gửi Vinh Kho …" at bounding box center [467, 218] width 935 height 437
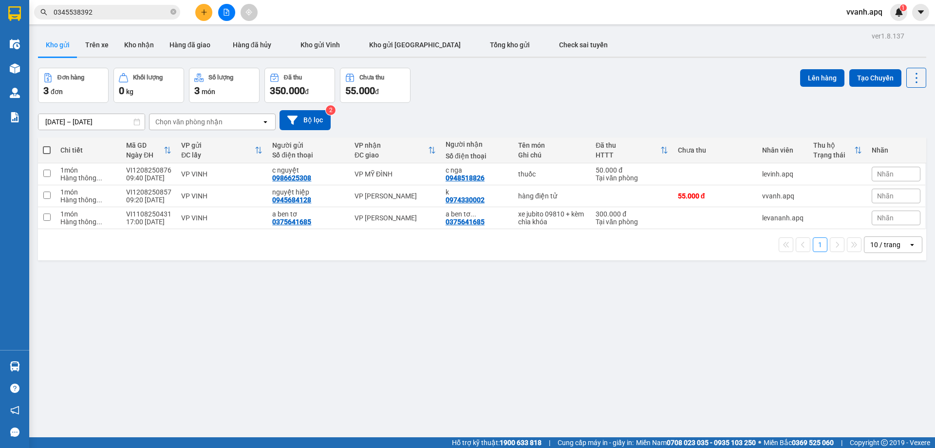
click at [872, 296] on div "ver 1.8.137 Kho gửi Trên xe Kho nhận Hàng đã giao Hàng đã hủy Kho gửi Vinh Kho …" at bounding box center [482, 253] width 896 height 448
drag, startPoint x: 896, startPoint y: 287, endPoint x: 406, endPoint y: 23, distance: 556.8
click at [406, 23] on section "Kết quả tìm kiếm ( 2 ) Bộ lọc Mã ĐH Trạng thái Món hàng Thu hộ Tổng cước Chưa c…" at bounding box center [467, 224] width 935 height 448
click at [406, 23] on div "Kết quả tìm kiếm ( 2 ) Bộ lọc Mã ĐH Trạng thái Món hàng Thu hộ Tổng cước Chưa c…" at bounding box center [467, 12] width 935 height 24
drag, startPoint x: 405, startPoint y: 23, endPoint x: 848, endPoint y: 270, distance: 506.5
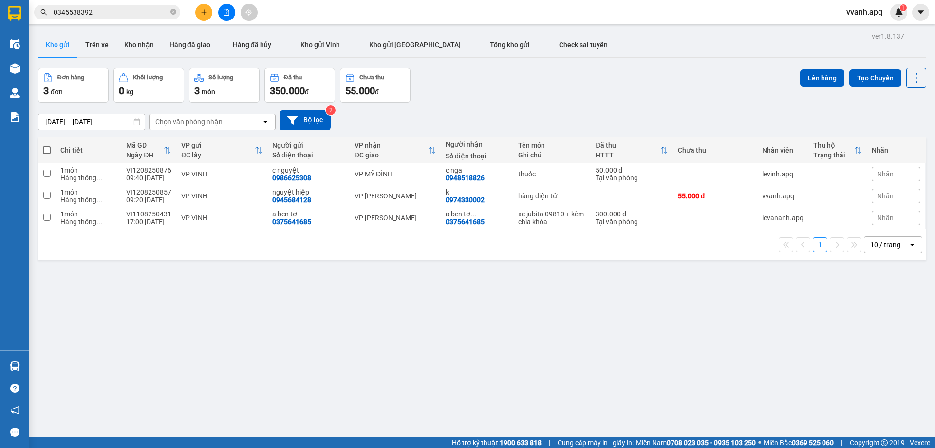
click at [848, 270] on section "Kết quả tìm kiếm ( 2 ) Bộ lọc Mã ĐH Trạng thái Món hàng Thu hộ Tổng cước Chưa c…" at bounding box center [467, 224] width 935 height 448
click at [848, 270] on div "ver 1.8.137 Kho gửi Trên xe Kho nhận Hàng đã giao Hàng đã hủy Kho gửi Vinh Kho …" at bounding box center [482, 253] width 896 height 448
drag, startPoint x: 896, startPoint y: 273, endPoint x: 481, endPoint y: 68, distance: 462.7
click at [486, 65] on div "ver 1.8.137 Kho gửi Trên xe Kho nhận Hàng đã giao Hàng đã hủy Kho gửi Vinh Kho …" at bounding box center [482, 253] width 896 height 448
click at [480, 75] on div "Đơn hàng 3 đơn Khối lượng 0 kg Số lượng 3 món Đã thu 350.000 đ Chưa thu 55.000 …" at bounding box center [482, 85] width 888 height 35
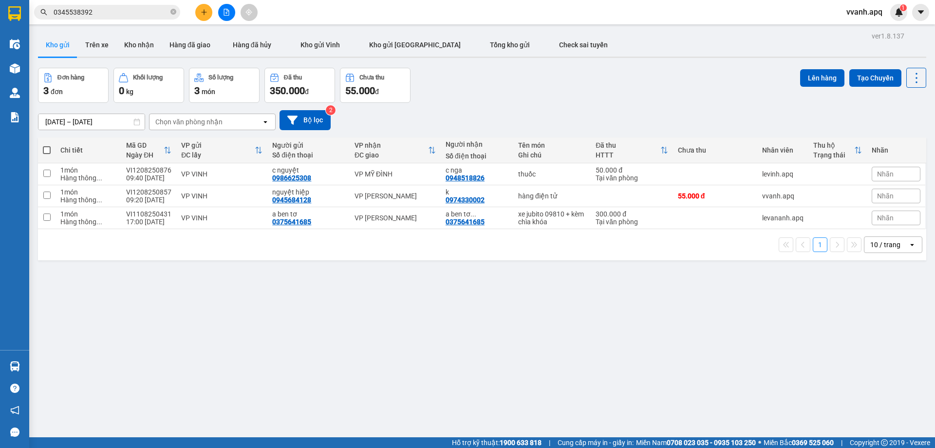
drag, startPoint x: 399, startPoint y: 23, endPoint x: 815, endPoint y: 308, distance: 503.8
click at [815, 308] on section "Kết quả tìm kiếm ( 2 ) Bộ lọc Mã ĐH Trạng thái Món hàng Thu hộ Tổng cước Chưa c…" at bounding box center [467, 224] width 935 height 448
click at [823, 311] on div "ver 1.8.137 Kho gửi Trên xe Kho nhận Hàng đã giao Hàng đã hủy Kho gửi Vinh Kho …" at bounding box center [482, 253] width 896 height 448
click at [500, 439] on strong "1900 633 818" at bounding box center [521, 442] width 42 height 8
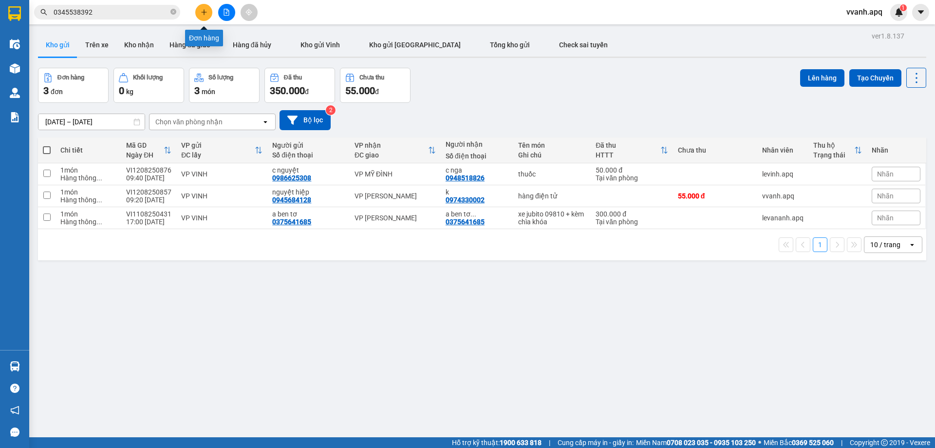
click at [210, 12] on button at bounding box center [203, 12] width 17 height 17
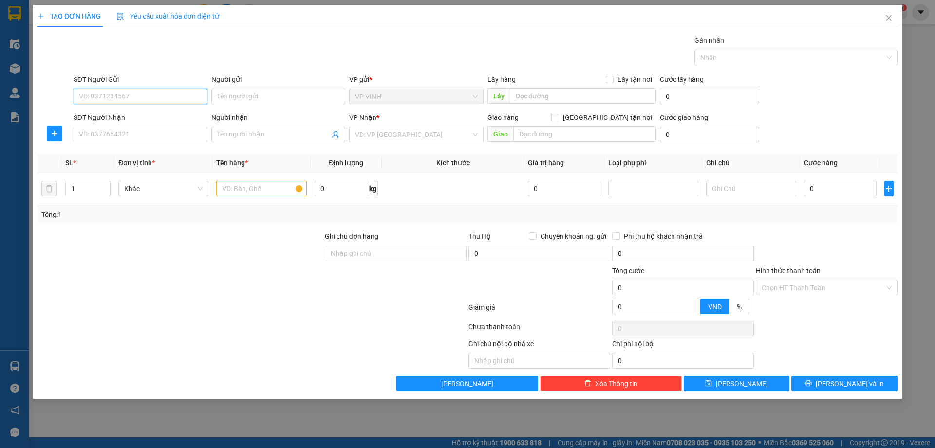
paste input "0915770373"
type input "0915770373"
click at [151, 97] on input "0915770373" at bounding box center [141, 97] width 134 height 16
click at [154, 114] on div "0915770373 - hà thuần" at bounding box center [140, 116] width 122 height 11
type input "hà thuần"
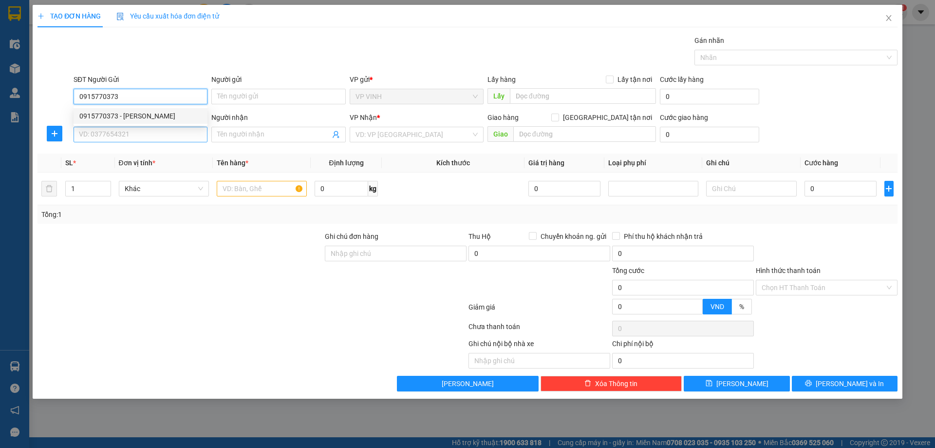
checkbox input "true"
type input "4 đặng thái thân"
type input "0915770373"
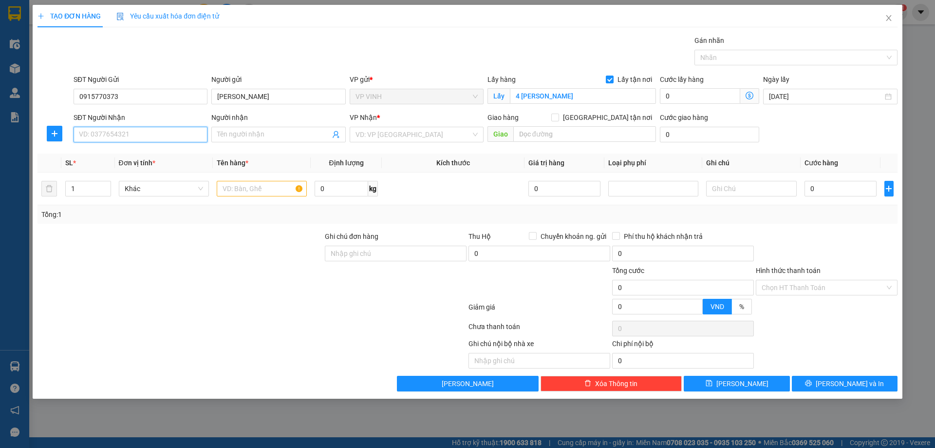
click at [156, 137] on input "SĐT Người Nhận" at bounding box center [141, 135] width 134 height 16
type input "0904682645"
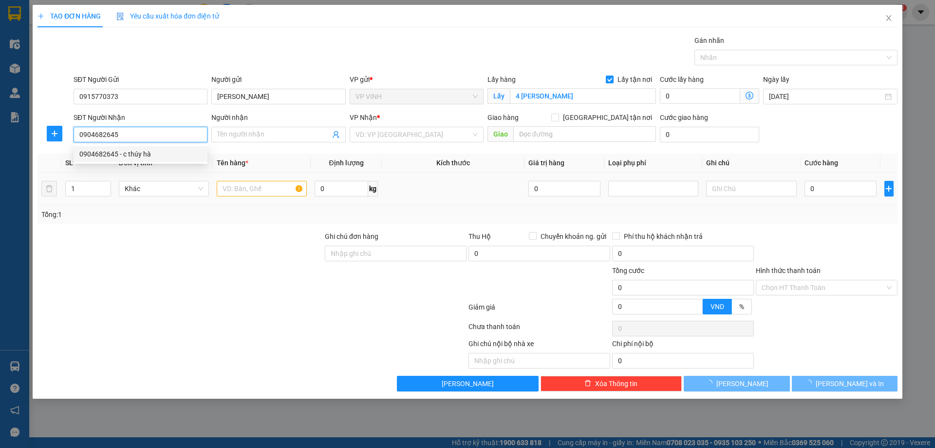
type input "c thúy hà"
type input "0904682645"
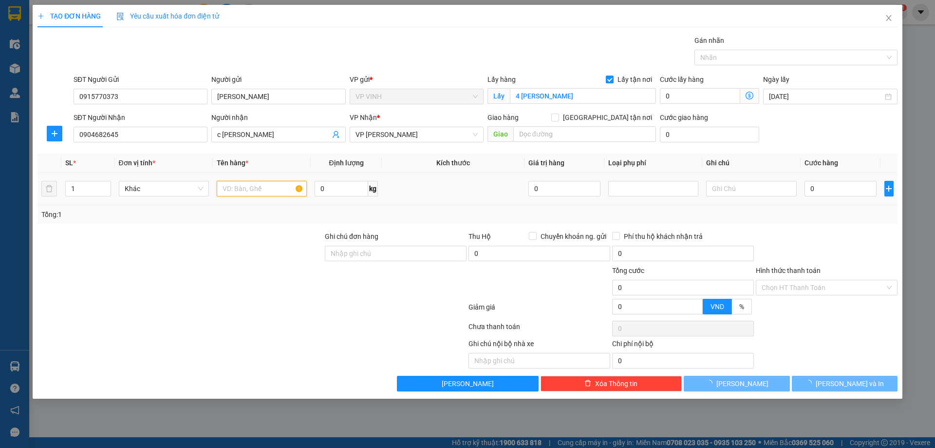
click at [253, 195] on input "text" at bounding box center [262, 189] width 90 height 16
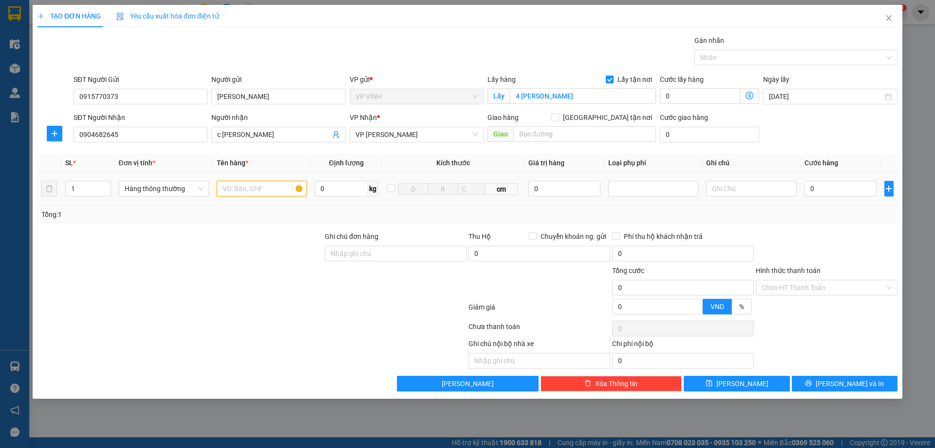
click at [253, 195] on input "text" at bounding box center [262, 189] width 90 height 16
type input "thực phẩm"
click at [819, 191] on input "0" at bounding box center [841, 189] width 73 height 16
type input "70"
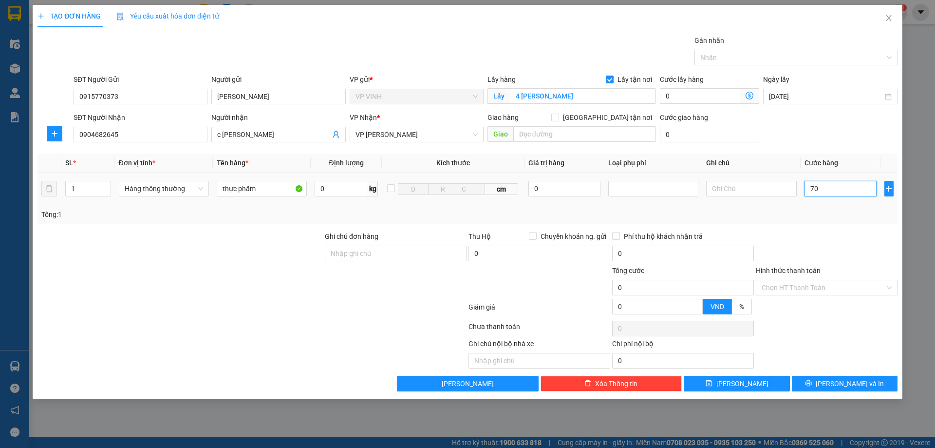
type input "70"
click at [823, 217] on div "Tổng: 1" at bounding box center [467, 214] width 852 height 11
type input "70.000"
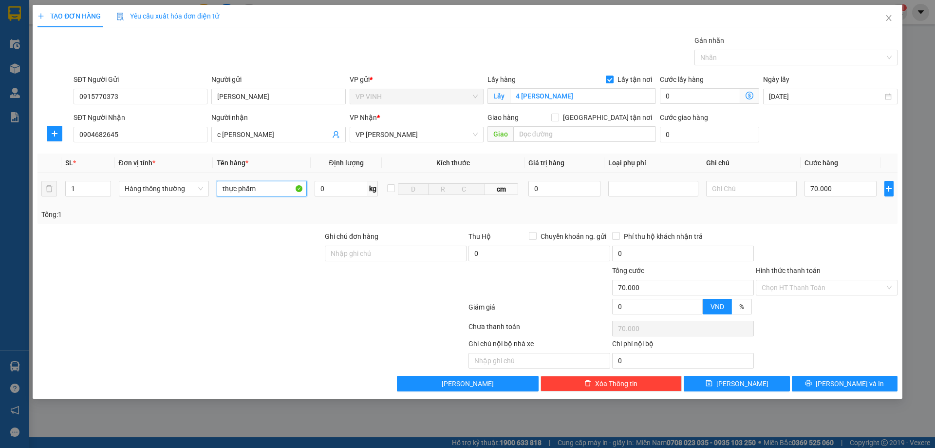
click at [280, 192] on input "thực phẩm" at bounding box center [262, 189] width 90 height 16
type input "thực phẩm ( bì trắng )"
drag, startPoint x: 806, startPoint y: 329, endPoint x: 822, endPoint y: 374, distance: 47.8
click at [808, 334] on div "Chọn HT Thanh Toán" at bounding box center [827, 328] width 144 height 19
click at [822, 382] on button "Lưu và In" at bounding box center [845, 384] width 106 height 16
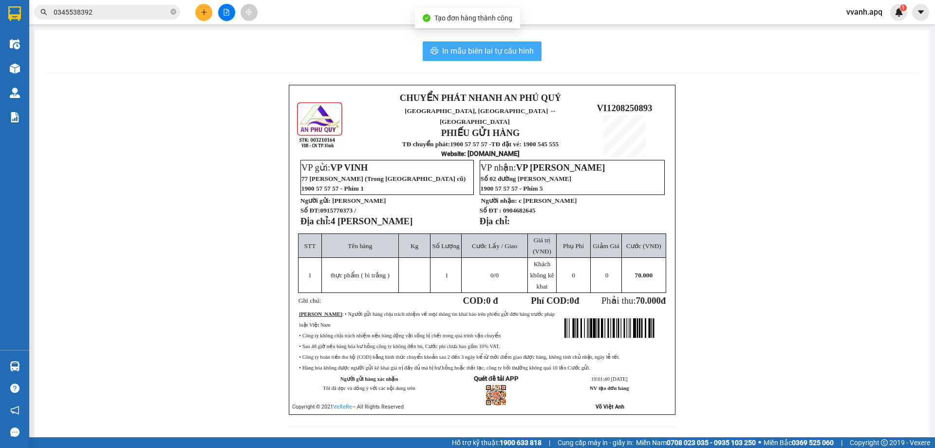
click at [498, 60] on button "In mẫu biên lai tự cấu hình" at bounding box center [482, 50] width 119 height 19
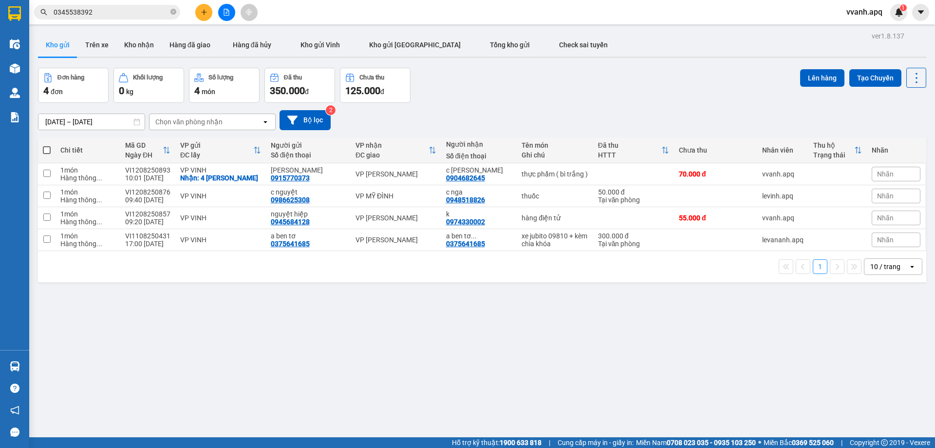
drag, startPoint x: 552, startPoint y: 93, endPoint x: 510, endPoint y: 59, distance: 53.7
click at [552, 93] on div "Đơn hàng 4 đơn Khối lượng 0 kg Số lượng 4 món Đã thu 350.000 đ Chưa thu 125.000…" at bounding box center [482, 85] width 888 height 35
click at [142, 17] on input "0345538392" at bounding box center [111, 12] width 115 height 11
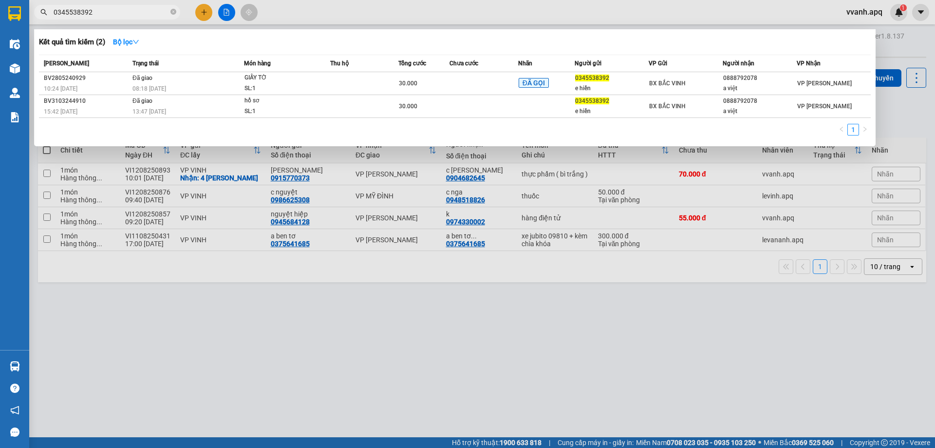
click at [142, 17] on input "0345538392" at bounding box center [111, 12] width 115 height 11
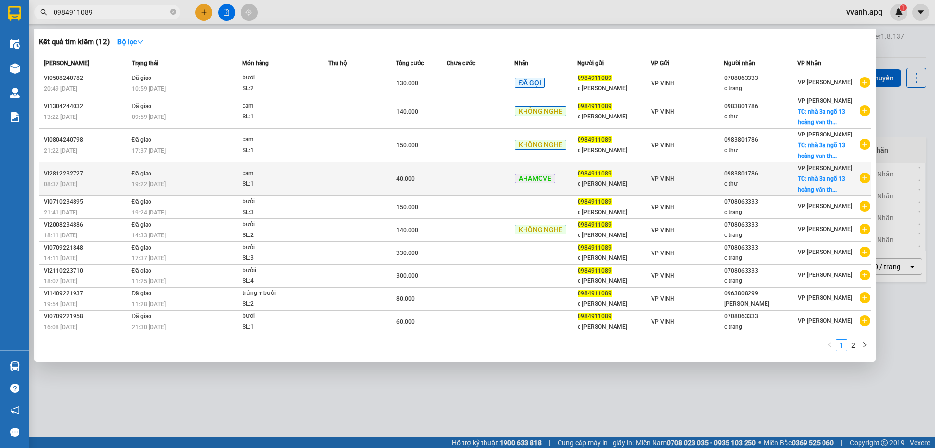
type input "0984911089"
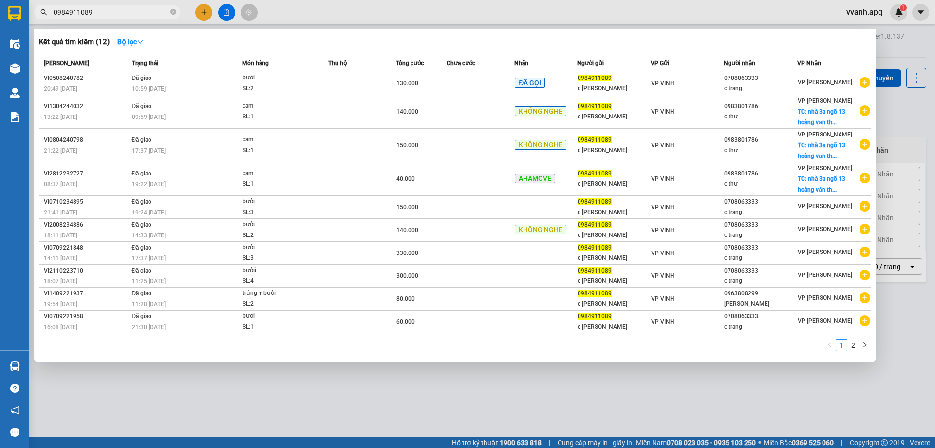
click at [564, 18] on div at bounding box center [467, 224] width 935 height 448
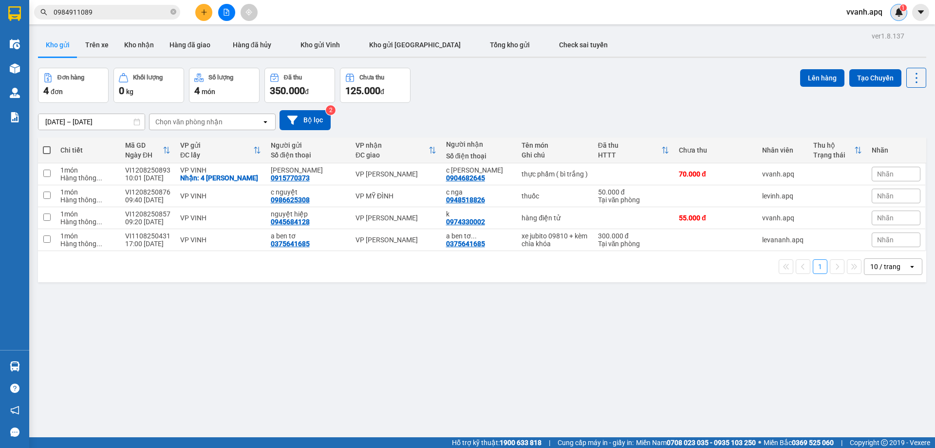
click at [896, 19] on div "1" at bounding box center [898, 12] width 17 height 17
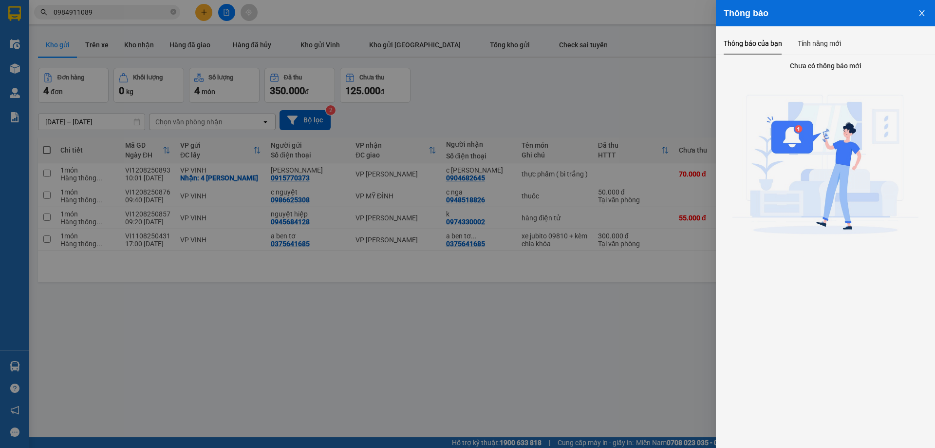
drag, startPoint x: 665, startPoint y: 68, endPoint x: 663, endPoint y: 73, distance: 5.9
click at [664, 68] on div at bounding box center [467, 224] width 935 height 448
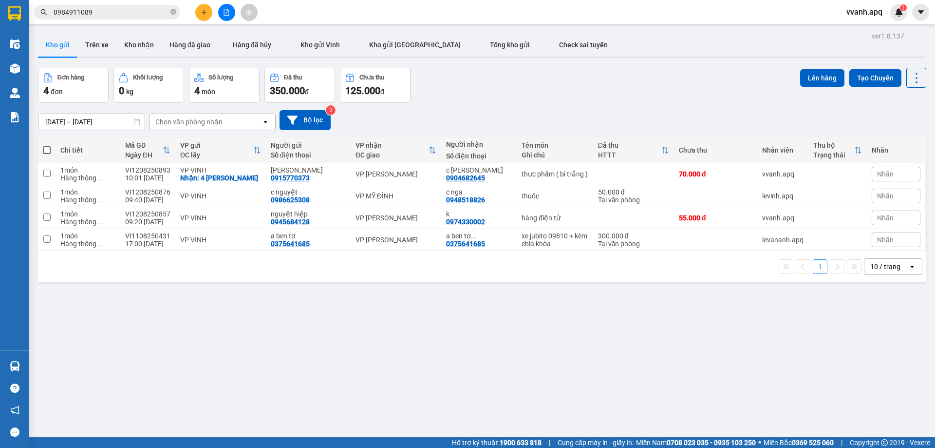
drag, startPoint x: 608, startPoint y: 15, endPoint x: 898, endPoint y: 283, distance: 395.3
click at [898, 283] on section "Kết quả tìm kiếm ( 12 ) Bộ lọc Mã ĐH Trạng thái Món hàng Thu hộ Tổng cước Chưa …" at bounding box center [467, 224] width 935 height 448
click at [898, 283] on div "ver 1.8.137 Kho gửi Trên xe Kho nhận Hàng đã giao Hàng đã hủy Kho gửi Vinh Kho …" at bounding box center [482, 253] width 896 height 448
drag, startPoint x: 898, startPoint y: 283, endPoint x: 577, endPoint y: 27, distance: 410.7
click at [577, 27] on main "ver 1.8.137 Kho gửi Trên xe Kho nhận Hàng đã giao Hàng đã hủy Kho gửi Vinh Kho …" at bounding box center [467, 218] width 935 height 437
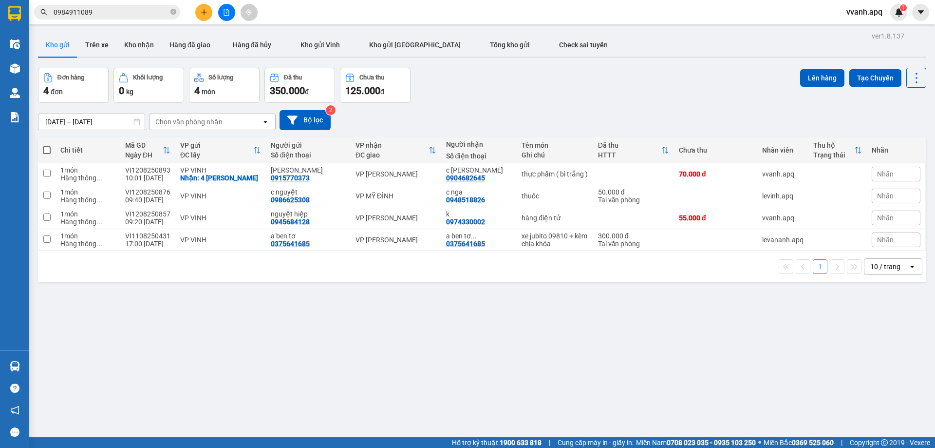
click at [577, 27] on main "ver 1.8.137 Kho gửi Trên xe Kho nhận Hàng đã giao Hàng đã hủy Kho gửi Vinh Kho …" at bounding box center [467, 218] width 935 height 437
drag, startPoint x: 577, startPoint y: 27, endPoint x: 891, endPoint y: 288, distance: 407.8
click at [891, 288] on main "ver 1.8.137 Kho gửi Trên xe Kho nhận Hàng đã giao Hàng đã hủy Kho gửi Vinh Kho …" at bounding box center [467, 218] width 935 height 437
click at [891, 288] on div "ver 1.8.137 Kho gửi Trên xe Kho nhận Hàng đã giao Hàng đã hủy Kho gửi Vinh Kho …" at bounding box center [482, 253] width 896 height 448
drag, startPoint x: 889, startPoint y: 284, endPoint x: 567, endPoint y: 24, distance: 414.0
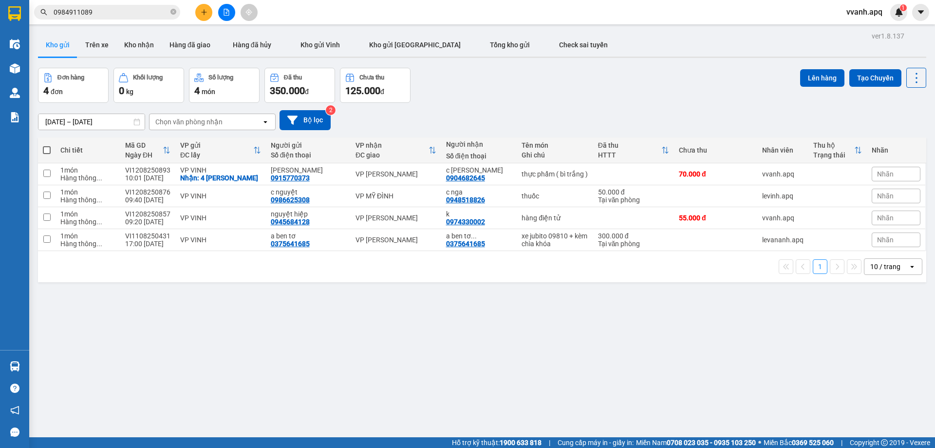
click at [567, 24] on main "ver 1.8.137 Kho gửi Trên xe Kho nhận Hàng đã giao Hàng đã hủy Kho gửi Vinh Kho …" at bounding box center [467, 218] width 935 height 437
click at [523, 71] on div "Đơn hàng 4 đơn Khối lượng 0 kg Số lượng 4 món Đã thu 350.000 đ Chưa thu 125.000…" at bounding box center [482, 85] width 888 height 35
click at [203, 10] on icon "plus" at bounding box center [204, 12] width 7 height 7
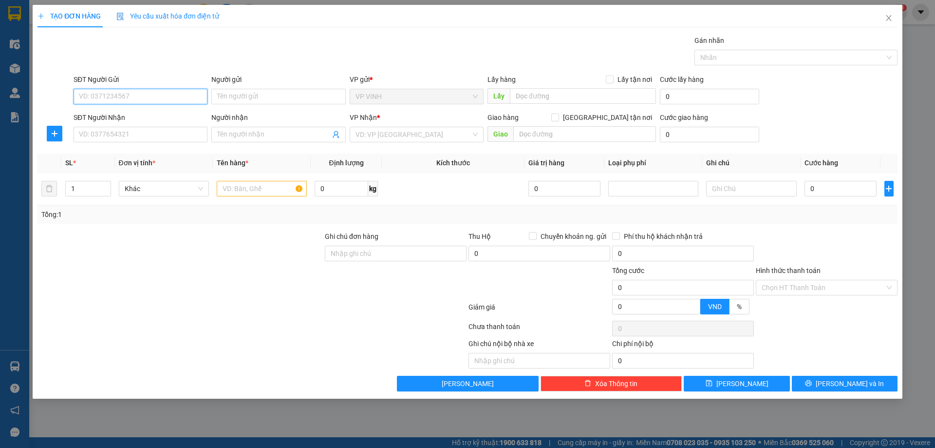
paste input "0377007195"
type input "0377007195"
click at [156, 114] on div "0377007195 - khách" at bounding box center [140, 116] width 122 height 11
type input "khách"
checkbox input "true"
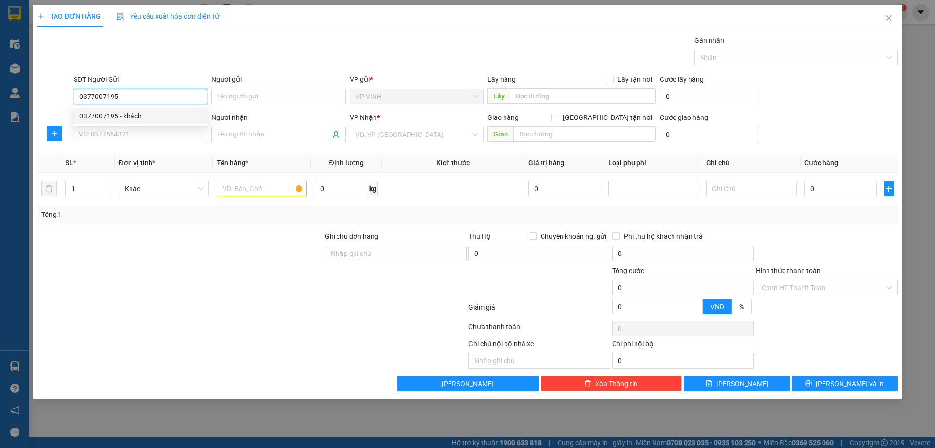
type input "19 kim đồng"
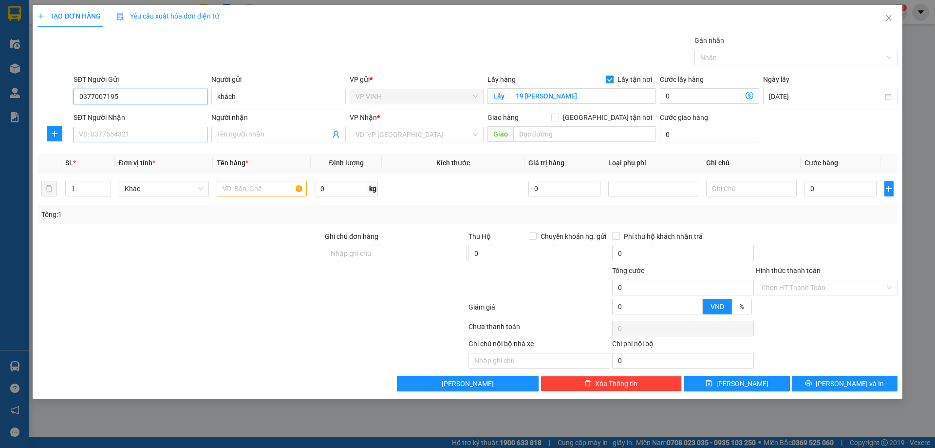
type input "0377007195"
click at [159, 134] on input "SĐT Người Nhận" at bounding box center [141, 135] width 134 height 16
click at [591, 97] on input "19 kim đồng" at bounding box center [583, 96] width 146 height 16
paste input "cuối dg 1c kdt cửa tiền"
type input "cuối dg 1c kdt cửa tiền"
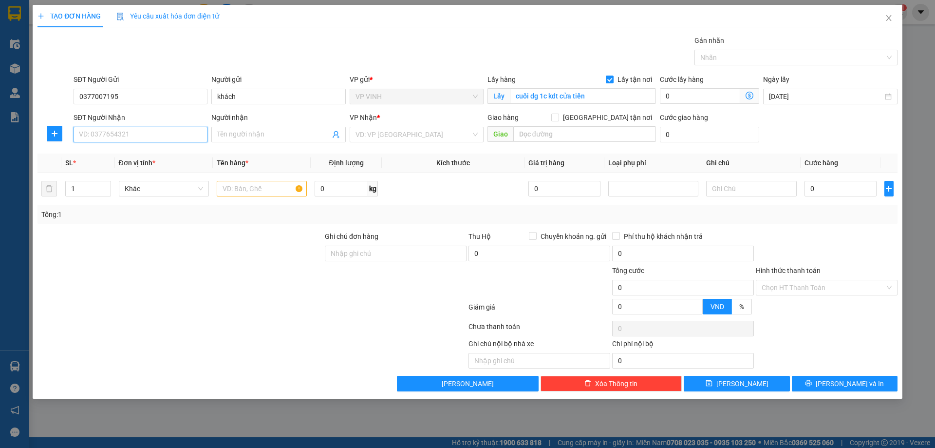
click at [171, 130] on input "SĐT Người Nhận" at bounding box center [141, 135] width 134 height 16
type input "0326653332"
click at [128, 157] on div "0326653332 - khánh huyền" at bounding box center [140, 154] width 122 height 11
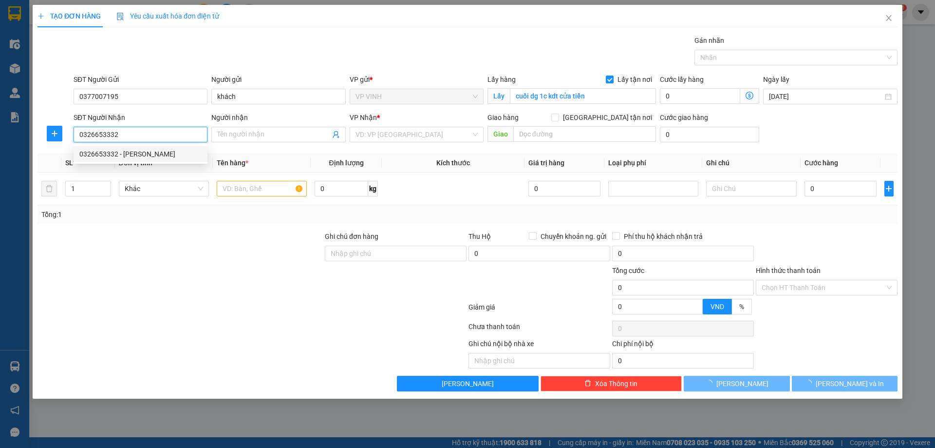
type input "khánh huyền"
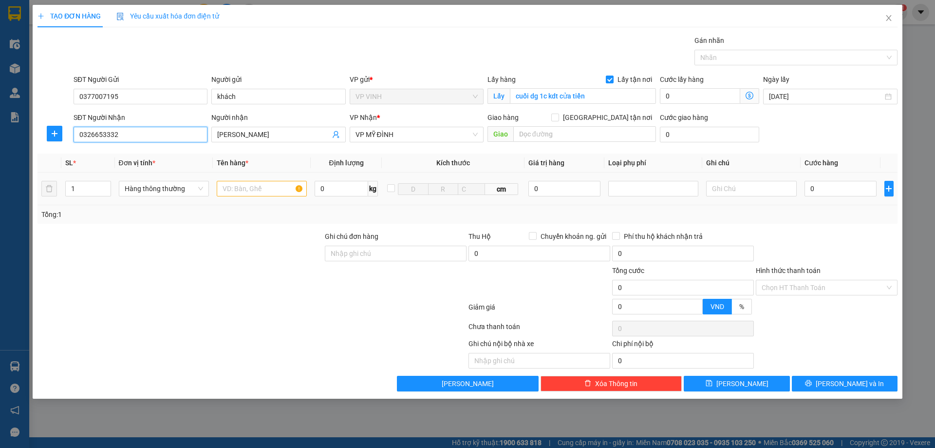
type input "0326653332"
click at [251, 188] on input "text" at bounding box center [262, 189] width 90 height 16
type input "phụ kiện"
click at [808, 181] on input "0" at bounding box center [841, 189] width 73 height 16
type input "3"
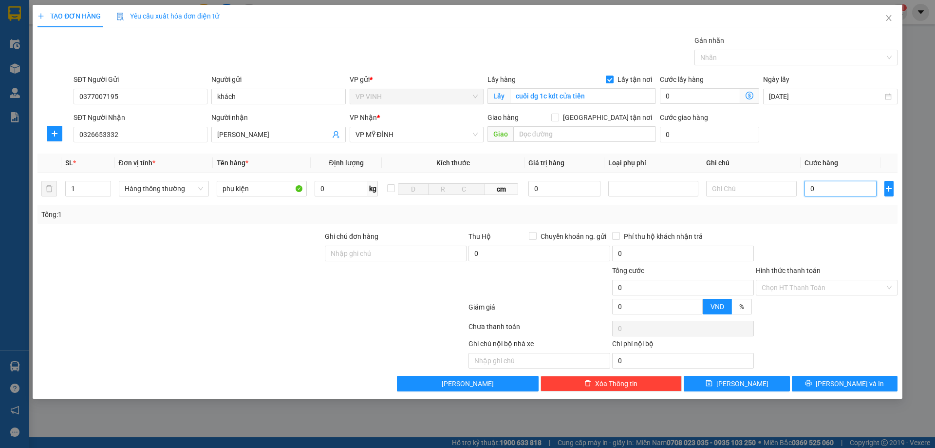
type input "3"
type input "30"
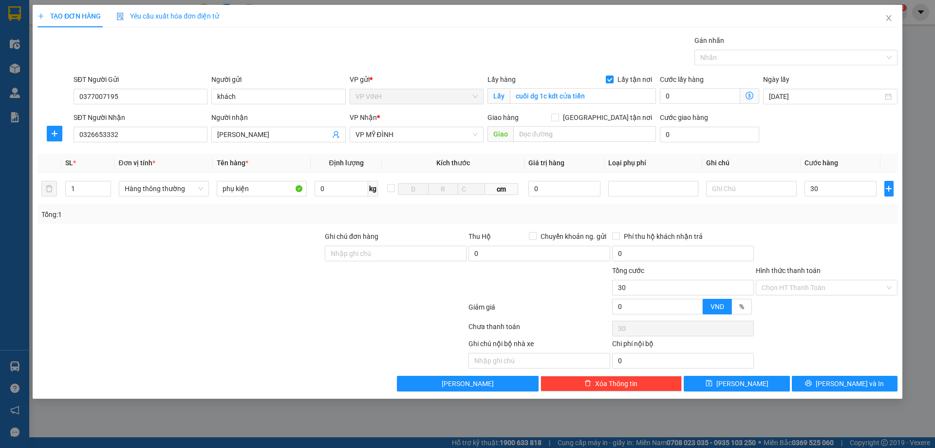
click at [845, 229] on div "Transit Pickup Surcharge Ids Transit Deliver Surcharge Ids Transit Deliver Surc…" at bounding box center [468, 213] width 860 height 356
click at [847, 378] on span "Lưu và In" at bounding box center [850, 383] width 68 height 11
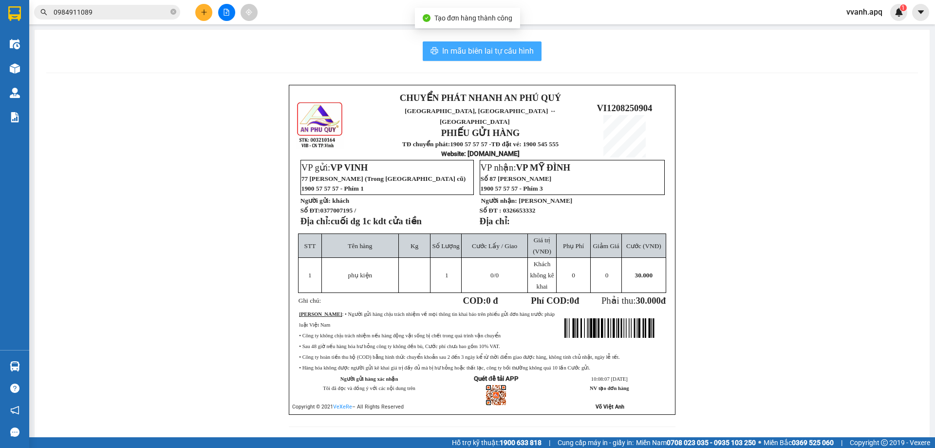
click at [458, 57] on span "In mẫu biên lai tự cấu hình" at bounding box center [488, 51] width 92 height 12
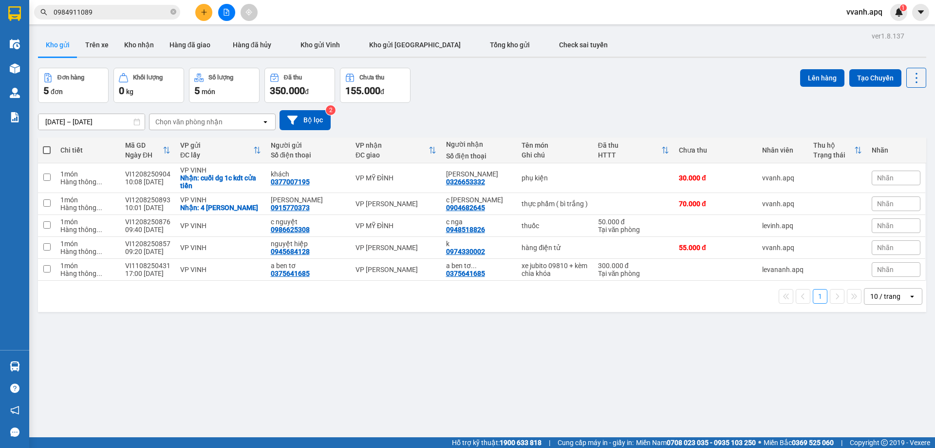
click at [110, 11] on input "0984911089" at bounding box center [111, 12] width 115 height 11
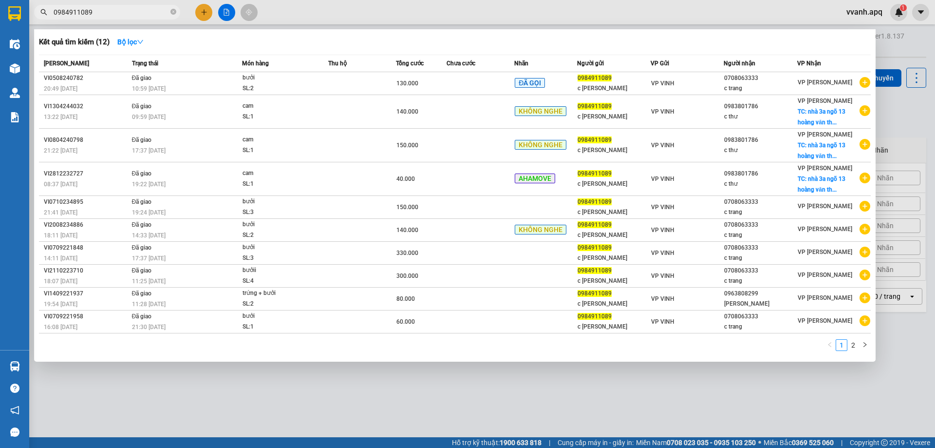
click at [110, 11] on input "0984911089" at bounding box center [111, 12] width 115 height 11
click at [353, 19] on div at bounding box center [467, 224] width 935 height 448
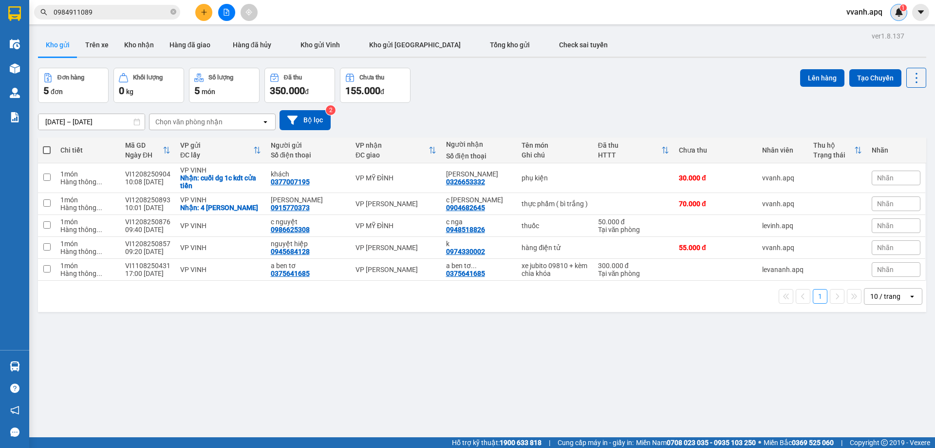
click at [902, 19] on div "1" at bounding box center [898, 12] width 17 height 17
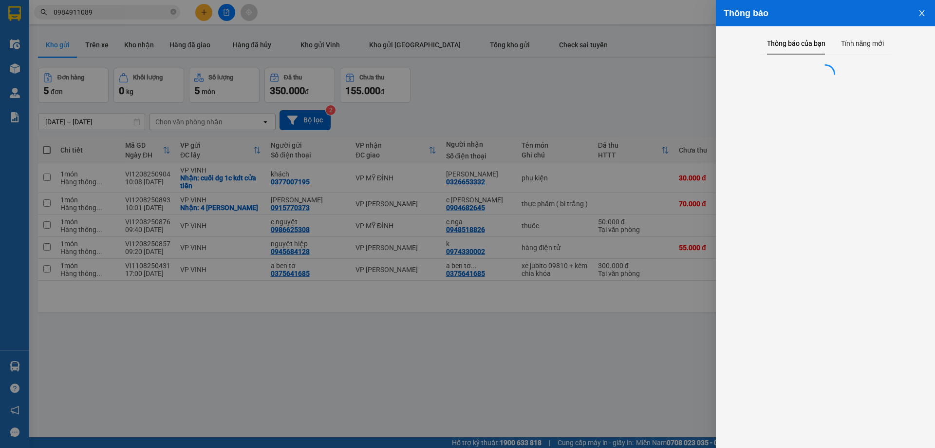
click at [655, 112] on div at bounding box center [467, 224] width 935 height 448
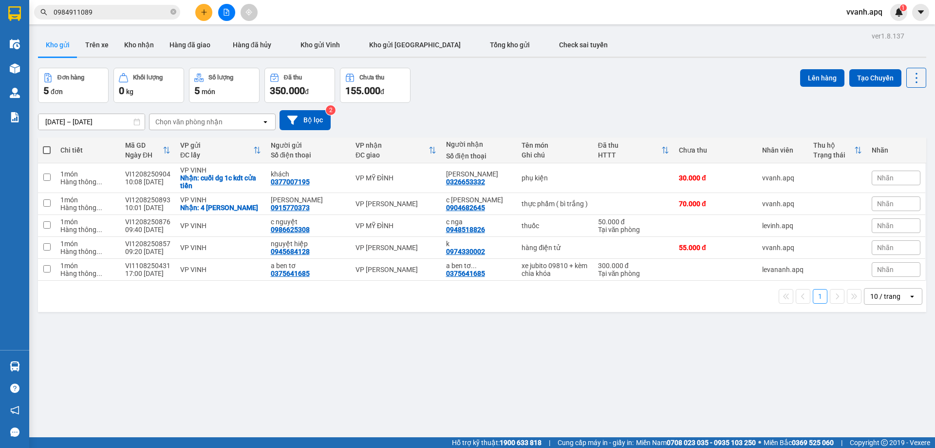
click at [133, 16] on input "0984911089" at bounding box center [111, 12] width 115 height 11
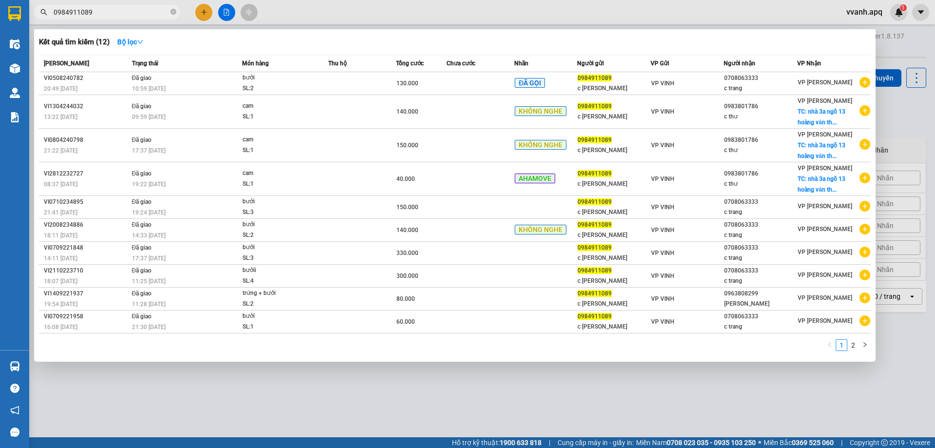
click at [407, 28] on div at bounding box center [467, 224] width 935 height 448
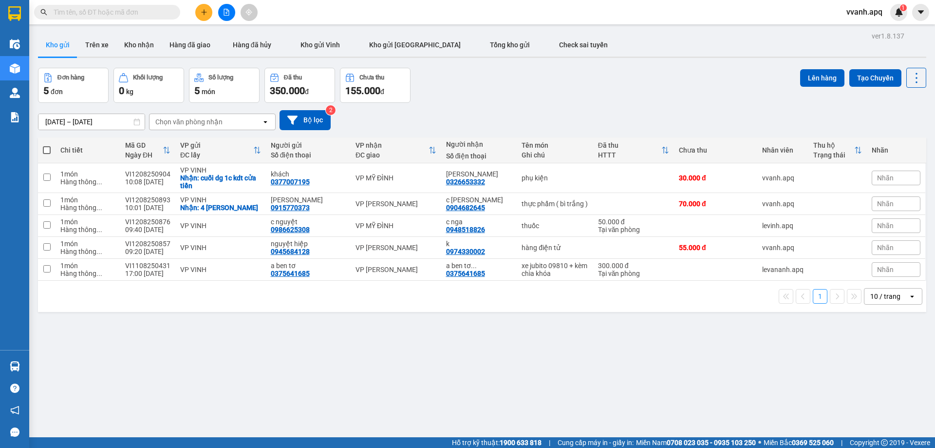
click at [523, 97] on div "Đơn hàng 5 đơn Khối lượng 0 kg Số lượng 5 món Đã thu 350.000 đ Chưa thu 155.000…" at bounding box center [482, 85] width 888 height 35
click at [156, 9] on input "text" at bounding box center [111, 12] width 115 height 11
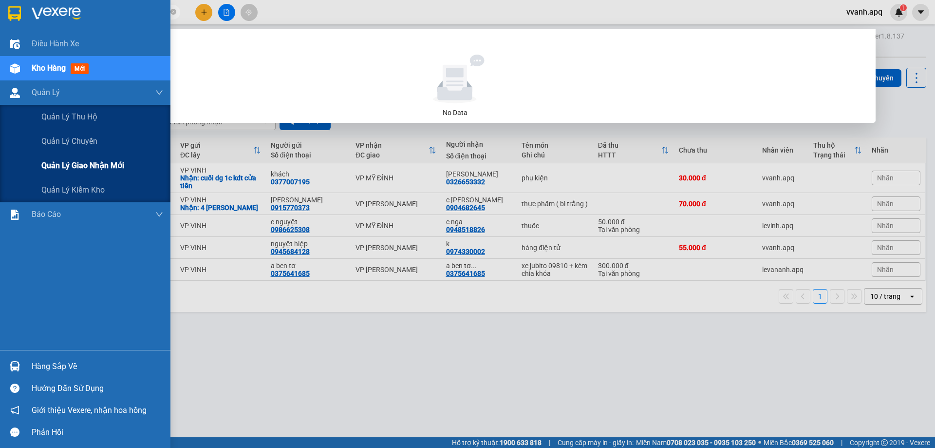
drag, startPoint x: 70, startPoint y: 164, endPoint x: 214, endPoint y: 177, distance: 144.7
click at [70, 165] on span "Quản lý giao nhận mới" at bounding box center [82, 165] width 83 height 12
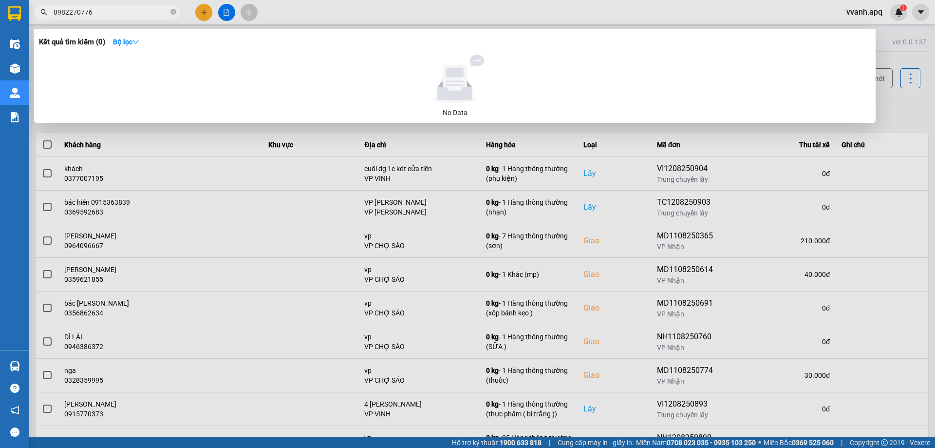
click at [387, 22] on div at bounding box center [467, 224] width 935 height 448
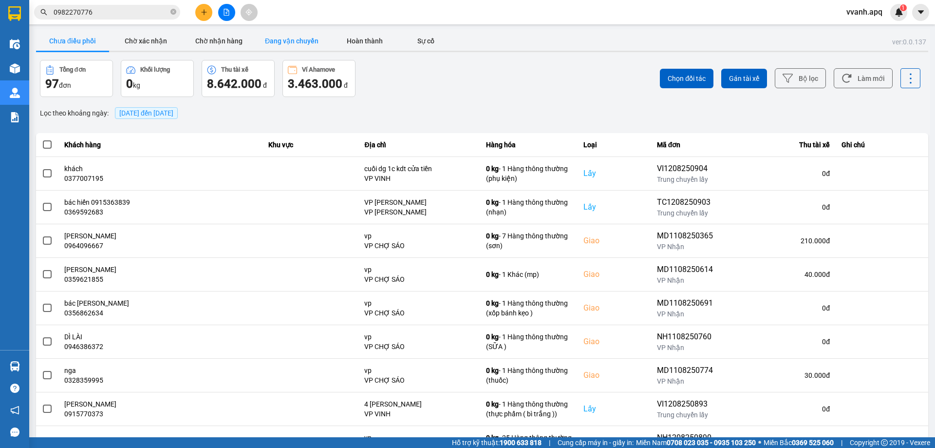
click at [315, 40] on button "Đang vận chuyển" at bounding box center [291, 40] width 73 height 19
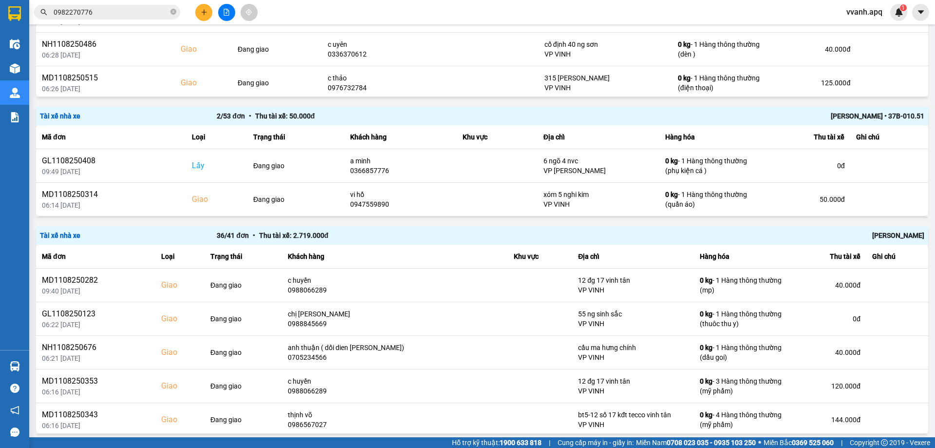
scroll to position [438, 0]
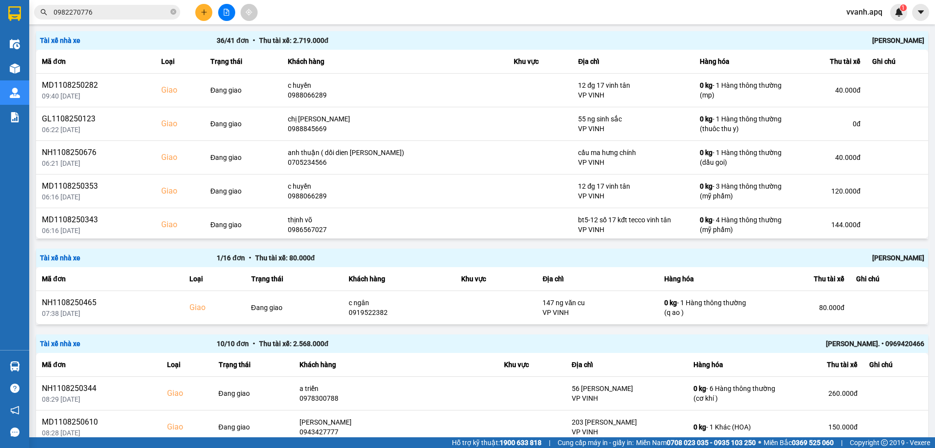
click at [98, 12] on input "0982270776" at bounding box center [111, 12] width 115 height 11
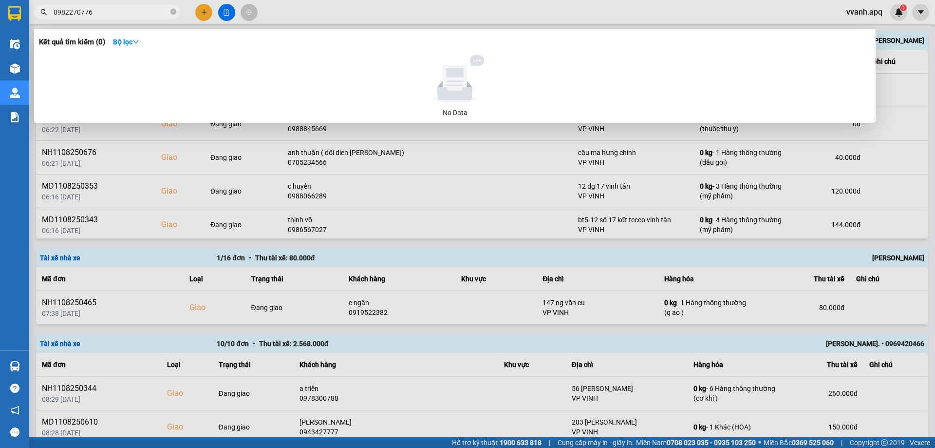
click at [98, 12] on input "0982270776" at bounding box center [111, 12] width 115 height 11
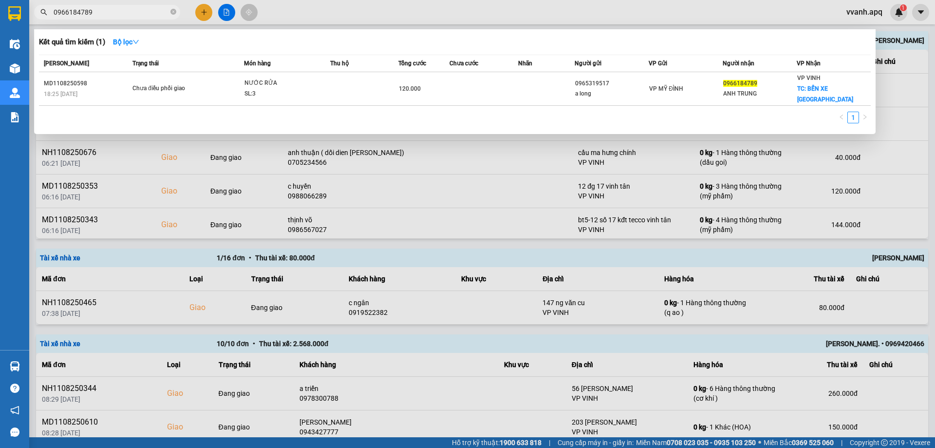
type input "0966184789"
drag, startPoint x: 355, startPoint y: 20, endPoint x: 340, endPoint y: 16, distance: 15.3
click at [355, 20] on div at bounding box center [467, 224] width 935 height 448
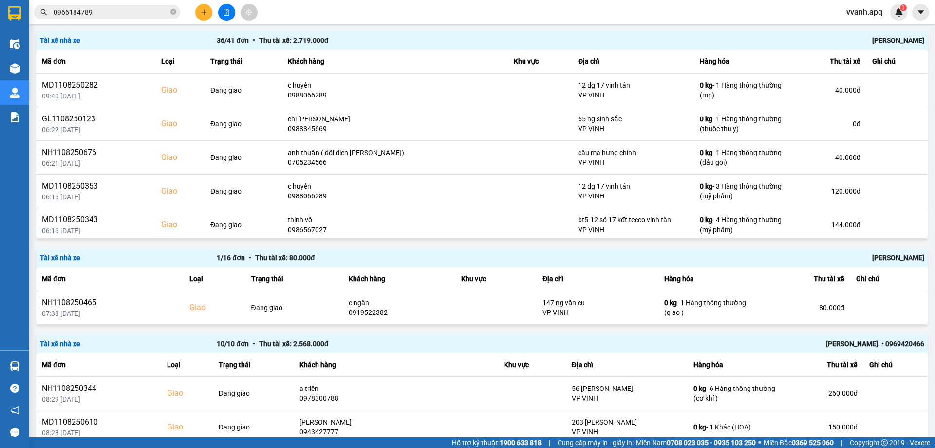
click at [146, 11] on input "0966184789" at bounding box center [111, 12] width 115 height 11
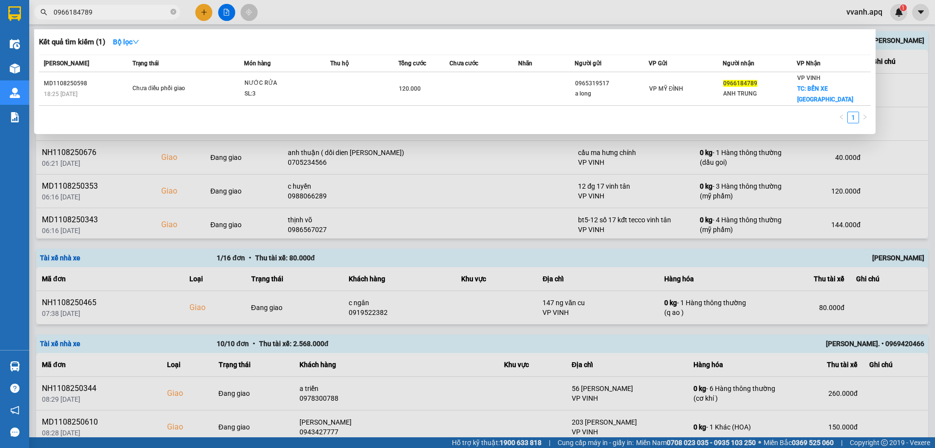
click at [346, 27] on div at bounding box center [467, 224] width 935 height 448
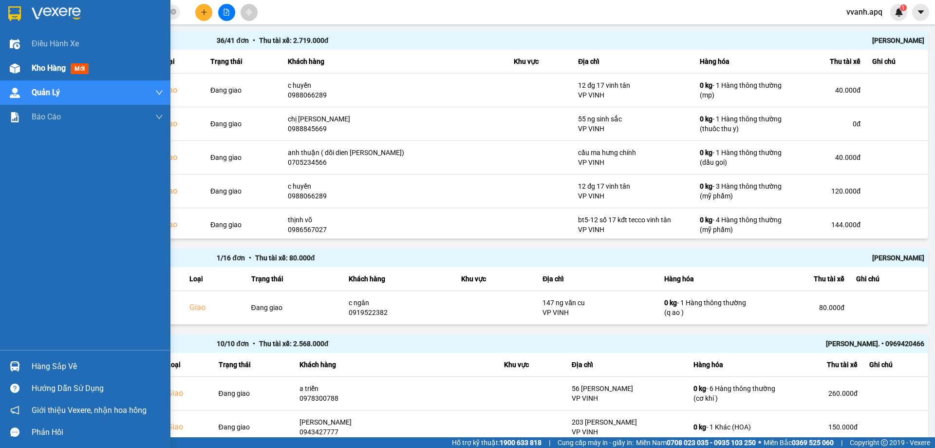
click at [16, 67] on img at bounding box center [15, 68] width 10 height 10
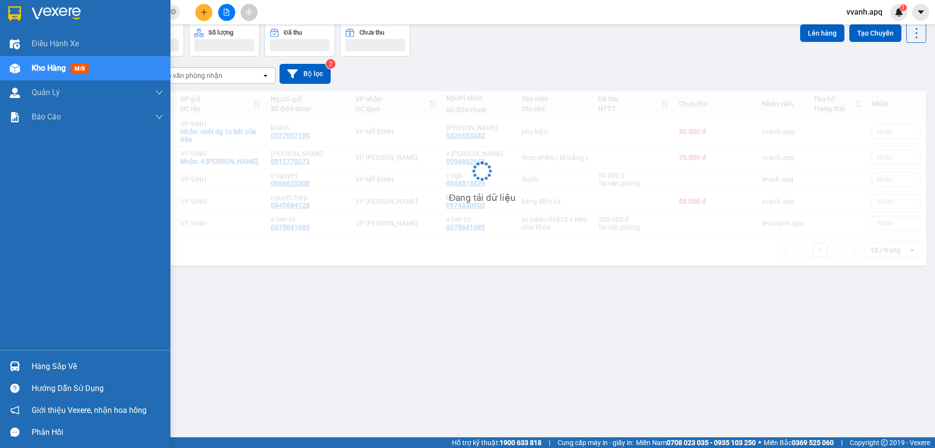
scroll to position [45, 0]
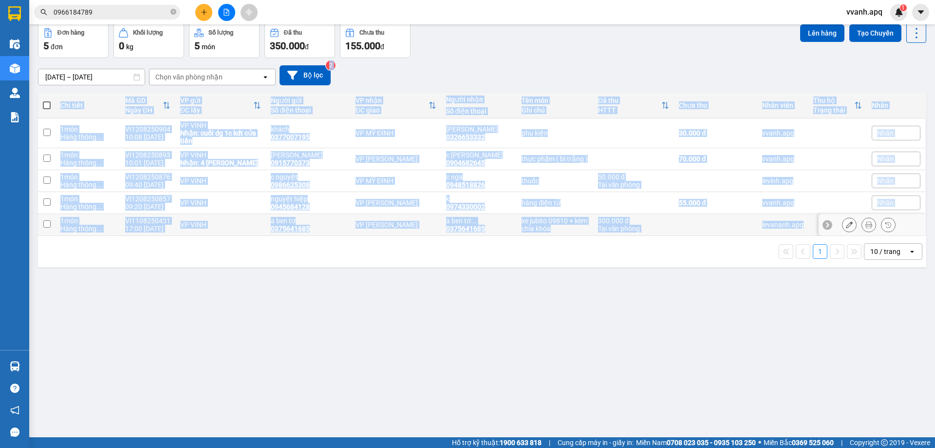
drag, startPoint x: 654, startPoint y: 132, endPoint x: 698, endPoint y: 248, distance: 124.1
click at [697, 246] on div "ver 1.8.137 Kho gửi Trên xe Kho nhận Hàng đã giao Hàng đã hủy Kho gửi Vinh Kho …" at bounding box center [482, 208] width 896 height 448
click at [698, 248] on div "1 10 / trang open" at bounding box center [482, 251] width 881 height 17
drag, startPoint x: 698, startPoint y: 248, endPoint x: 667, endPoint y: 45, distance: 204.9
click at [667, 45] on div "ver 1.8.137 Kho gửi Trên xe Kho nhận Hàng đã giao Hàng đã hủy Kho gửi Vinh Kho …" at bounding box center [482, 208] width 896 height 448
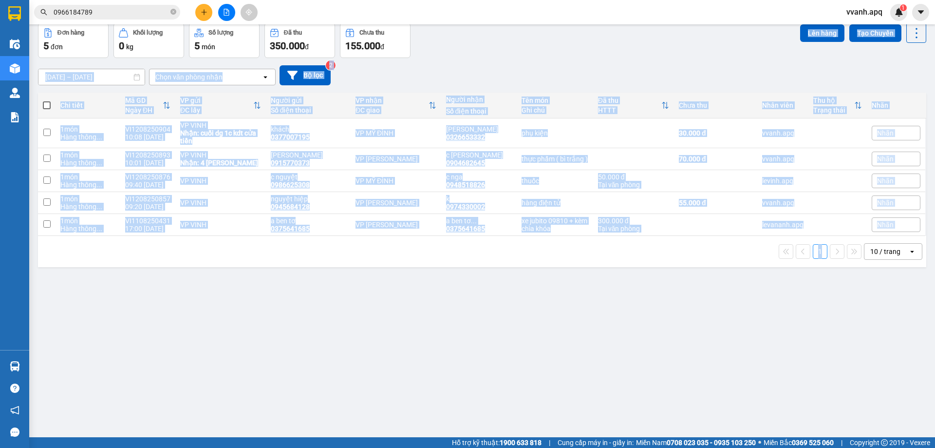
click at [667, 45] on div "Đơn hàng 5 đơn Khối lượng 0 kg Số lượng 5 món Đã thu 350.000 đ Chưa thu 155.000…" at bounding box center [482, 40] width 888 height 35
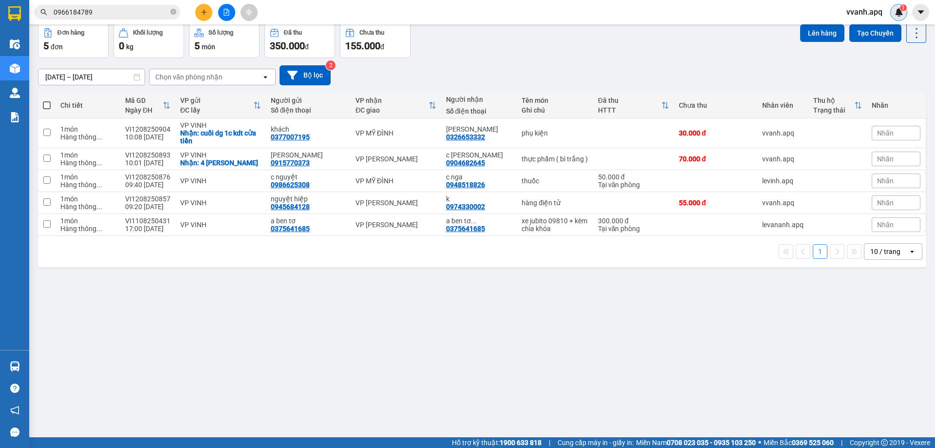
click at [891, 13] on div "1" at bounding box center [898, 12] width 17 height 17
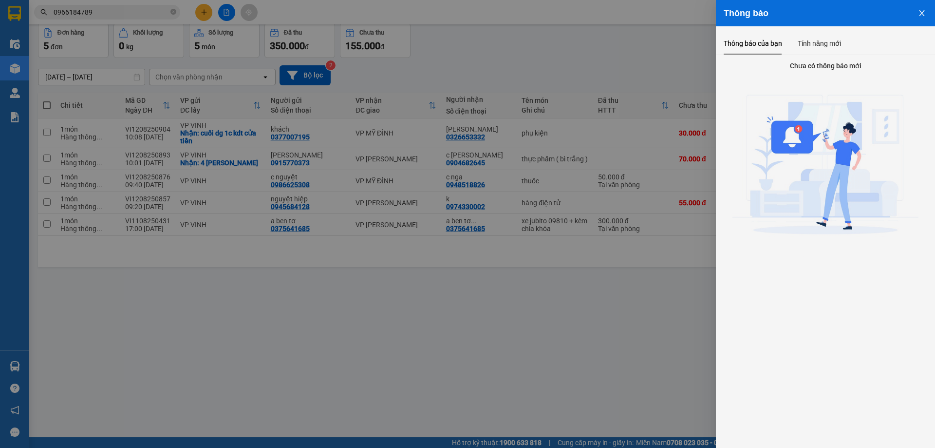
click at [479, 61] on div at bounding box center [467, 224] width 935 height 448
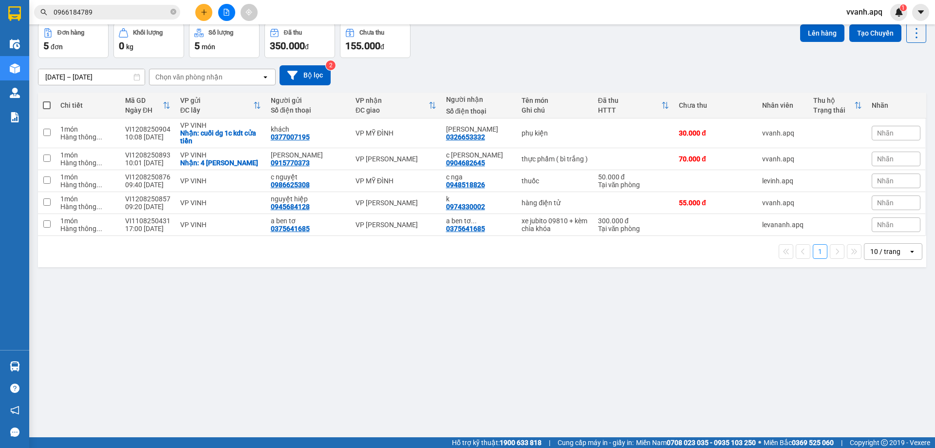
click at [30, 364] on main "ver 1.8.137 Kho gửi Trên xe Kho nhận Hàng đã giao Hàng đã hủy Kho gửi Vinh Kho …" at bounding box center [467, 218] width 935 height 437
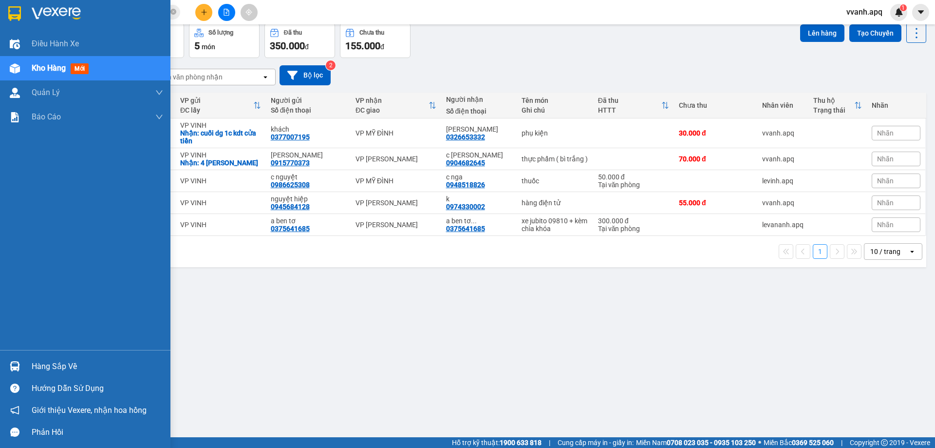
click at [23, 364] on div "Hàng sắp về" at bounding box center [85, 366] width 170 height 22
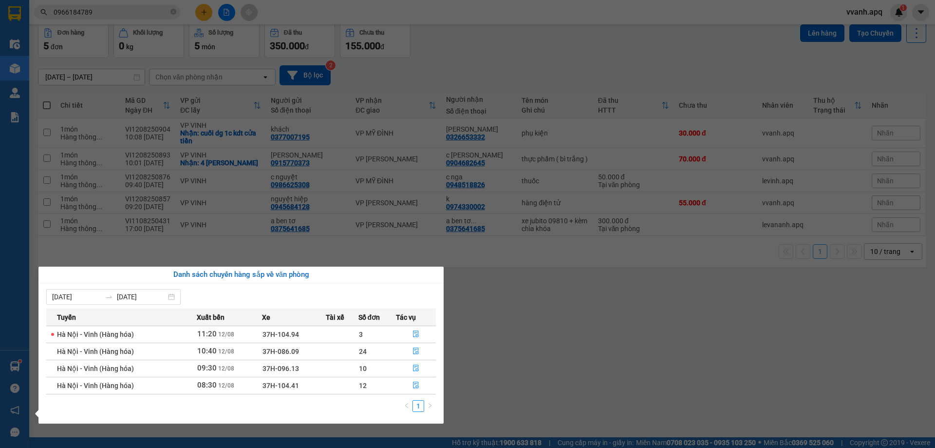
click at [528, 366] on section "Kết quả tìm kiếm ( 1 ) Bộ lọc Mã ĐH Trạng thái Món hàng Thu hộ Tổng cước Chưa c…" at bounding box center [467, 224] width 935 height 448
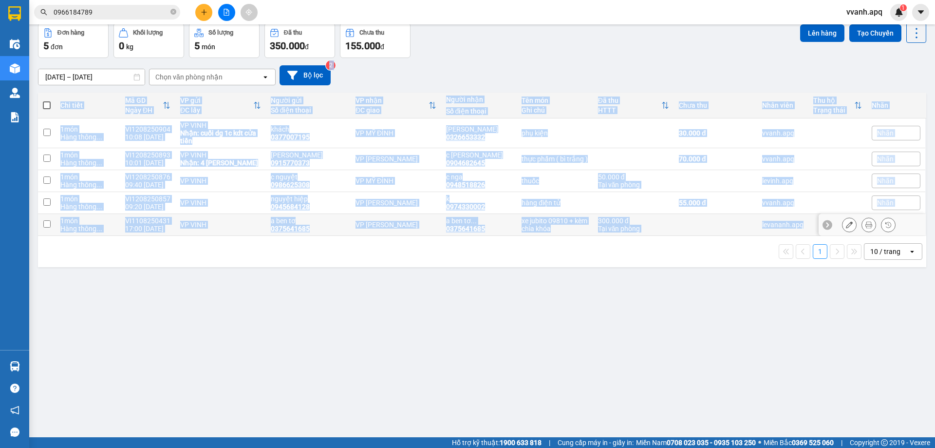
drag, startPoint x: 562, startPoint y: 71, endPoint x: 624, endPoint y: 264, distance: 202.1
click at [624, 264] on div "ver 1.8.137 Kho gửi Trên xe Kho nhận Hàng đã giao Hàng đã hủy Kho gửi Vinh Kho …" at bounding box center [482, 208] width 896 height 448
click at [624, 264] on div "1 10 / trang open" at bounding box center [482, 251] width 888 height 31
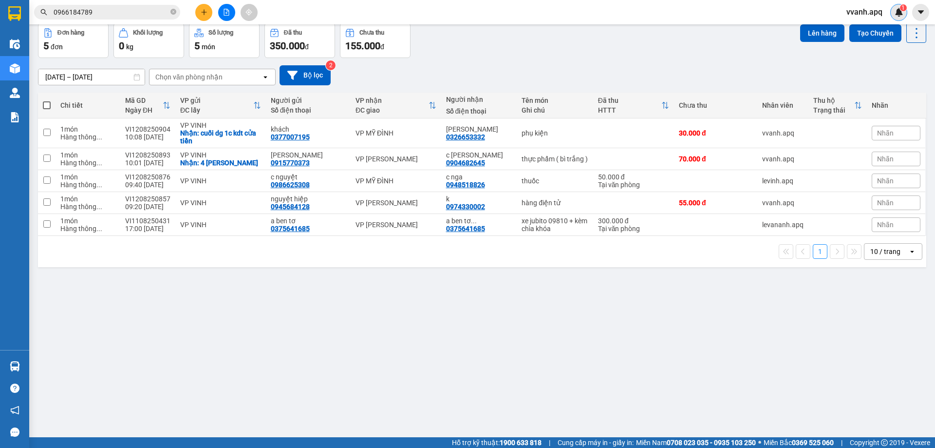
click at [894, 12] on div "1" at bounding box center [898, 12] width 17 height 17
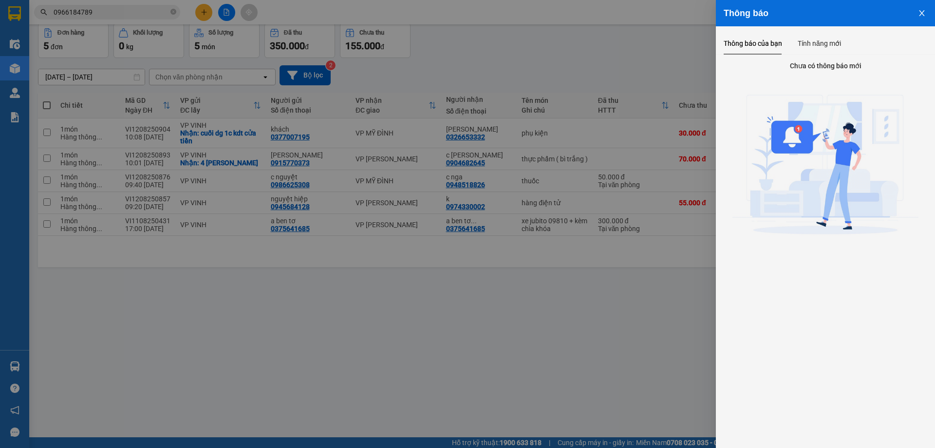
click at [433, 36] on div at bounding box center [467, 224] width 935 height 448
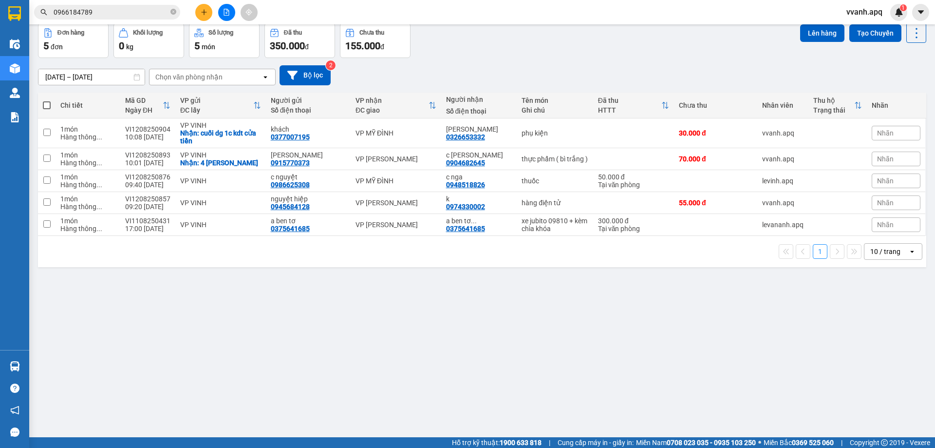
scroll to position [0, 0]
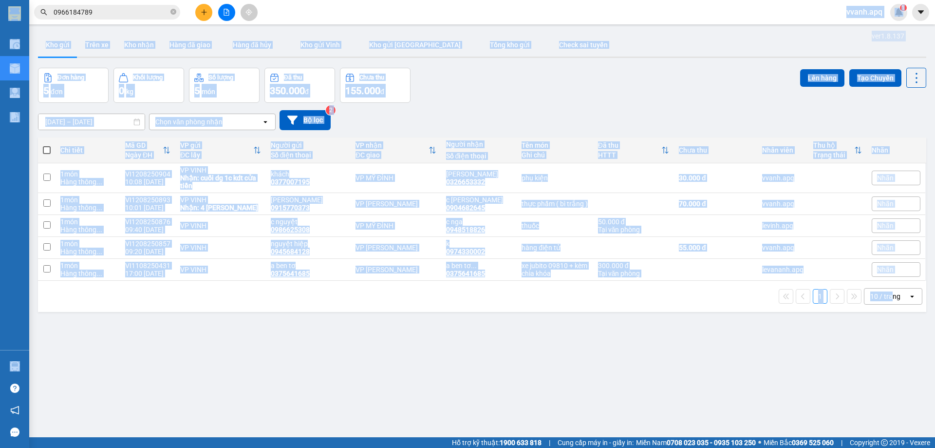
drag, startPoint x: 396, startPoint y: 16, endPoint x: 885, endPoint y: 322, distance: 577.1
click at [885, 322] on section "Kết quả tìm kiếm ( 1 ) Bộ lọc Mã ĐH Trạng thái Món hàng Thu hộ Tổng cước Chưa c…" at bounding box center [467, 224] width 935 height 448
click at [885, 322] on div "ver 1.8.137 Kho gửi Trên xe Kho nhận Hàng đã giao Hàng đã hủy Kho gửi Vinh Kho …" at bounding box center [482, 253] width 896 height 448
drag, startPoint x: 885, startPoint y: 322, endPoint x: 456, endPoint y: 27, distance: 520.8
click at [456, 27] on main "ver 1.8.137 Kho gửi Trên xe Kho nhận Hàng đã giao Hàng đã hủy Kho gửi Vinh Kho …" at bounding box center [467, 218] width 935 height 437
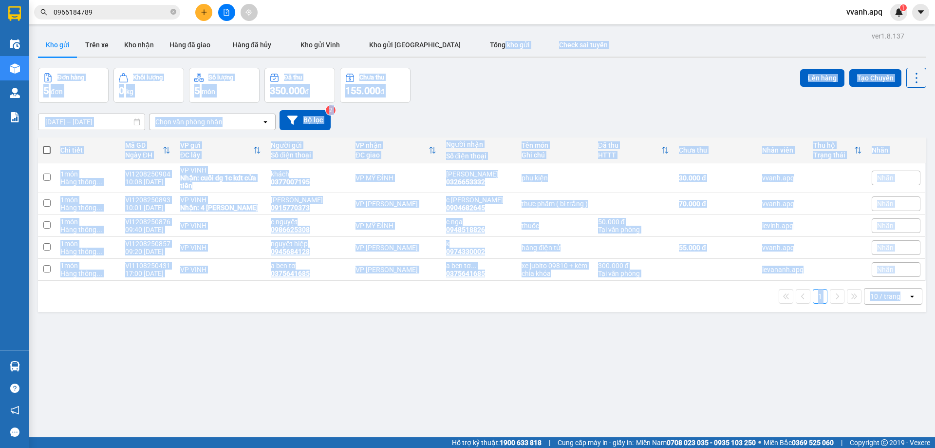
click at [456, 27] on main "ver 1.8.137 Kho gửi Trên xe Kho nhận Hàng đã giao Hàng đã hủy Kho gửi Vinh Kho …" at bounding box center [467, 218] width 935 height 437
drag, startPoint x: 452, startPoint y: 19, endPoint x: 918, endPoint y: 333, distance: 562.5
click at [918, 333] on section "Kết quả tìm kiếm ( 1 ) Bộ lọc Mã ĐH Trạng thái Món hàng Thu hộ Tổng cước Chưa c…" at bounding box center [467, 224] width 935 height 448
click at [918, 333] on div "ver 1.8.137 Kho gửi Trên xe Kho nhận Hàng đã giao Hàng đã hủy Kho gửi Vinh Kho …" at bounding box center [482, 253] width 896 height 448
drag, startPoint x: 918, startPoint y: 333, endPoint x: 507, endPoint y: 16, distance: 519.2
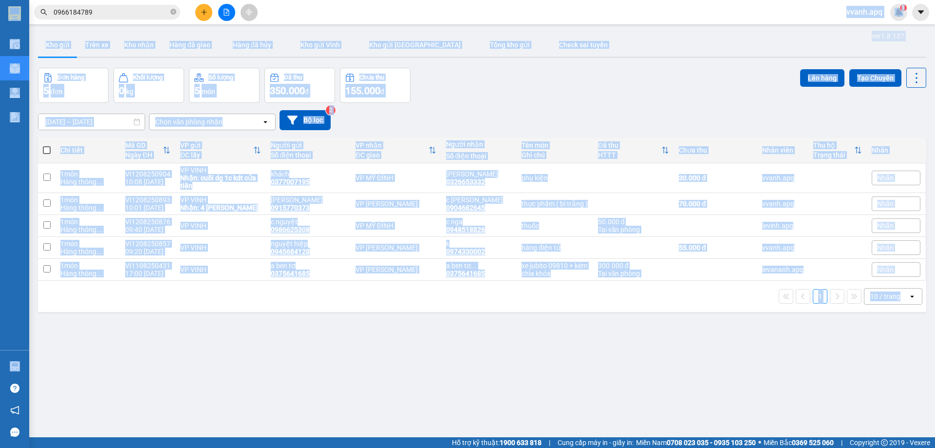
click at [507, 16] on section "Kết quả tìm kiếm ( 1 ) Bộ lọc Mã ĐH Trạng thái Món hàng Thu hộ Tổng cước Chưa c…" at bounding box center [467, 224] width 935 height 448
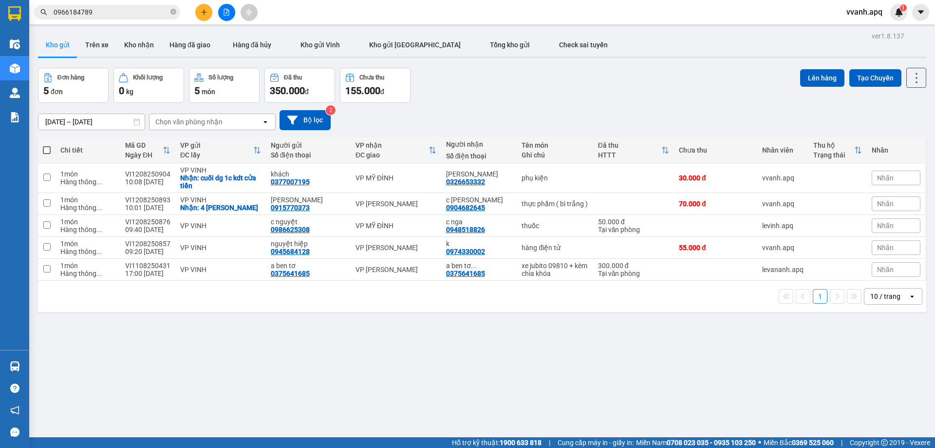
click at [507, 16] on div "Kết quả tìm kiếm ( 1 ) Bộ lọc Mã ĐH Trạng thái Món hàng Thu hộ Tổng cước Chưa c…" at bounding box center [467, 12] width 935 height 24
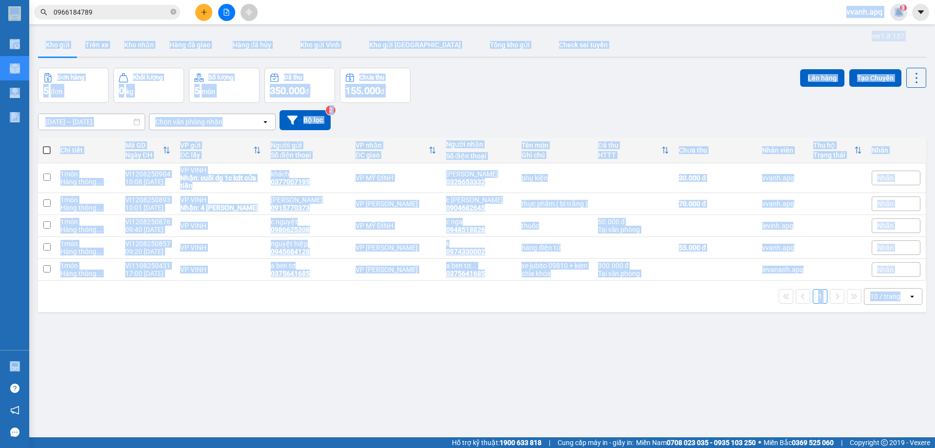
drag, startPoint x: 507, startPoint y: 16, endPoint x: 894, endPoint y: 358, distance: 515.9
click at [894, 358] on section "Kết quả tìm kiếm ( 1 ) Bộ lọc Mã ĐH Trạng thái Món hàng Thu hộ Tổng cước Chưa c…" at bounding box center [467, 224] width 935 height 448
click at [894, 358] on div "ver 1.8.137 Kho gửi Trên xe Kho nhận Hàng đã giao Hàng đã hủy Kho gửi Vinh Kho …" at bounding box center [482, 253] width 896 height 448
drag, startPoint x: 893, startPoint y: 337, endPoint x: 527, endPoint y: 19, distance: 485.2
click at [527, 19] on section "Kết quả tìm kiếm ( 1 ) Bộ lọc Mã ĐH Trạng thái Món hàng Thu hộ Tổng cước Chưa c…" at bounding box center [467, 224] width 935 height 448
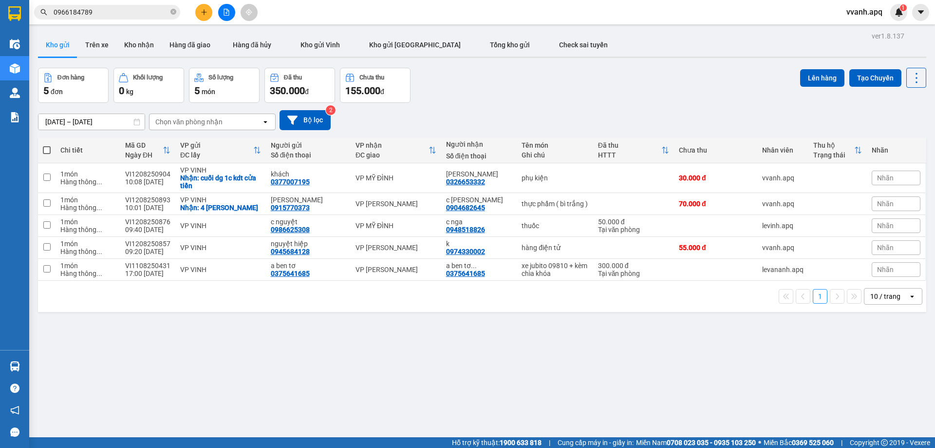
click at [527, 19] on div "Kết quả tìm kiếm ( 1 ) Bộ lọc Mã ĐH Trạng thái Món hàng Thu hộ Tổng cước Chưa c…" at bounding box center [467, 12] width 935 height 24
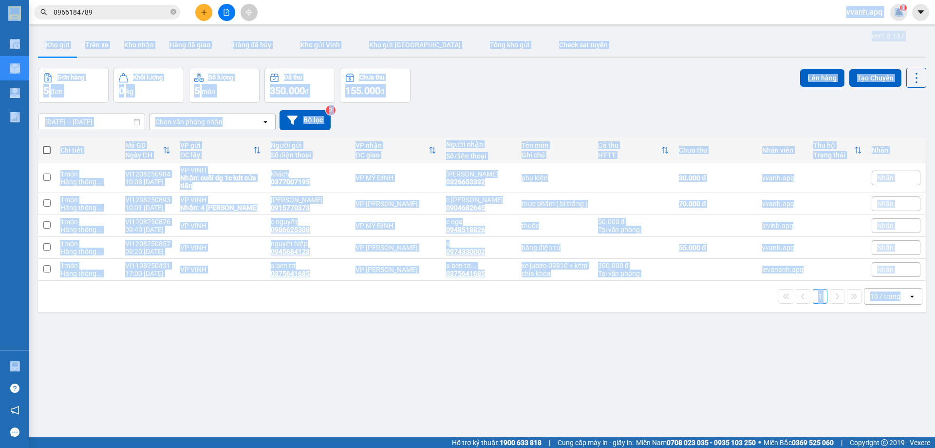
drag, startPoint x: 527, startPoint y: 19, endPoint x: 894, endPoint y: 333, distance: 483.4
click at [894, 333] on section "Kết quả tìm kiếm ( 1 ) Bộ lọc Mã ĐH Trạng thái Món hàng Thu hộ Tổng cước Chưa c…" at bounding box center [467, 224] width 935 height 448
click at [894, 333] on div "ver 1.8.137 Kho gửi Trên xe Kho nhận Hàng đã giao Hàng đã hủy Kho gửi Vinh Kho …" at bounding box center [482, 253] width 896 height 448
drag, startPoint x: 894, startPoint y: 333, endPoint x: 518, endPoint y: 17, distance: 491.9
click at [518, 17] on section "Kết quả tìm kiếm ( 1 ) Bộ lọc Mã ĐH Trạng thái Món hàng Thu hộ Tổng cước Chưa c…" at bounding box center [467, 224] width 935 height 448
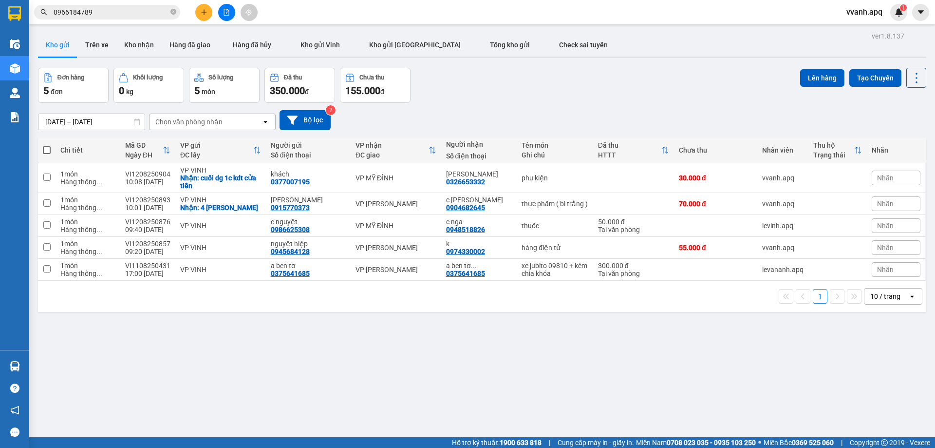
click at [518, 17] on div "Kết quả tìm kiếm ( 1 ) Bộ lọc Mã ĐH Trạng thái Món hàng Thu hộ Tổng cước Chưa c…" at bounding box center [467, 12] width 935 height 24
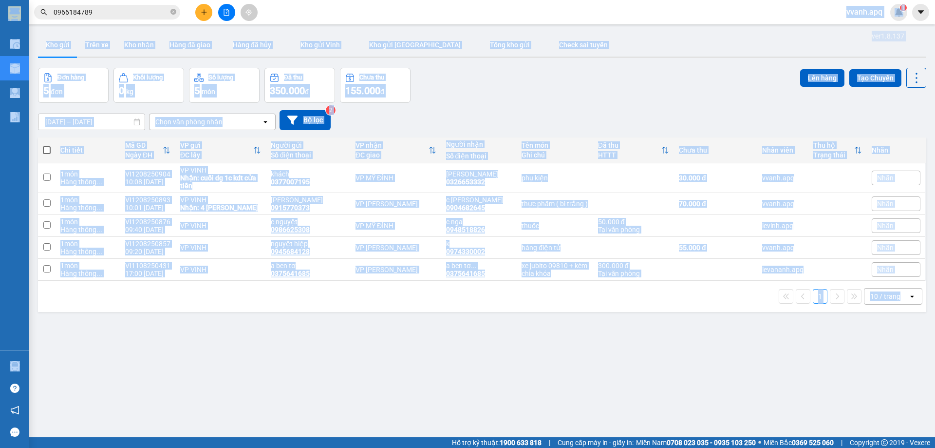
drag, startPoint x: 518, startPoint y: 17, endPoint x: 891, endPoint y: 334, distance: 490.3
click at [891, 334] on section "Kết quả tìm kiếm ( 1 ) Bộ lọc Mã ĐH Trạng thái Món hàng Thu hộ Tổng cước Chưa c…" at bounding box center [467, 224] width 935 height 448
click at [892, 334] on div "ver 1.8.137 Kho gửi Trên xe Kho nhận Hàng đã giao Hàng đã hủy Kho gửi Vinh Kho …" at bounding box center [482, 253] width 896 height 448
click at [850, 311] on div "1 10 / trang open" at bounding box center [482, 296] width 888 height 31
drag, startPoint x: 375, startPoint y: 56, endPoint x: 900, endPoint y: 357, distance: 605.7
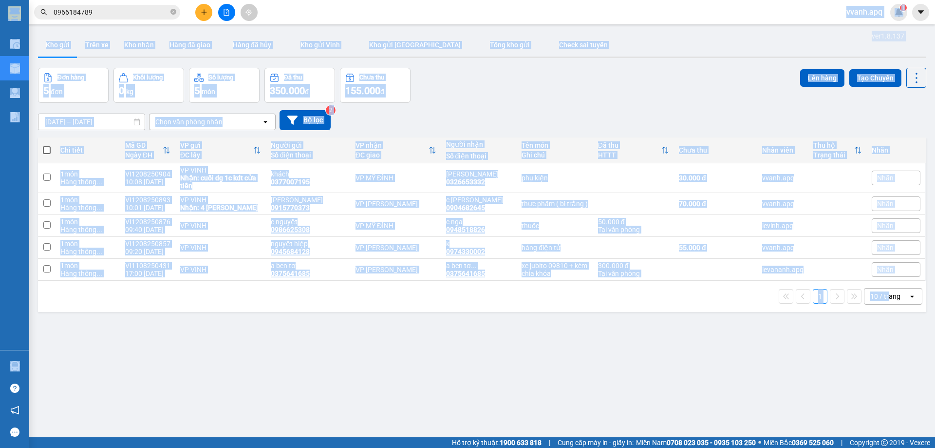
click at [894, 360] on section "Kết quả tìm kiếm ( 1 ) Bộ lọc Mã ĐH Trạng thái Món hàng Thu hộ Tổng cước Chưa c…" at bounding box center [467, 224] width 935 height 448
click at [901, 357] on div "ver 1.8.137 Kho gửi Trên xe Kho nhận Hàng đã giao Hàng đã hủy Kho gửi Vinh Kho …" at bounding box center [482, 253] width 896 height 448
click at [537, 100] on div "Đơn hàng 5 đơn Khối lượng 0 kg Số lượng 5 món Đã thu 350.000 đ Chưa thu 155.000…" at bounding box center [482, 85] width 888 height 35
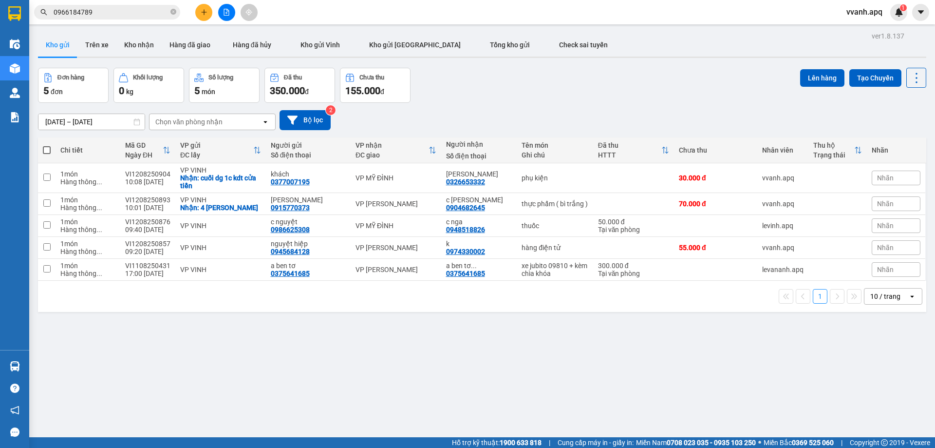
click at [568, 106] on div "[DATE] – [DATE] Press the down arrow key to interact with the calendar and sele…" at bounding box center [482, 120] width 888 height 35
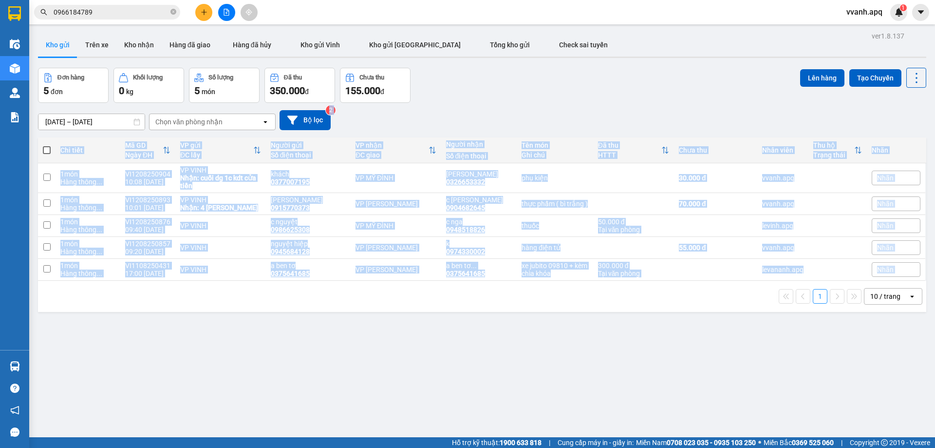
drag, startPoint x: 568, startPoint y: 105, endPoint x: 638, endPoint y: 282, distance: 189.8
click at [638, 282] on div "ver 1.8.137 Kho gửi Trên xe Kho nhận Hàng đã giao Hàng đã hủy Kho gửi Vinh Kho …" at bounding box center [482, 253] width 896 height 448
click at [638, 282] on div "1 10 / trang open" at bounding box center [482, 296] width 888 height 31
drag, startPoint x: 638, startPoint y: 282, endPoint x: 622, endPoint y: 106, distance: 176.6
click at [622, 106] on div "ver 1.8.137 Kho gửi Trên xe Kho nhận Hàng đã giao Hàng đã hủy Kho gửi Vinh Kho …" at bounding box center [482, 253] width 896 height 448
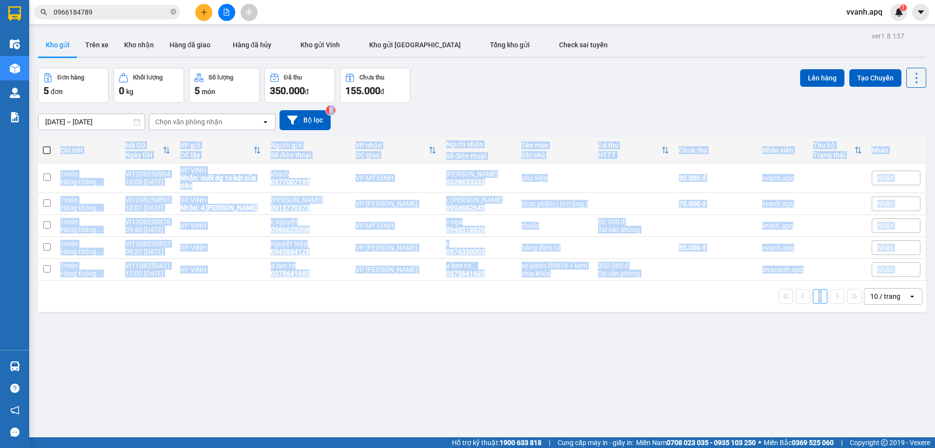
click at [621, 106] on div "[DATE] – [DATE] Press the down arrow key to interact with the calendar and sele…" at bounding box center [482, 120] width 888 height 35
drag, startPoint x: 621, startPoint y: 106, endPoint x: 635, endPoint y: 326, distance: 220.6
click at [635, 326] on div "ver 1.8.137 Kho gửi Trên xe Kho nhận Hàng đã giao Hàng đã hủy Kho gửi Vinh Kho …" at bounding box center [482, 253] width 896 height 448
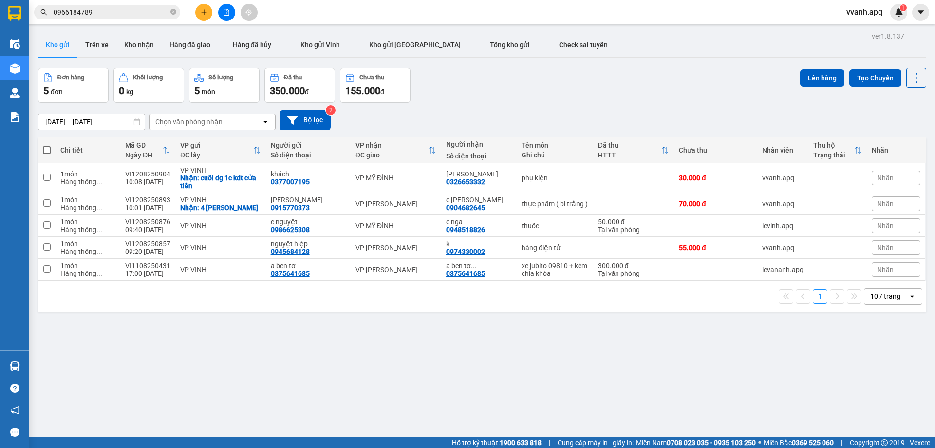
click at [539, 308] on div "1 10 / trang open" at bounding box center [482, 296] width 888 height 31
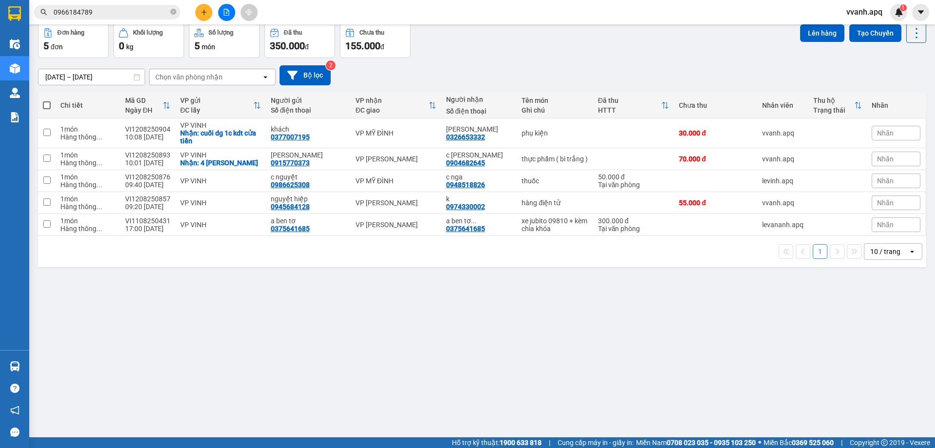
click at [528, 65] on div "[DATE] – [DATE] Press the down arrow key to interact with the calendar and sele…" at bounding box center [482, 75] width 888 height 20
click at [201, 15] on icon "plus" at bounding box center [204, 12] width 7 height 7
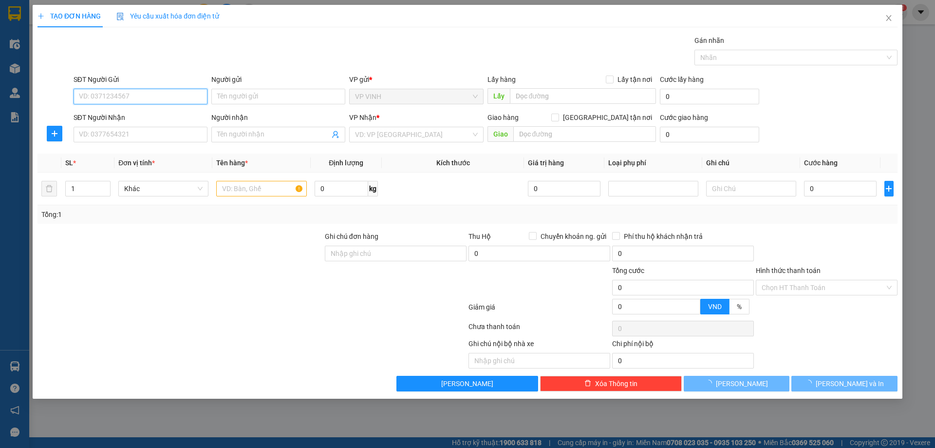
paste input "0843388797"
type input "0843388797"
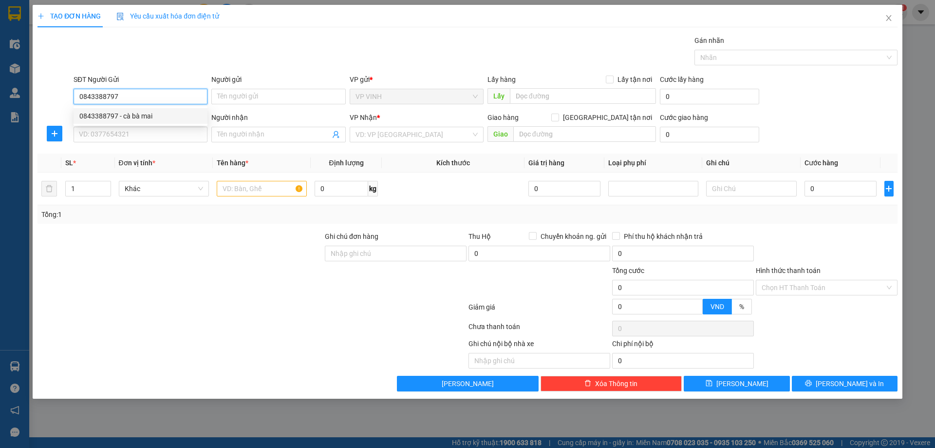
click at [151, 112] on div "0843388797 - cà bà mai" at bounding box center [140, 116] width 122 height 11
type input "cà bà mai"
checkbox input "true"
type input "82 thái học"
type input "0843388797"
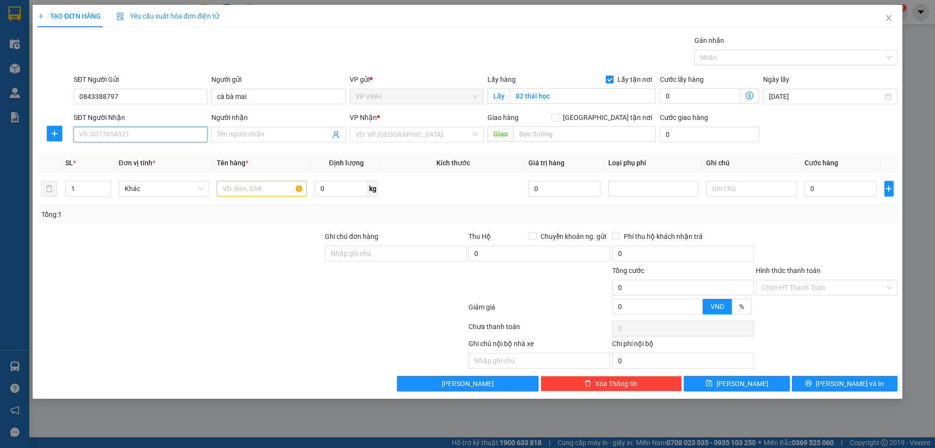
click at [114, 141] on input "SĐT Người Nhận" at bounding box center [141, 135] width 134 height 16
type input "0913033888"
click at [172, 152] on div "0913033888 - a toàn" at bounding box center [140, 154] width 122 height 11
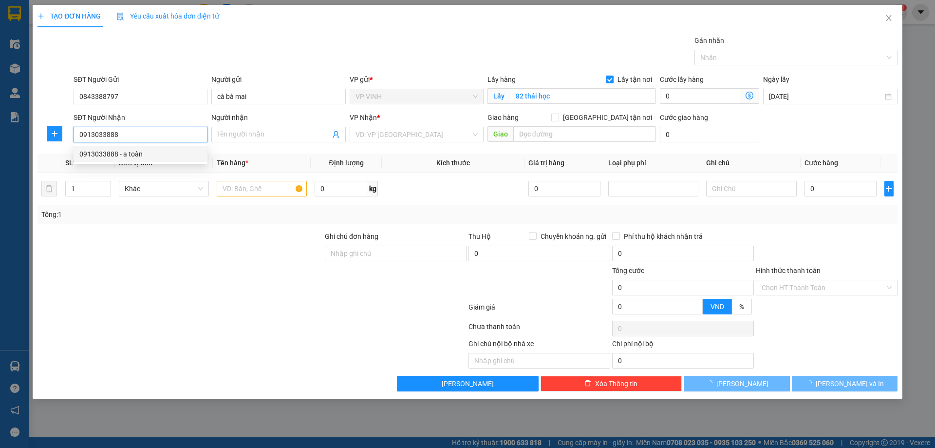
type input "a toàn"
checkbox input "true"
type input "NH"
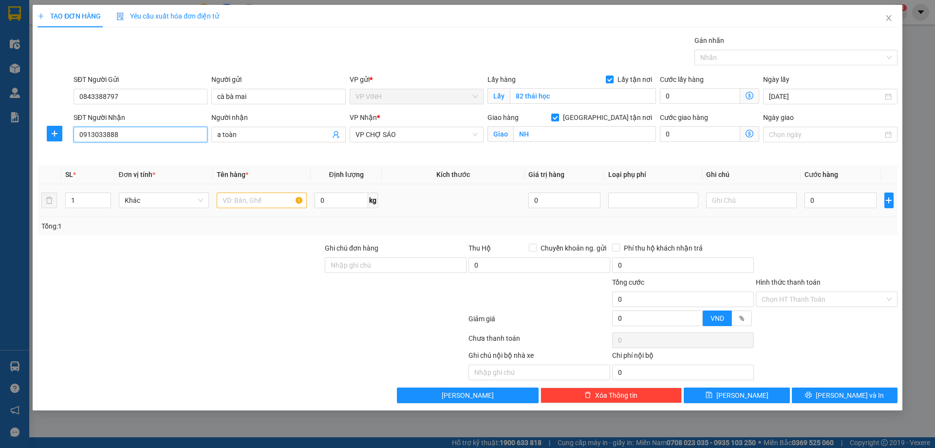
type input "0913033888"
click at [252, 194] on input "text" at bounding box center [262, 200] width 90 height 16
click at [417, 137] on span "VP CHỢ SÁO" at bounding box center [417, 134] width 122 height 15
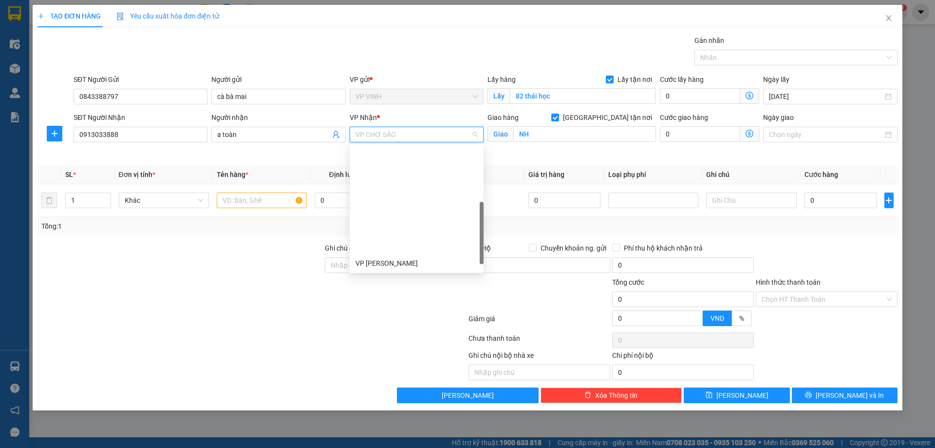
scroll to position [125, 0]
type input "nh"
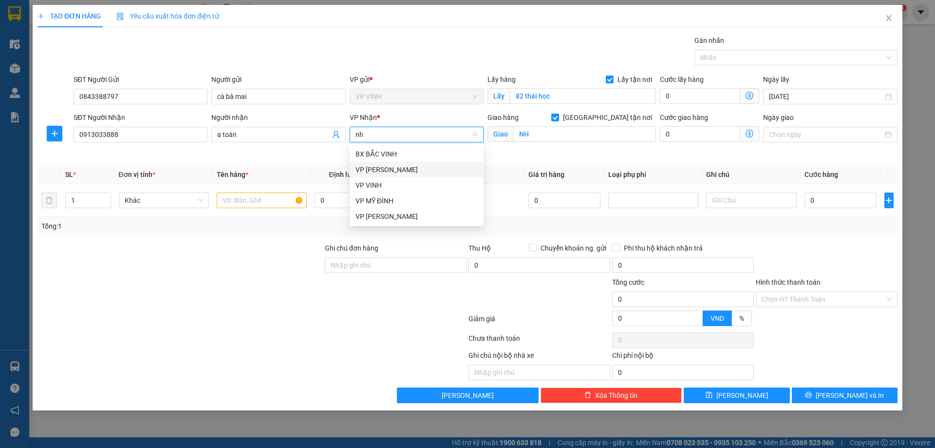
click at [410, 170] on div "VP [PERSON_NAME]" at bounding box center [417, 169] width 122 height 11
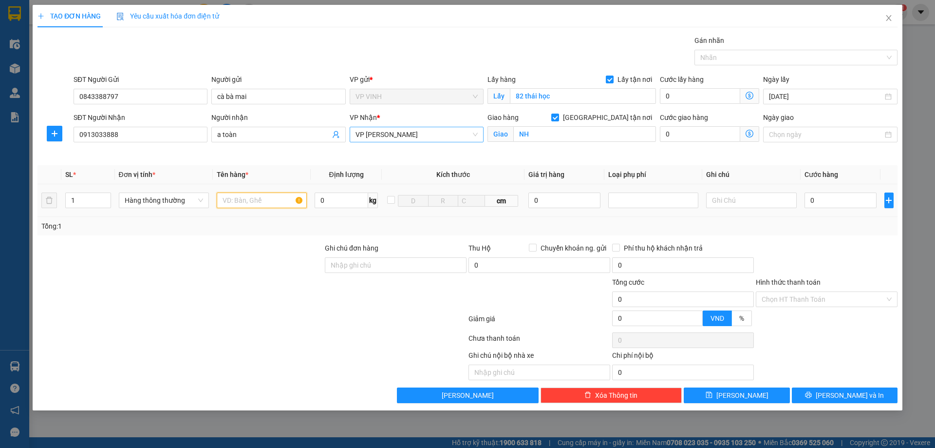
click at [263, 194] on input "text" at bounding box center [262, 200] width 90 height 16
type input "cà muối"
click at [568, 207] on input "0" at bounding box center [564, 200] width 73 height 16
click at [608, 199] on div at bounding box center [653, 200] width 90 height 16
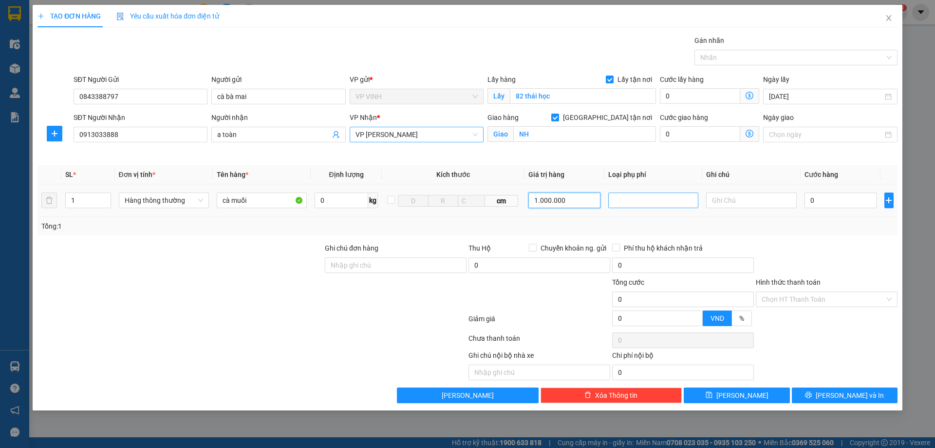
type input "1.000.000"
click at [637, 221] on div "Hàng giá trị cao" at bounding box center [653, 219] width 78 height 11
type input "5.000"
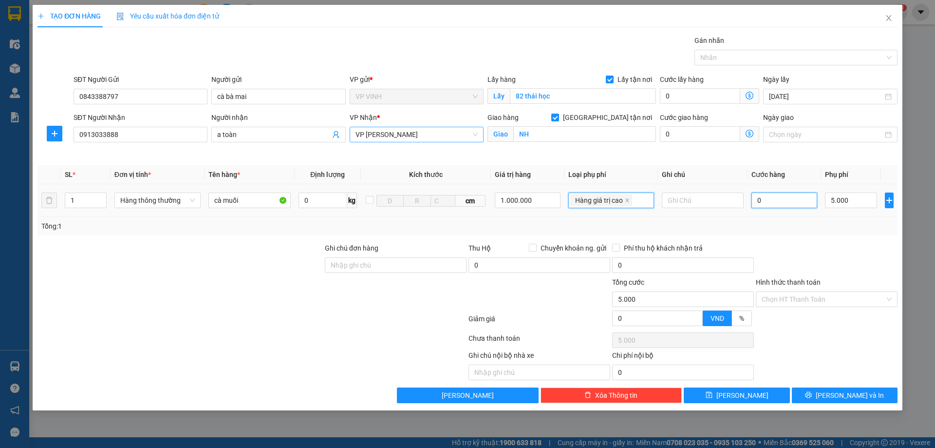
click at [769, 200] on input "0" at bounding box center [785, 200] width 66 height 16
type input "4"
type input "5.004"
type input "45"
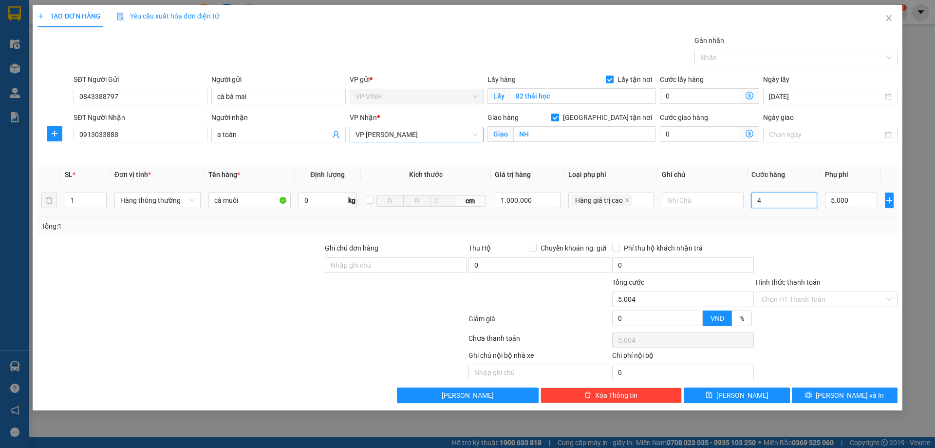
type input "5.045"
type input "4"
type input "5.004"
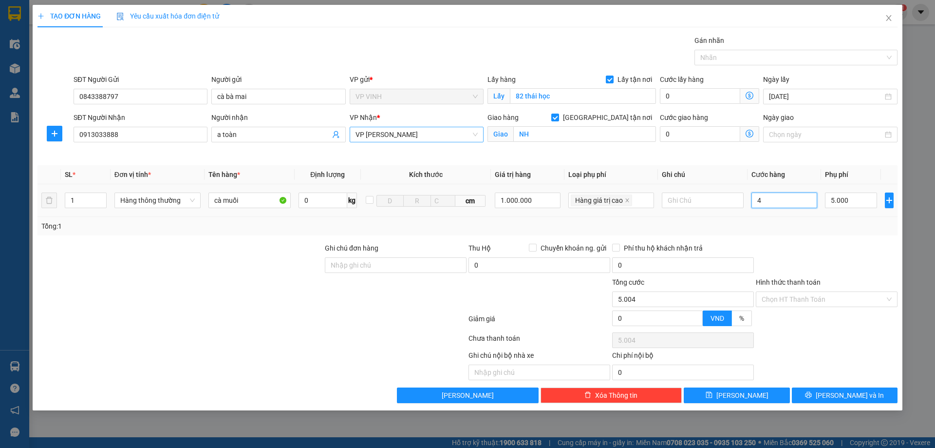
type input "40"
type input "5.040"
type input "40.000"
type input "45.000"
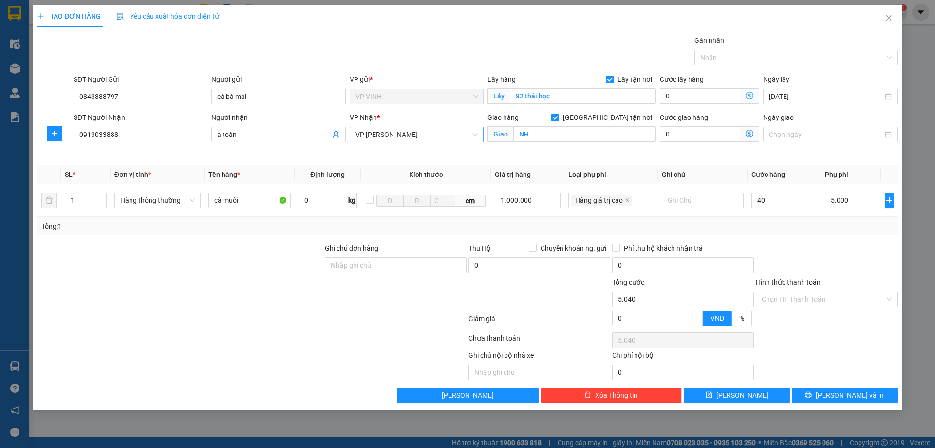
type input "45.000"
click at [791, 231] on div "Tổng: 1" at bounding box center [467, 226] width 852 height 11
click at [837, 390] on span "[PERSON_NAME] và In" at bounding box center [850, 395] width 68 height 11
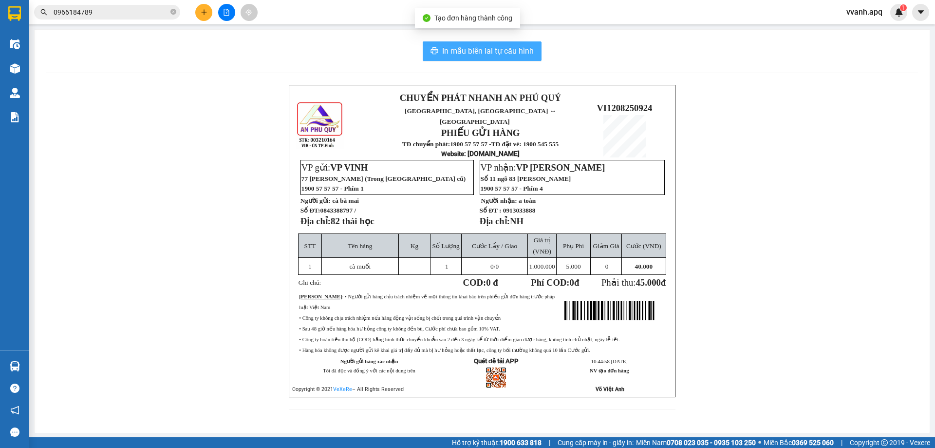
click at [493, 48] on span "In mẫu biên lai tự cấu hình" at bounding box center [488, 51] width 92 height 12
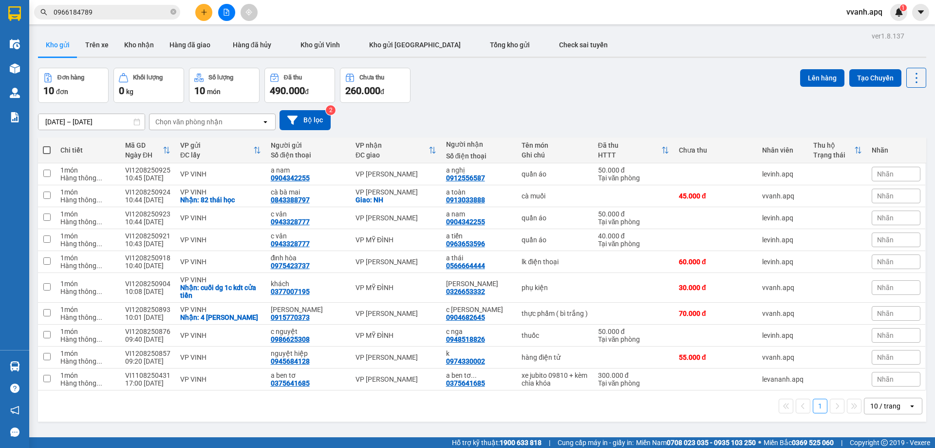
click at [646, 120] on div "[DATE] – [DATE] Press the down arrow key to interact with the calendar and sele…" at bounding box center [482, 120] width 888 height 20
click at [117, 20] on div "Kết quả tìm kiếm ( 1 ) Bộ lọc Mã ĐH Trạng thái Món hàng Thu hộ Tổng cước Chưa c…" at bounding box center [95, 12] width 190 height 17
click at [117, 14] on input "0966184789" at bounding box center [111, 12] width 115 height 11
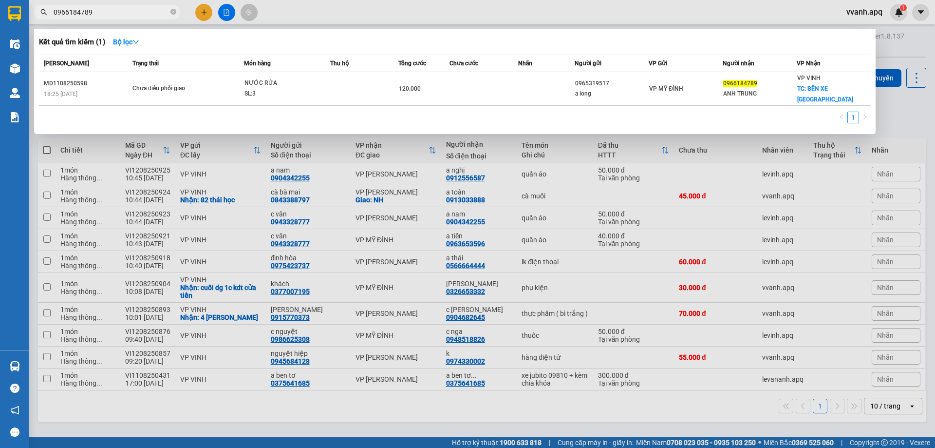
click at [117, 14] on input "0966184789" at bounding box center [111, 12] width 115 height 11
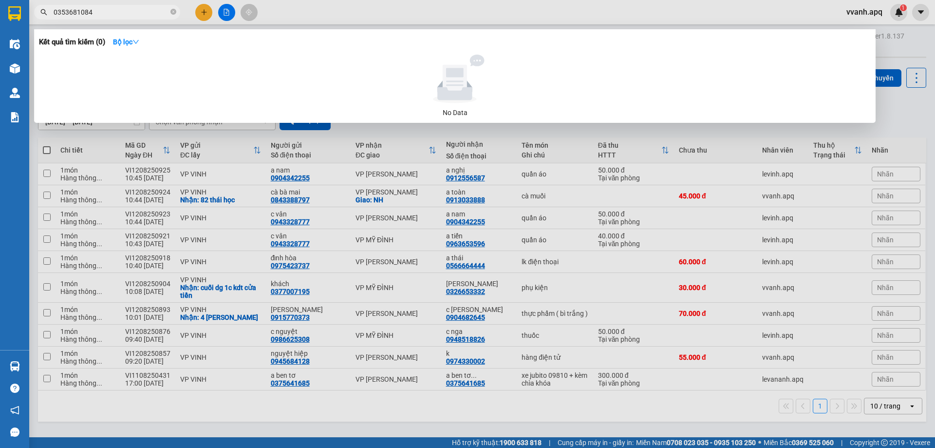
click at [474, 20] on div at bounding box center [467, 224] width 935 height 448
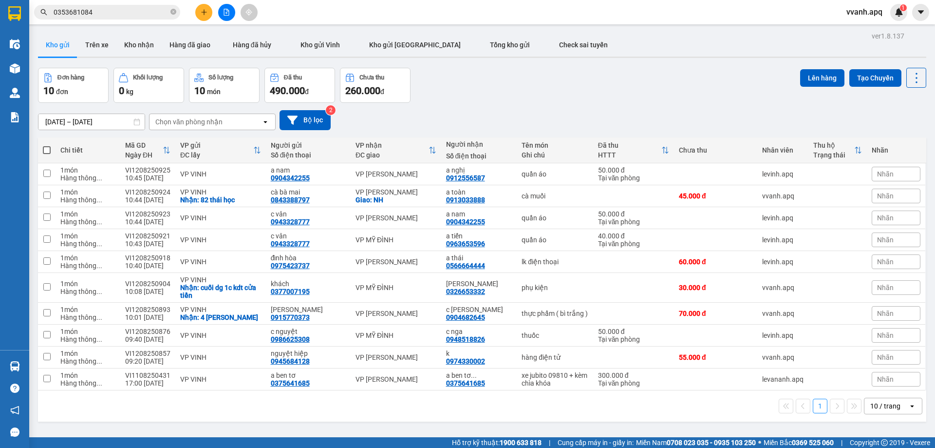
drag, startPoint x: 903, startPoint y: 12, endPoint x: 873, endPoint y: 23, distance: 31.5
click at [902, 12] on img at bounding box center [899, 12] width 9 height 9
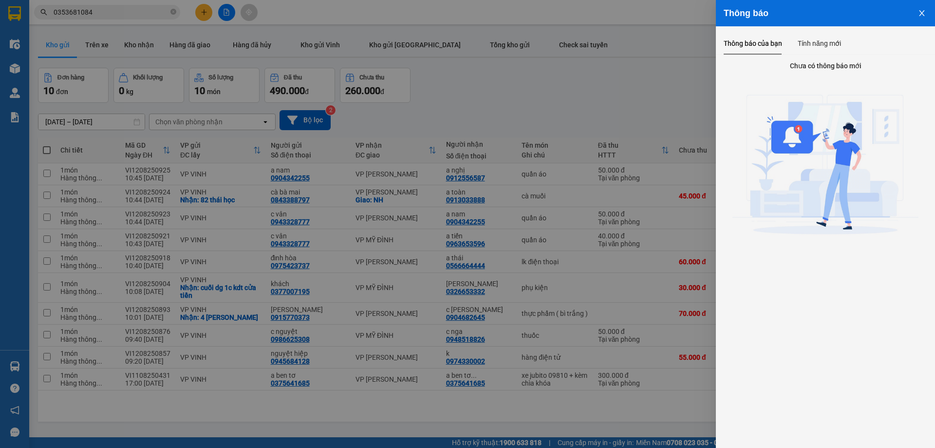
click at [615, 107] on div at bounding box center [467, 224] width 935 height 448
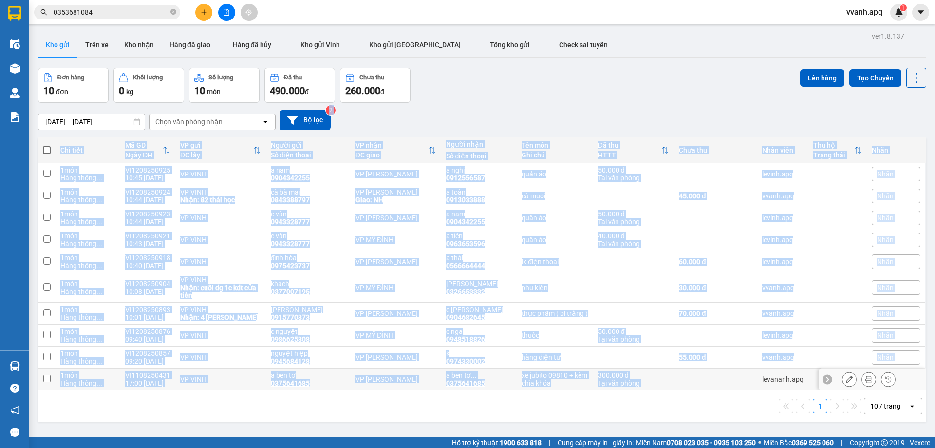
drag, startPoint x: 615, startPoint y: 107, endPoint x: 689, endPoint y: 406, distance: 308.0
click at [674, 384] on div "ver 1.8.137 Kho gửi Trên xe Kho nhận Hàng đã giao Hàng đã hủy Kho gửi Vinh Kho …" at bounding box center [482, 253] width 896 height 448
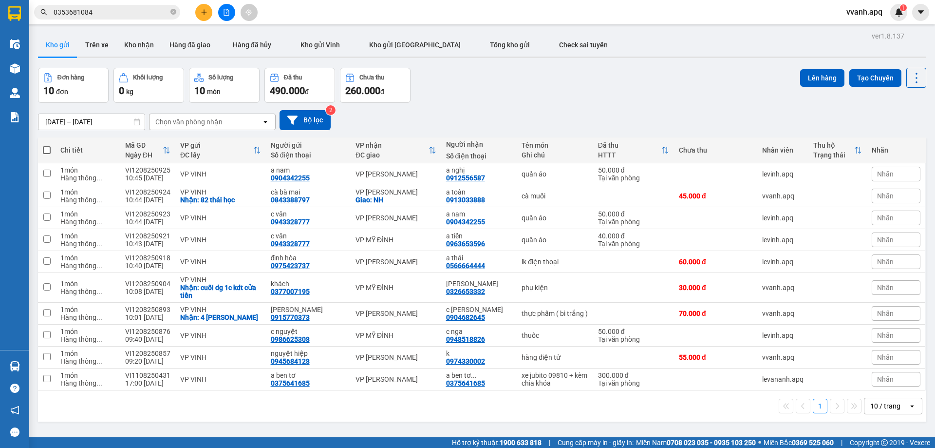
click at [689, 406] on div "1 10 / trang open" at bounding box center [482, 405] width 881 height 17
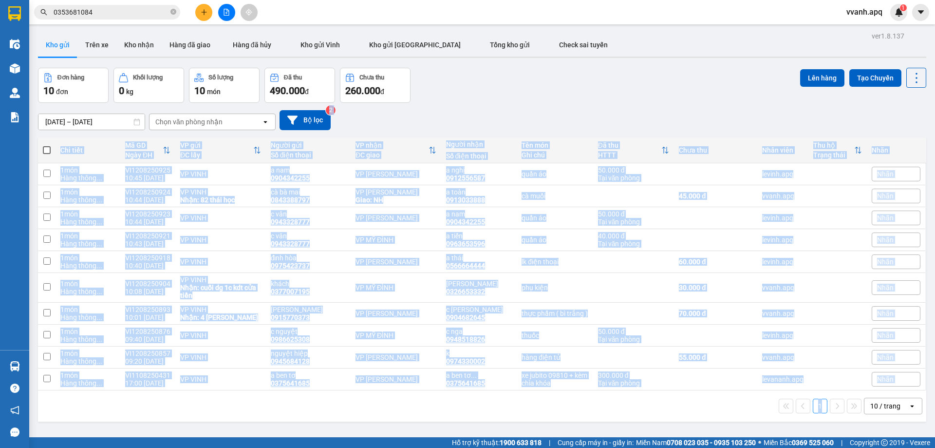
drag, startPoint x: 689, startPoint y: 406, endPoint x: 647, endPoint y: 100, distance: 308.7
click at [647, 100] on div "ver 1.8.137 Kho gửi Trên xe Kho nhận Hàng đã giao Hàng đã hủy Kho gửi Vinh Kho …" at bounding box center [482, 253] width 896 height 448
click at [647, 100] on div "Đơn hàng 10 đơn Khối lượng 0 kg Số lượng 10 món Đã thu 490.000 đ Chưa thu 260.0…" at bounding box center [482, 85] width 888 height 35
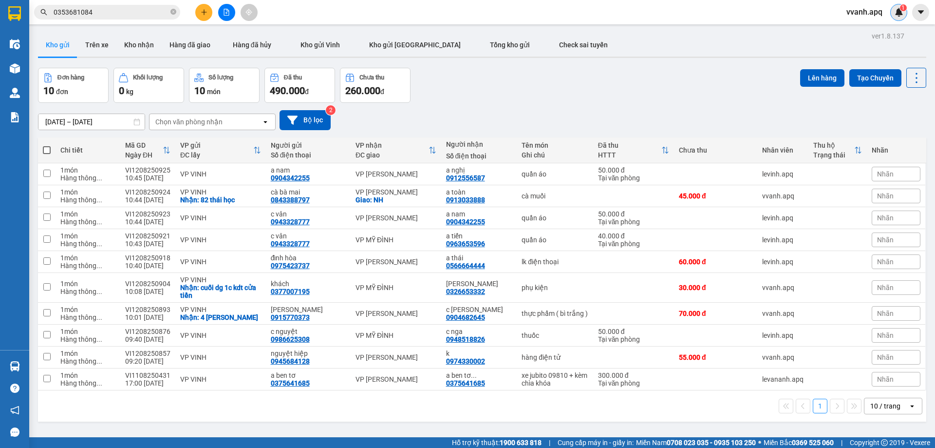
click at [905, 11] on div "1" at bounding box center [898, 12] width 17 height 17
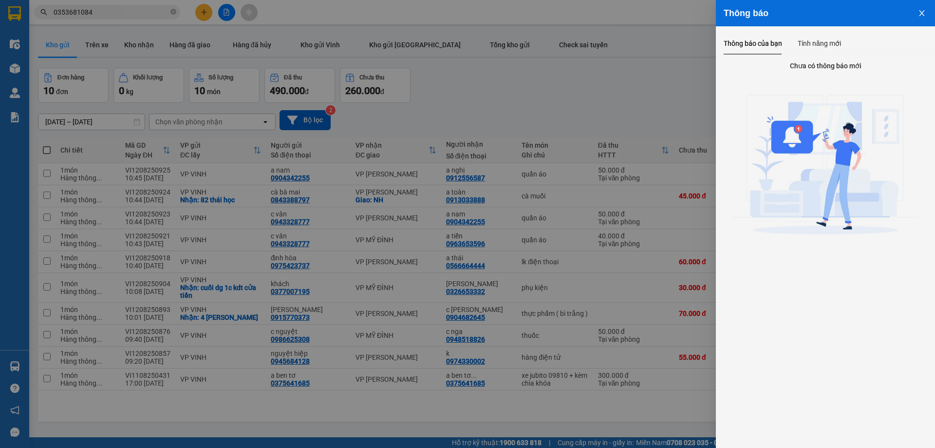
click at [585, 96] on div at bounding box center [467, 224] width 935 height 448
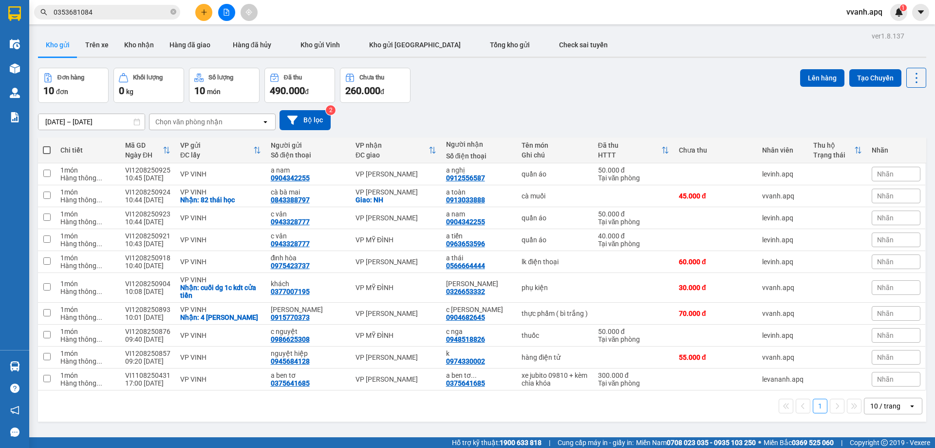
click at [117, 16] on input "0353681084" at bounding box center [111, 12] width 115 height 11
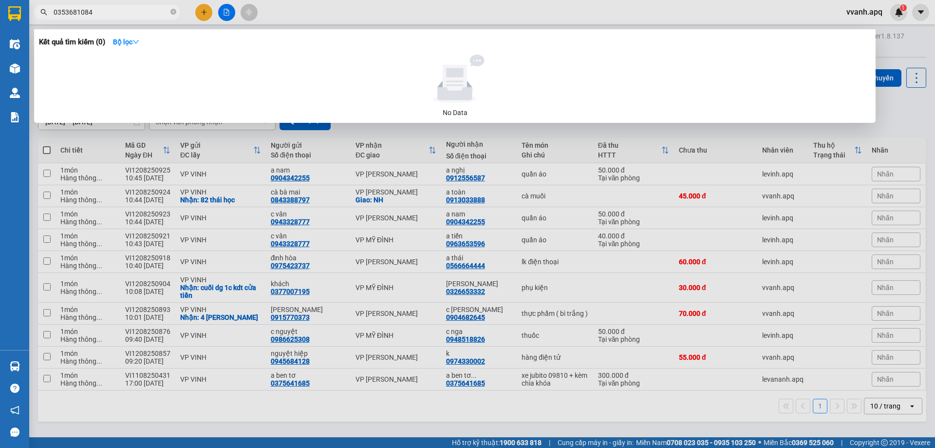
click at [117, 16] on input "0353681084" at bounding box center [111, 12] width 115 height 11
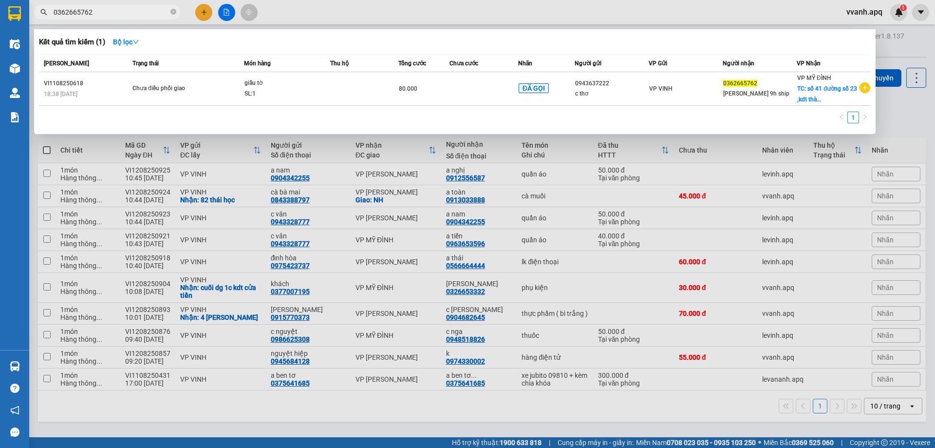
click at [134, 13] on input "0362665762" at bounding box center [111, 12] width 115 height 11
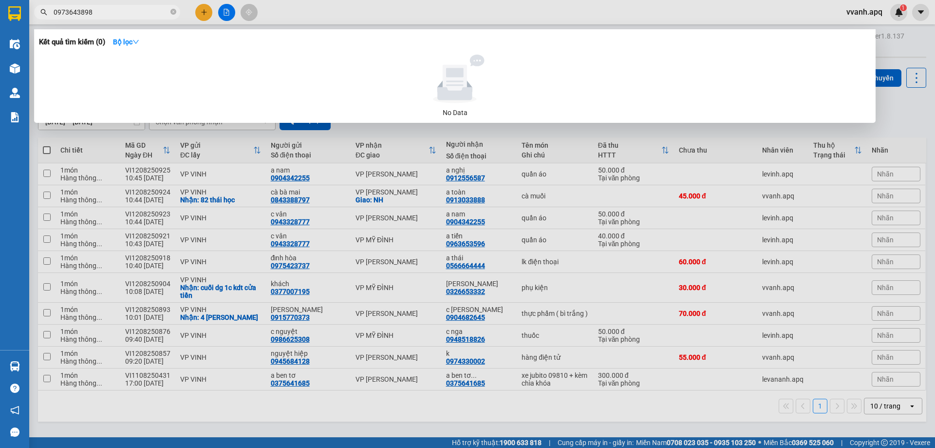
type input "0973643898"
click at [85, 8] on input "0973643898" at bounding box center [111, 12] width 115 height 11
click at [200, 11] on div at bounding box center [467, 224] width 935 height 448
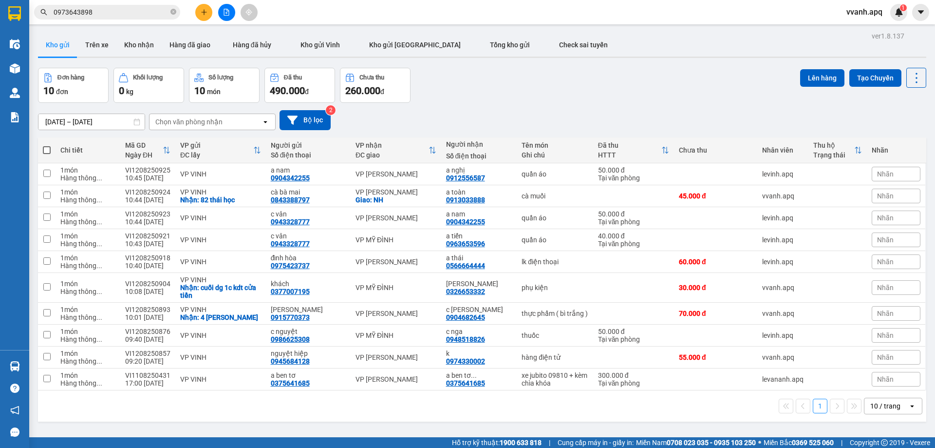
click at [202, 13] on icon "plus" at bounding box center [204, 12] width 7 height 7
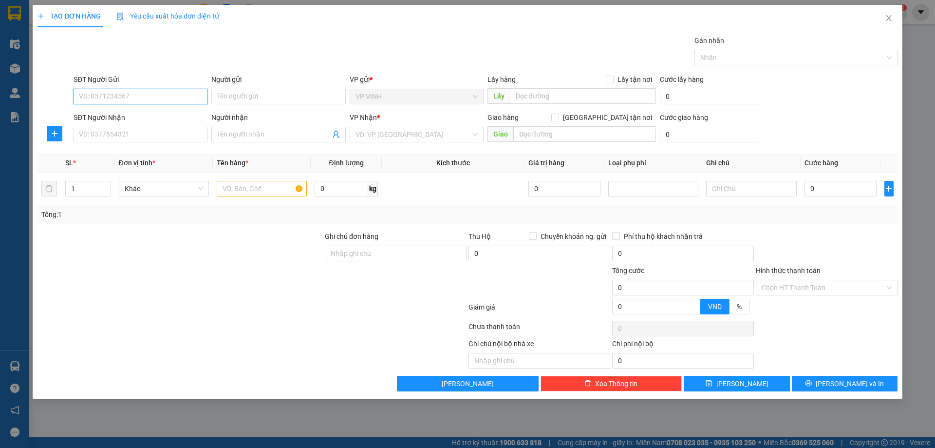
paste input "0385612402"
type input "0385612402"
click at [151, 94] on input "0385612402" at bounding box center [141, 97] width 134 height 16
click at [141, 117] on div "0385612402 - xuân" at bounding box center [140, 116] width 122 height 11
type input "xuân"
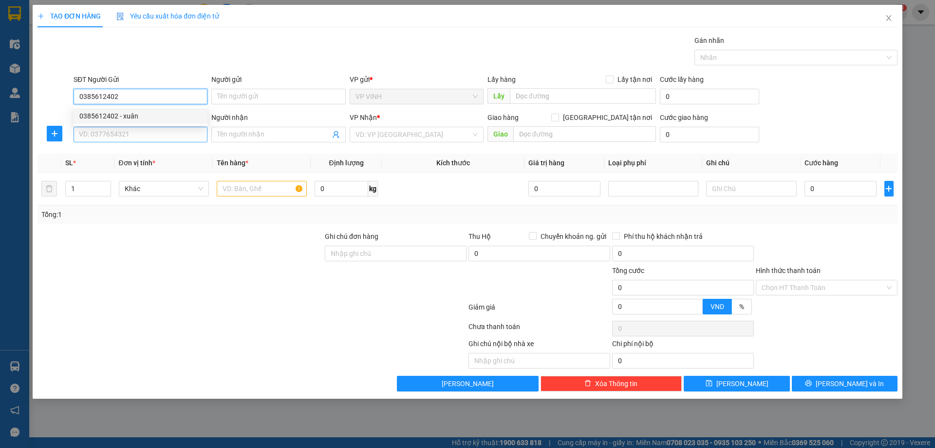
checkbox input "true"
type input "8b/24 [PERSON_NAME]"
type input "0385612402"
click at [137, 139] on input "SĐT Người Nhận" at bounding box center [141, 135] width 134 height 16
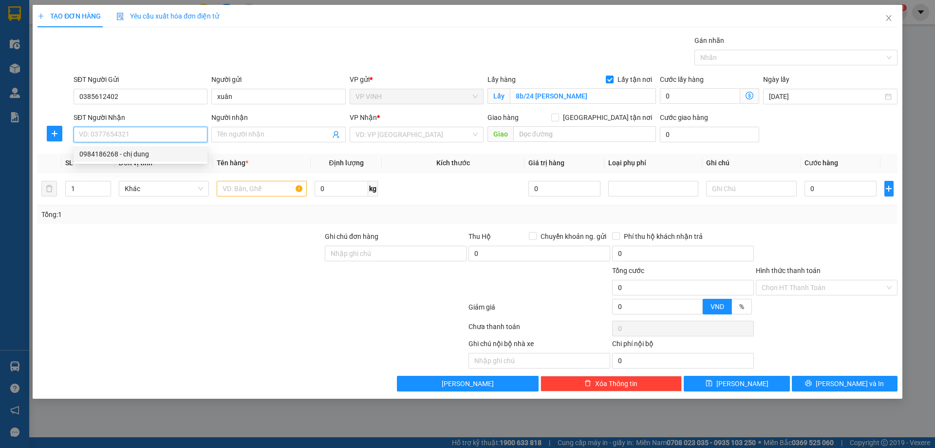
click at [113, 132] on input "SĐT Người Nhận" at bounding box center [141, 135] width 134 height 16
click at [120, 150] on div "0984186268 - chị dung" at bounding box center [140, 154] width 122 height 11
type input "0984186268"
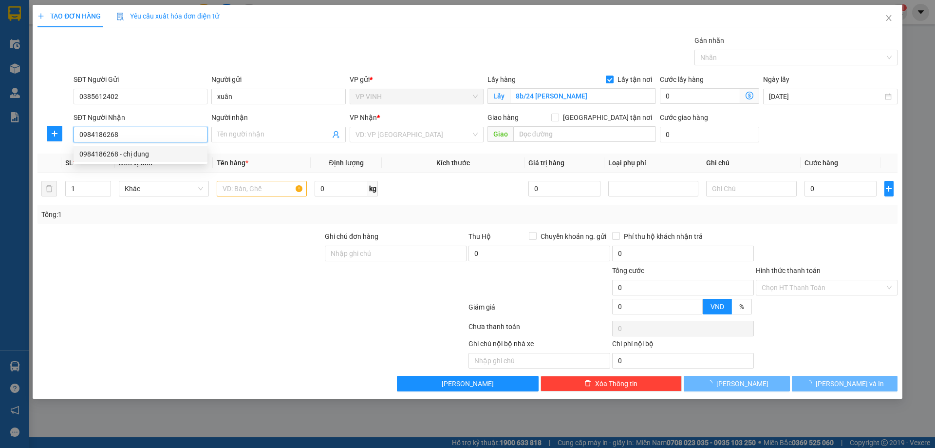
type input "chị dung"
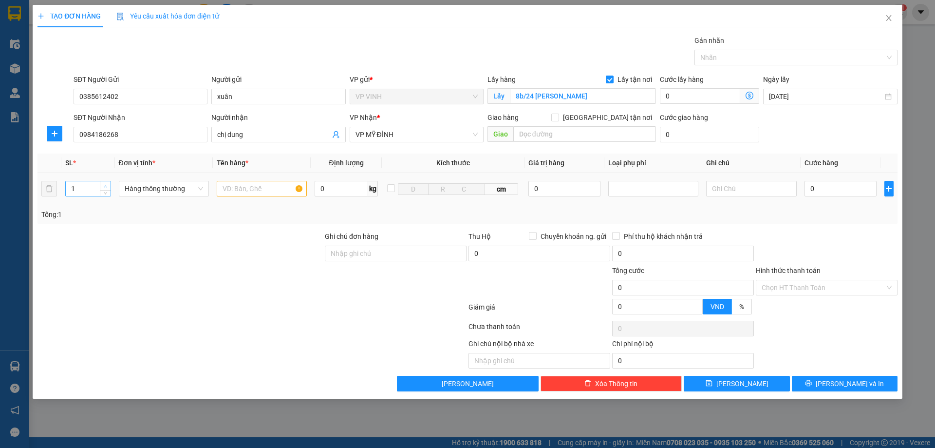
click at [104, 185] on icon "up" at bounding box center [105, 186] width 3 height 3
type input "2"
click at [221, 184] on input "text" at bounding box center [262, 189] width 90 height 16
type input "thực phẩm + gạo"
click at [839, 190] on input "0" at bounding box center [841, 189] width 73 height 16
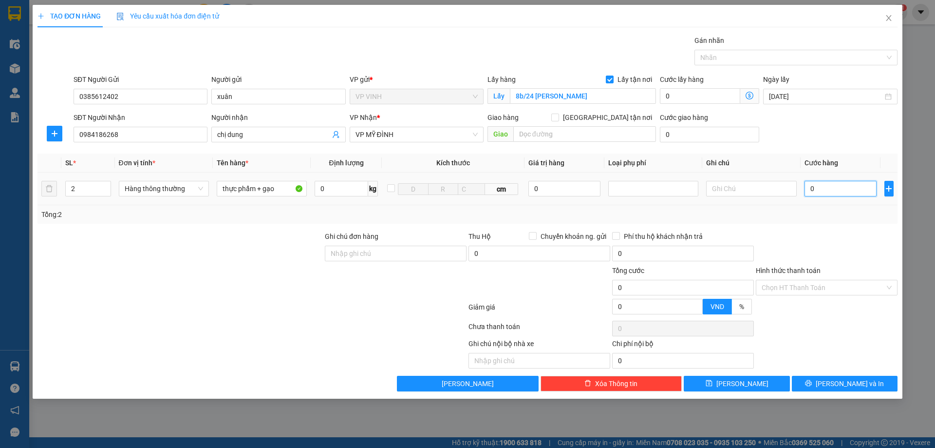
type input "1"
type input "10"
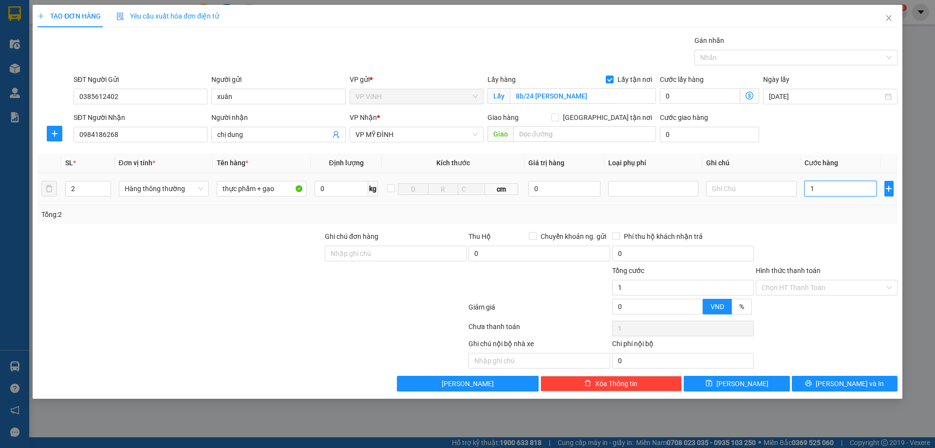
type input "10"
type input "100"
click at [804, 228] on div "Transit Pickup Surcharge Ids Transit Deliver Surcharge Ids Transit Deliver Surc…" at bounding box center [468, 213] width 860 height 356
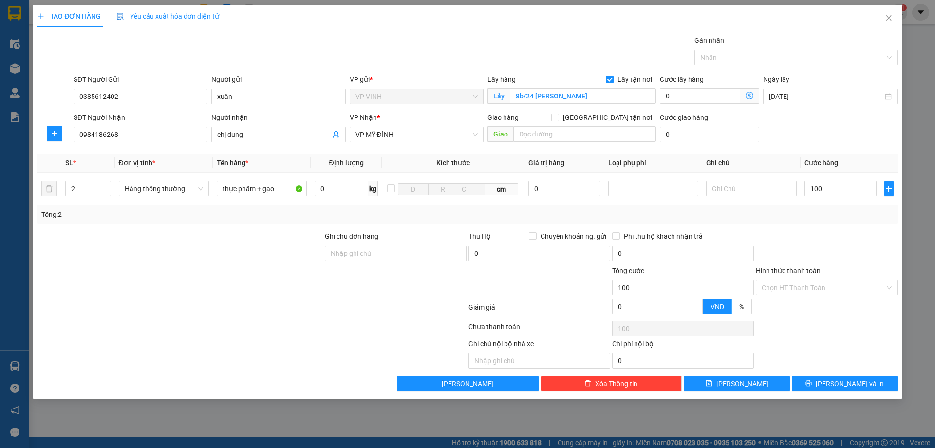
type input "100.000"
click at [814, 299] on div "Giảm giá 0 VND %" at bounding box center [468, 308] width 862 height 19
click at [816, 291] on input "Hình thức thanh toán" at bounding box center [823, 287] width 123 height 15
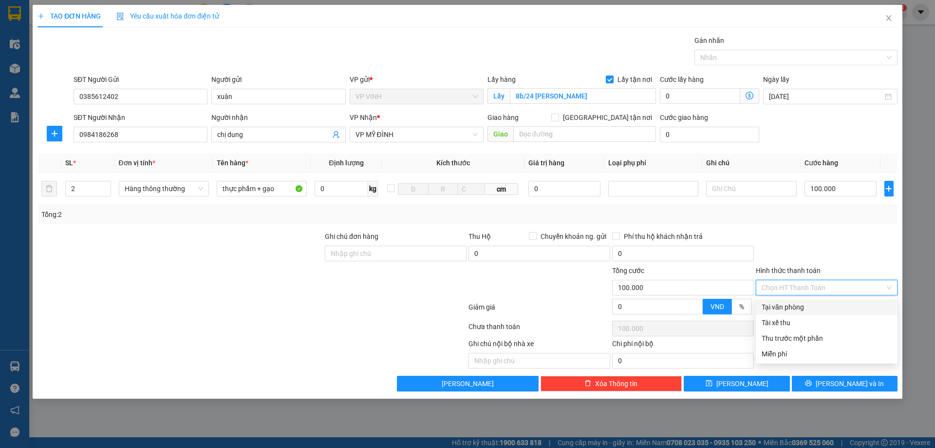
click at [817, 304] on div "Tại văn phòng" at bounding box center [827, 307] width 130 height 11
type input "0"
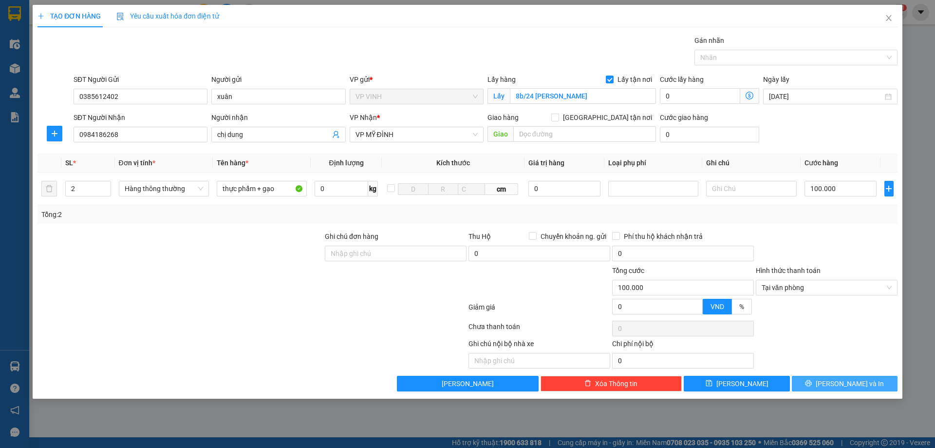
click at [845, 384] on span "[PERSON_NAME] và In" at bounding box center [850, 383] width 68 height 11
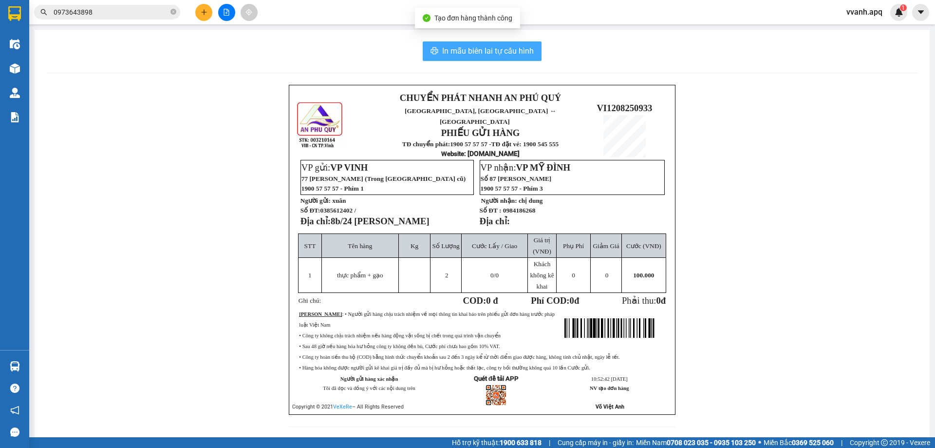
click at [477, 55] on span "In mẫu biên lai tự cấu hình" at bounding box center [488, 51] width 92 height 12
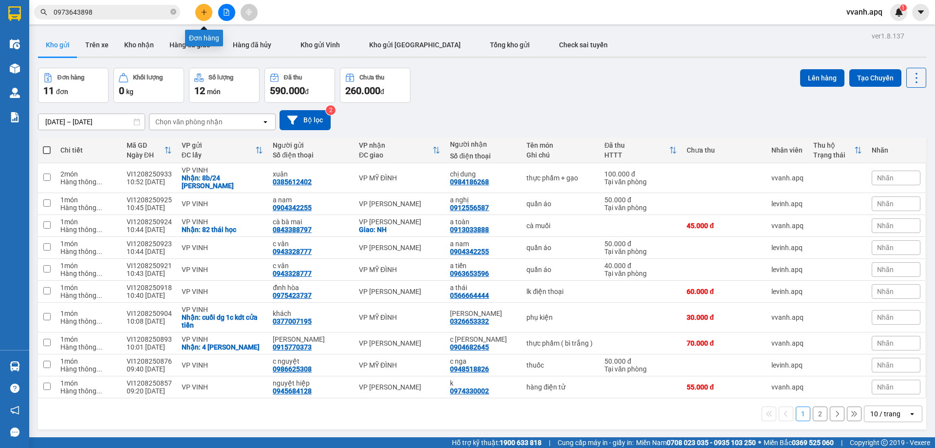
click at [205, 20] on button at bounding box center [203, 12] width 17 height 17
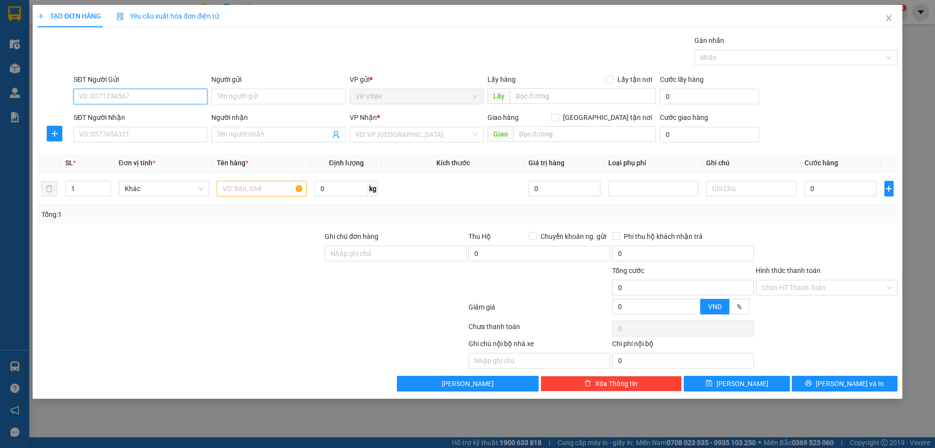
paste input "0915408913"
type input "0915408913"
click at [152, 93] on input "0915408913" at bounding box center [141, 97] width 134 height 16
click at [163, 118] on div "0915408913 - k" at bounding box center [140, 116] width 122 height 11
type input "k"
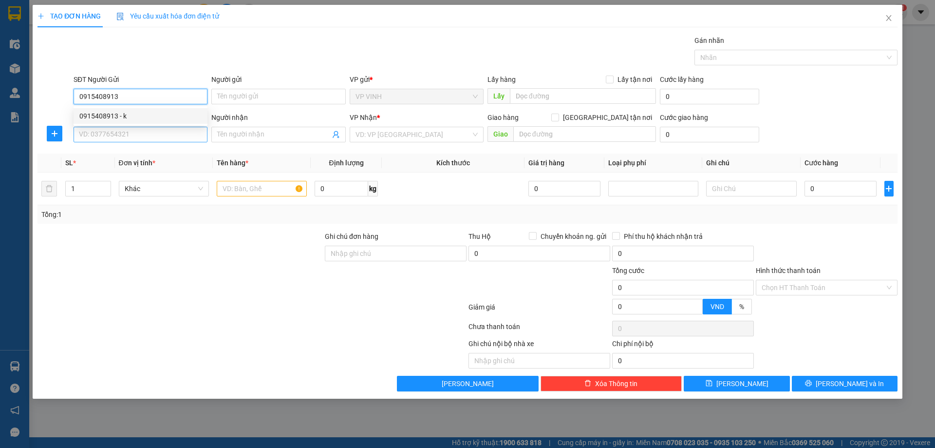
checkbox input "true"
type input "40 lê hông phong"
type input "0915408913"
click at [164, 135] on input "SĐT Người Nhận" at bounding box center [141, 135] width 134 height 16
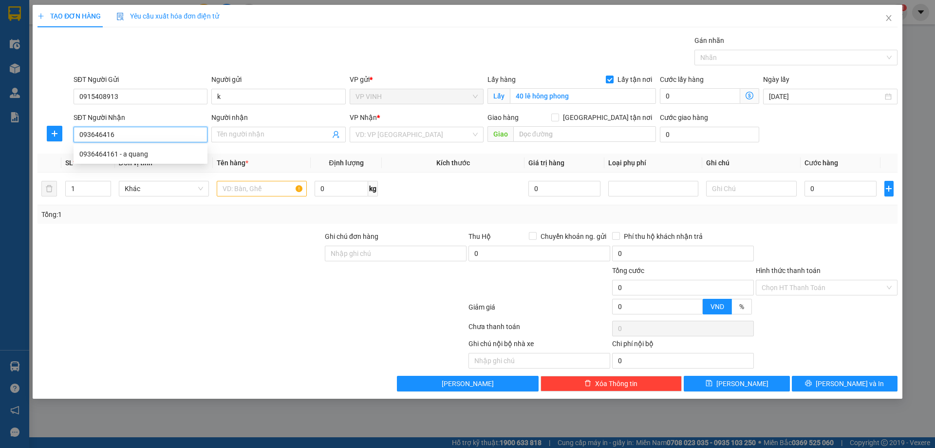
type input "0936464161"
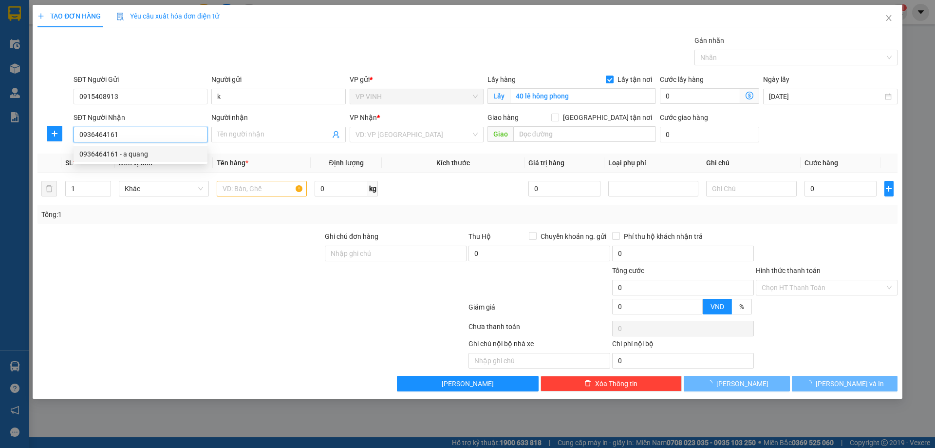
click at [155, 158] on div "0936464161 - a quang" at bounding box center [140, 154] width 122 height 11
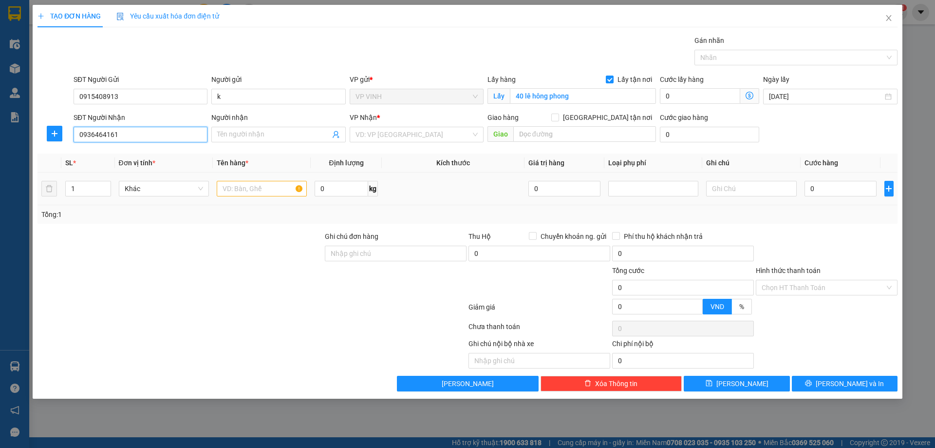
type input "a quang"
type input "0936464161"
click at [248, 190] on input "text" at bounding box center [262, 189] width 90 height 16
type input "phụ kiện"
click at [812, 189] on input "0" at bounding box center [841, 189] width 73 height 16
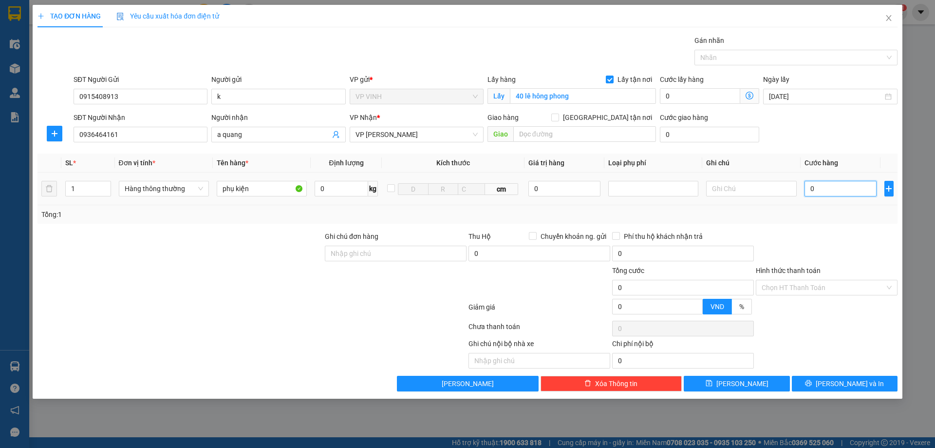
type input "4"
type input "40"
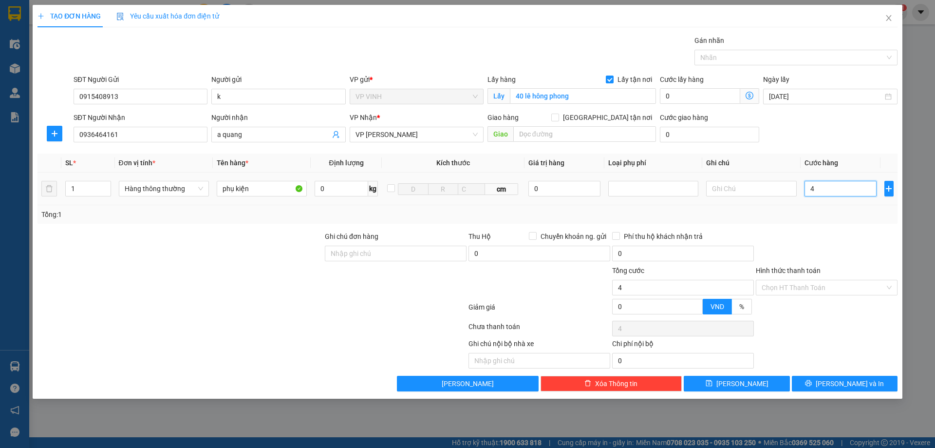
type input "40"
type input "40.000"
click at [814, 223] on div "Tổng: 1" at bounding box center [468, 214] width 860 height 19
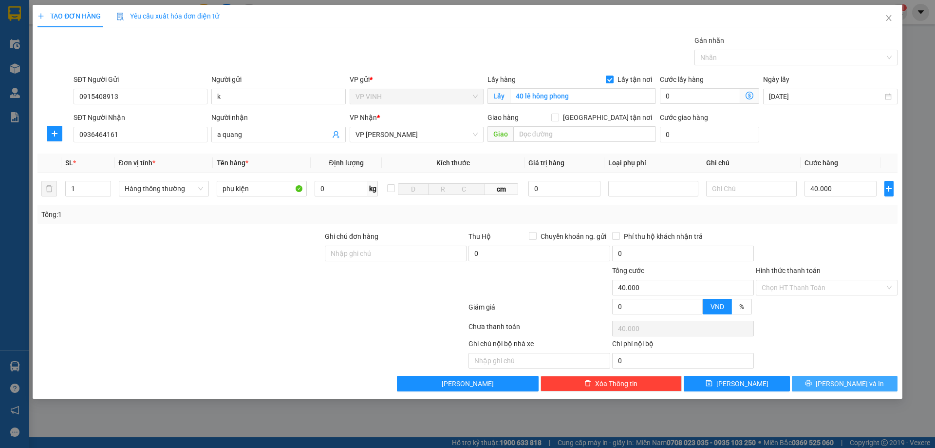
click at [820, 379] on button "[PERSON_NAME] và In" at bounding box center [845, 384] width 106 height 16
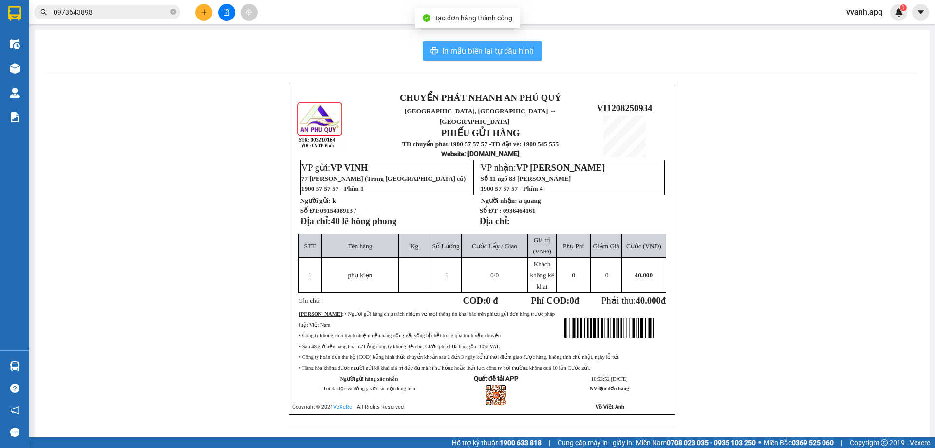
click at [506, 55] on span "In mẫu biên lai tự cấu hình" at bounding box center [488, 51] width 92 height 12
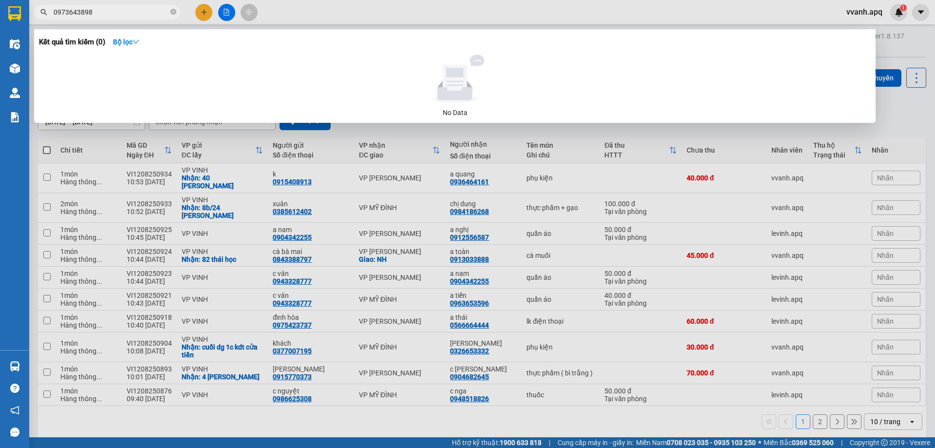
click at [149, 7] on input "0973643898" at bounding box center [111, 12] width 115 height 11
paste input "15408913"
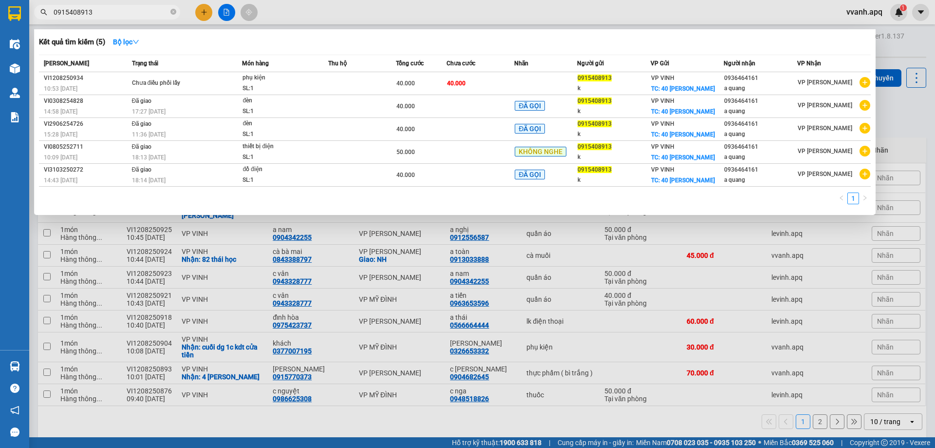
type input "0915408913"
click at [337, 11] on div at bounding box center [467, 224] width 935 height 448
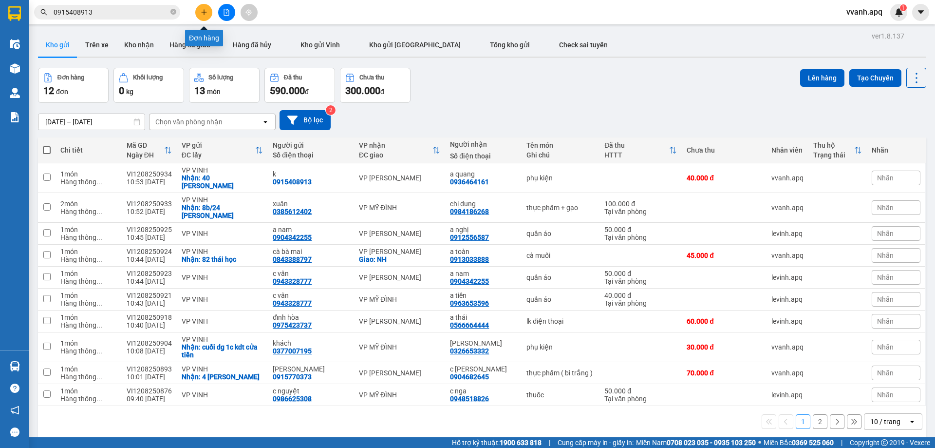
click at [198, 6] on button at bounding box center [203, 12] width 17 height 17
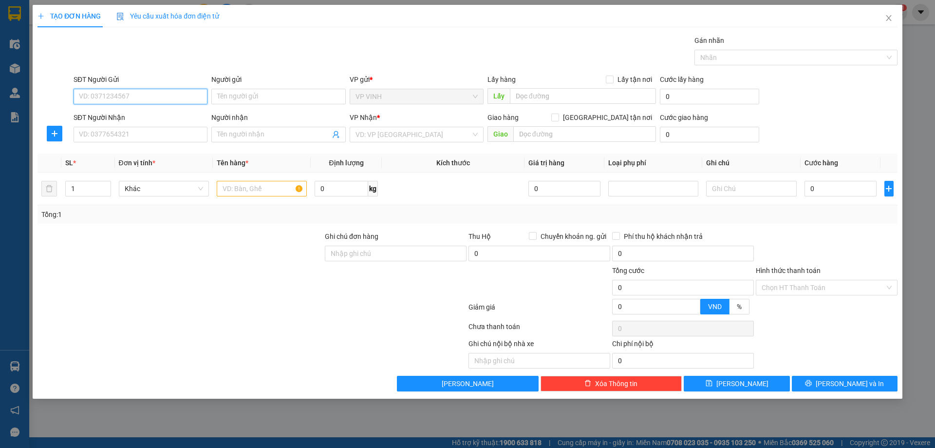
paste input "0984705395"
type input "0984705395"
click at [136, 96] on input "0984705395" at bounding box center [141, 97] width 134 height 16
click at [142, 114] on div "0984705395 - thúy ngà" at bounding box center [140, 116] width 122 height 11
type input "thúy ngà"
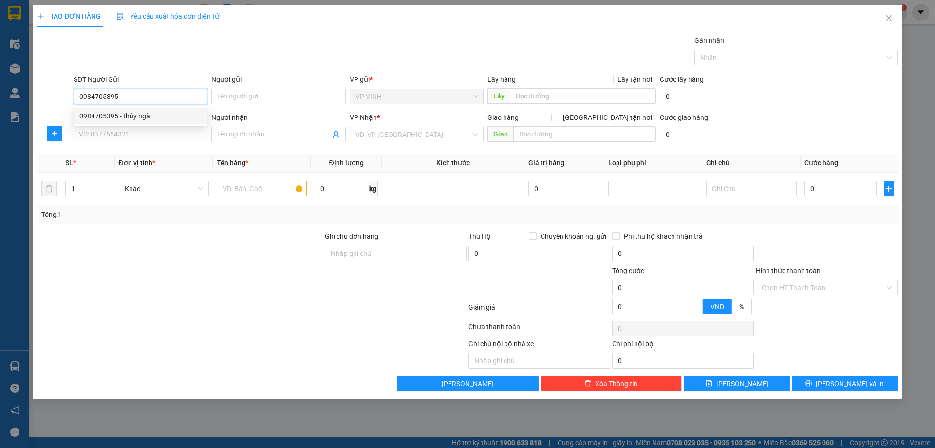
checkbox input "true"
type input "17 ngõ 55 [PERSON_NAME]"
type input "0984705395"
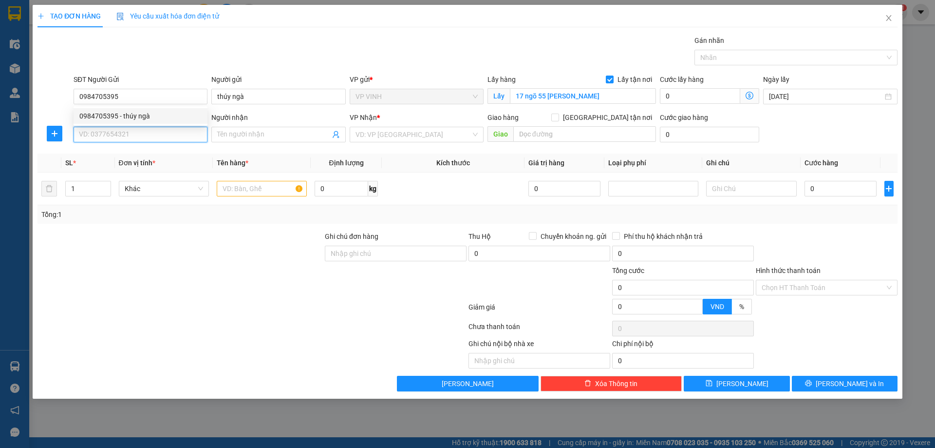
click at [155, 135] on input "SĐT Người Nhận" at bounding box center [141, 135] width 134 height 16
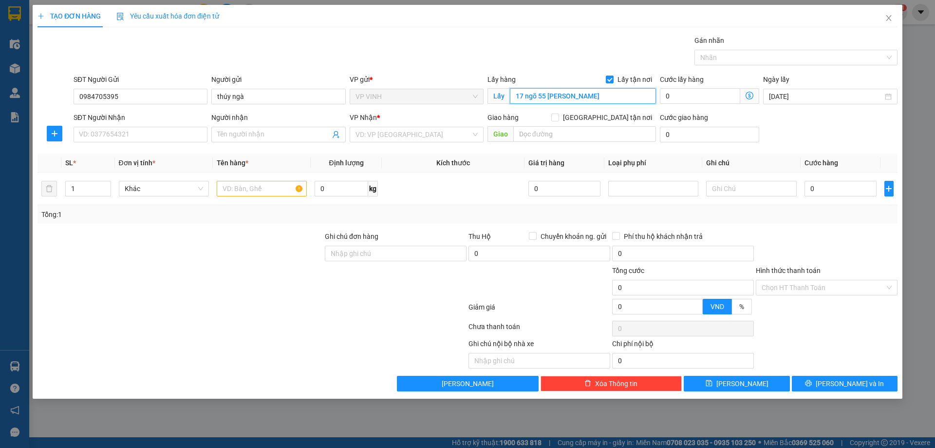
click at [556, 96] on input "17 ngõ 55 [PERSON_NAME]" at bounding box center [583, 96] width 146 height 16
paste input "87c ng đức cảnh"
type input "87c ng đức cảnh"
click at [111, 138] on input "SĐT Người Nhận" at bounding box center [141, 135] width 134 height 16
drag, startPoint x: 548, startPoint y: 43, endPoint x: 539, endPoint y: 38, distance: 10.9
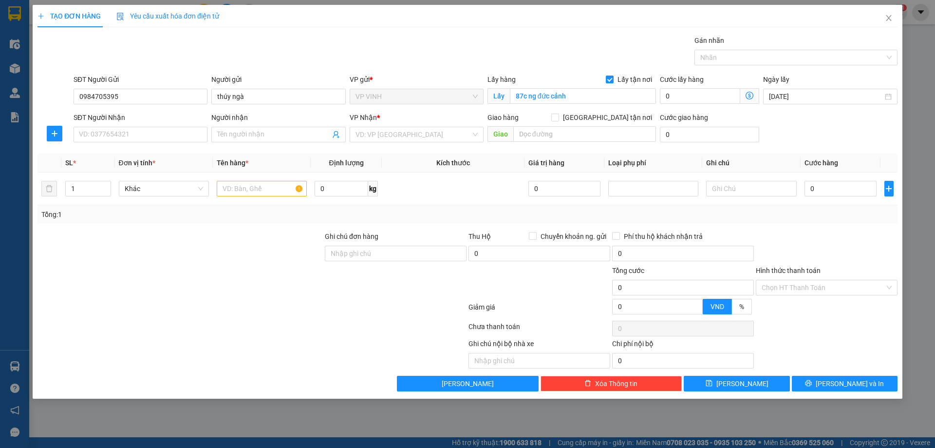
click at [548, 43] on div "Gói vận chuyển * Tiêu chuẩn Gán nhãn Nhãn" at bounding box center [486, 52] width 828 height 34
click at [255, 68] on div "Gói vận chuyển * Tiêu chuẩn Gán nhãn Nhãn" at bounding box center [486, 52] width 828 height 34
click at [474, 47] on div "Gói vận chuyển * Tiêu chuẩn Gán nhãn Nhãn" at bounding box center [486, 52] width 828 height 34
drag, startPoint x: 408, startPoint y: 38, endPoint x: 385, endPoint y: 6, distance: 39.2
click at [408, 38] on div "Gói vận chuyển * Tiêu chuẩn Gán nhãn Nhãn" at bounding box center [486, 52] width 828 height 34
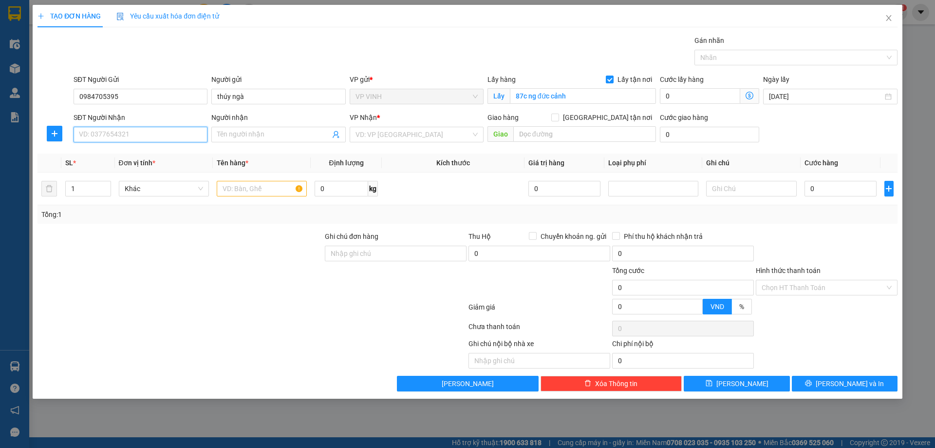
click at [183, 128] on input "SĐT Người Nhận" at bounding box center [141, 135] width 134 height 16
click at [516, 41] on div "Gói vận chuyển * Tiêu chuẩn Gán nhãn Nhãn" at bounding box center [486, 52] width 828 height 34
click at [191, 134] on input "SĐT Người Nhận" at bounding box center [141, 135] width 134 height 16
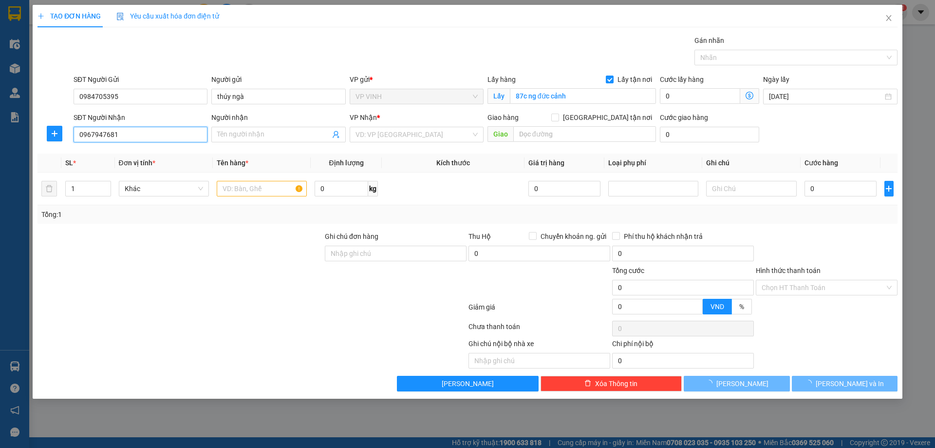
click at [161, 132] on input "0967947681" at bounding box center [141, 135] width 134 height 16
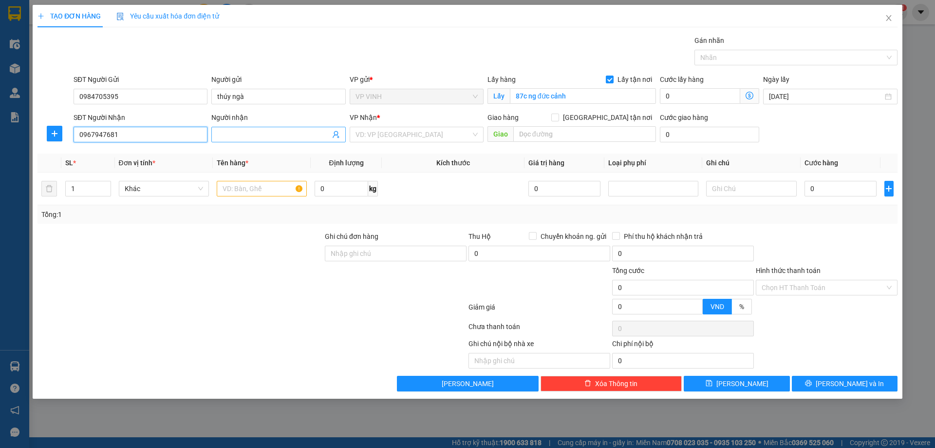
type input "0967947681"
click at [250, 135] on input "Người nhận" at bounding box center [273, 134] width 113 height 11
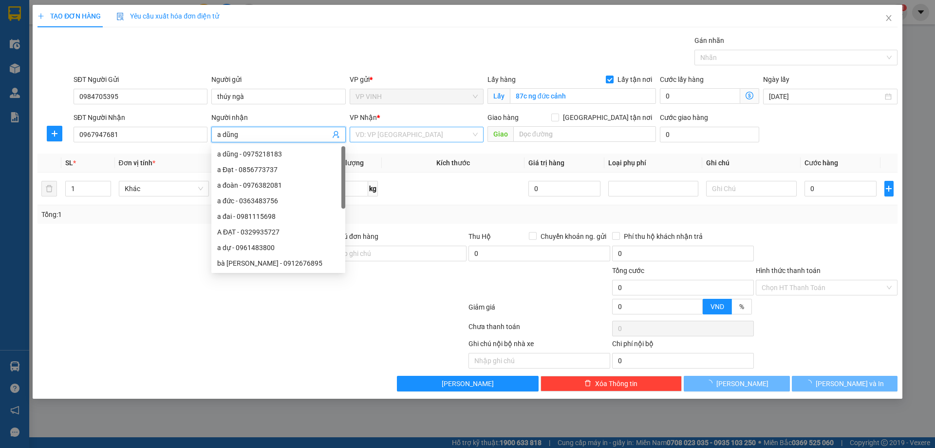
type input "a dũng"
click at [389, 137] on input "search" at bounding box center [413, 134] width 115 height 15
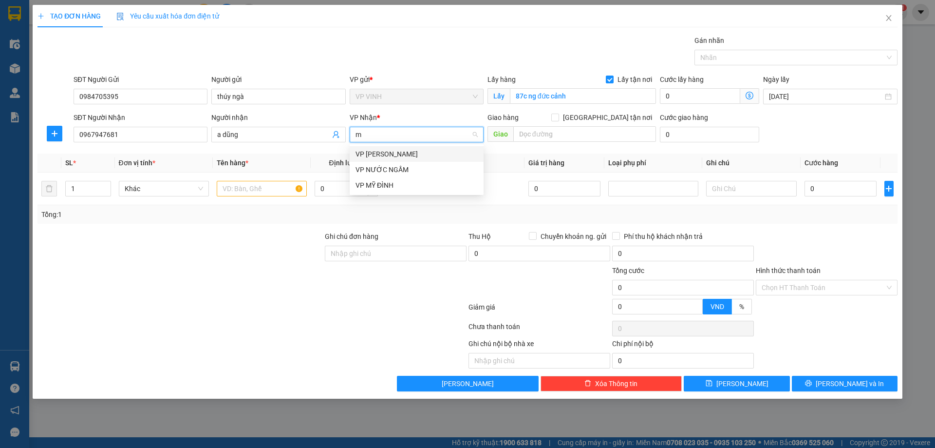
type input "md"
click at [392, 154] on div "VP MỸ ĐÌNH" at bounding box center [417, 154] width 122 height 11
click at [270, 191] on input "text" at bounding box center [262, 189] width 90 height 16
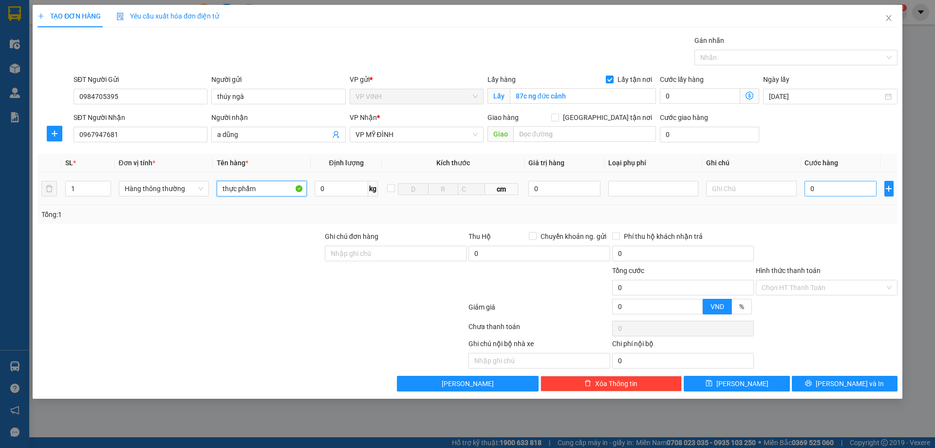
type input "thực phẩm"
click at [818, 192] on input "0" at bounding box center [841, 189] width 73 height 16
type input "50"
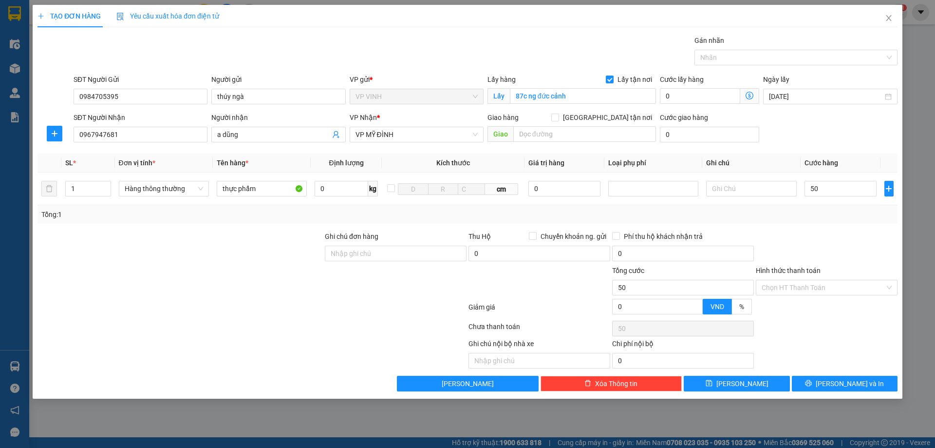
click at [820, 221] on div "Tổng: 1" at bounding box center [468, 214] width 860 height 19
type input "50.000"
click at [820, 290] on input "Hình thức thanh toán" at bounding box center [823, 287] width 123 height 15
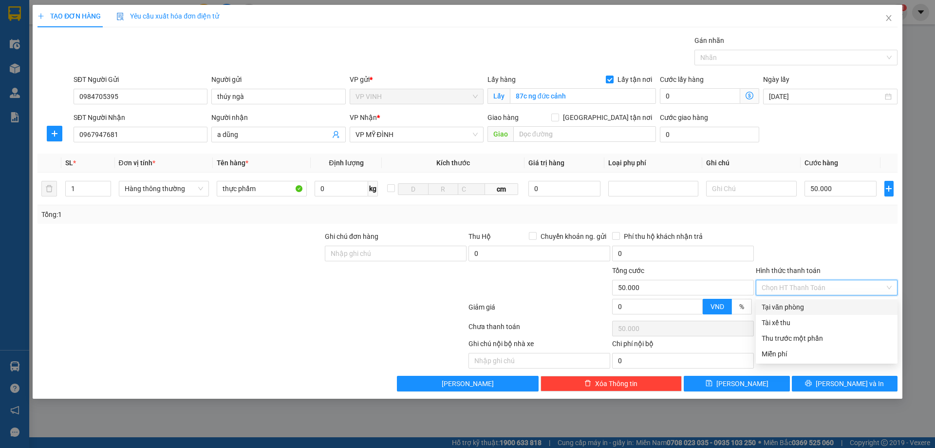
click at [811, 305] on div "Tại văn phòng" at bounding box center [827, 307] width 130 height 11
type input "0"
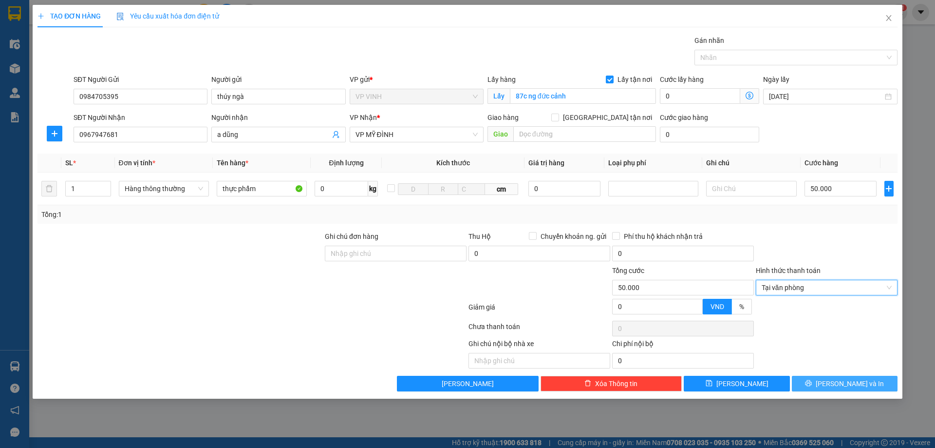
click at [834, 387] on button "[PERSON_NAME] và In" at bounding box center [845, 384] width 106 height 16
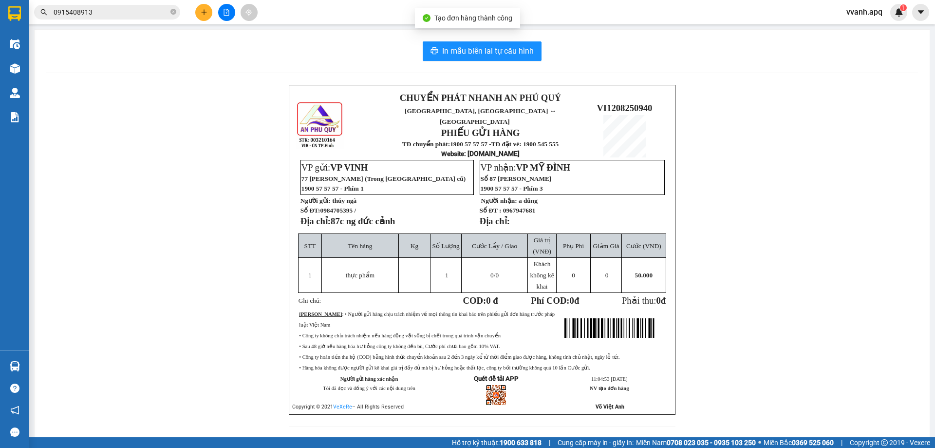
click at [499, 61] on div "In mẫu biên lai tự cấu hình CHUYỂN PHÁT NHANH AN [GEOGRAPHIC_DATA], [GEOGRAPHIC…" at bounding box center [482, 240] width 895 height 420
click at [498, 56] on span "In mẫu biên lai tự cấu hình" at bounding box center [488, 51] width 92 height 12
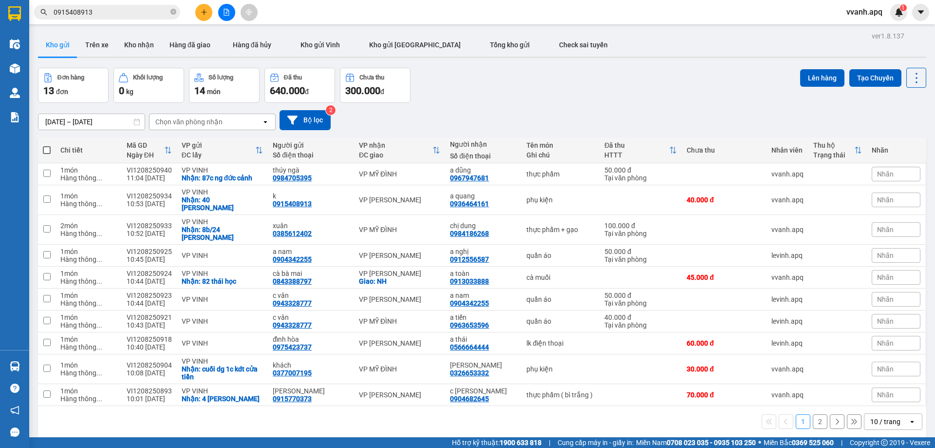
click at [860, 13] on span "vvanh.apq" at bounding box center [865, 12] width 52 height 12
click at [870, 31] on span "Đăng xuất" at bounding box center [874, 30] width 41 height 11
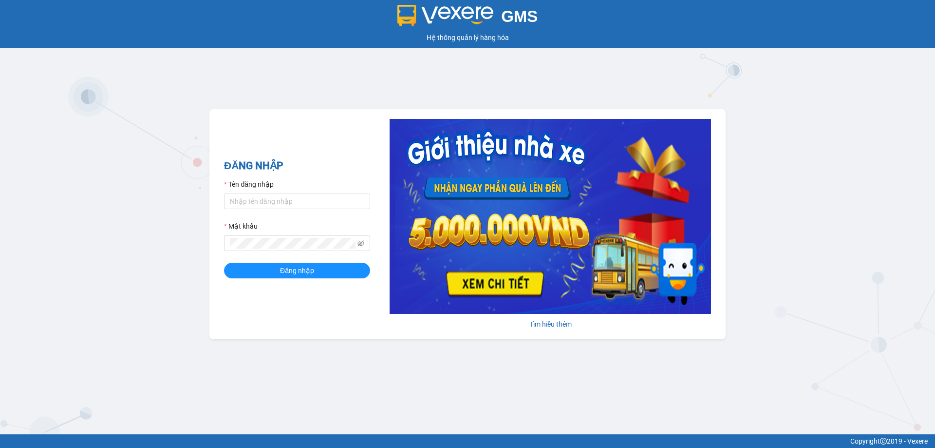
click at [343, 373] on div "GMS Hệ thống quản lý hàng hóa ĐĂNG NHẬP Tên đăng nhập Mật khẩu Đăng nhập Tìm hi…" at bounding box center [467, 217] width 935 height 434
